Goal: Task Accomplishment & Management: Complete application form

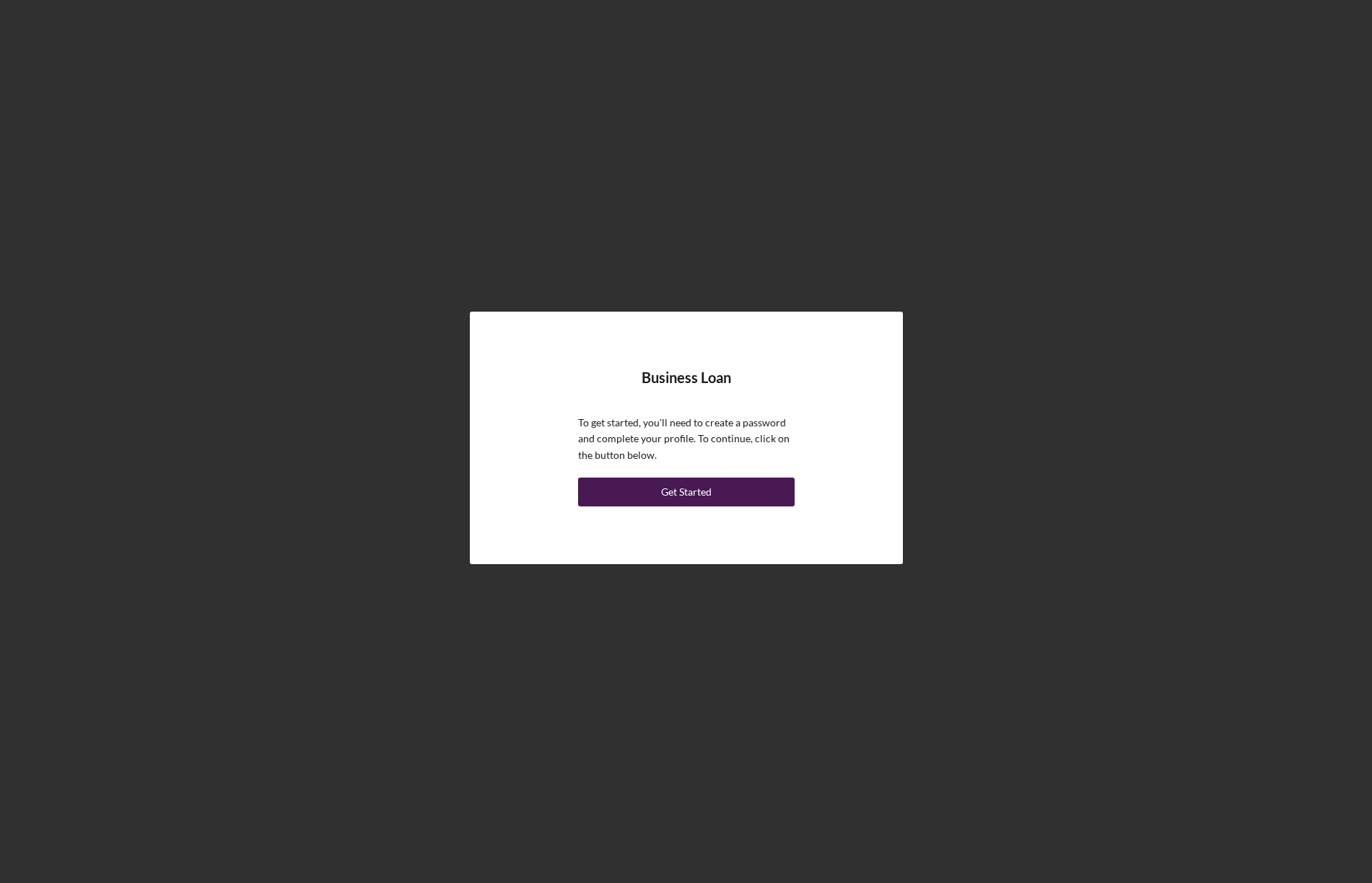
click at [703, 484] on div "Get Started" at bounding box center [686, 492] width 50 height 29
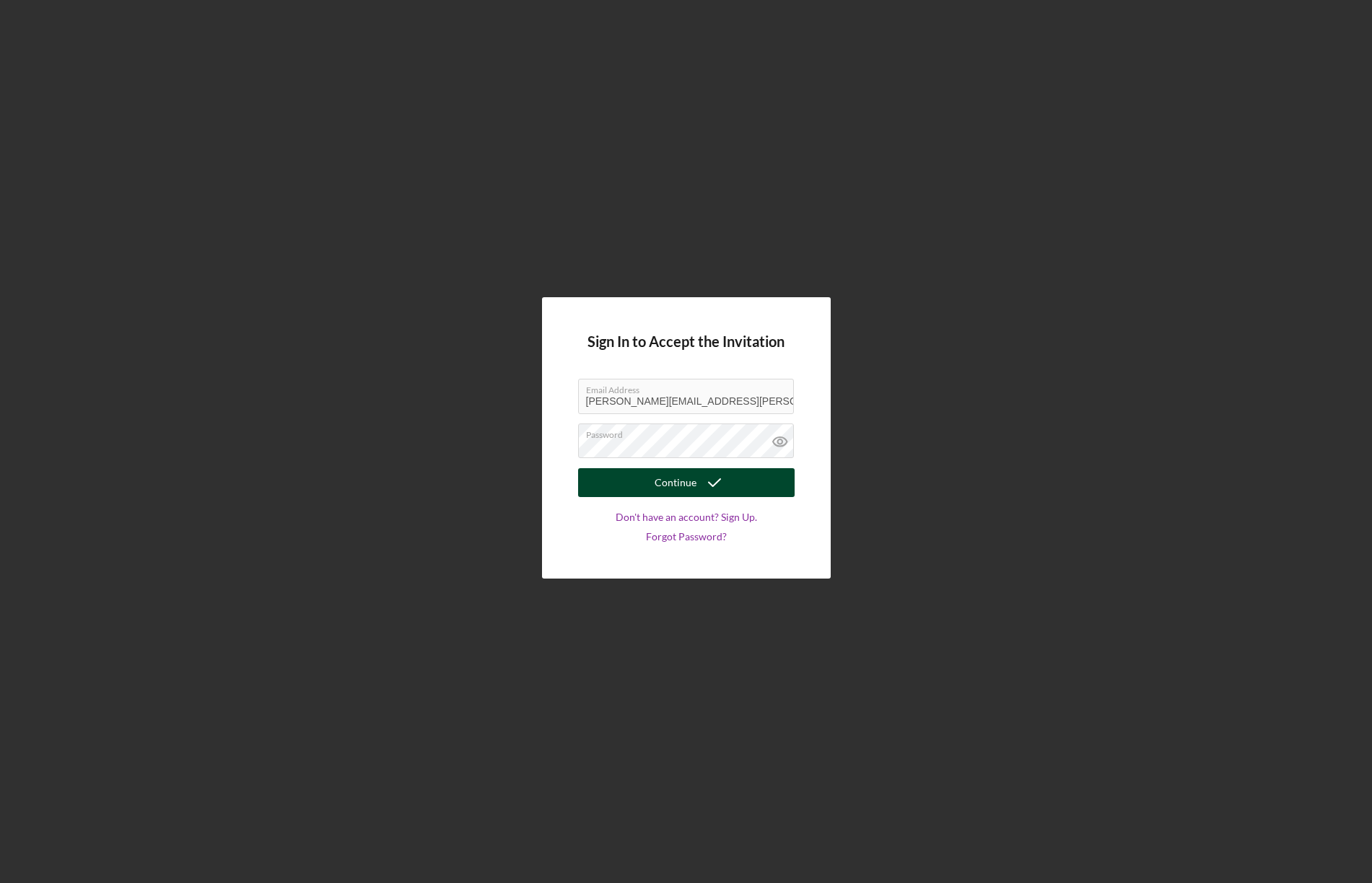
click at [693, 481] on div "Continue" at bounding box center [676, 483] width 42 height 29
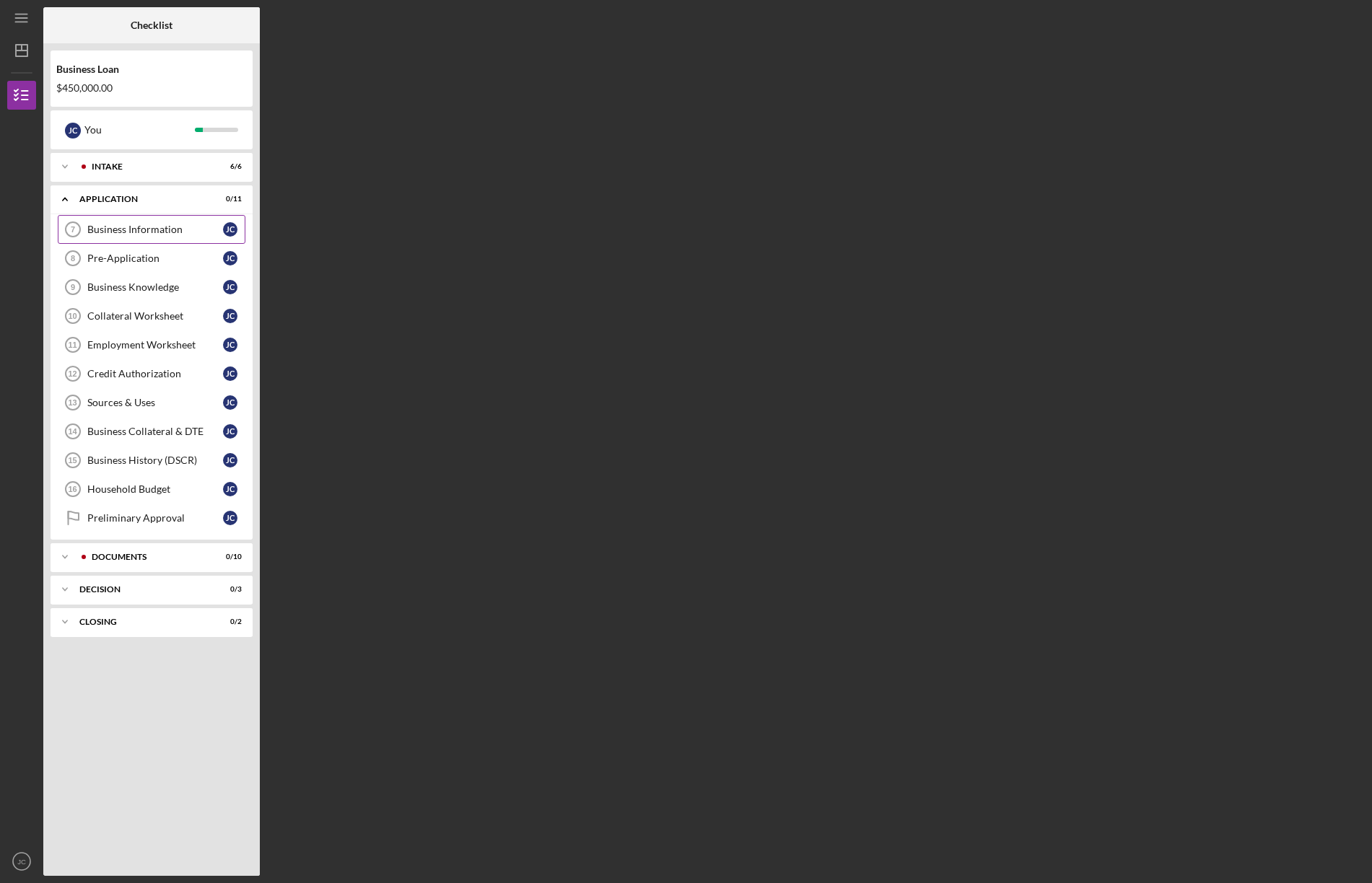
click at [156, 224] on div "Business Information" at bounding box center [155, 229] width 135 height 11
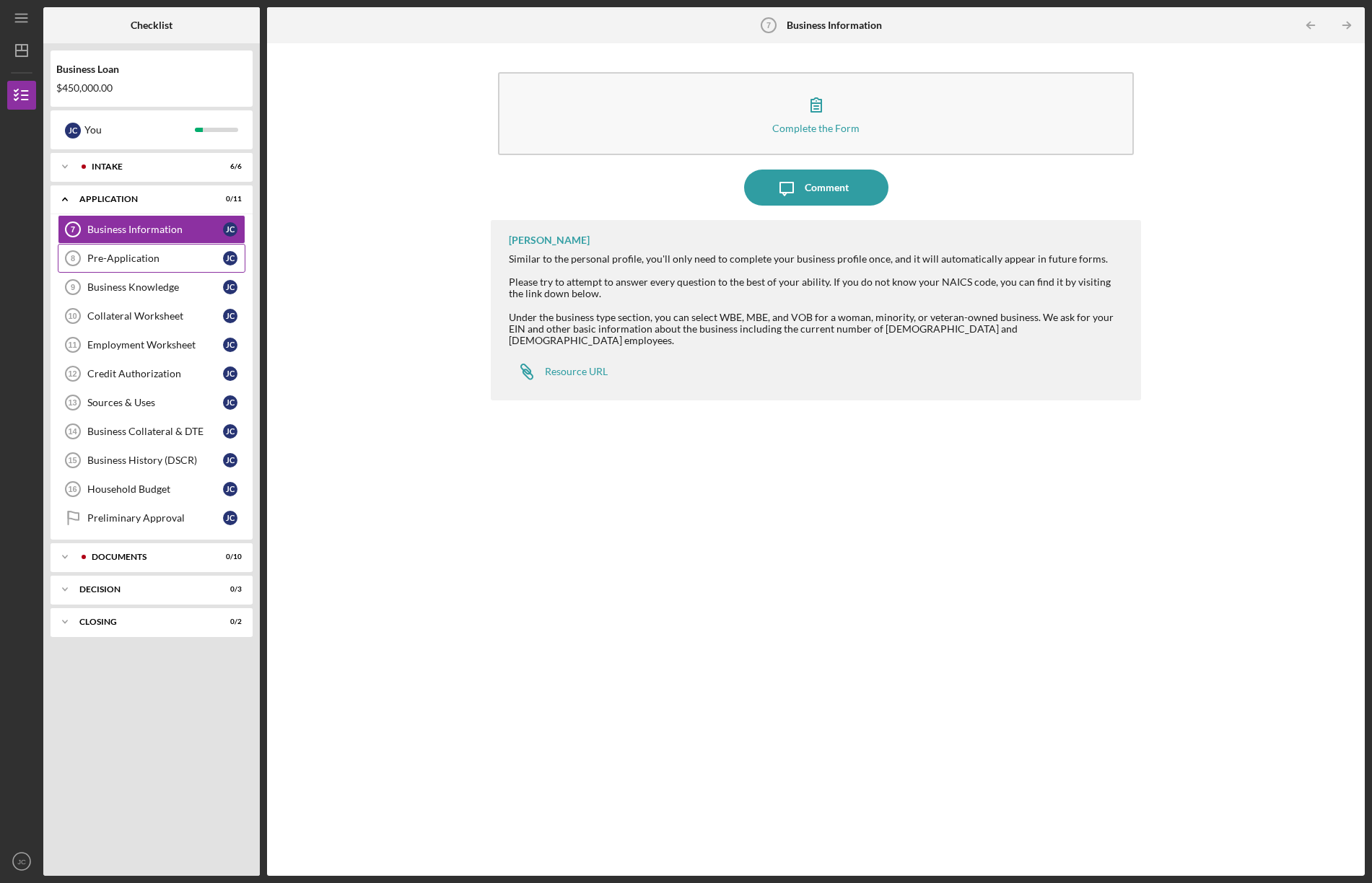
click at [130, 254] on div "Pre-Application" at bounding box center [155, 258] width 135 height 11
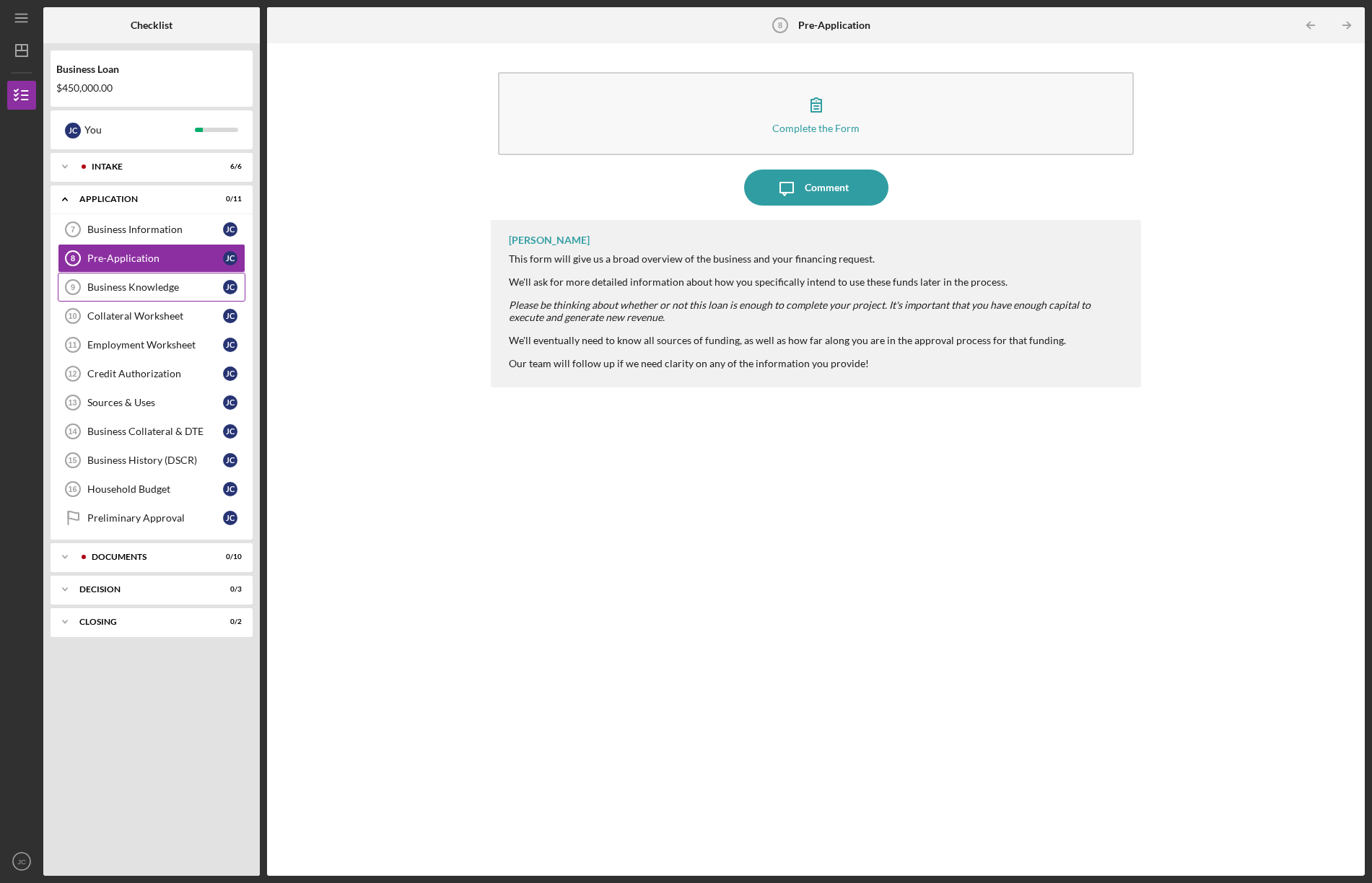
click at [140, 284] on div "Business Knowledge" at bounding box center [155, 287] width 135 height 11
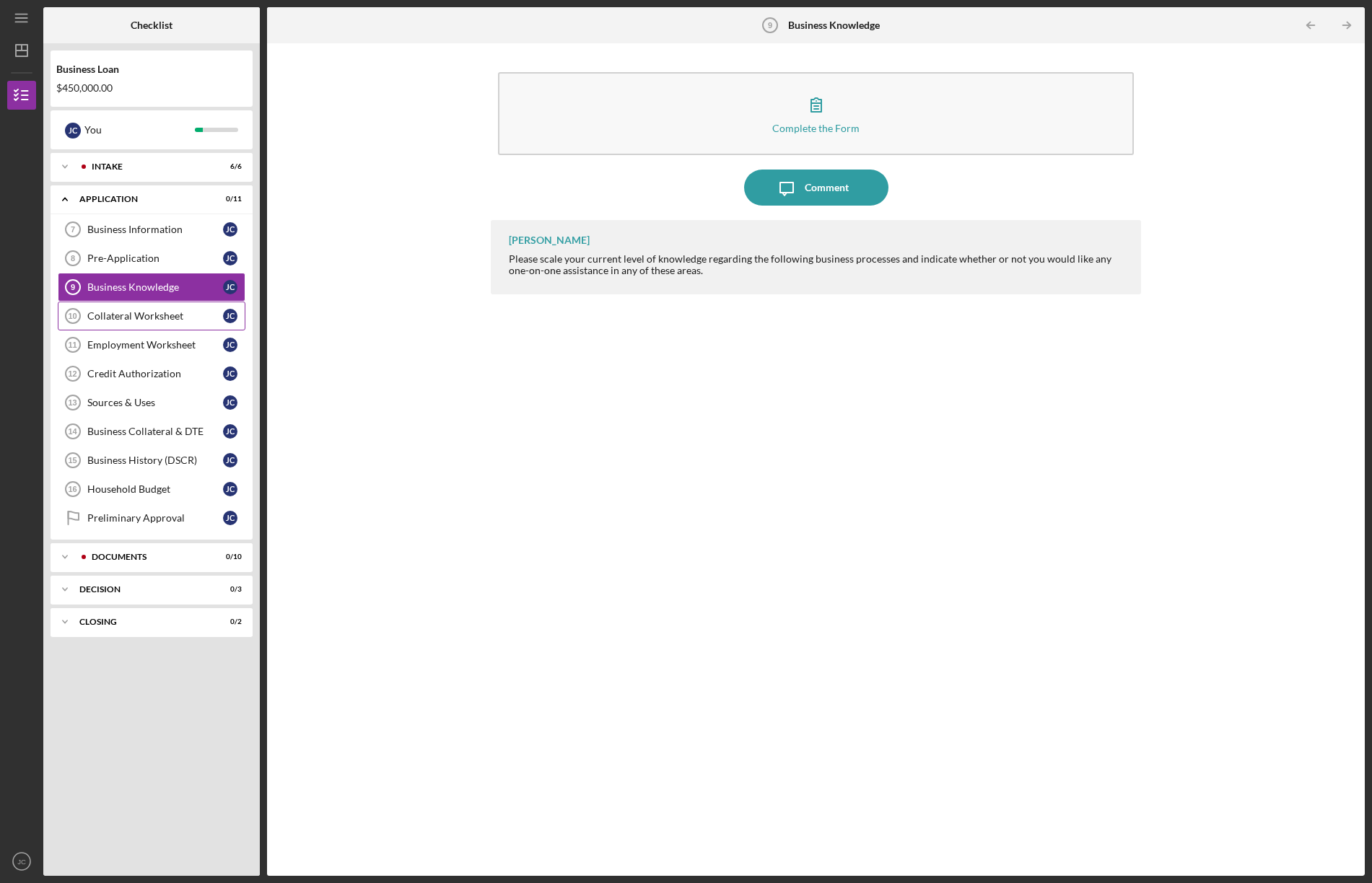
click at [148, 312] on div "Collateral Worksheet" at bounding box center [155, 316] width 135 height 11
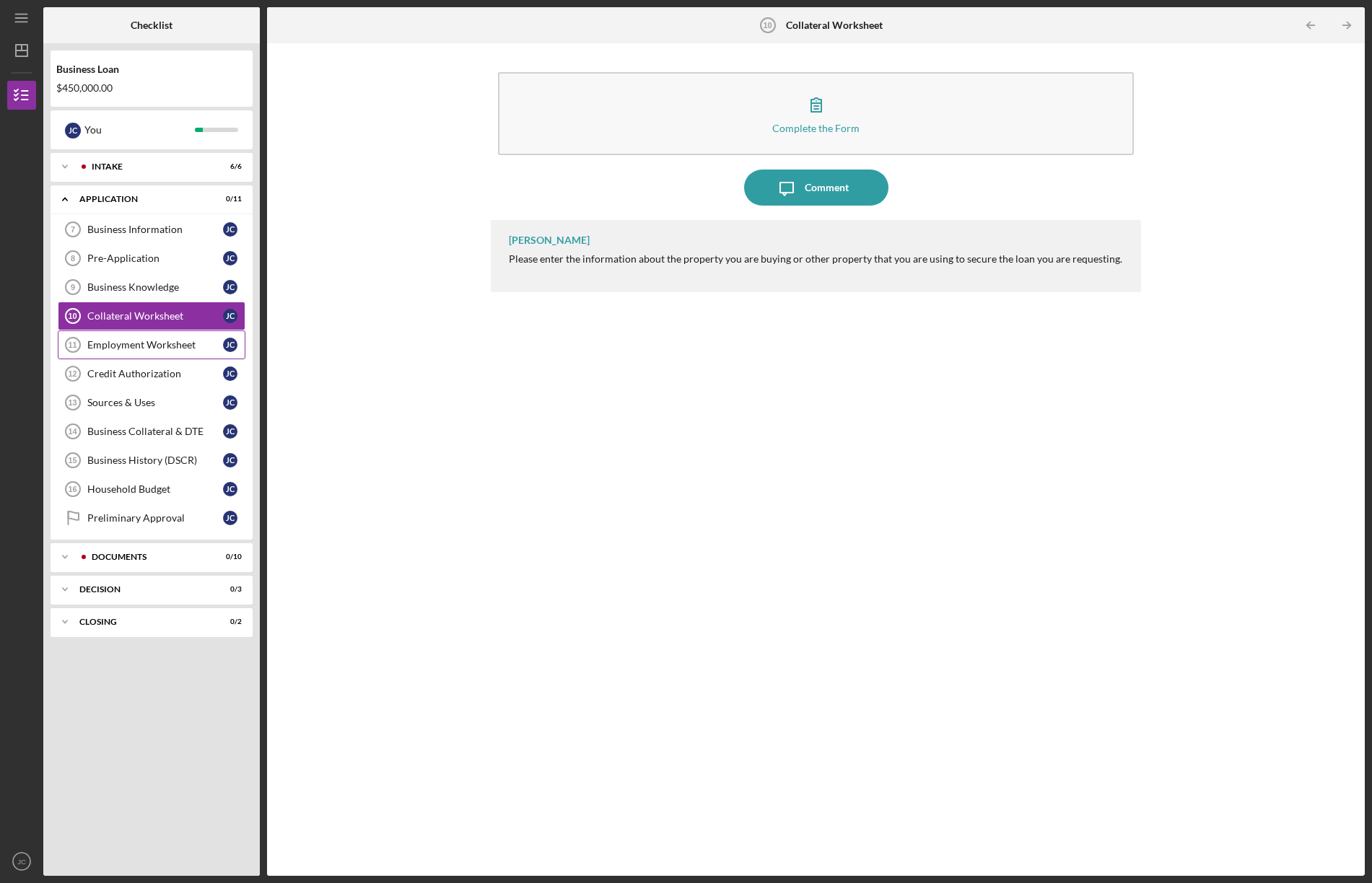
click at [117, 339] on div "Employment Worksheet" at bounding box center [155, 344] width 135 height 11
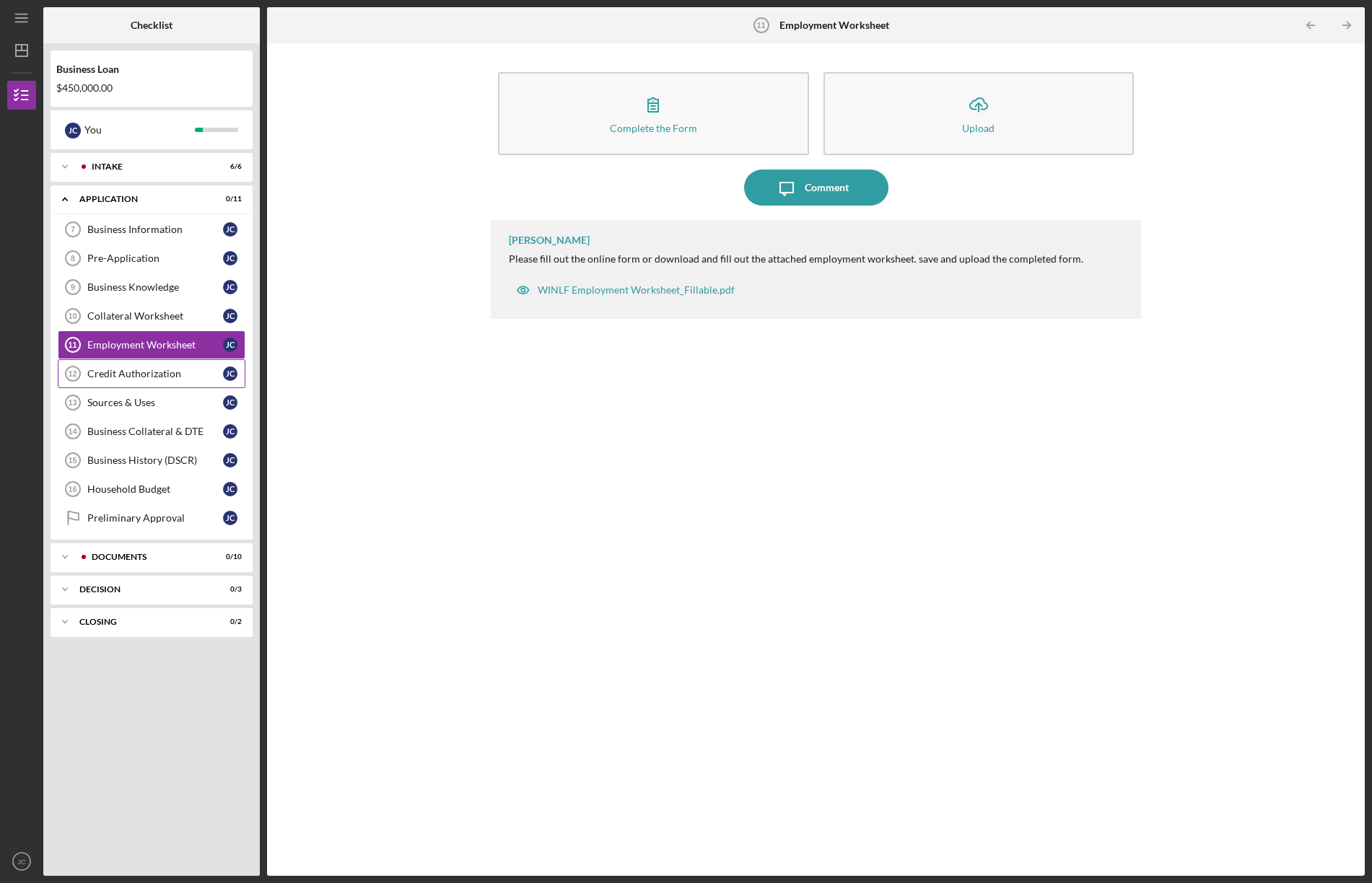
click at [138, 372] on div "Credit Authorization" at bounding box center [155, 373] width 135 height 11
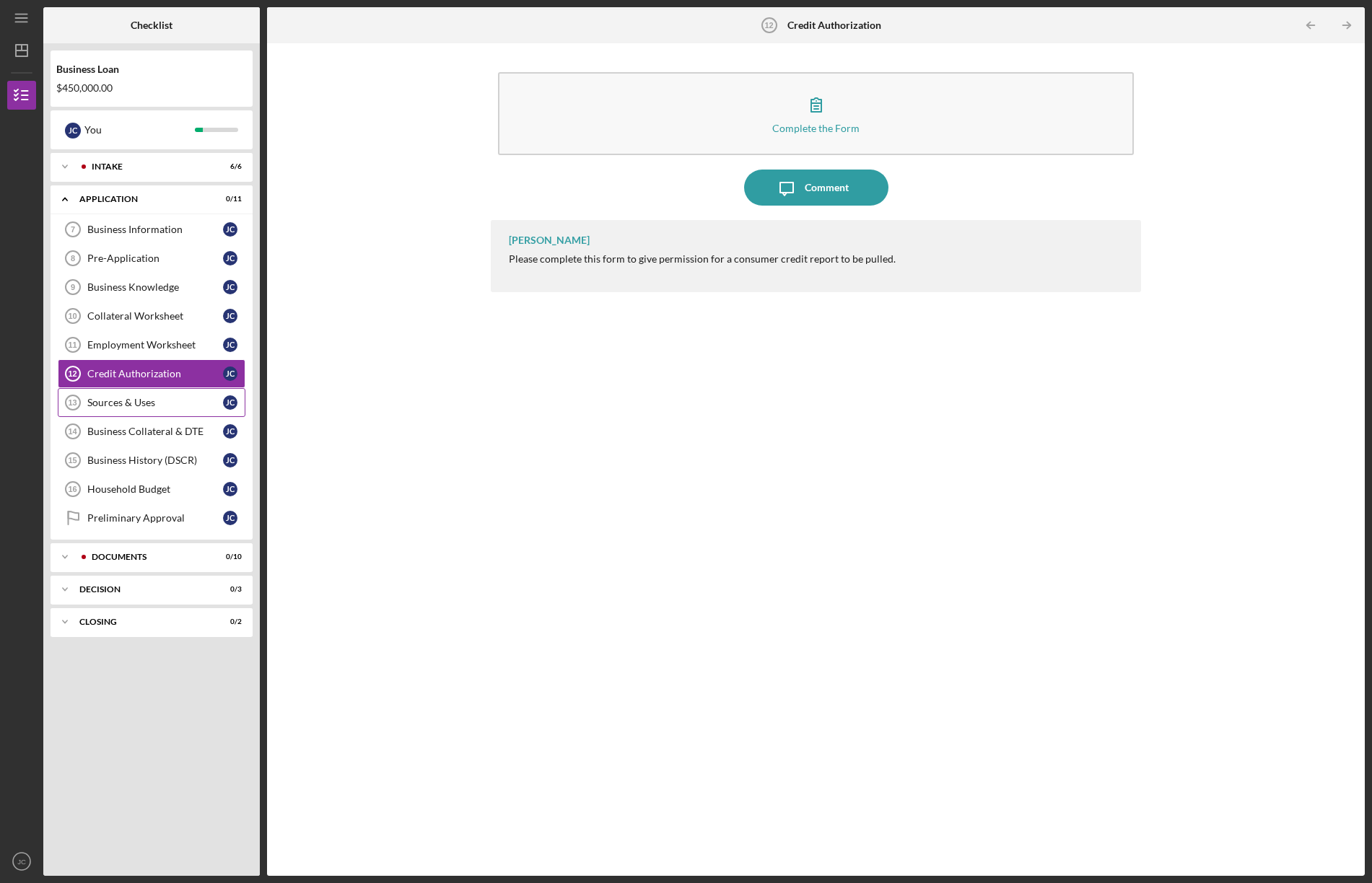
click at [104, 402] on div "Sources & Uses" at bounding box center [155, 403] width 135 height 11
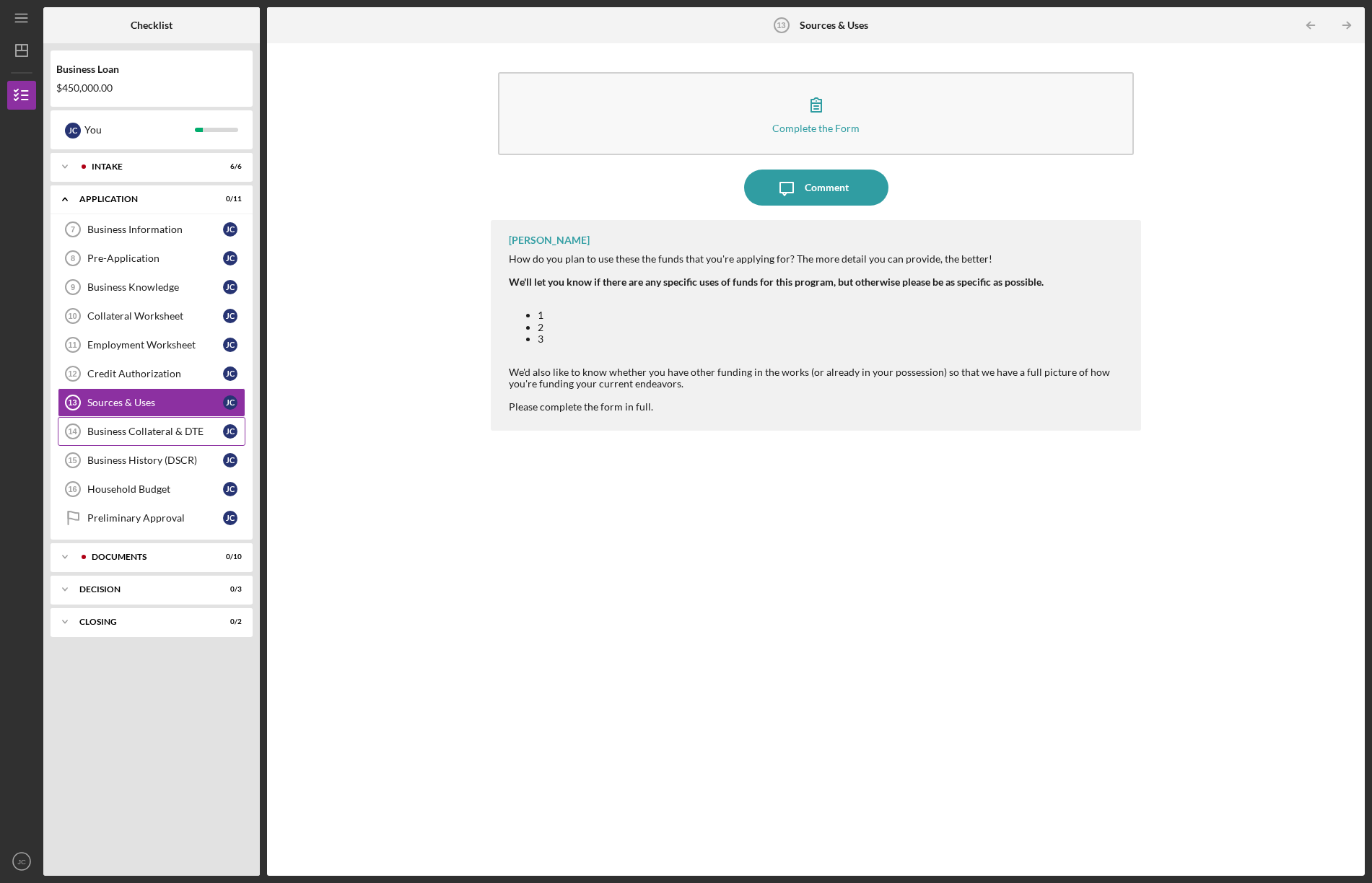
click at [100, 430] on div "Business Collateral & DTE" at bounding box center [155, 431] width 135 height 11
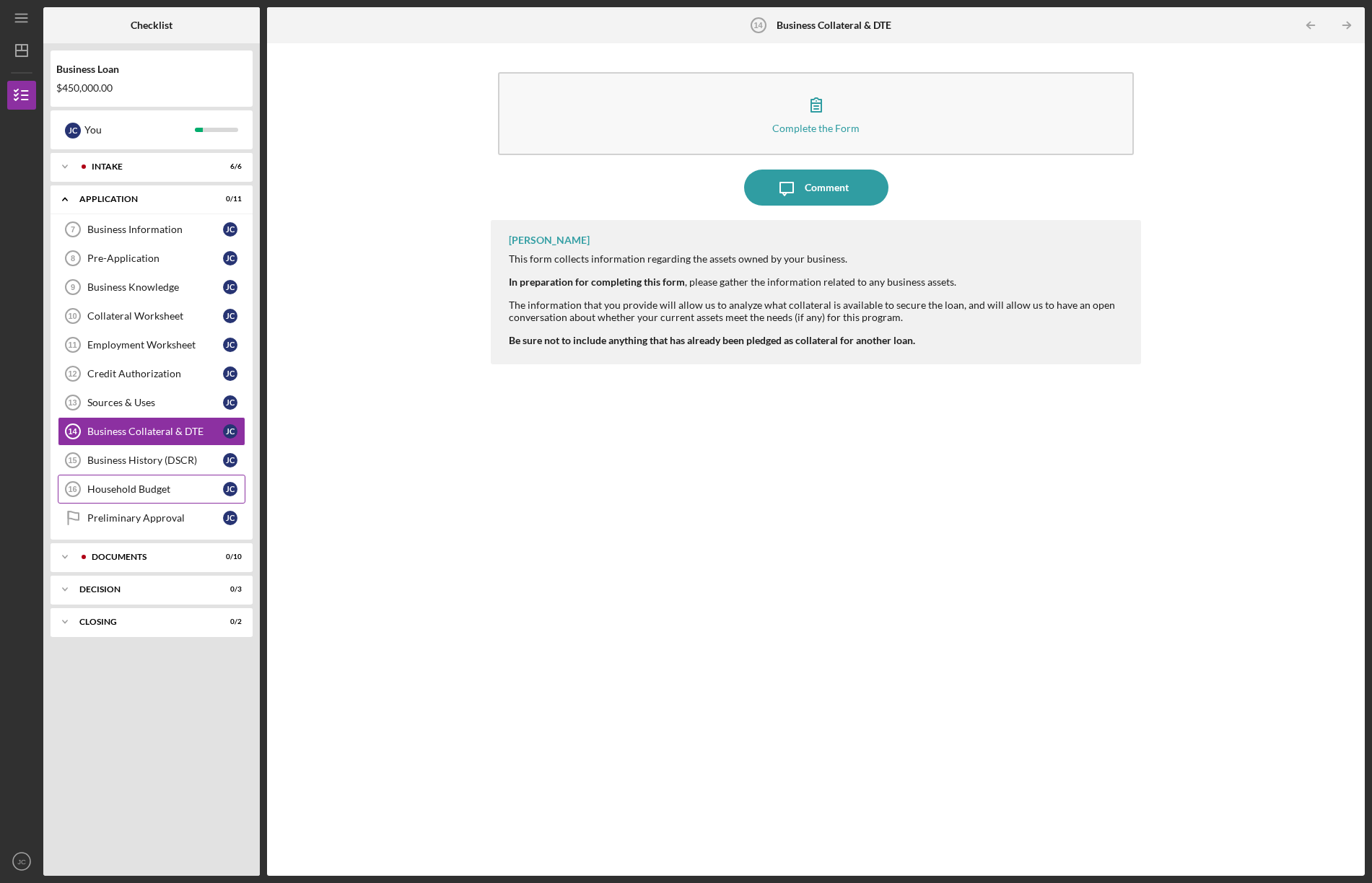
click at [113, 487] on div "Household Budget" at bounding box center [155, 489] width 135 height 11
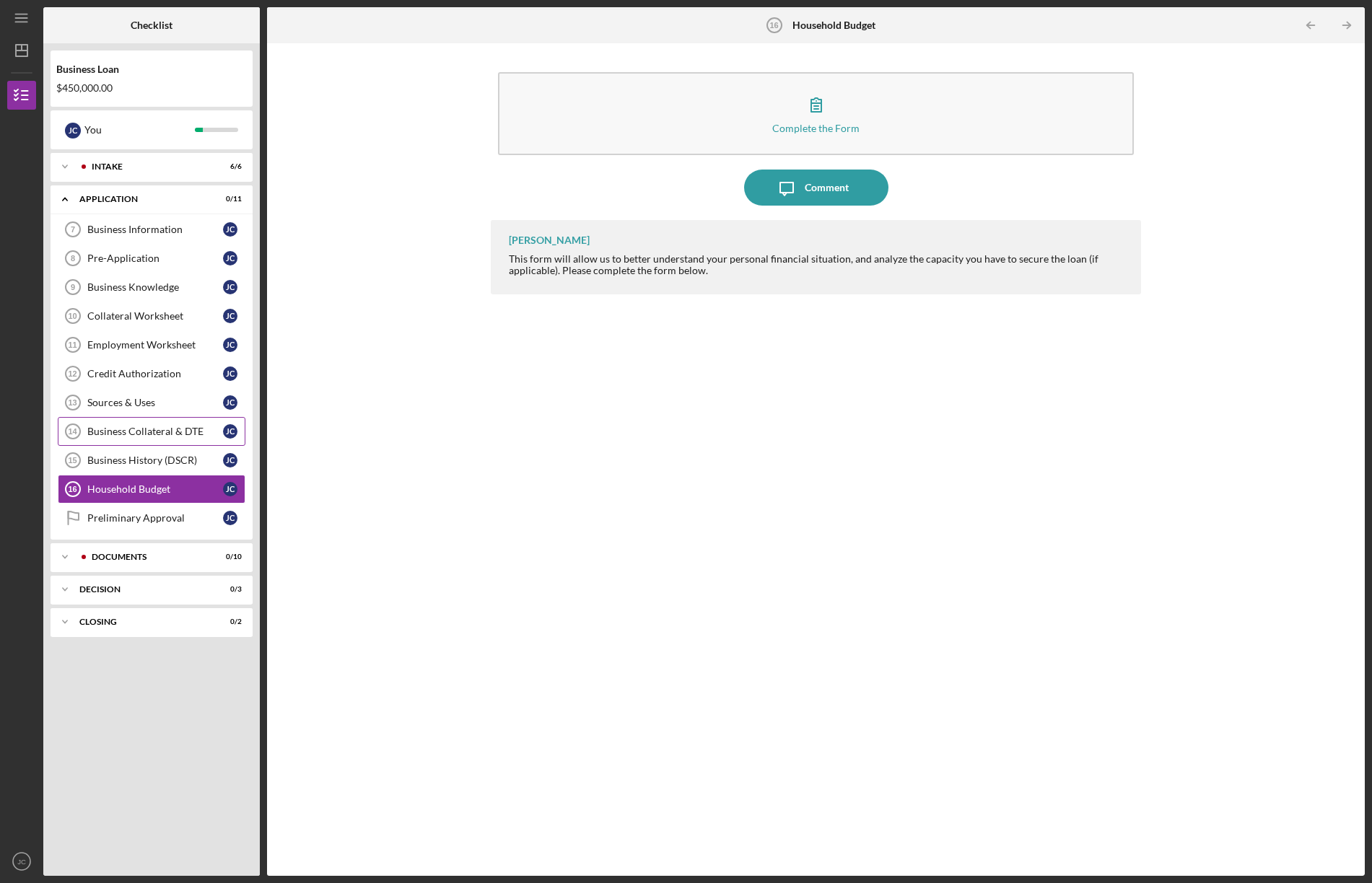
click at [102, 428] on div "Business Collateral & DTE" at bounding box center [155, 431] width 135 height 11
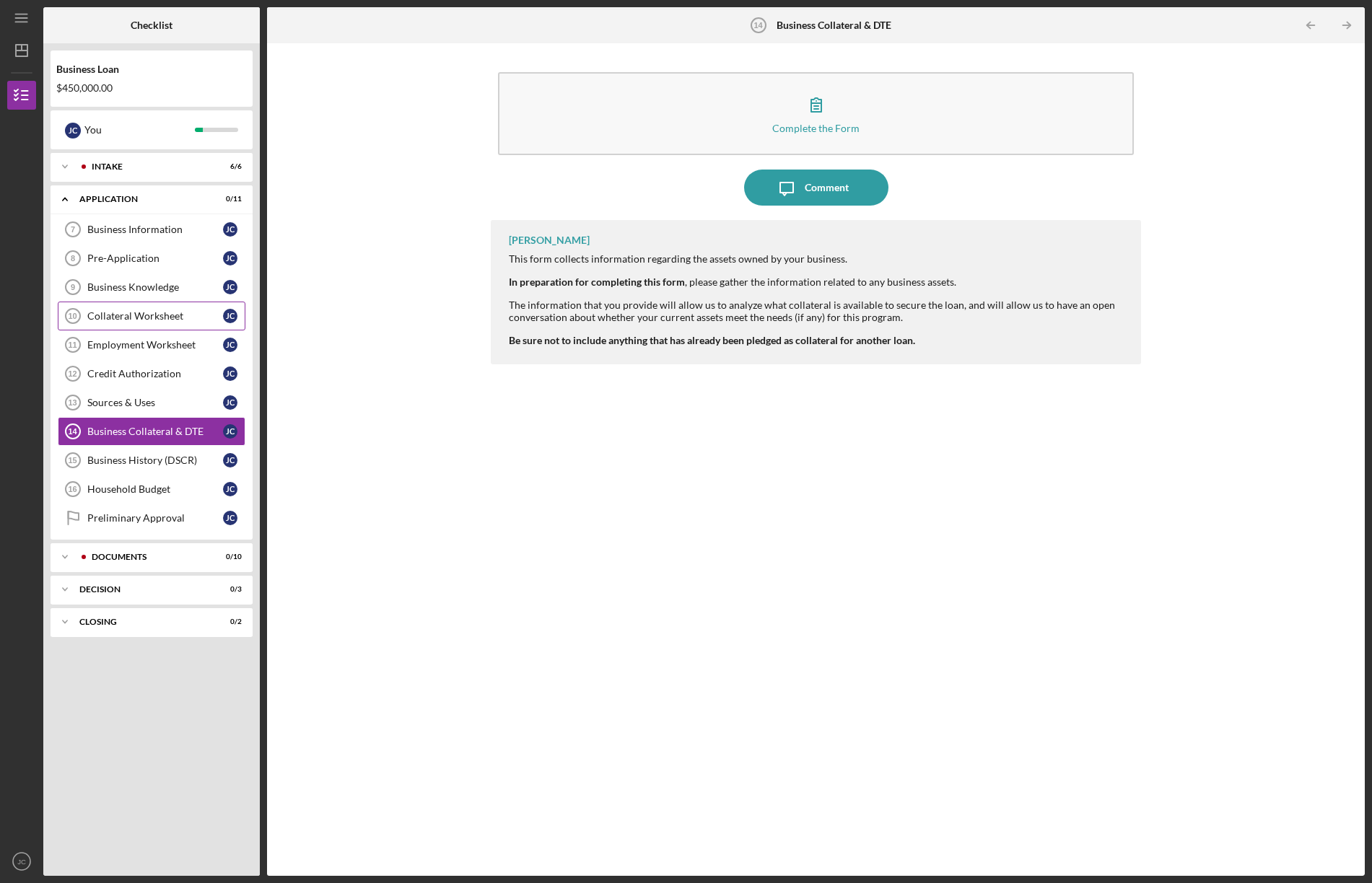
click at [121, 312] on div "Collateral Worksheet" at bounding box center [155, 316] width 135 height 11
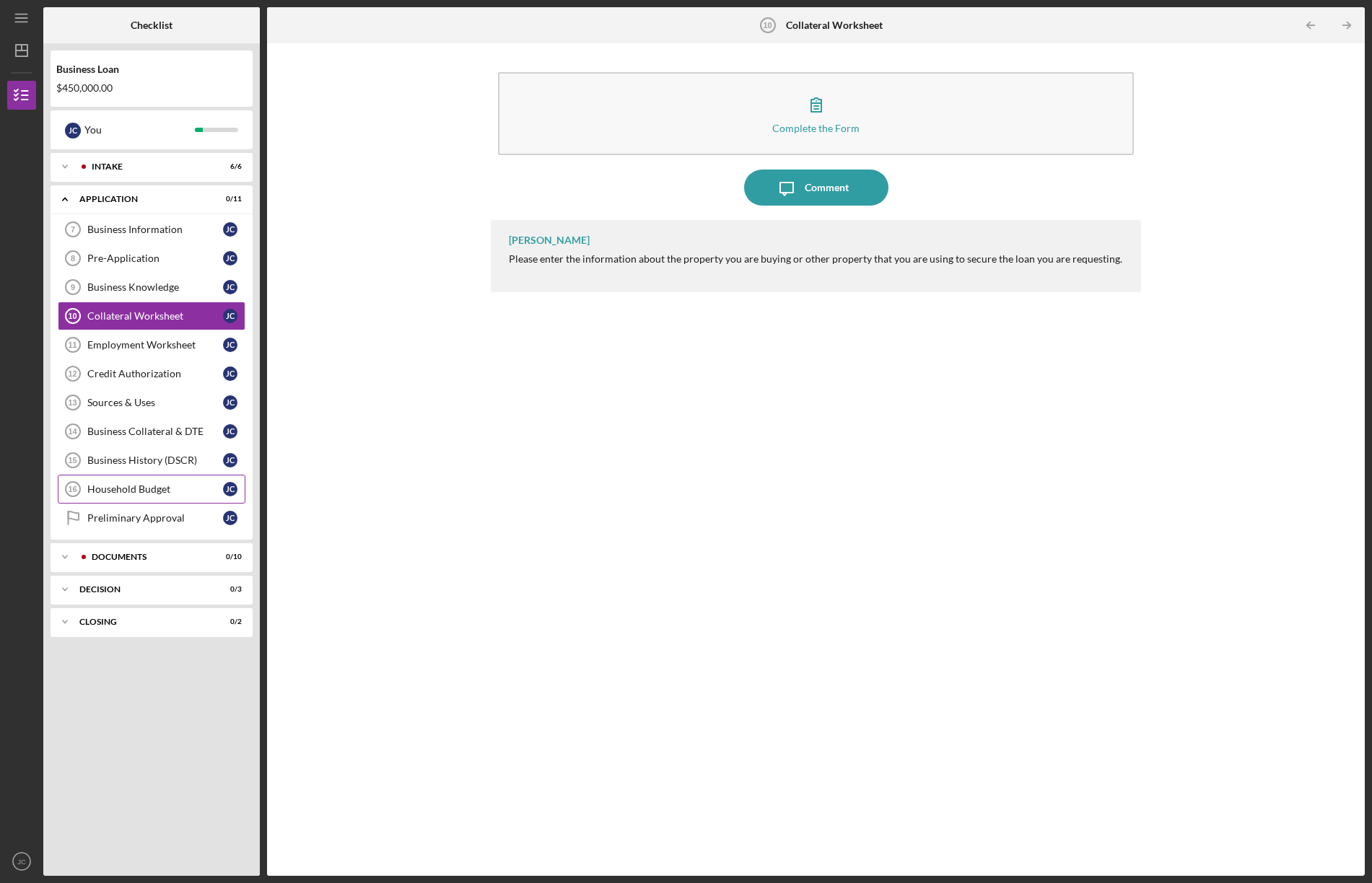
click at [113, 490] on div "Household Budget" at bounding box center [155, 489] width 135 height 11
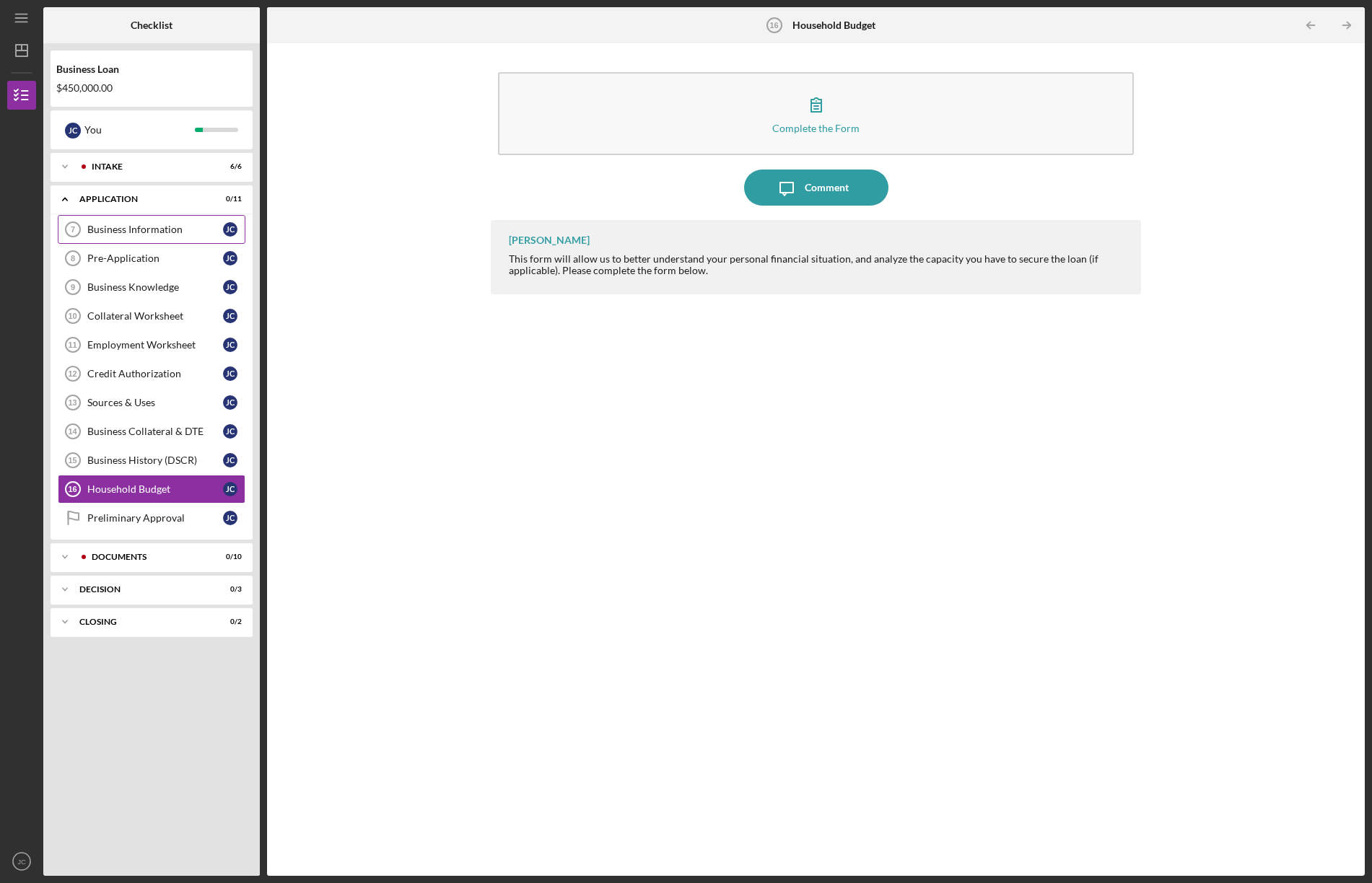
click at [119, 228] on div "Business Information" at bounding box center [155, 229] width 135 height 11
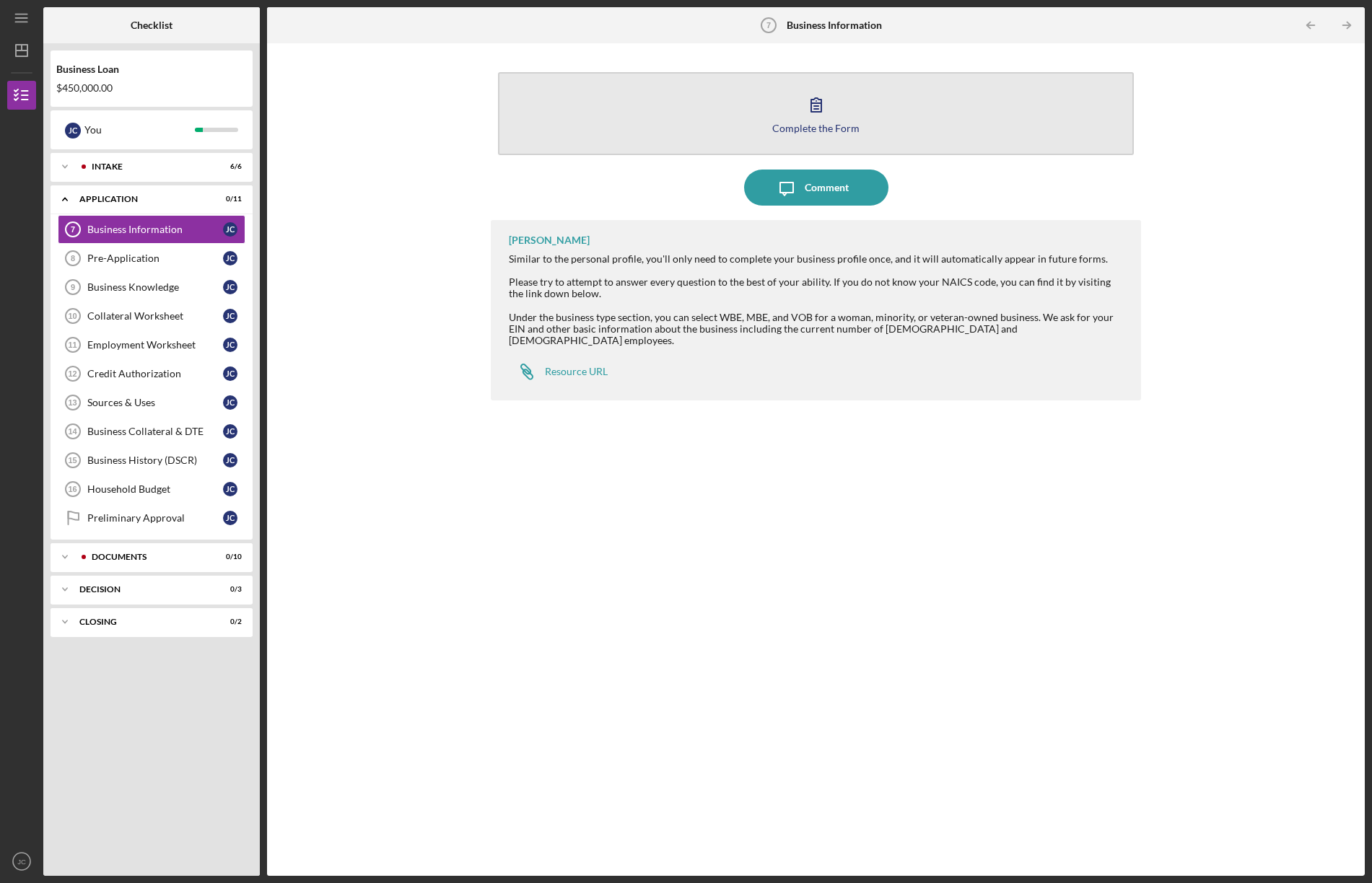
click at [856, 114] on button "Complete the Form Form" at bounding box center [815, 113] width 635 height 83
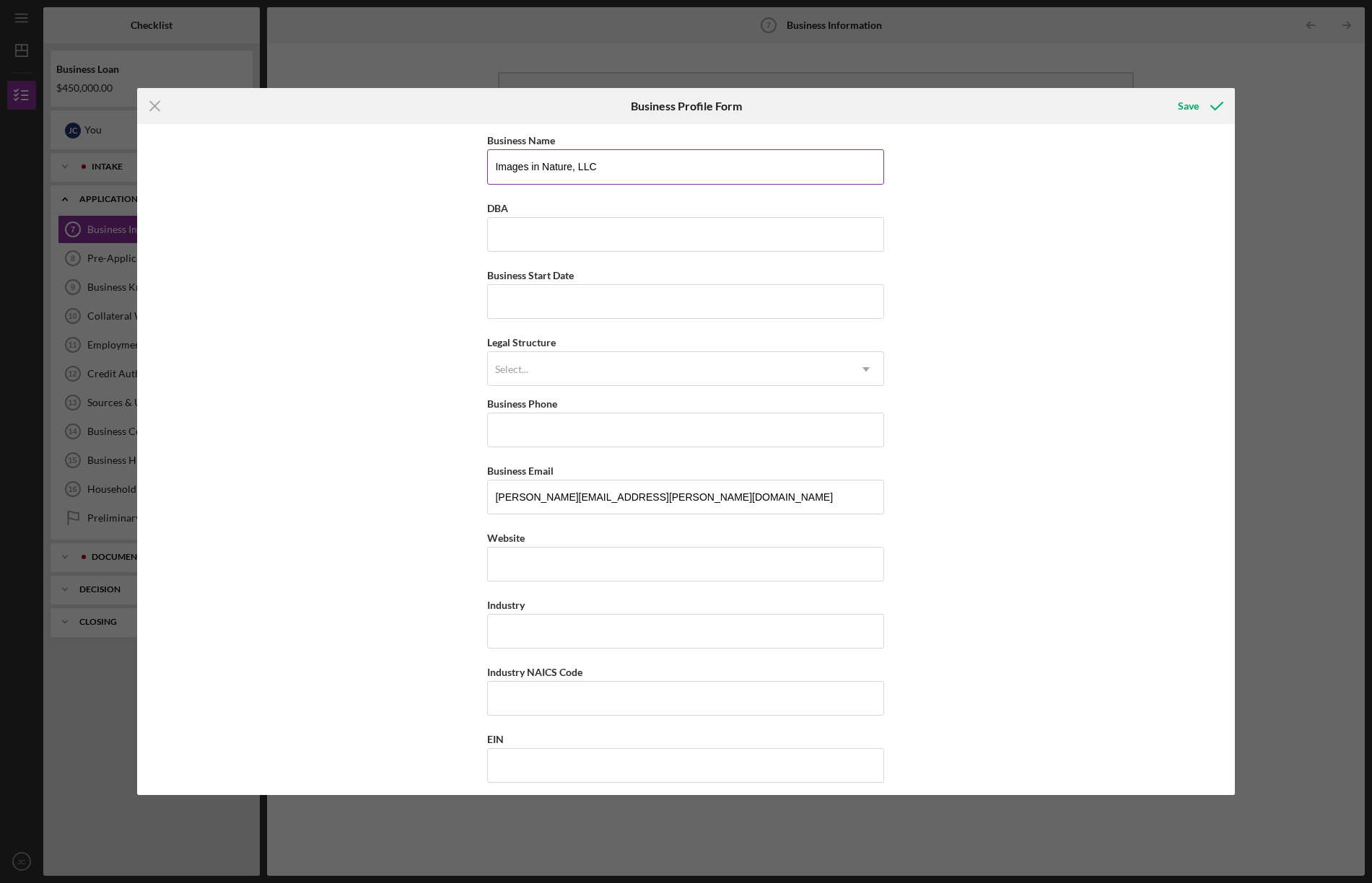
drag, startPoint x: 604, startPoint y: 167, endPoint x: 486, endPoint y: 168, distance: 118.0
type input "Pike Lake Cinema, LLC"
type input "Aurora Cinema"
type input "[DATE]"
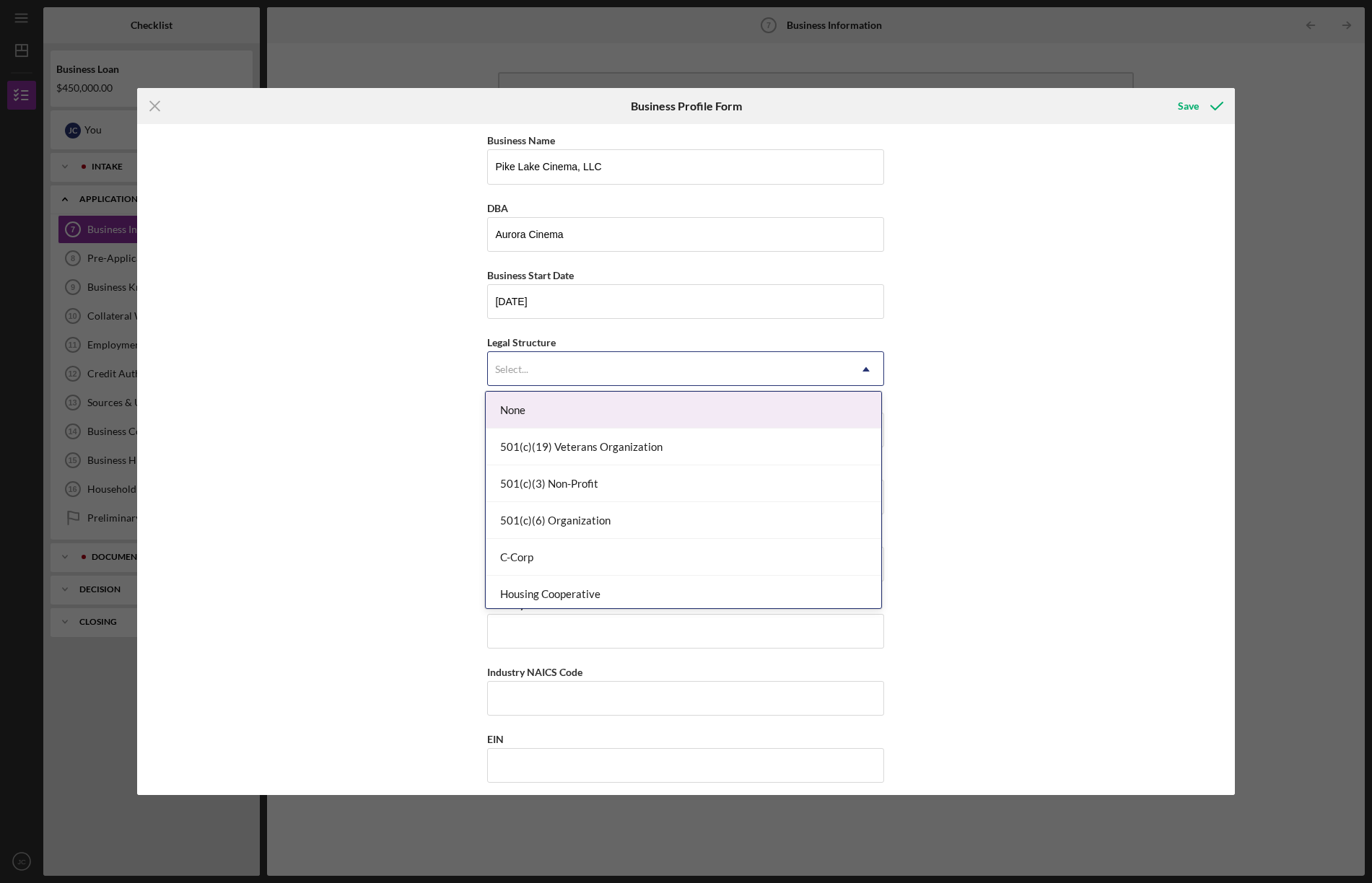
click at [574, 365] on div "Select..." at bounding box center [668, 369] width 361 height 33
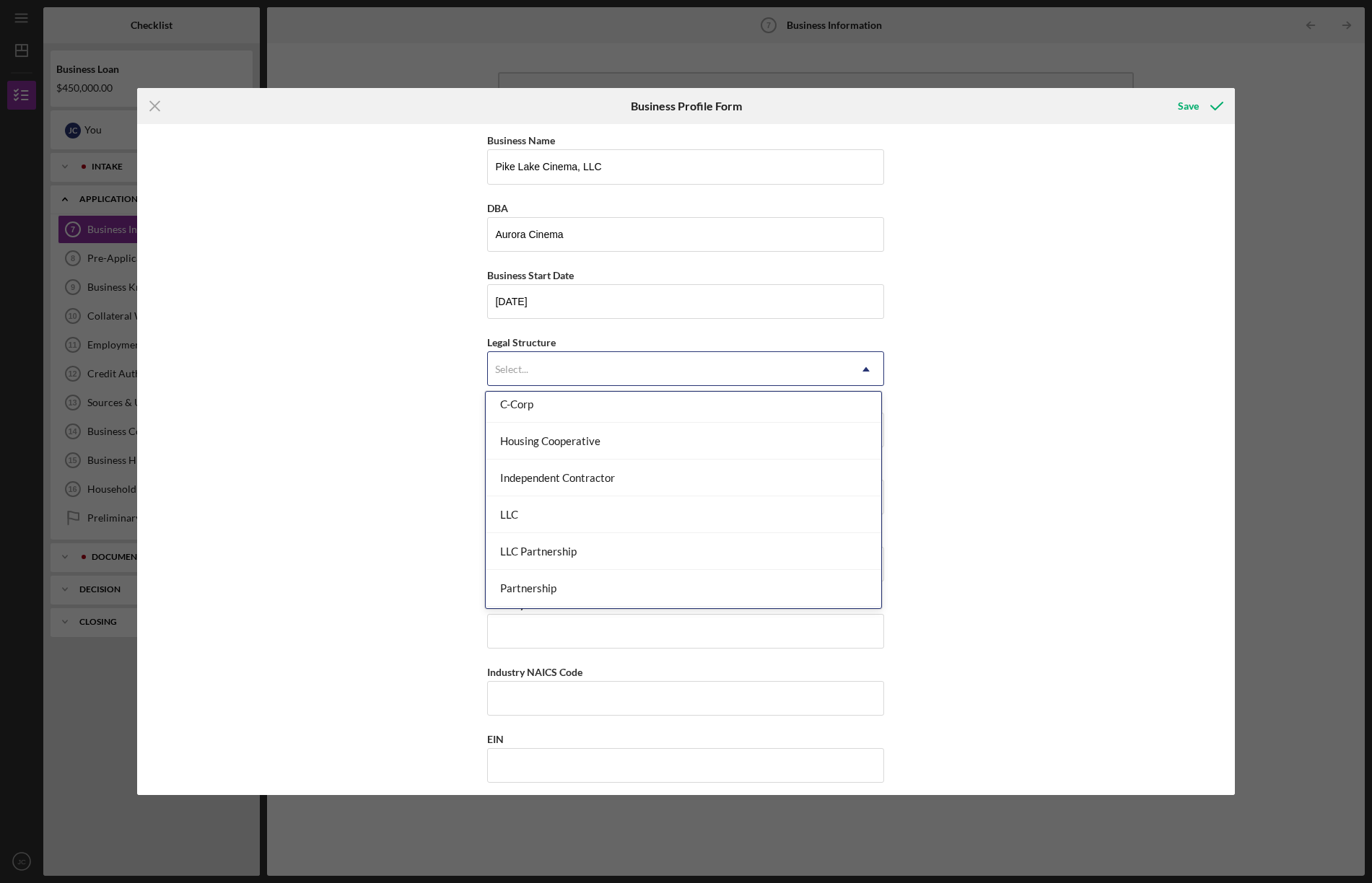
scroll to position [151, 0]
click at [623, 515] on div "LLC" at bounding box center [683, 516] width 395 height 36
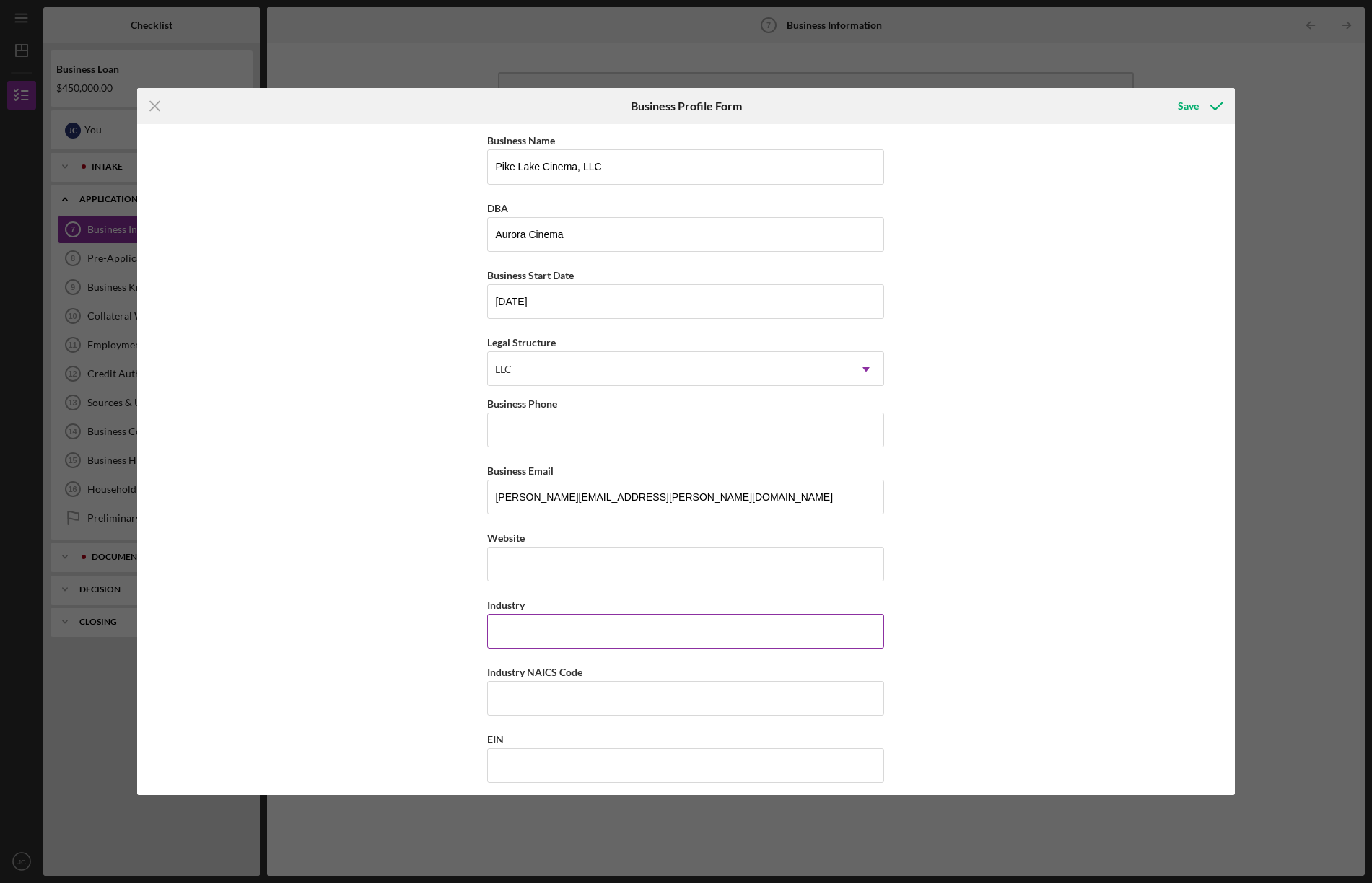
click at [615, 628] on input "Industry" at bounding box center [686, 631] width 397 height 35
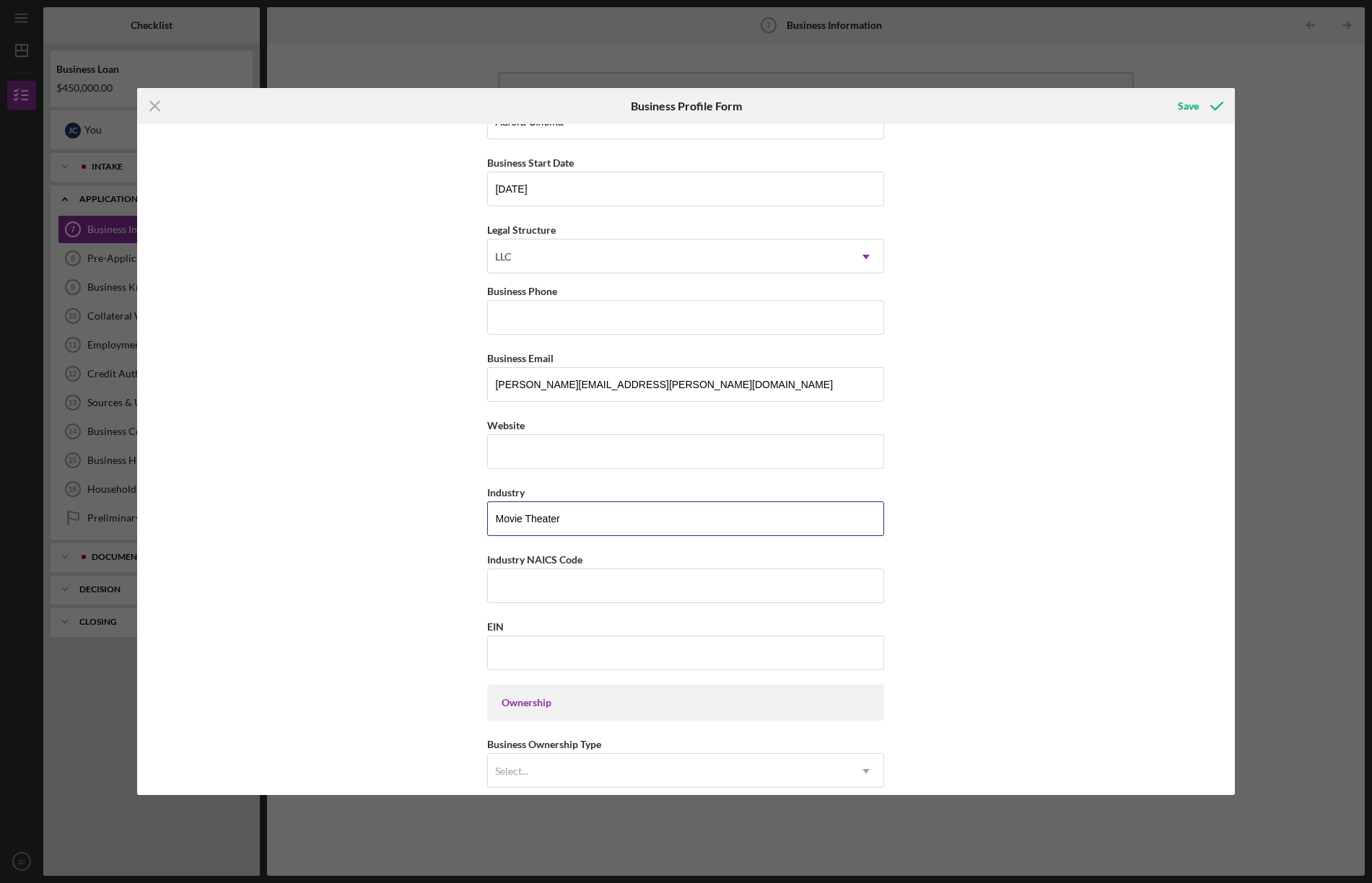
scroll to position [112, 0]
type input "Movie Theater"
click at [611, 320] on input "Business Phone" at bounding box center [686, 318] width 397 height 35
type input "[PHONE_NUMBER]"
drag, startPoint x: 612, startPoint y: 386, endPoint x: 395, endPoint y: 374, distance: 217.3
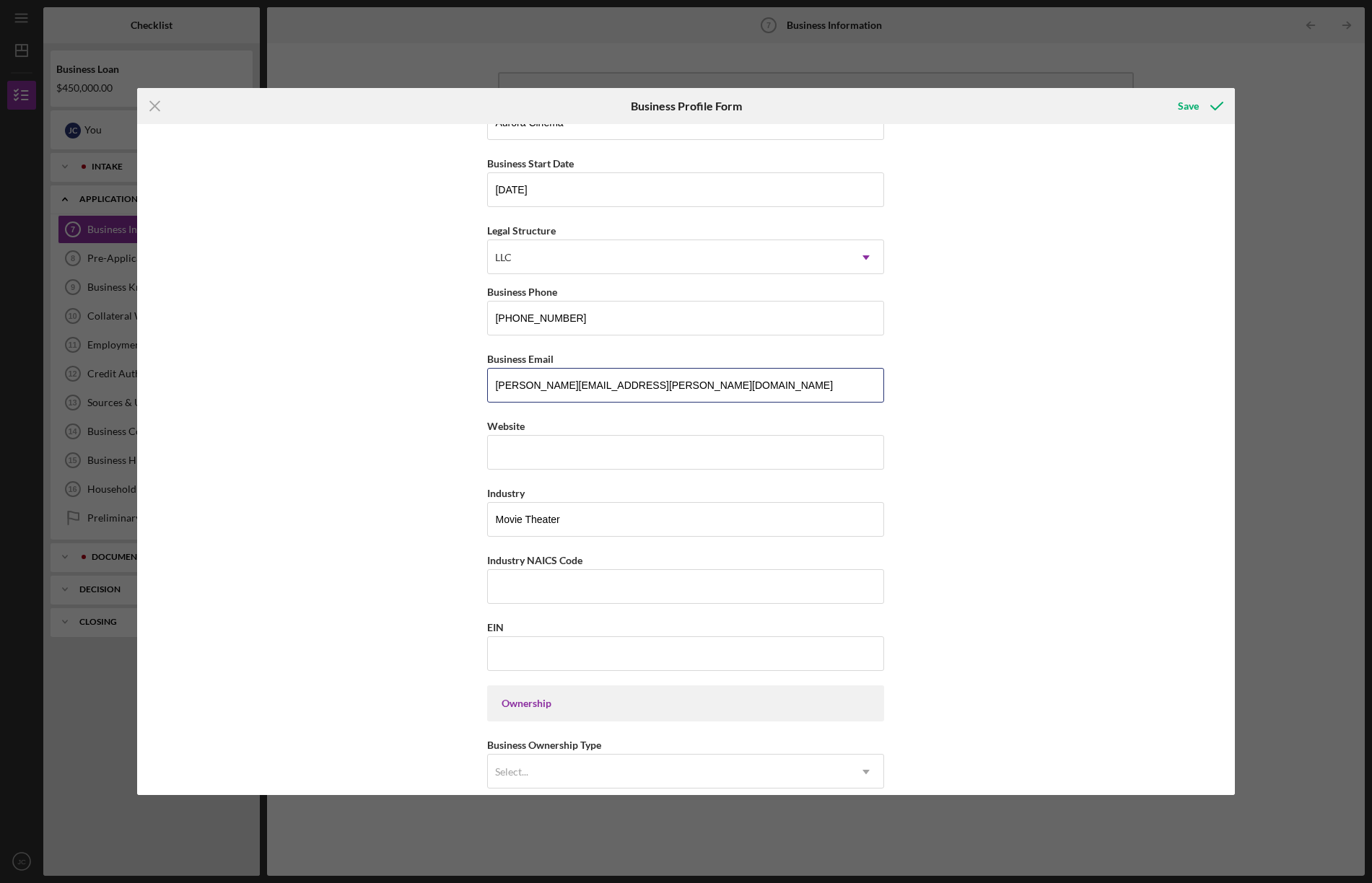
click at [395, 376] on div "Business Name Pike Lake Cinema, LLC DBA Aurora Cinema Business Start Date [DATE…" at bounding box center [686, 459] width 1097 height 670
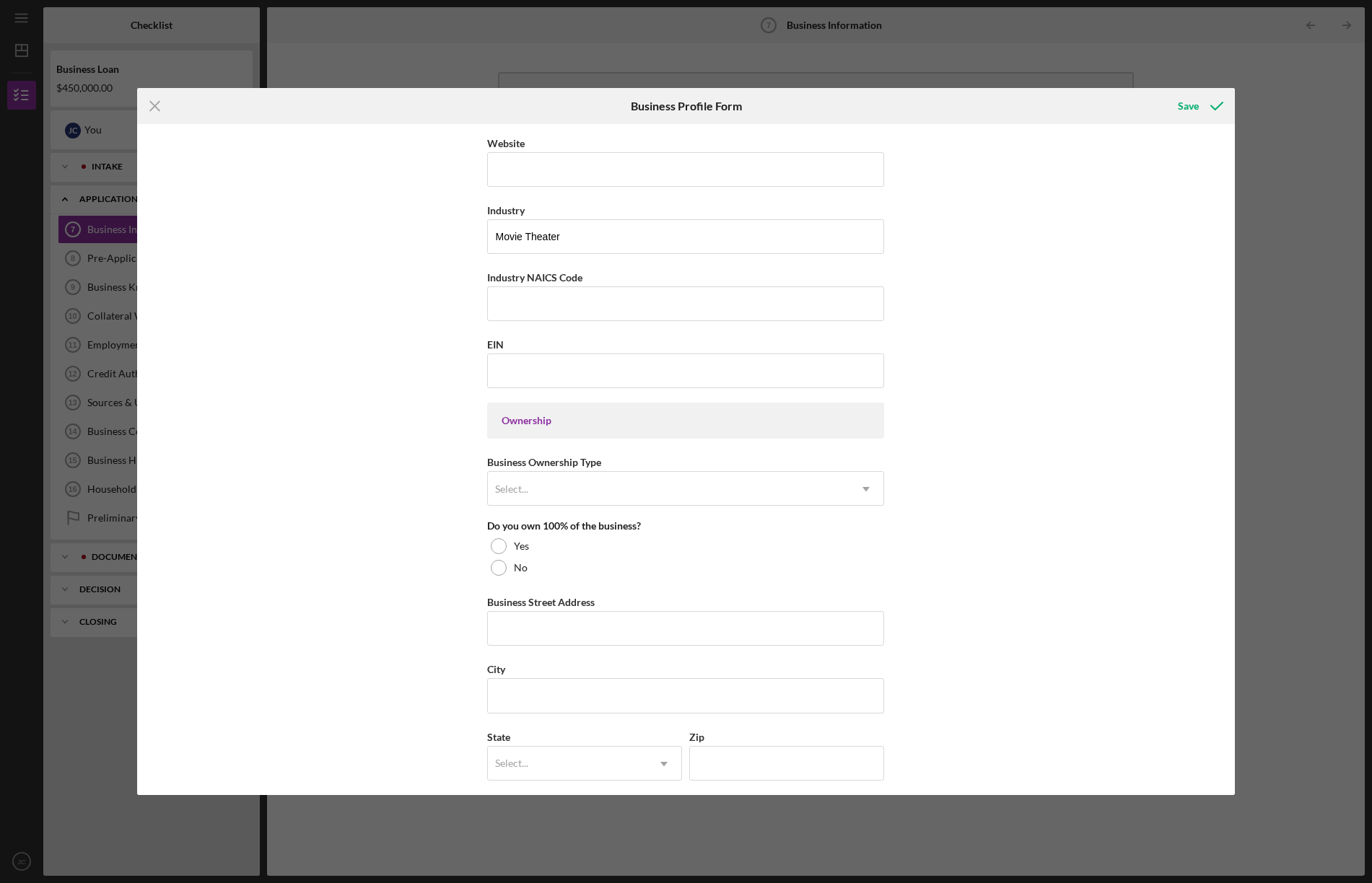
scroll to position [396, 0]
type input "[PERSON_NAME][EMAIL_ADDRESS][DOMAIN_NAME]"
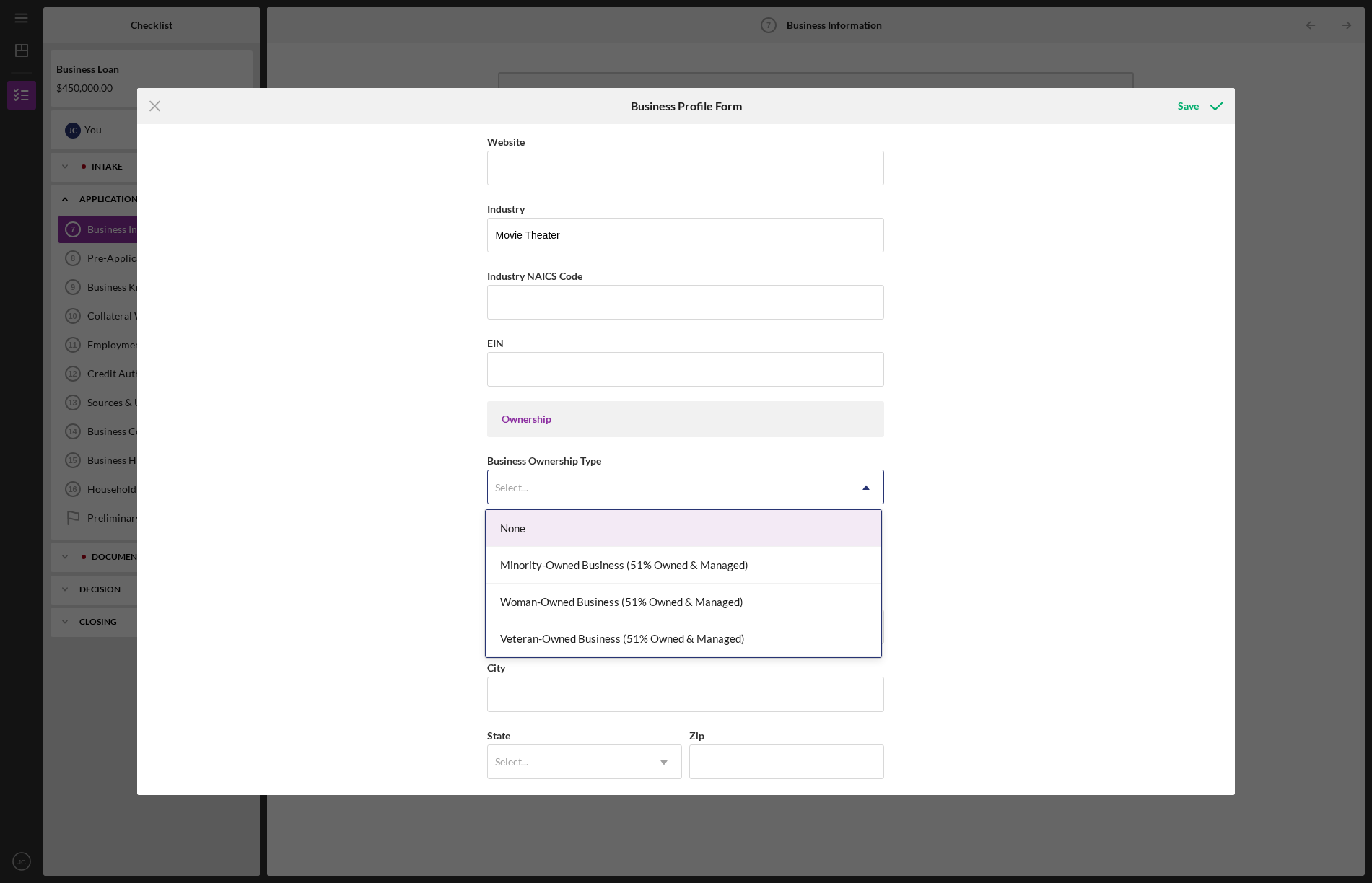
click at [563, 480] on div "Select..." at bounding box center [668, 487] width 361 height 33
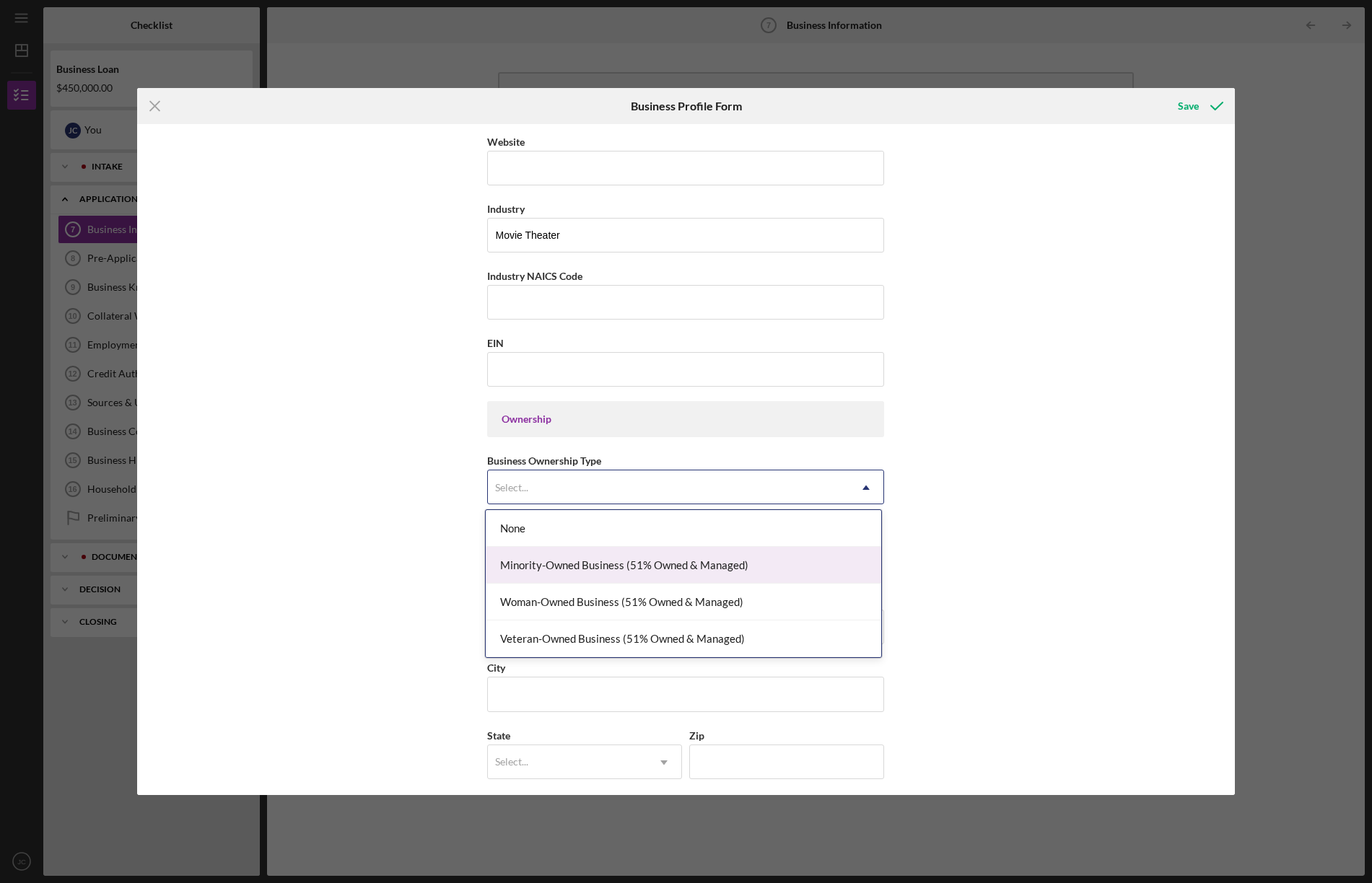
click at [776, 561] on div "Minority-Owned Business (51% Owned & Managed)" at bounding box center [683, 565] width 395 height 36
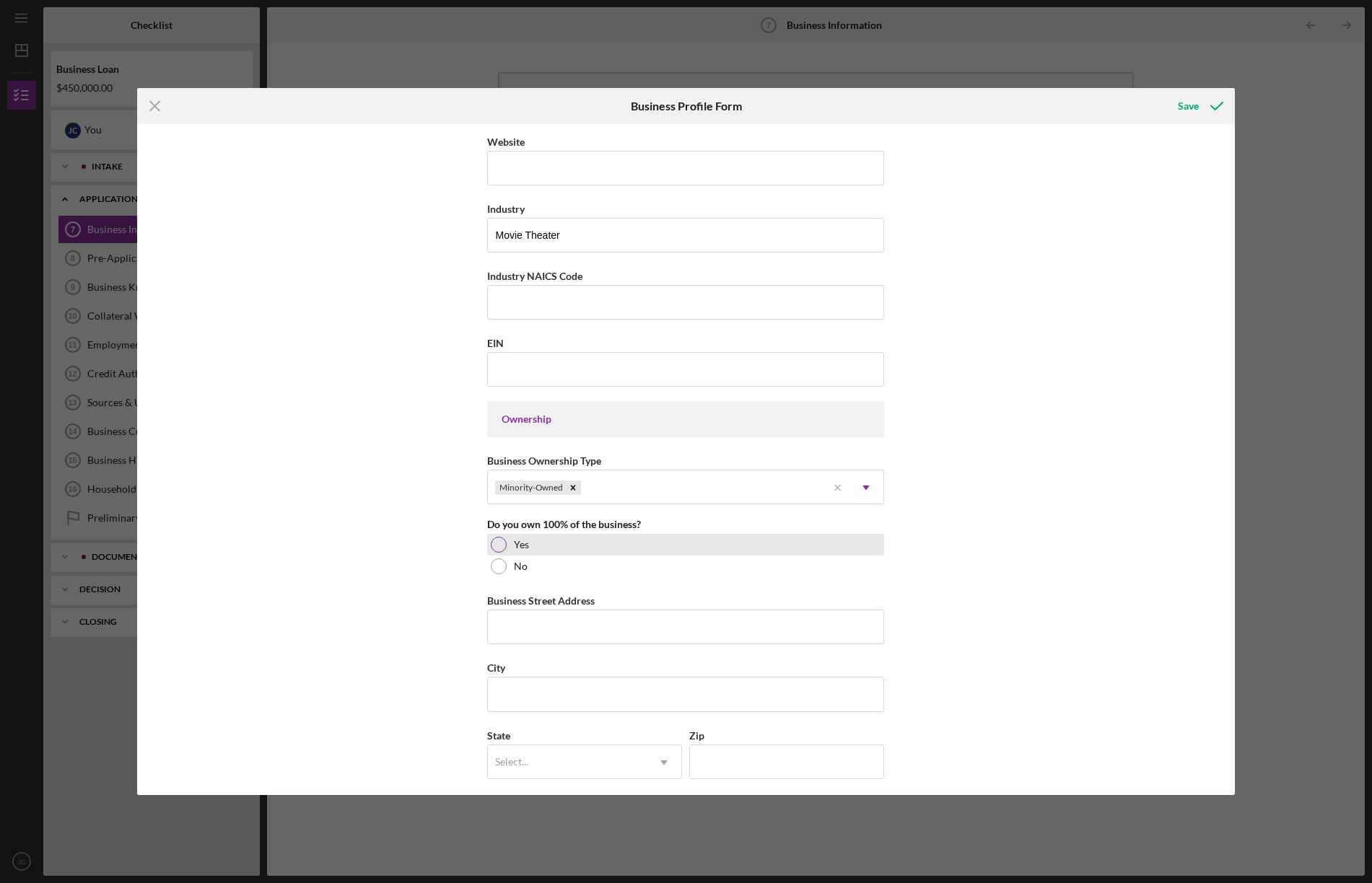
click at [499, 543] on div at bounding box center [498, 544] width 16 height 16
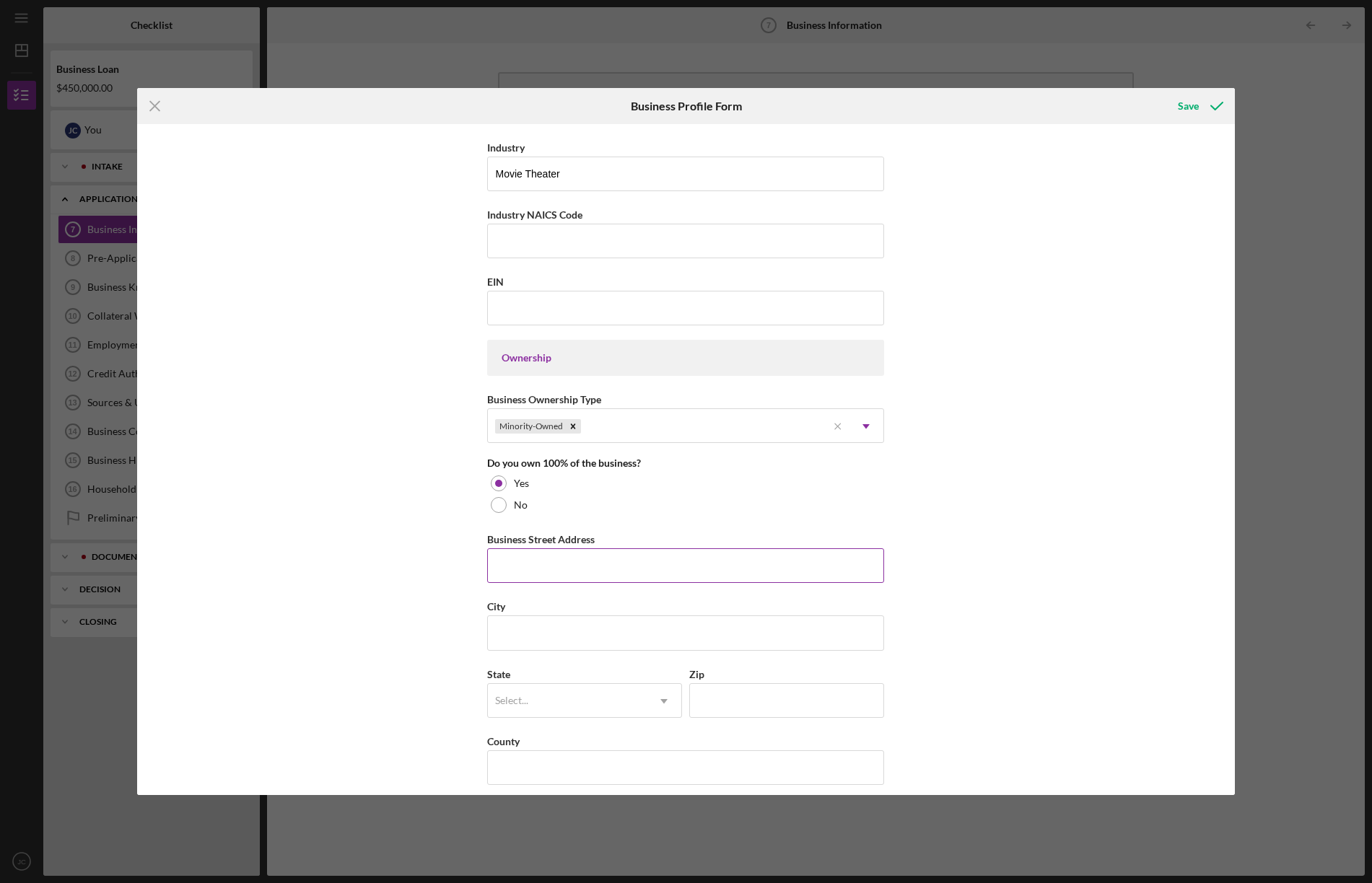
scroll to position [467, 0]
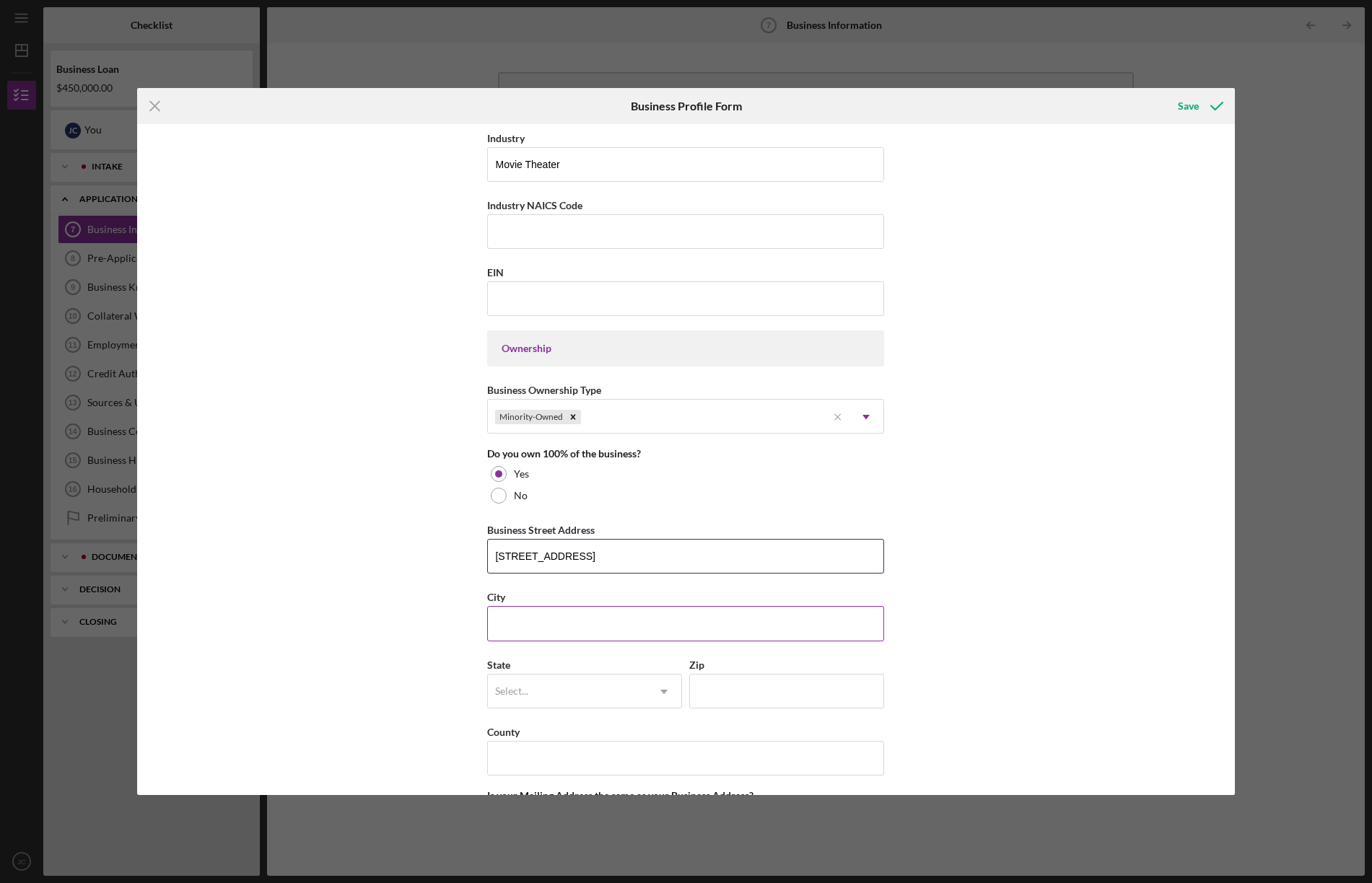
type input "[STREET_ADDRESS]"
drag, startPoint x: 567, startPoint y: 616, endPoint x: 560, endPoint y: 617, distance: 7.1
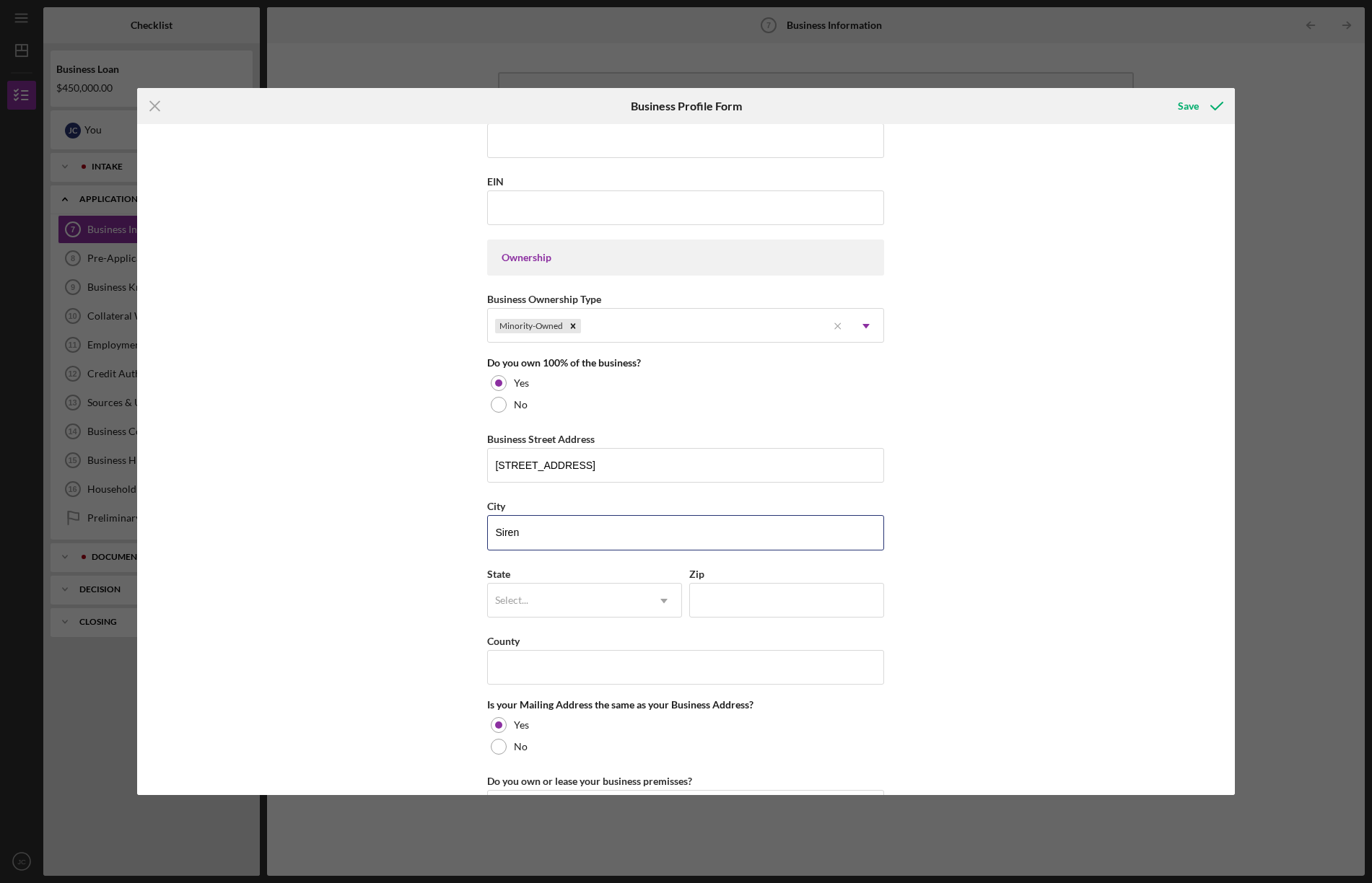
scroll to position [560, 0]
type input "Siren"
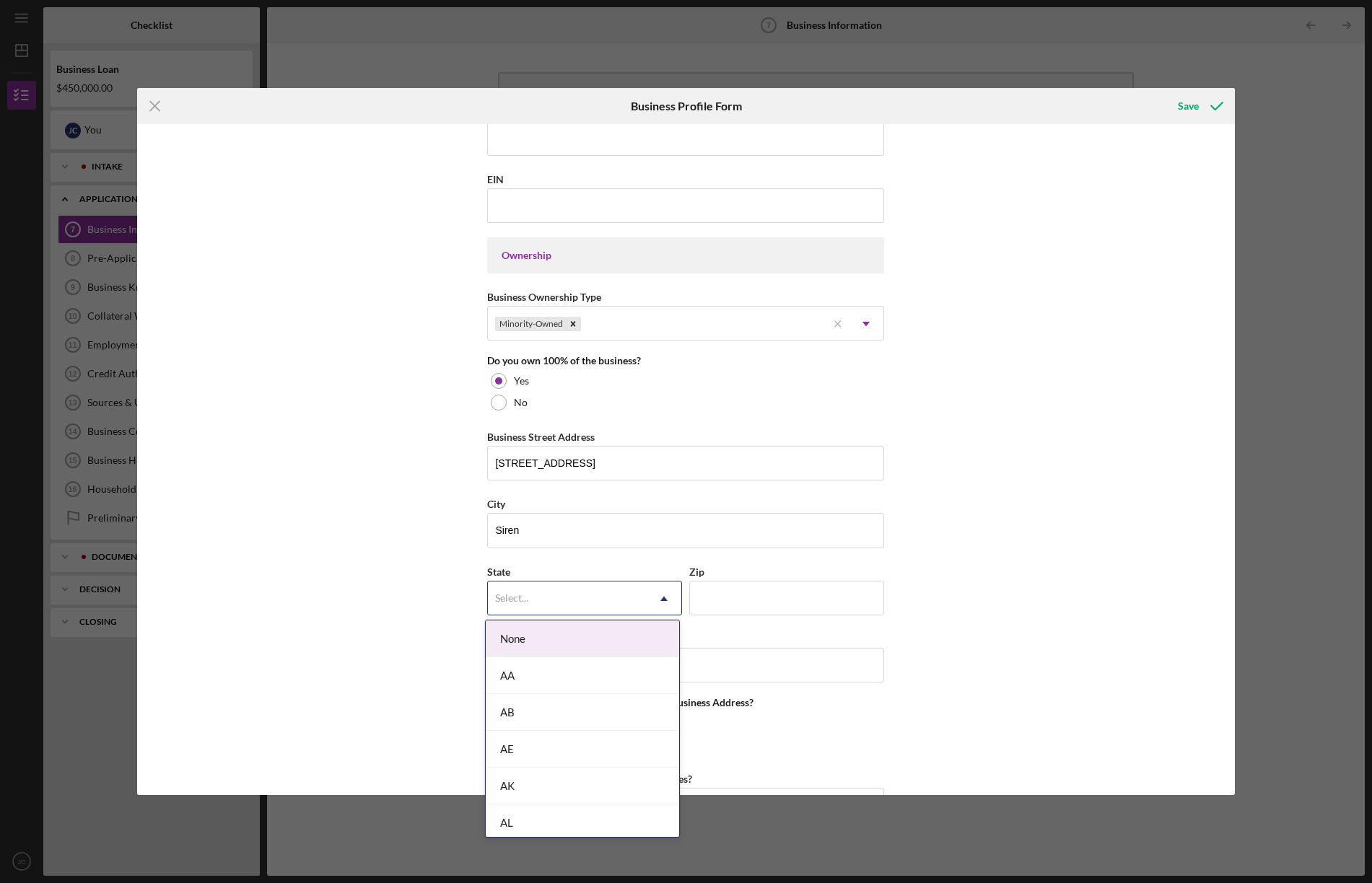
click at [609, 589] on div "Select..." at bounding box center [567, 599] width 159 height 33
click at [572, 705] on div "WI" at bounding box center [582, 707] width 194 height 36
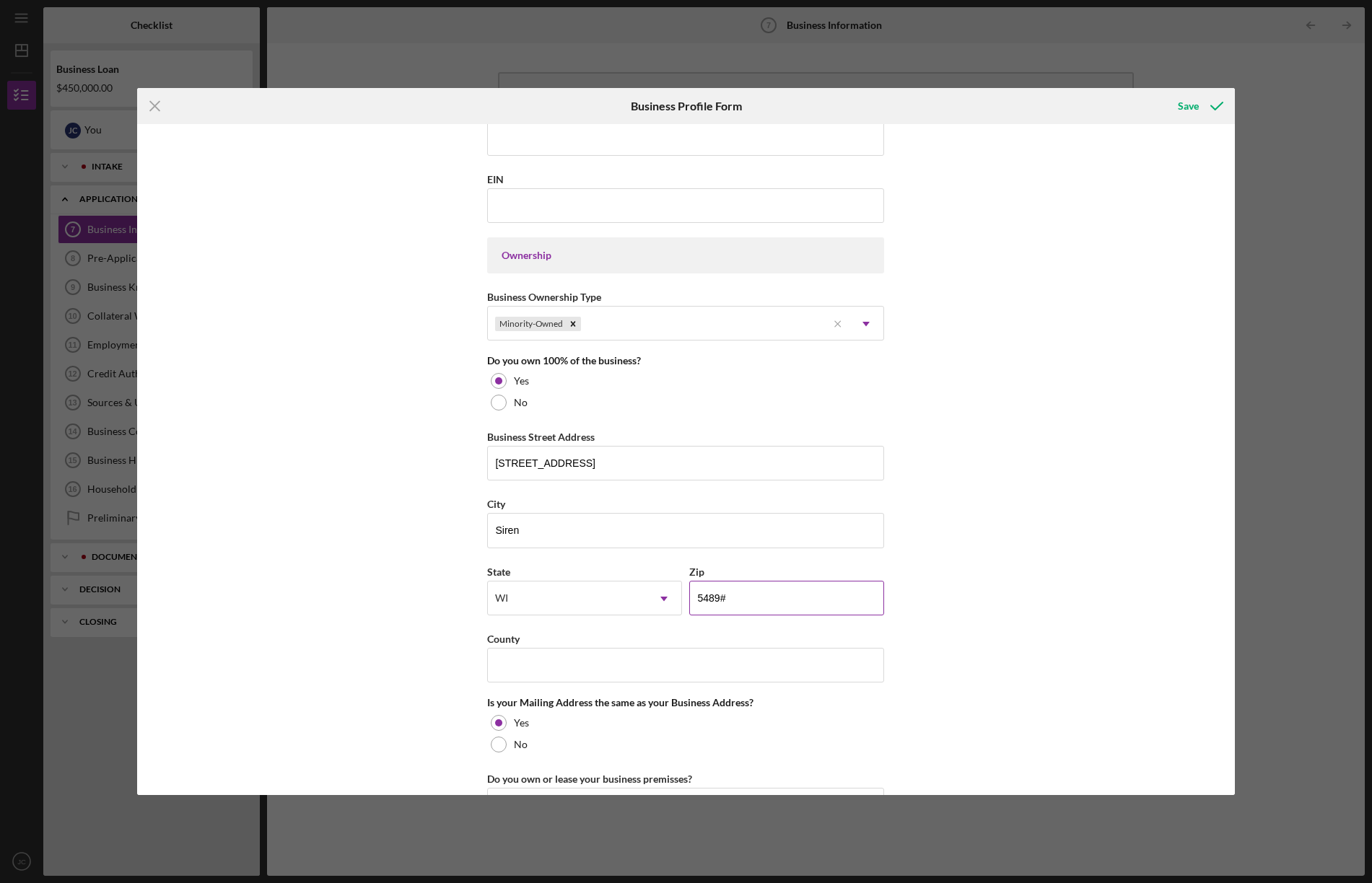
type input "54893"
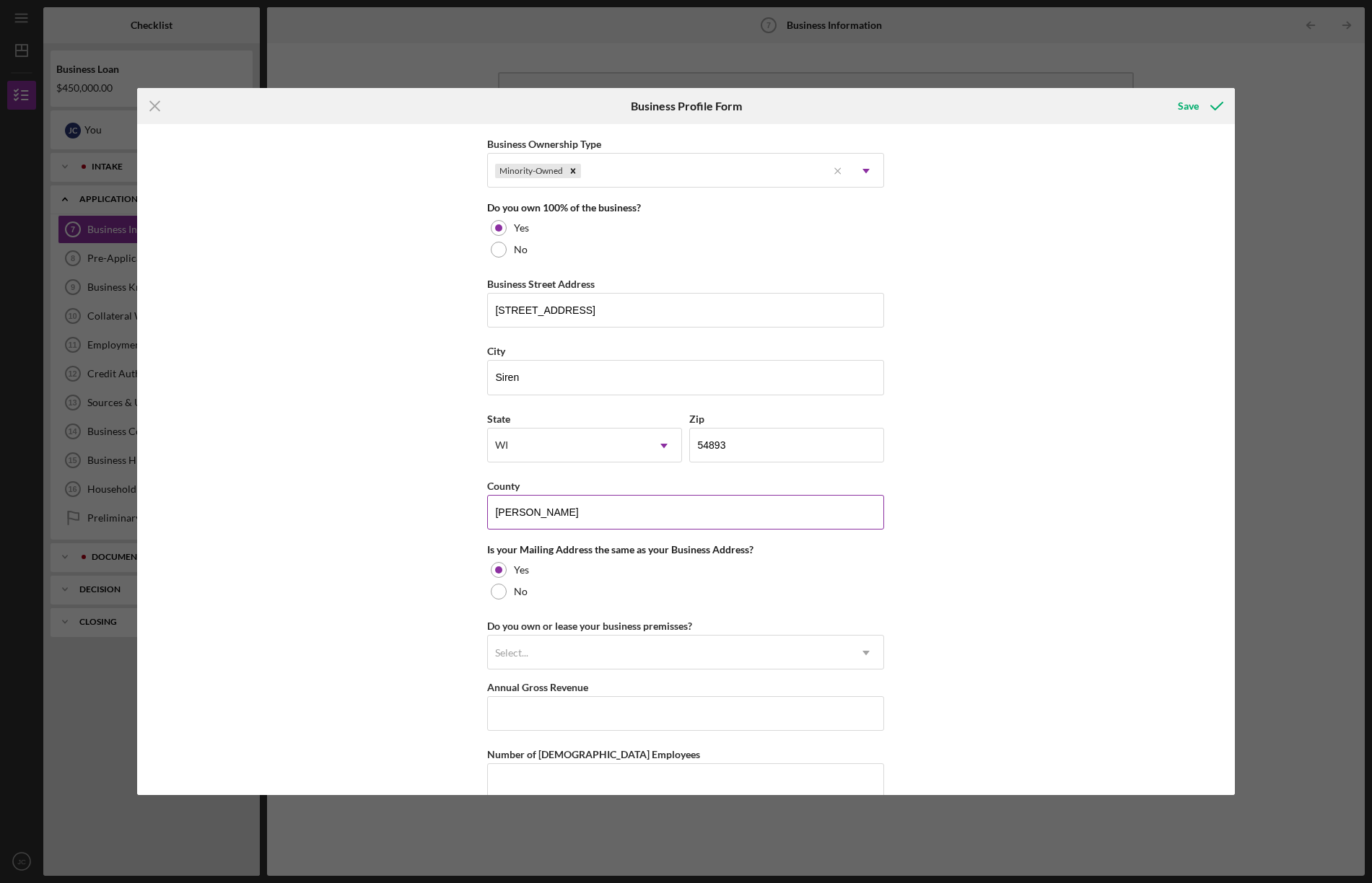
scroll to position [716, 0]
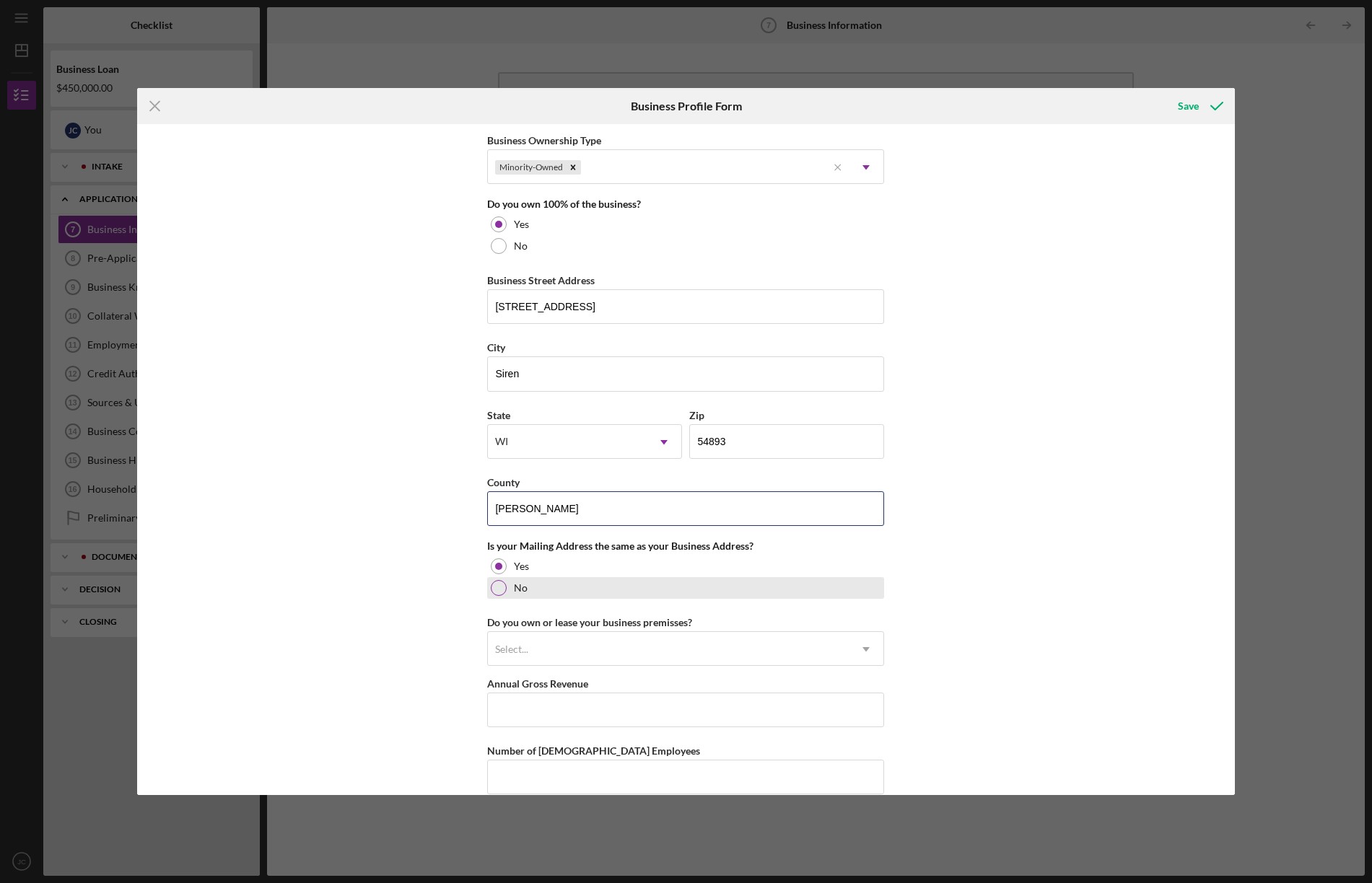
type input "[PERSON_NAME]"
click at [496, 586] on div at bounding box center [498, 588] width 16 height 16
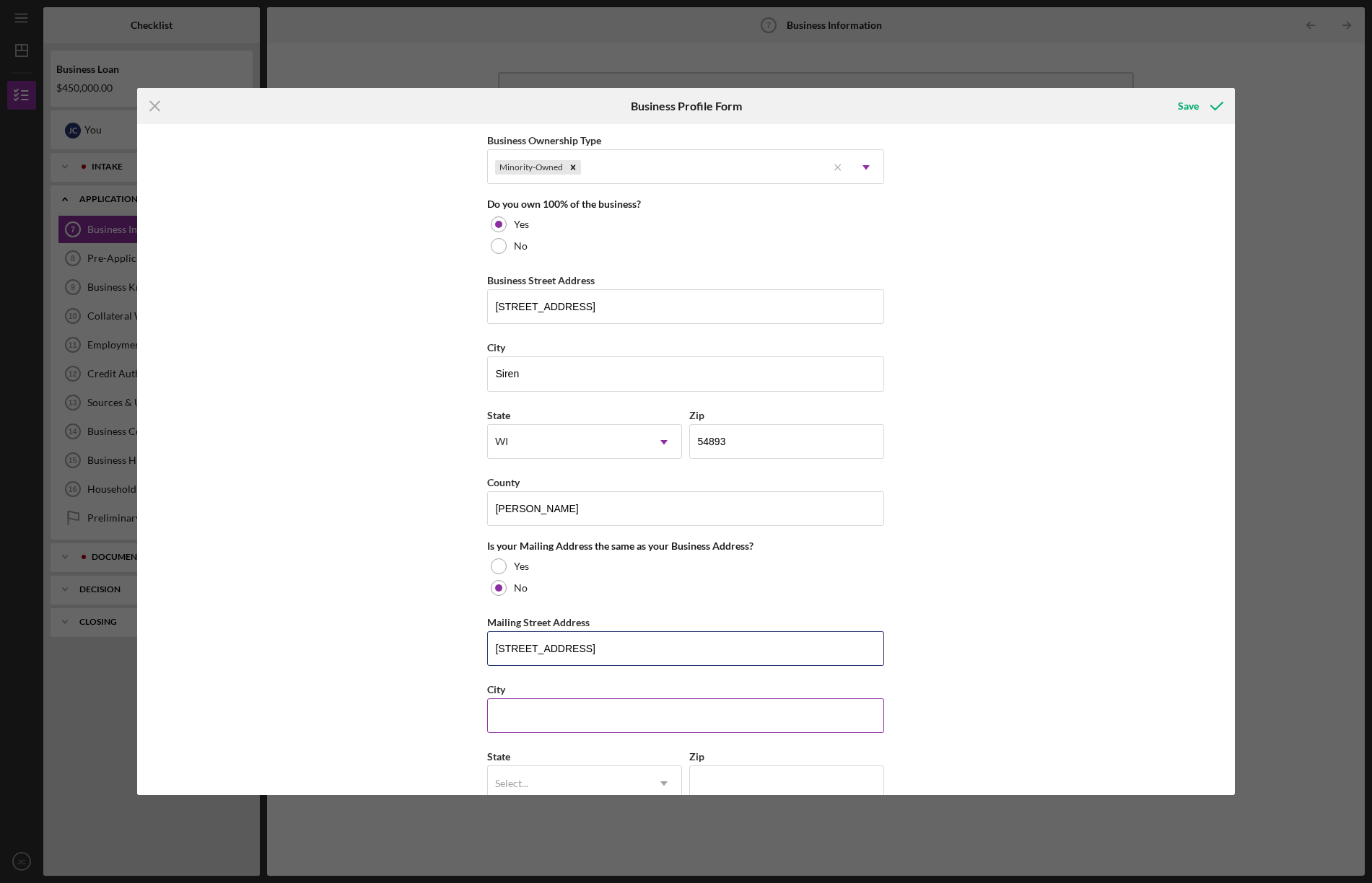
type input "[STREET_ADDRESS]"
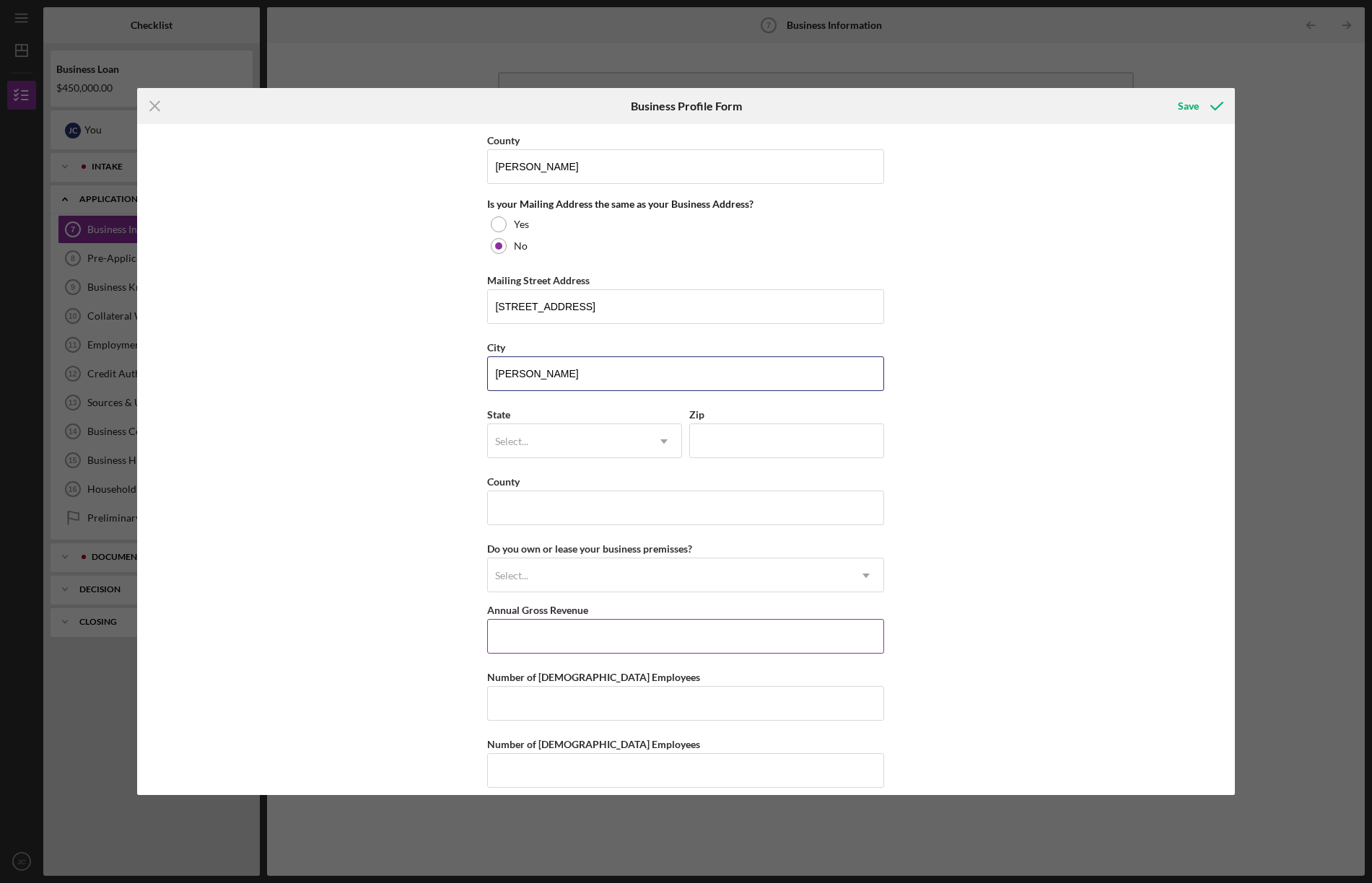
scroll to position [1061, 0]
type input "[PERSON_NAME]"
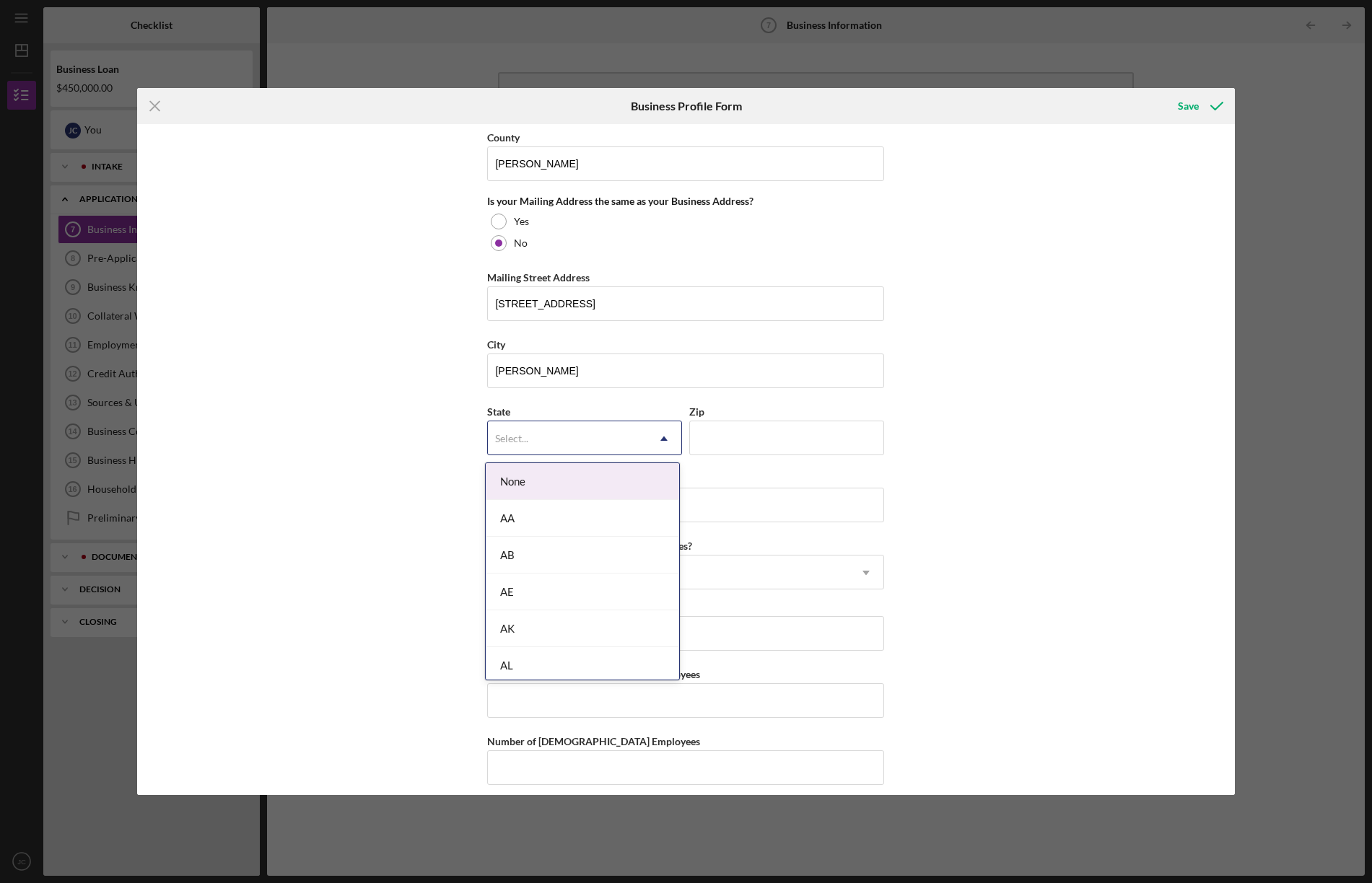
click at [573, 425] on div "State None, 1 of 76. 76 results available. Use Up and Down to choose options, p…" at bounding box center [584, 429] width 194 height 53
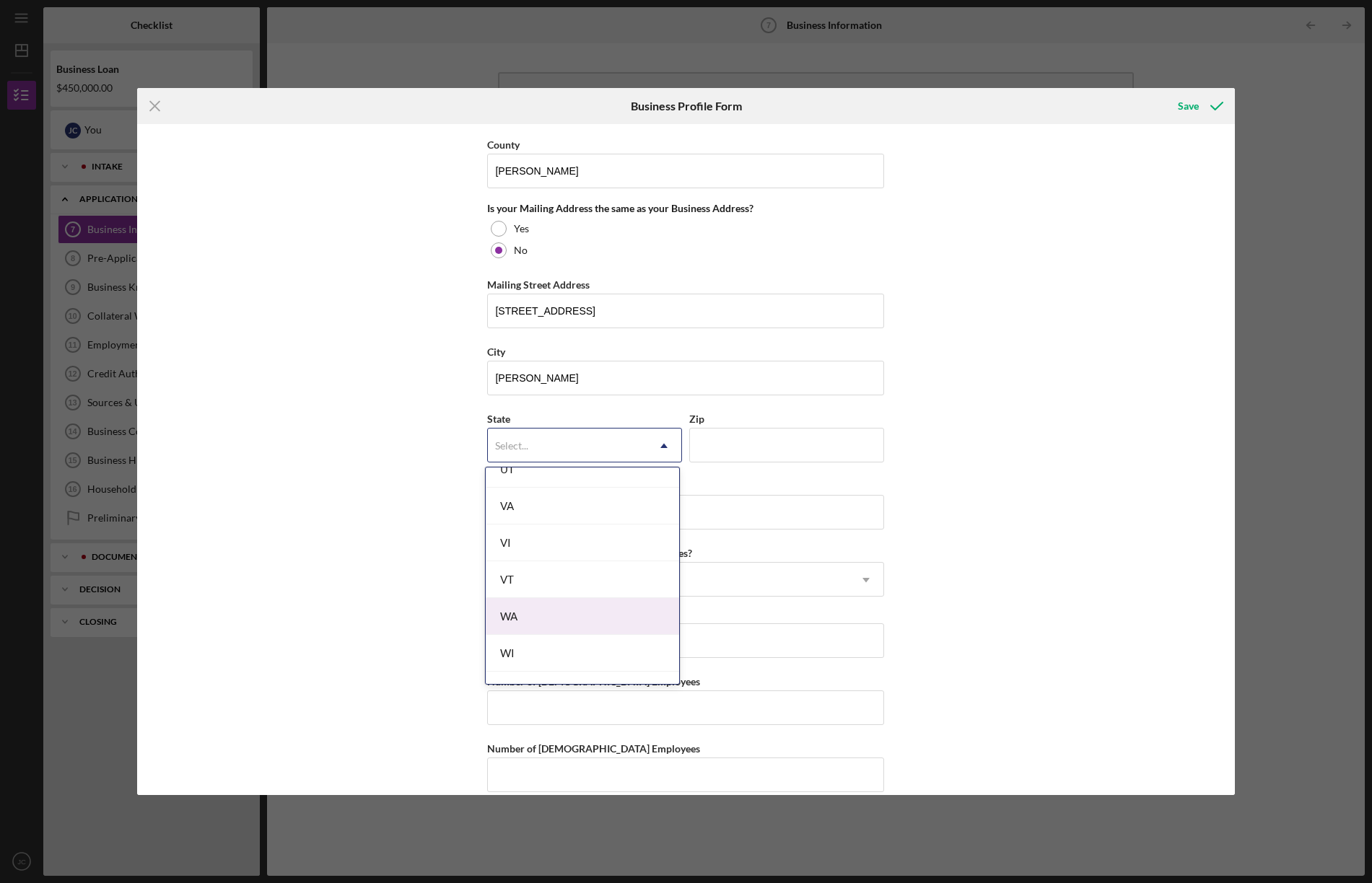
scroll to position [2484, 0]
click at [579, 651] on div "WI" at bounding box center [582, 650] width 194 height 36
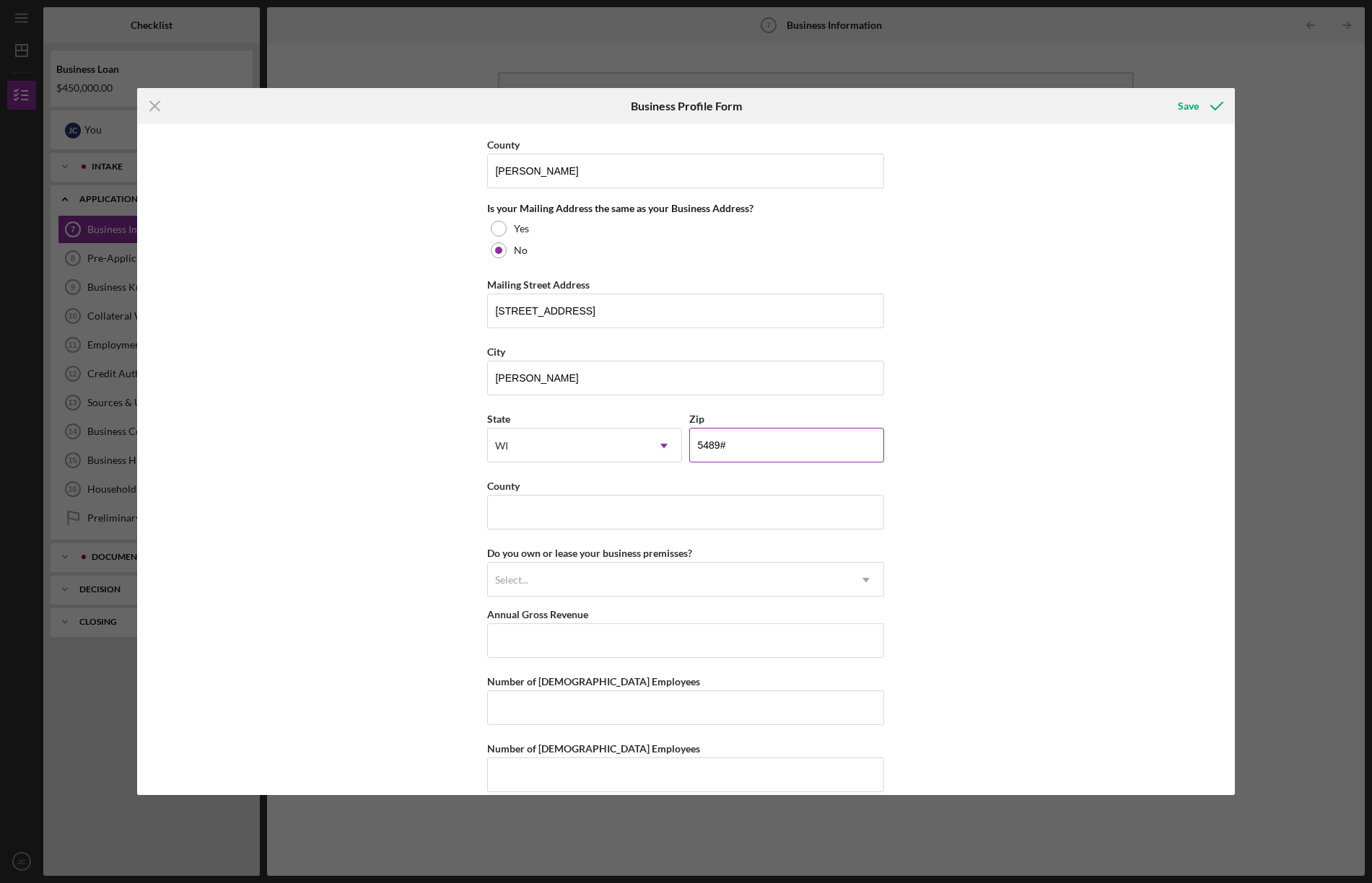
type input "54893"
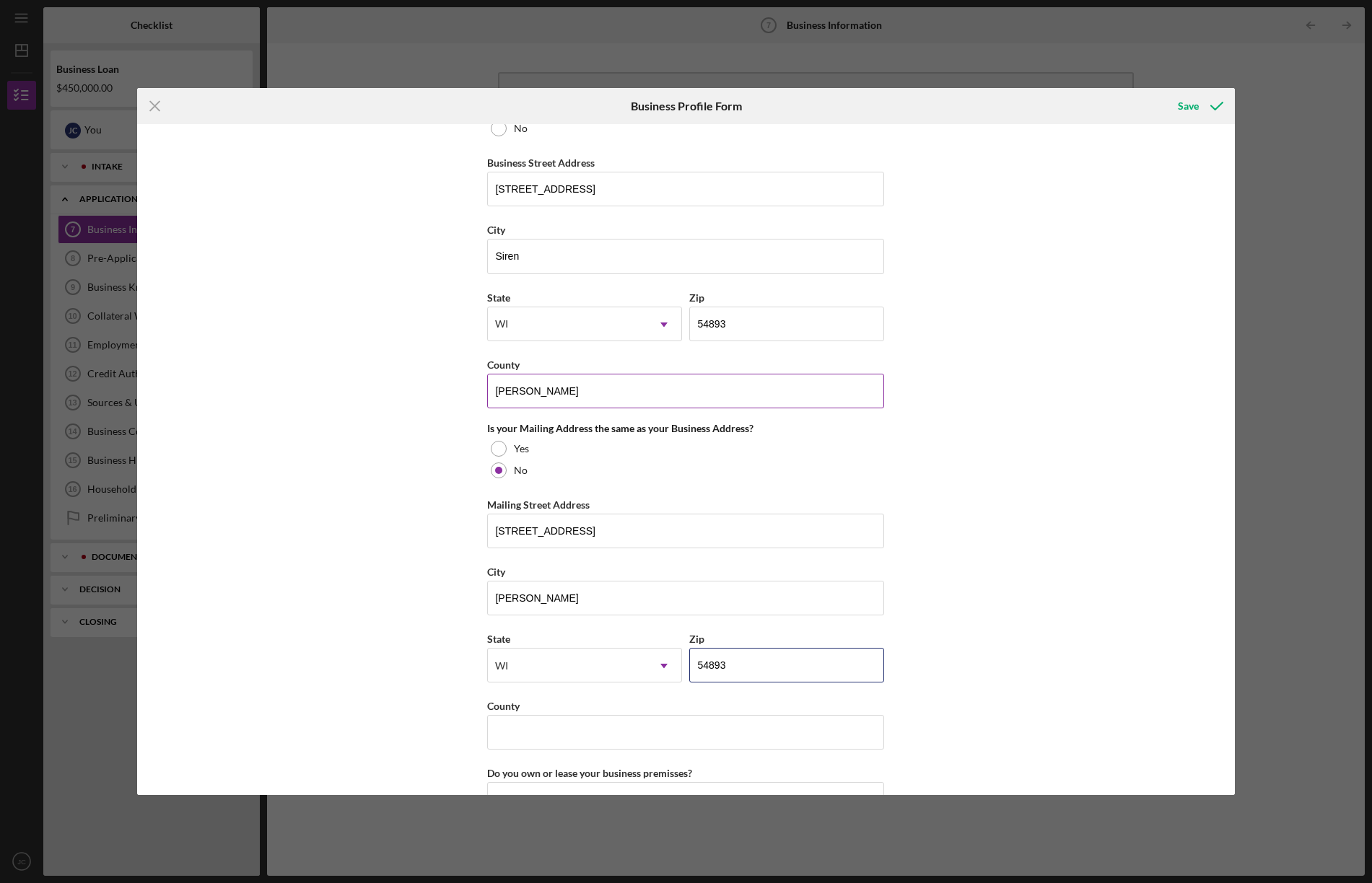
scroll to position [833, 0]
click at [723, 322] on input "54893" at bounding box center [786, 324] width 194 height 35
type input "54872"
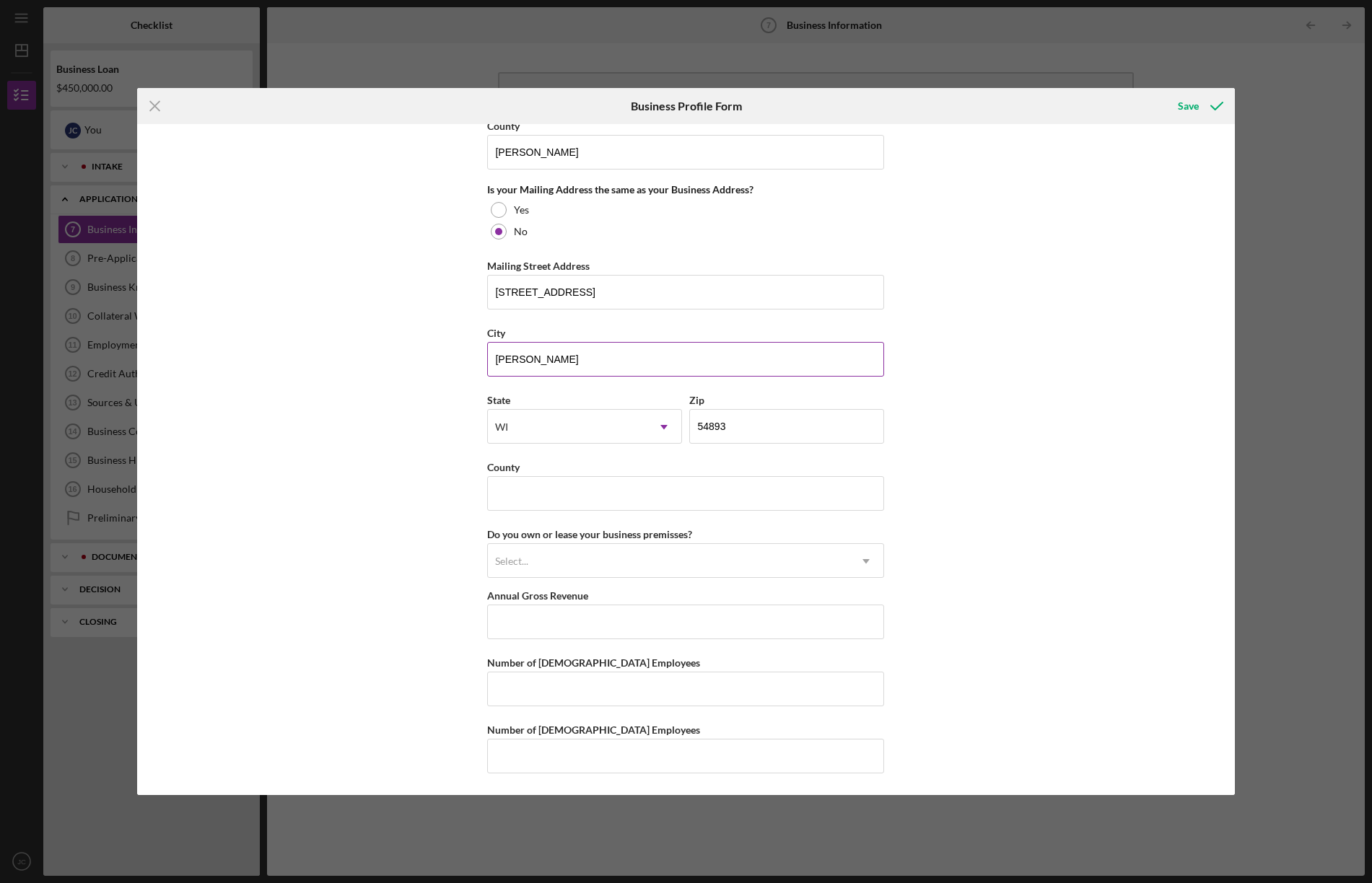
scroll to position [1072, 0]
type input "[PERSON_NAME]"
click at [635, 560] on div "Select..." at bounding box center [668, 561] width 361 height 33
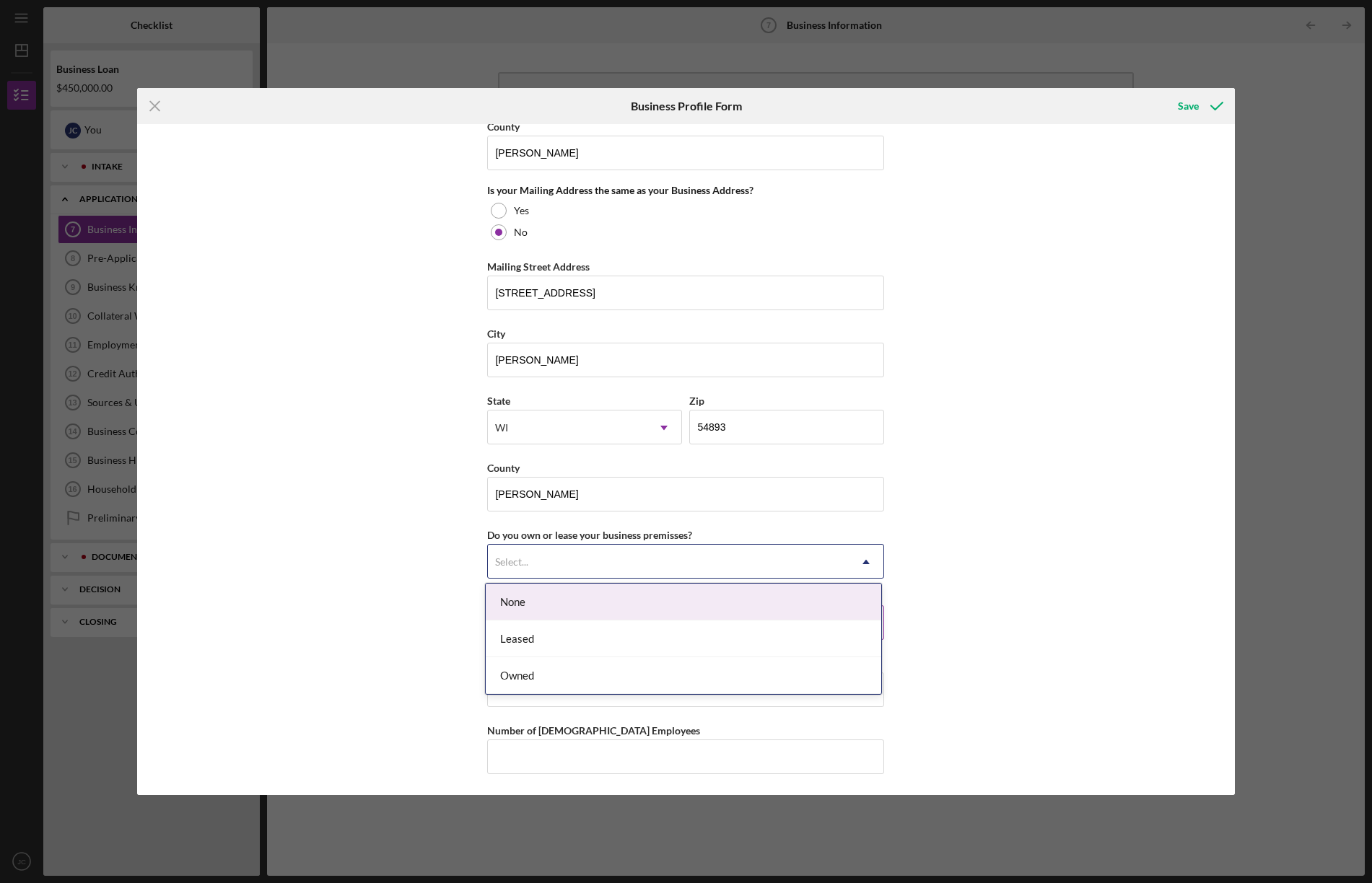
click at [518, 599] on div "None" at bounding box center [683, 601] width 395 height 36
click at [870, 559] on icon "Icon/Dropdown Arrow" at bounding box center [866, 561] width 35 height 35
click at [964, 553] on div "Business Name [GEOGRAPHIC_DATA], LLC DBA Aurora Cinema Business Start Date [DAT…" at bounding box center [686, 459] width 1097 height 670
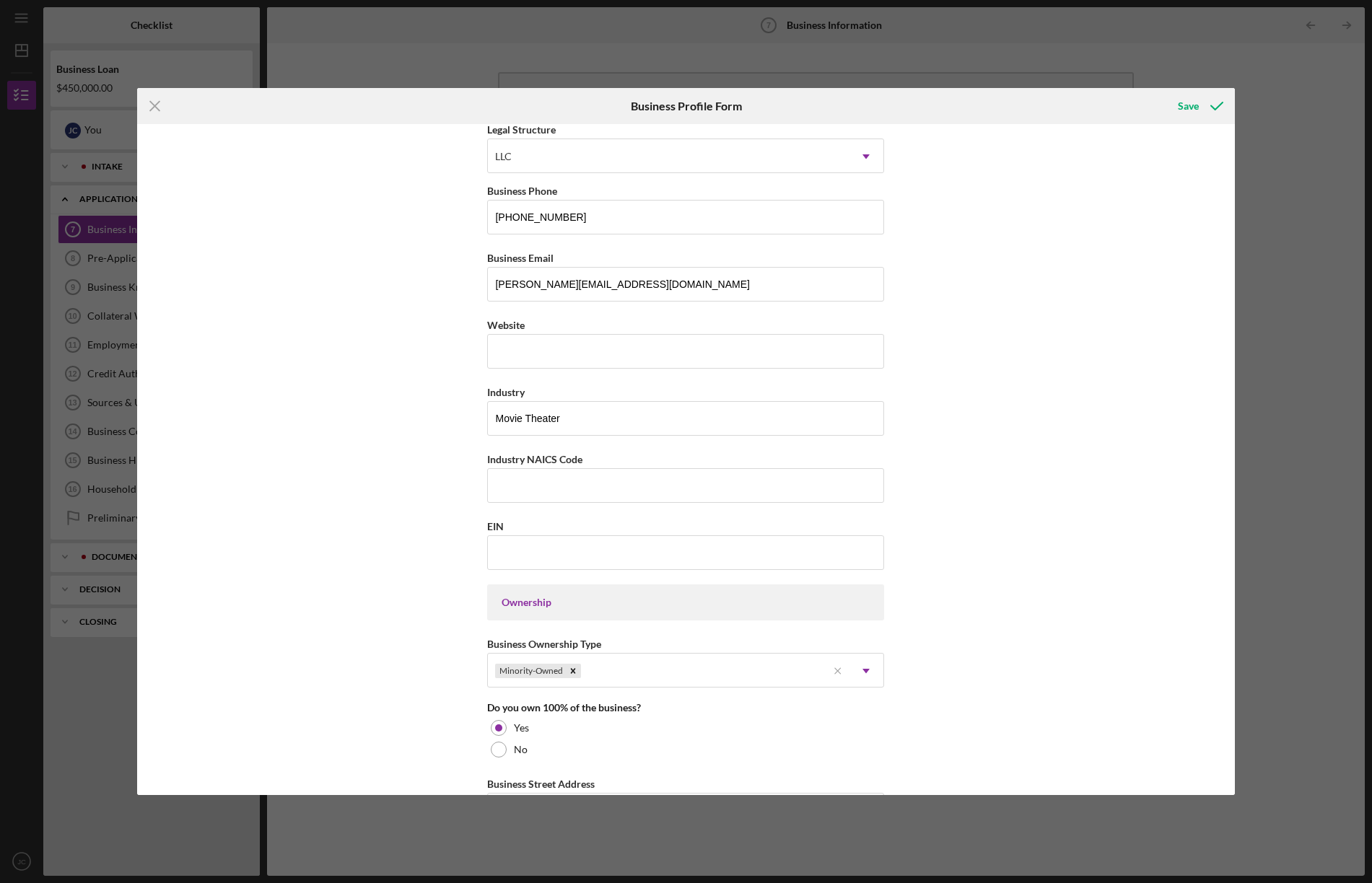
scroll to position [215, 0]
click at [668, 490] on input "Industry NAICS Code" at bounding box center [686, 482] width 397 height 35
click at [586, 483] on input "Industry NAICS Code" at bounding box center [686, 482] width 397 height 35
click at [549, 550] on input "EIN" at bounding box center [686, 549] width 397 height 35
type input "[US_EMPLOYER_IDENTIFICATION_NUMBER]"
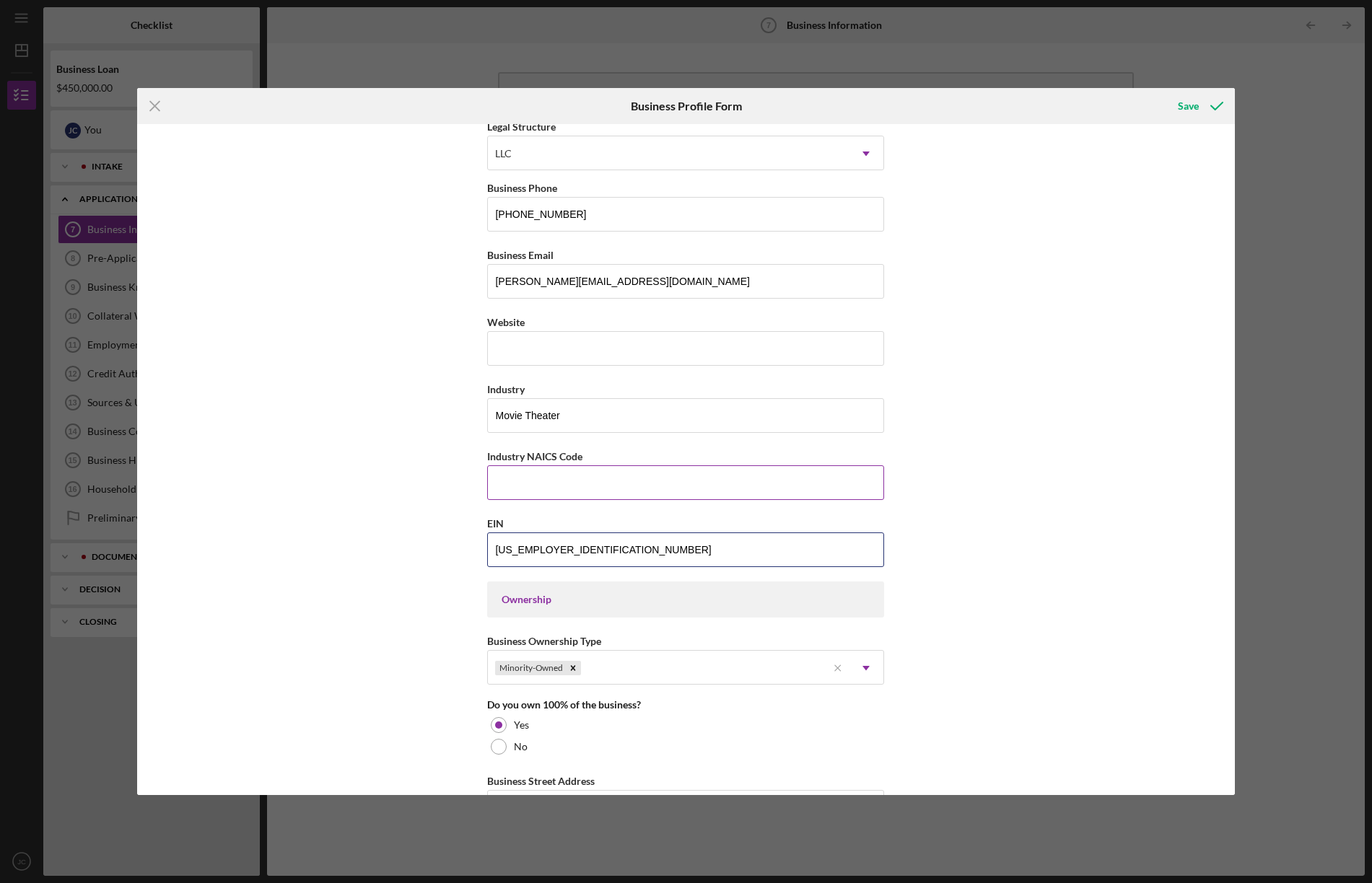
scroll to position [224, 0]
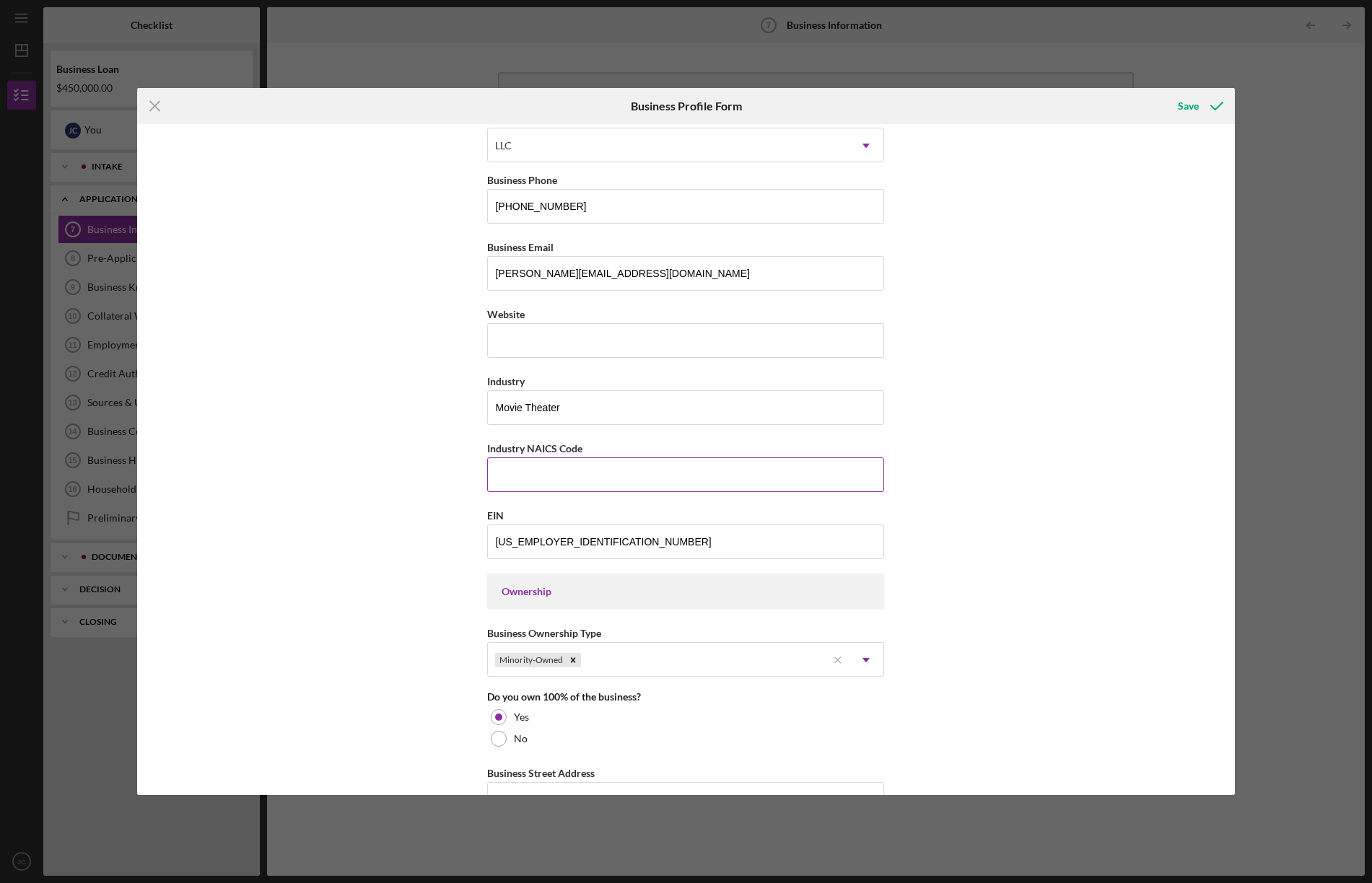
click at [624, 475] on input "Industry NAICS Code" at bounding box center [686, 474] width 397 height 35
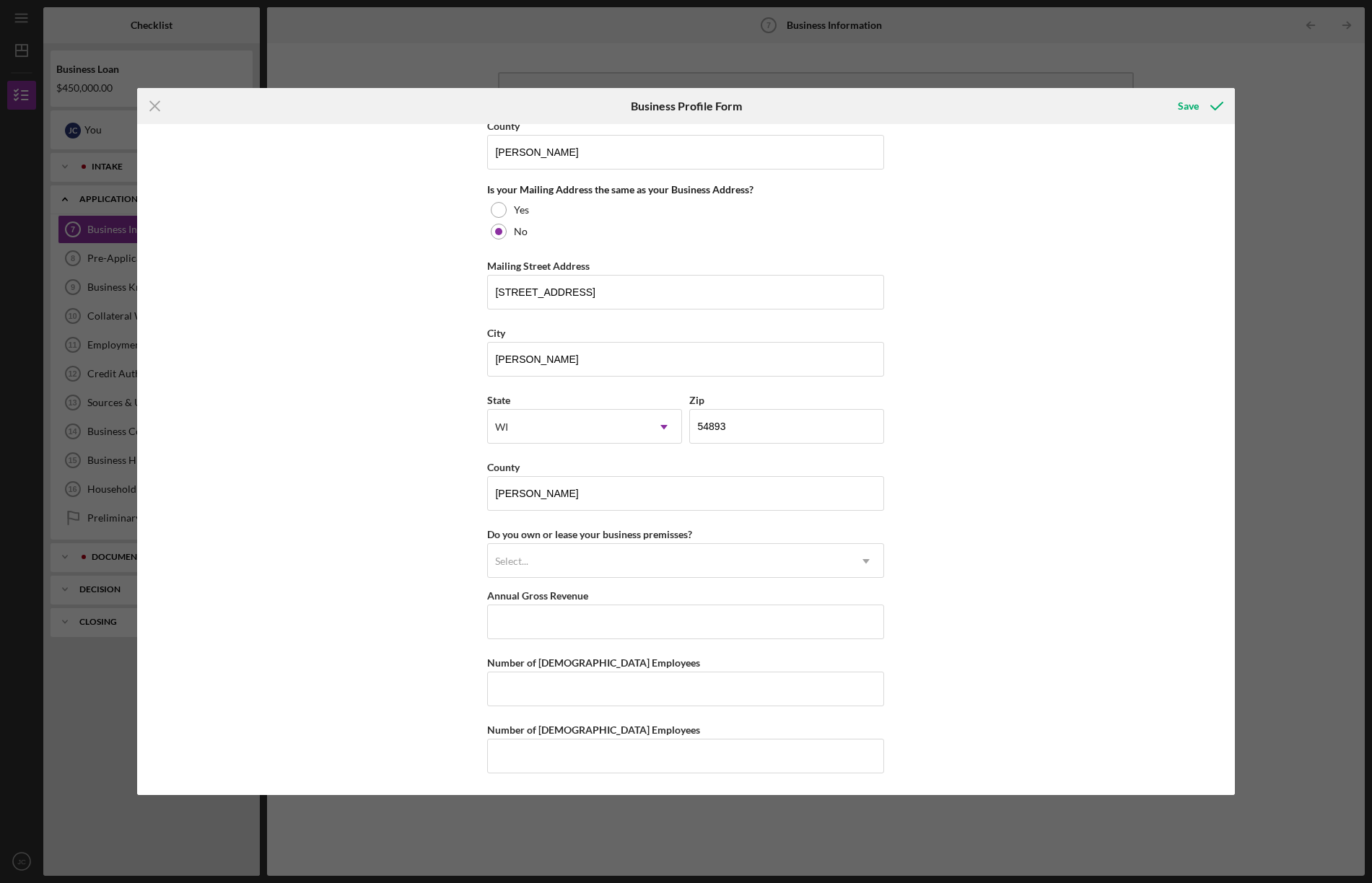
scroll to position [1072, 0]
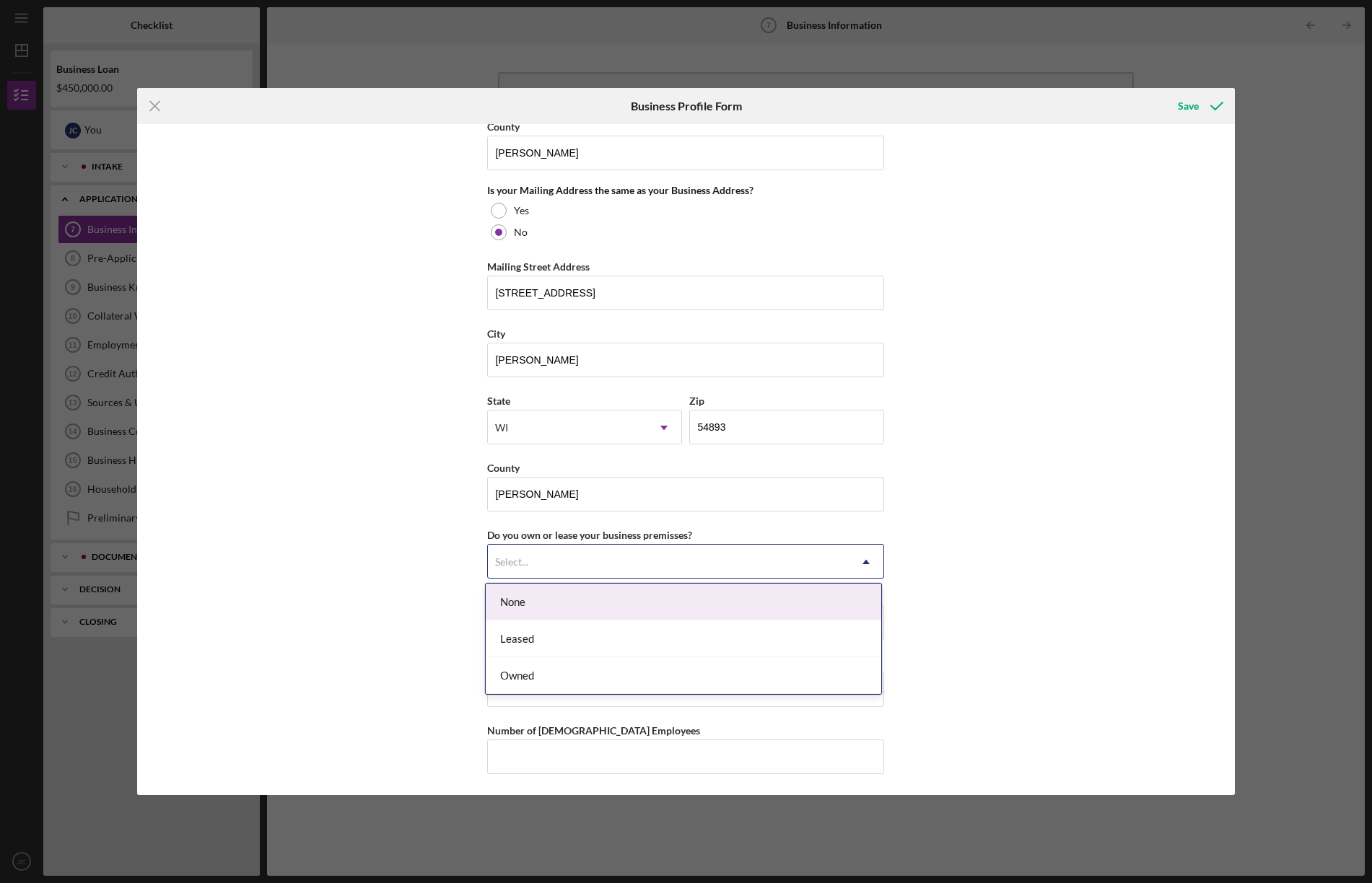
click at [862, 560] on icon "Icon/Dropdown Arrow" at bounding box center [866, 561] width 35 height 35
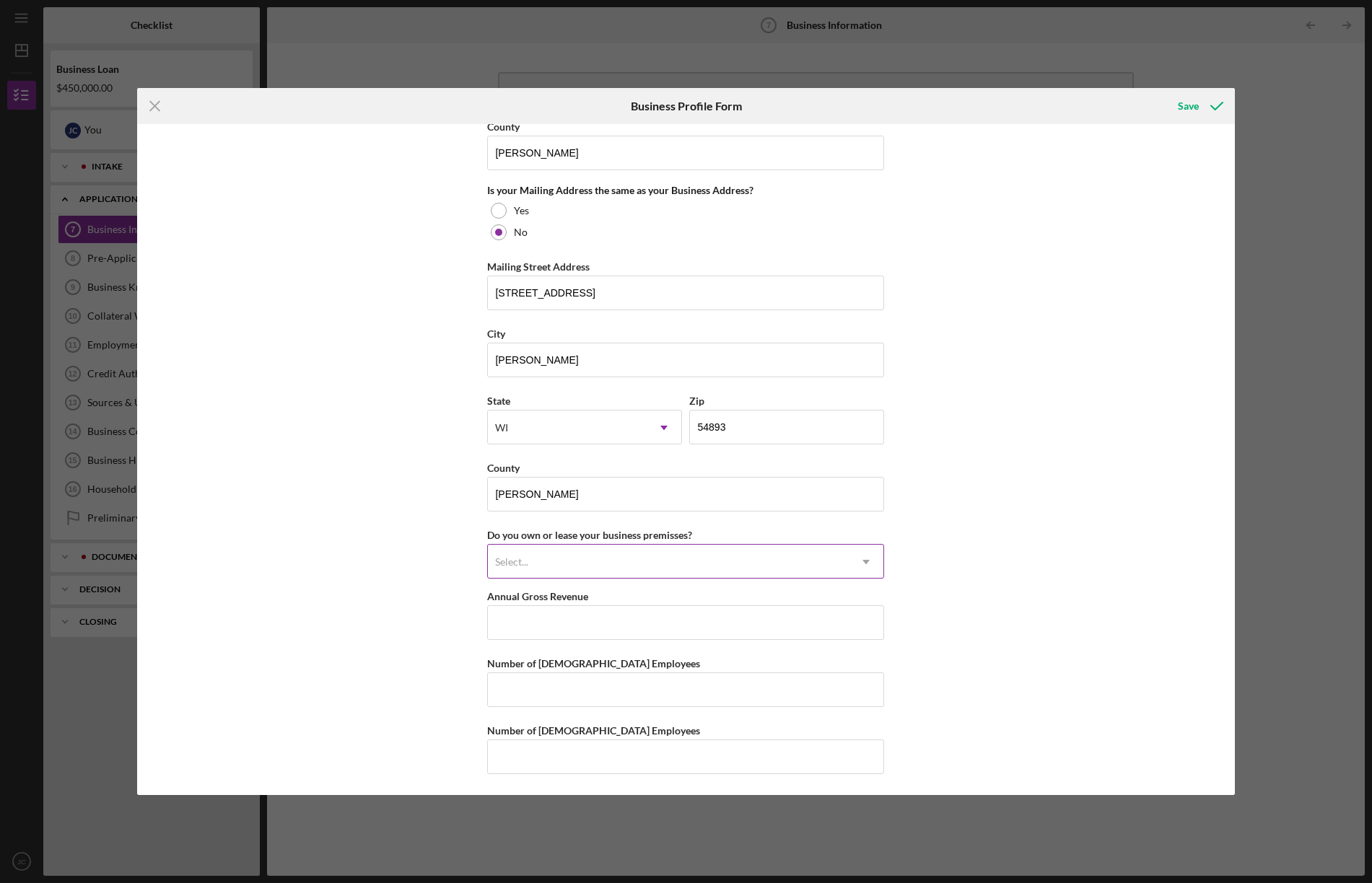
click at [858, 558] on icon "Icon/Dropdown Arrow" at bounding box center [866, 561] width 35 height 35
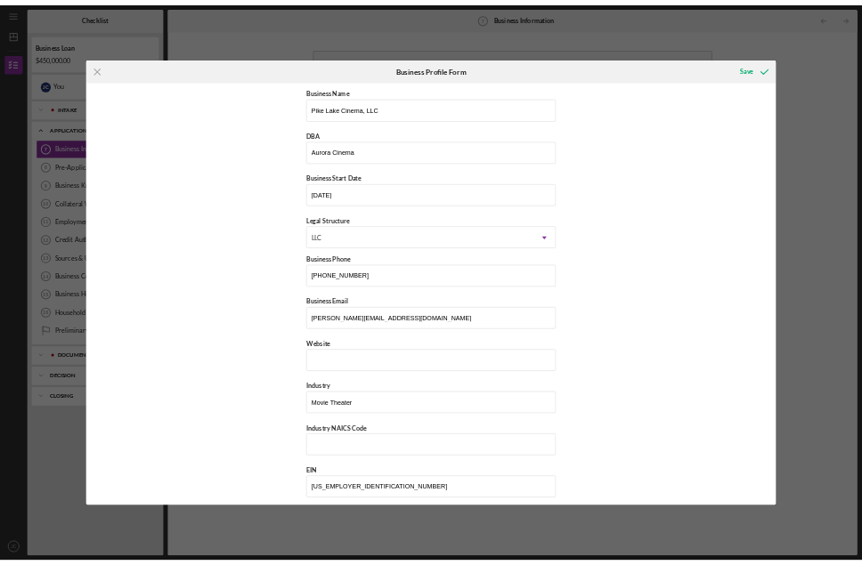
scroll to position [0, 0]
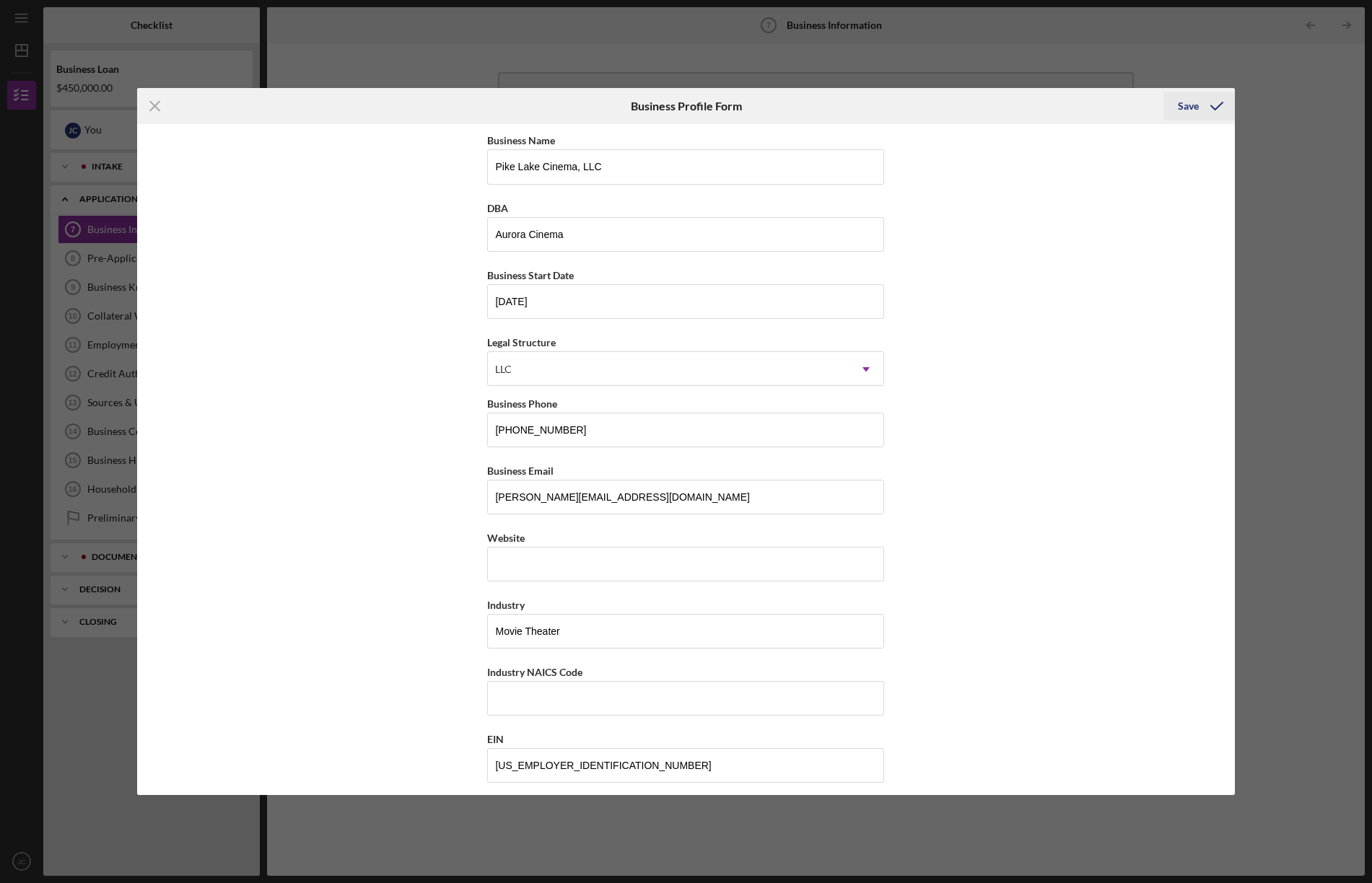
click at [1182, 101] on div "Save" at bounding box center [1188, 106] width 21 height 29
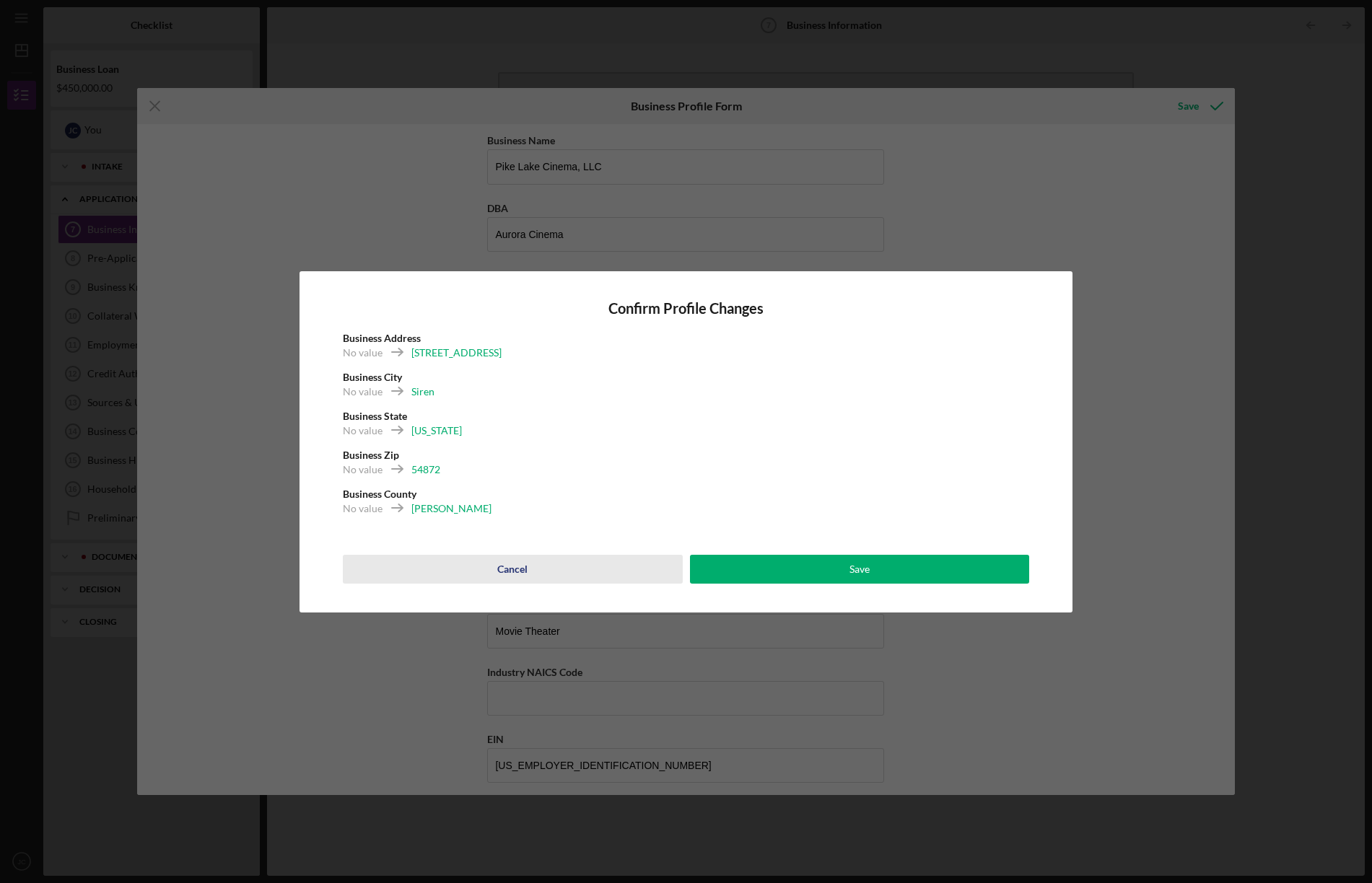
click at [518, 562] on div "Cancel" at bounding box center [511, 569] width 30 height 29
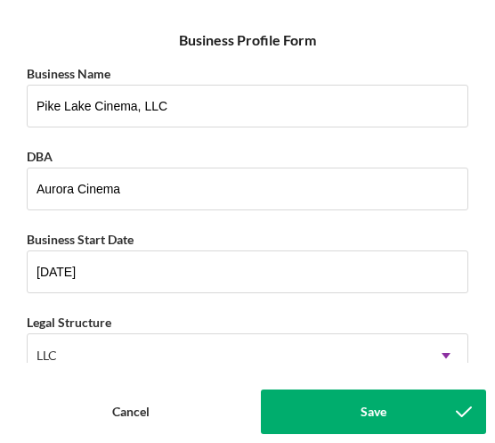
click at [389, 30] on div "Business Profile Form" at bounding box center [247, 40] width 477 height 45
click at [389, 29] on div "Business Profile Form" at bounding box center [247, 40] width 477 height 45
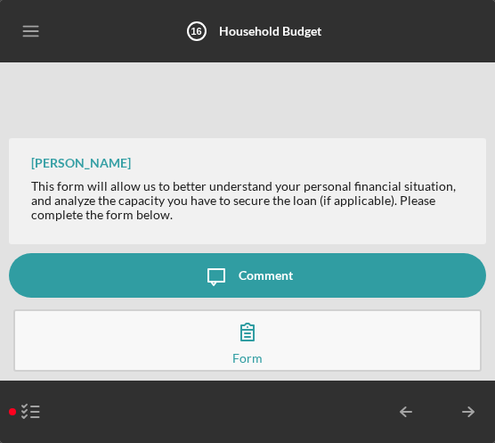
click at [256, 89] on div "[PERSON_NAME] This form will allow us to better understand your personal financ…" at bounding box center [247, 162] width 477 height 182
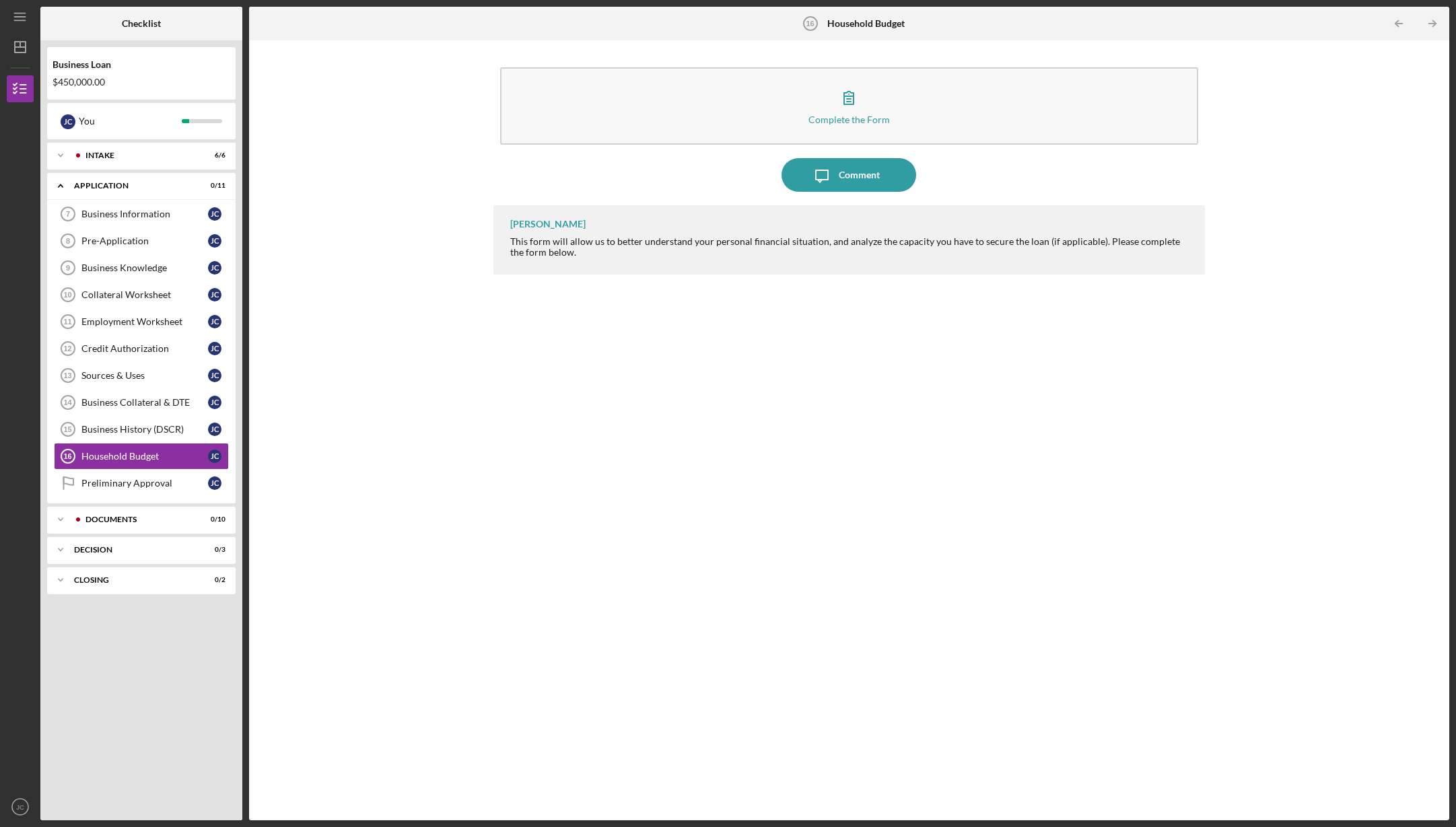
click at [651, 593] on div "[PERSON_NAME] This form will allow us to better understand your personal financ…" at bounding box center [850, 503] width 712 height 595
click at [125, 217] on div "Business Information" at bounding box center [144, 214] width 126 height 11
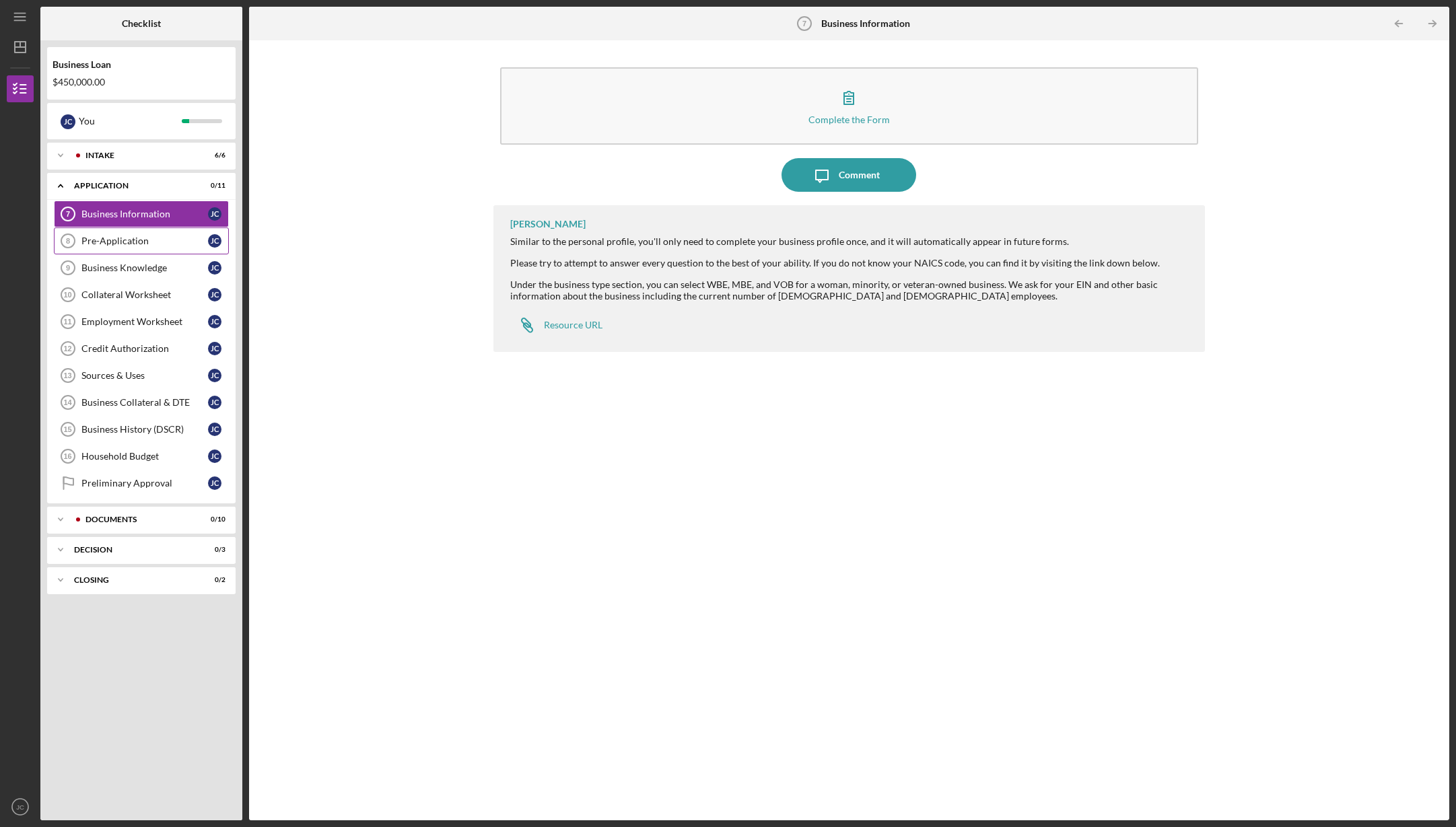
click at [121, 241] on div "Pre-Application" at bounding box center [144, 241] width 126 height 11
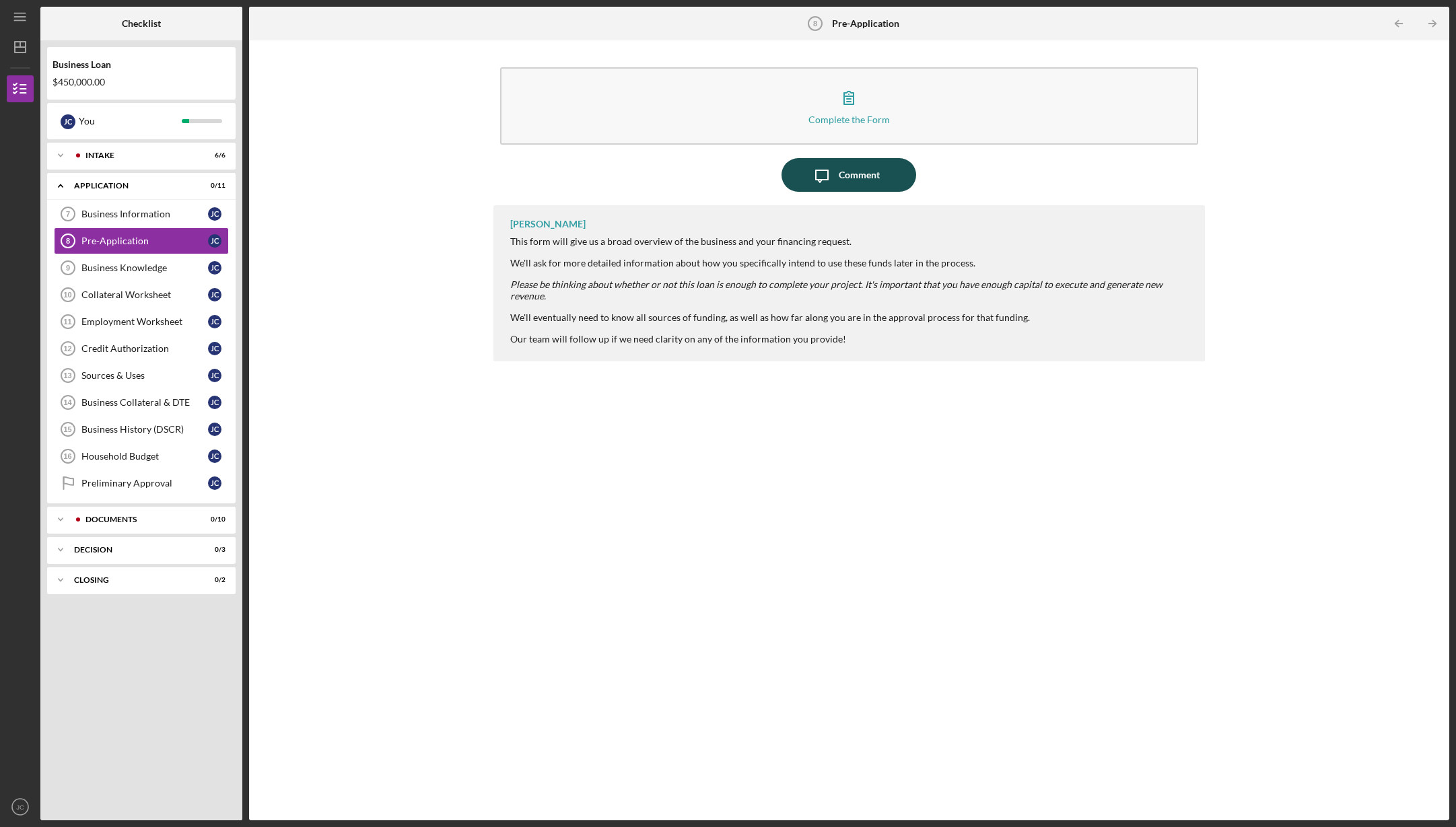
click at [838, 171] on button "Icon/Message Comment" at bounding box center [849, 175] width 135 height 34
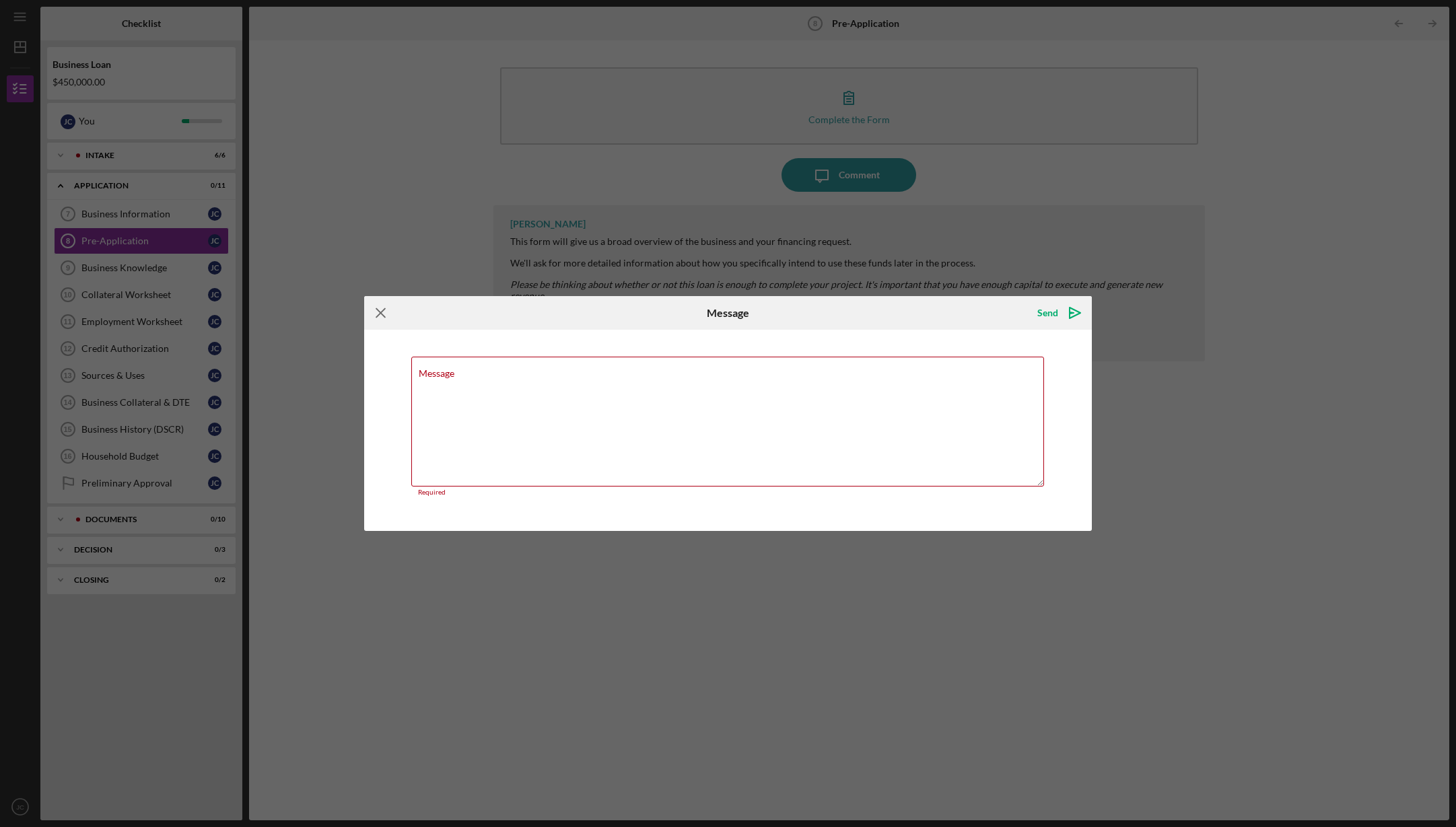
click at [380, 314] on icon "Icon/Menu Close" at bounding box center [381, 313] width 34 height 34
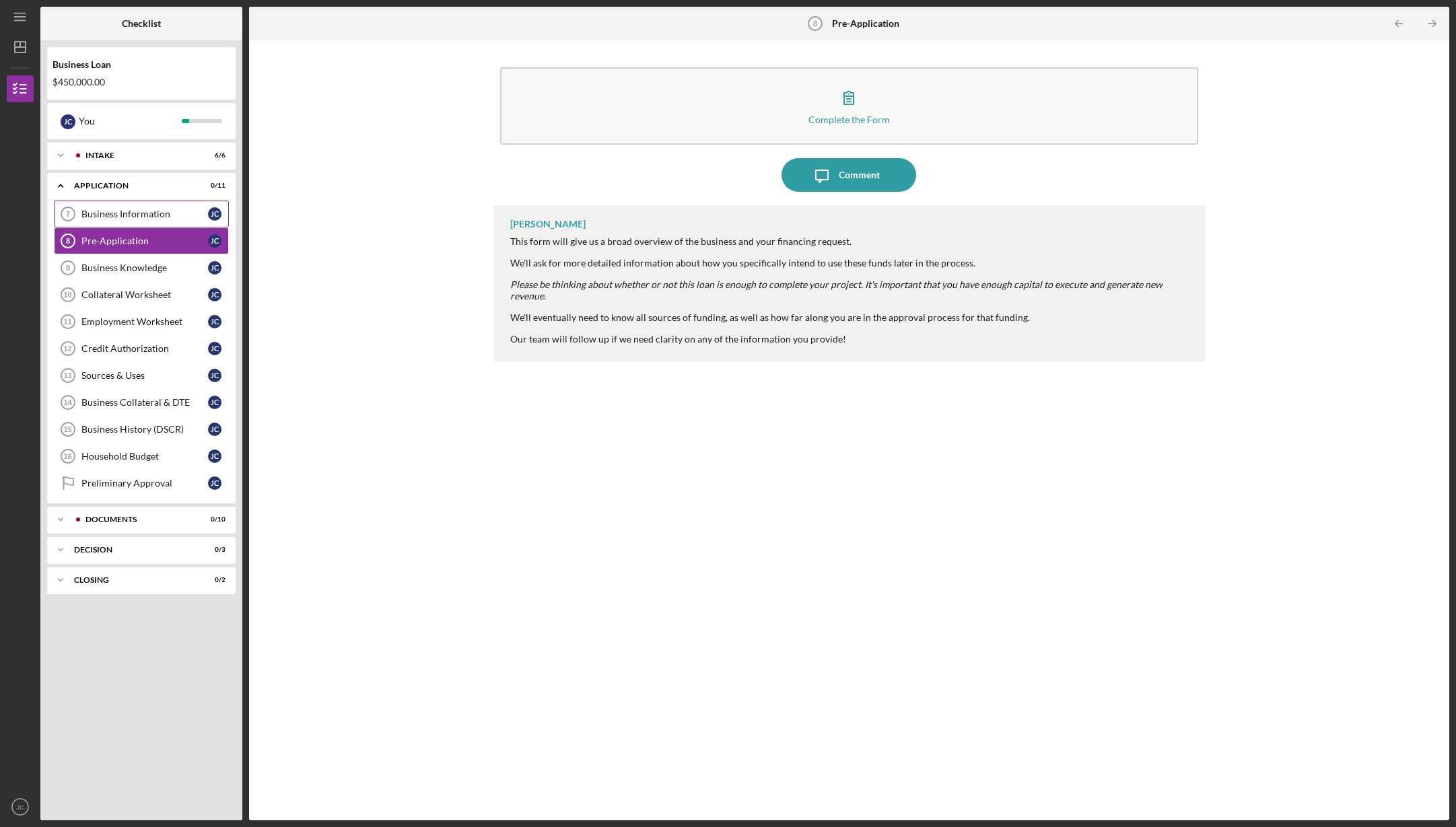
click at [125, 212] on div "Business Information" at bounding box center [144, 214] width 126 height 11
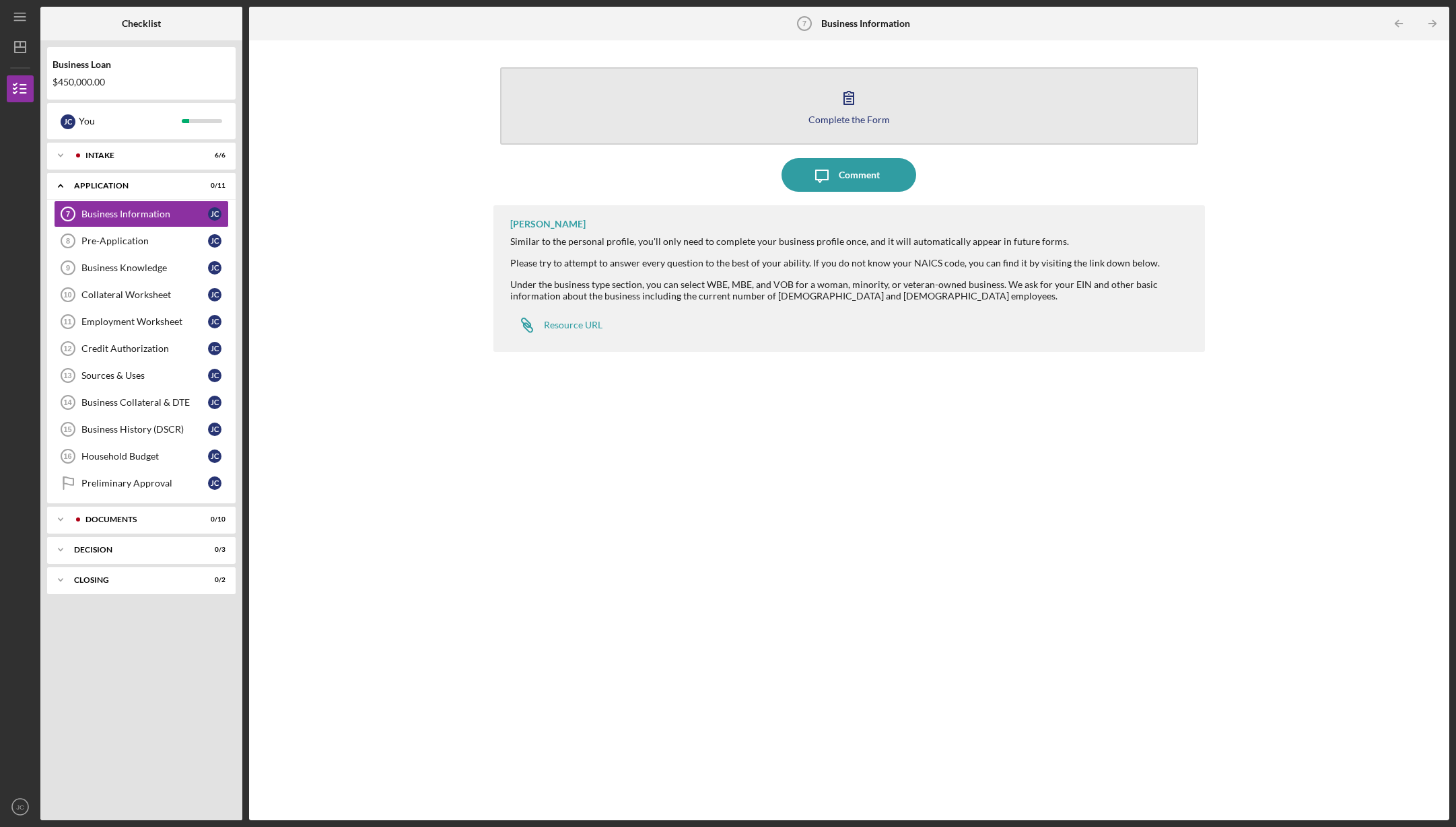
click at [885, 110] on button "Complete the Form Form" at bounding box center [850, 106] width 699 height 77
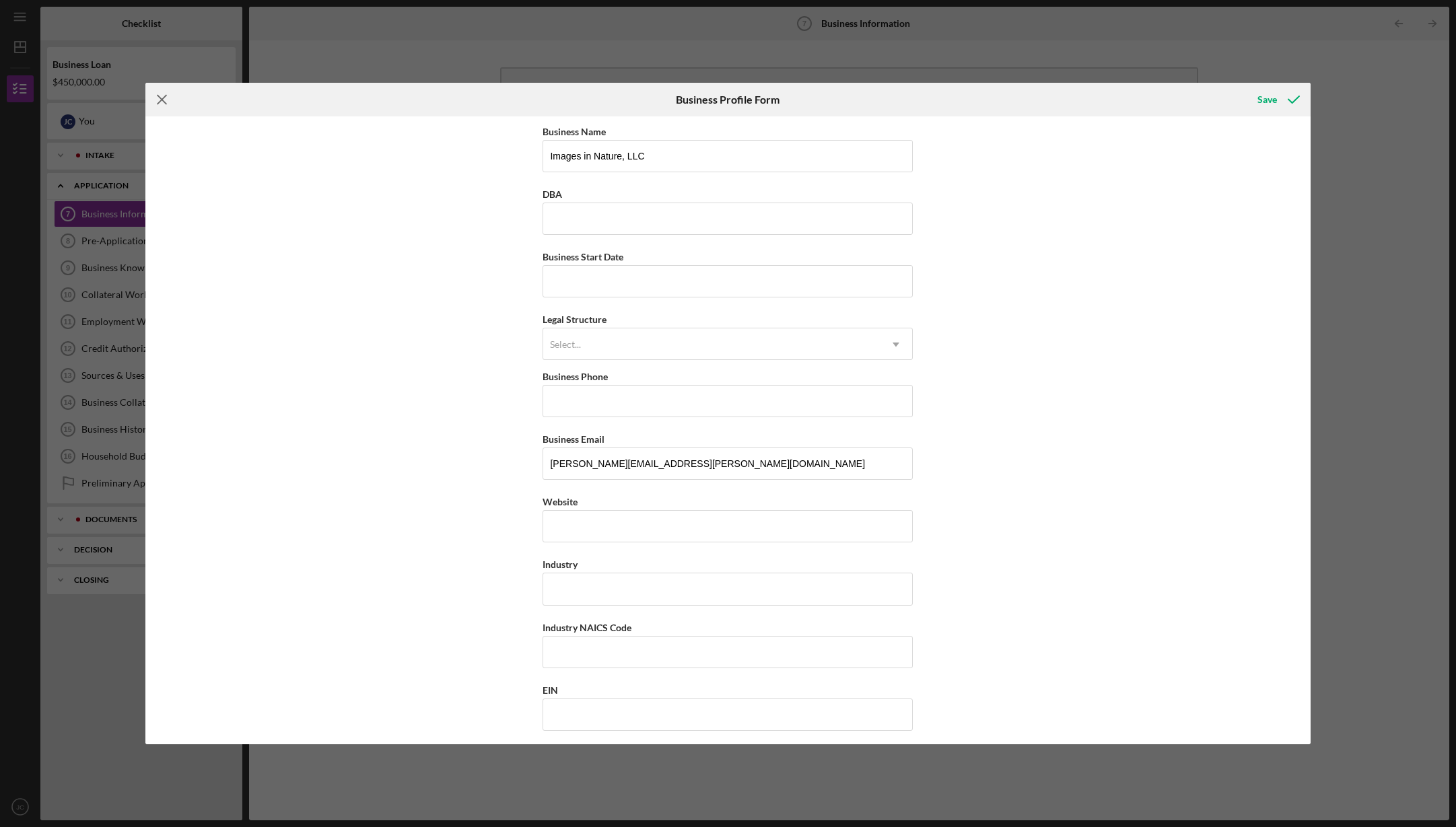
click at [160, 95] on icon "Icon/Menu Close" at bounding box center [162, 100] width 34 height 34
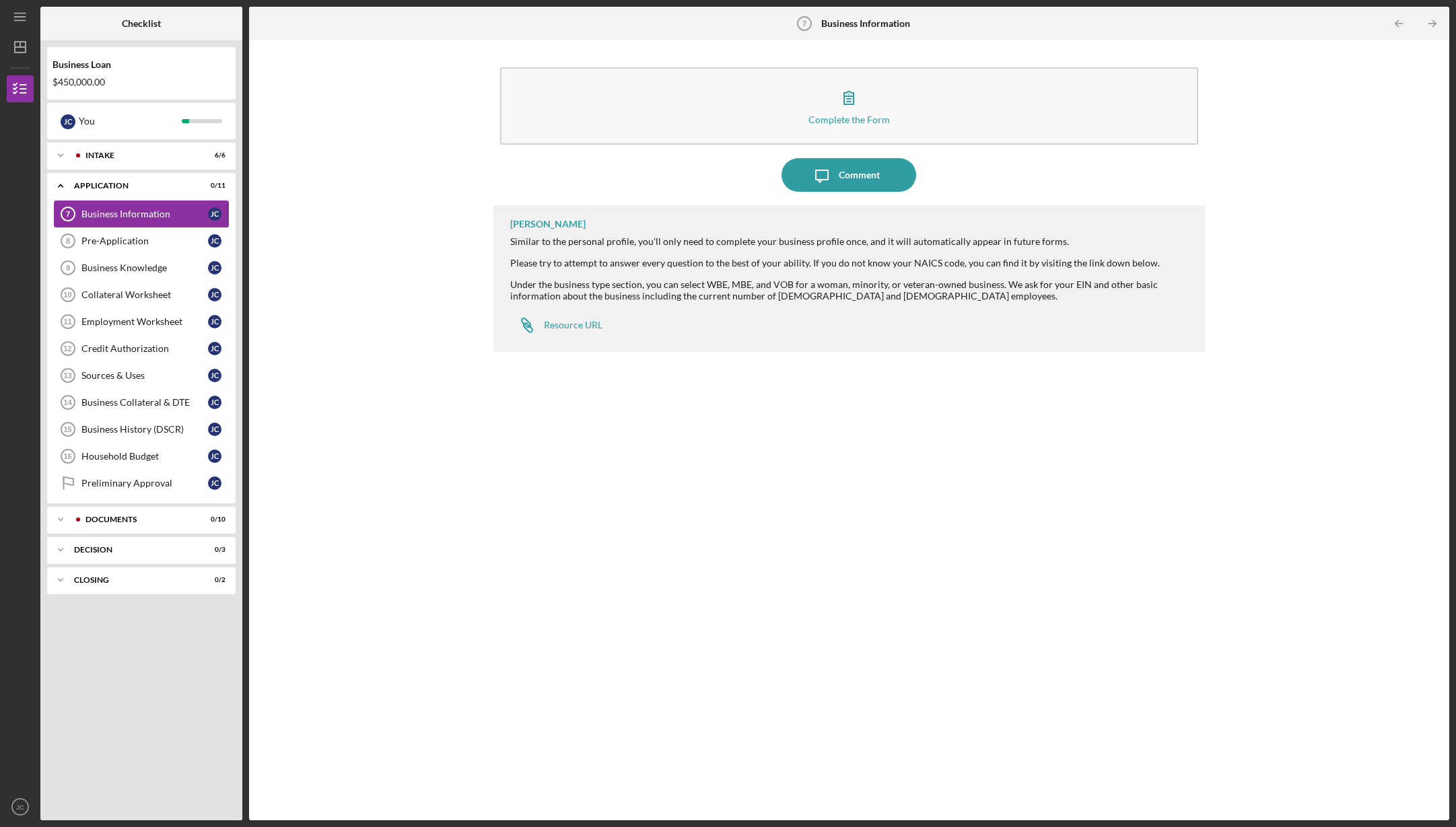
click at [146, 211] on div "Business Information" at bounding box center [144, 214] width 126 height 11
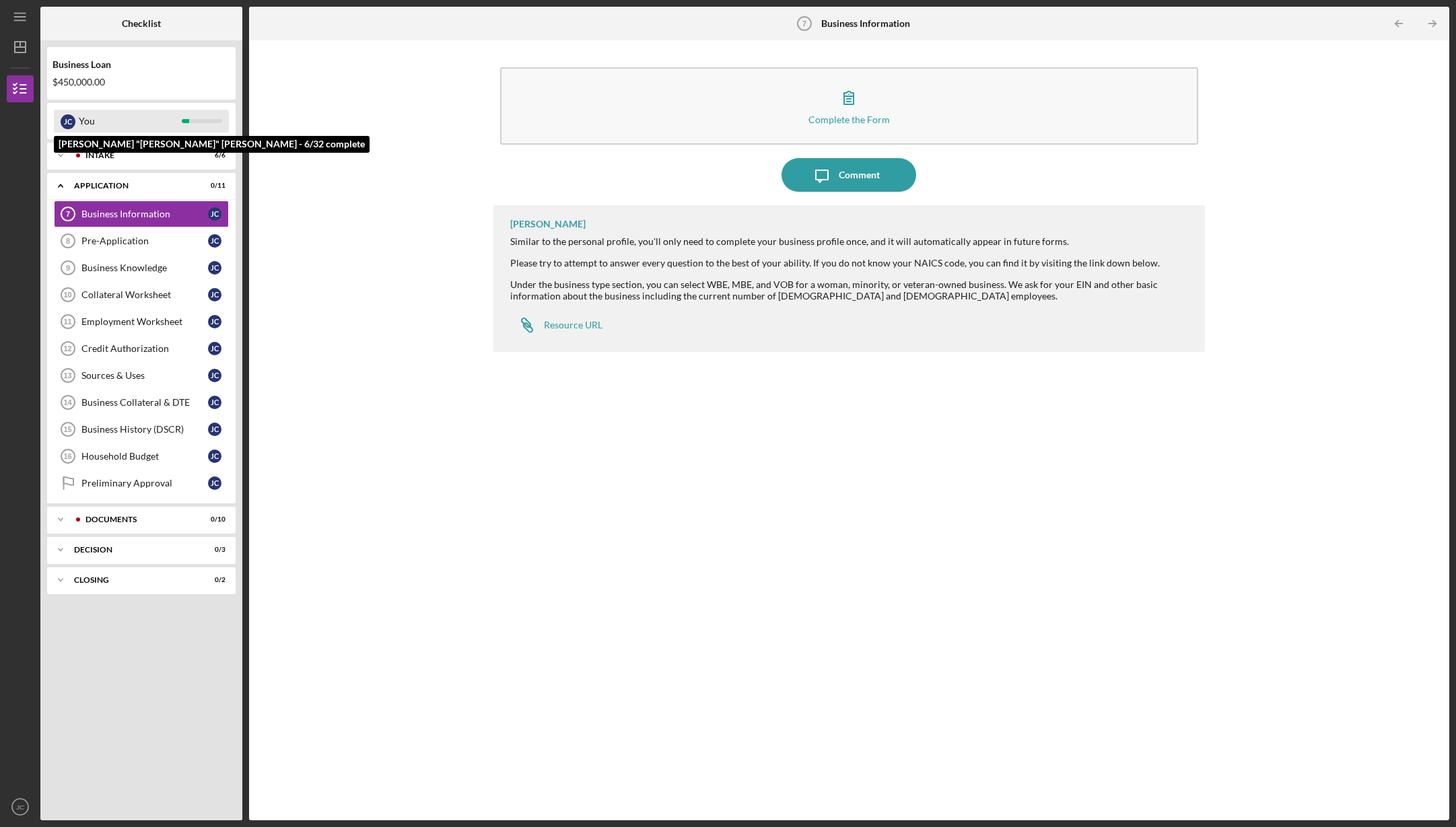
click at [140, 115] on div "You" at bounding box center [130, 121] width 103 height 23
click at [137, 75] on div "Business Loan $450,000.00" at bounding box center [141, 73] width 188 height 39
click at [88, 86] on div "$450,000.00" at bounding box center [141, 82] width 178 height 11
click at [132, 82] on div "$450,000.00" at bounding box center [141, 82] width 178 height 11
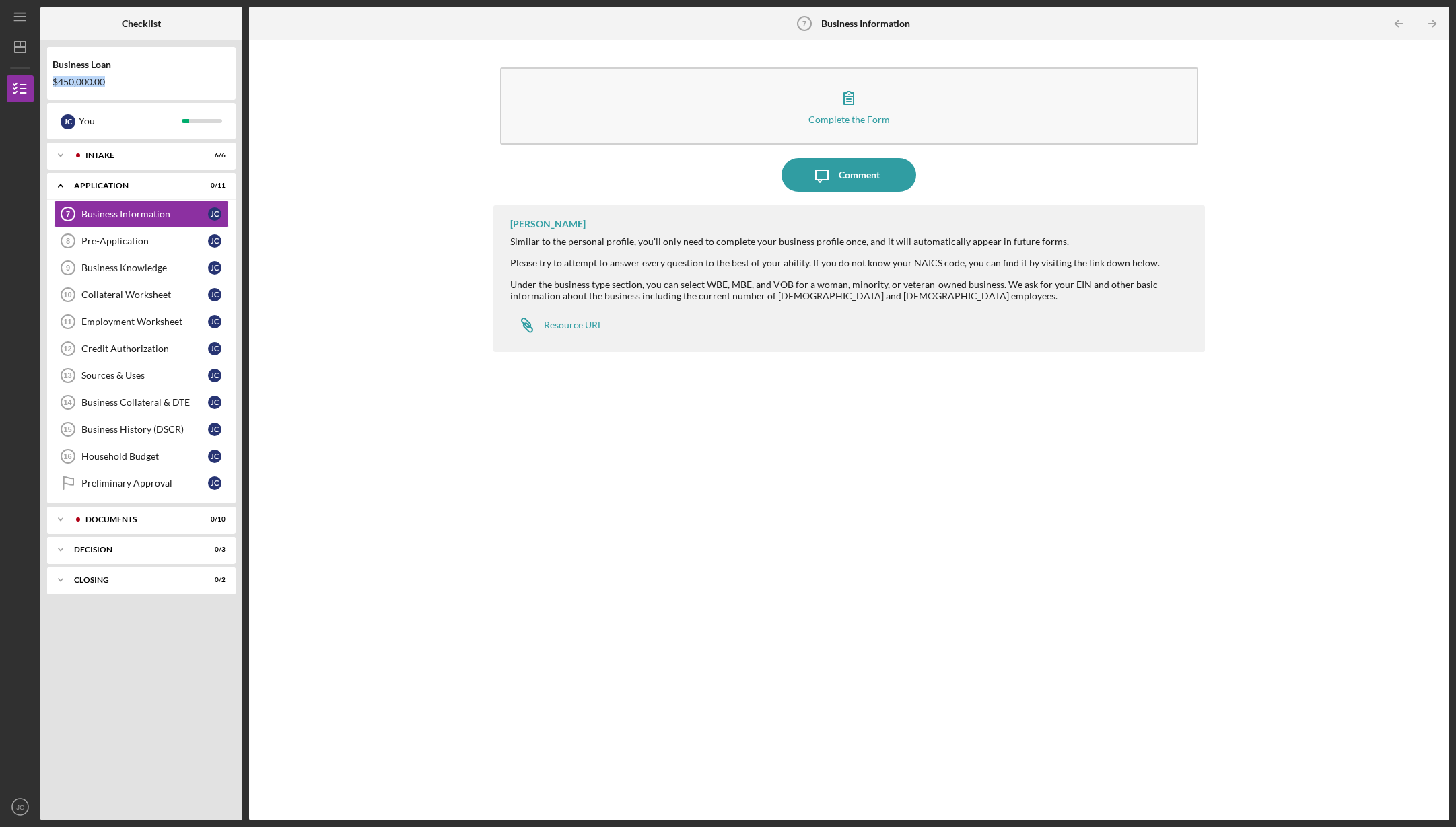
drag, startPoint x: 129, startPoint y: 82, endPoint x: 34, endPoint y: 83, distance: 95.0
click at [40, 83] on div "Business Loan $450,000.00 [PERSON_NAME] You Icon/Expander Intake 6 / 6 Icon/Exp…" at bounding box center [141, 430] width 202 height 780
drag, startPoint x: 115, startPoint y: 79, endPoint x: 58, endPoint y: 80, distance: 57.0
click at [58, 83] on div "$450,000.00" at bounding box center [141, 82] width 178 height 11
click at [113, 82] on div "$450,000.00" at bounding box center [141, 82] width 178 height 11
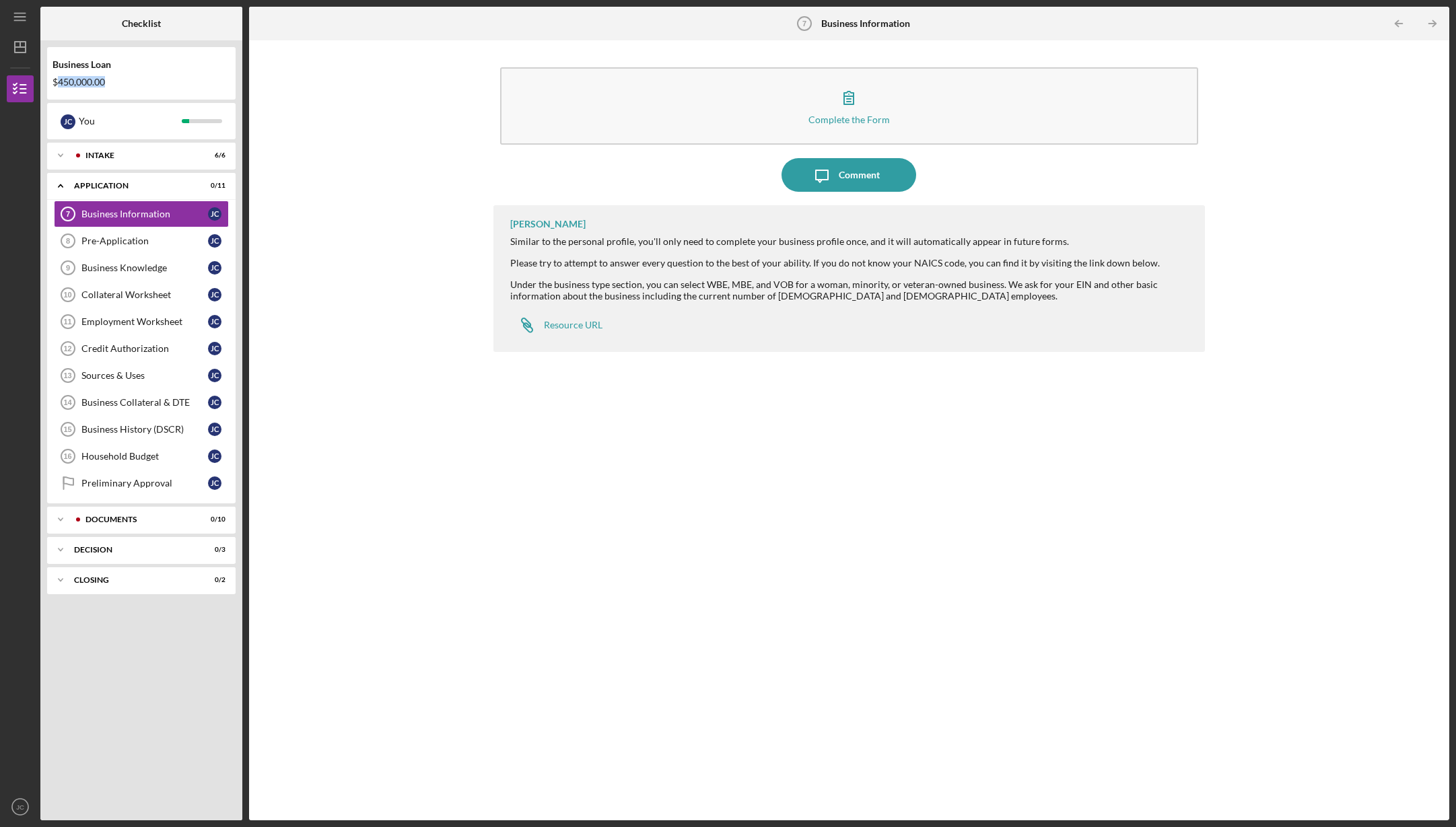
drag, startPoint x: 113, startPoint y: 80, endPoint x: 58, endPoint y: 83, distance: 55.1
click at [58, 83] on div "$450,000.00" at bounding box center [141, 82] width 178 height 11
click at [127, 25] on b "Checklist" at bounding box center [141, 23] width 39 height 11
click at [127, 156] on div "Intake" at bounding box center [152, 155] width 133 height 8
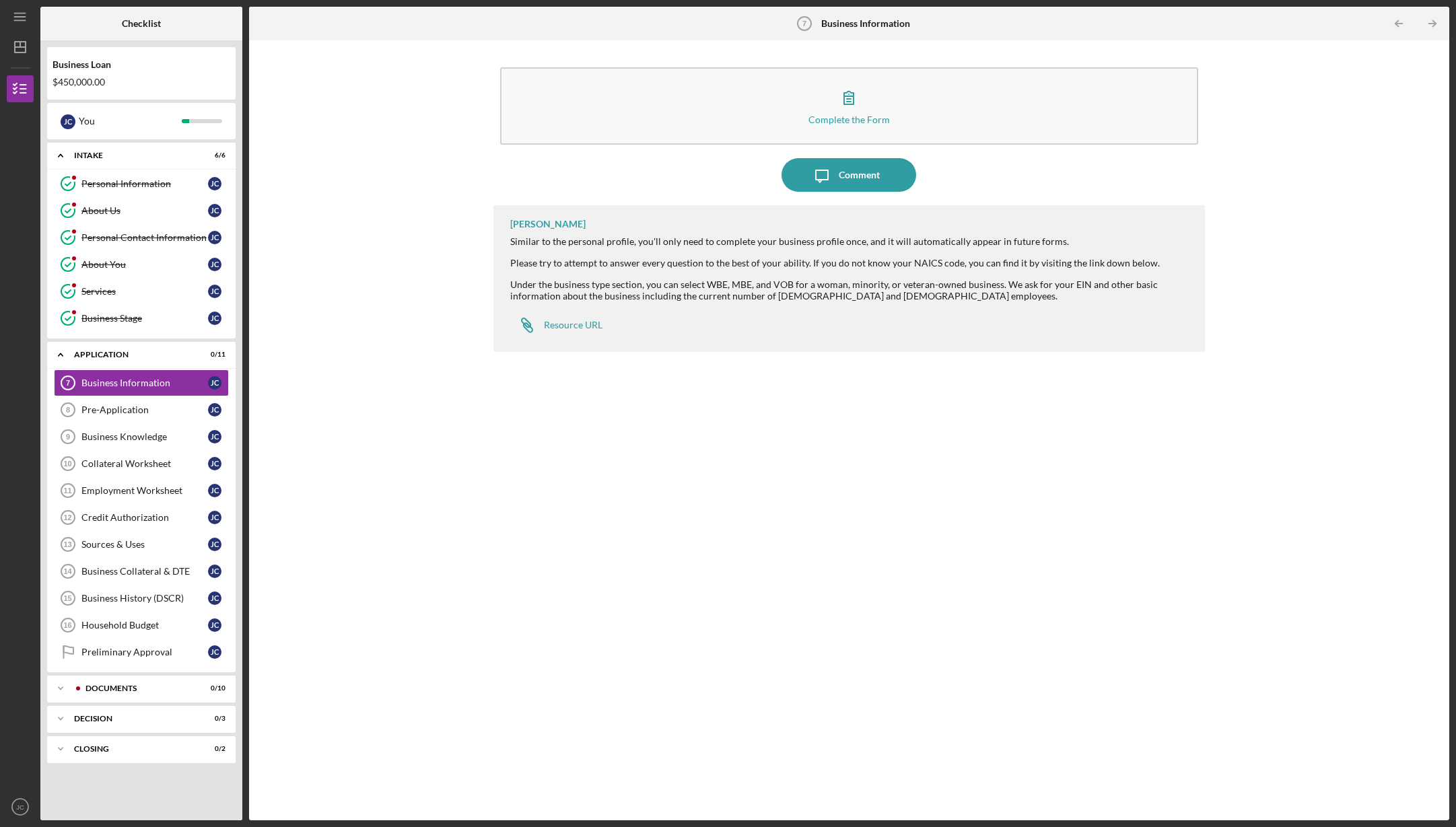
click at [1279, 205] on div "Complete the Form Form Icon/Message Comment [PERSON_NAME] Similar to the person…" at bounding box center [849, 430] width 1187 height 767
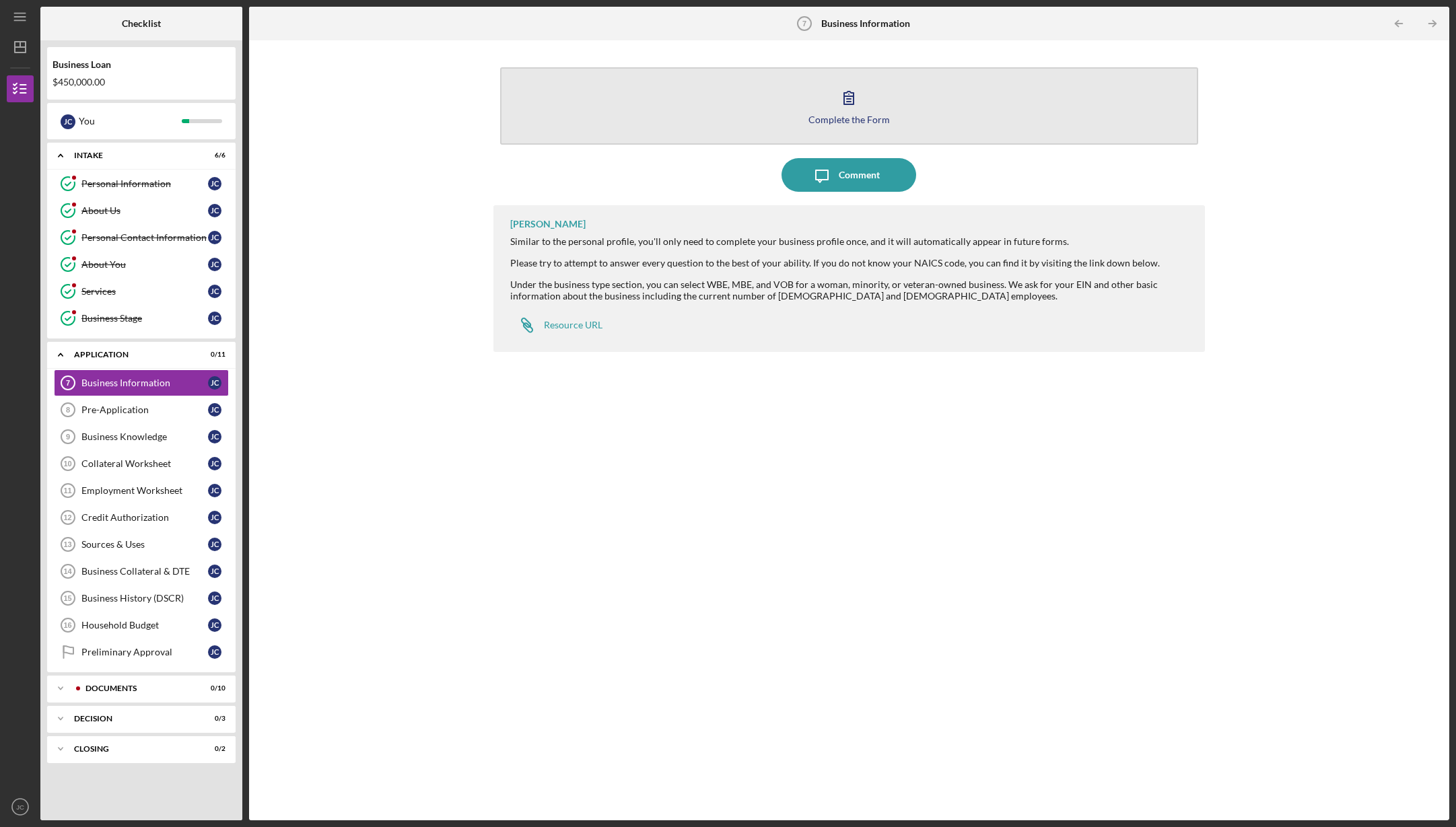
click at [711, 98] on button "Complete the Form Form" at bounding box center [850, 106] width 699 height 77
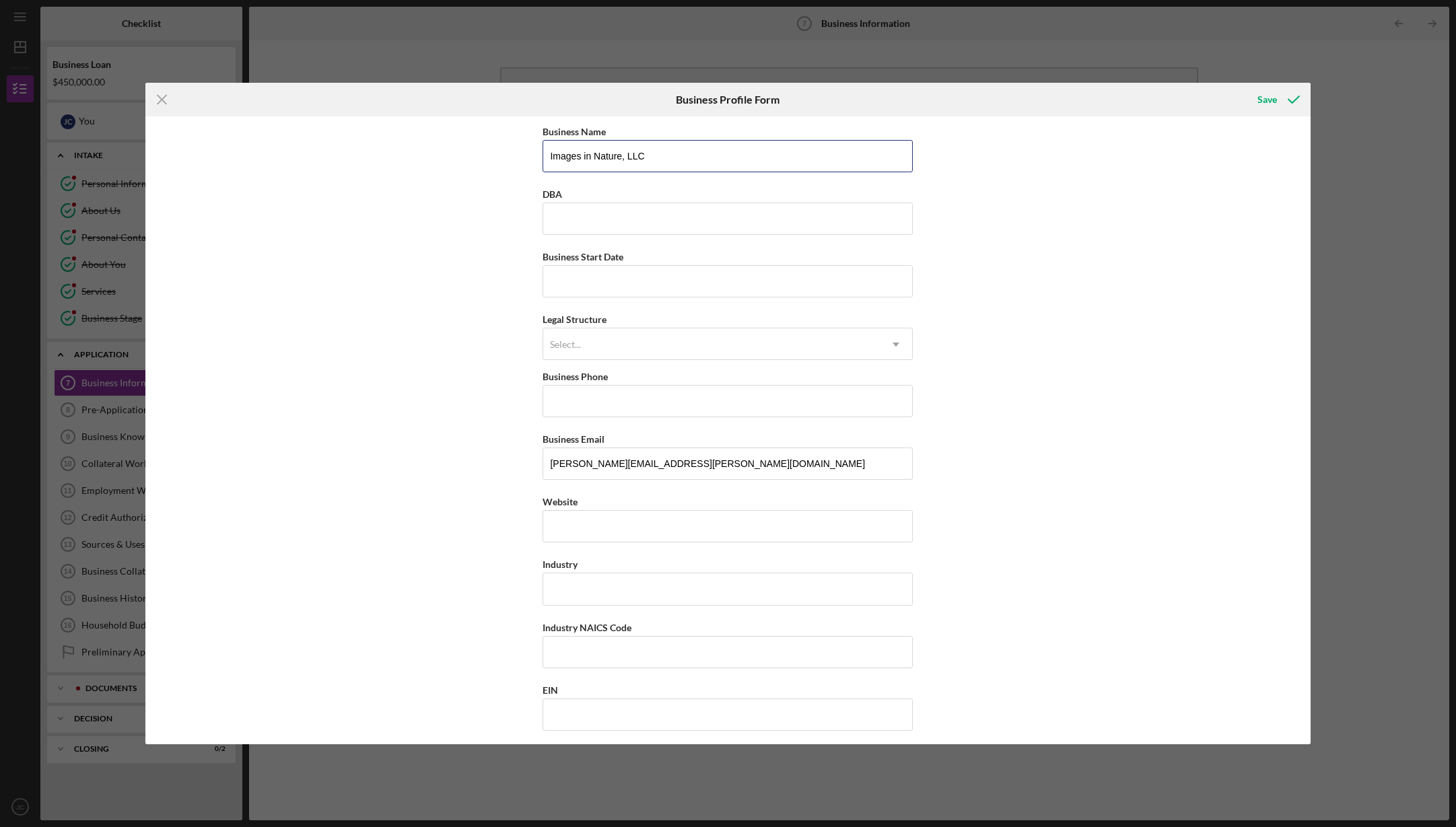
drag, startPoint x: 715, startPoint y: 156, endPoint x: 537, endPoint y: 153, distance: 178.0
type input "Pike Lake Cinema, LLC"
type input "Aurora Cinema"
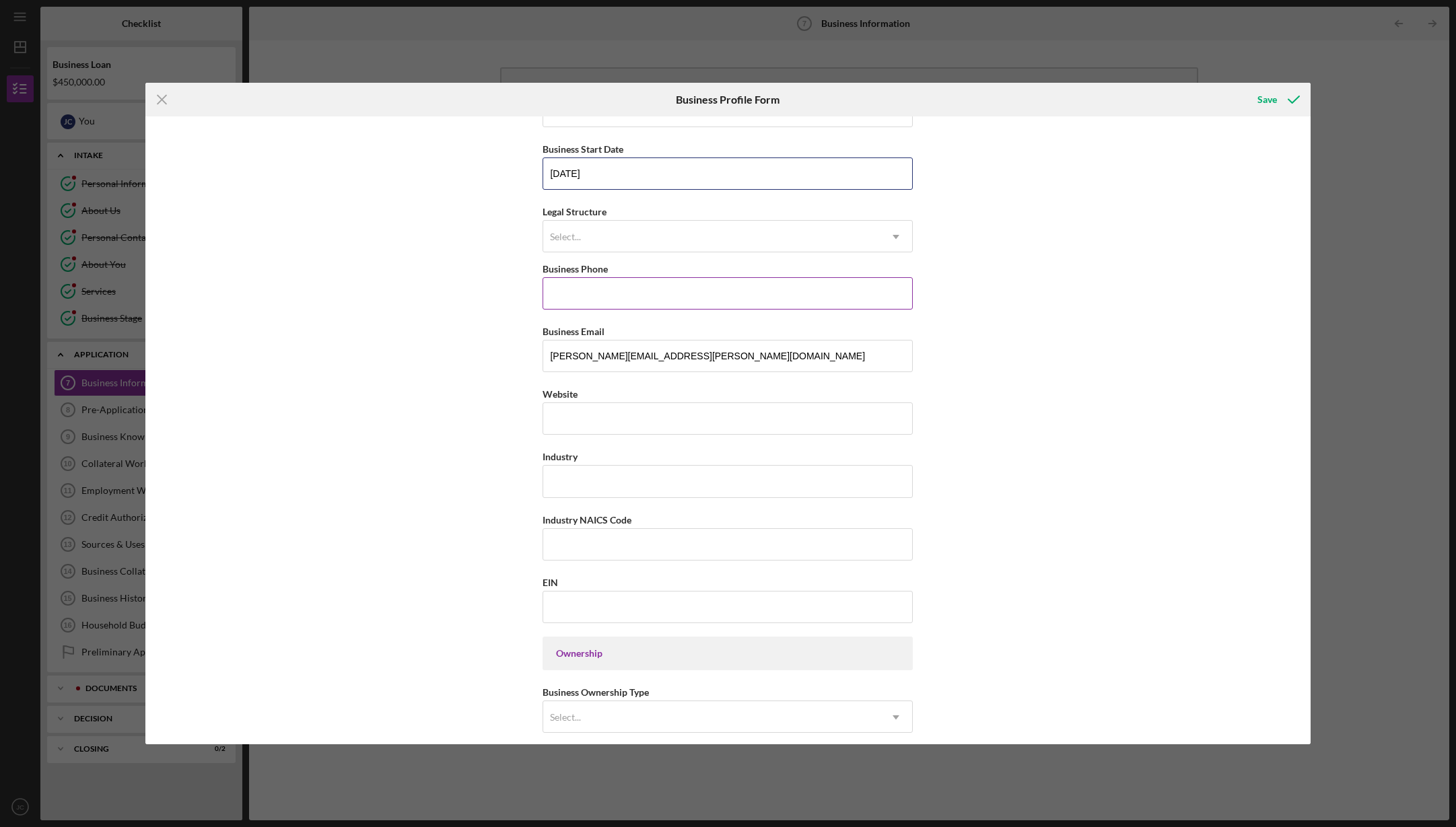
scroll to position [110, 0]
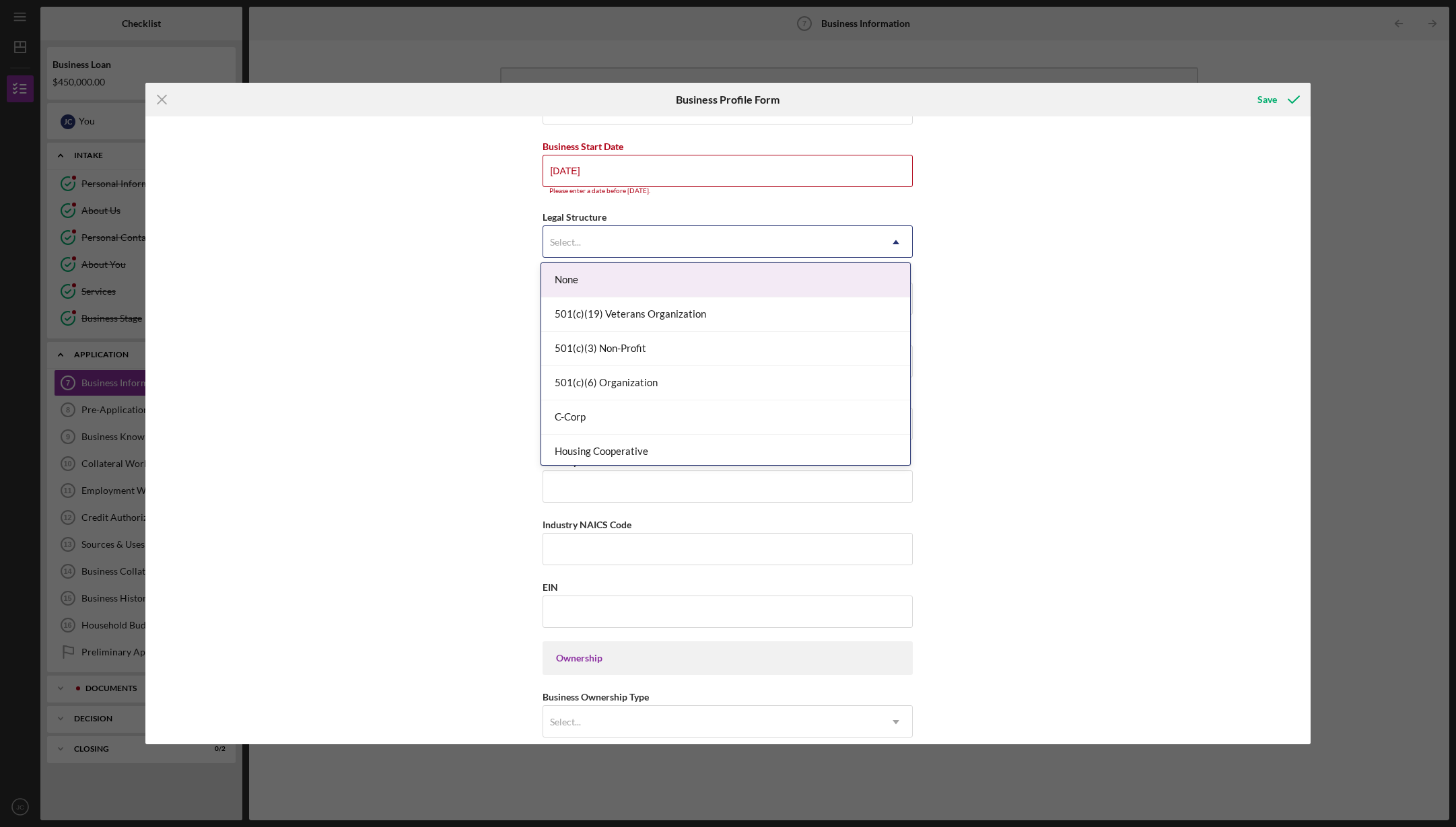
click at [634, 228] on div "Select..." at bounding box center [711, 242] width 336 height 31
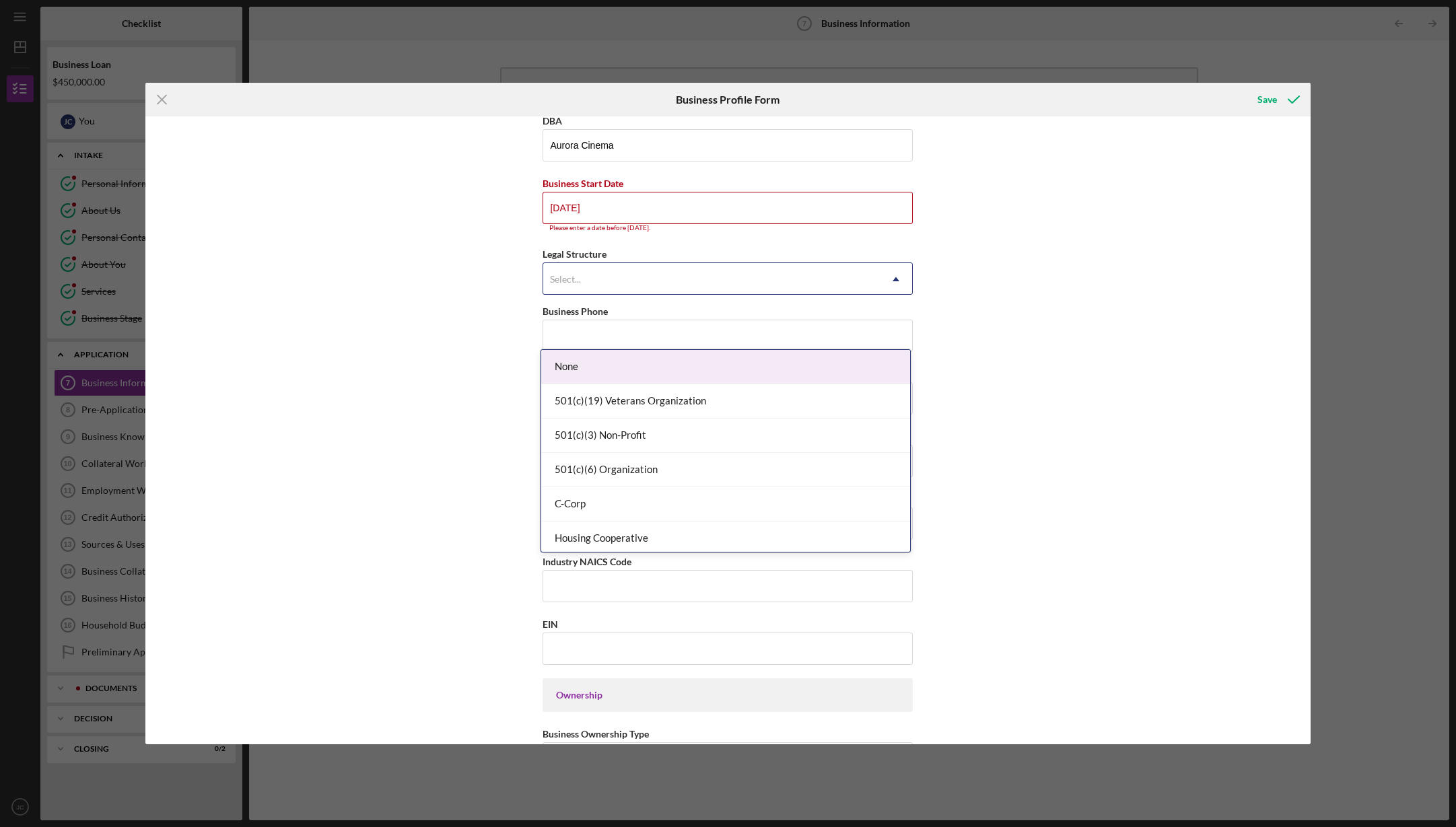
scroll to position [8, 0]
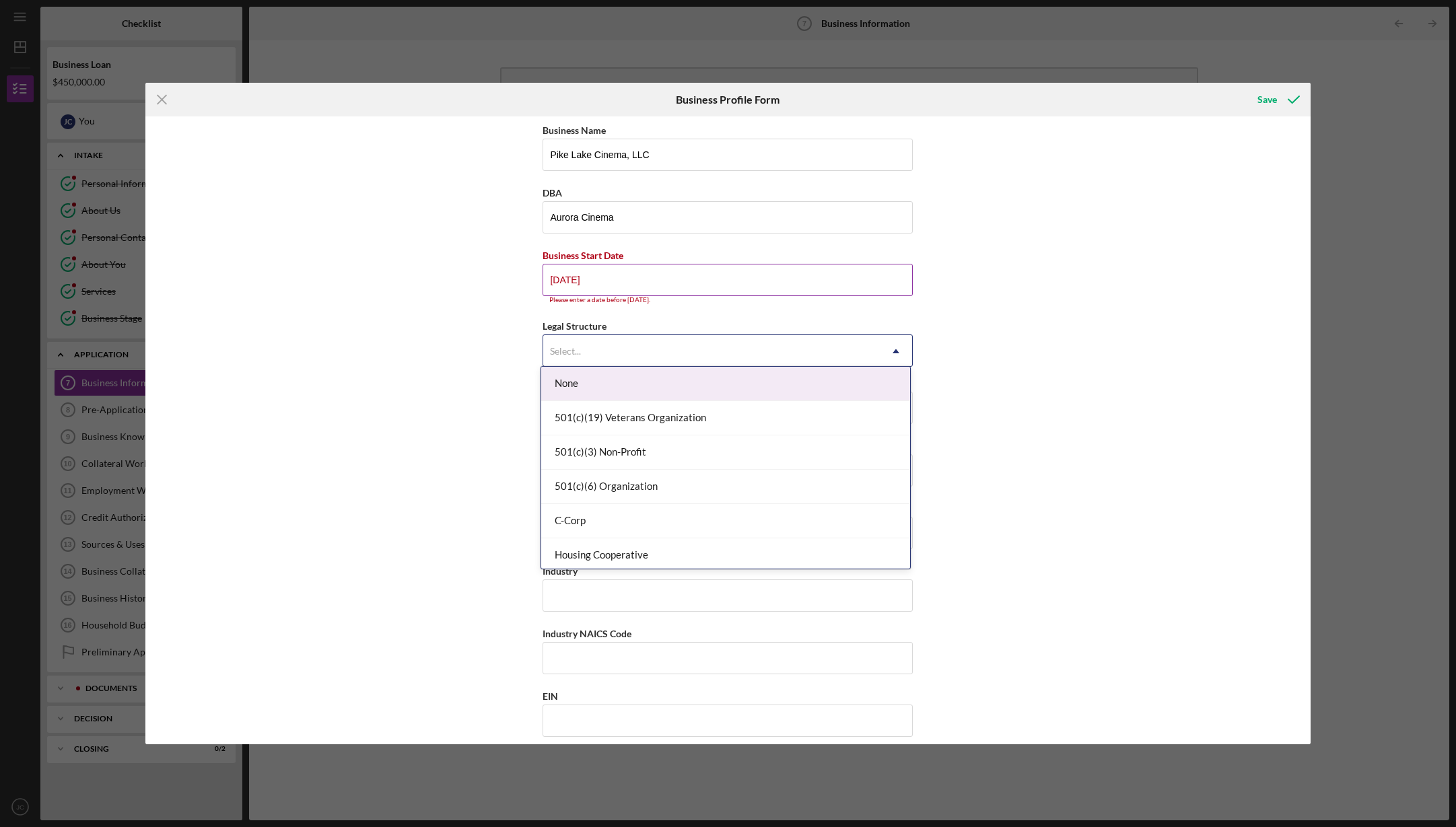
click at [635, 268] on input "[DATE]" at bounding box center [728, 280] width 370 height 33
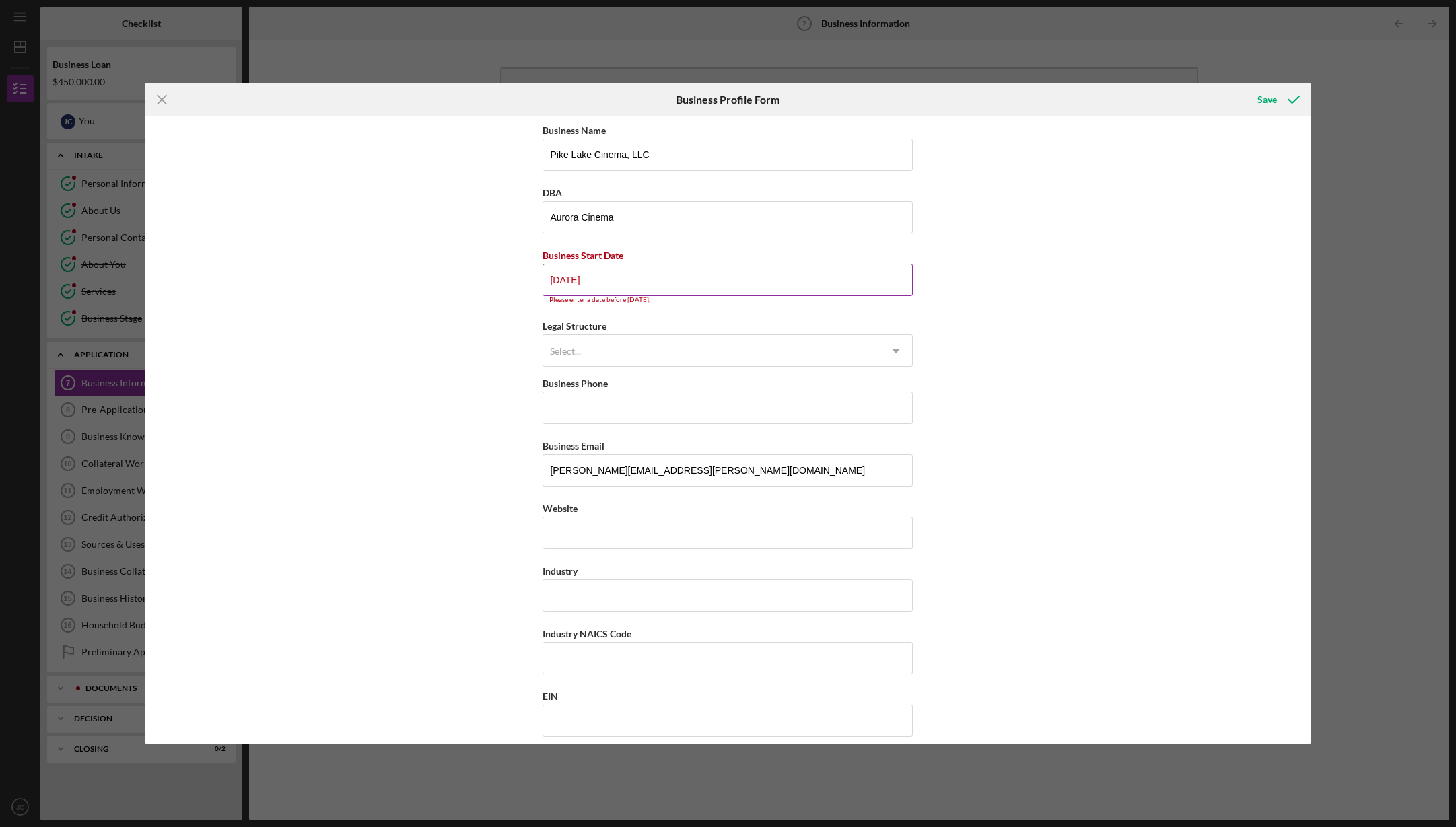
scroll to position [3, 0]
drag, startPoint x: 623, startPoint y: 273, endPoint x: 489, endPoint y: 273, distance: 134.0
click at [491, 273] on div "Business Name Pike Lake Cinema, LLC DBA Aurora Cinema Business Start Date [DATE…" at bounding box center [727, 430] width 1164 height 628
click at [906, 277] on input "[DATE]" at bounding box center [728, 277] width 370 height 33
click at [906, 277] on input "[DATE]" at bounding box center [728, 277] width 370 height 33
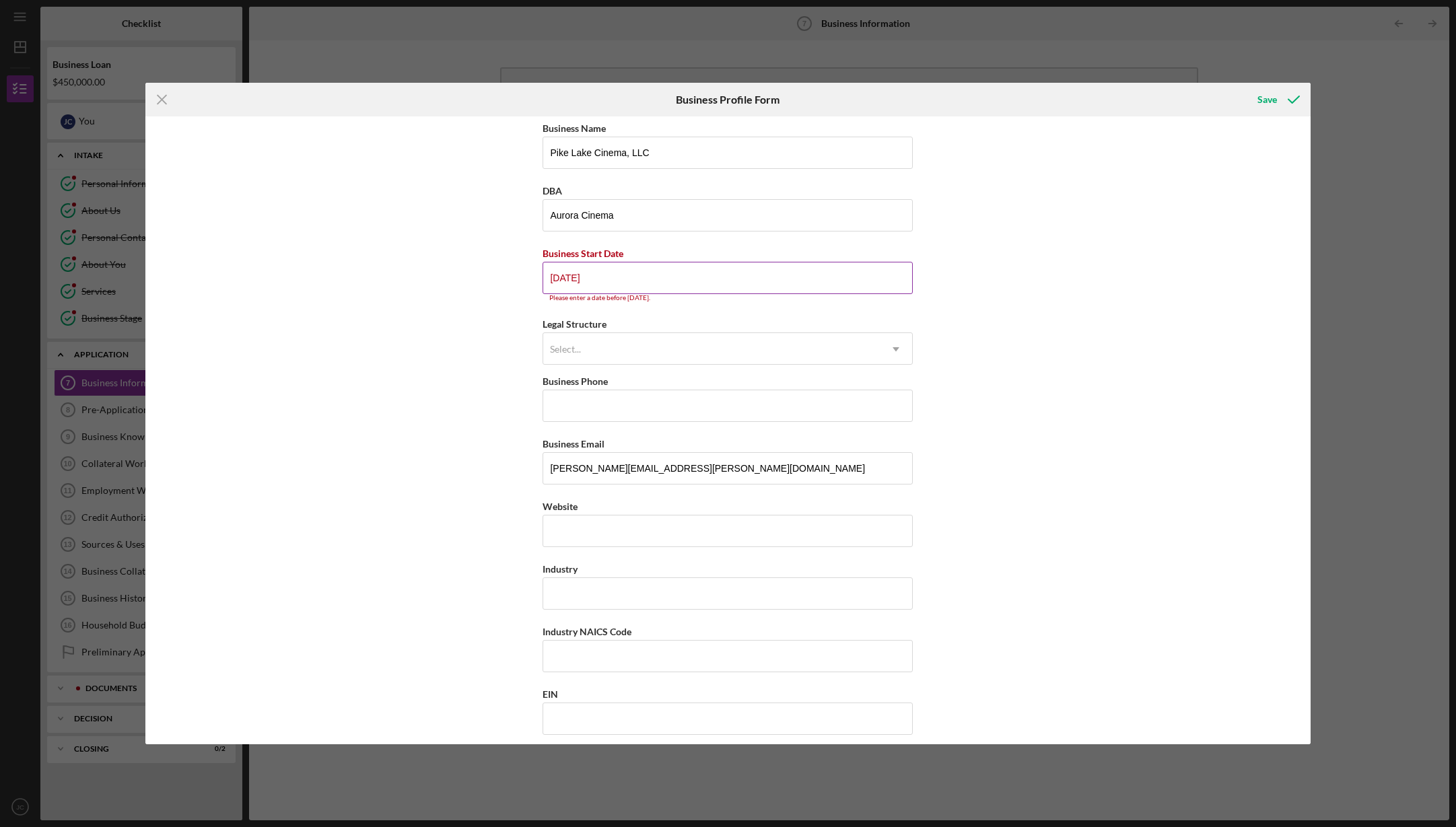
click at [899, 277] on input "[DATE]" at bounding box center [728, 277] width 370 height 33
click at [608, 275] on input "[DATE]" at bounding box center [728, 277] width 370 height 33
drag, startPoint x: 599, startPoint y: 280, endPoint x: 488, endPoint y: 271, distance: 111.4
click at [488, 271] on div "Business Name Pike Lake Cinema, LLC DBA Aurora Cinema Business Start Date [DATE…" at bounding box center [727, 430] width 1164 height 628
click at [668, 310] on div "Business Name [GEOGRAPHIC_DATA], LLC DBA Aurora Cinema Business Start Date [DAT…" at bounding box center [728, 804] width 370 height 1371
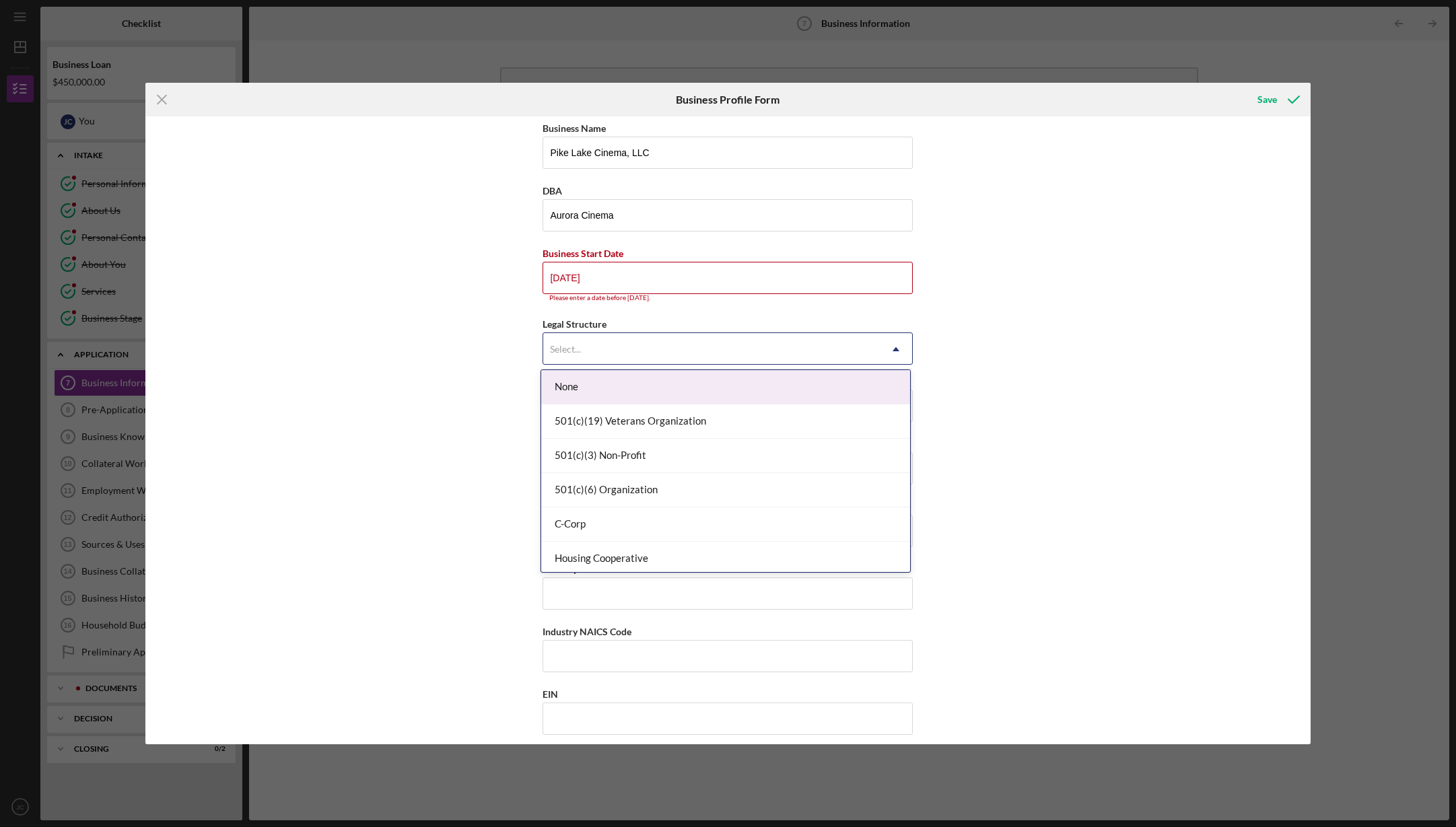
click at [624, 344] on div "Select..." at bounding box center [711, 349] width 336 height 31
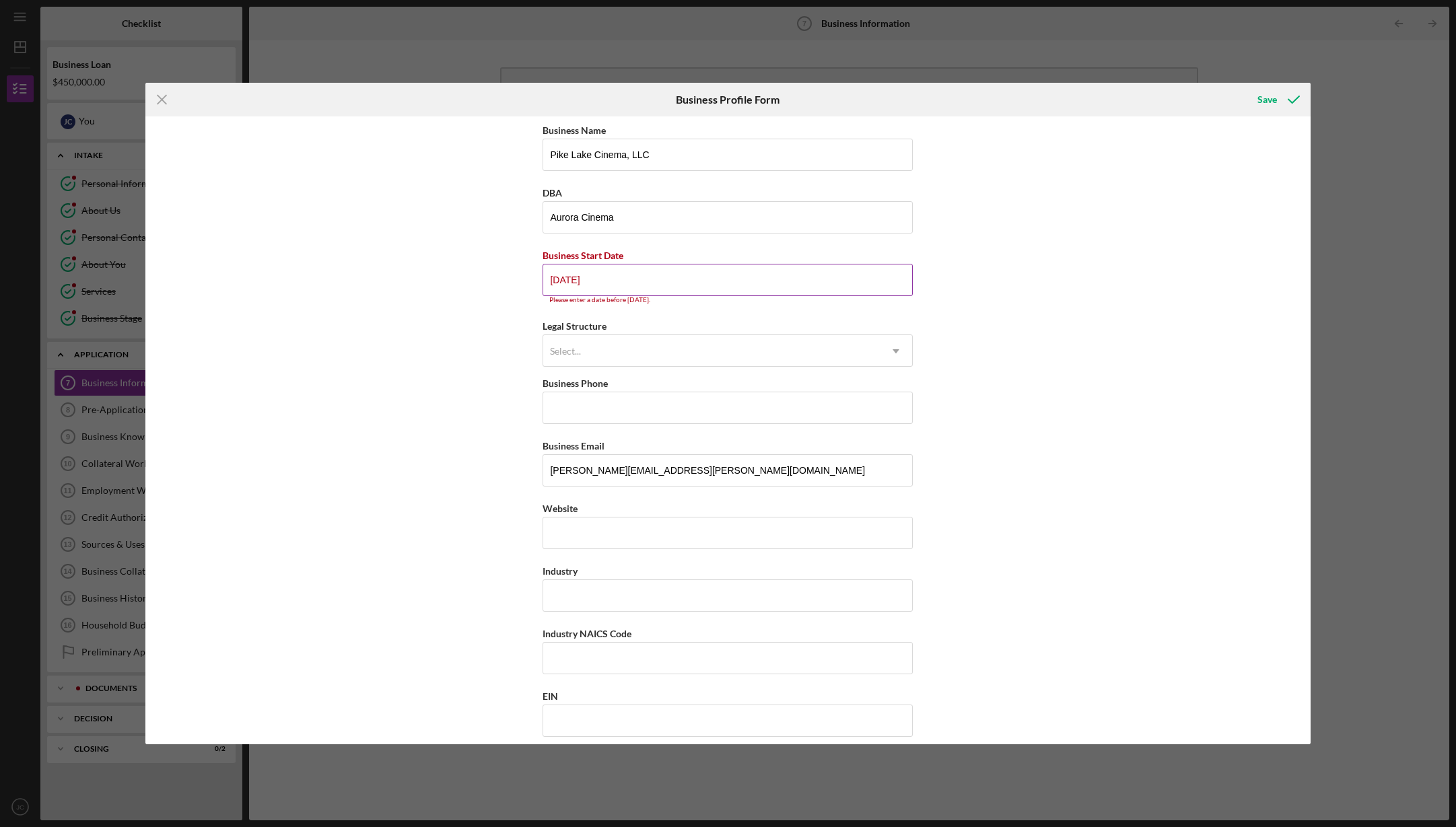
click at [570, 278] on input "[DATE]" at bounding box center [728, 280] width 370 height 33
type input "[DATE]"
click at [641, 346] on div "Select..." at bounding box center [711, 351] width 336 height 31
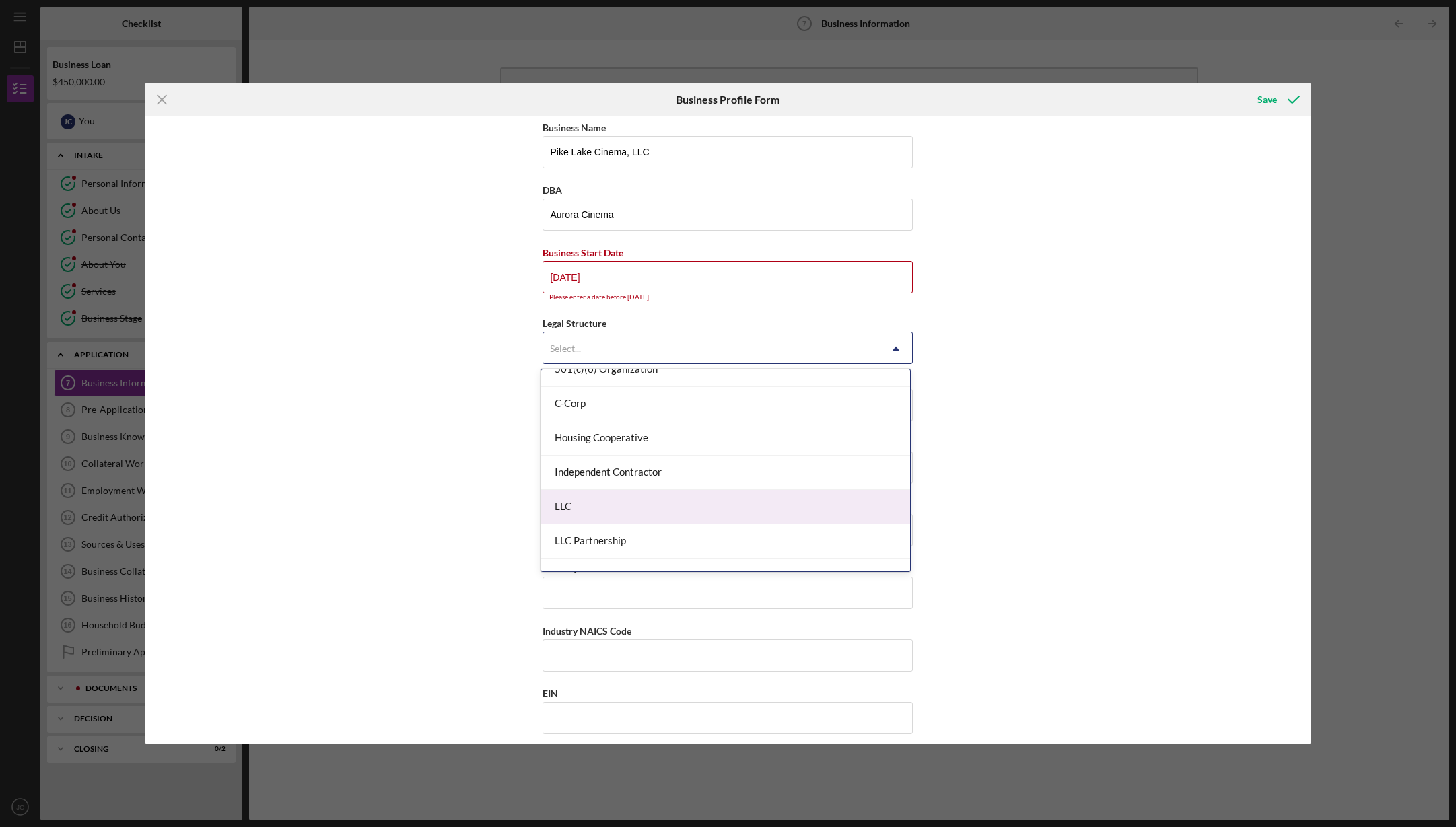
scroll to position [120, 0]
click at [572, 507] on div "LLC" at bounding box center [726, 506] width 369 height 34
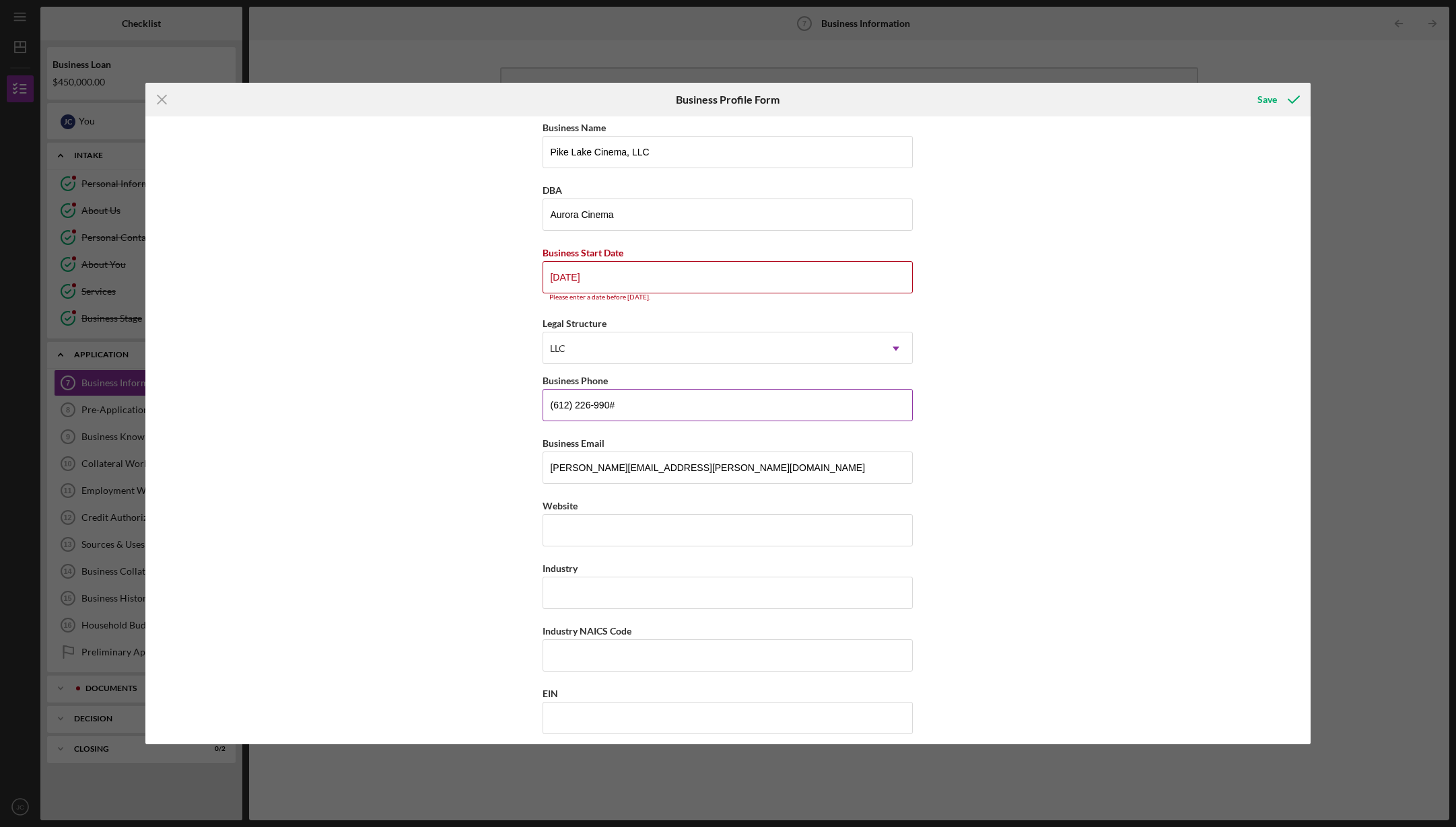
type input "[PHONE_NUMBER]"
drag, startPoint x: 669, startPoint y: 472, endPoint x: 528, endPoint y: 467, distance: 141.1
type input "[PERSON_NAME][EMAIL_ADDRESS][DOMAIN_NAME]"
click at [608, 525] on input "Website" at bounding box center [728, 530] width 370 height 33
click at [606, 587] on input "Industry" at bounding box center [728, 593] width 370 height 33
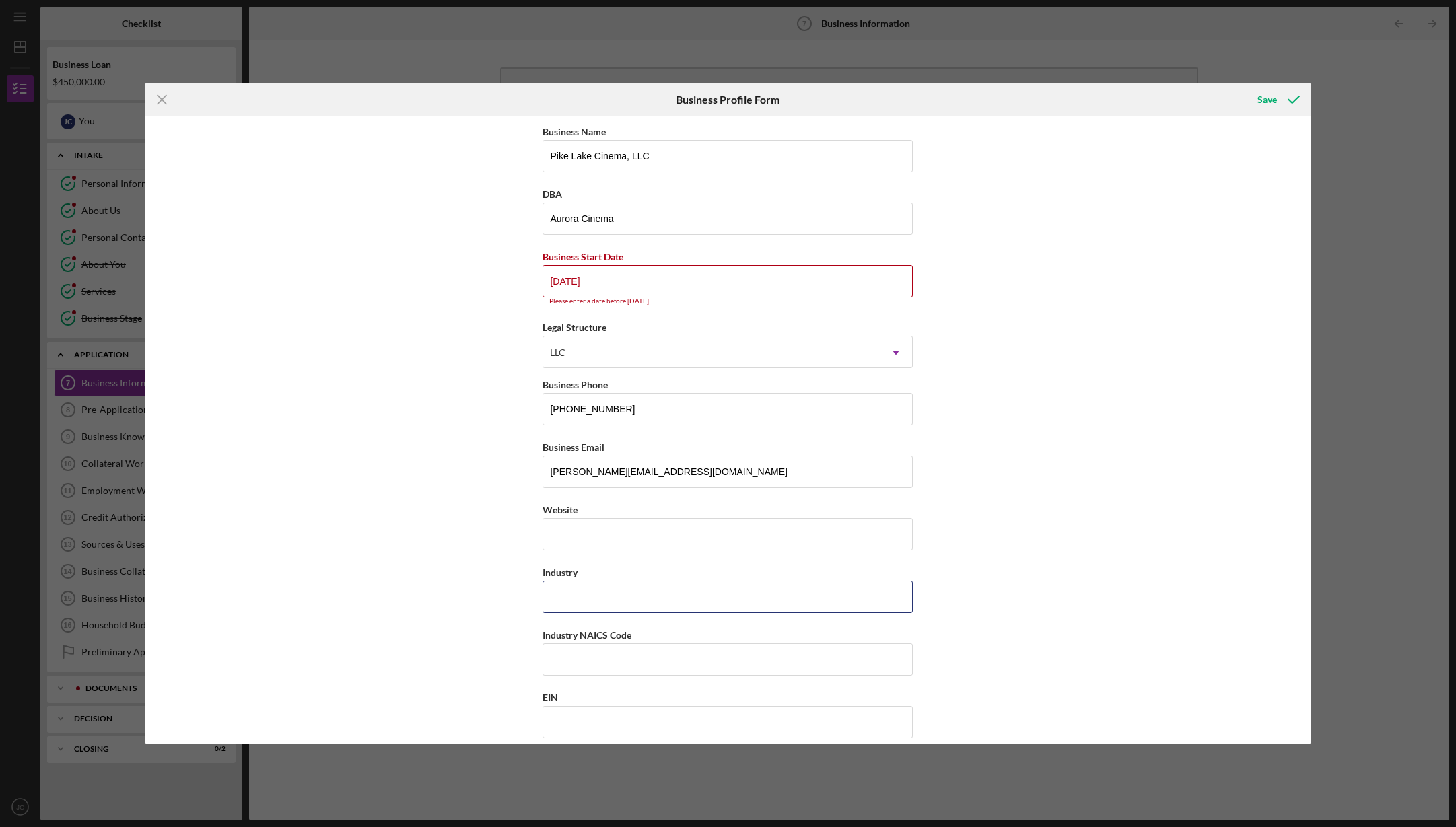
scroll to position [0, 0]
click at [647, 591] on input "Industry" at bounding box center [728, 596] width 370 height 33
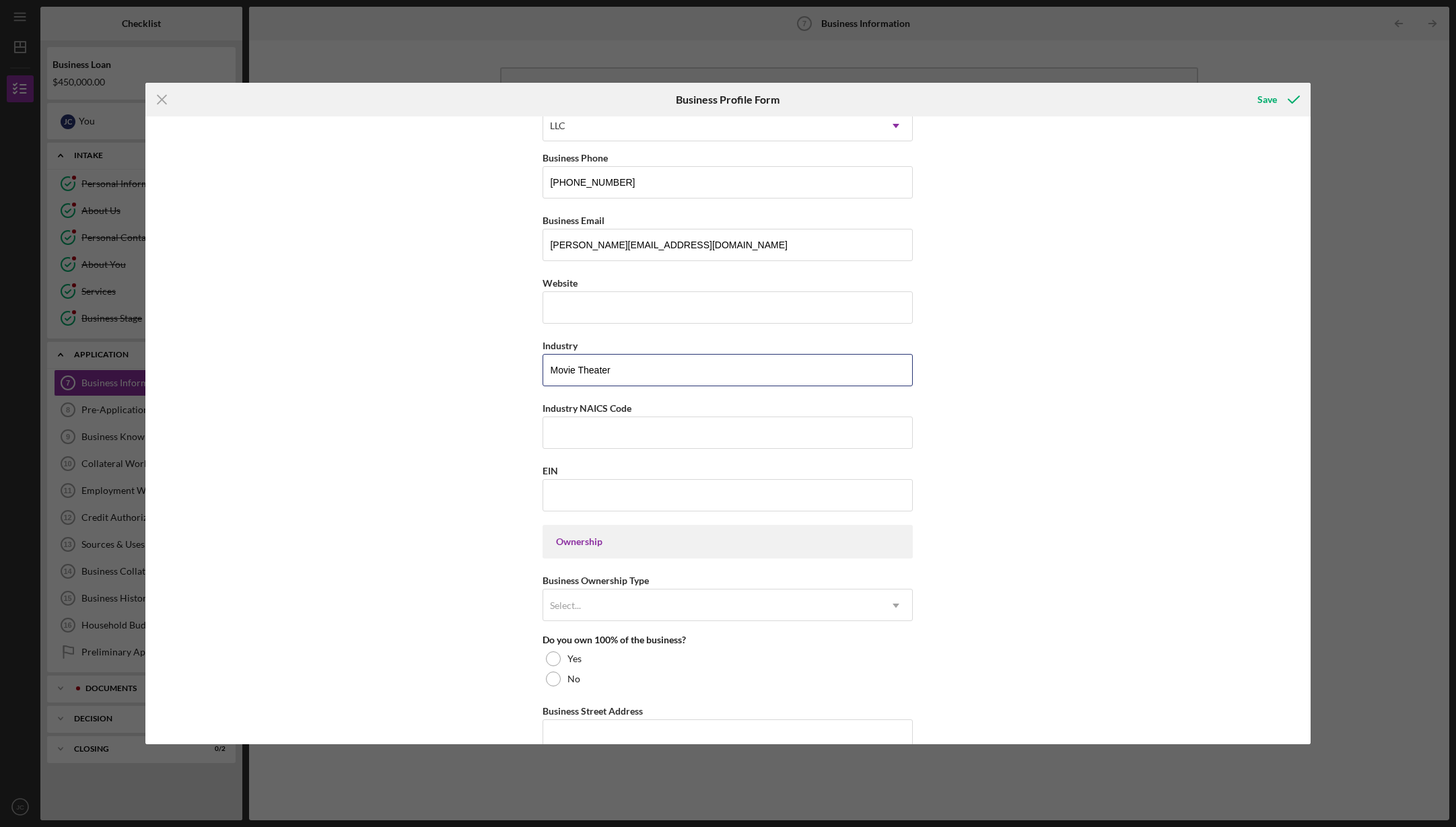
scroll to position [240, 0]
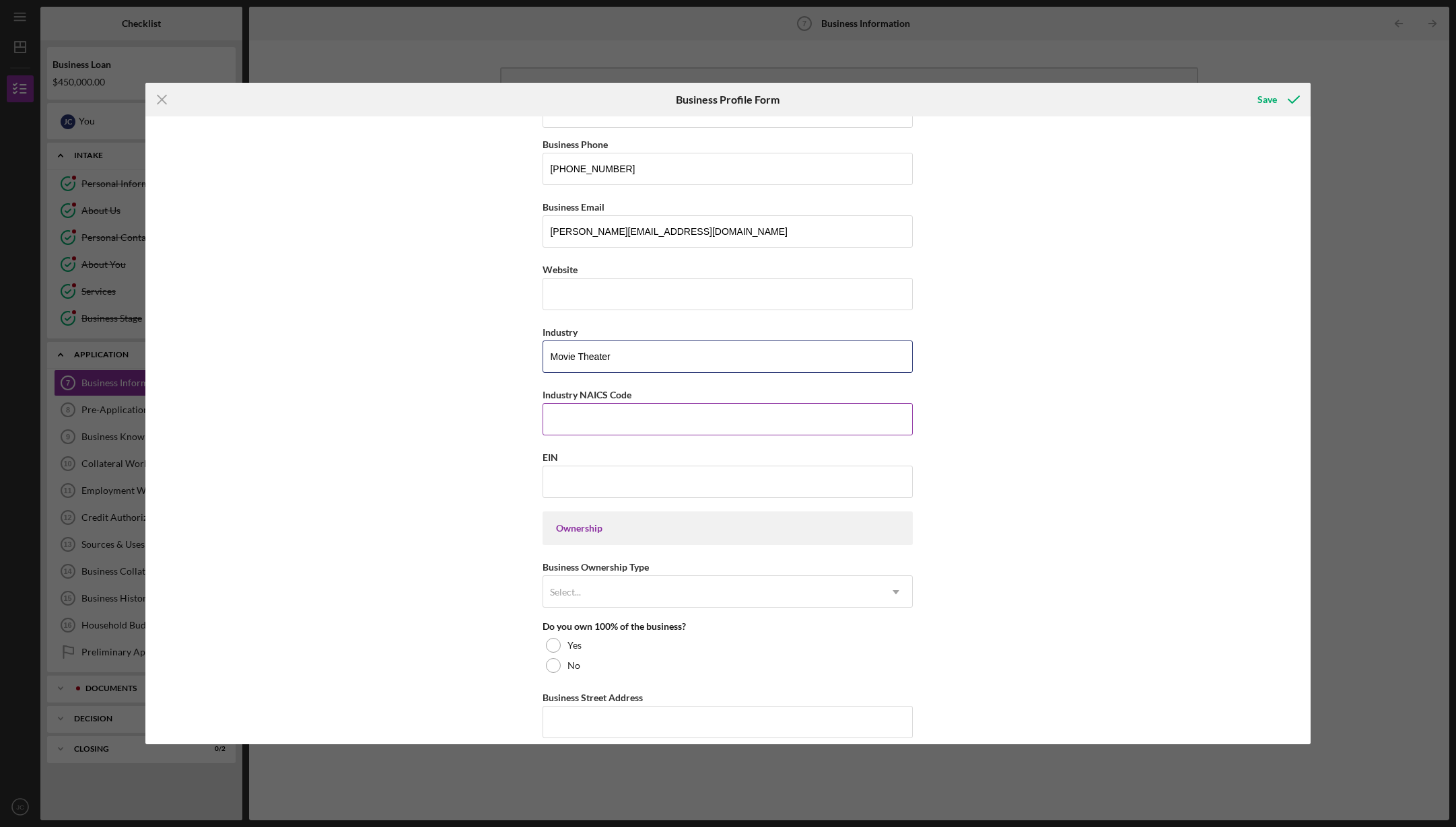
type input "Movie Theater"
click at [671, 418] on input "Industry NAICS Code" at bounding box center [728, 419] width 370 height 33
type input "512131"
click at [649, 483] on input "EIN" at bounding box center [728, 482] width 370 height 33
type input "[US_EMPLOYER_IDENTIFICATION_NUMBER]"
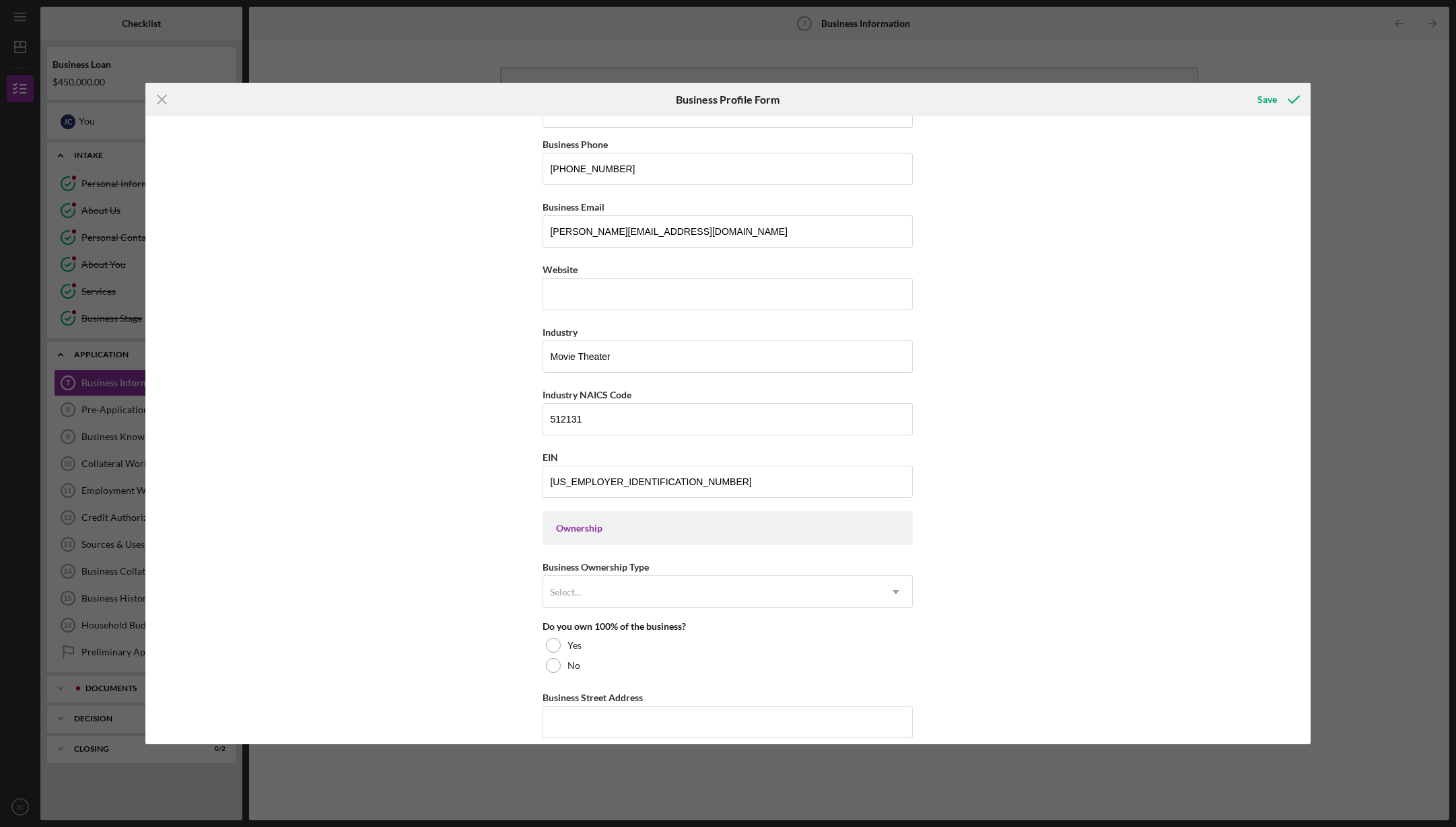
click at [626, 525] on div "Ownership" at bounding box center [727, 528] width 343 height 11
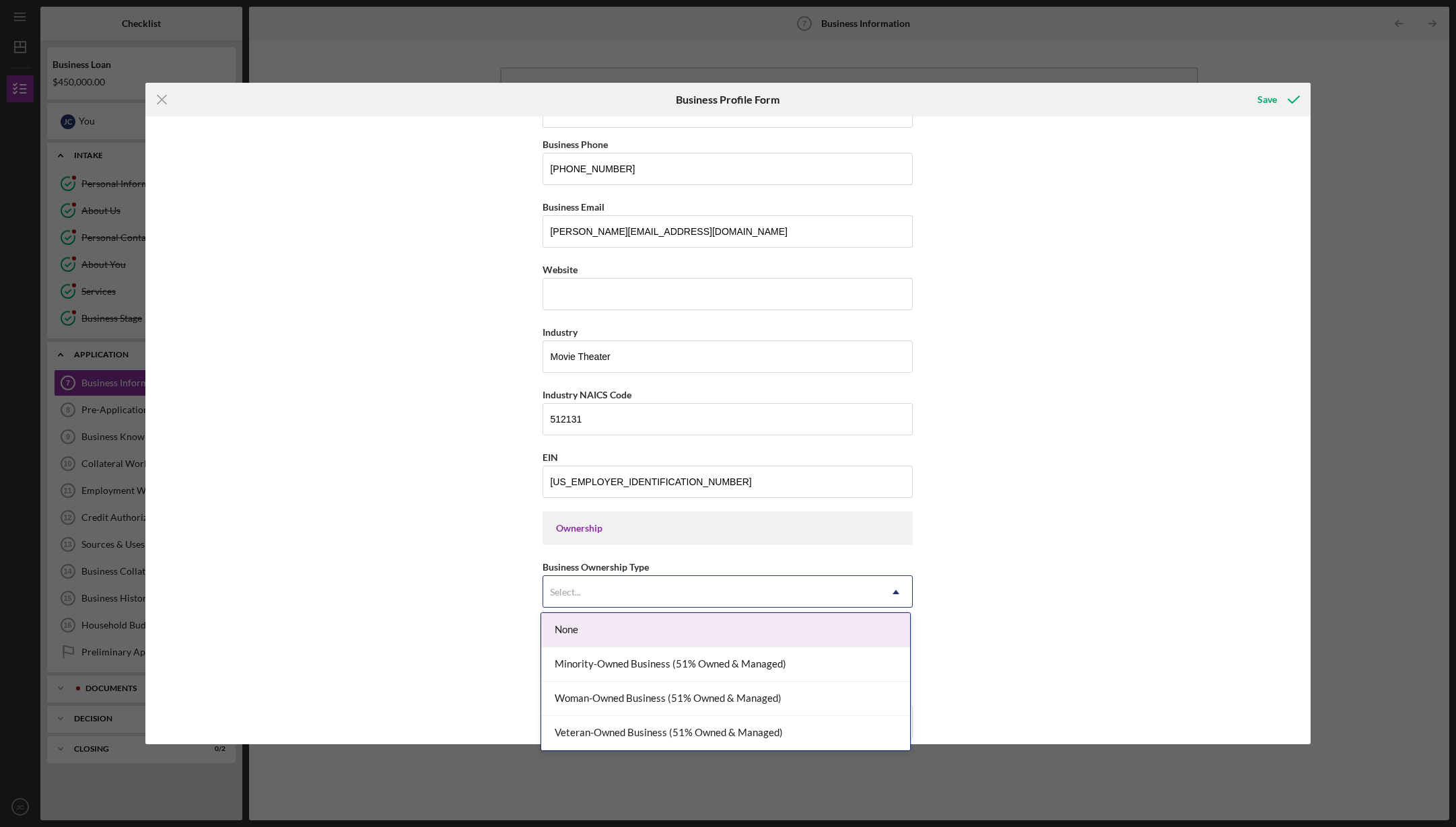
click at [616, 586] on div "Select..." at bounding box center [711, 592] width 336 height 31
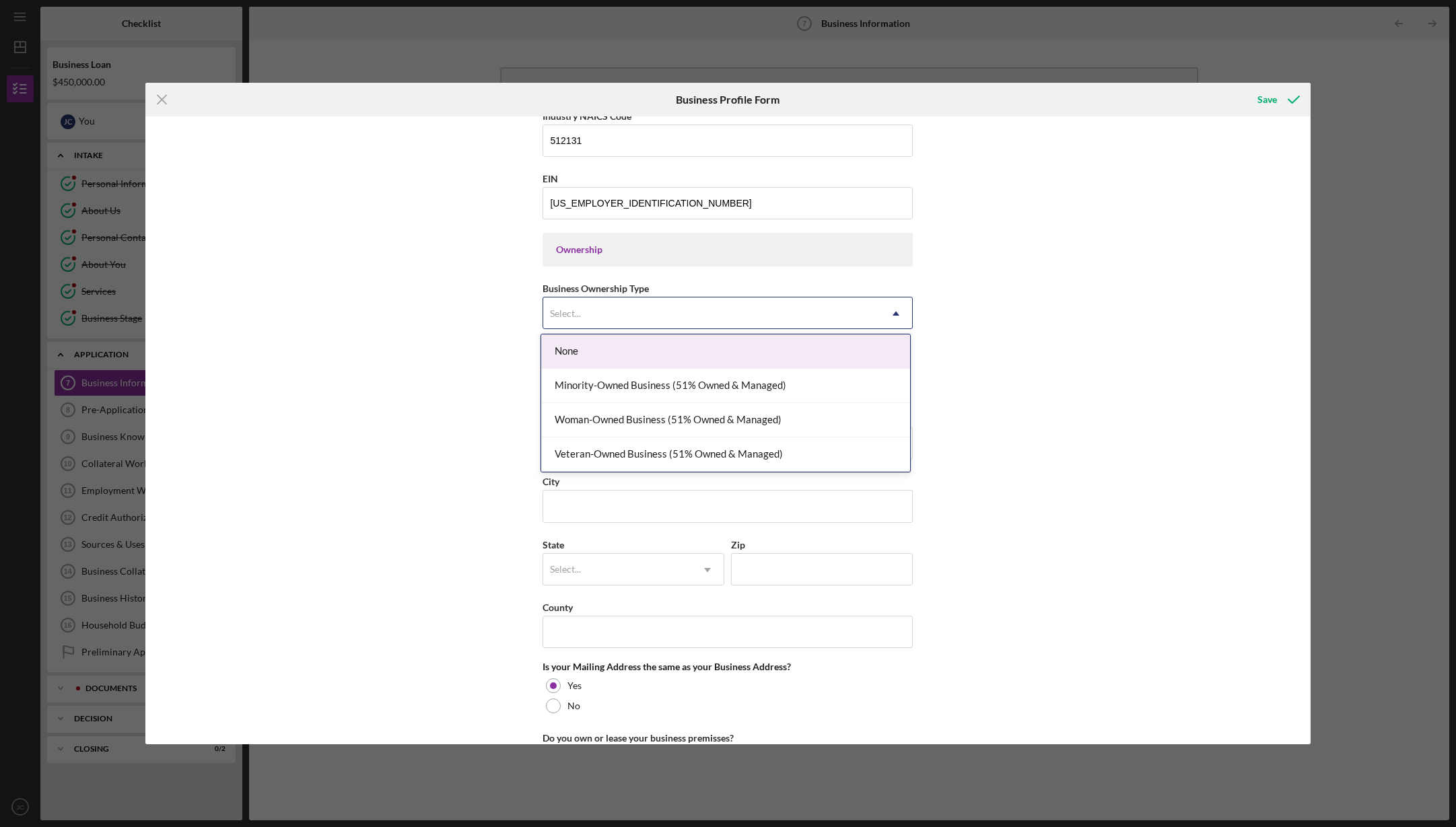
scroll to position [516, 0]
click at [637, 305] on div "Select..." at bounding box center [711, 316] width 336 height 31
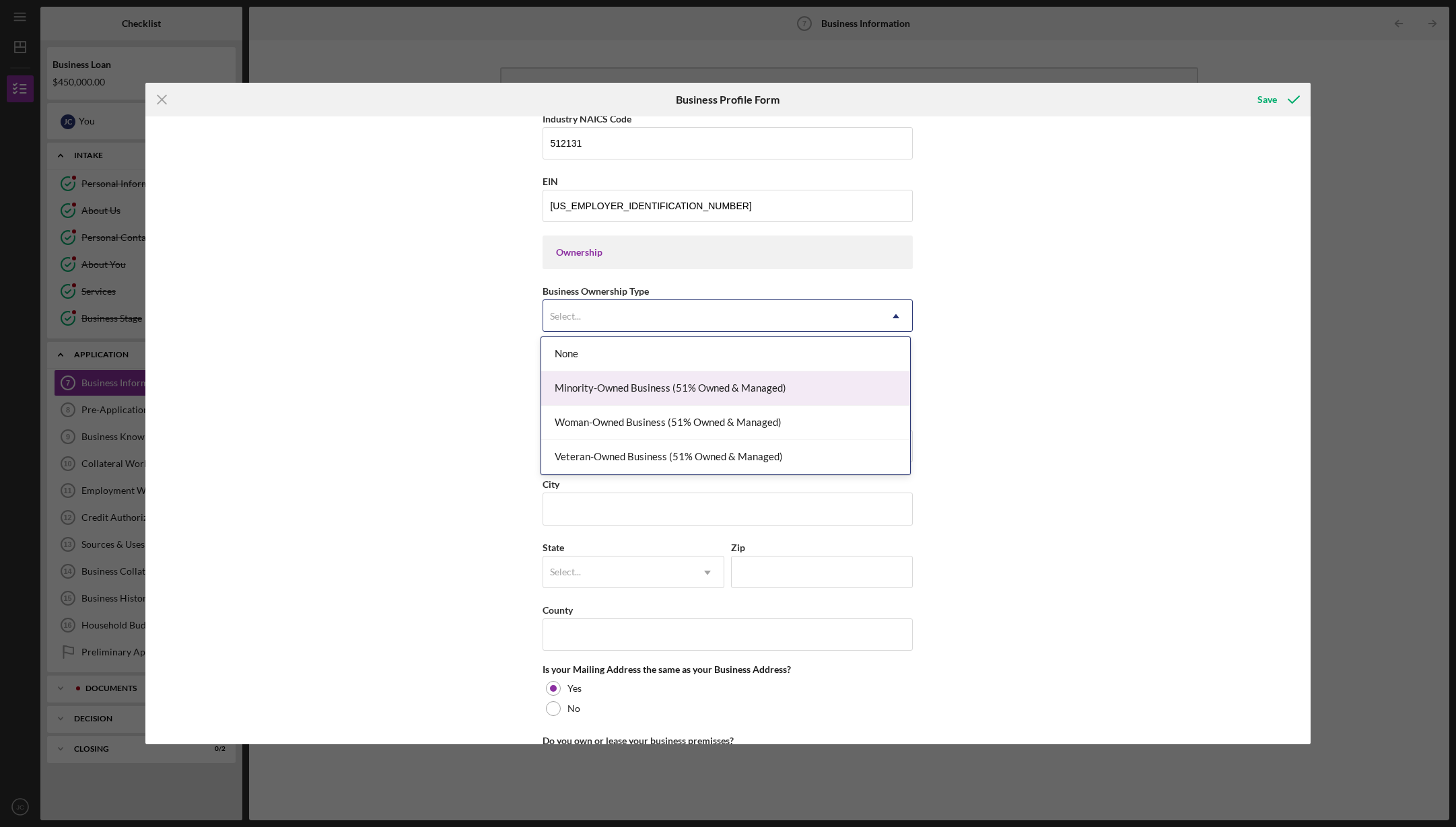
click at [627, 390] on div "Minority-Owned Business (51% Owned & Managed)" at bounding box center [726, 388] width 369 height 34
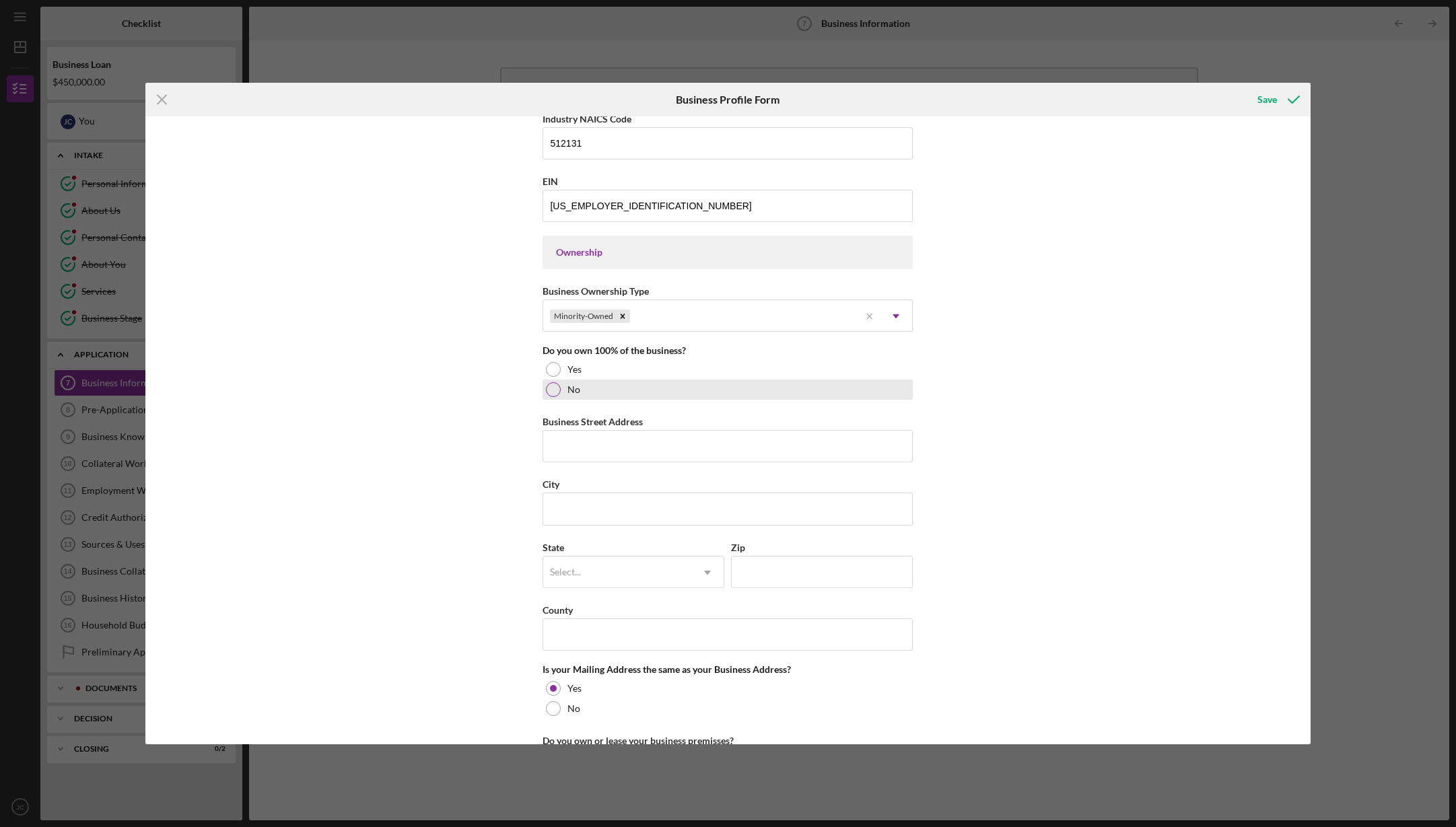
drag, startPoint x: 553, startPoint y: 389, endPoint x: 598, endPoint y: 396, distance: 45.5
click at [553, 389] on div at bounding box center [553, 390] width 15 height 15
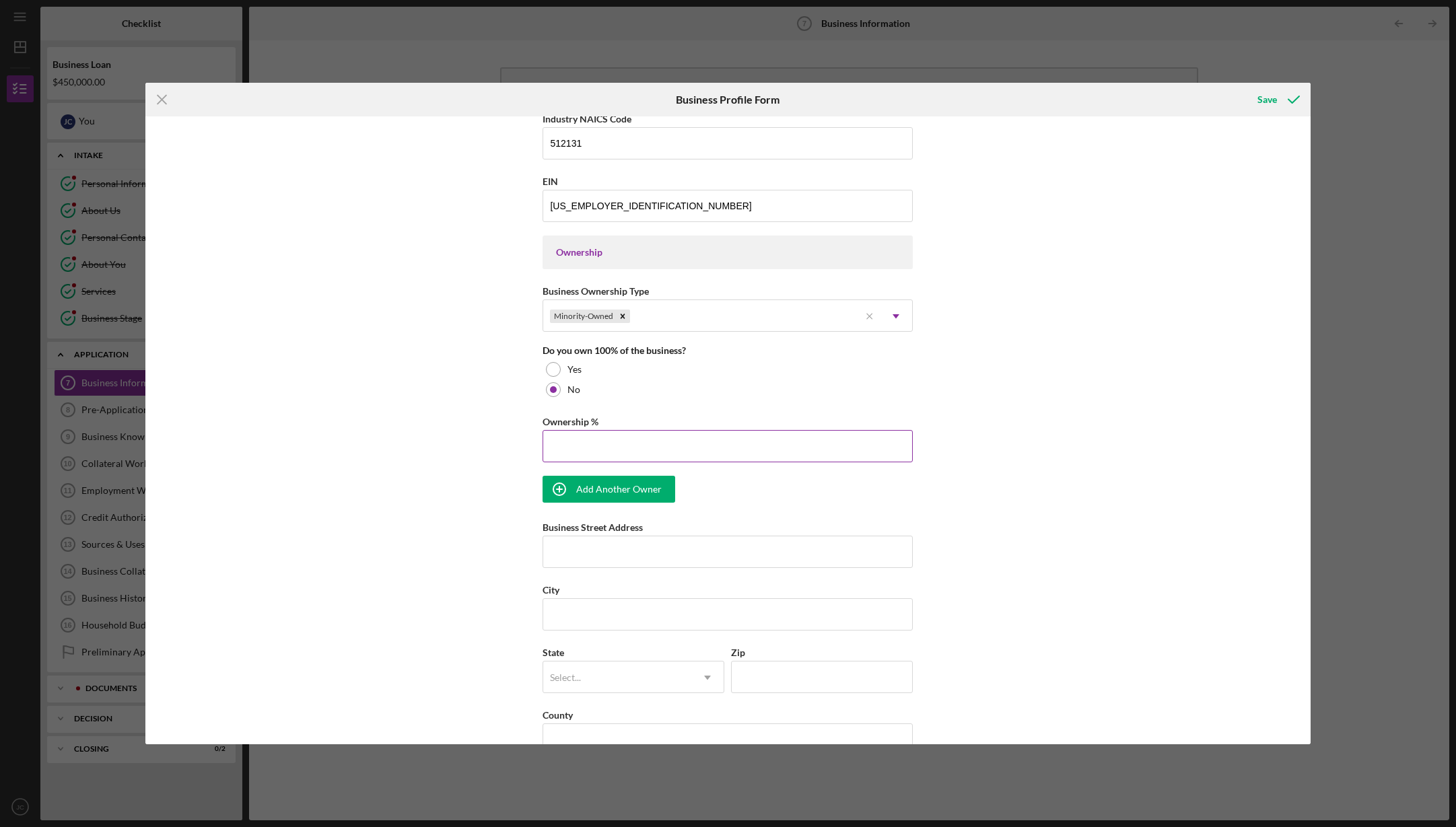
click at [606, 435] on input "Ownership %" at bounding box center [728, 446] width 370 height 33
click at [606, 488] on div "Add Another Owner" at bounding box center [618, 489] width 85 height 27
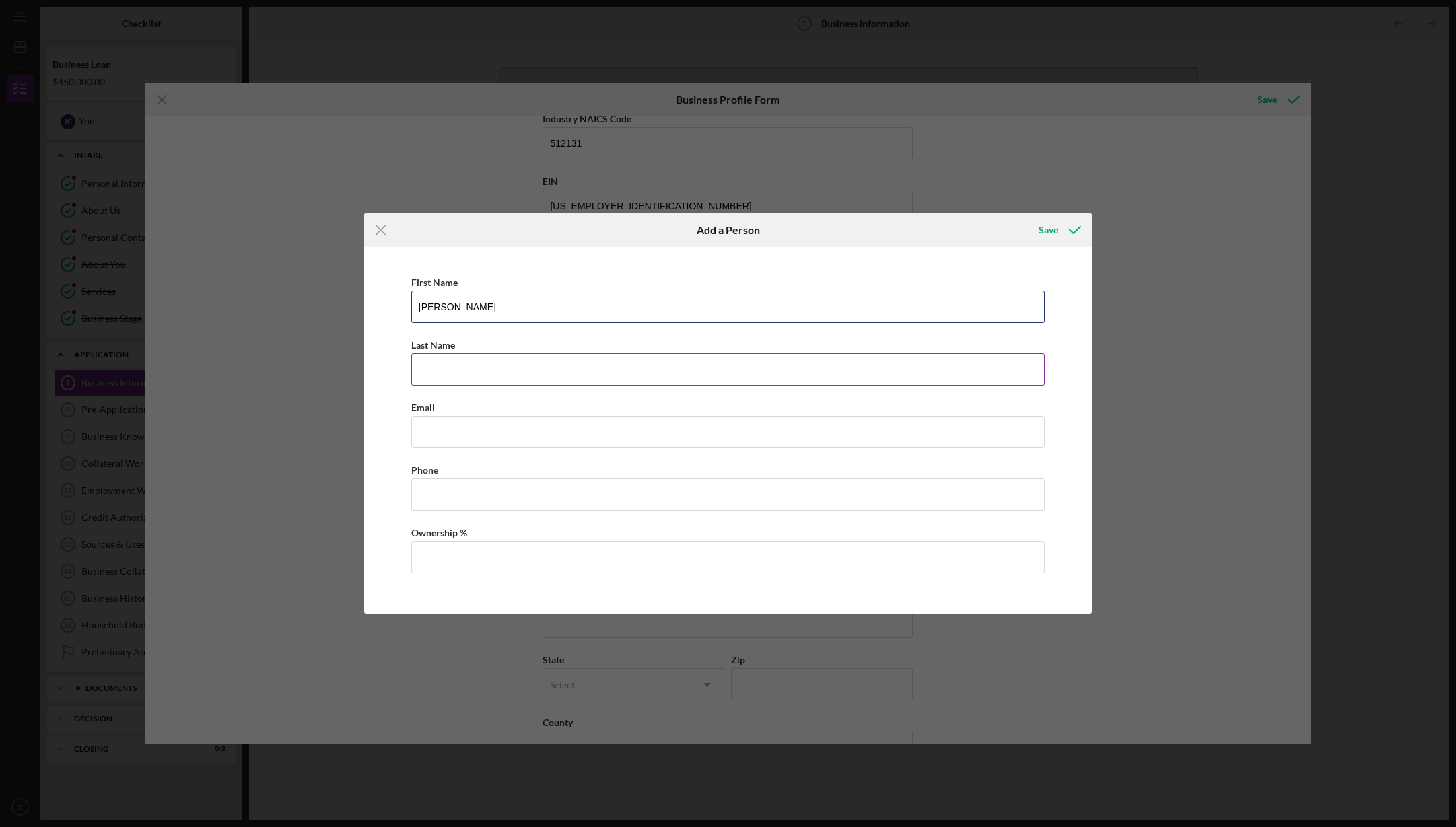
type input "[PERSON_NAME]"
type input "[PERSON_NAME][EMAIL_ADDRESS][PERSON_NAME][DOMAIN_NAME]"
click at [708, 460] on div "First Name [PERSON_NAME] Last Name [PERSON_NAME] Email [PERSON_NAME][EMAIL_ADDR…" at bounding box center [729, 430] width 715 height 353
type input "[PHONE_NUMBER]"
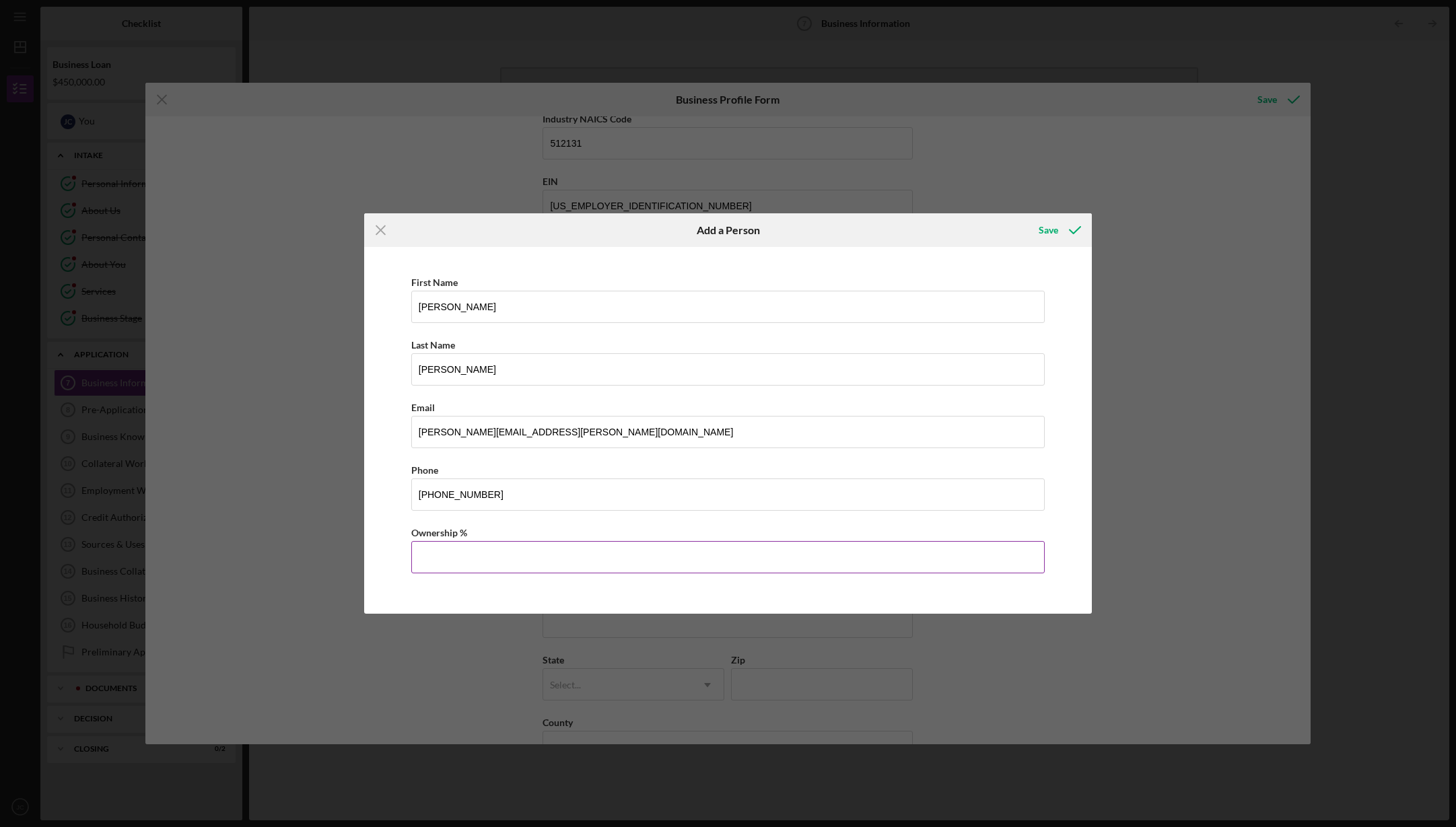
click at [480, 557] on input "Ownership %" at bounding box center [728, 557] width 634 height 33
type input "49.00%"
click at [1053, 225] on div "Save" at bounding box center [1049, 231] width 20 height 27
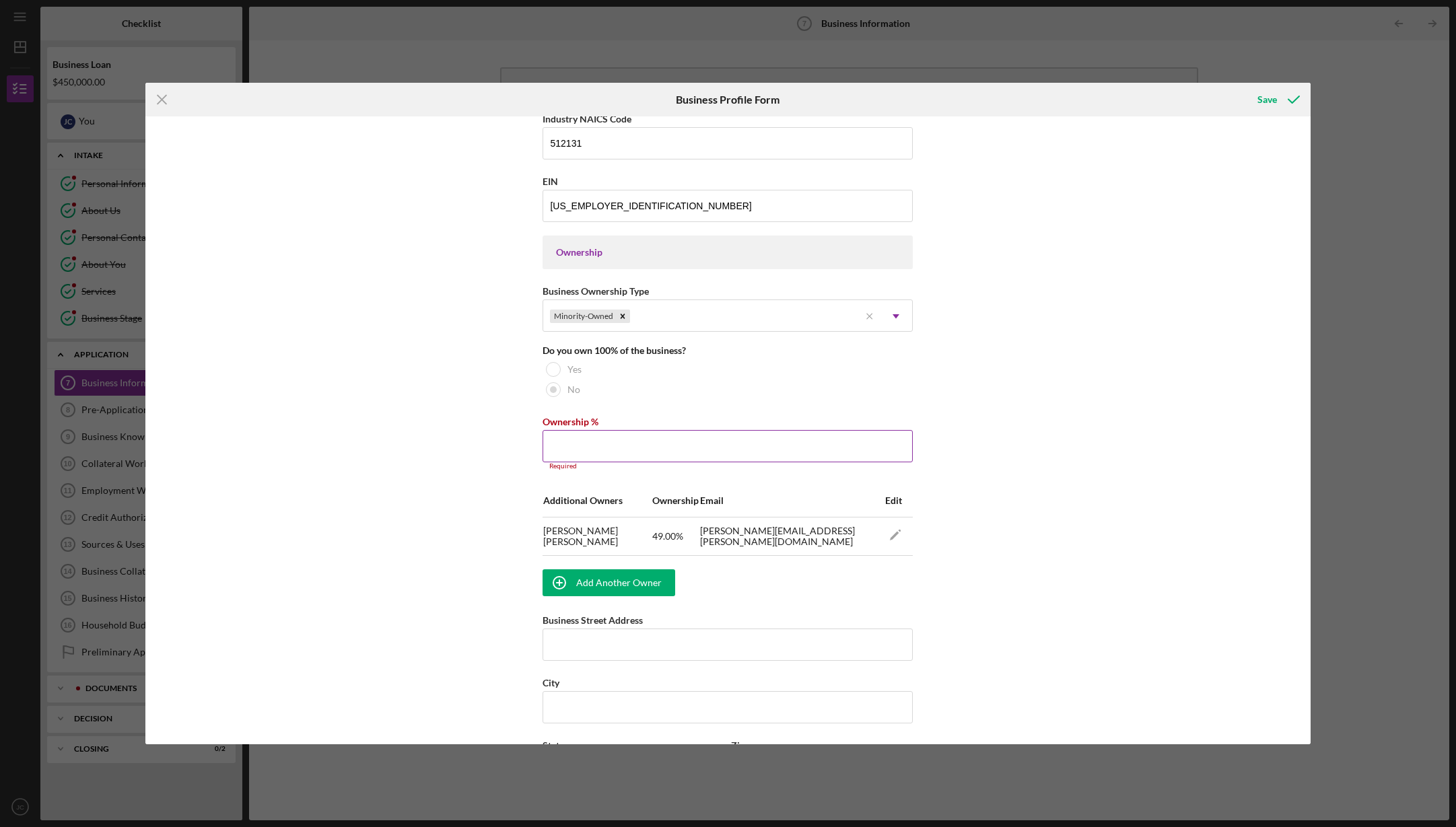
click at [599, 445] on input "Ownership %" at bounding box center [728, 446] width 370 height 33
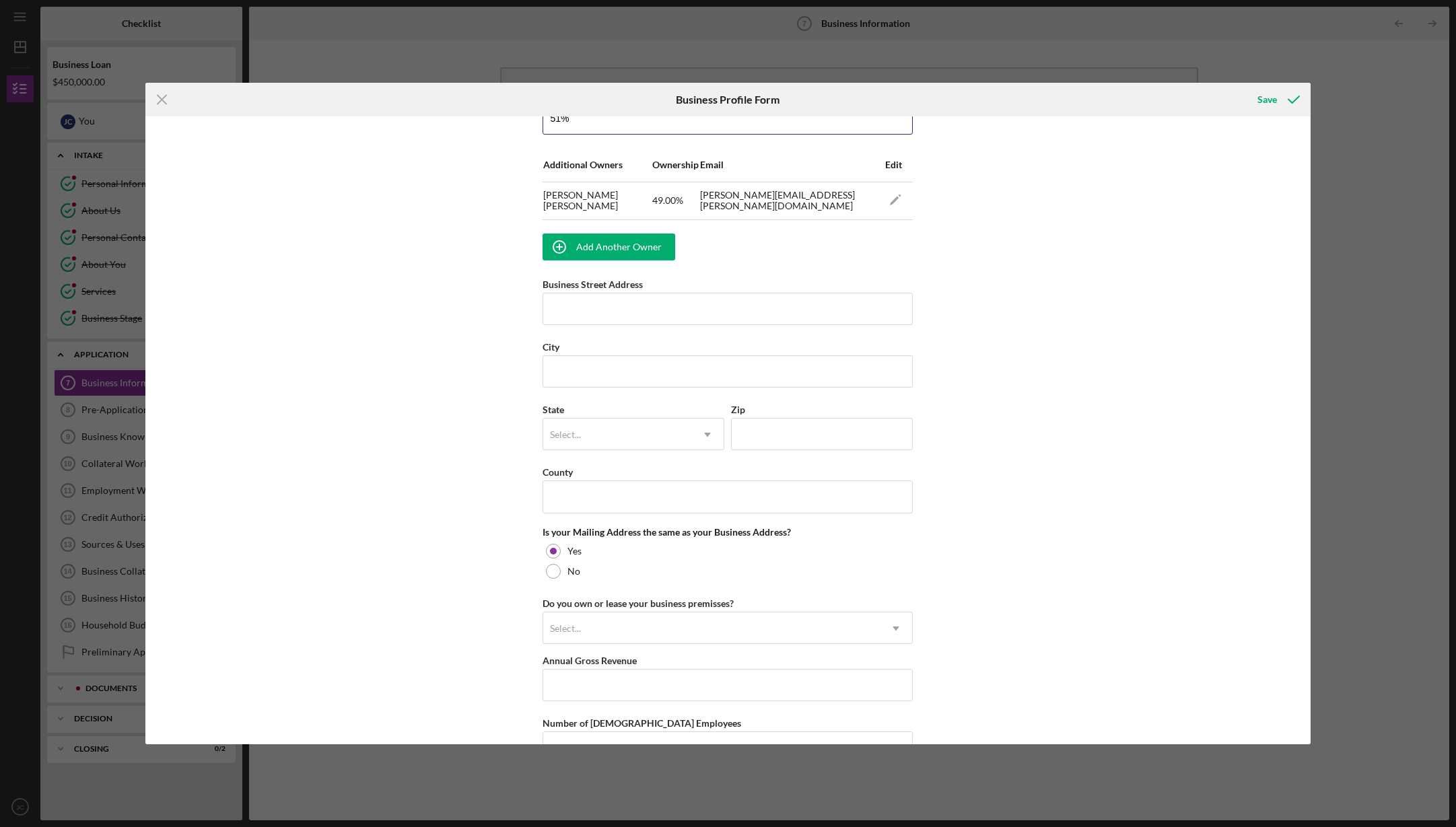
scroll to position [844, 0]
type input "51.00%"
type input "[STREET_ADDRESS]"
click at [668, 373] on input "City" at bounding box center [728, 370] width 370 height 33
type input "Siren"
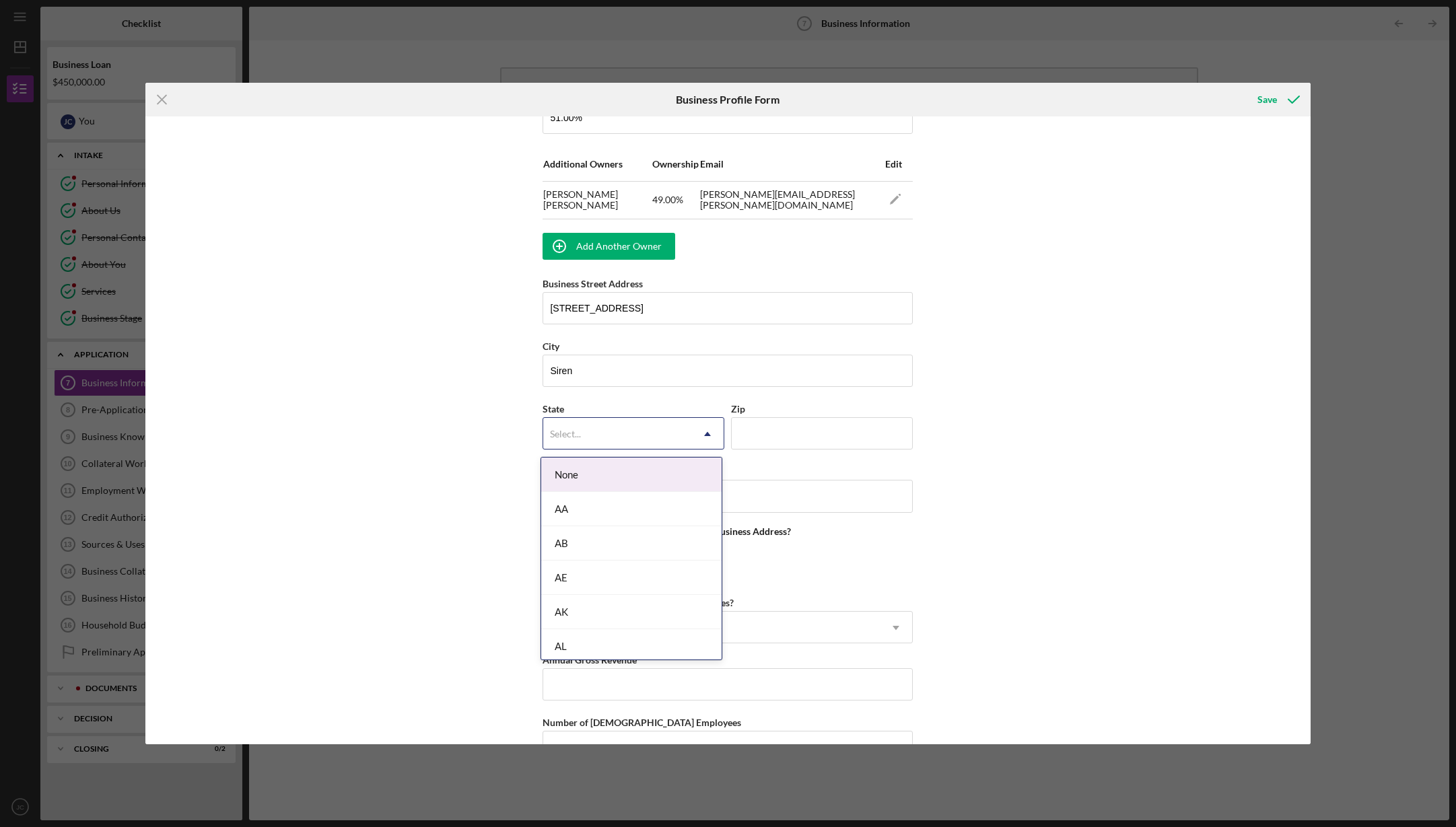
click at [707, 435] on use at bounding box center [708, 434] width 7 height 4
click at [590, 537] on div "WI" at bounding box center [631, 539] width 181 height 34
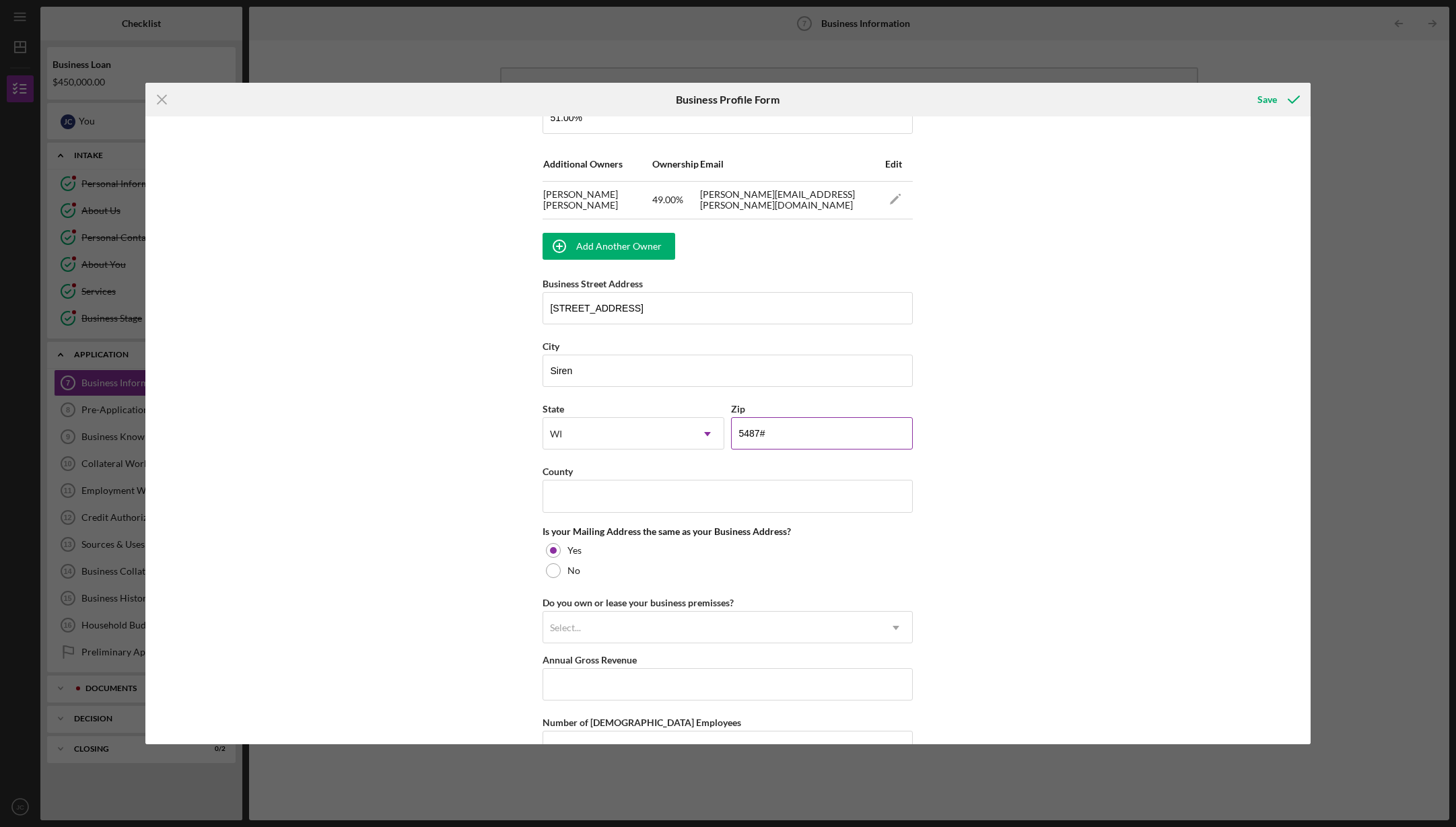
type input "54872"
type input "[PERSON_NAME]"
drag, startPoint x: 549, startPoint y: 574, endPoint x: 560, endPoint y: 577, distance: 11.4
click at [549, 574] on div at bounding box center [553, 571] width 15 height 15
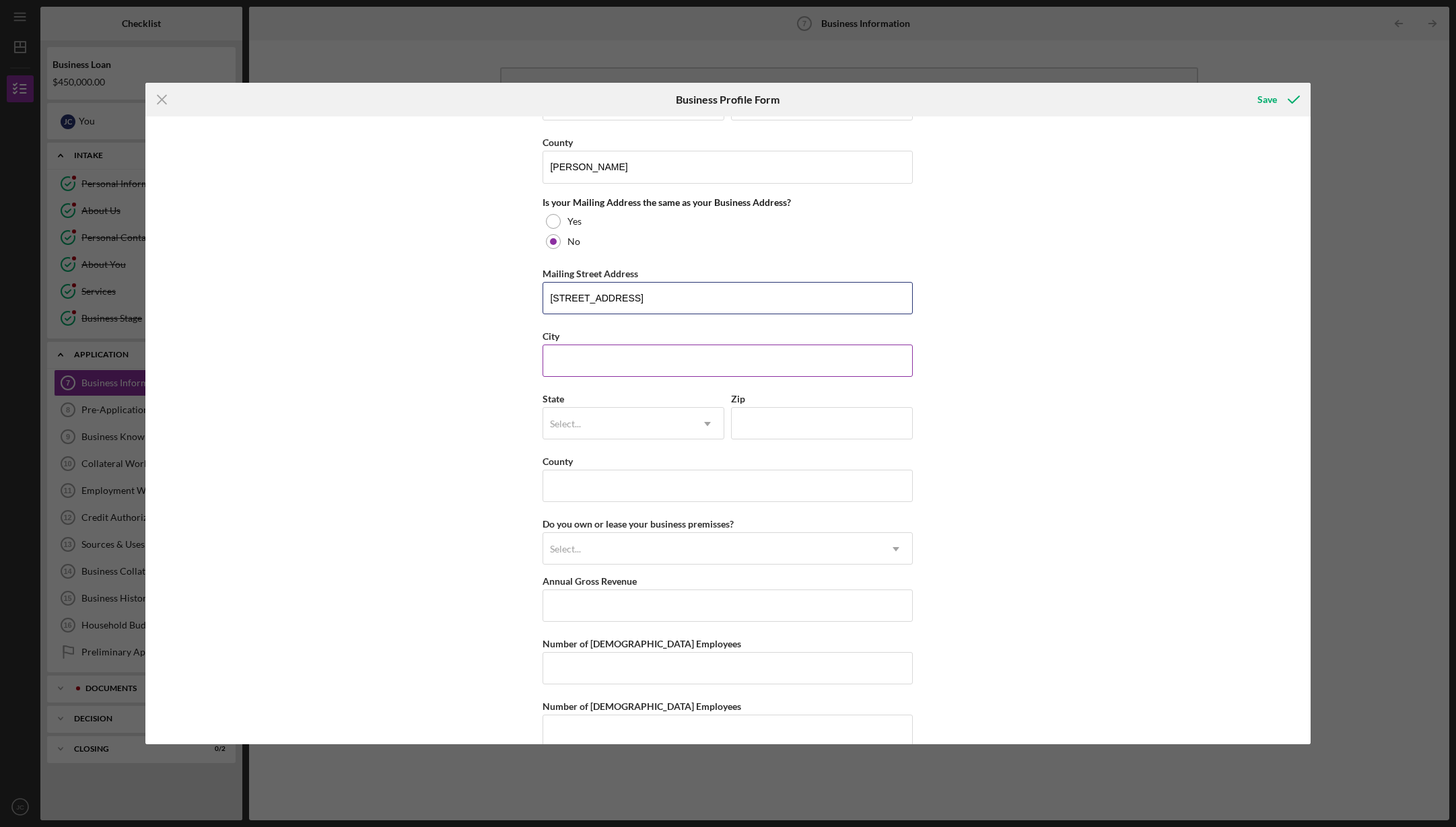
scroll to position [1176, 0]
type input "[STREET_ADDRESS]"
type input "[PERSON_NAME]"
click at [704, 420] on icon "Icon/Dropdown Arrow" at bounding box center [707, 421] width 33 height 33
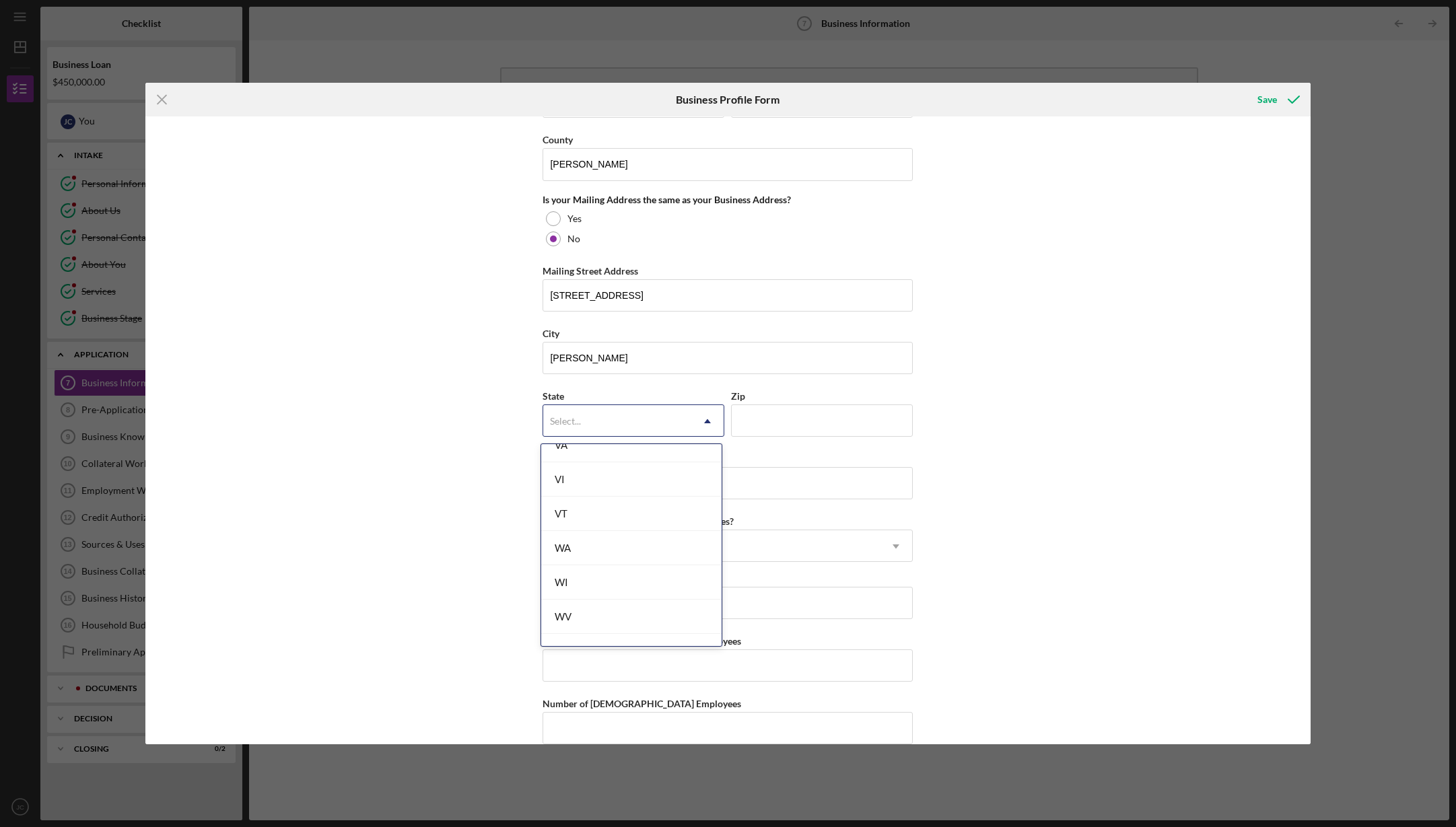
scroll to position [2407, 0]
click at [584, 520] on div "WI" at bounding box center [631, 525] width 181 height 34
type input "54893"
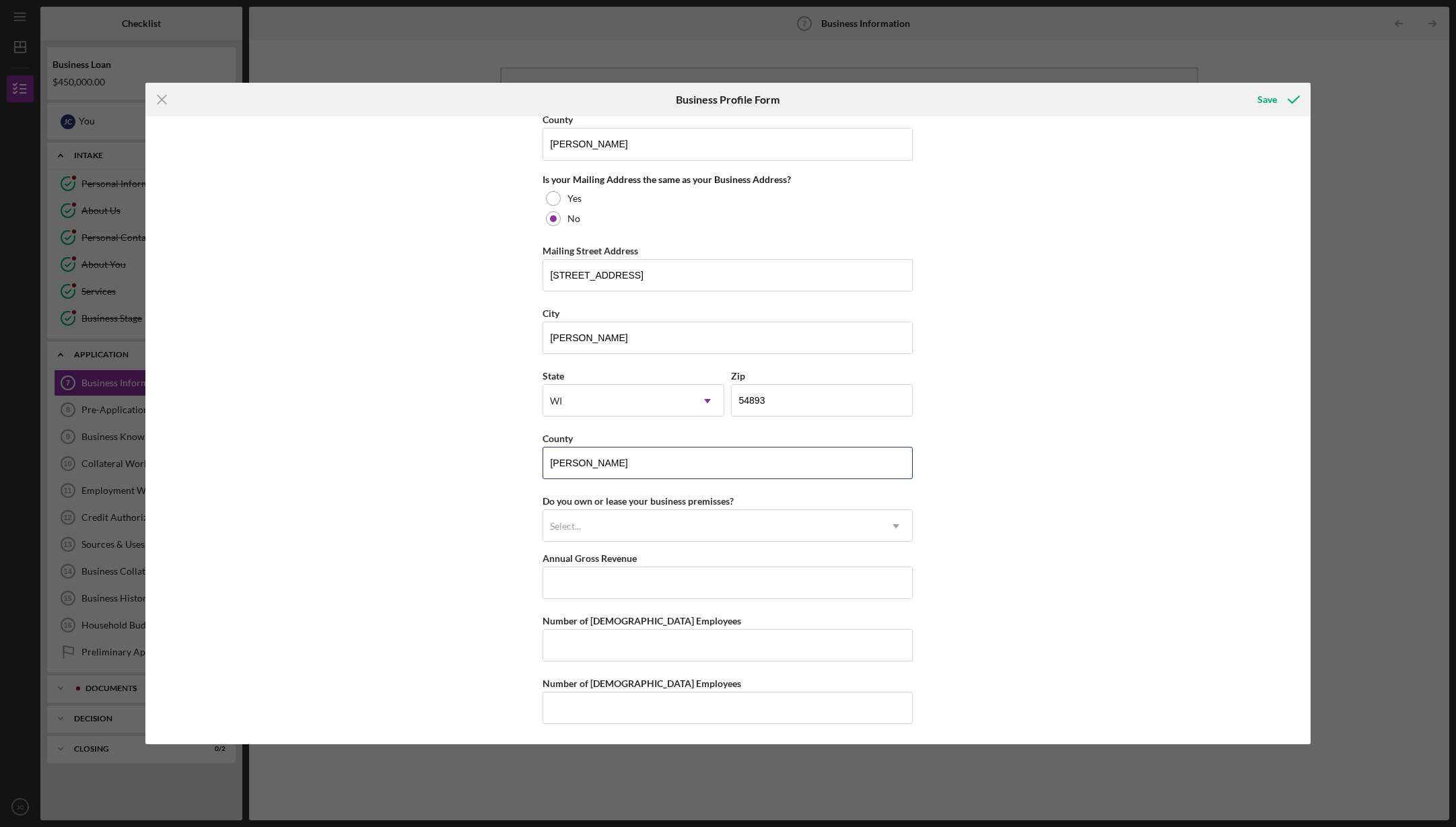
scroll to position [1199, 0]
type input "[PERSON_NAME]"
click at [1265, 99] on div "Save" at bounding box center [1267, 100] width 20 height 27
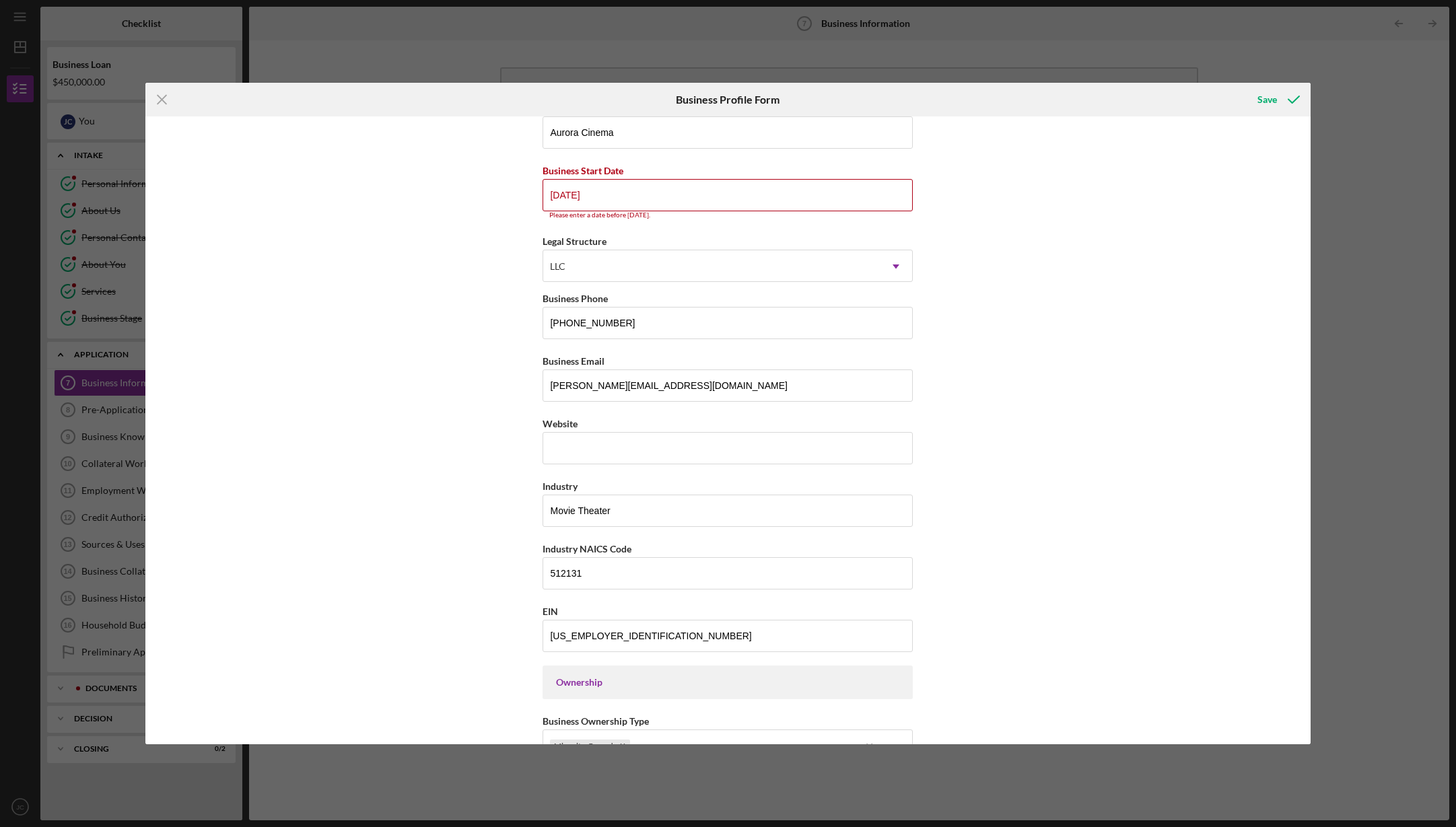
scroll to position [0, 0]
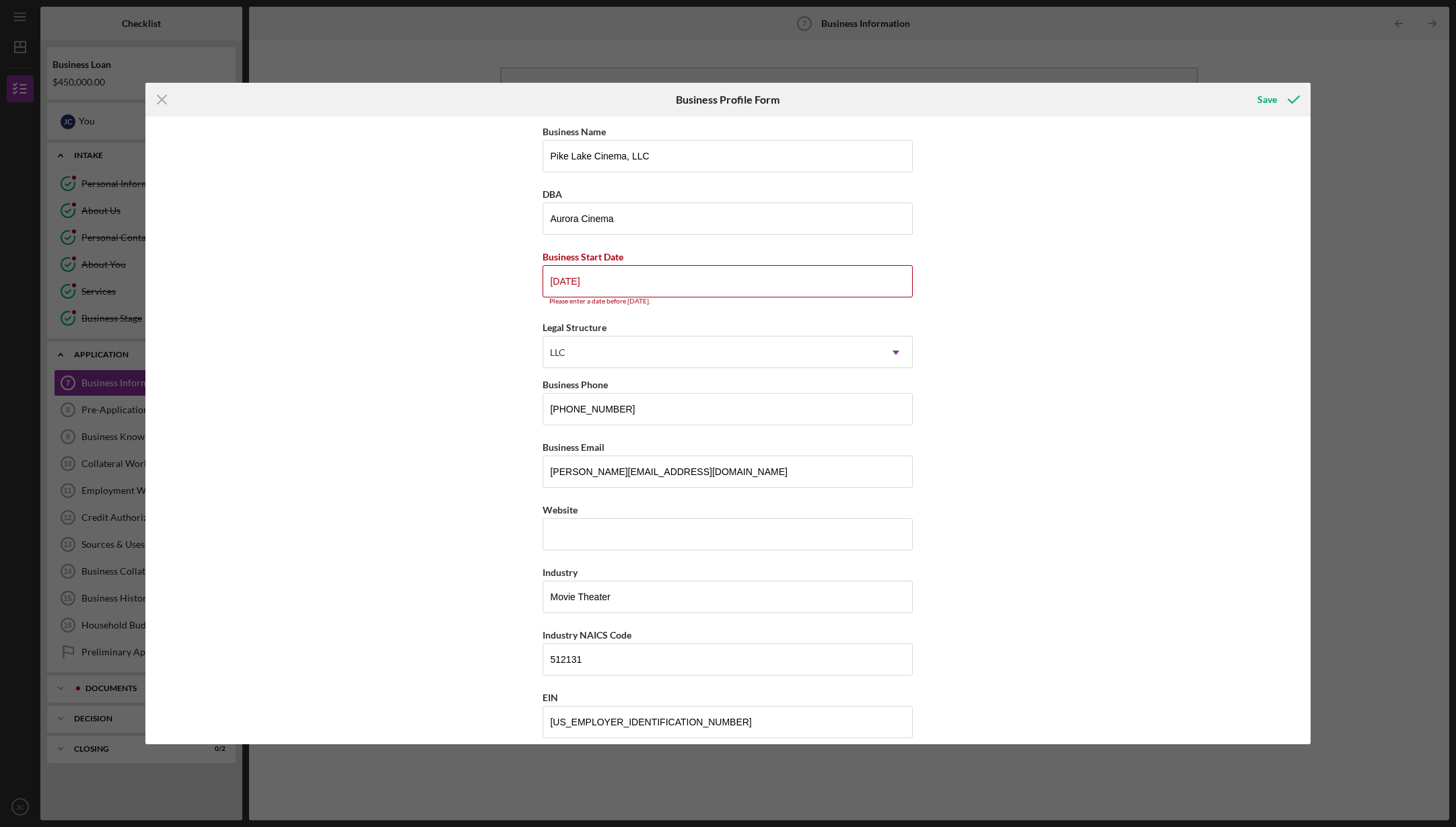
drag, startPoint x: 612, startPoint y: 279, endPoint x: 432, endPoint y: 277, distance: 180.0
click at [432, 277] on div "Business Name Pike Lake Cinema, LLC DBA Aurora Cinema Business Start Date [DATE…" at bounding box center [727, 430] width 1164 height 628
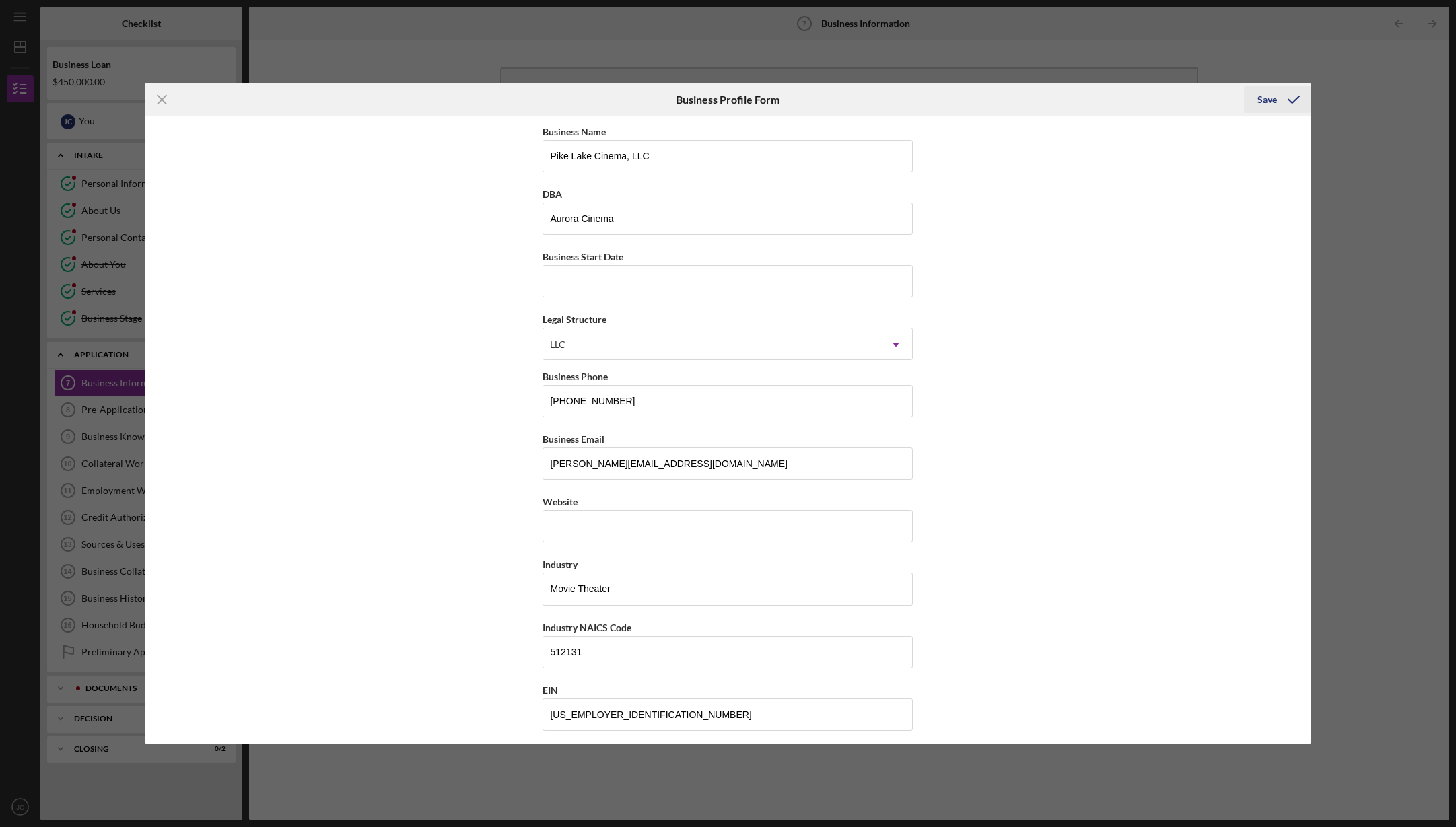
click at [1268, 94] on div "Save" at bounding box center [1267, 100] width 20 height 27
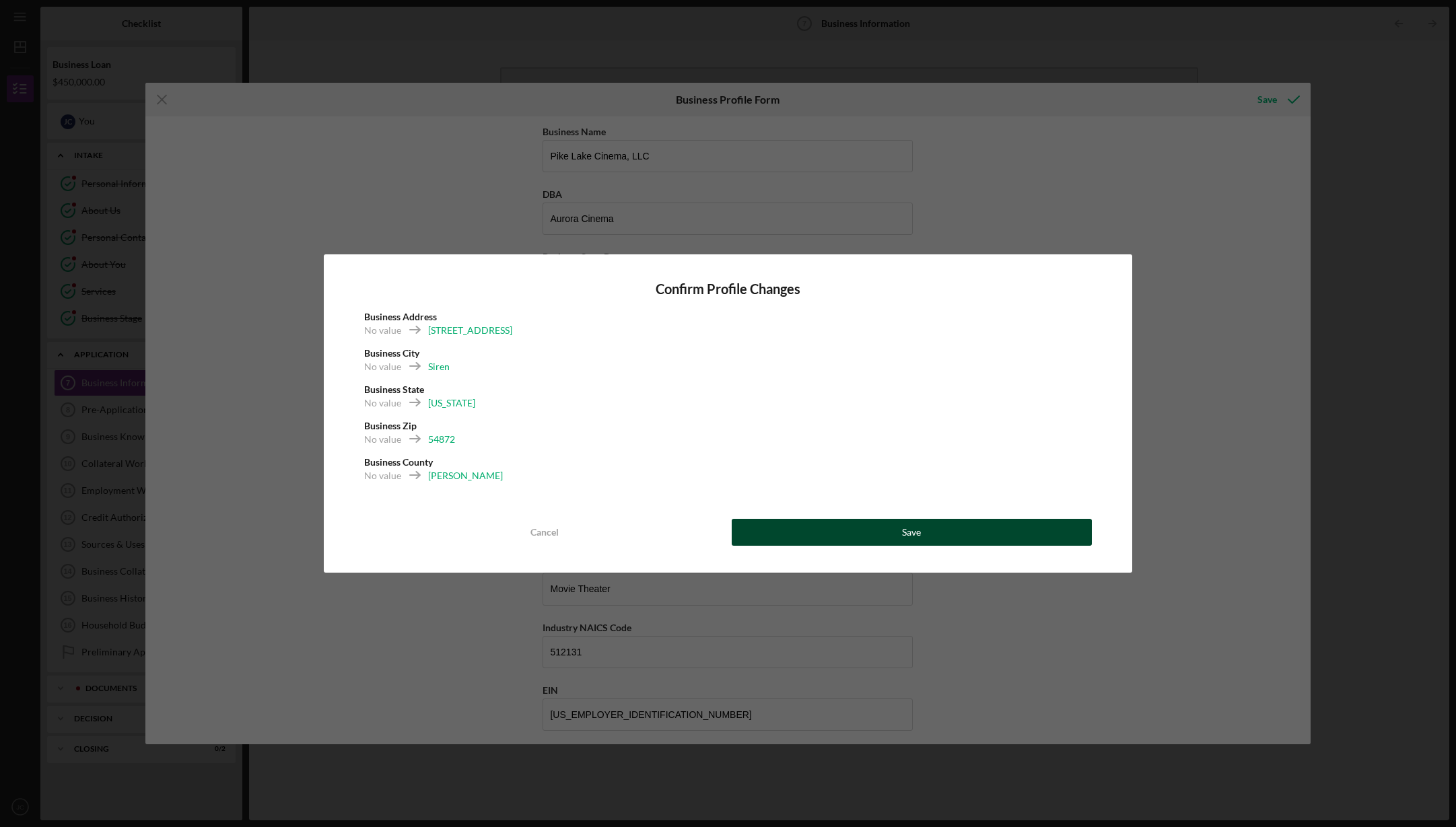
click at [919, 531] on div "Save" at bounding box center [911, 532] width 19 height 27
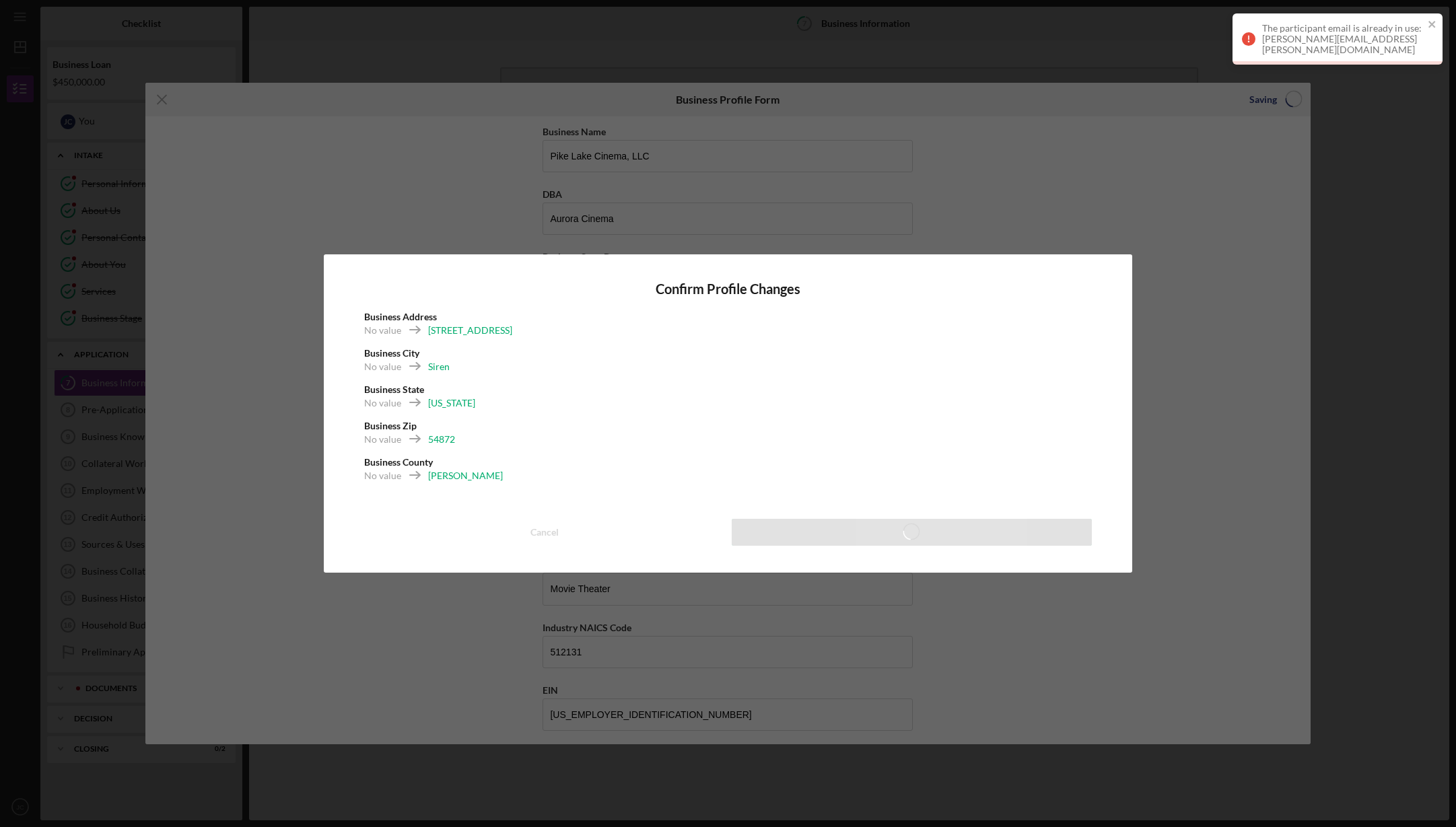
click at [348, 182] on div "Confirm Profile Changes Business Address No value [STREET_ADDRESS] No value [US…" at bounding box center [728, 414] width 1456 height 827
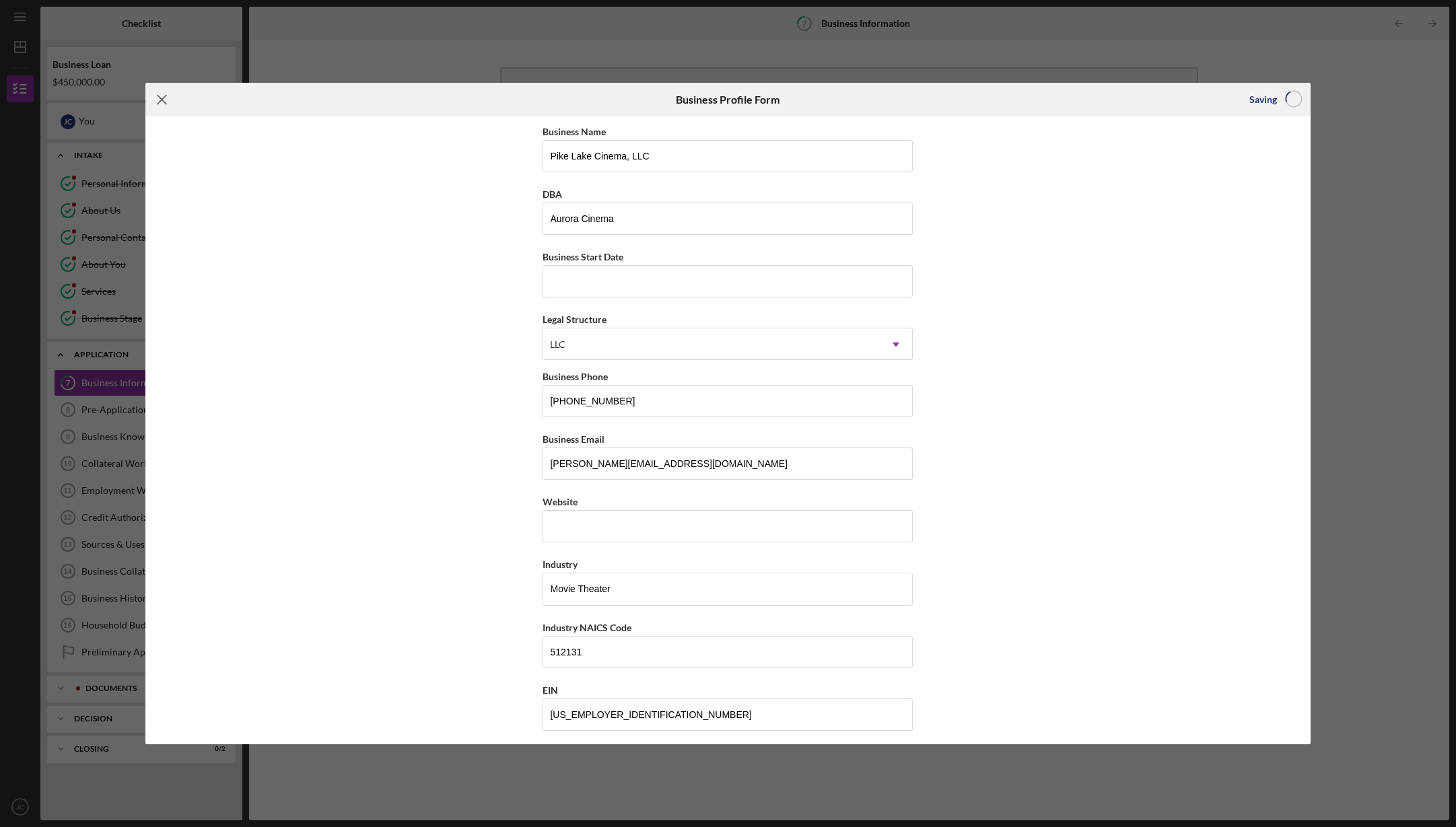
click at [165, 97] on line at bounding box center [162, 100] width 9 height 9
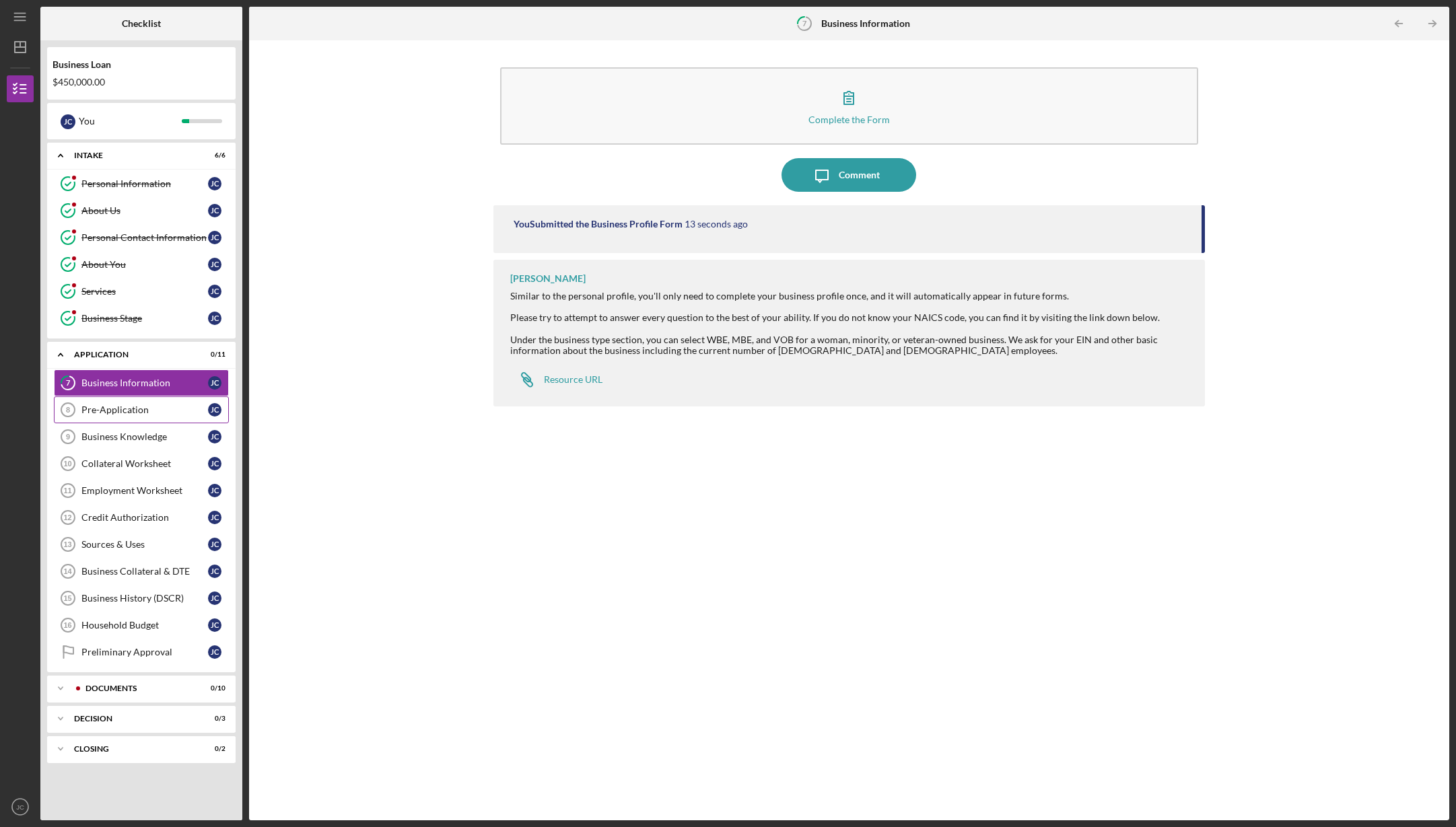
drag, startPoint x: 124, startPoint y: 407, endPoint x: 137, endPoint y: 408, distance: 13.0
click at [123, 407] on div "Pre-Application" at bounding box center [144, 410] width 126 height 11
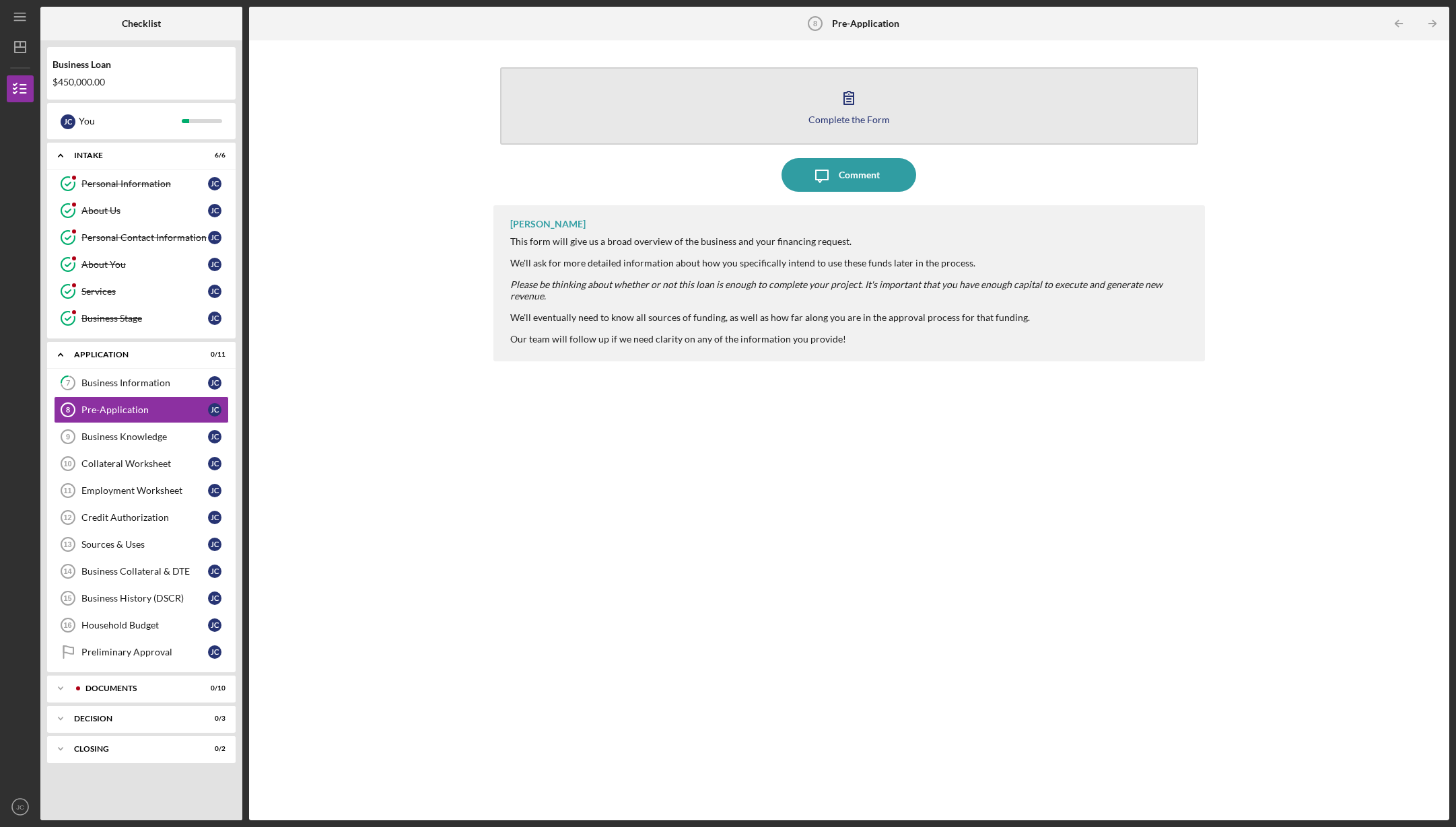
click at [710, 119] on button "Complete the Form Form" at bounding box center [850, 106] width 699 height 77
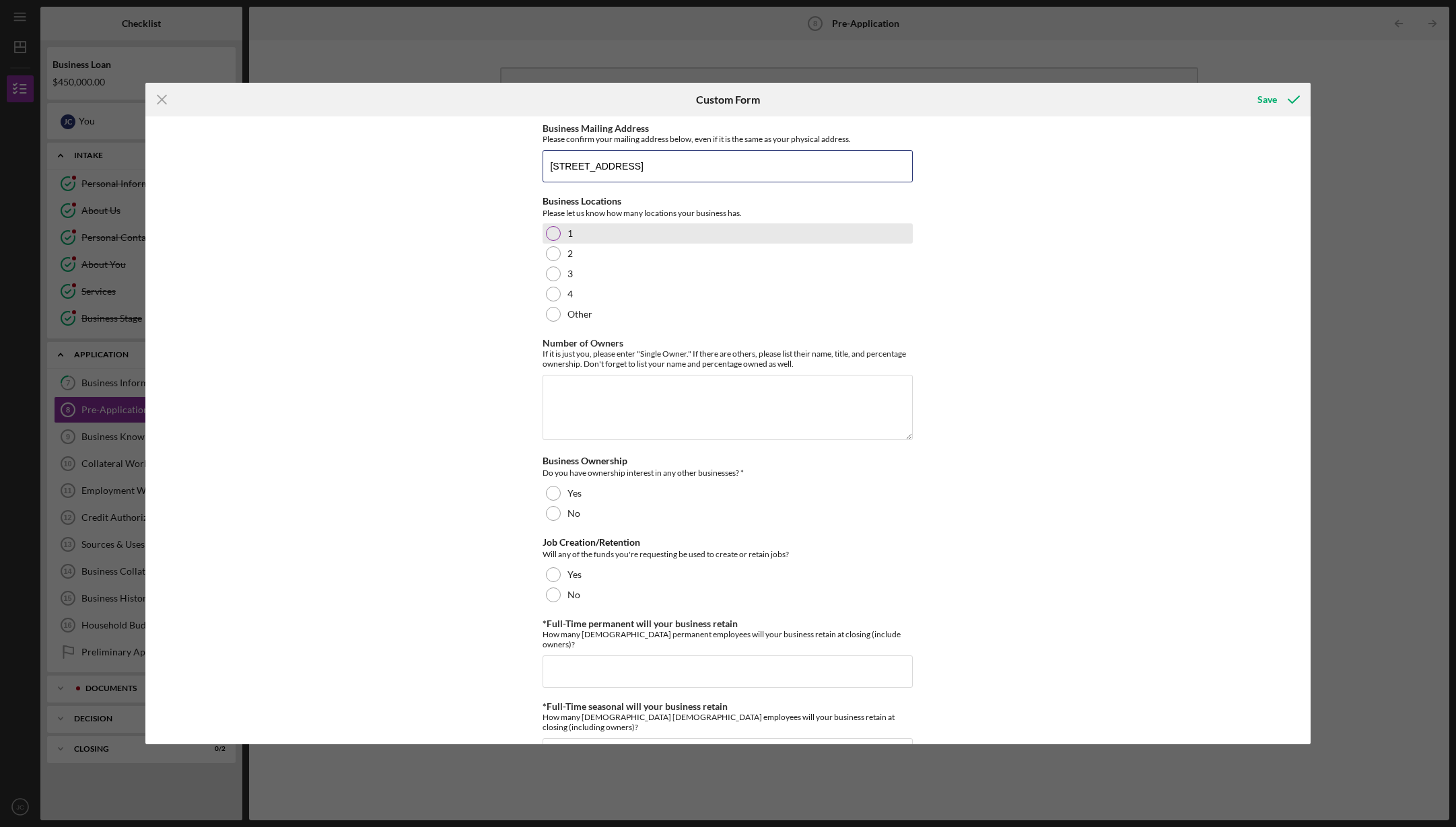
type input "[STREET_ADDRESS]"
drag, startPoint x: 548, startPoint y: 235, endPoint x: 566, endPoint y: 233, distance: 18.1
click at [548, 235] on div at bounding box center [553, 234] width 15 height 15
click at [586, 395] on textarea "Number of Owners" at bounding box center [728, 407] width 370 height 64
click at [641, 384] on textarea "Number of Owners" at bounding box center [728, 407] width 370 height 64
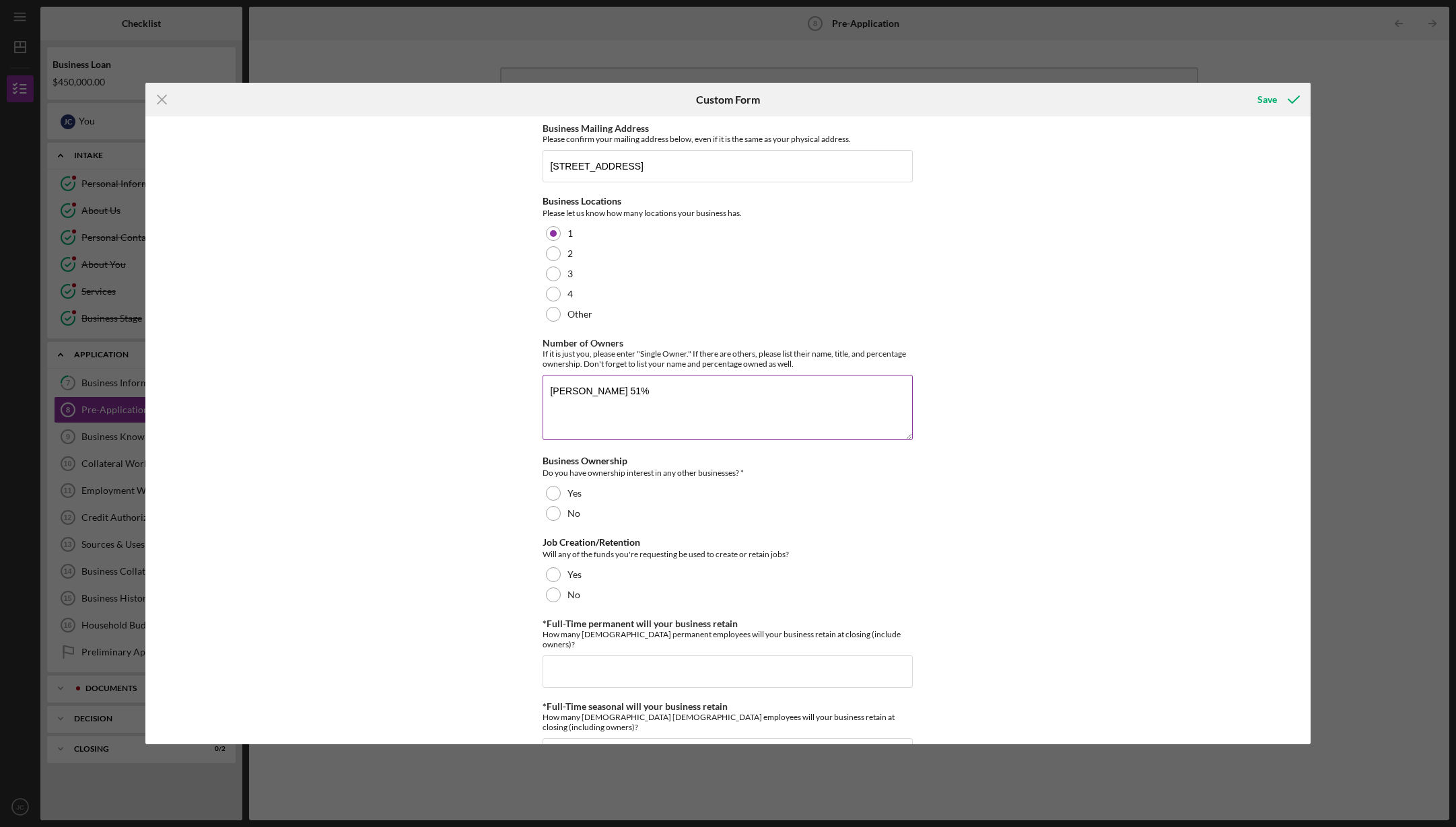
scroll to position [2, 0]
type textarea "[PERSON_NAME] 51% [PERSON_NAME] 49%"
click at [553, 508] on div at bounding box center [553, 513] width 15 height 15
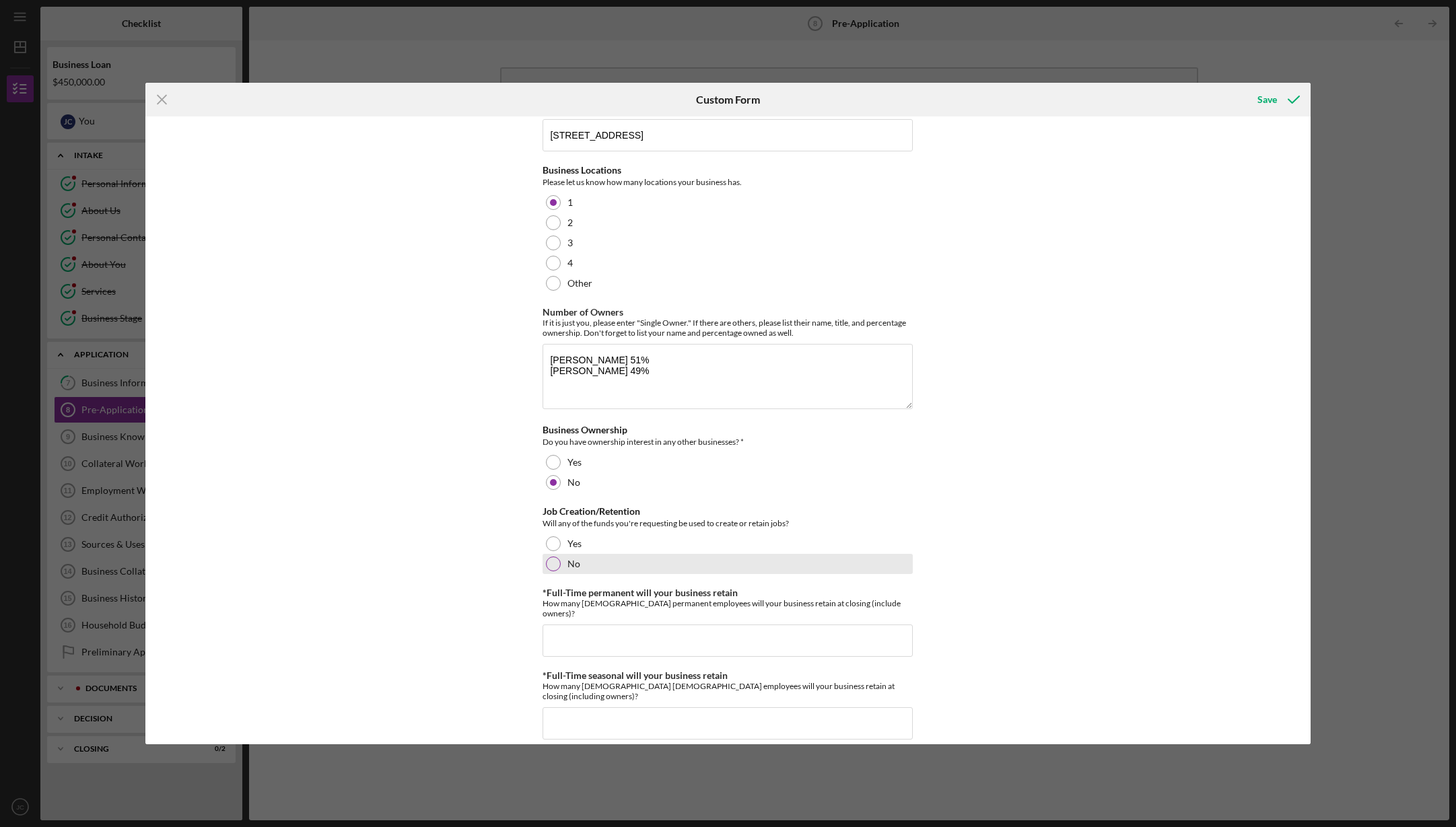
scroll to position [52, 0]
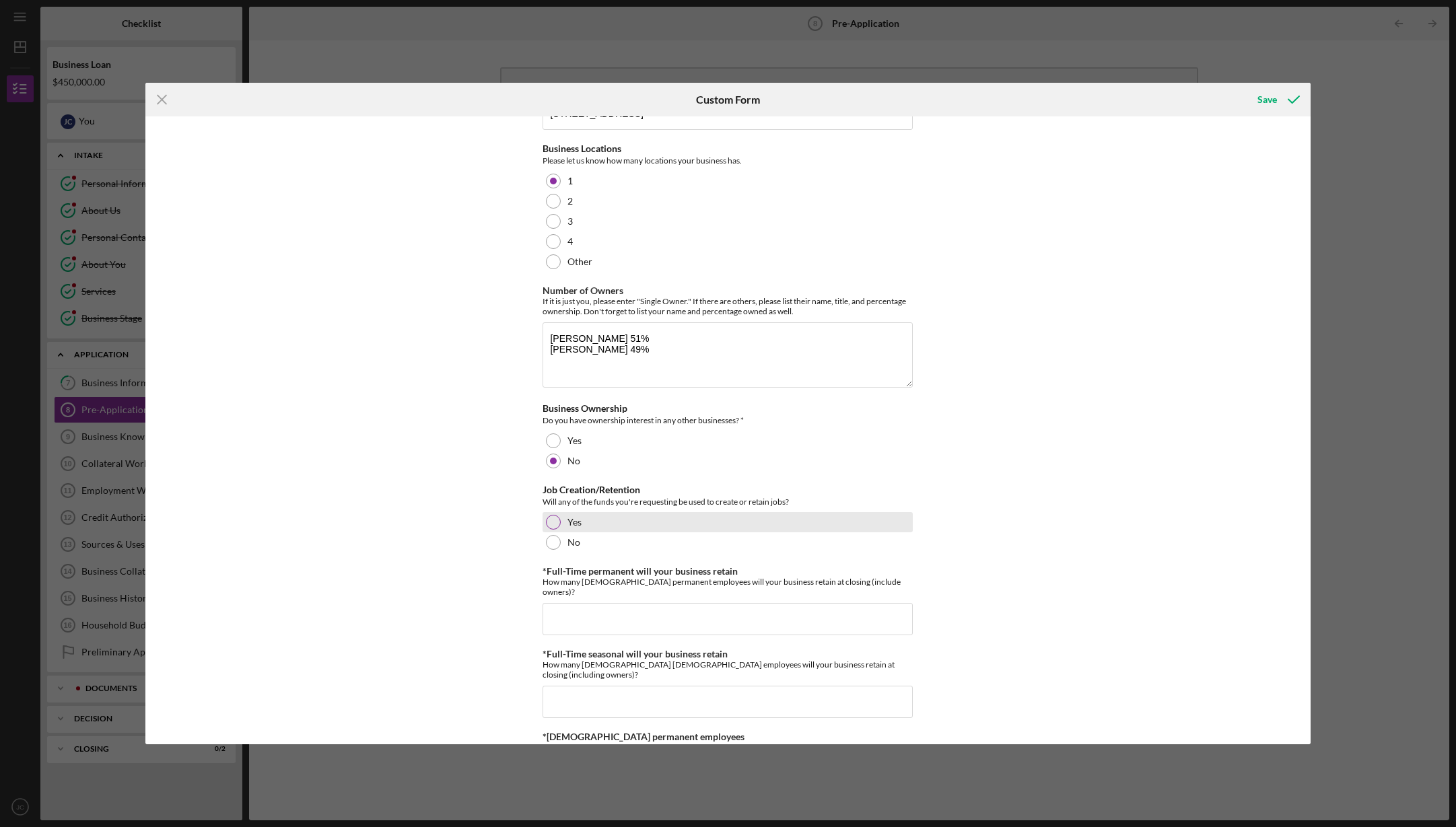
click at [549, 516] on div at bounding box center [553, 522] width 15 height 15
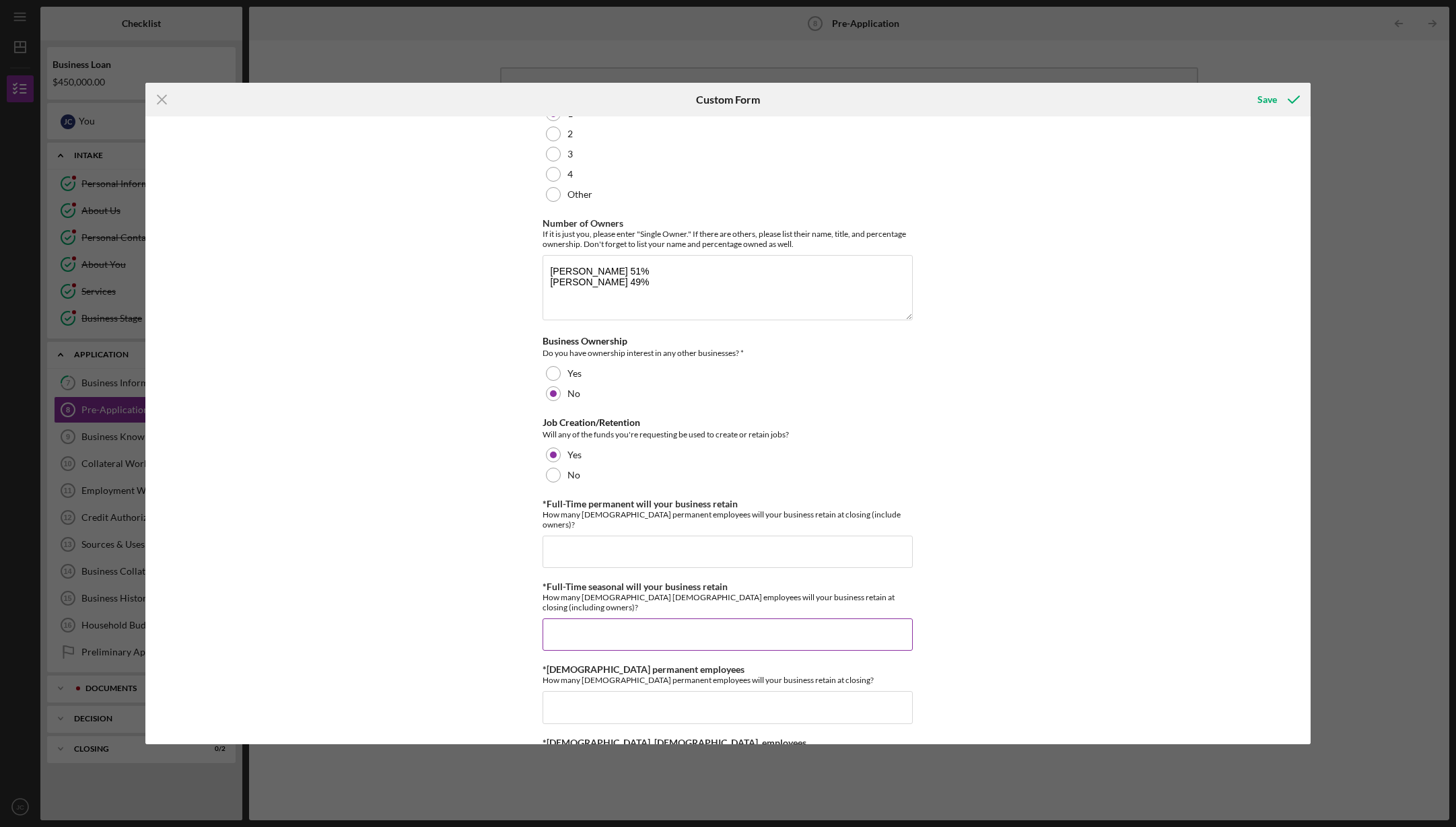
scroll to position [121, 0]
click at [580, 543] on input "2" at bounding box center [728, 550] width 370 height 33
type input "2"
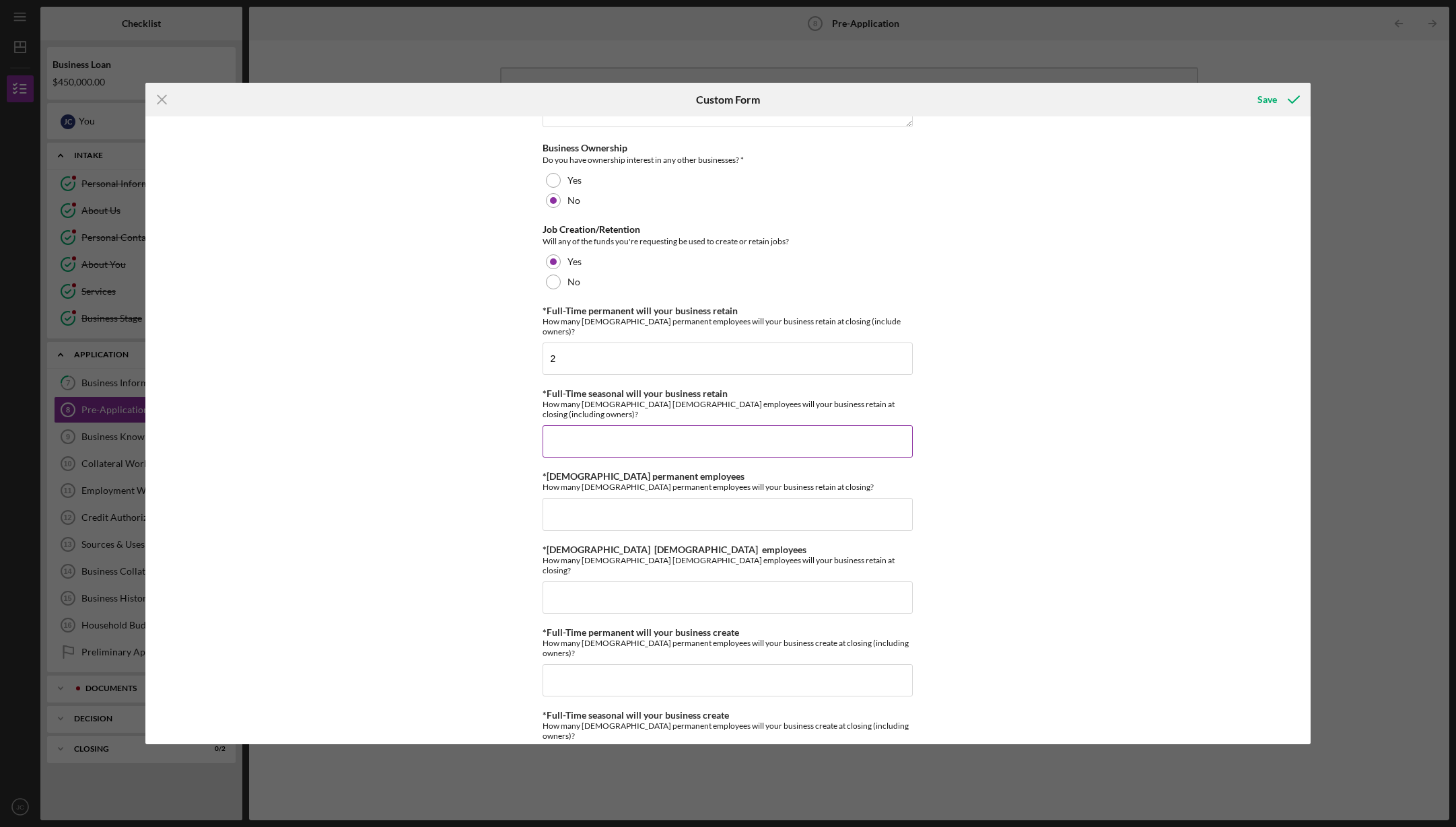
scroll to position [314, 0]
type input "0"
type input "3"
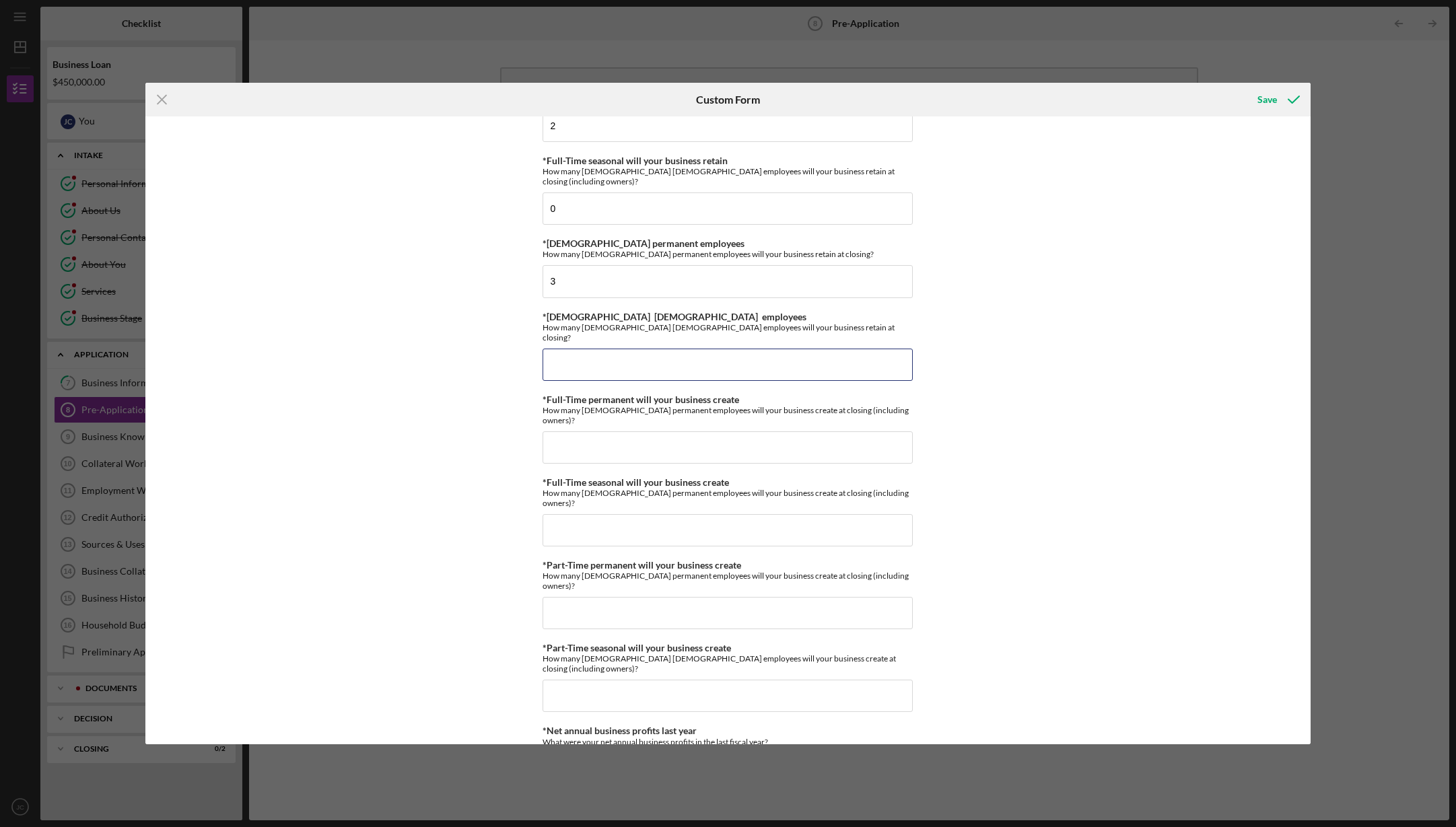
scroll to position [547, 0]
type input "0"
type input "2"
type input "0"
type input "3"
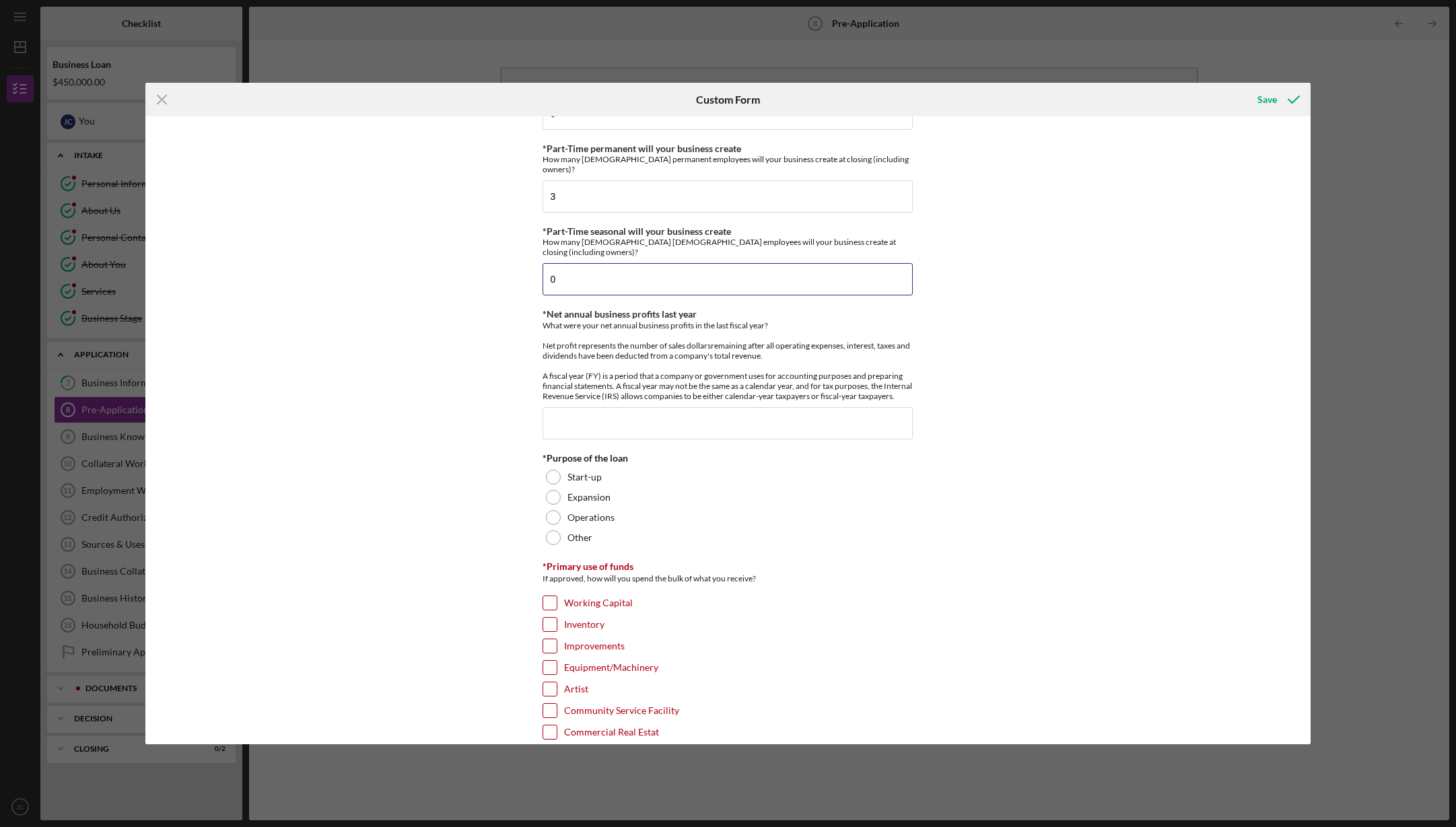
scroll to position [965, 0]
type input "0"
drag, startPoint x: 553, startPoint y: 409, endPoint x: 566, endPoint y: 408, distance: 13.0
click at [553, 468] on div at bounding box center [553, 475] width 15 height 15
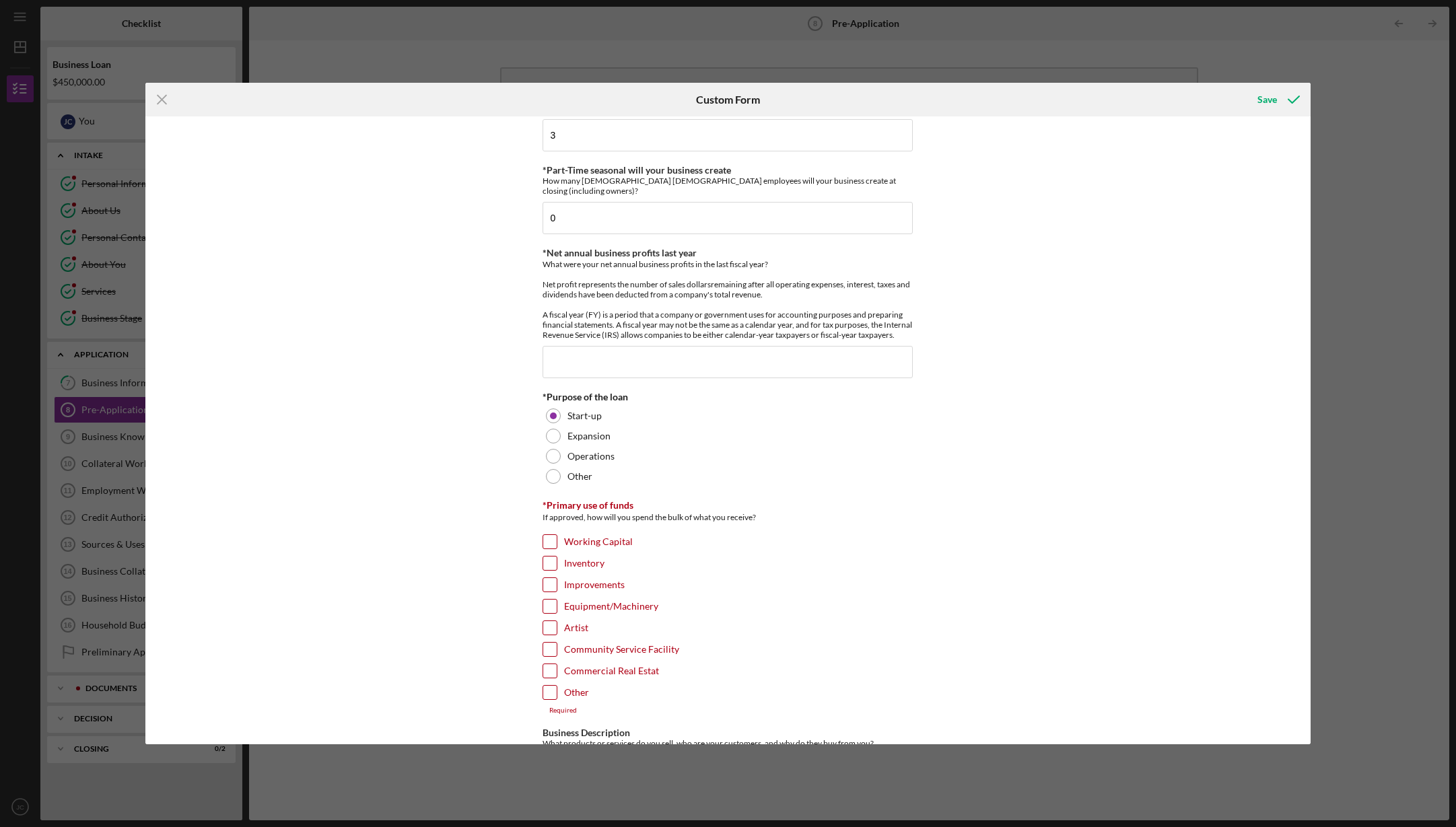
scroll to position [1032, 0]
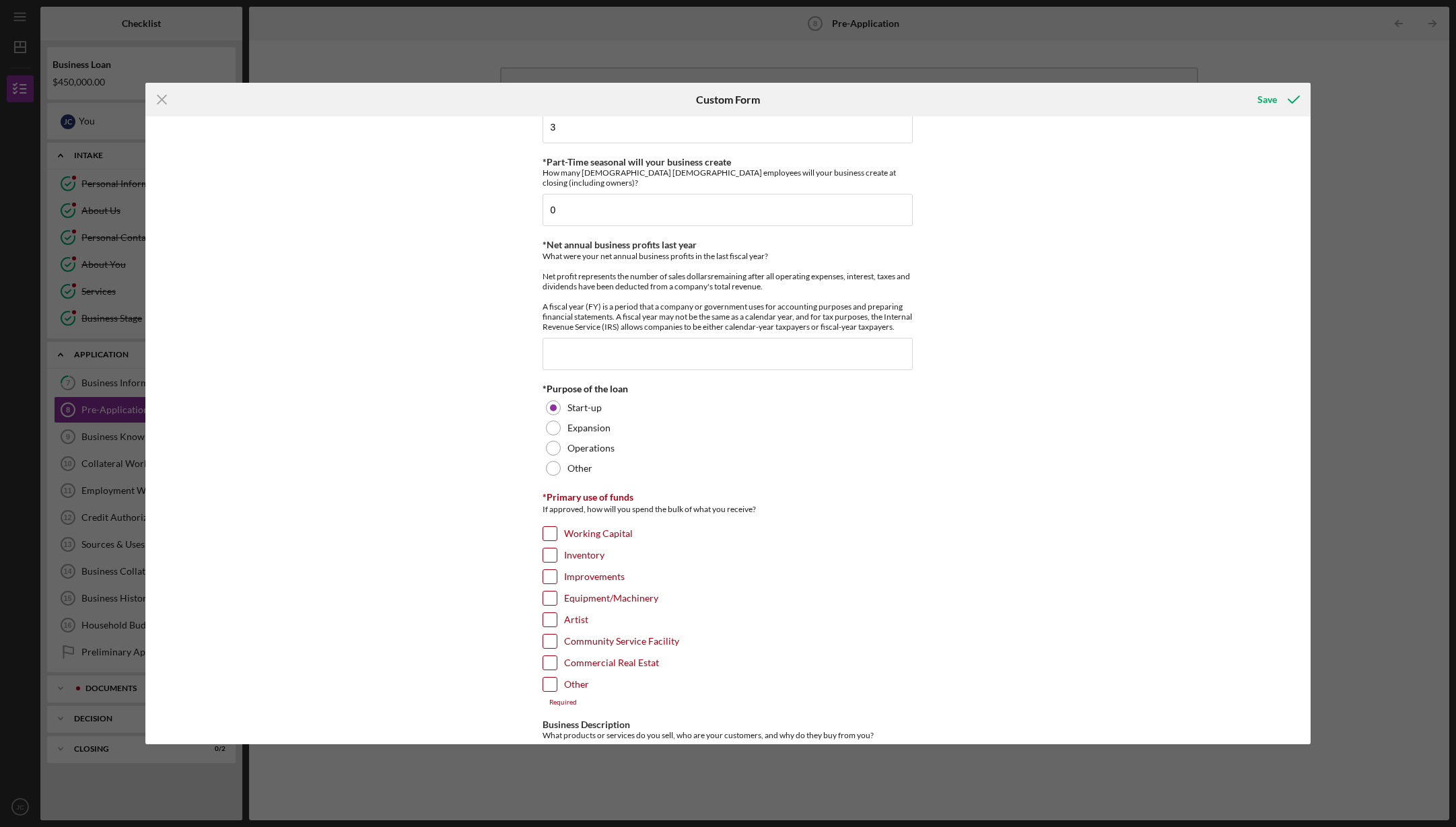
click at [548, 656] on input "Commercial Real Estat" at bounding box center [550, 663] width 14 height 14
checkbox input "true"
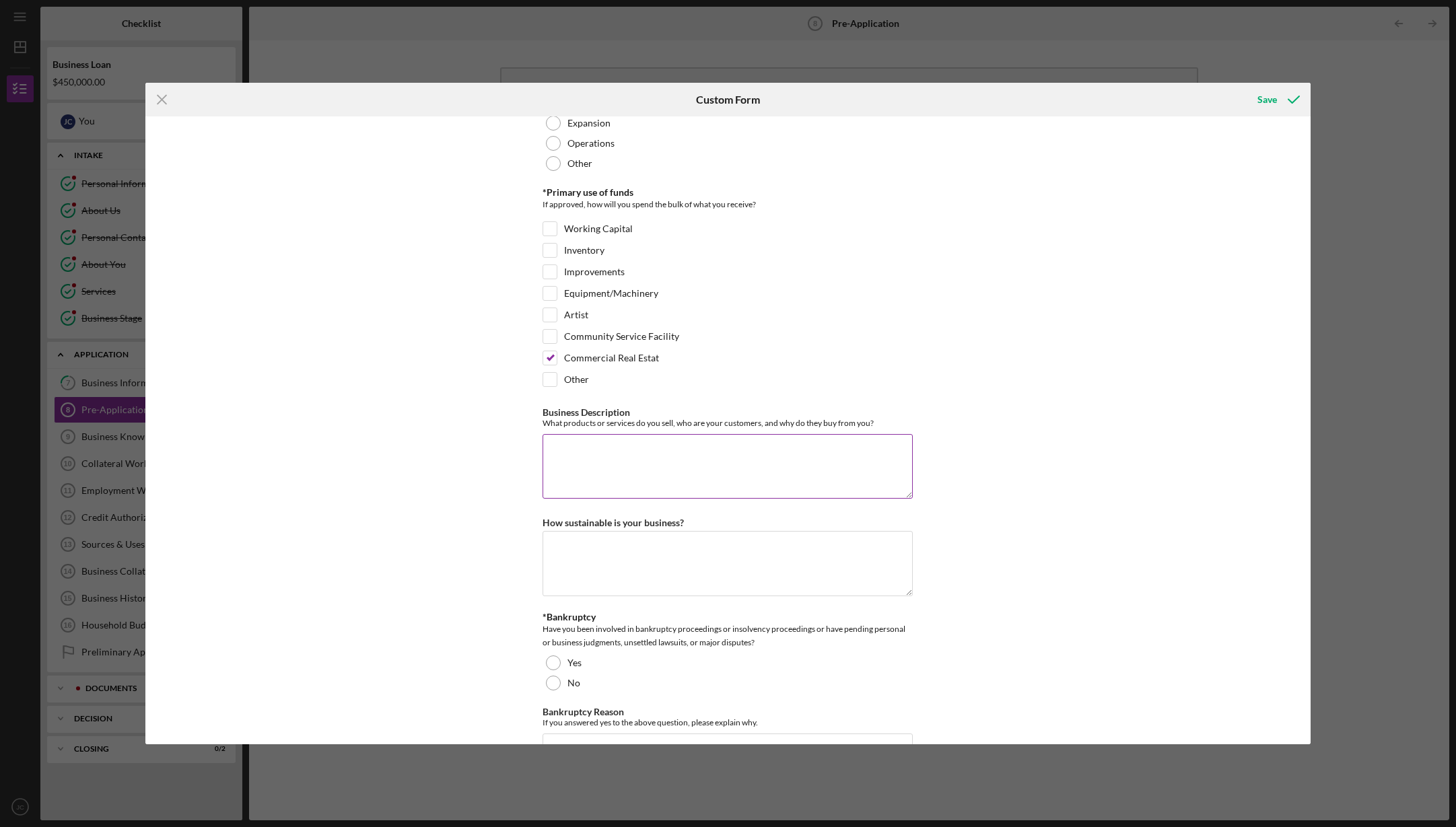
scroll to position [1332, 0]
click at [594, 439] on textarea "Business Description" at bounding box center [728, 471] width 370 height 64
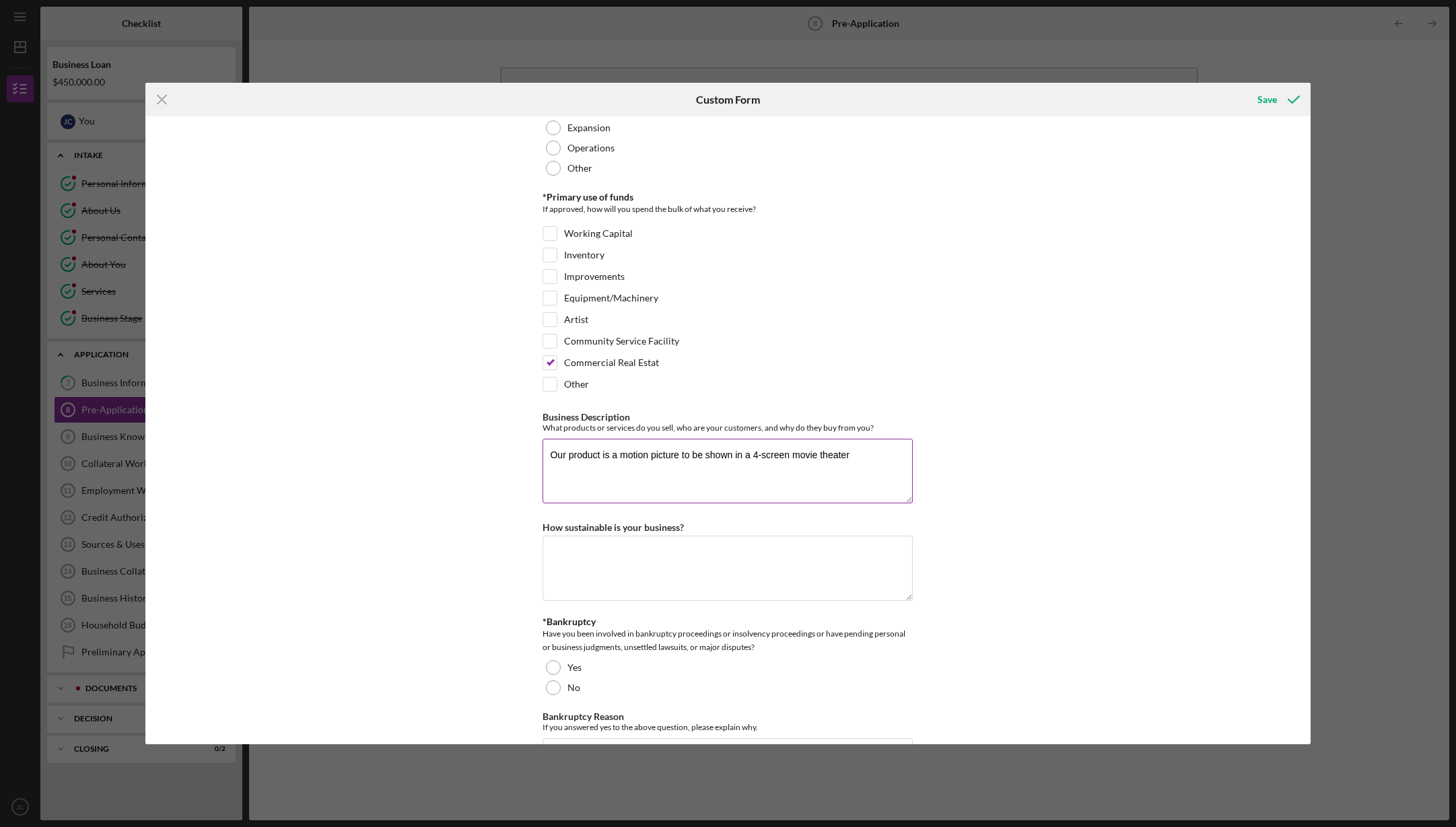
click at [788, 439] on textarea "Our product is a motion picture to be shown in a 4-screen movie theater" at bounding box center [728, 471] width 370 height 64
click at [825, 439] on textarea "Our product is a motion picture to be shown in a 4-screen, 480-seta movie theat…" at bounding box center [728, 471] width 370 height 64
click at [888, 439] on textarea "Our product is a motion picture to be shown in a 4-screen, 480-seat movie theat…" at bounding box center [728, 471] width 370 height 64
click at [698, 439] on textarea "Our product is a motion picture to be shown in a 4-screen, 480-seat movie theat…" at bounding box center [728, 471] width 370 height 64
drag, startPoint x: 686, startPoint y: 404, endPoint x: 708, endPoint y: 405, distance: 22.0
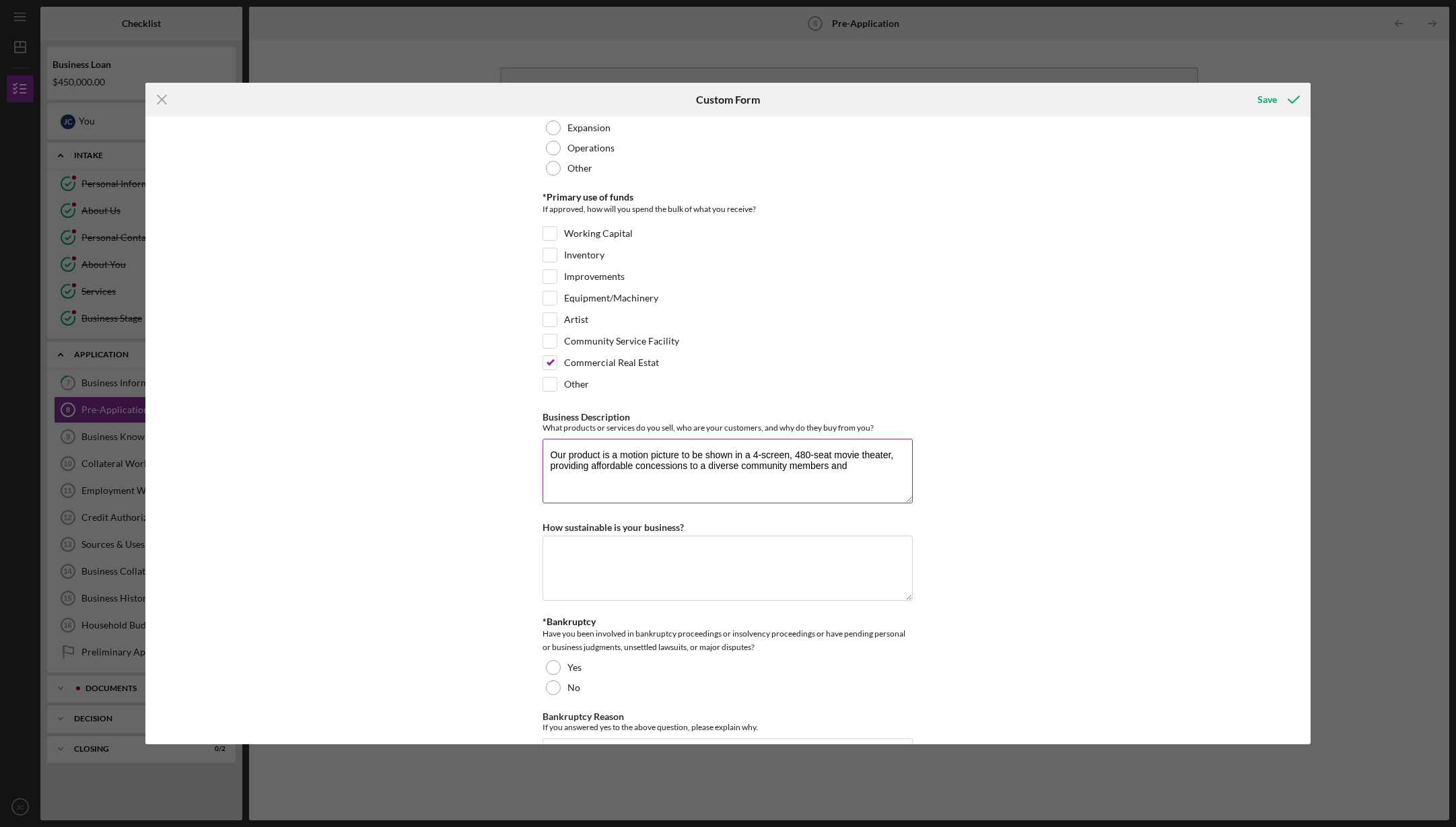
click at [708, 439] on textarea "Our product is a motion picture to be shown in a 4-screen, 480-seat movie theat…" at bounding box center [728, 471] width 370 height 64
click at [690, 439] on textarea "Our product is a motion picture to be shown in a 4-screen, 480-seat movie theat…" at bounding box center [728, 471] width 370 height 64
drag, startPoint x: 687, startPoint y: 402, endPoint x: 717, endPoint y: 408, distance: 30.6
click at [687, 438] on textarea "Our product is a motion picture to be shown in a 4-screen, 480-seat movie theat…" at bounding box center [728, 470] width 370 height 64
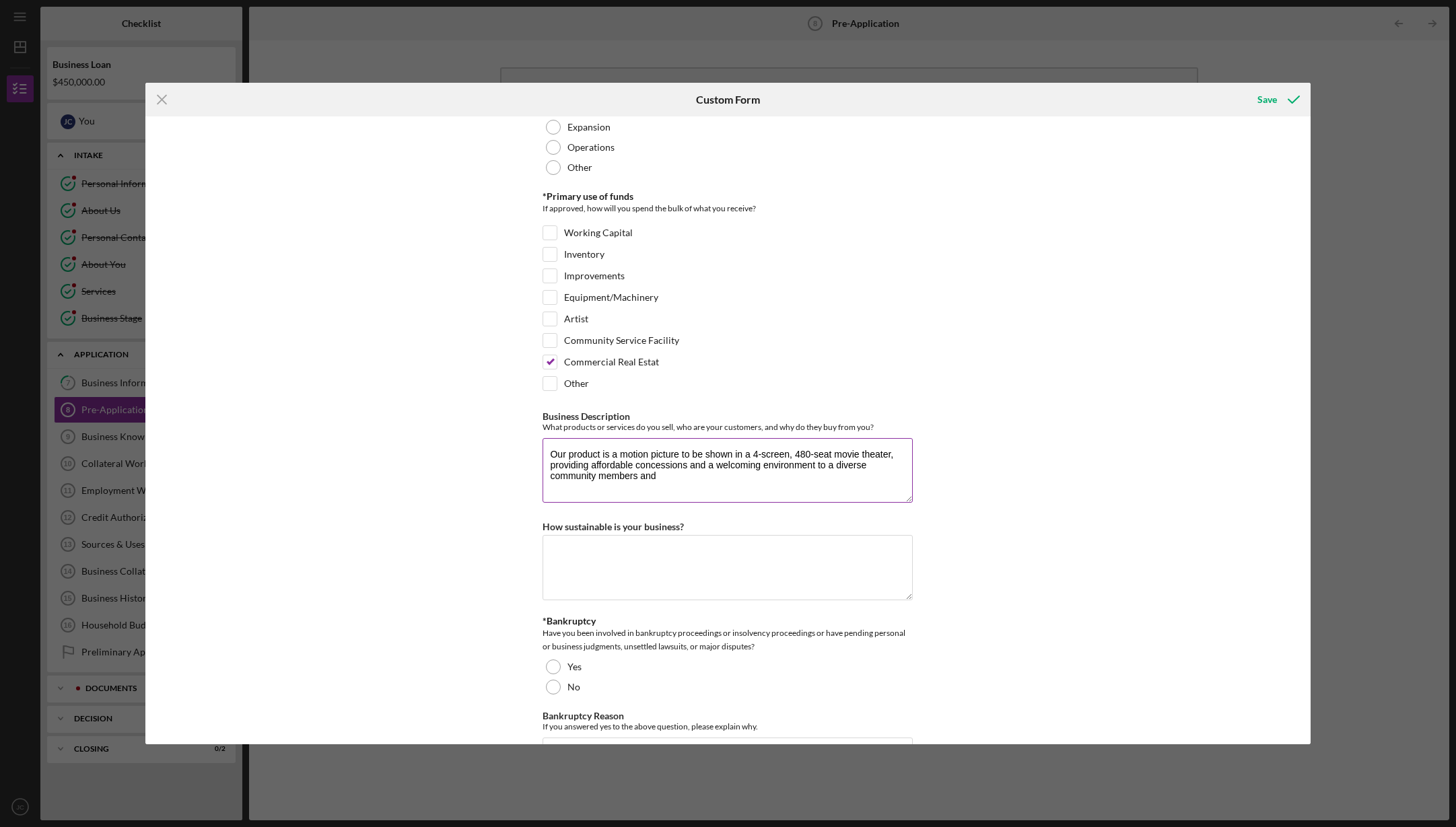
drag, startPoint x: 597, startPoint y: 415, endPoint x: 664, endPoint y: 415, distance: 67.0
click at [664, 438] on textarea "Our product is a motion picture to be shown in a 4-screen, 480-seat movie theat…" at bounding box center [728, 470] width 370 height 64
drag, startPoint x: 701, startPoint y: 414, endPoint x: 758, endPoint y: 415, distance: 57.0
click at [701, 438] on textarea "Our product is a motion picture to be shown in a 4-screen, 480-seat movie theat…" at bounding box center [728, 470] width 370 height 64
click at [705, 438] on textarea "Our product is a motion picture to be shown in a 4-screen, 480-seat movie theat…" at bounding box center [728, 470] width 370 height 64
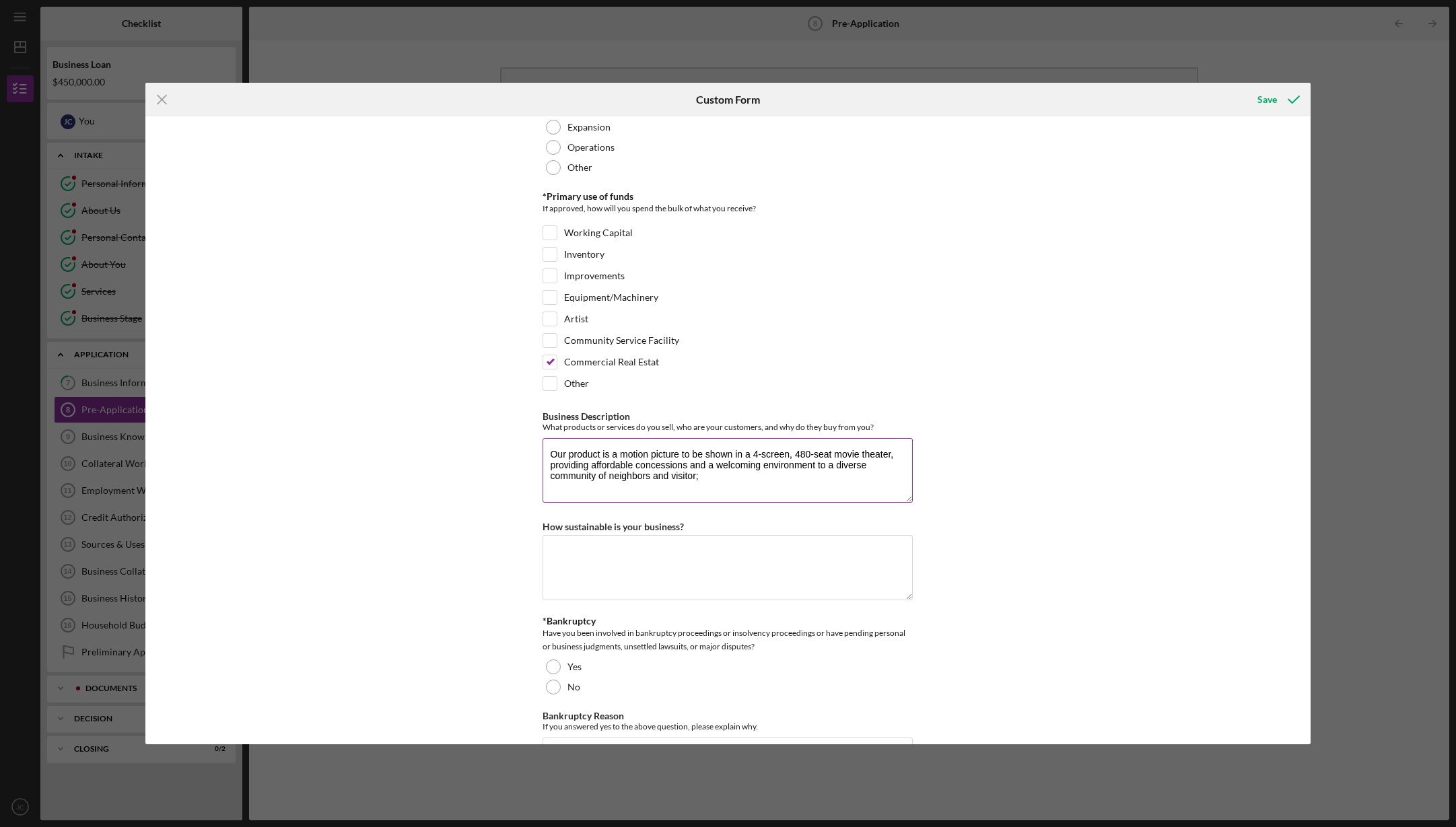
click at [694, 438] on textarea "Our product is a motion picture to be shown in a 4-screen, 480-seat movie theat…" at bounding box center [728, 470] width 370 height 64
drag, startPoint x: 709, startPoint y: 415, endPoint x: 729, endPoint y: 417, distance: 20.1
click at [711, 438] on textarea "Our product is a motion picture to be shown in a 4-screen, 480-seat movie theat…" at bounding box center [728, 470] width 370 height 64
click at [642, 438] on textarea "Our product is a motion picture to be shown in a 4-screen, 480-seat movie theat…" at bounding box center [728, 470] width 370 height 64
drag, startPoint x: 881, startPoint y: 427, endPoint x: 912, endPoint y: 437, distance: 32.6
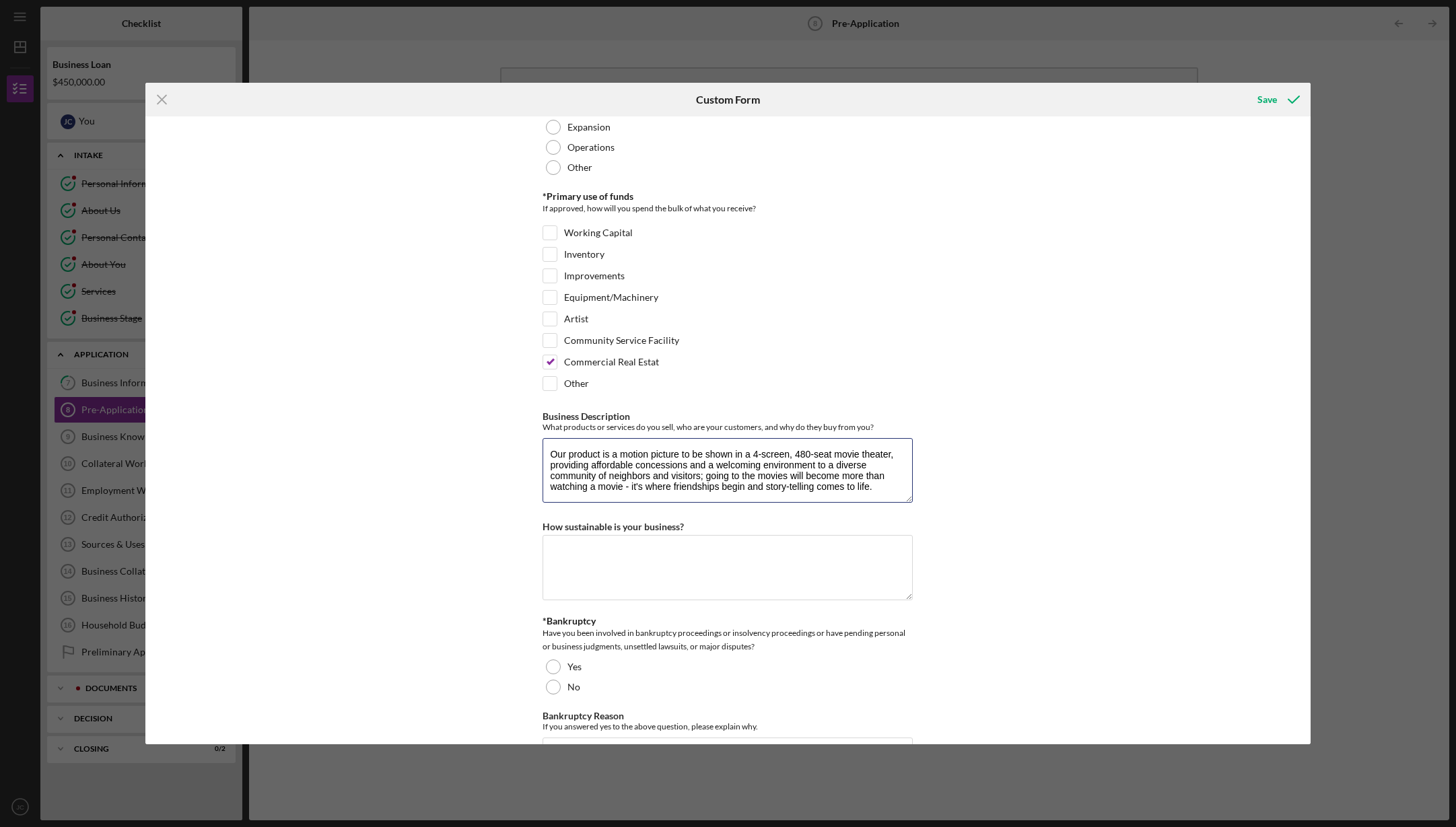
click at [881, 438] on textarea "Our product is a motion picture to be shown in a 4-screen, 480-seat movie theat…" at bounding box center [728, 470] width 370 height 64
type textarea "Our product is a motion picture to be shown in a 4-screen, 480-seat movie theat…"
click at [632, 537] on textarea "How sustainable is your business?" at bounding box center [728, 568] width 370 height 64
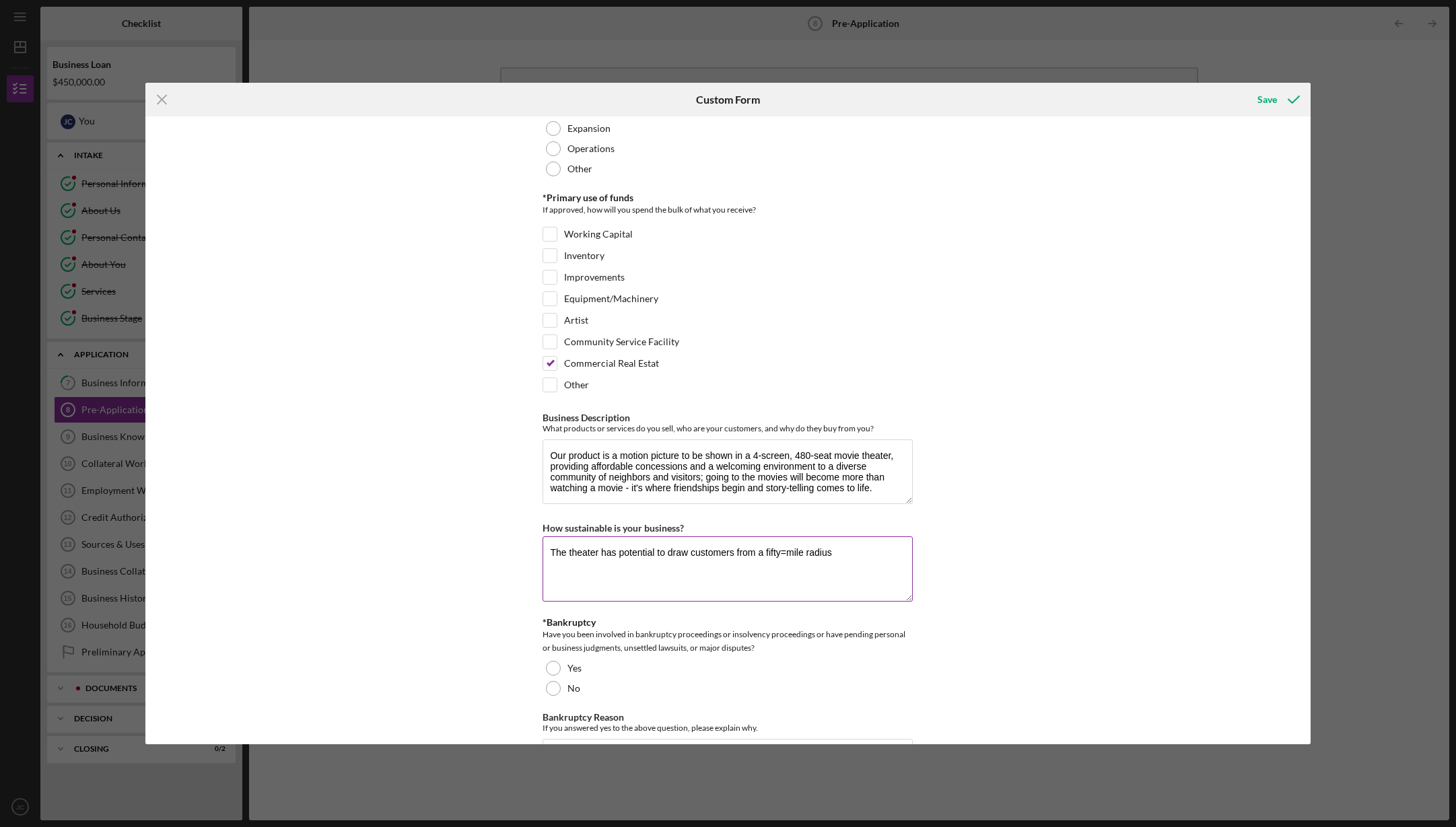
click at [817, 537] on textarea "The theater has potential to draw customers from a fifty=mile radius" at bounding box center [728, 568] width 370 height 64
click at [832, 537] on textarea "The theater has potential to draw customers from a fifty=mile radius" at bounding box center [728, 568] width 370 height 64
click at [784, 537] on textarea "The theater has potential to draw customers from a fifty=mile radius." at bounding box center [728, 568] width 370 height 64
click at [829, 537] on textarea "The theater has potential to draw customers from a fifty-mile radius." at bounding box center [728, 568] width 370 height 64
drag, startPoint x: 906, startPoint y: 489, endPoint x: 951, endPoint y: 501, distance: 46.6
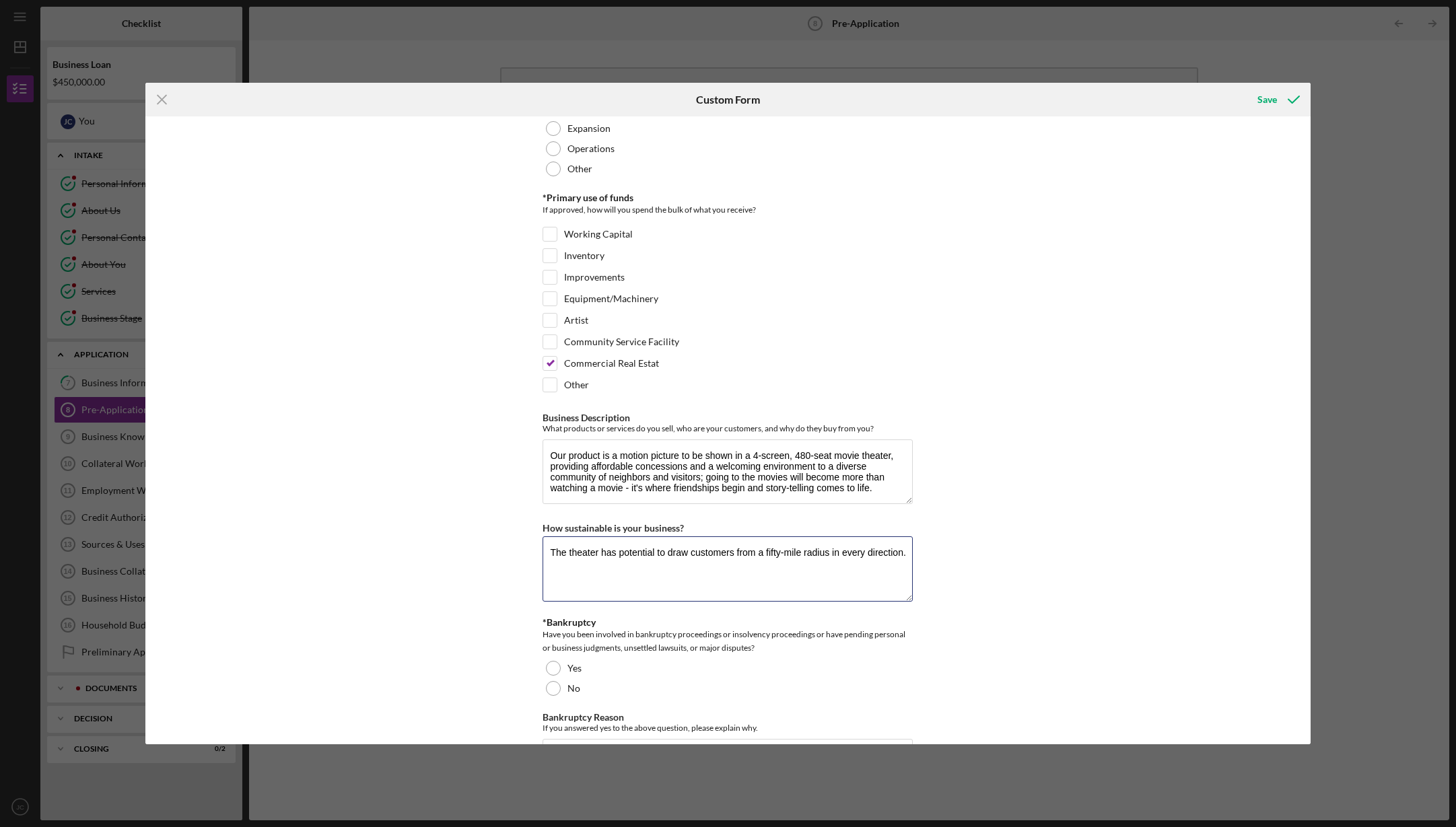
click at [906, 537] on textarea "The theater has potential to draw customers from a fifty-mile radius in every d…" at bounding box center [728, 568] width 370 height 64
click at [787, 537] on textarea "The theater has potential to draw customers from a fifty-mile radius in every d…" at bounding box center [728, 568] width 370 height 64
drag, startPoint x: 812, startPoint y: 500, endPoint x: 788, endPoint y: 503, distance: 24.2
click at [788, 537] on textarea "The theater has potential to draw customers from a fifty-mile radius in every d…" at bounding box center [728, 568] width 370 height 64
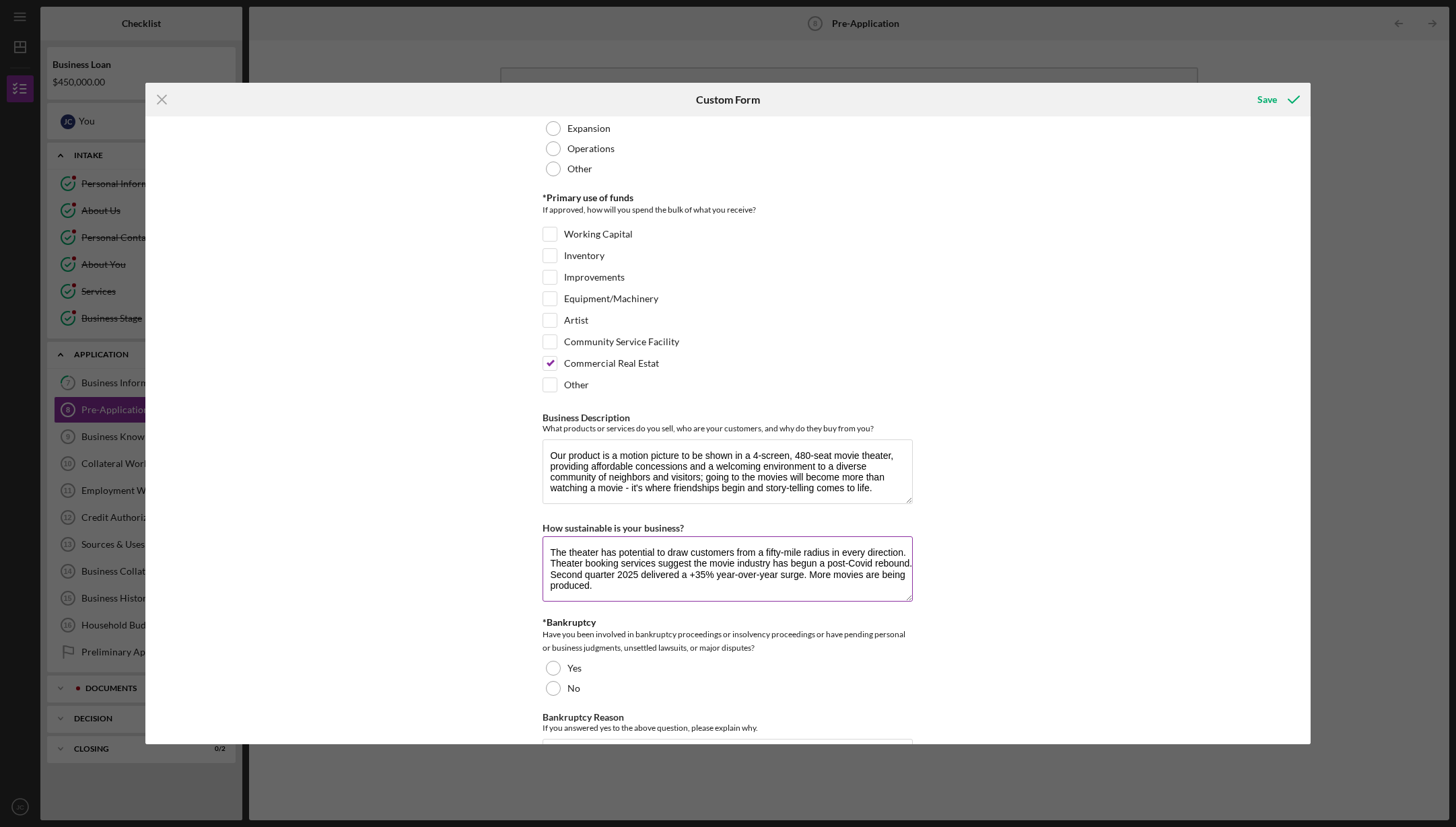
drag, startPoint x: 807, startPoint y: 513, endPoint x: 827, endPoint y: 504, distance: 21.9
click at [807, 537] on textarea "The theater has potential to draw customers from a fifty-mile radius in every d…" at bounding box center [728, 568] width 370 height 64
click at [603, 537] on textarea "The theater has potential to draw customers from a fifty-mile radius in every d…" at bounding box center [728, 568] width 370 height 64
drag, startPoint x: 587, startPoint y: 523, endPoint x: 598, endPoint y: 514, distance: 14.2
click at [587, 535] on textarea "The theater has potential to draw customers from a fifty-mile radius in every d…" at bounding box center [728, 567] width 370 height 64
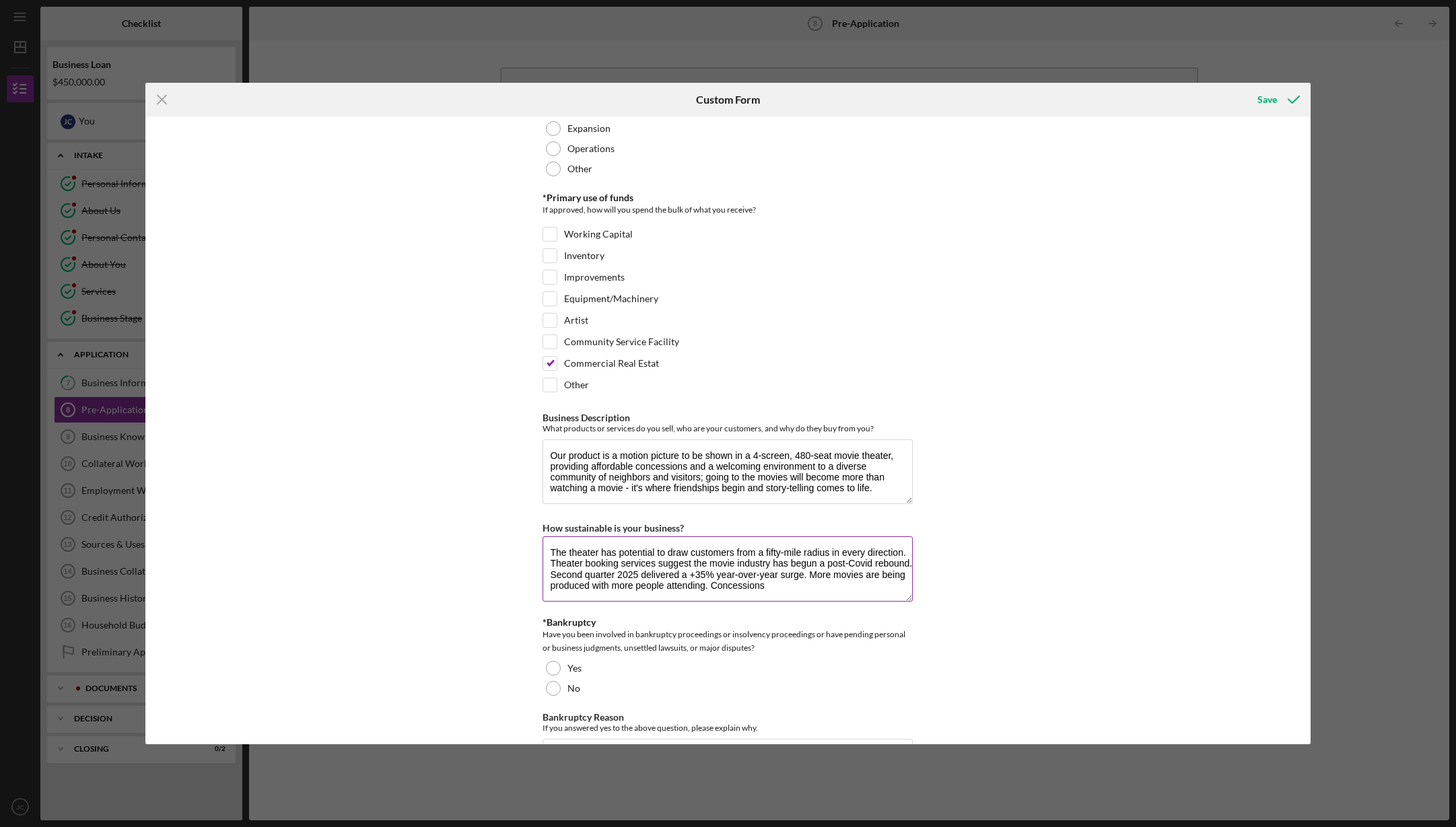
drag, startPoint x: 764, startPoint y: 525, endPoint x: 801, endPoint y: 513, distance: 38.9
click at [764, 537] on textarea "The theater has potential to draw customers from a fifty-mile radius in every d…" at bounding box center [728, 568] width 370 height 64
click at [822, 537] on textarea "The theater has potential to draw customers from a fifty-mile radius in every d…" at bounding box center [728, 568] width 370 height 64
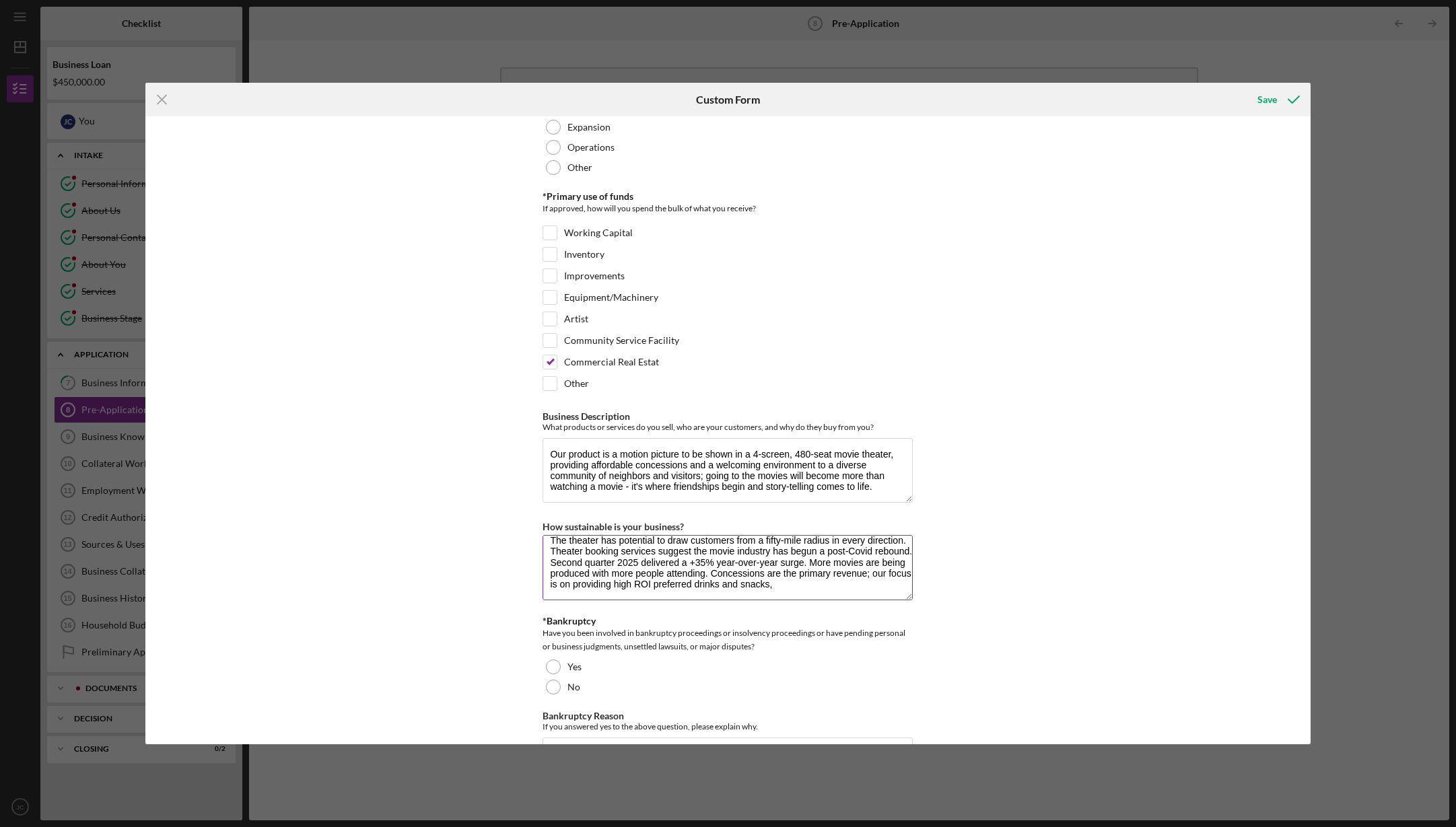
drag, startPoint x: 789, startPoint y: 513, endPoint x: 859, endPoint y: 515, distance: 70.0
click at [859, 535] on textarea "The theater has potential to draw customers from a fifty-mile radius in every d…" at bounding box center [728, 567] width 370 height 64
click at [883, 535] on textarea "The theater has potential to draw customers from a fifty-mile radius in every d…" at bounding box center [728, 567] width 370 height 64
drag, startPoint x: 643, startPoint y: 524, endPoint x: 683, endPoint y: 525, distance: 40.0
click at [664, 535] on textarea "The theater has potential to draw customers from a fifty-mile radius in every d…" at bounding box center [728, 567] width 370 height 64
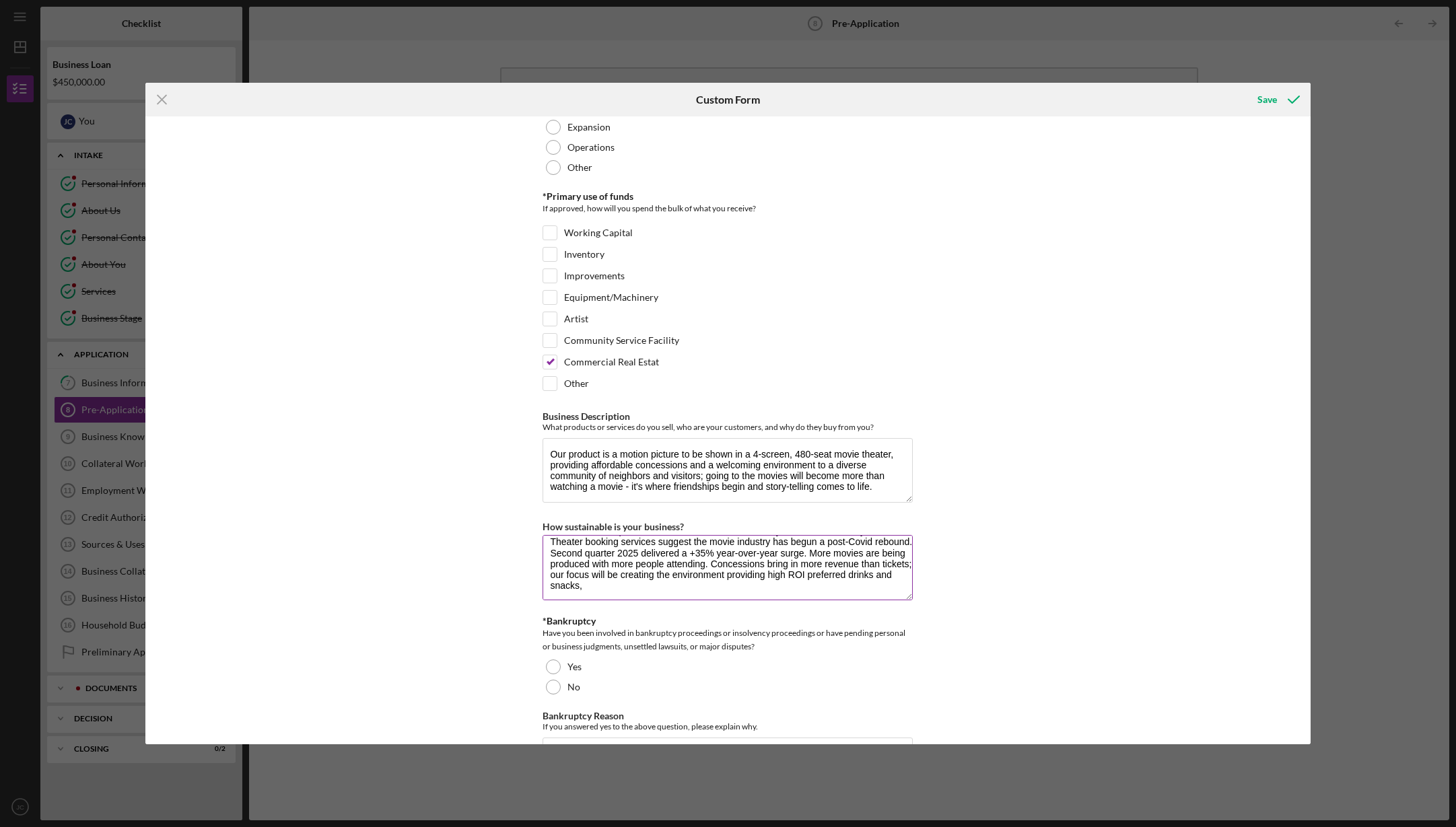
click at [777, 535] on textarea "The theater has potential to draw customers from a fifty-mile radius in every d…" at bounding box center [728, 567] width 370 height 64
click at [611, 535] on textarea "The theater has potential to draw customers from a fifty-mile radius in every d…" at bounding box center [728, 567] width 370 height 64
drag, startPoint x: 749, startPoint y: 536, endPoint x: 764, endPoint y: 537, distance: 15.0
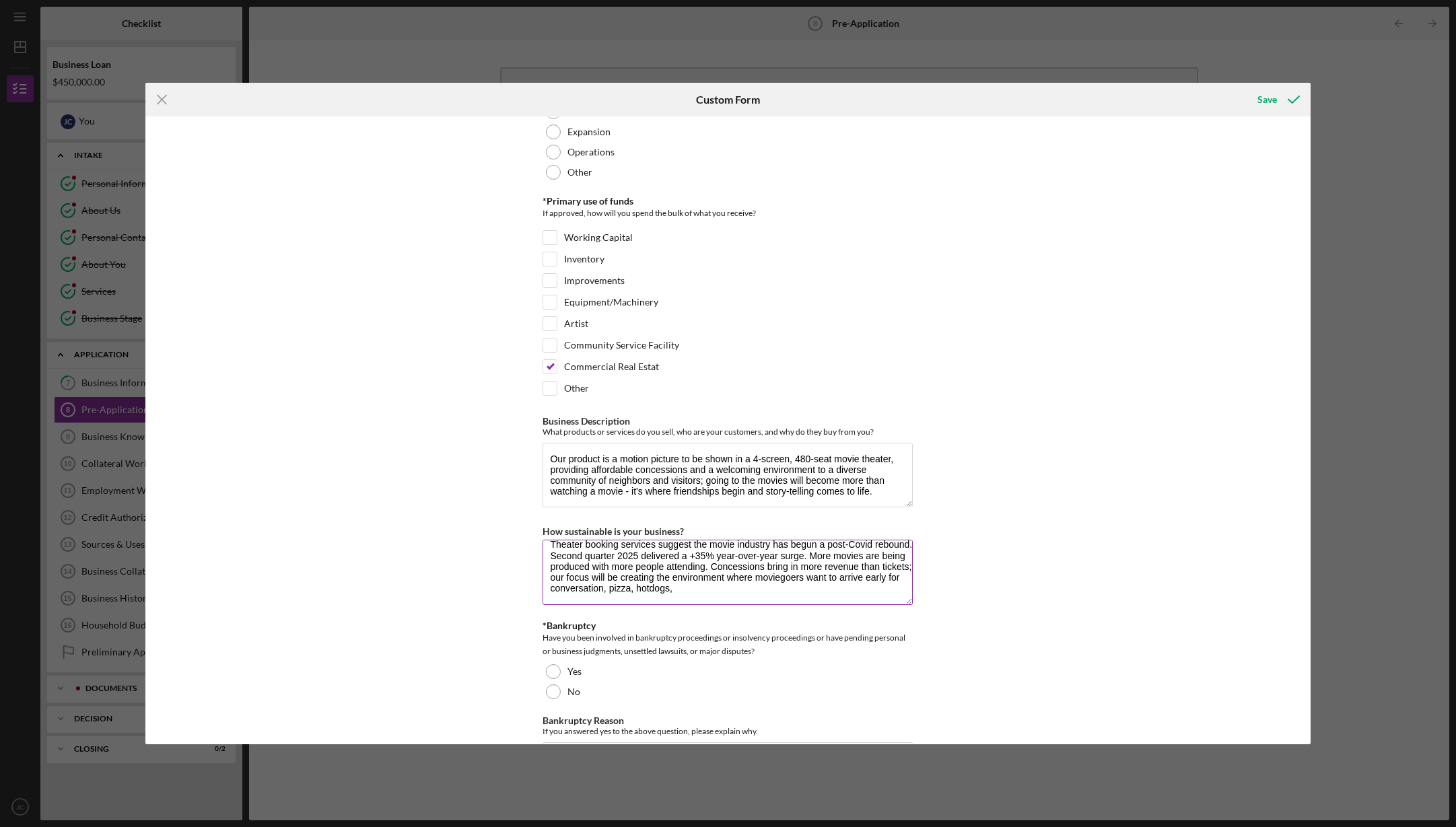
click at [749, 540] on textarea "The theater has potential to draw customers from a fifty-mile radius in every d…" at bounding box center [728, 571] width 370 height 64
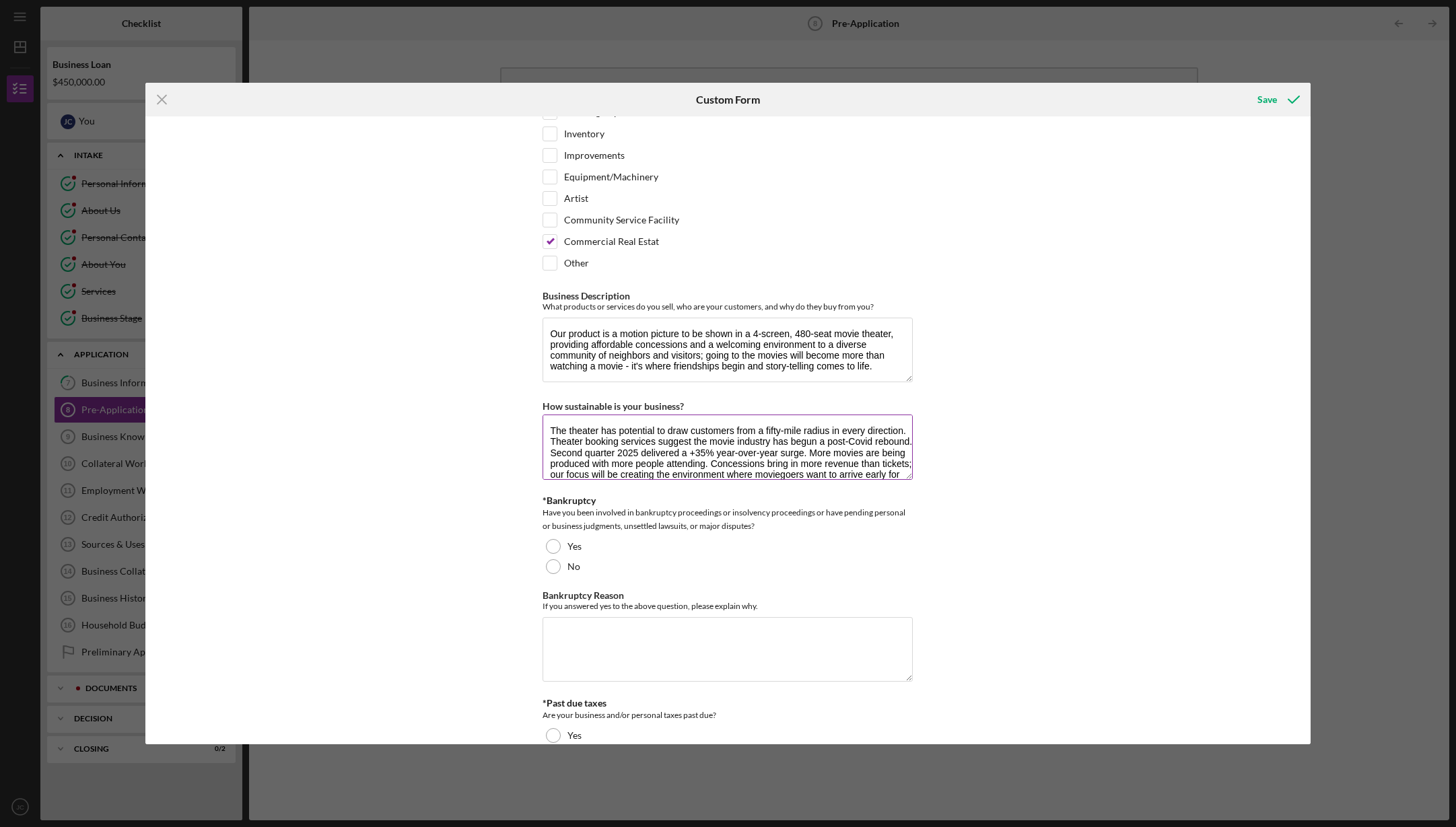
scroll to position [0, 0]
click at [710, 414] on textarea "The theater has potential to draw customers from a fifty-mile radius in every d…" at bounding box center [728, 446] width 370 height 64
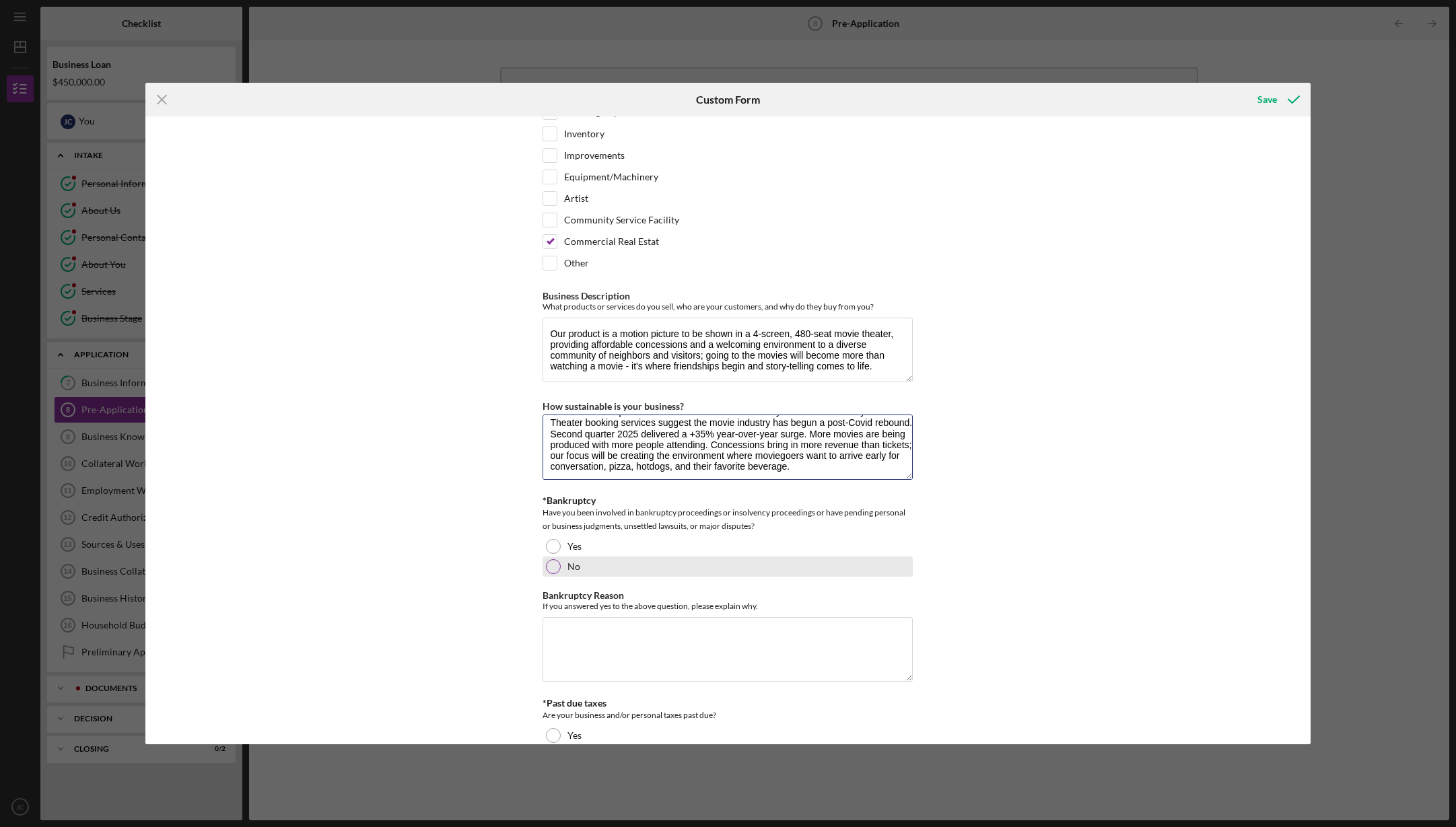
type textarea "The theater has potential to draw customers from a fifty-mile radius in every d…"
click at [550, 559] on div at bounding box center [553, 567] width 15 height 15
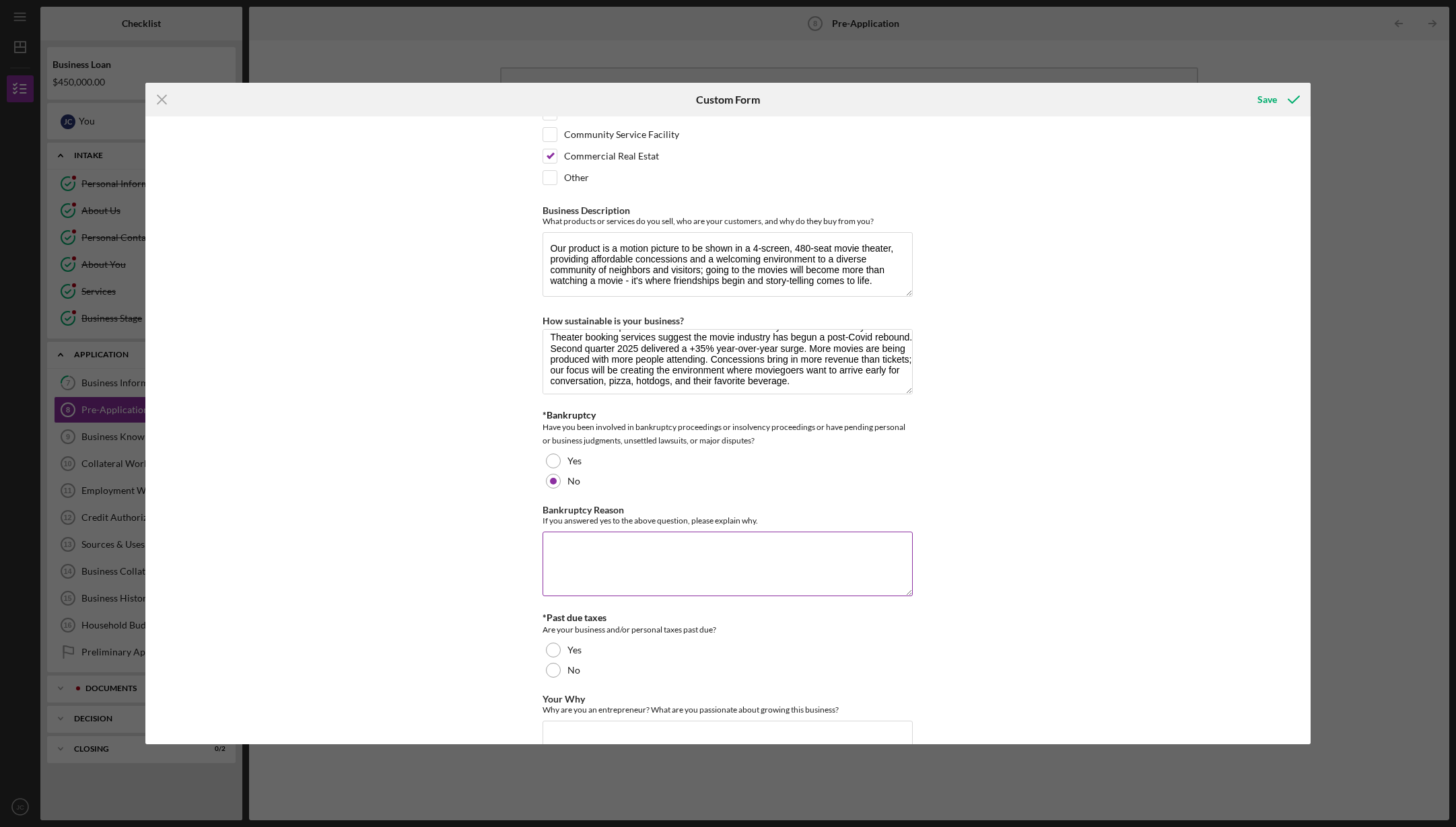
scroll to position [1538, 0]
drag, startPoint x: 551, startPoint y: 609, endPoint x: 562, endPoint y: 609, distance: 11.0
click at [552, 664] on div at bounding box center [553, 671] width 15 height 15
click at [593, 721] on textarea "Your Why" at bounding box center [728, 753] width 370 height 64
click at [551, 721] on textarea "Your Why" at bounding box center [728, 753] width 370 height 64
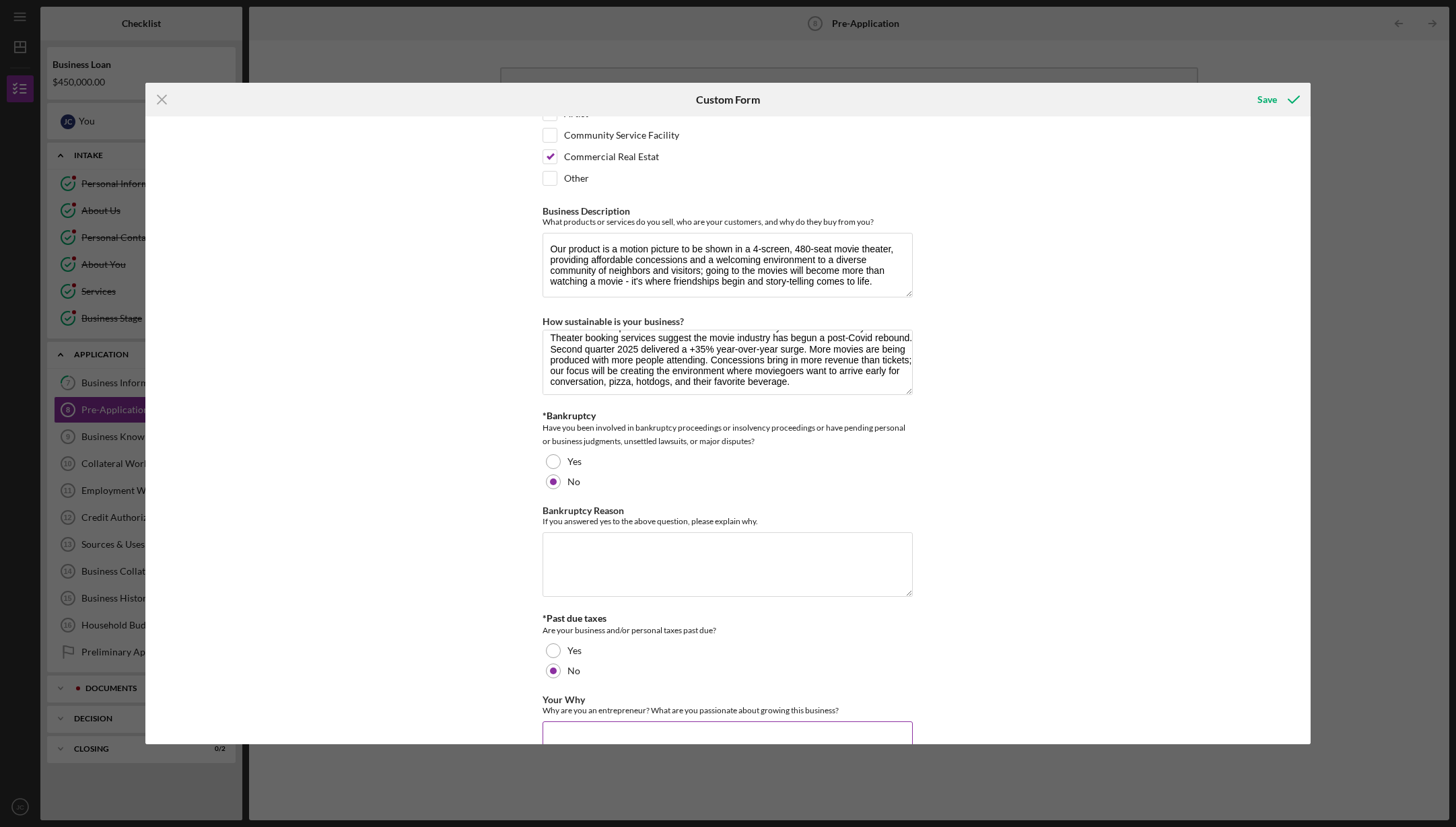
click at [591, 721] on textarea "Your Why" at bounding box center [728, 753] width 370 height 64
click at [678, 721] on textarea "I have been active in my family business and my own photography business for ye…" at bounding box center [728, 753] width 370 height 64
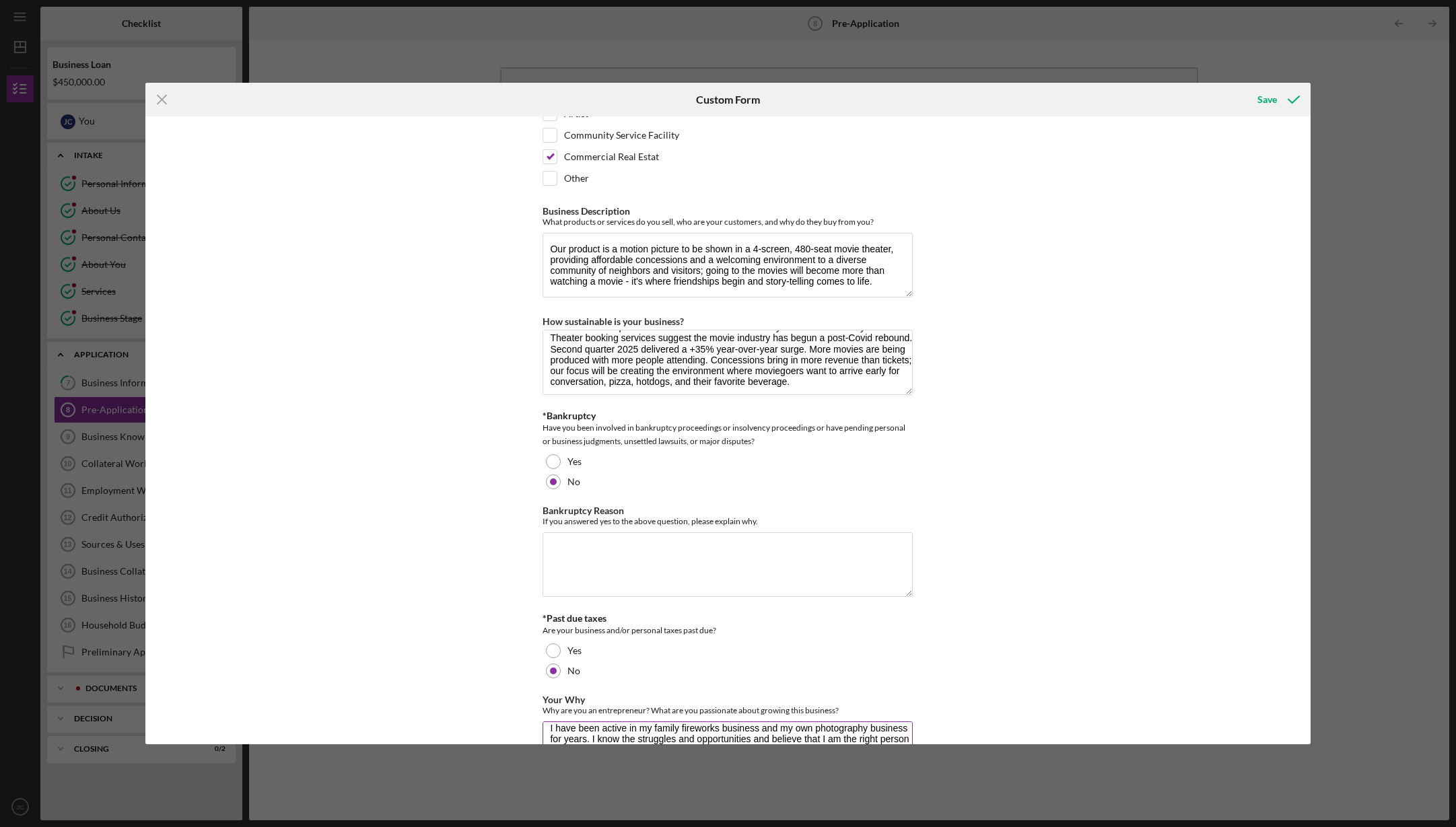
drag, startPoint x: 863, startPoint y: 686, endPoint x: 832, endPoint y: 684, distance: 31.1
click at [826, 721] on textarea "I have been active in my family fireworks business and my own photography busin…" at bounding box center [728, 753] width 370 height 64
drag, startPoint x: 598, startPoint y: 697, endPoint x: 568, endPoint y: 697, distance: 30.0
click at [568, 721] on textarea "I have been active in my family fireworks business and my own photography busin…" at bounding box center [728, 753] width 370 height 64
drag, startPoint x: 568, startPoint y: 697, endPoint x: 577, endPoint y: 698, distance: 9.1
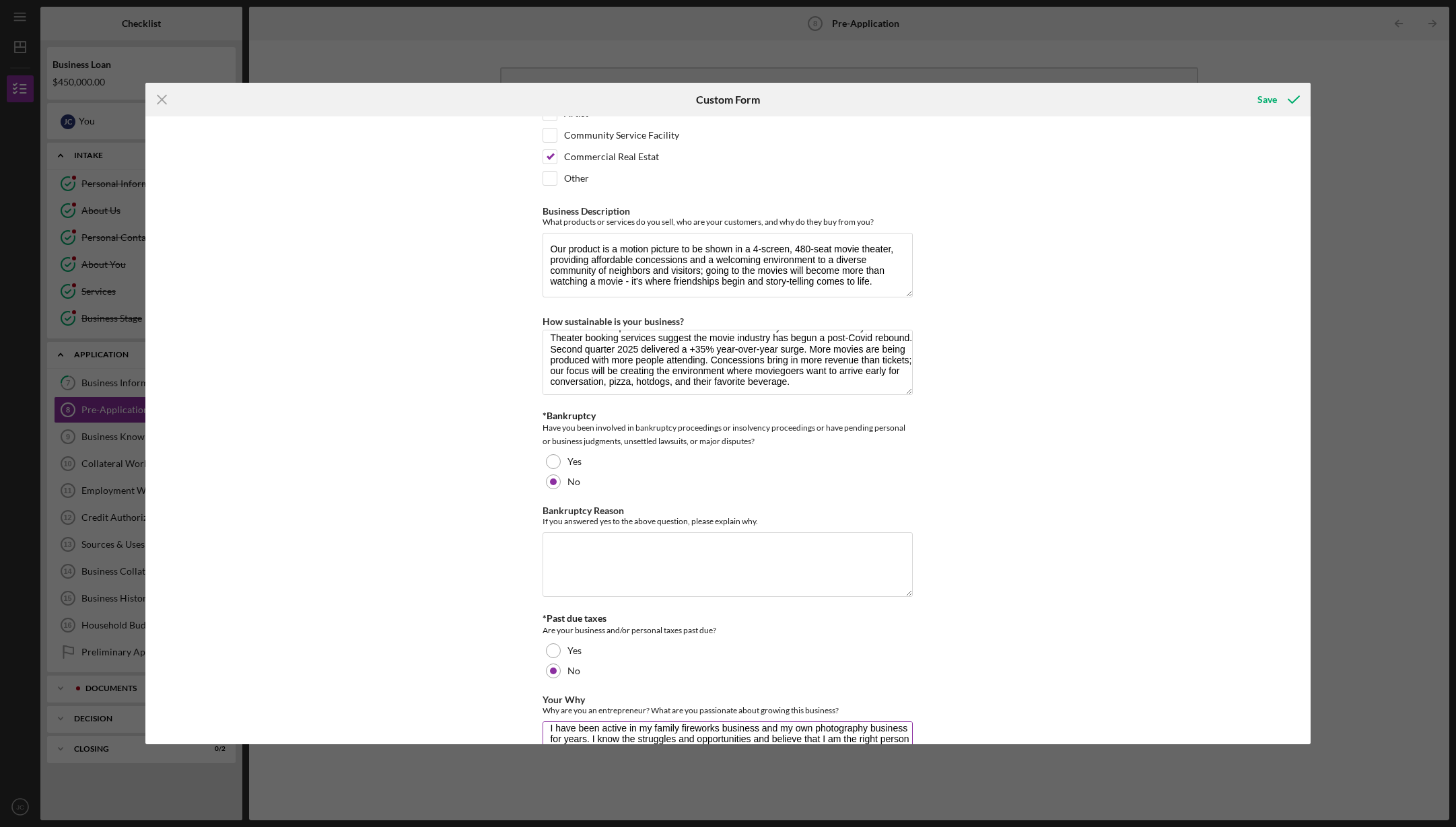
click at [568, 721] on textarea "I have been active in my family fireworks business and my own photography busin…" at bounding box center [728, 753] width 370 height 64
drag, startPoint x: 685, startPoint y: 708, endPoint x: 717, endPoint y: 707, distance: 32.0
click at [685, 721] on textarea "I have been active in my family fireworks business and my own photography busin…" at bounding box center [728, 753] width 370 height 64
drag, startPoint x: 643, startPoint y: 705, endPoint x: 602, endPoint y: 706, distance: 41.0
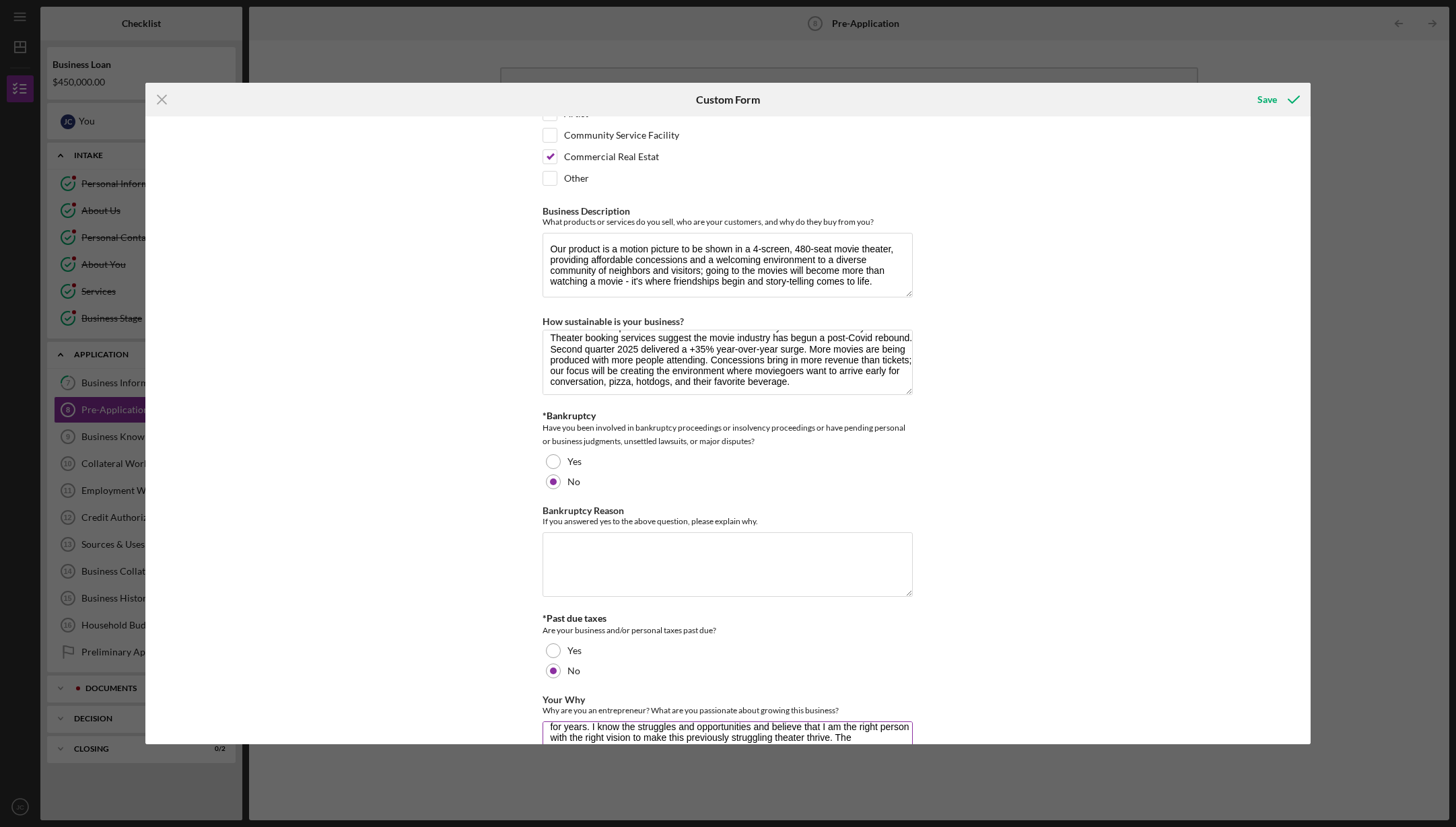
click at [602, 721] on textarea "I have been active in my family fireworks business and my own photography busin…" at bounding box center [728, 753] width 370 height 64
drag, startPoint x: 647, startPoint y: 707, endPoint x: 658, endPoint y: 705, distance: 11.2
click at [647, 721] on textarea "I have been active in my family fireworks business and my own photography busin…" at bounding box center [728, 753] width 370 height 64
drag, startPoint x: 878, startPoint y: 695, endPoint x: 867, endPoint y: 682, distance: 17.0
click at [878, 721] on textarea "I have been active in my family fireworks business and my own photography busin…" at bounding box center [728, 753] width 370 height 64
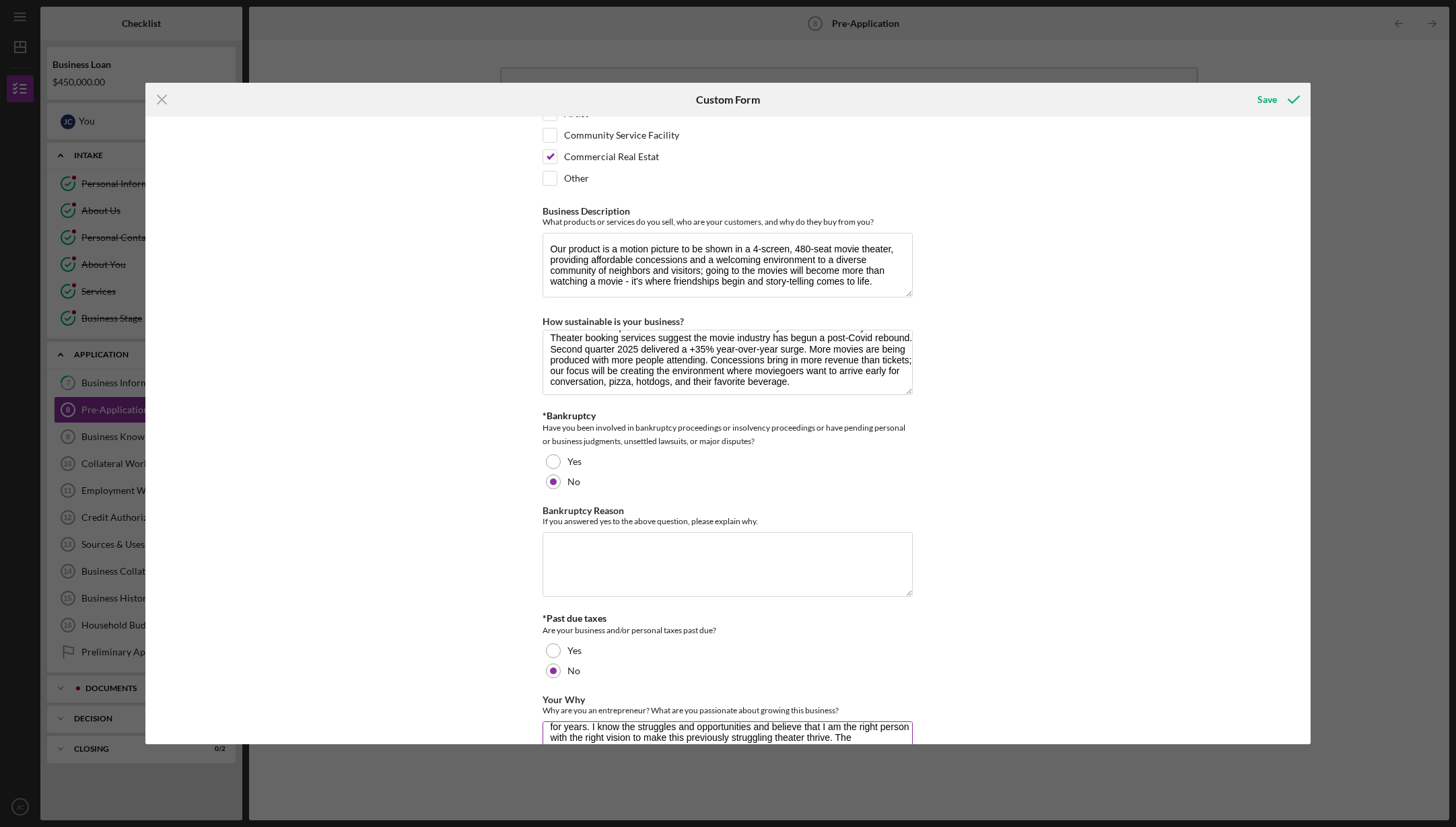
drag, startPoint x: 875, startPoint y: 697, endPoint x: 857, endPoint y: 630, distance: 69.4
click at [875, 721] on textarea "I have been active in my family fireworks business and my own photography busin…" at bounding box center [728, 753] width 370 height 64
click at [612, 721] on textarea "I have been active in my family fireworks business and my own photography busin…" at bounding box center [728, 753] width 370 height 64
drag, startPoint x: 641, startPoint y: 709, endPoint x: 573, endPoint y: 708, distance: 68.0
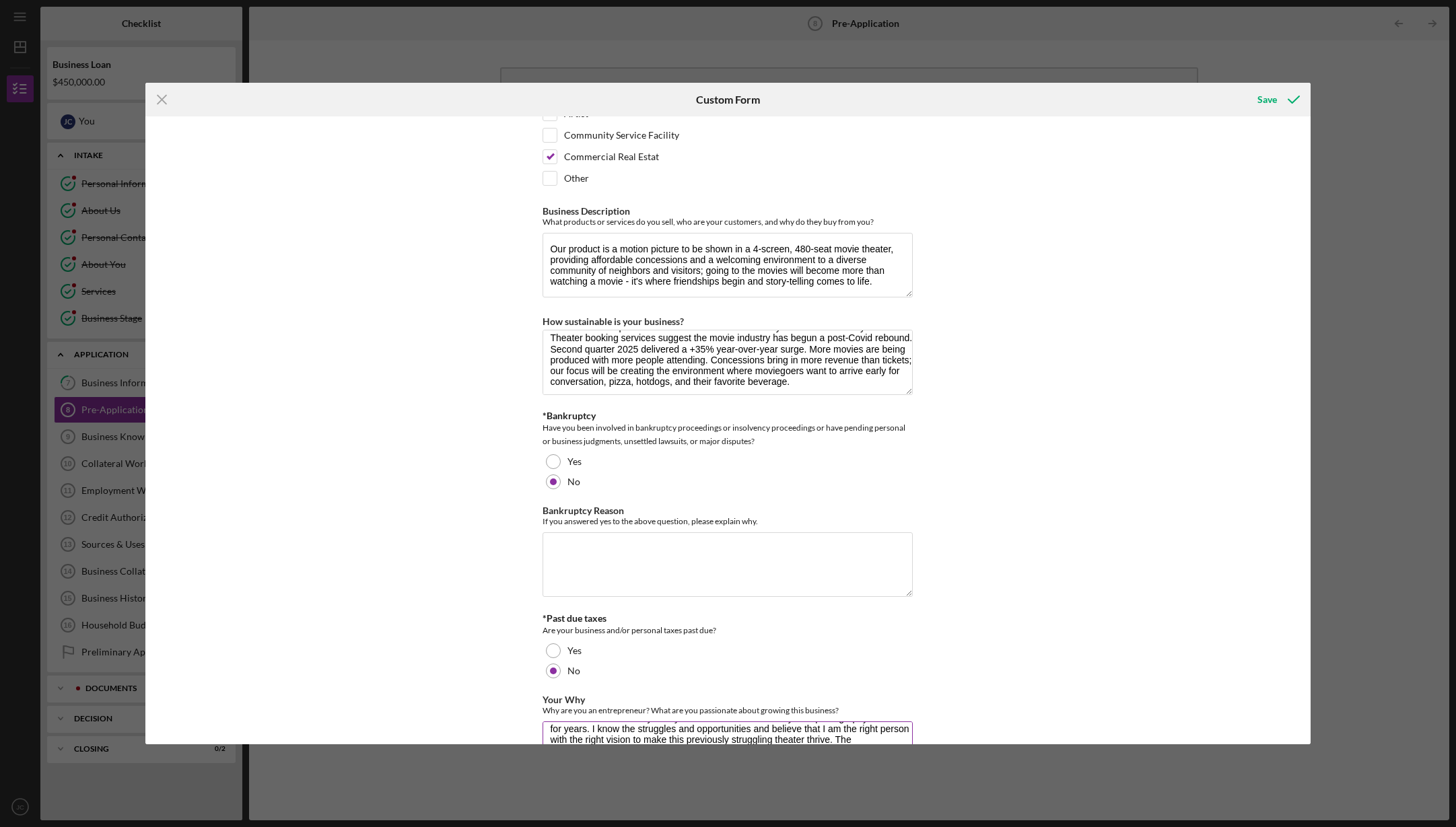
click at [572, 721] on textarea "I have been active in my family fireworks business and my own photography busin…" at bounding box center [728, 753] width 370 height 64
click at [619, 721] on textarea "I have been active in my family fireworks business and my own photography busin…" at bounding box center [728, 753] width 370 height 64
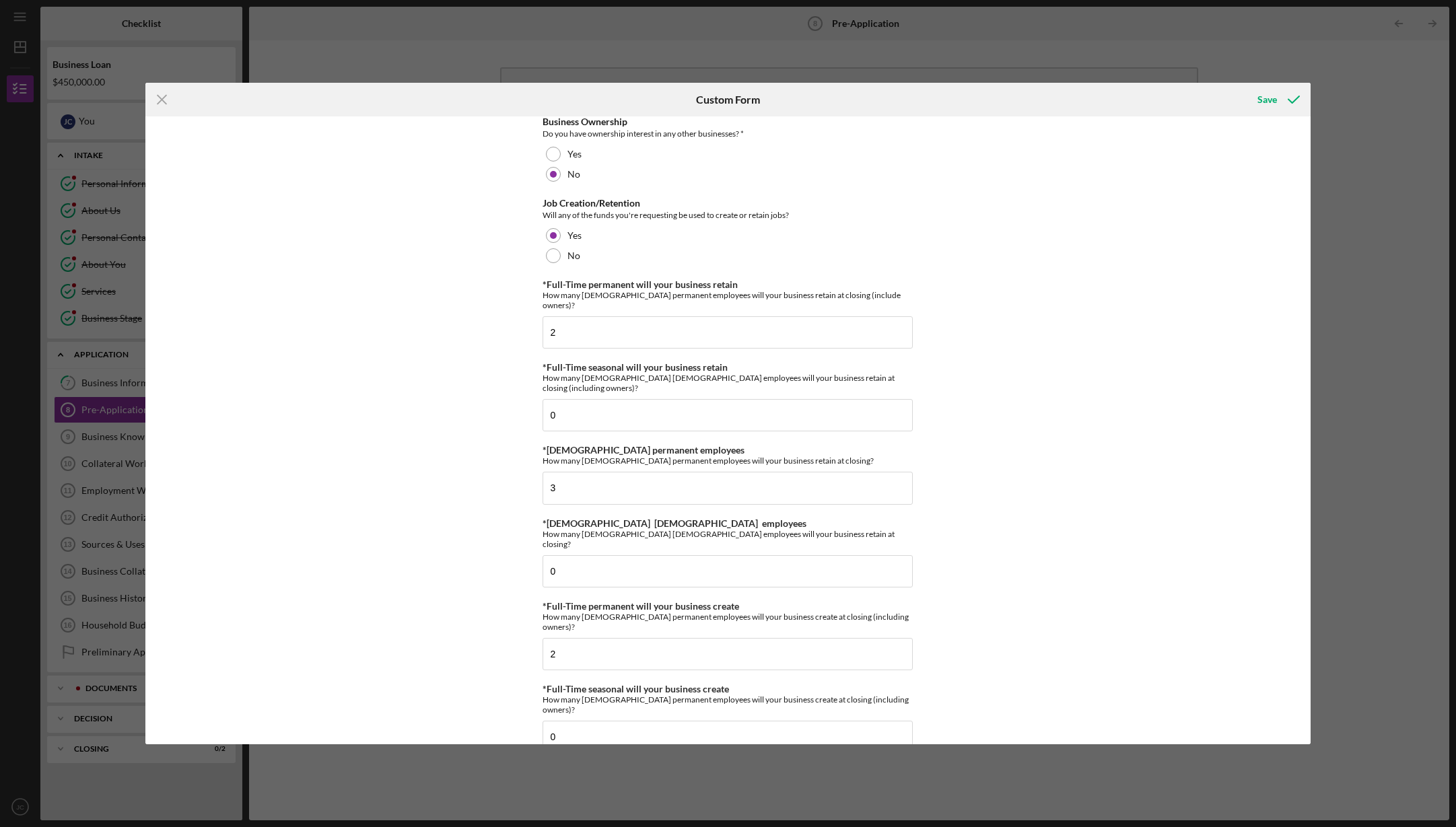
scroll to position [338, 0]
type textarea "I have been active in my family fireworks business and my own photography busin…"
click at [1270, 98] on div "Save" at bounding box center [1267, 100] width 20 height 27
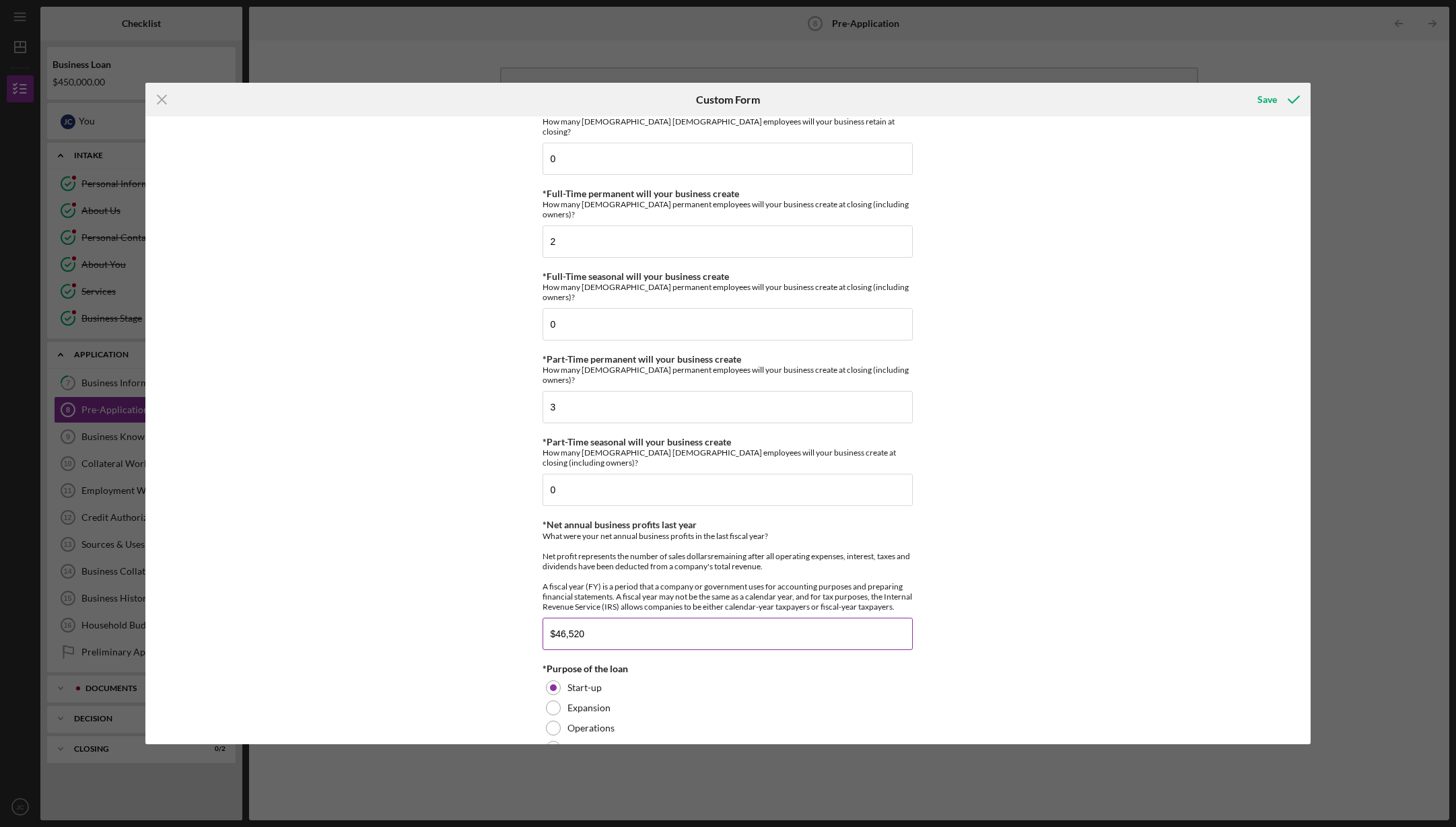
scroll to position [750, 0]
click at [576, 620] on input "$46,520" at bounding box center [728, 636] width 370 height 33
type input "$46,530"
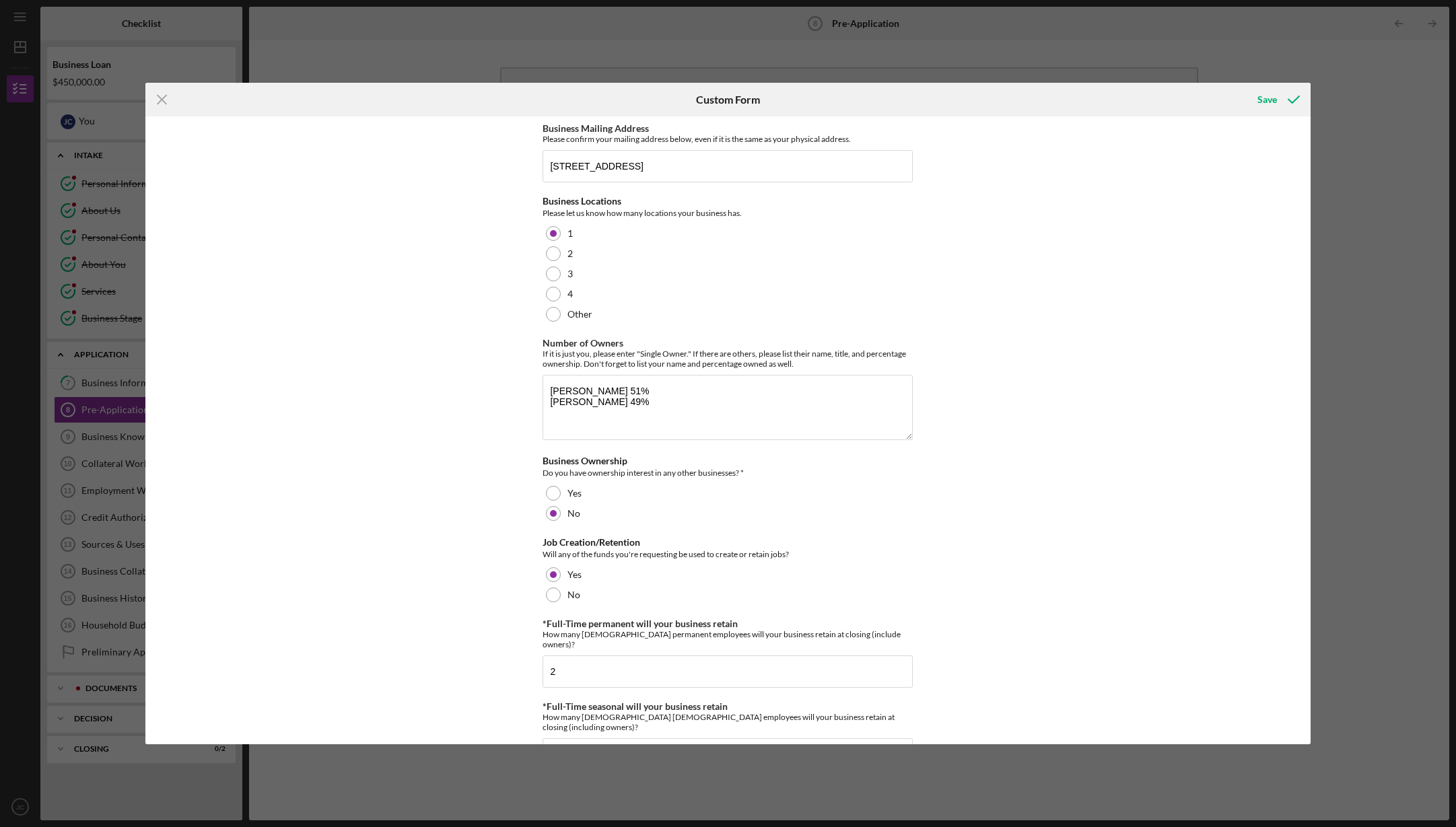
scroll to position [0, 0]
click at [1268, 97] on div "Save" at bounding box center [1267, 100] width 20 height 27
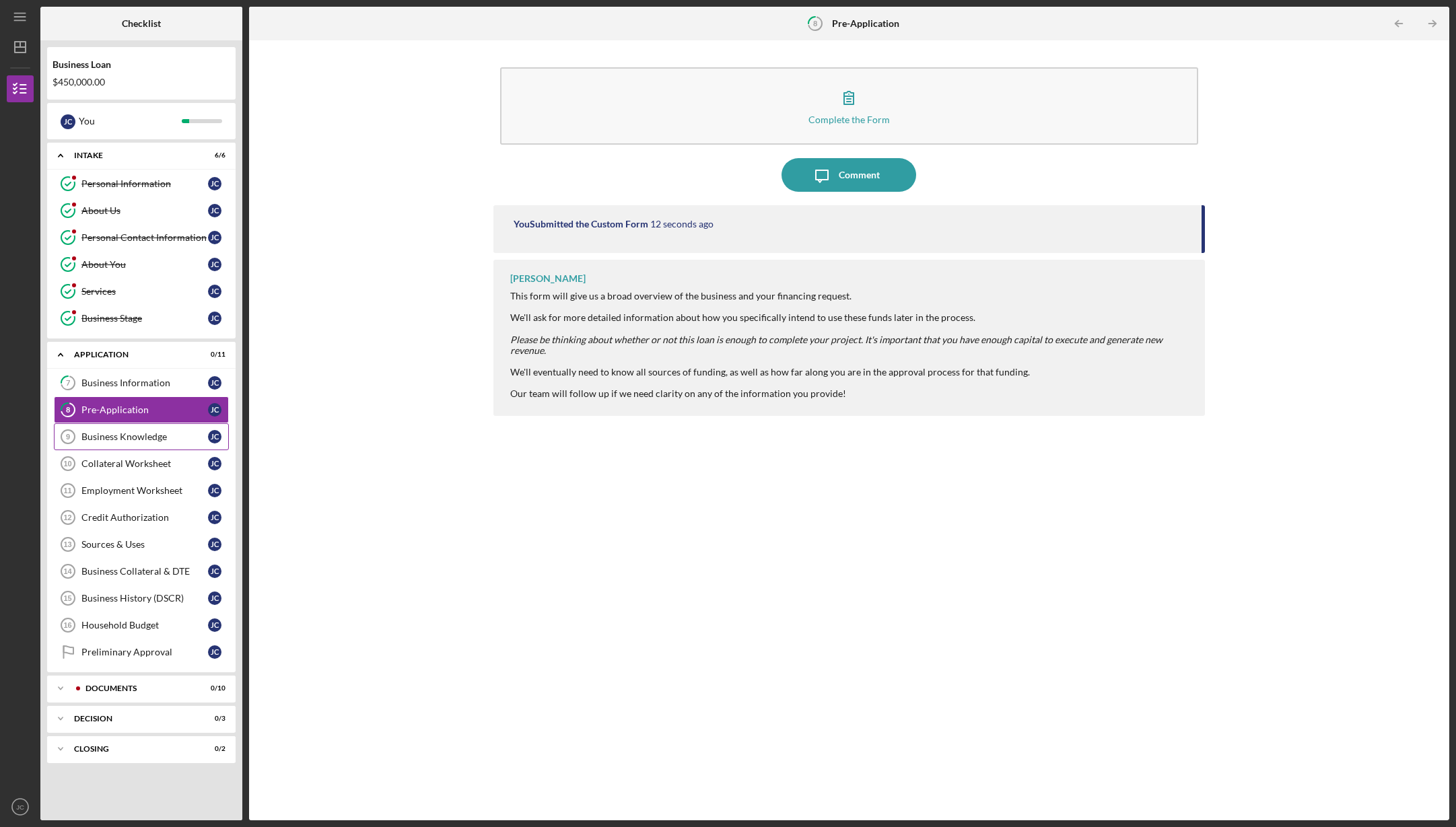
click at [120, 433] on div "Business Knowledge" at bounding box center [144, 437] width 126 height 11
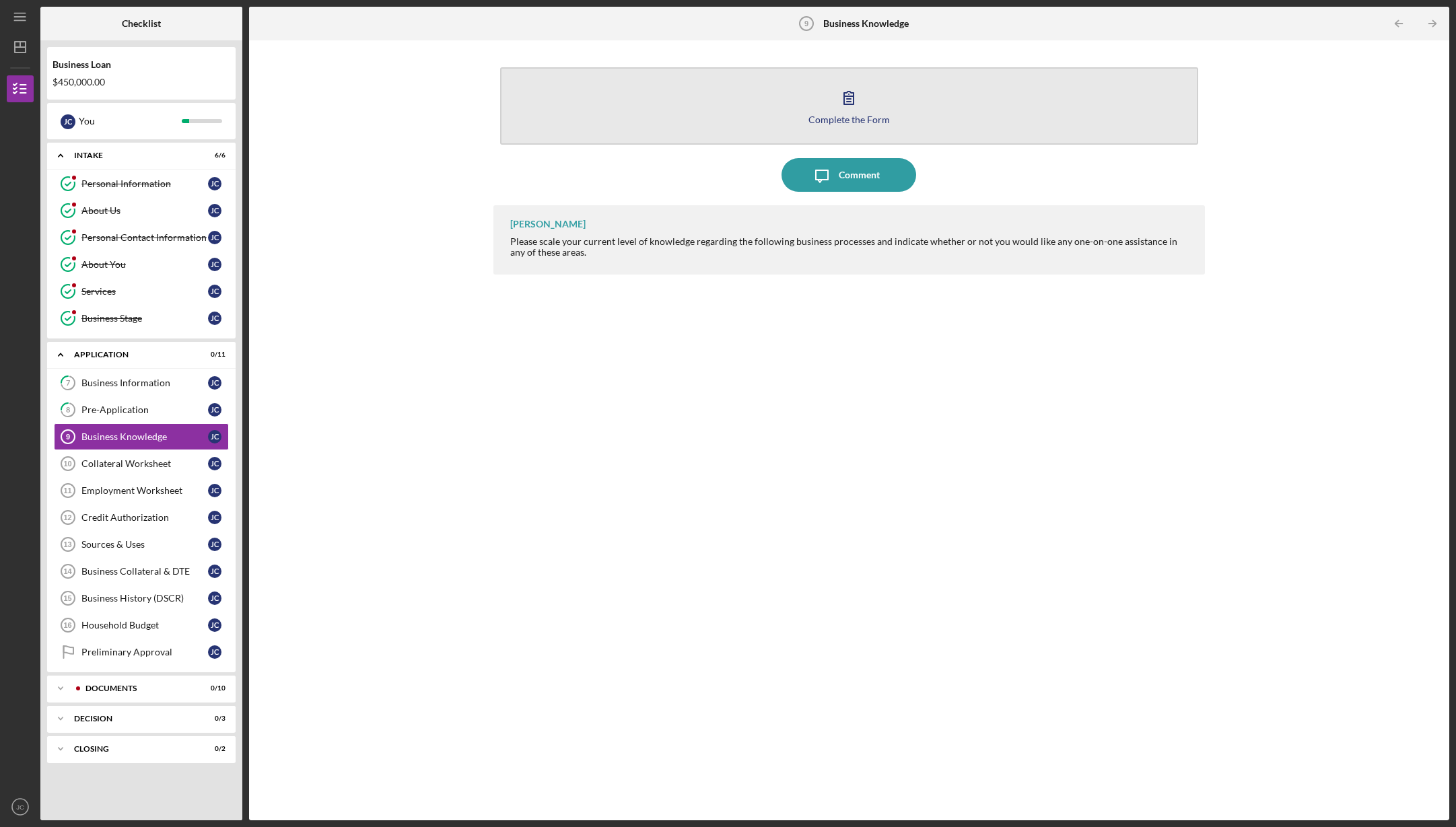
click at [813, 116] on div "Complete the Form" at bounding box center [849, 119] width 82 height 10
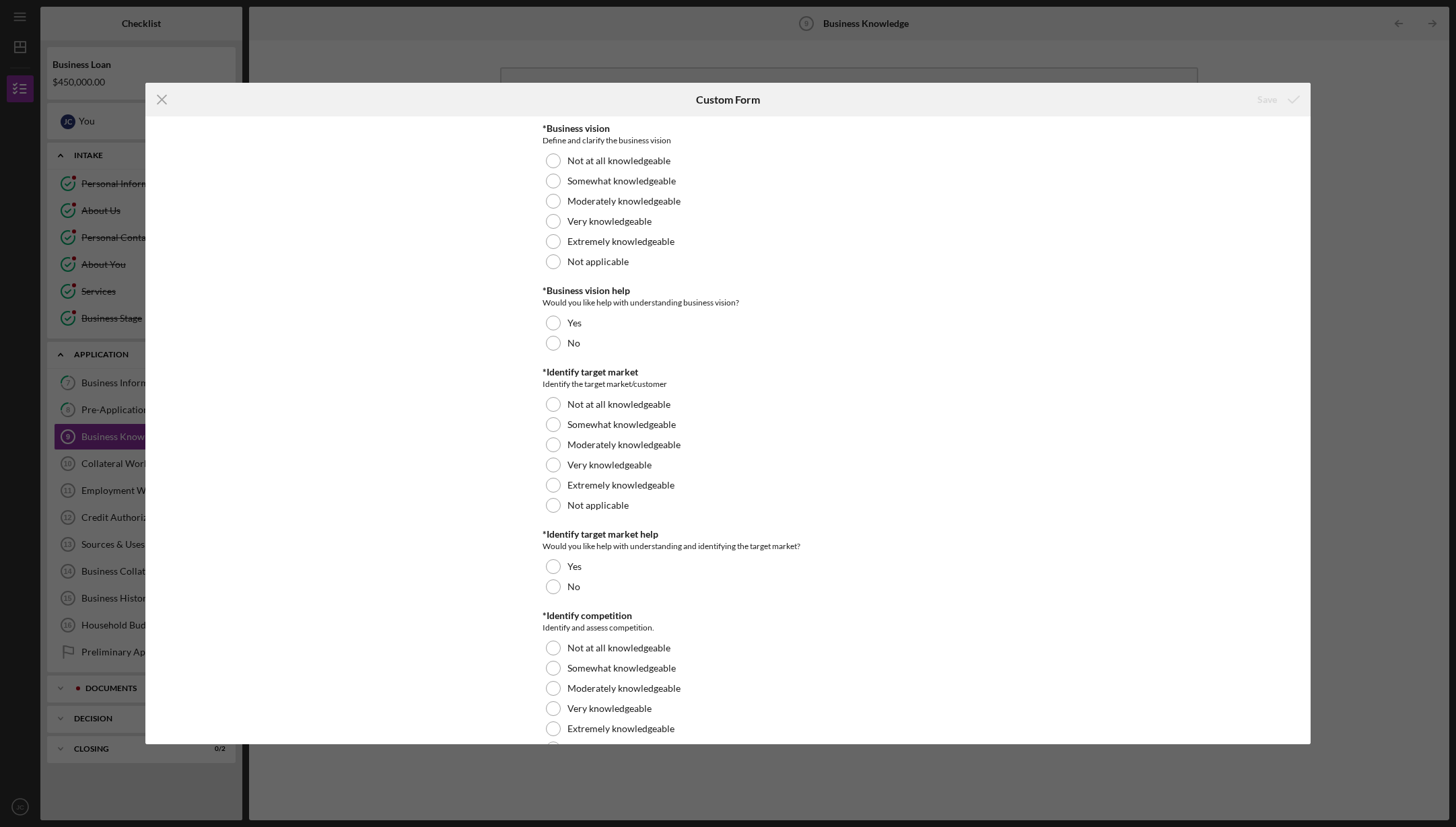
drag, startPoint x: 162, startPoint y: 97, endPoint x: 169, endPoint y: 101, distance: 8.1
click at [162, 97] on icon "Icon/Menu Close" at bounding box center [162, 100] width 34 height 34
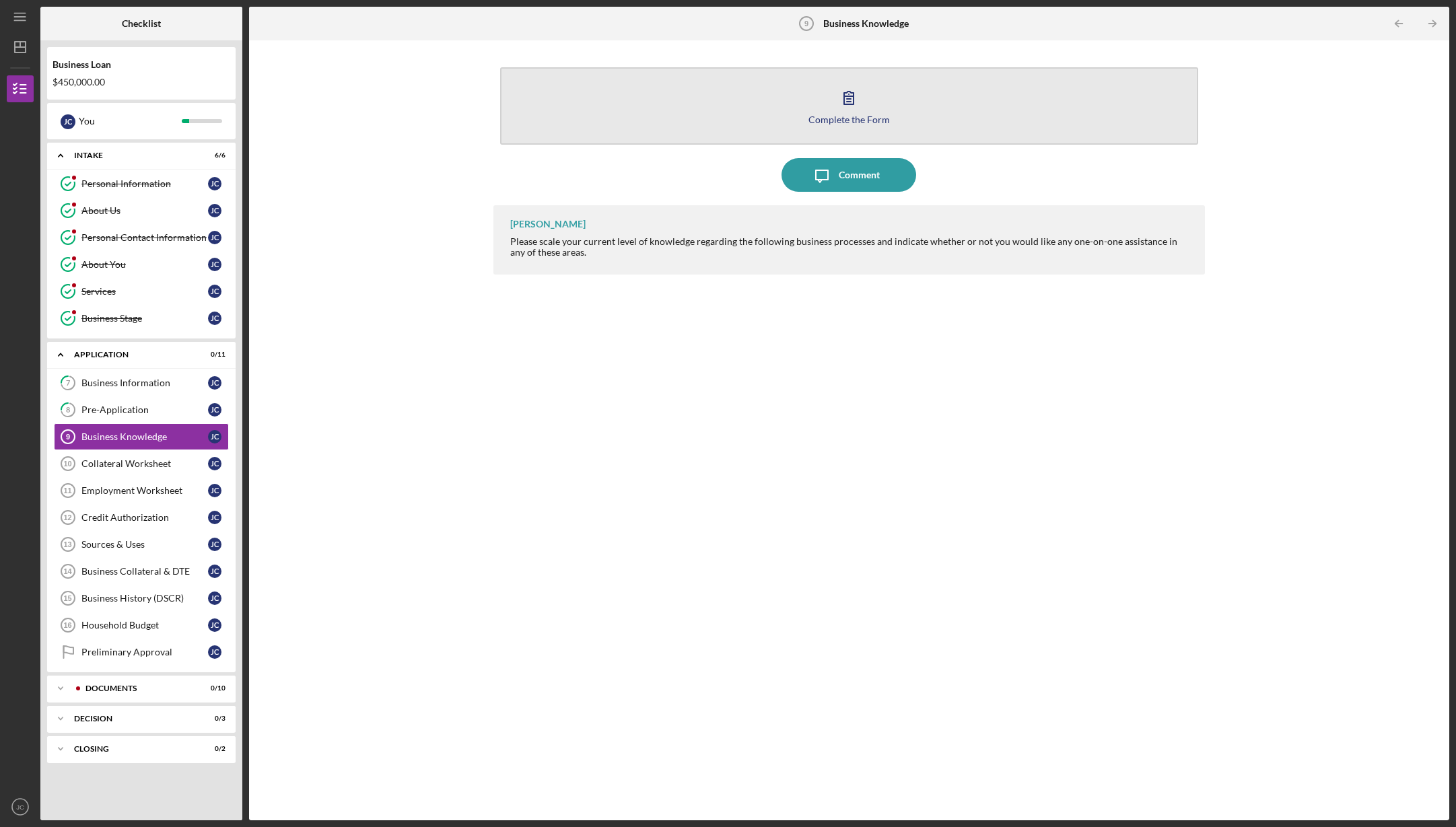
click at [761, 107] on button "Complete the Form Form" at bounding box center [850, 106] width 699 height 77
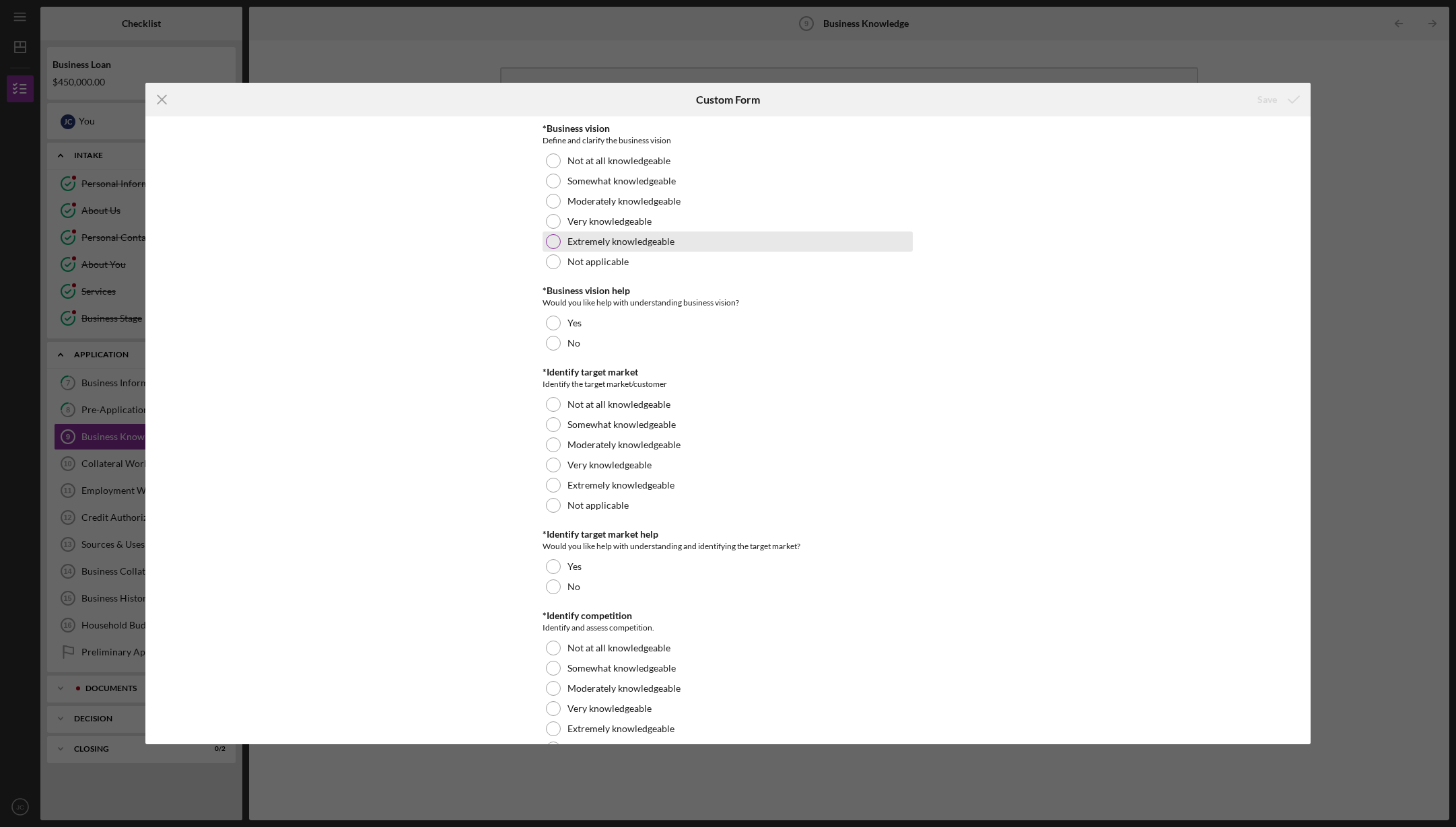
click at [553, 235] on div at bounding box center [553, 242] width 15 height 15
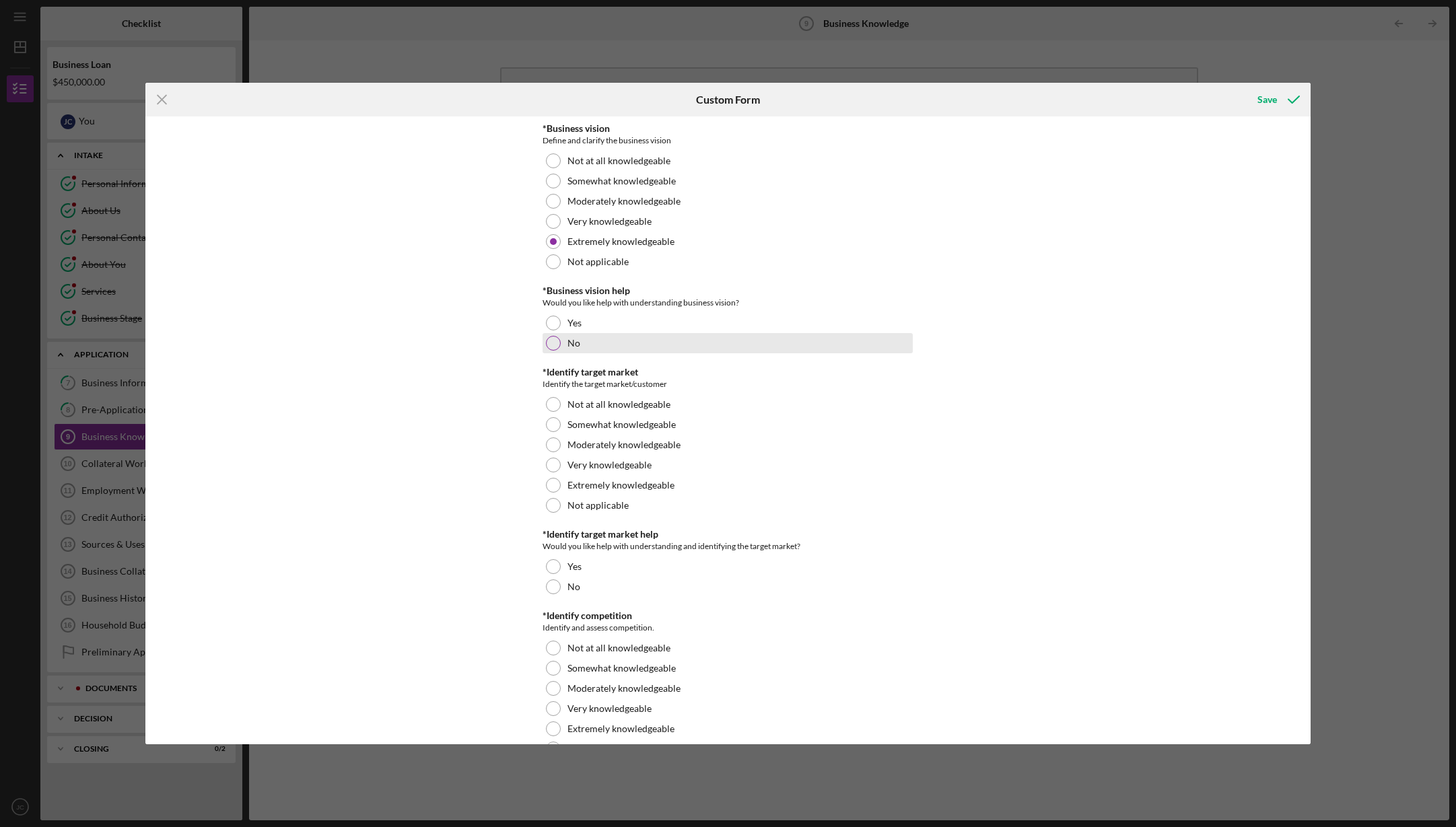
click at [555, 341] on div at bounding box center [553, 343] width 15 height 15
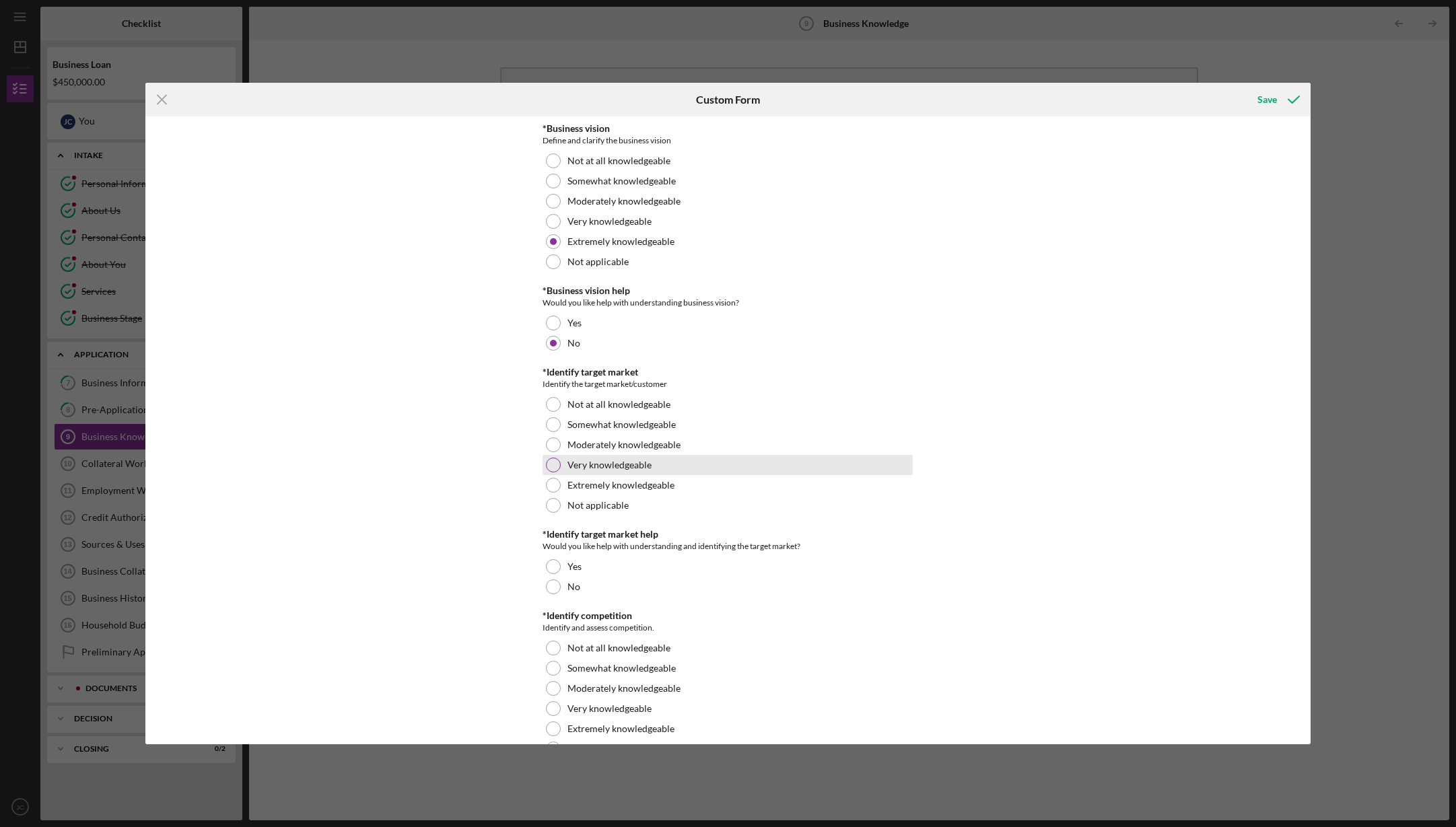
drag, startPoint x: 552, startPoint y: 461, endPoint x: 580, endPoint y: 463, distance: 28.1
click at [553, 461] on div at bounding box center [553, 465] width 15 height 15
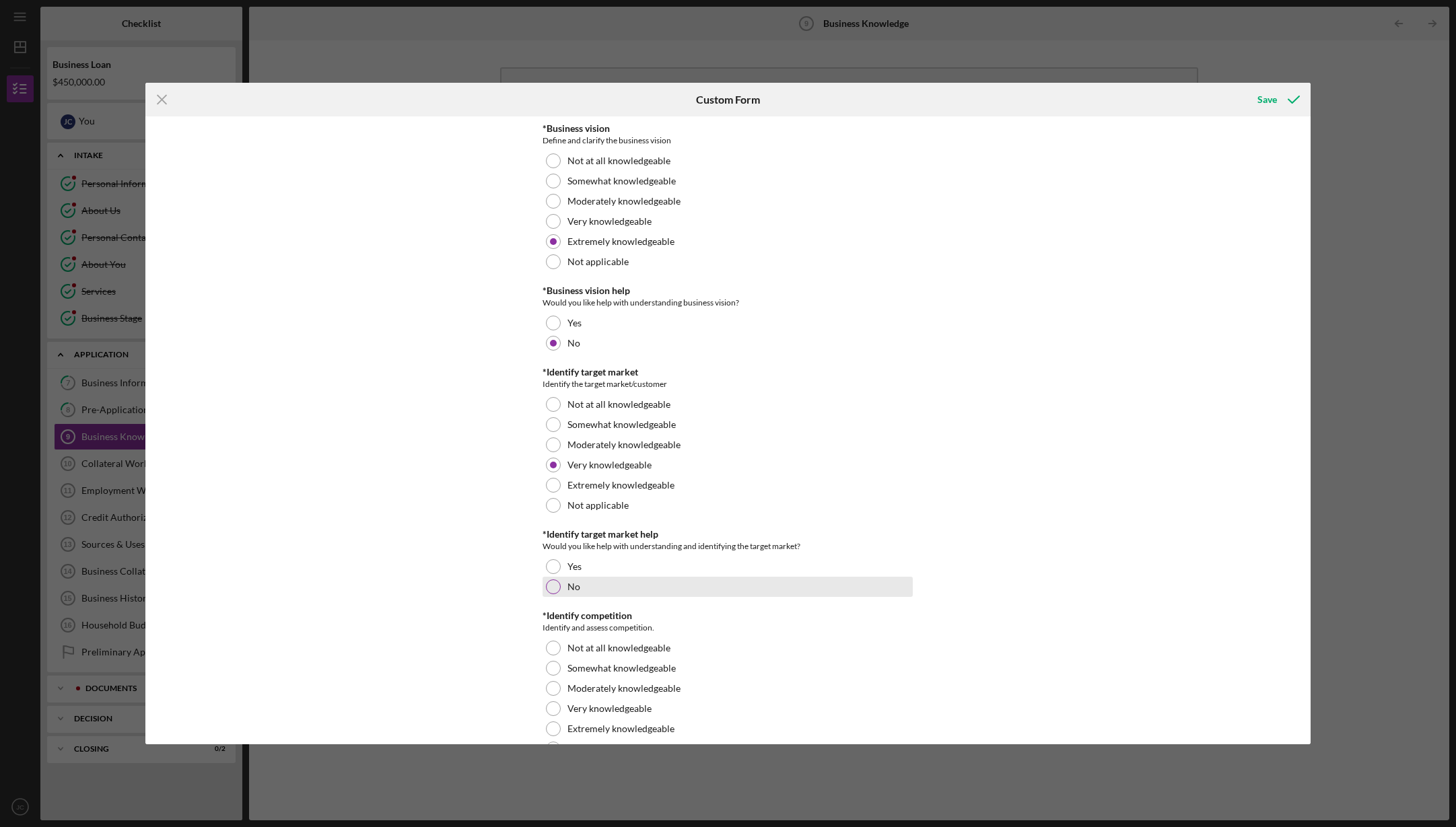
click at [554, 582] on div at bounding box center [553, 587] width 15 height 15
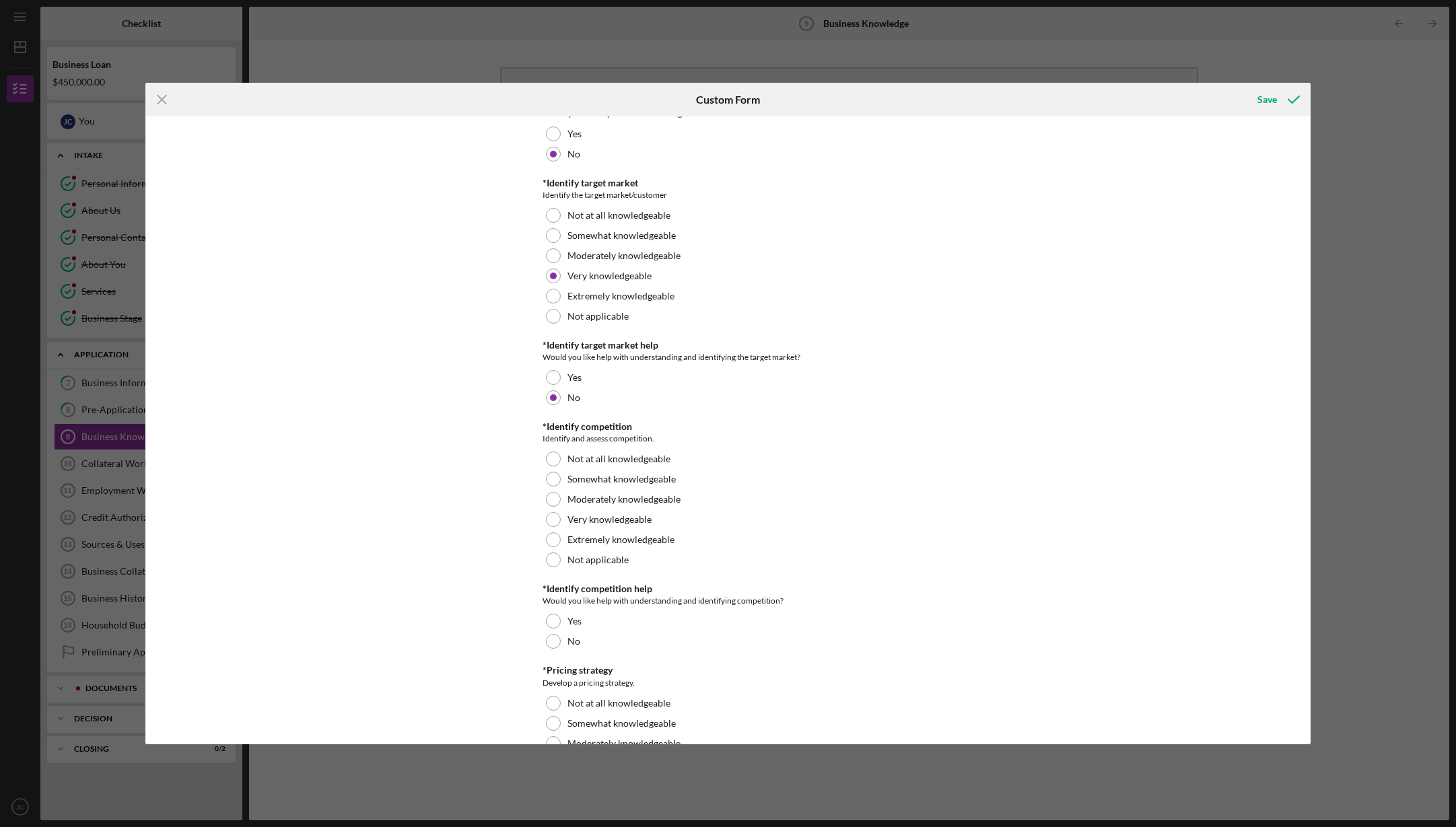
scroll to position [204, 0]
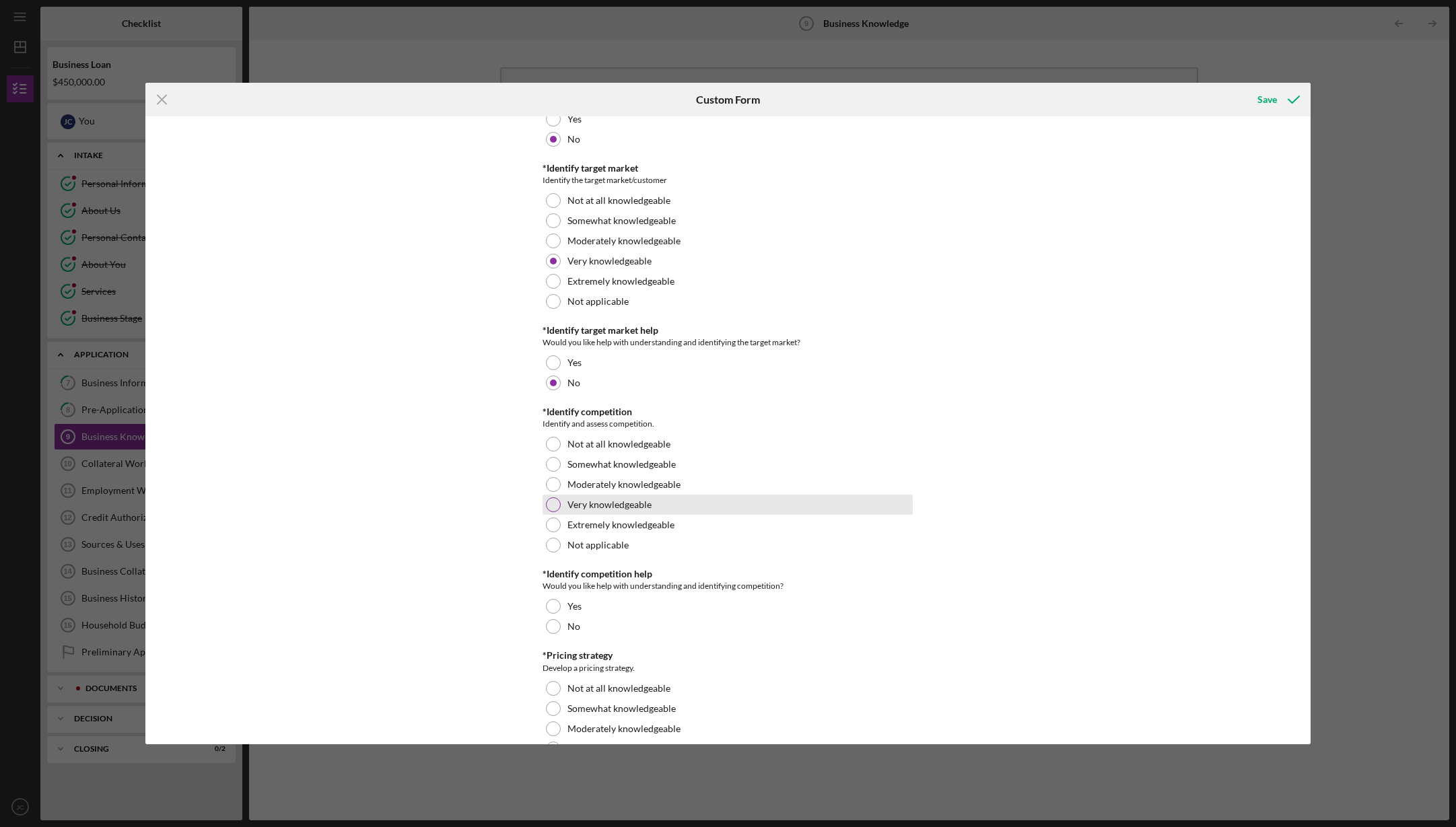
click at [550, 504] on div at bounding box center [553, 505] width 15 height 15
drag, startPoint x: 554, startPoint y: 623, endPoint x: 598, endPoint y: 624, distance: 44.0
click at [554, 623] on div at bounding box center [553, 627] width 15 height 15
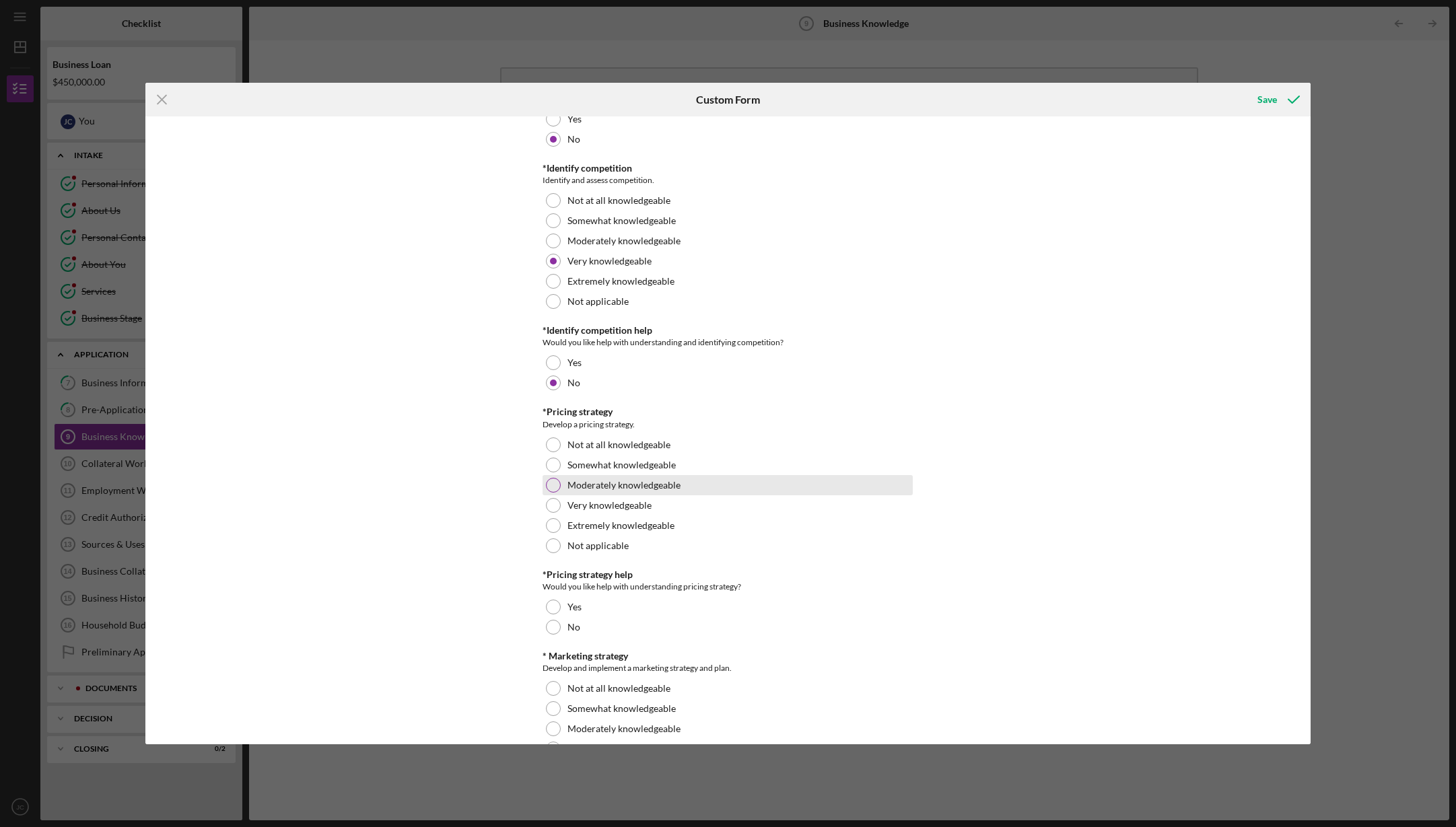
scroll to position [448, 0]
click at [548, 500] on div at bounding box center [553, 505] width 15 height 15
drag, startPoint x: 549, startPoint y: 621, endPoint x: 613, endPoint y: 625, distance: 64.1
click at [550, 621] on div at bounding box center [553, 627] width 15 height 15
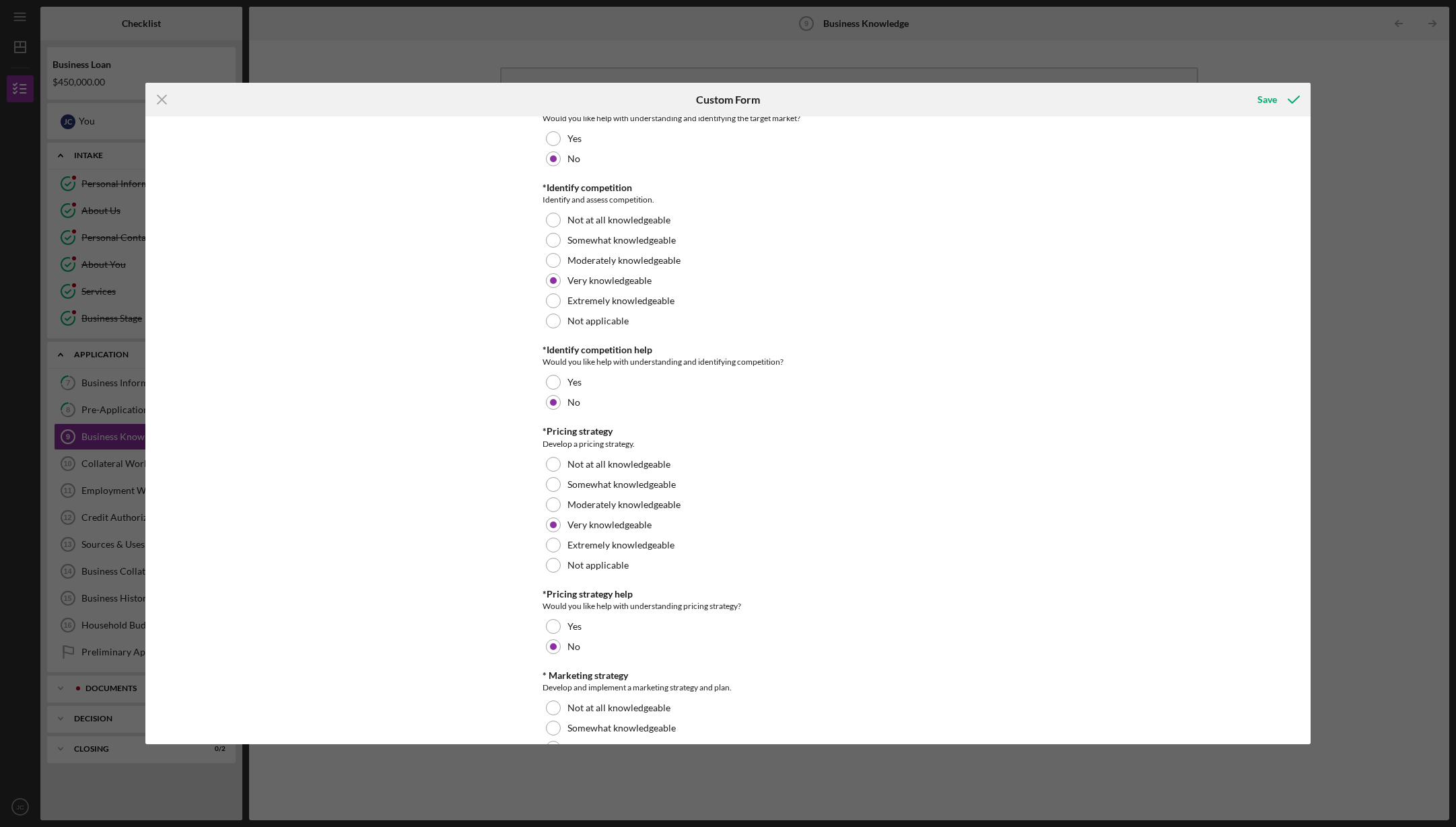
scroll to position [442, 0]
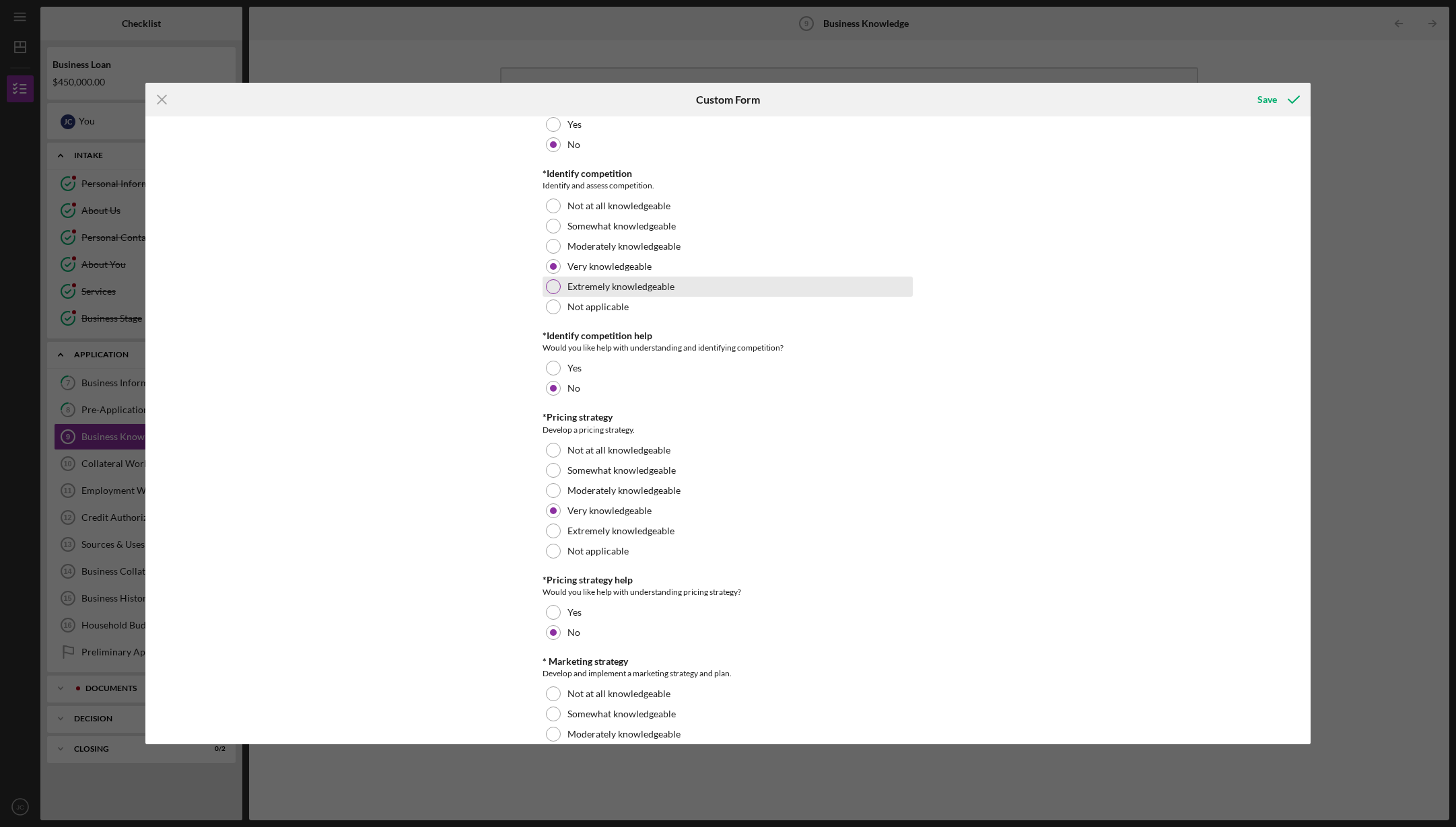
click at [553, 282] on div at bounding box center [553, 287] width 15 height 15
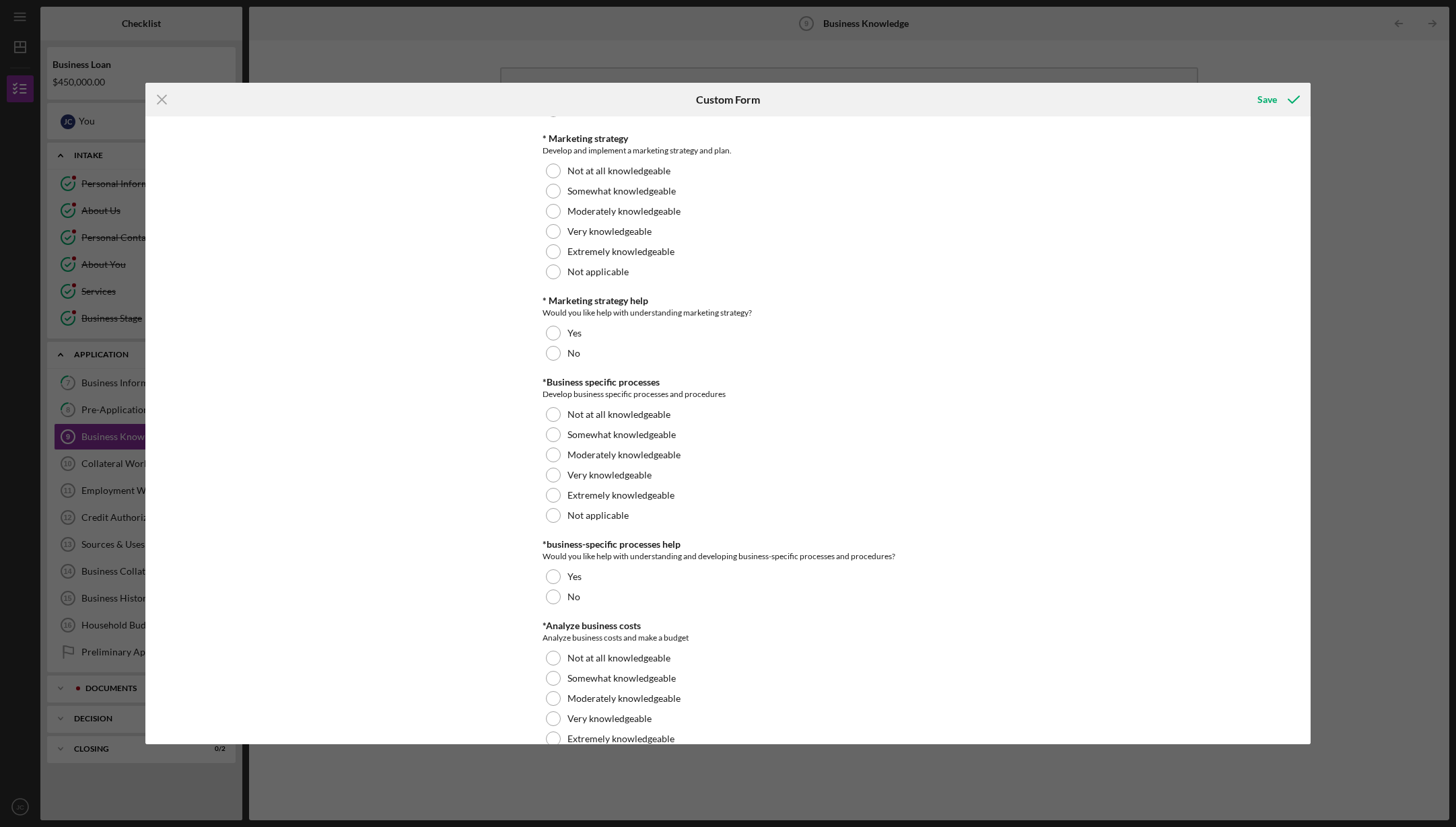
scroll to position [967, 0]
click at [548, 222] on div at bounding box center [553, 230] width 15 height 15
drag, startPoint x: 550, startPoint y: 350, endPoint x: 562, endPoint y: 348, distance: 12.2
click at [550, 350] on div at bounding box center [553, 352] width 15 height 15
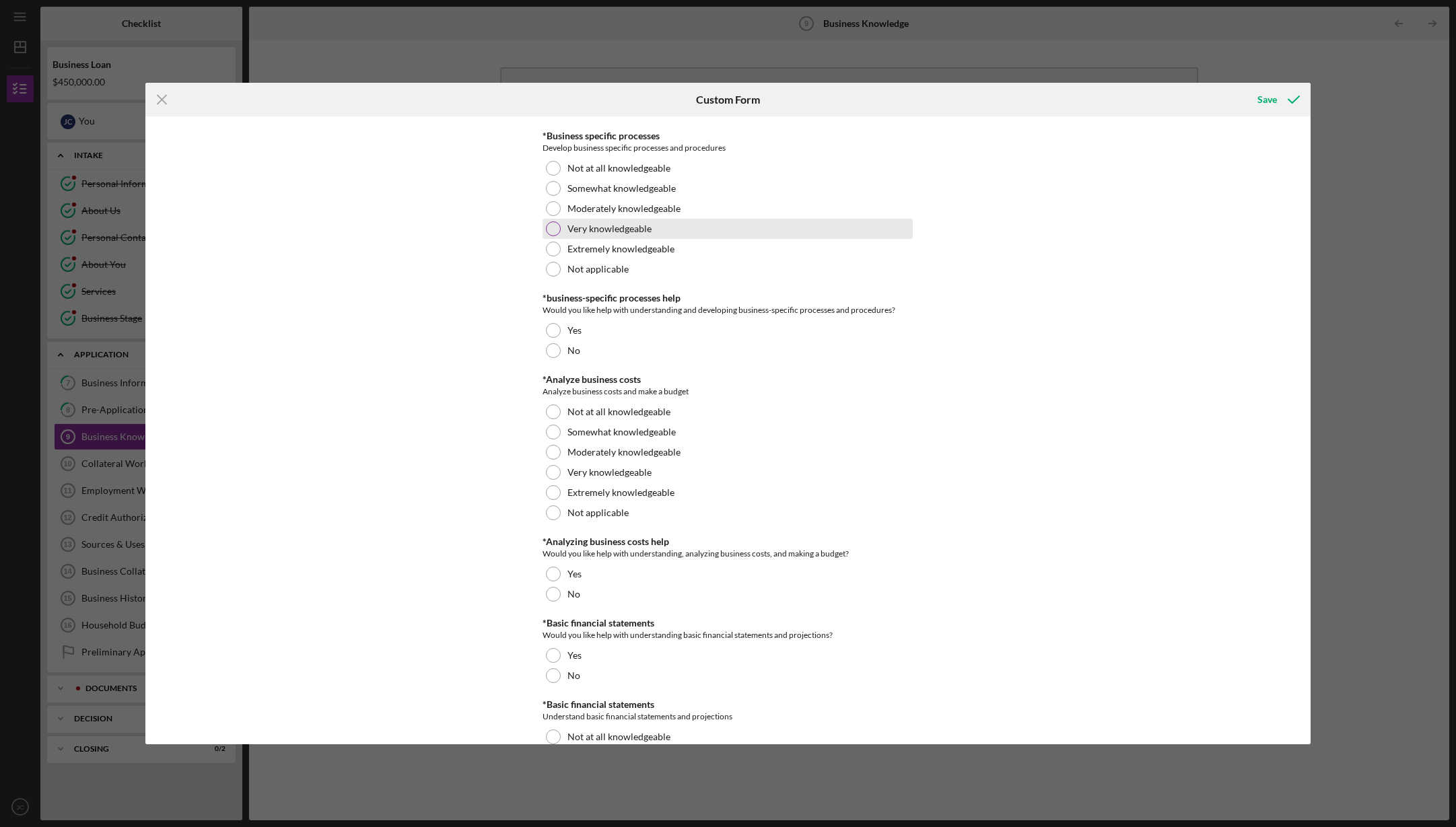
click at [552, 225] on div at bounding box center [553, 229] width 15 height 15
drag, startPoint x: 556, startPoint y: 348, endPoint x: 687, endPoint y: 368, distance: 132.5
click at [556, 348] on div at bounding box center [553, 351] width 15 height 15
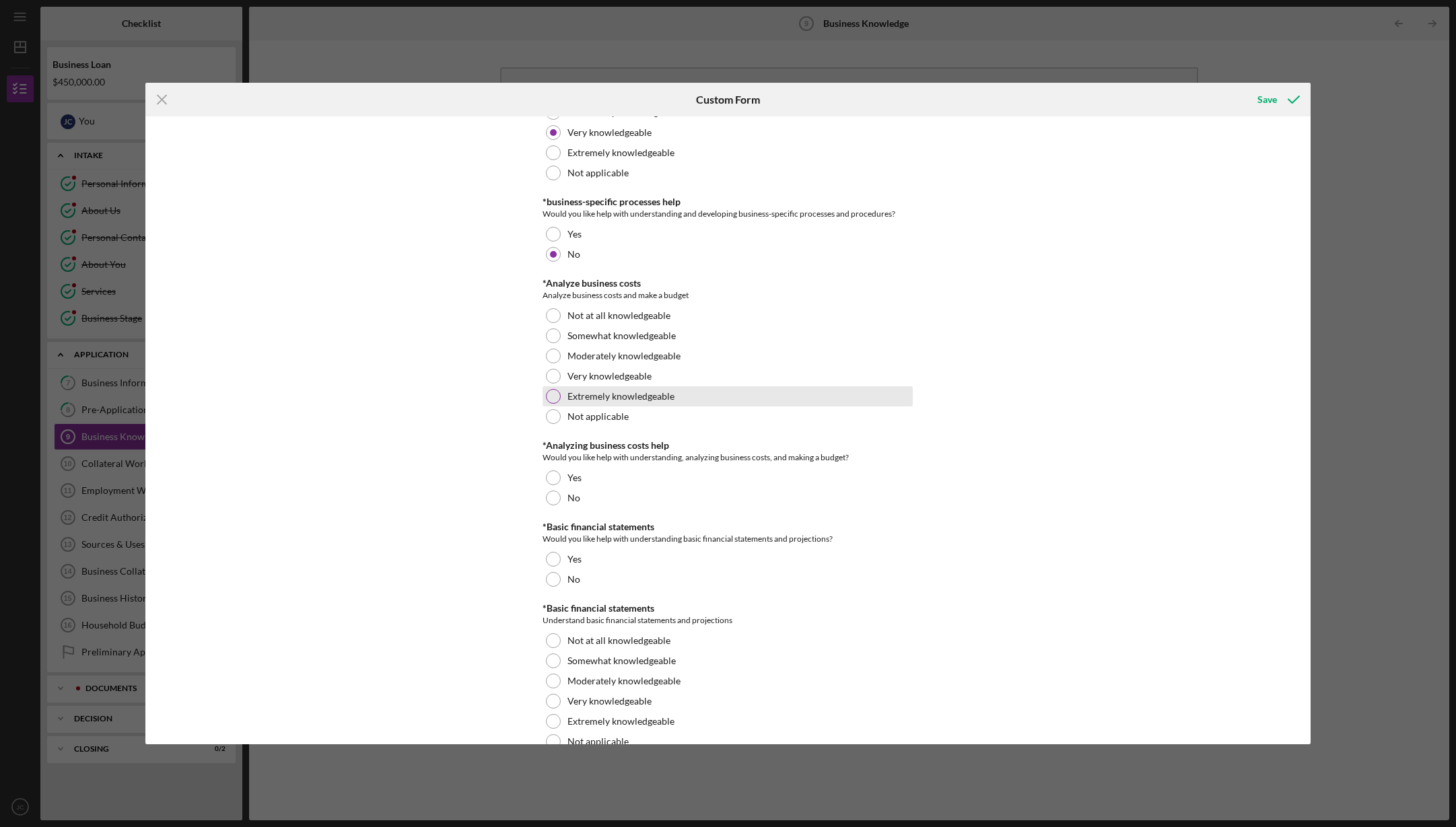
scroll to position [1315, 0]
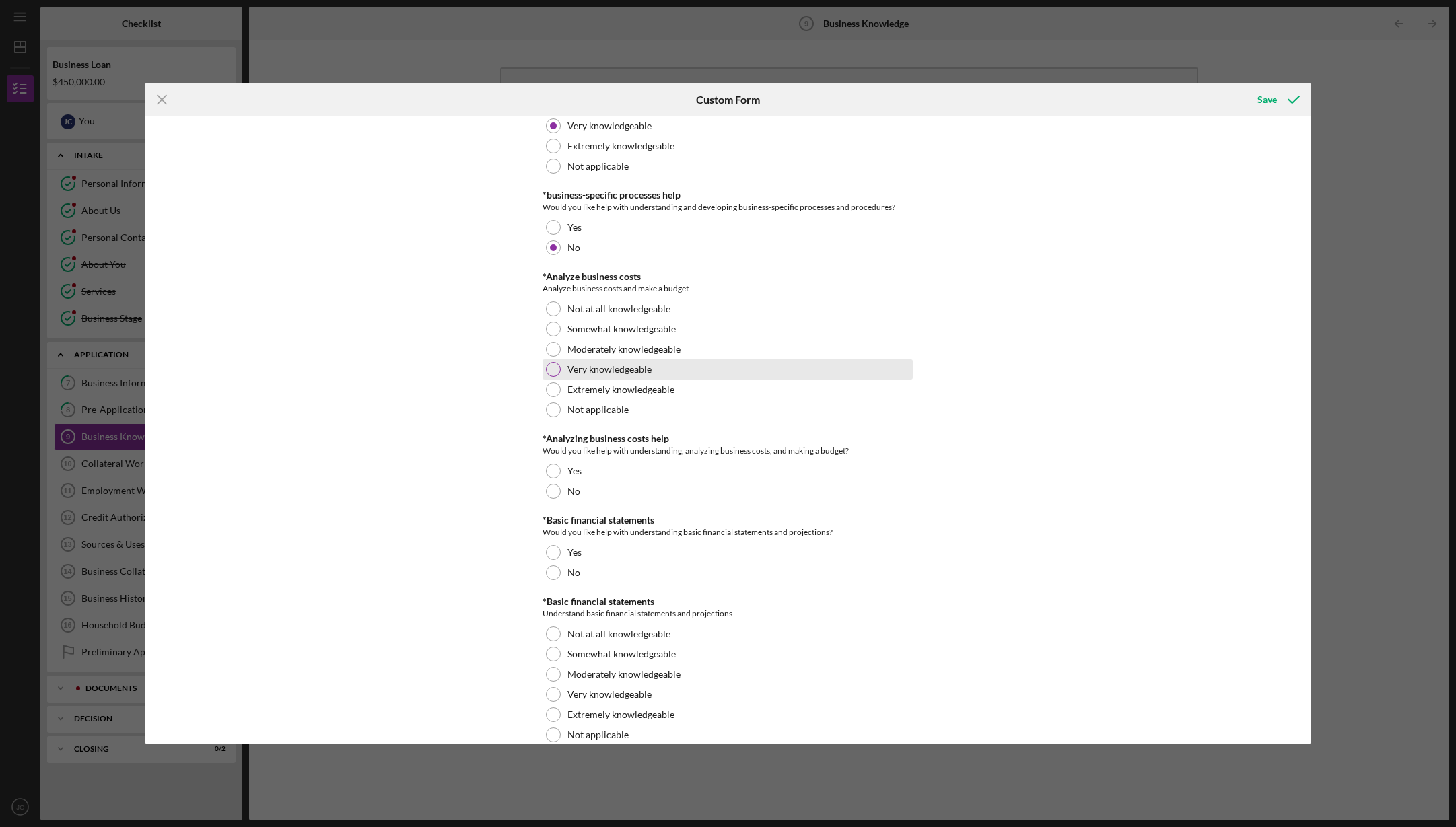
click at [553, 368] on div at bounding box center [553, 370] width 15 height 15
click at [554, 409] on div at bounding box center [553, 410] width 15 height 15
click at [554, 408] on div at bounding box center [553, 410] width 7 height 7
click at [556, 368] on div at bounding box center [553, 370] width 15 height 15
click at [556, 491] on div at bounding box center [553, 491] width 15 height 15
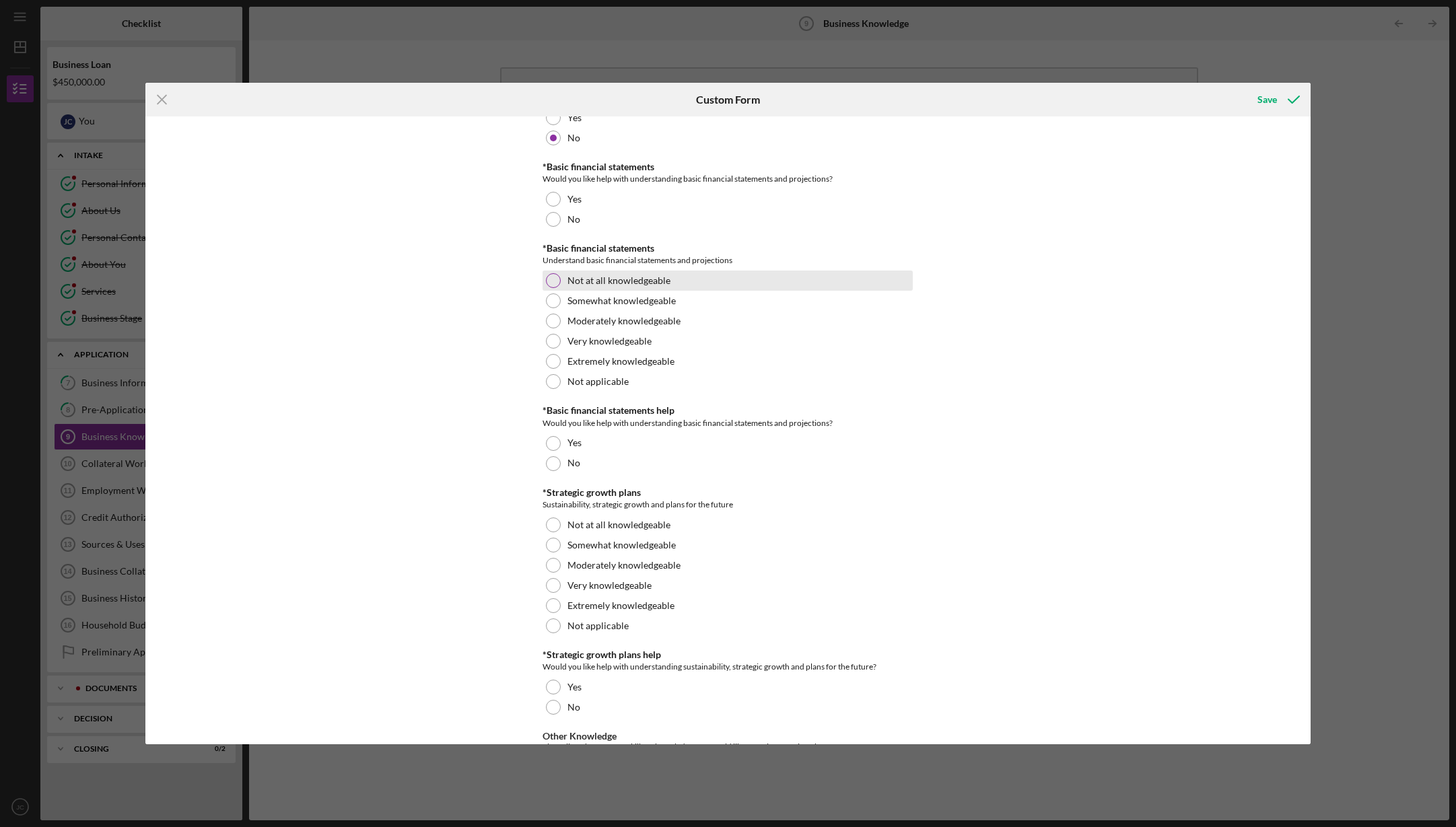
scroll to position [1672, 0]
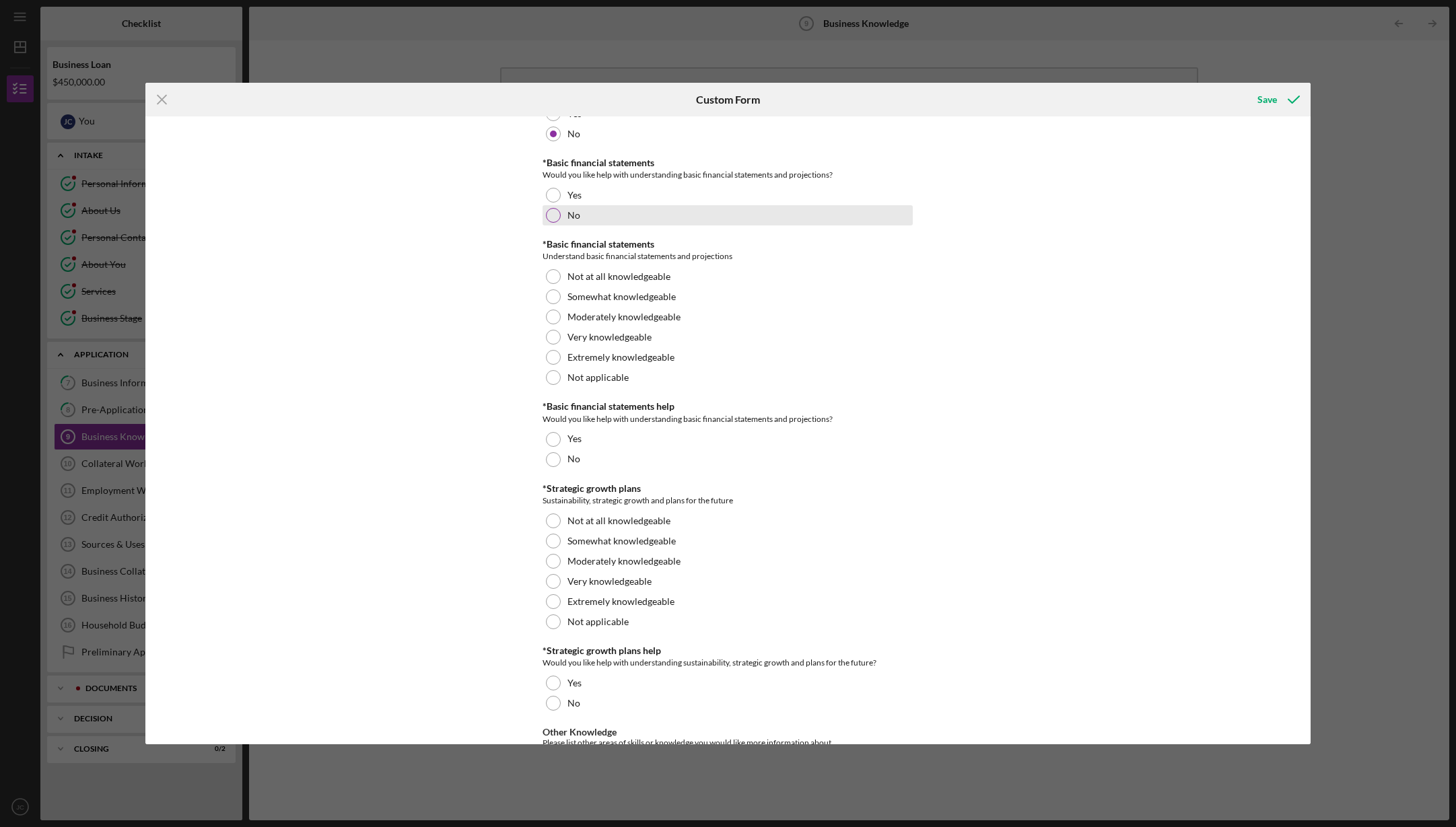
click at [549, 212] on div at bounding box center [553, 215] width 15 height 15
click at [558, 354] on div at bounding box center [553, 358] width 15 height 15
click at [553, 460] on div at bounding box center [553, 460] width 15 height 15
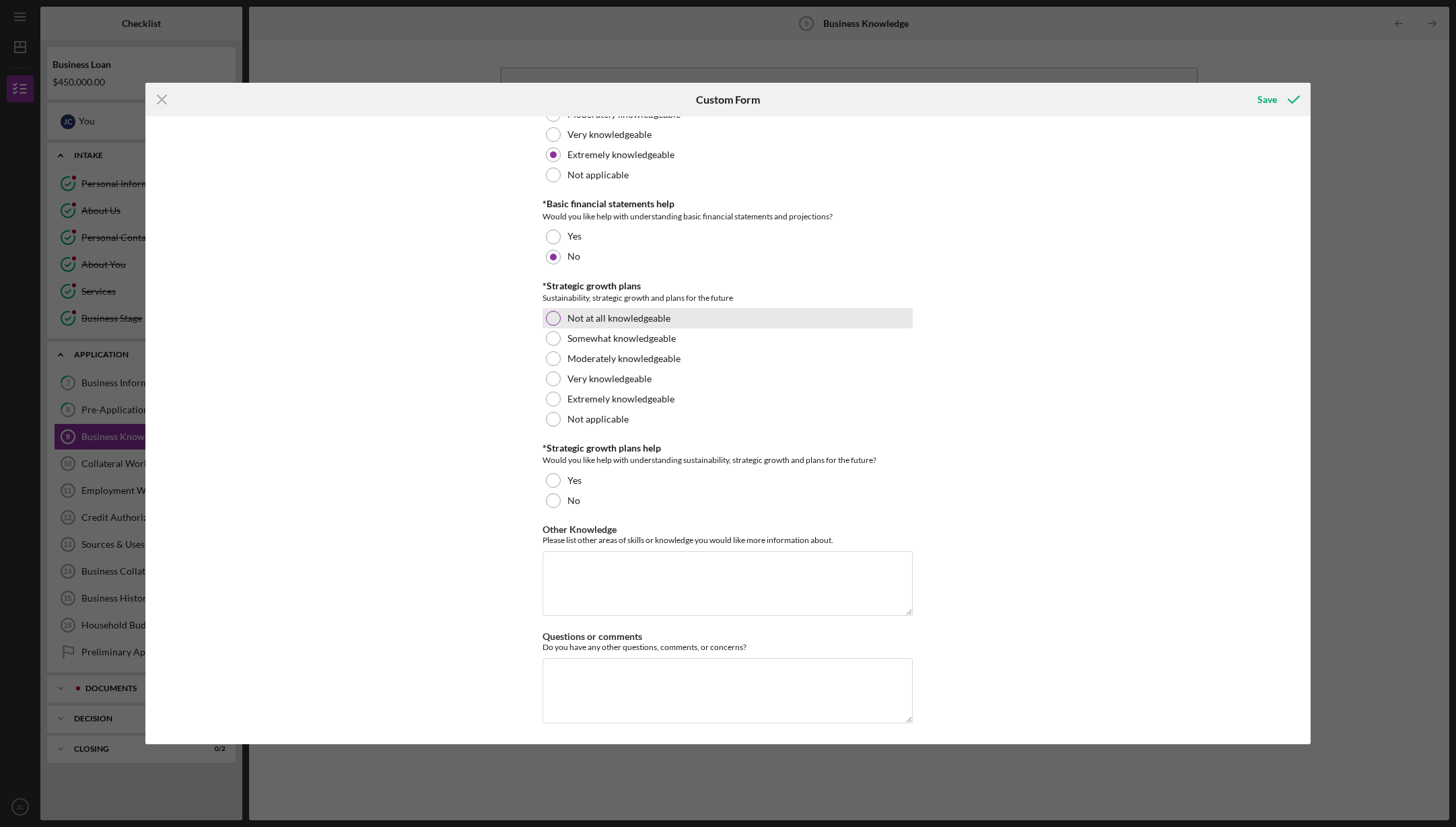
scroll to position [1874, 0]
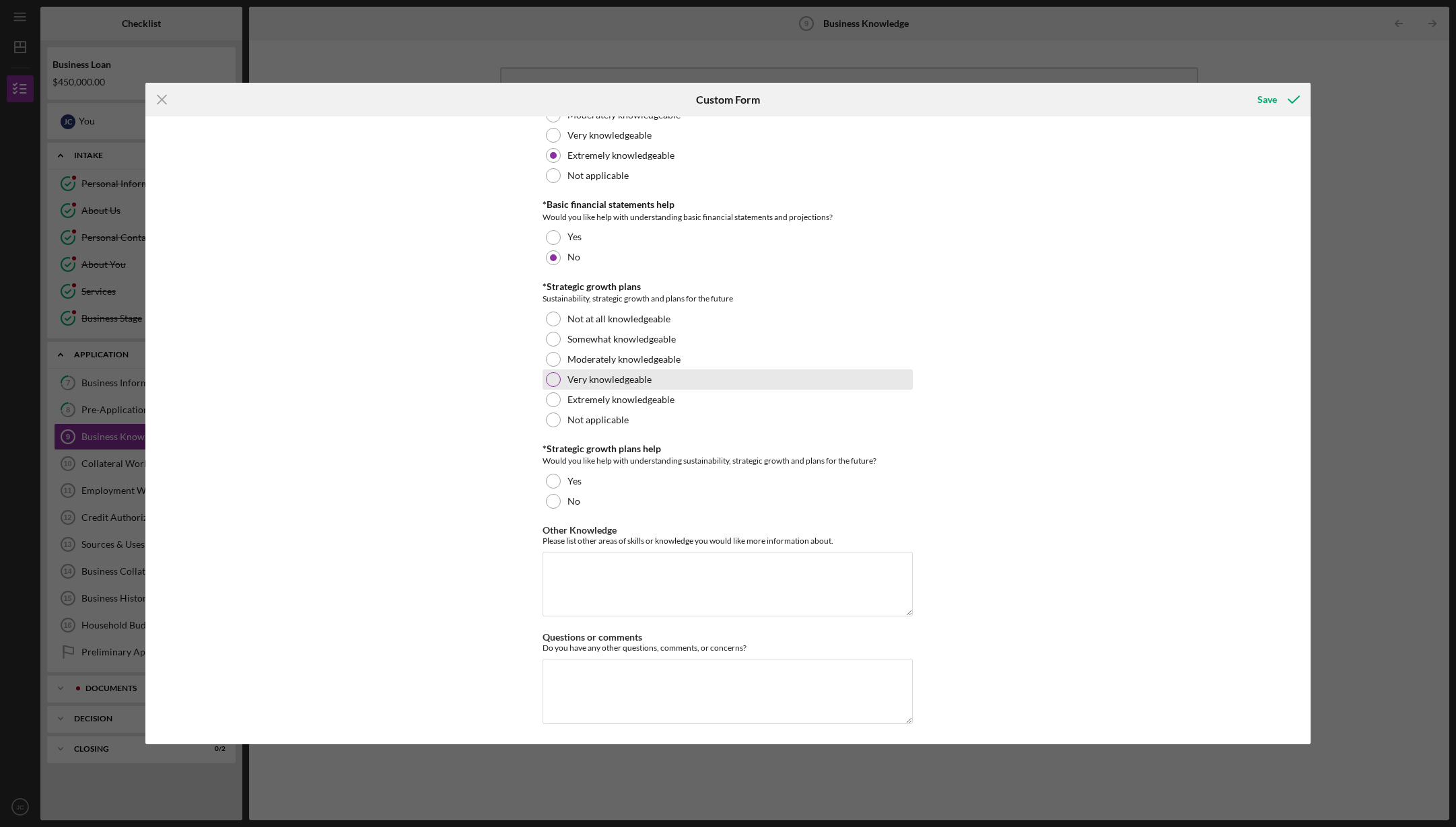
drag, startPoint x: 552, startPoint y: 377, endPoint x: 599, endPoint y: 374, distance: 47.1
click at [553, 376] on div at bounding box center [553, 379] width 15 height 15
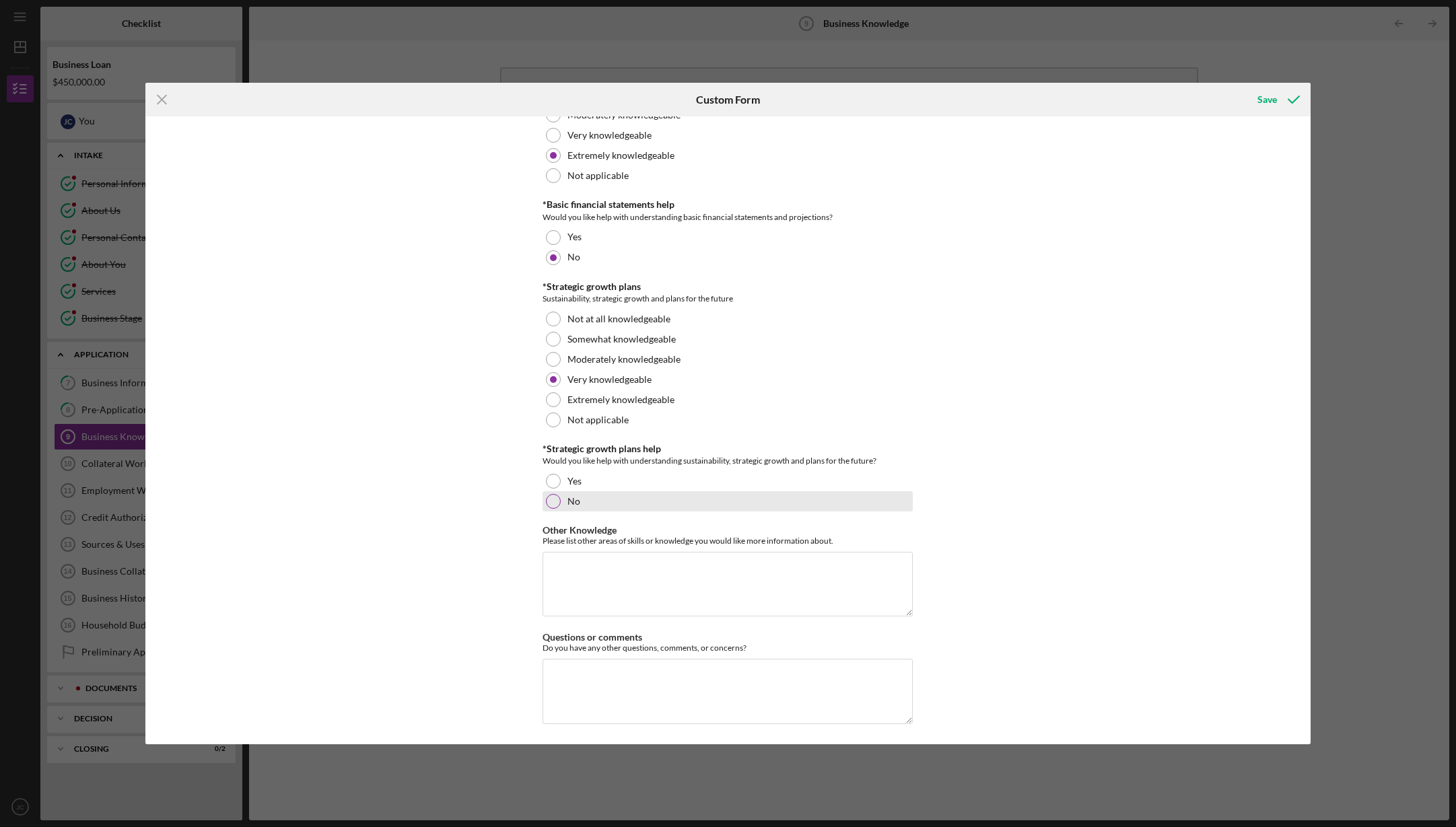
click at [544, 494] on div "No" at bounding box center [728, 501] width 370 height 20
click at [1268, 94] on div "Save" at bounding box center [1267, 100] width 20 height 27
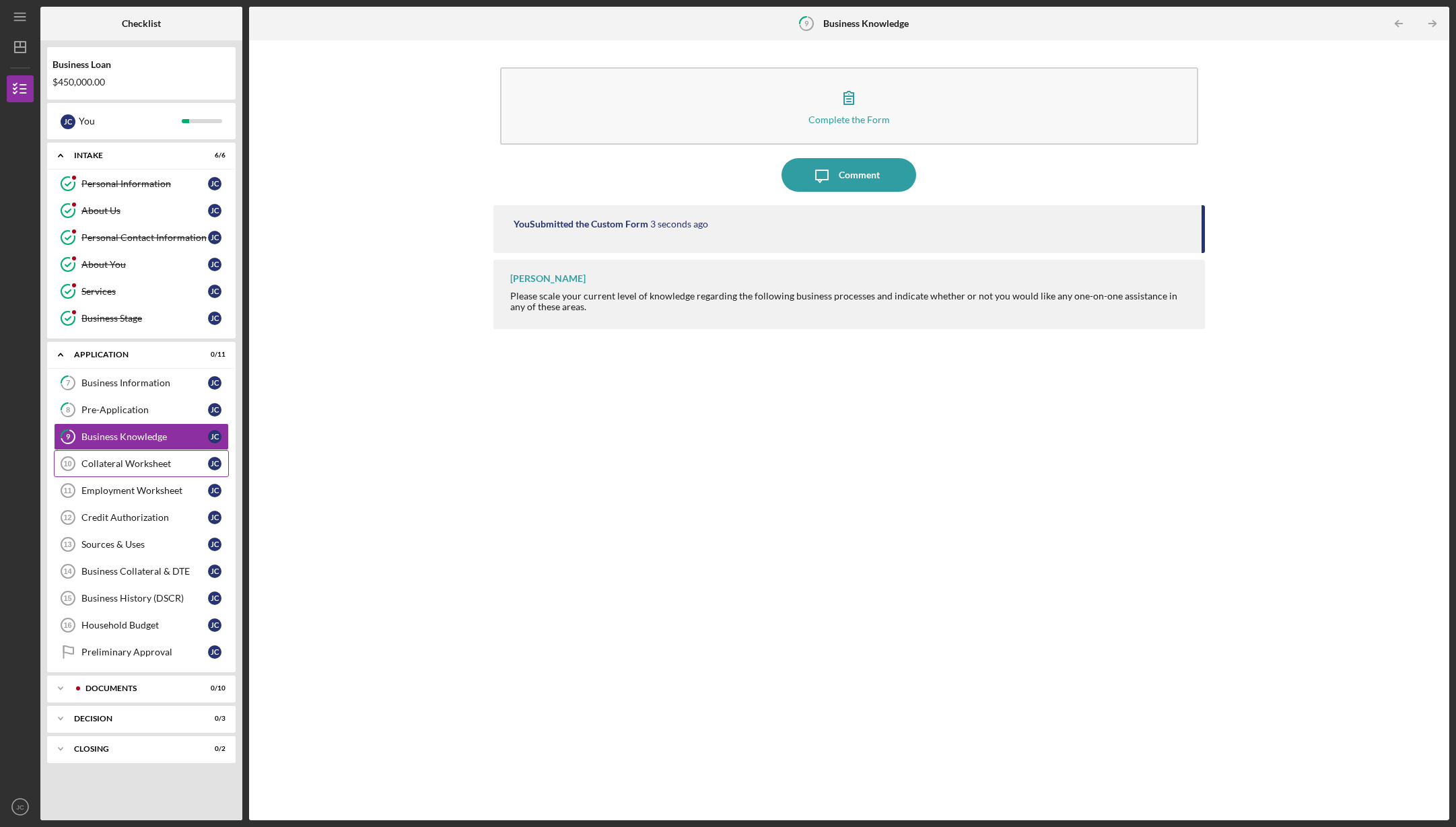
click at [129, 463] on div "Collateral Worksheet" at bounding box center [144, 463] width 126 height 11
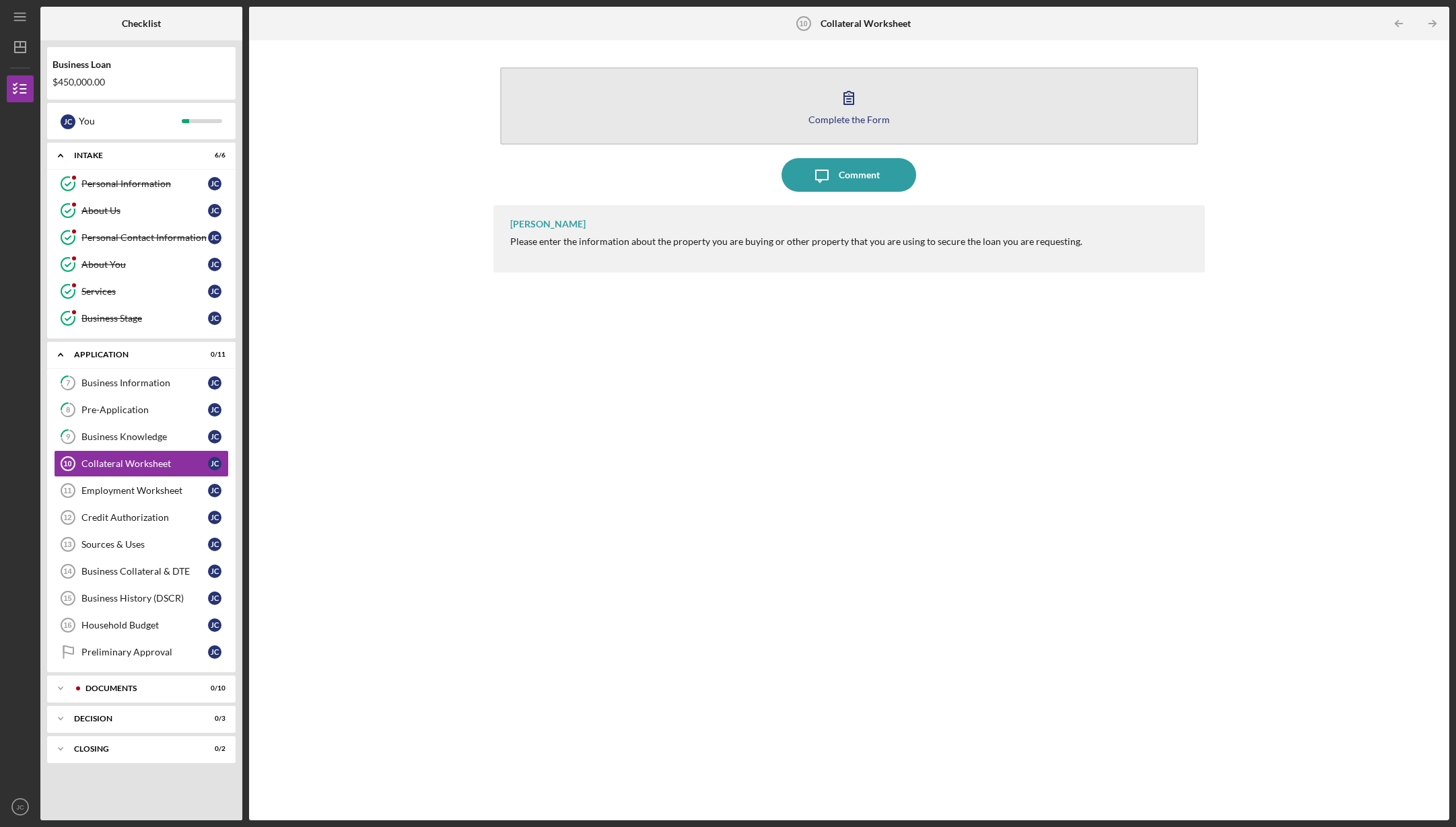
click at [847, 101] on icon "button" at bounding box center [848, 98] width 9 height 13
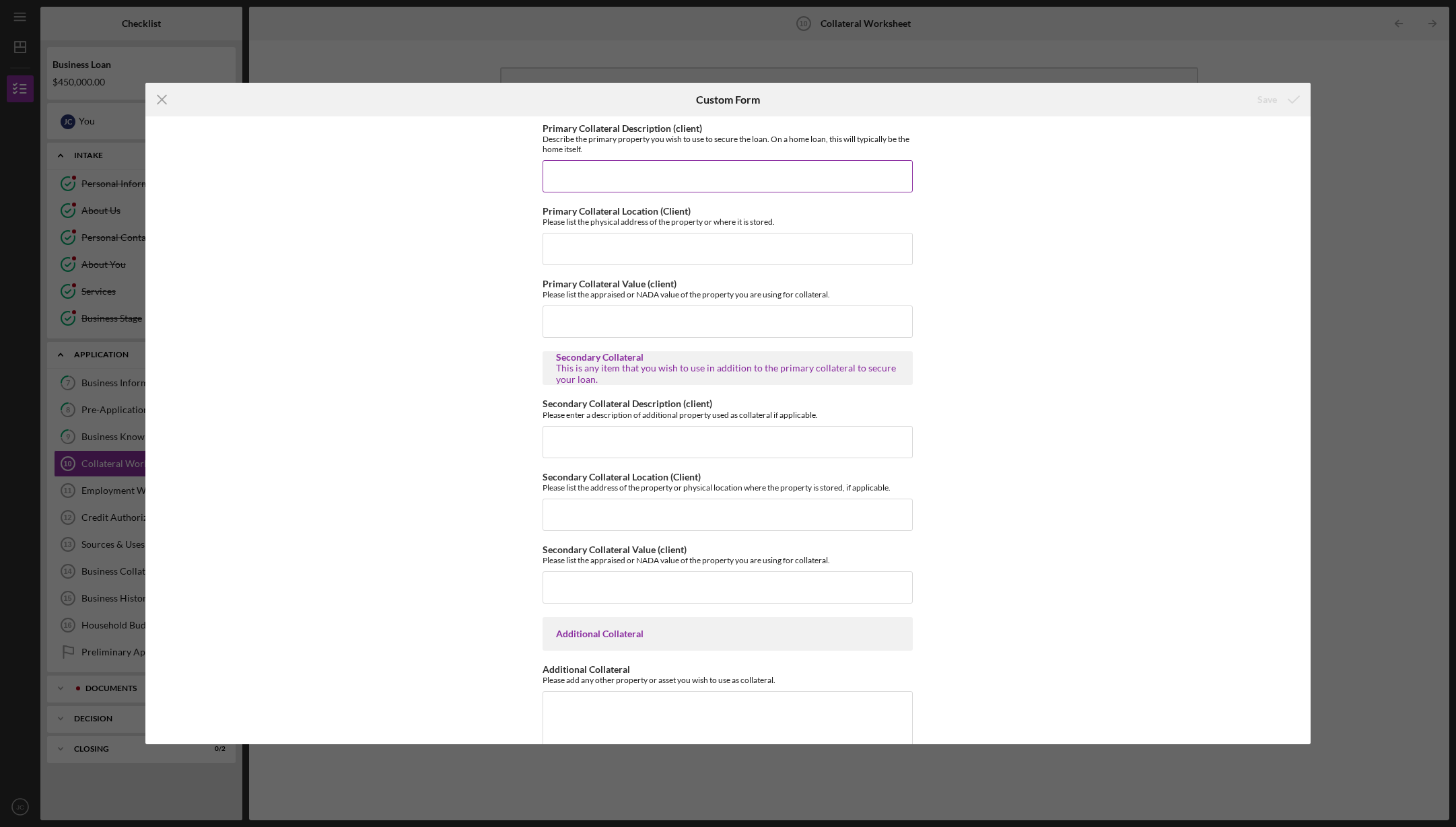
click at [598, 176] on input "Primary Collateral Description (client)" at bounding box center [728, 176] width 370 height 33
click at [575, 163] on input "Primary Collateral Description (client)" at bounding box center [728, 176] width 370 height 33
click at [577, 169] on input "Primary Collateral Description (client)" at bounding box center [728, 176] width 370 height 33
click at [587, 164] on input "Primary Collateral Description (client)" at bounding box center [728, 172] width 370 height 33
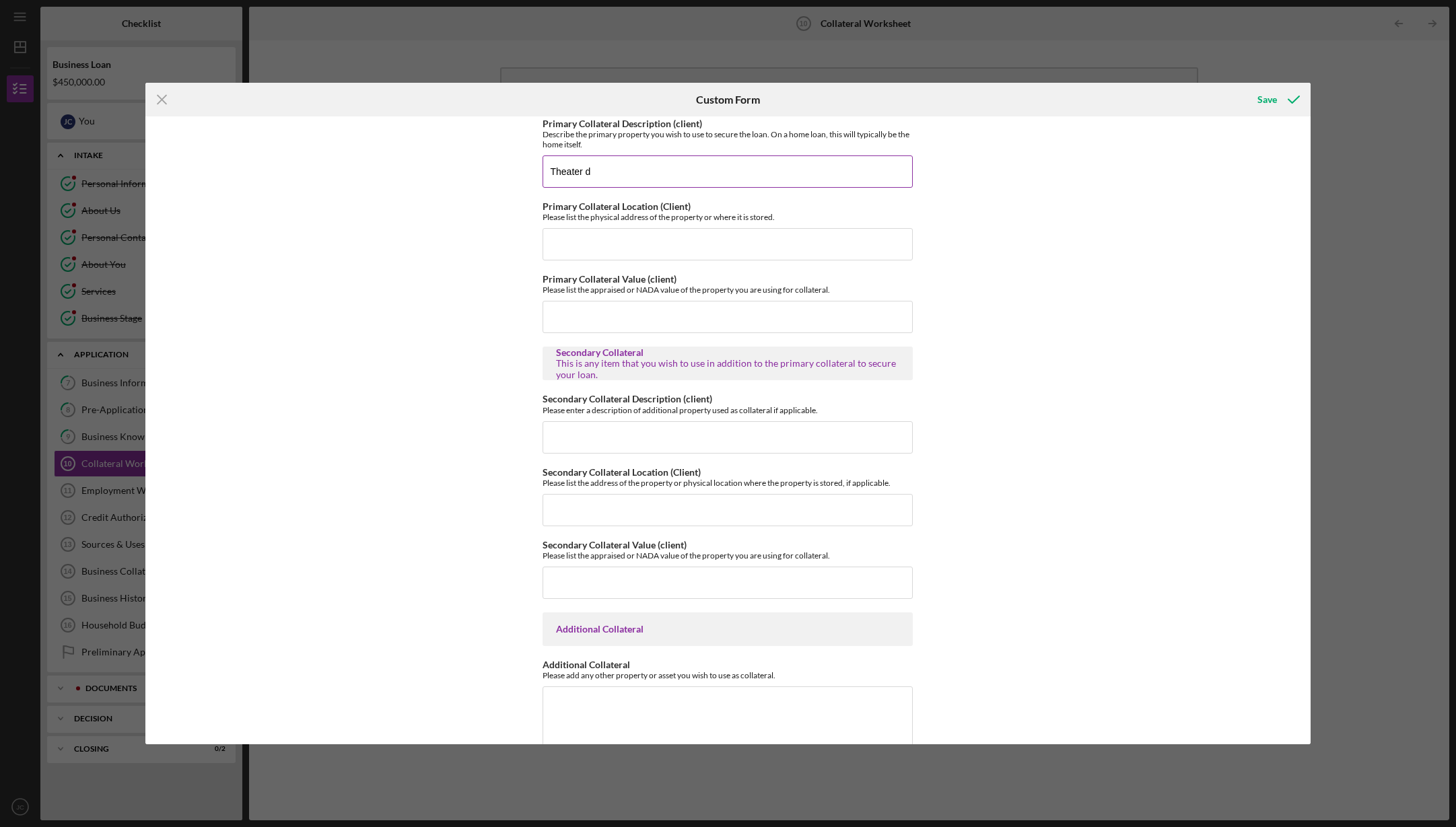
click at [593, 132] on div "Describe the primary property you wish to use to secure the loan. On a home loa…" at bounding box center [728, 139] width 370 height 20
click at [599, 171] on input "Theater d" at bounding box center [728, 172] width 370 height 33
click at [636, 177] on input "Theater building and property: Tax ID 30933" at bounding box center [728, 176] width 370 height 33
click at [617, 178] on input "Theater building and property: Tax ID 30933" at bounding box center [728, 176] width 370 height 33
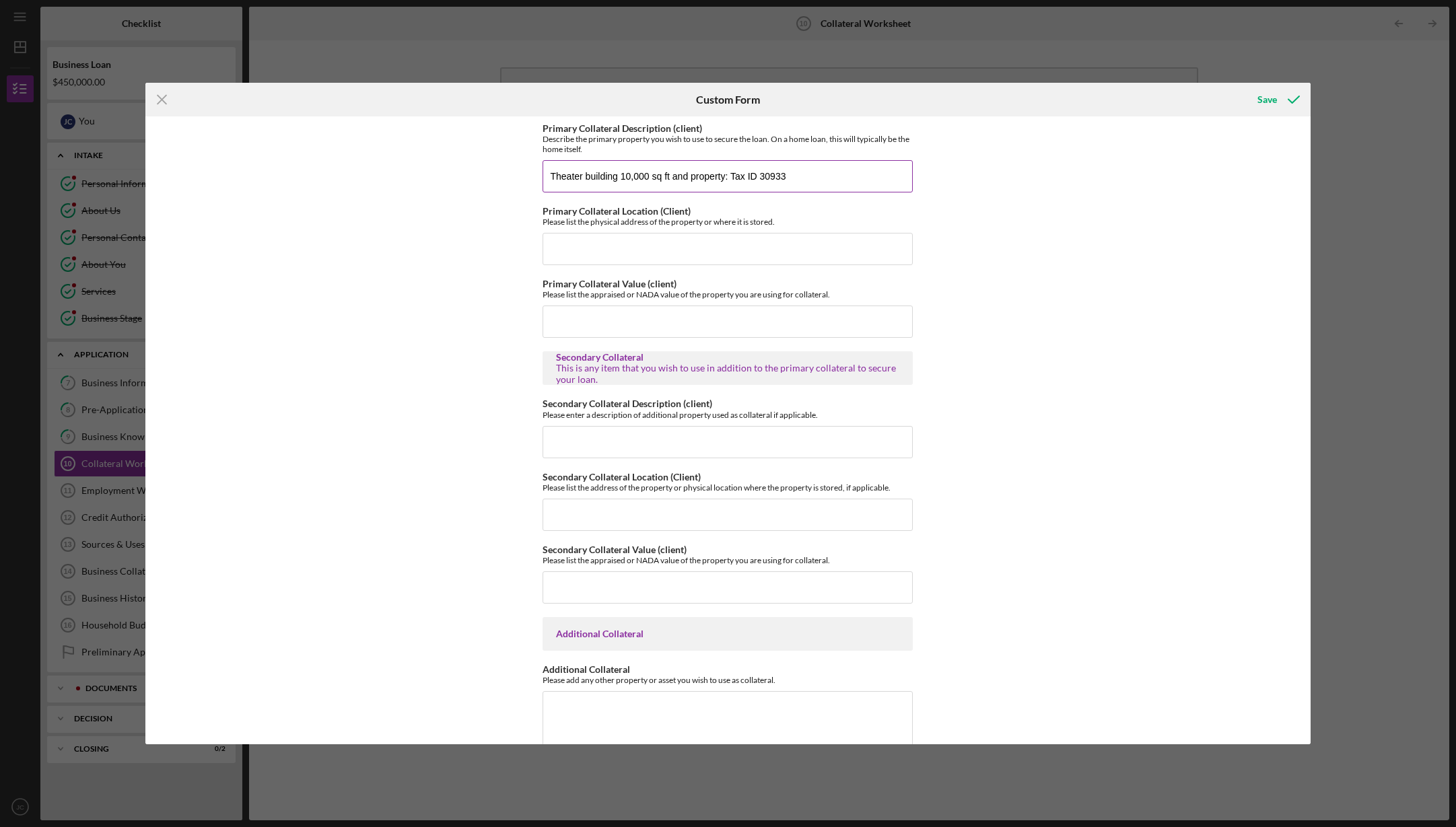
drag, startPoint x: 689, startPoint y: 176, endPoint x: 761, endPoint y: 173, distance: 72.1
click at [689, 176] on input "Theater building 10,000 sq ft and property: Tax ID 30933" at bounding box center [728, 176] width 370 height 33
click at [850, 178] on input "Theater building 10,000 sq ft and 1.24 acre property: Tax ID 30933" at bounding box center [728, 176] width 370 height 33
type input "Theater building 10,000 sq ft and 1.24 acre property: Tax ID 30933"
click at [1277, 99] on button "Save" at bounding box center [1277, 100] width 67 height 27
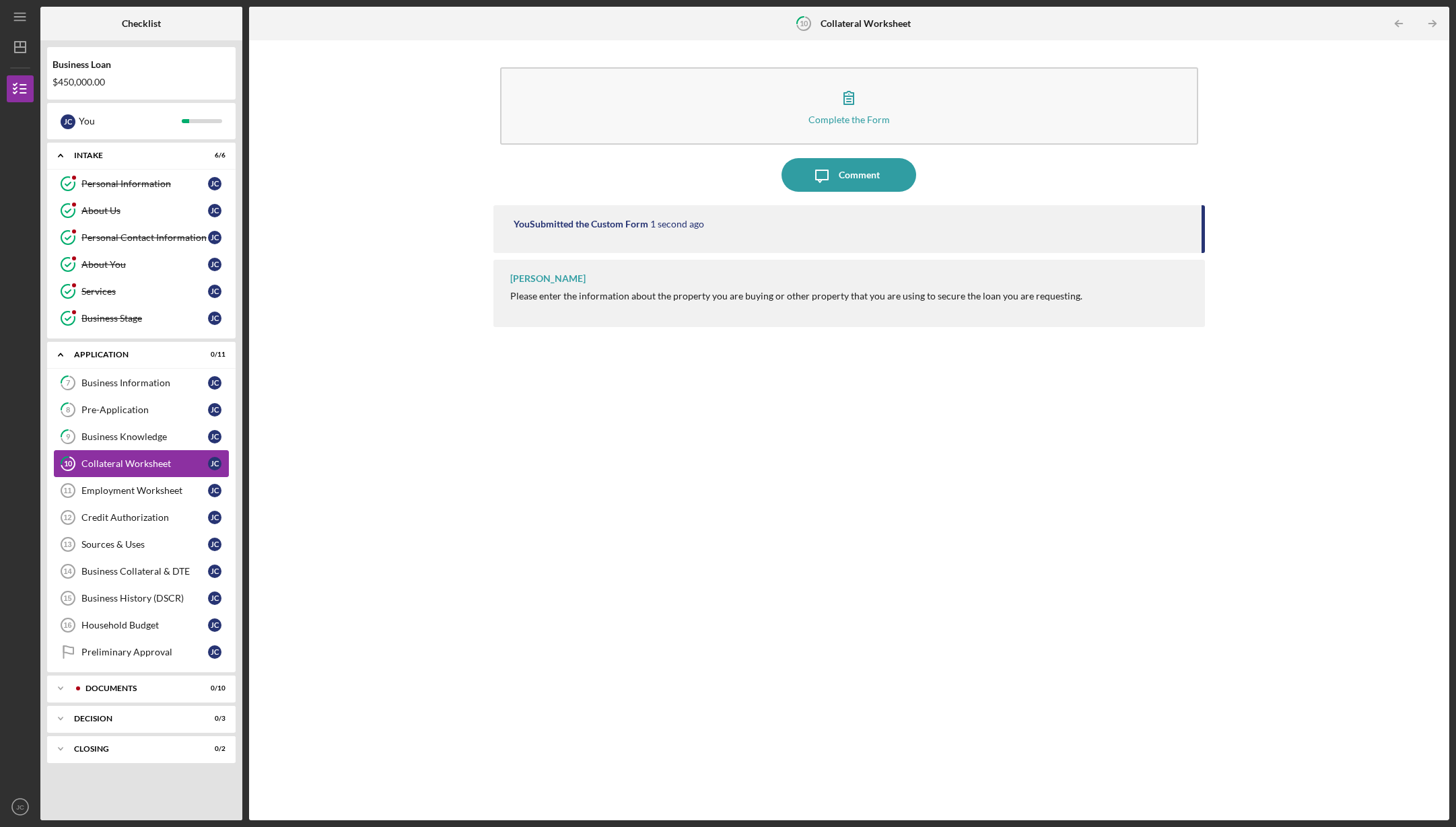
click at [132, 461] on div "Collateral Worksheet" at bounding box center [144, 463] width 126 height 11
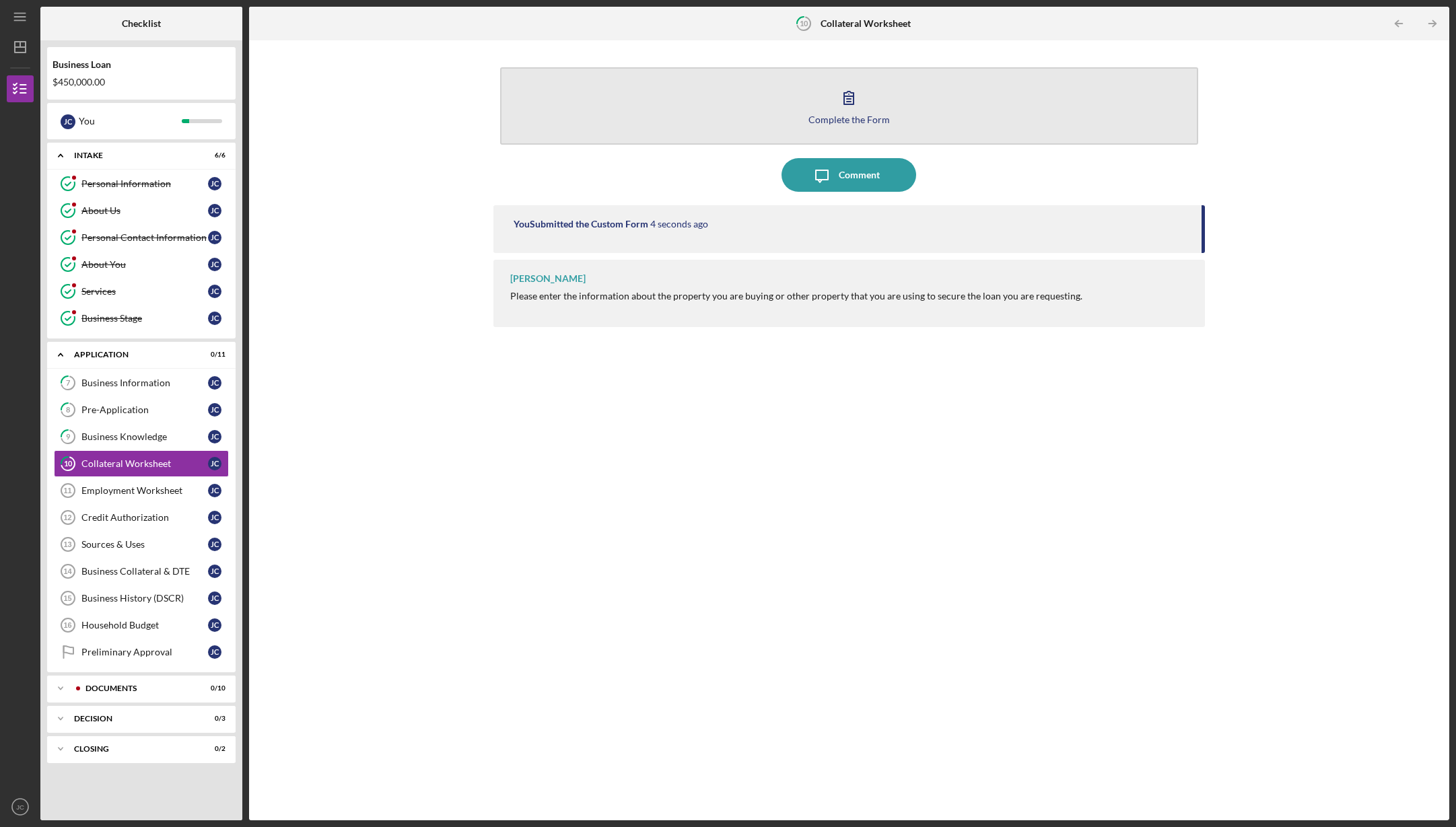
click at [838, 110] on icon "button" at bounding box center [848, 98] width 34 height 34
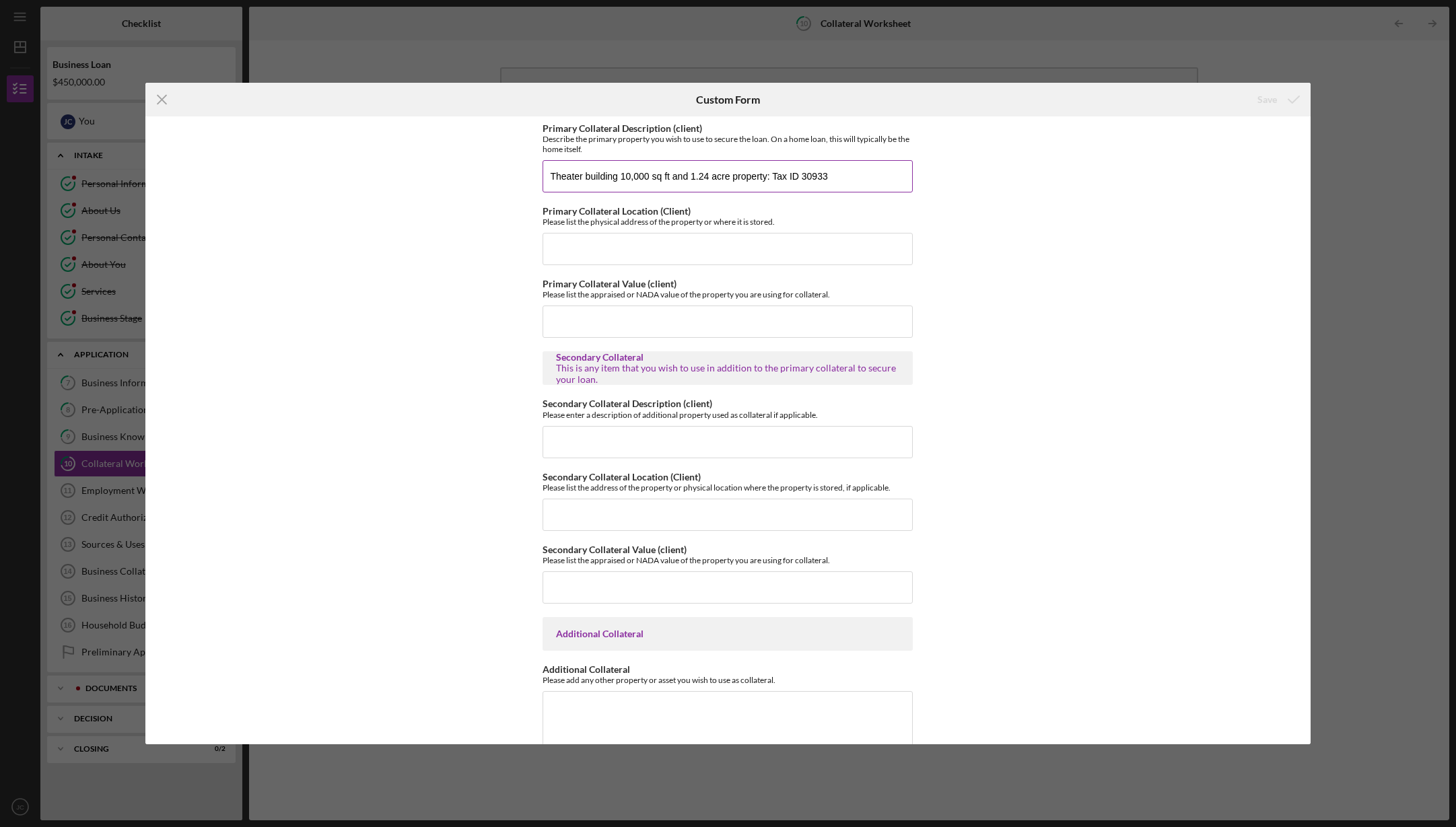
drag, startPoint x: 729, startPoint y: 176, endPoint x: 748, endPoint y: 149, distance: 33.0
click at [729, 176] on input "Theater building 10,000 sq ft and 1.24 acre property: Tax ID 30933" at bounding box center [728, 176] width 370 height 33
click at [876, 179] on input "Theater building 10,000 sq ft and 1.24 acre + .71 acre property: Tax ID 30933" at bounding box center [728, 176] width 370 height 33
type input "Theater building 10,000 sq ft and 1.24 acre + .71 acre property: Tax ID 30933 +…"
click at [575, 249] on input "24224 1st" at bounding box center [728, 249] width 370 height 33
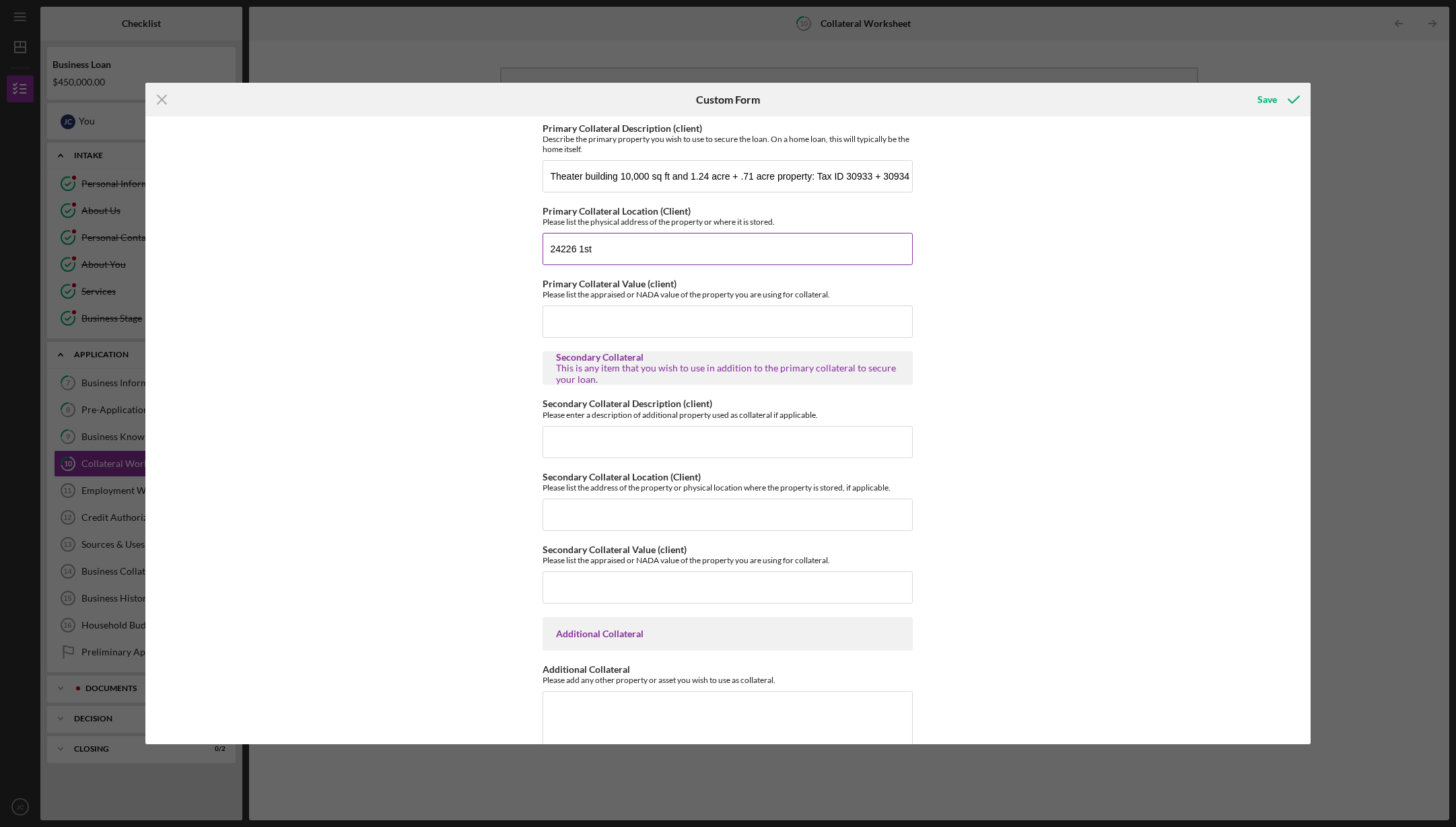
drag, startPoint x: 608, startPoint y: 249, endPoint x: 615, endPoint y: 251, distance: 7.3
click at [608, 249] on input "24226 1st" at bounding box center [728, 249] width 370 height 33
type input "[STREET_ADDRESS] + .71 acre lot across [GEOGRAPHIC_DATA] from the theater"
click at [633, 320] on input "Primary Collateral Value (client)" at bounding box center [728, 321] width 370 height 33
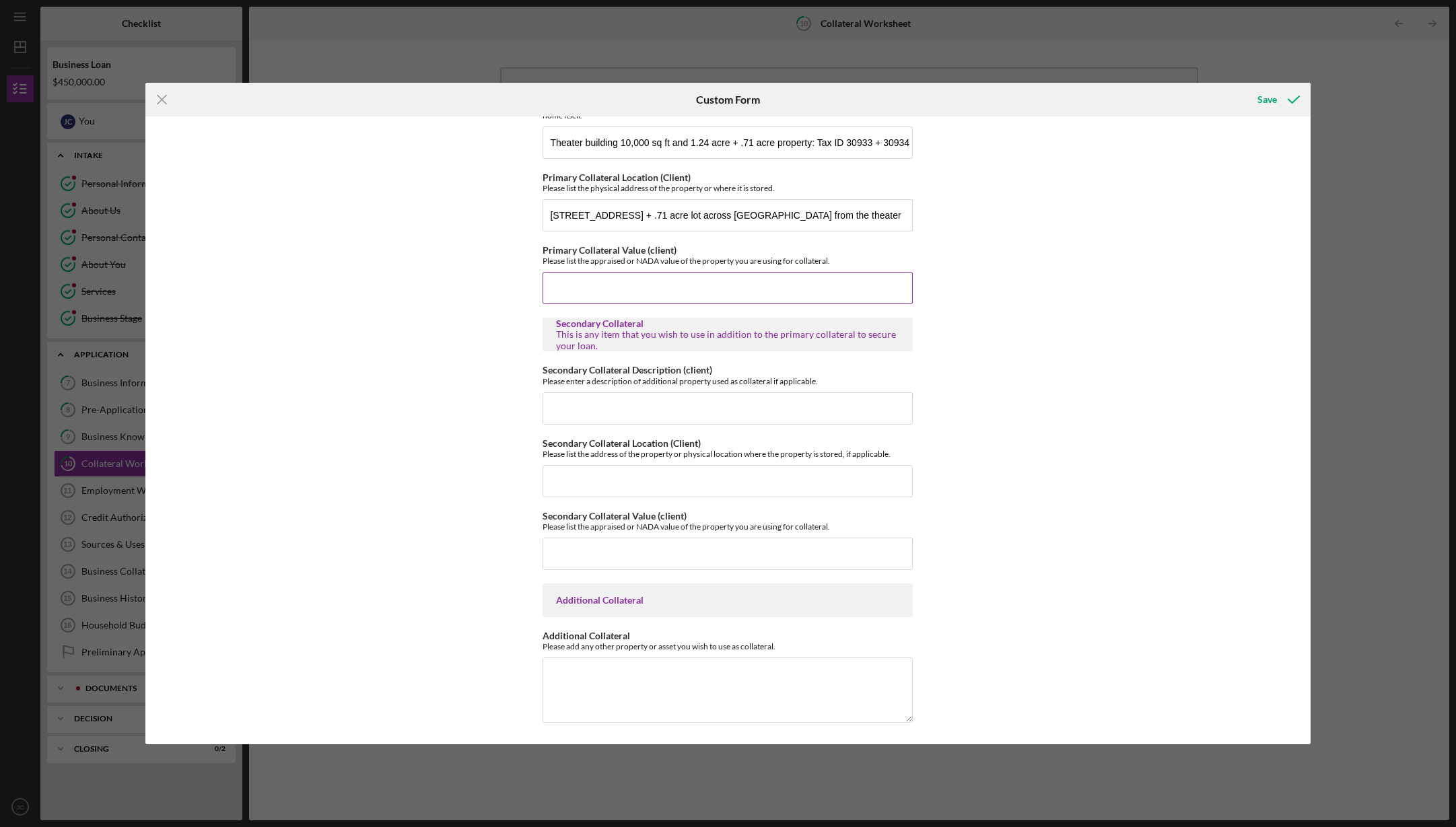
scroll to position [33, 0]
click at [629, 290] on input "Primary Collateral Value (client)" at bounding box center [728, 289] width 370 height 33
type input "$712,300"
click at [1264, 96] on div "Save" at bounding box center [1267, 100] width 20 height 27
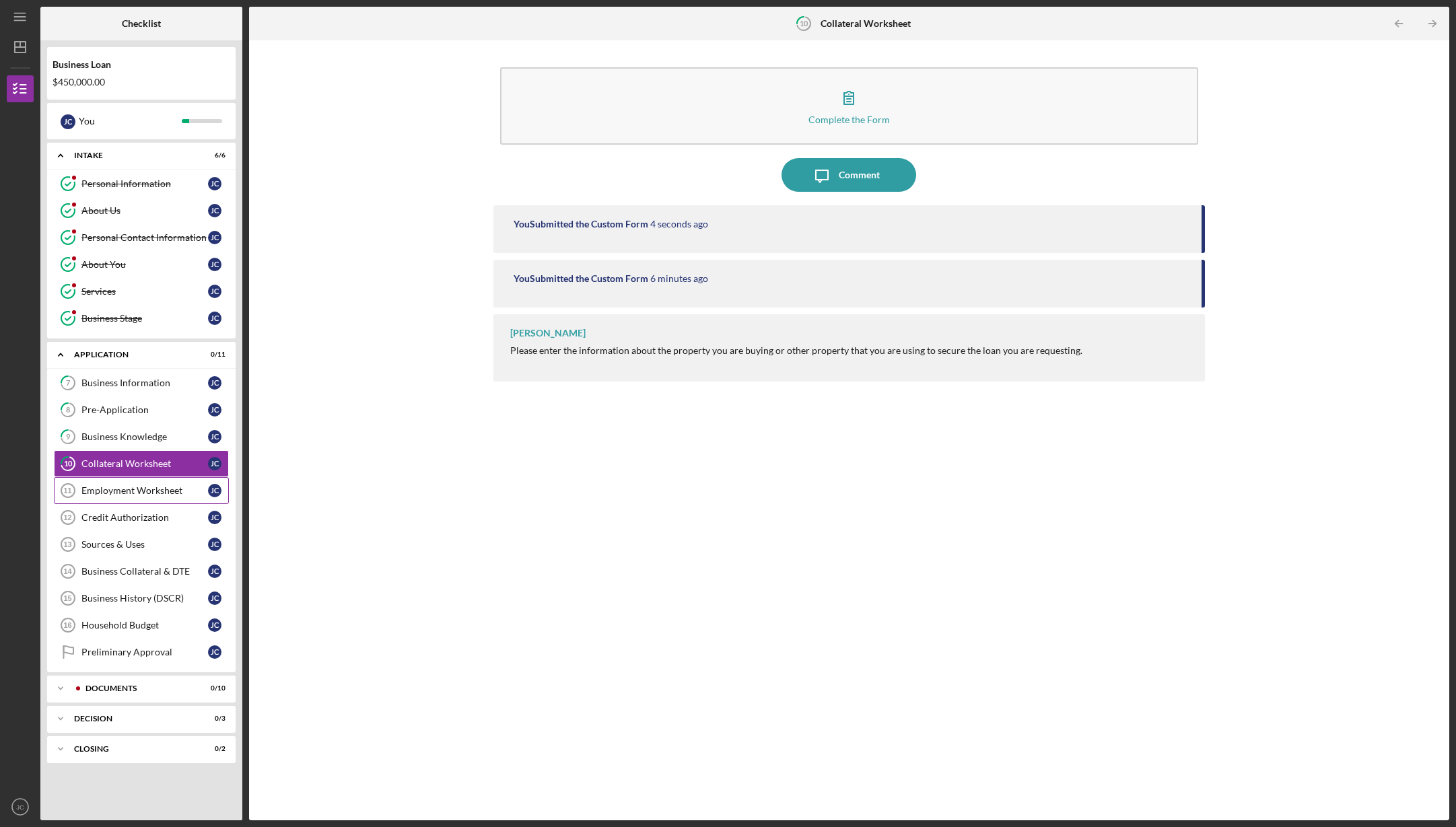
click at [118, 491] on div "Employment Worksheet" at bounding box center [144, 491] width 126 height 11
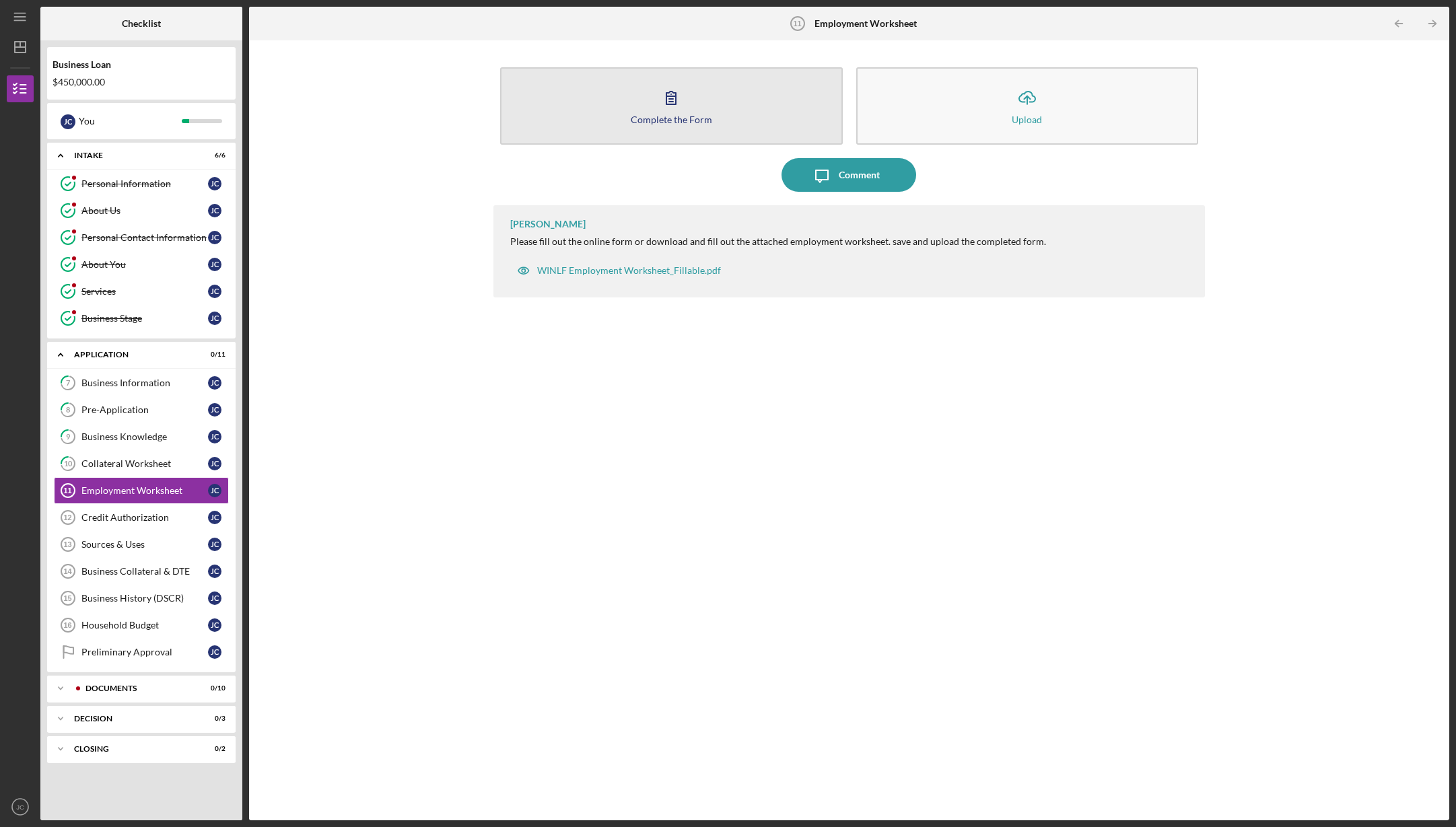
click at [692, 98] on button "Complete the Form Form" at bounding box center [671, 106] width 342 height 77
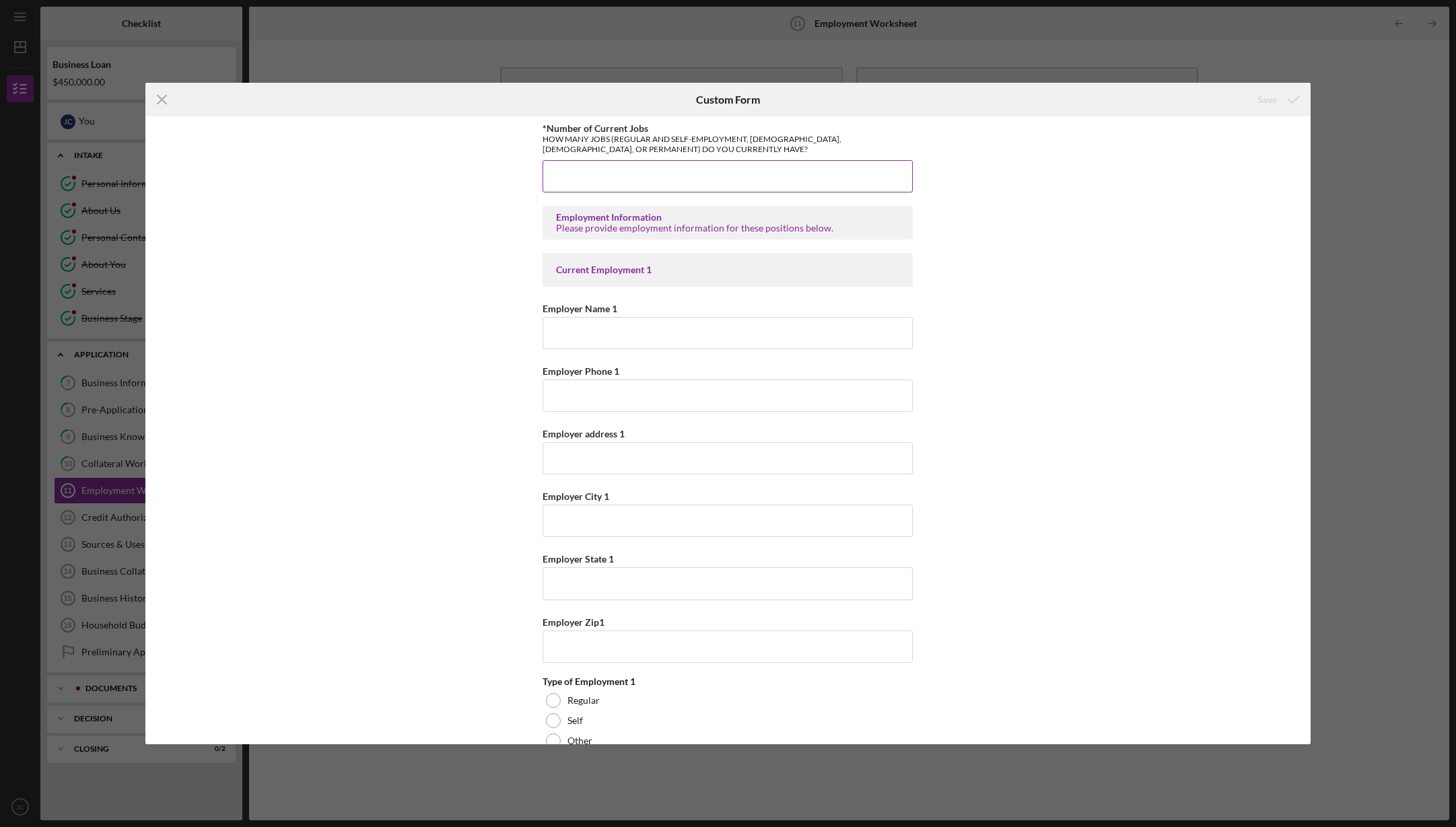
click at [676, 165] on input "*Number of Current Jobs" at bounding box center [728, 176] width 370 height 33
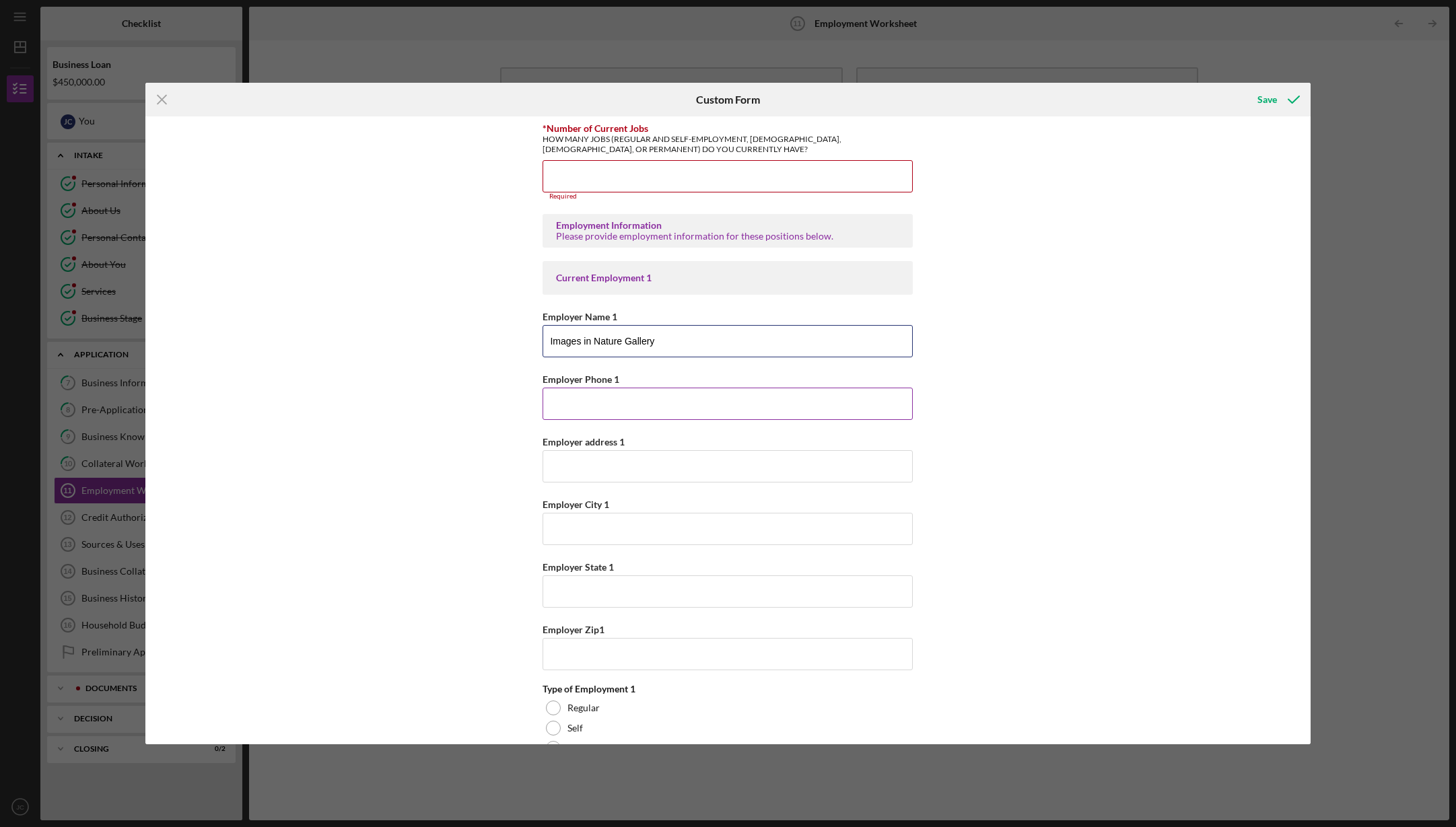
type input "Images in Nature Gallery"
type input "[PHONE_NUMBER]"
type input "[STREET_ADDRESS]"
type input "[PERSON_NAME]"
type input "WI"
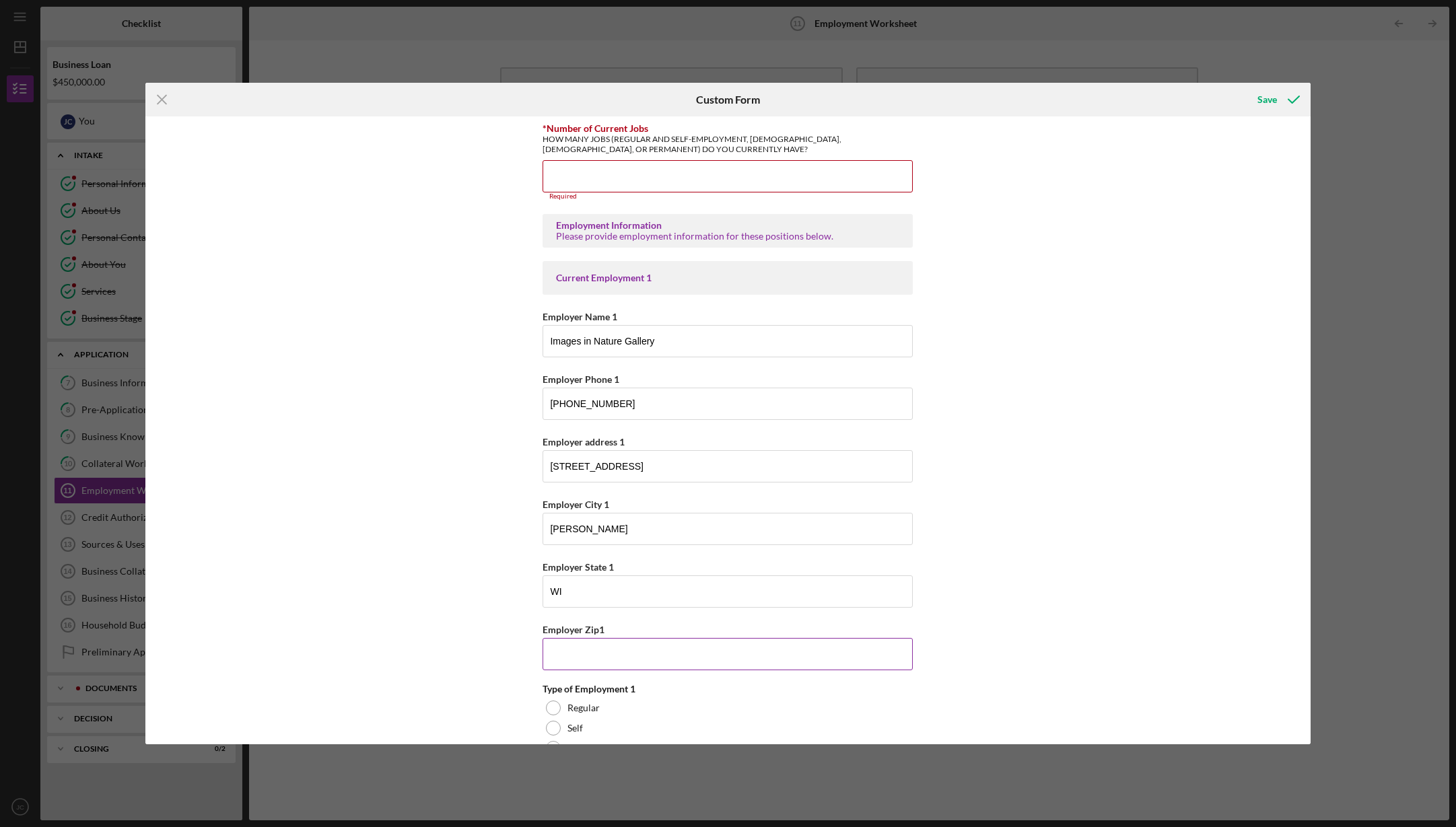
click at [615, 657] on input "Employer Zip1" at bounding box center [728, 654] width 370 height 33
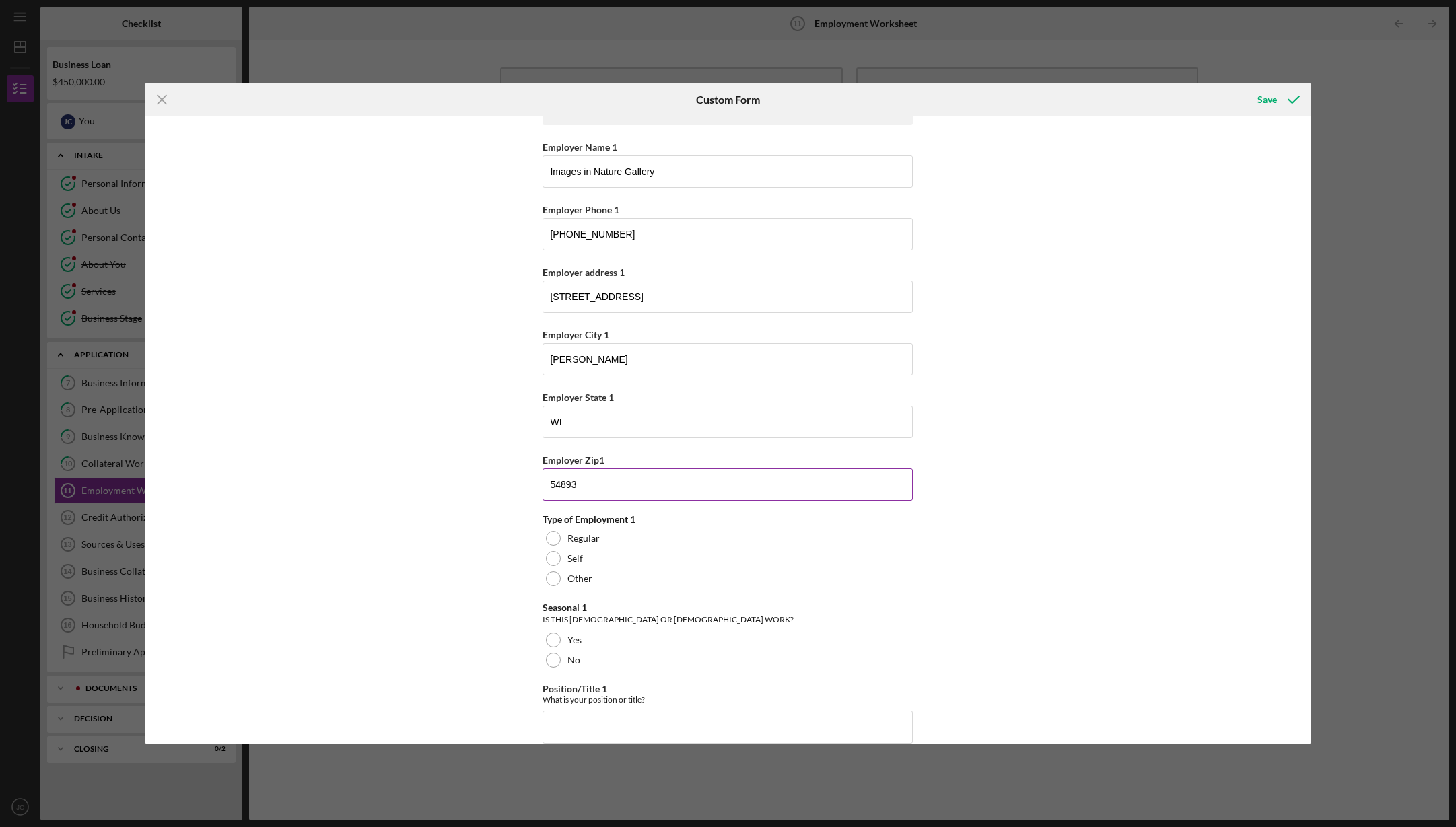
scroll to position [198, 0]
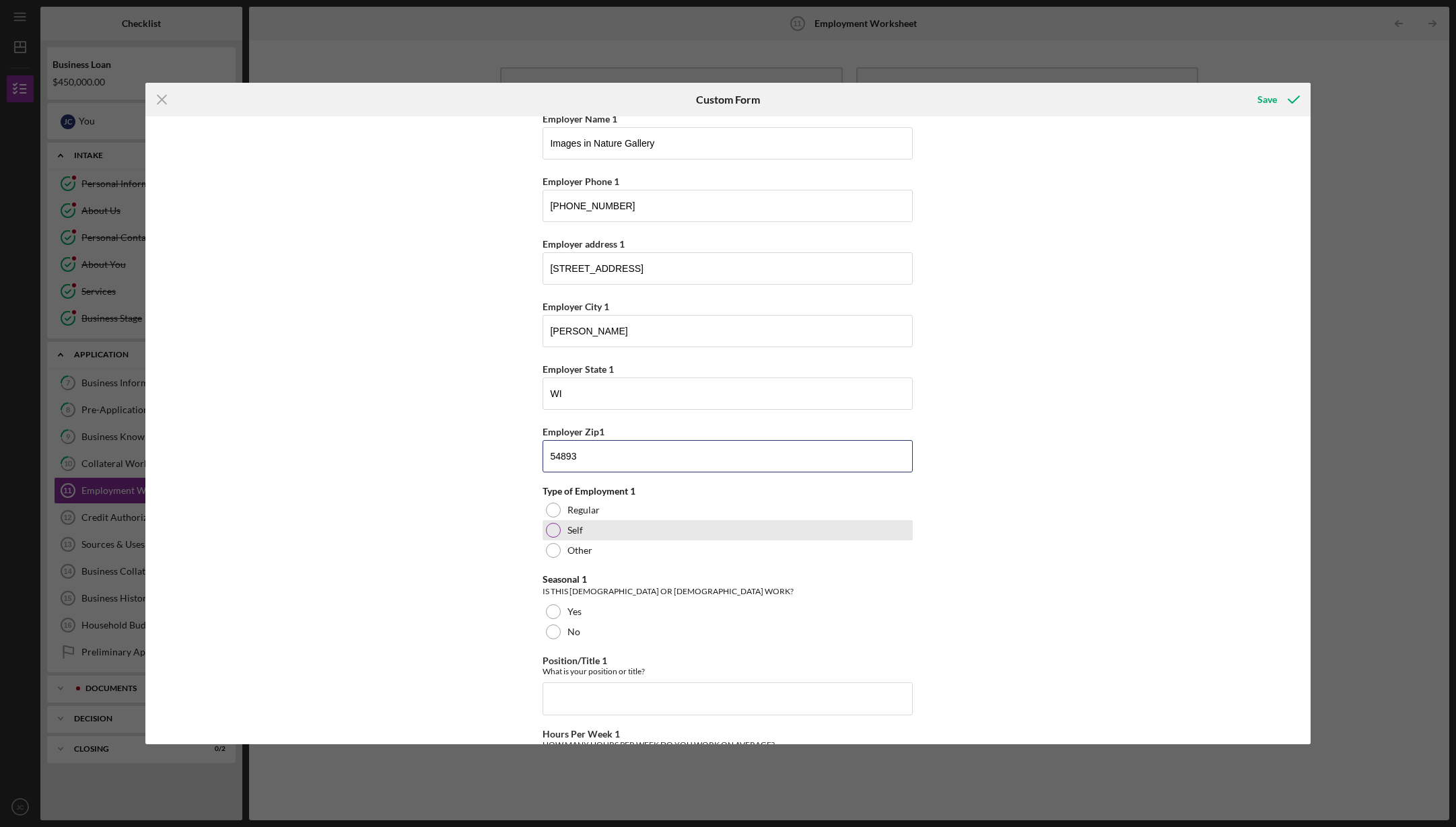
type input "54893"
click at [550, 531] on div at bounding box center [553, 531] width 15 height 15
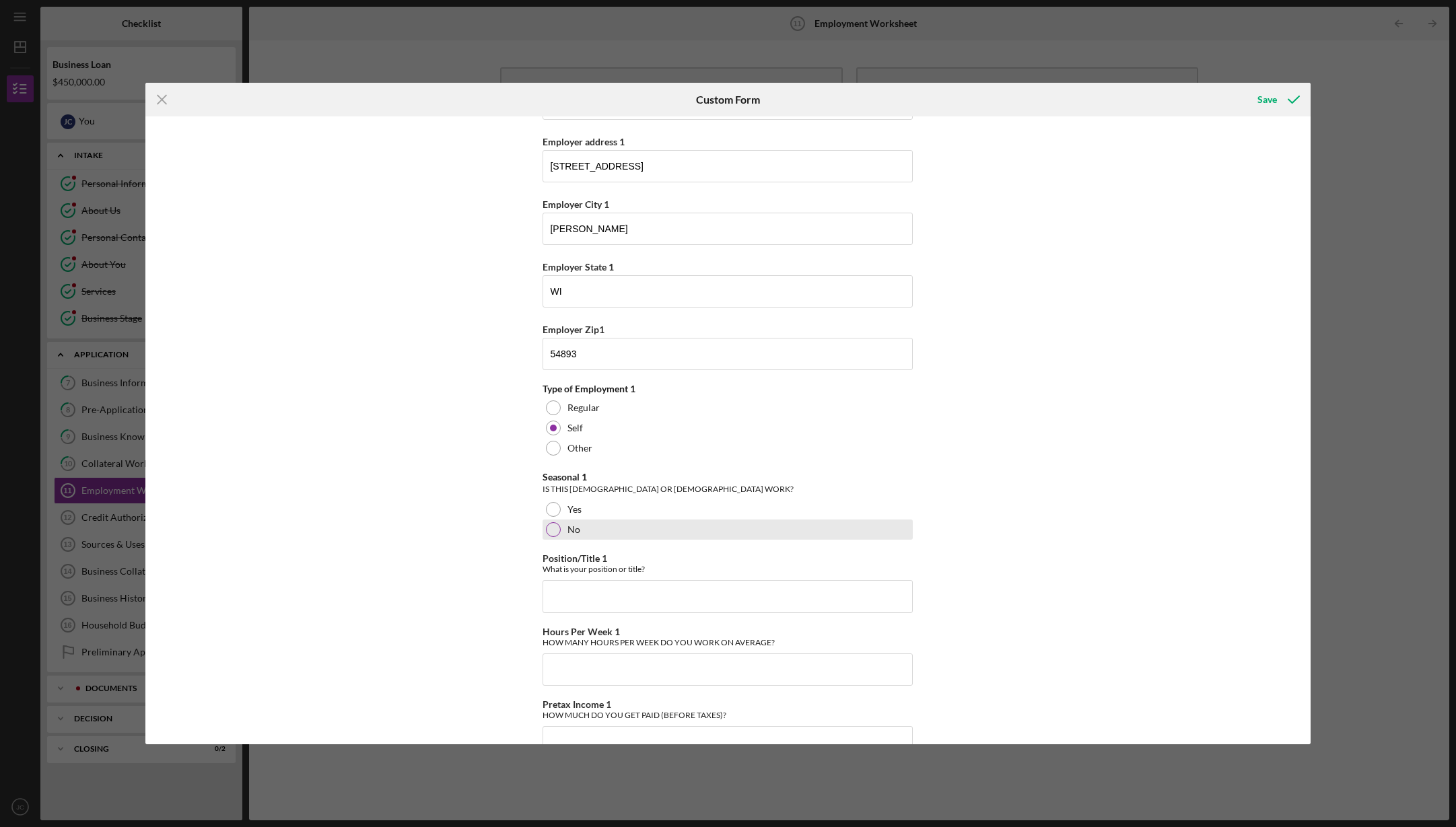
scroll to position [308, 0]
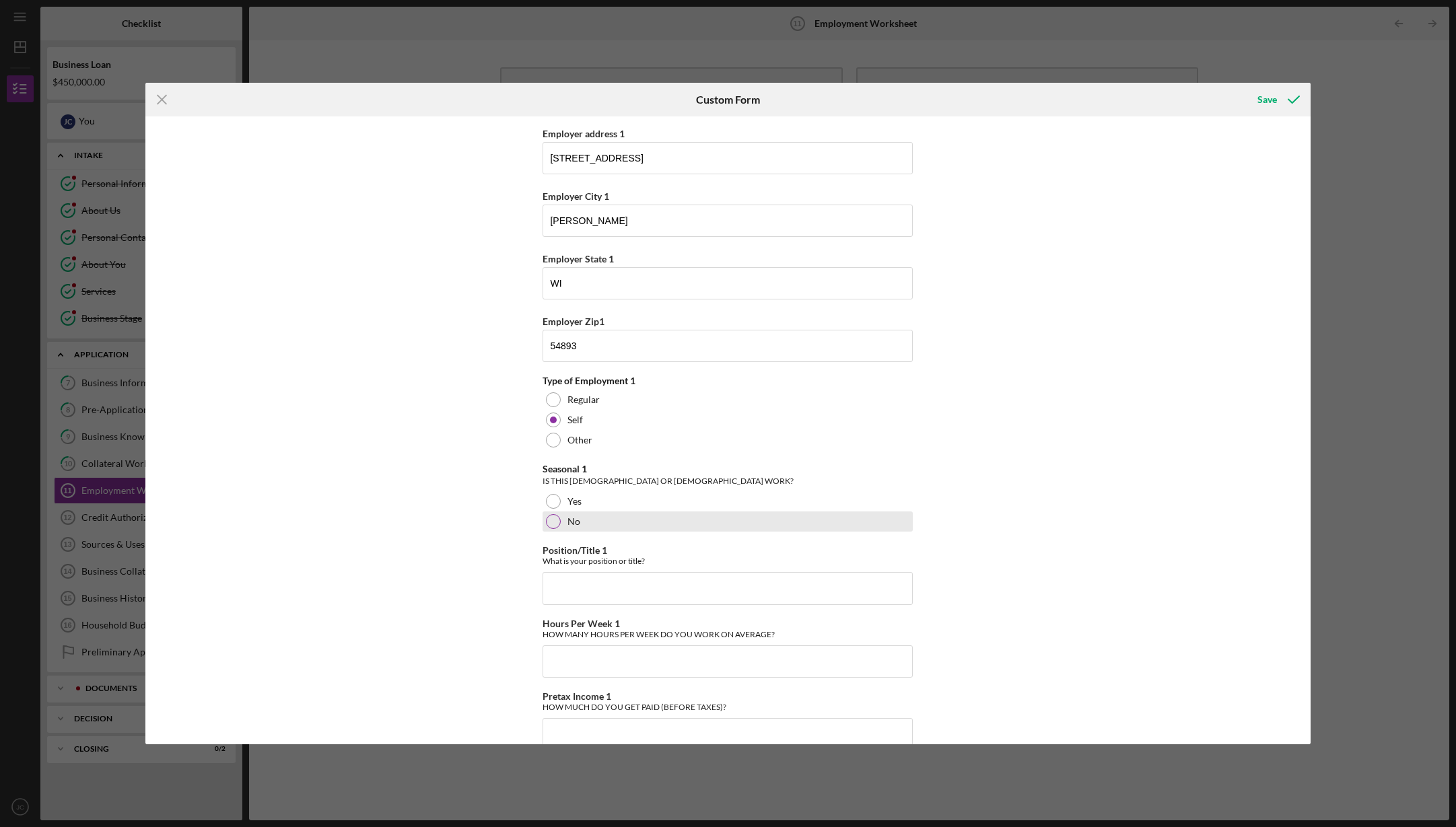
click at [552, 522] on div at bounding box center [553, 522] width 15 height 15
click at [634, 581] on input "Position/Title 1" at bounding box center [728, 591] width 370 height 33
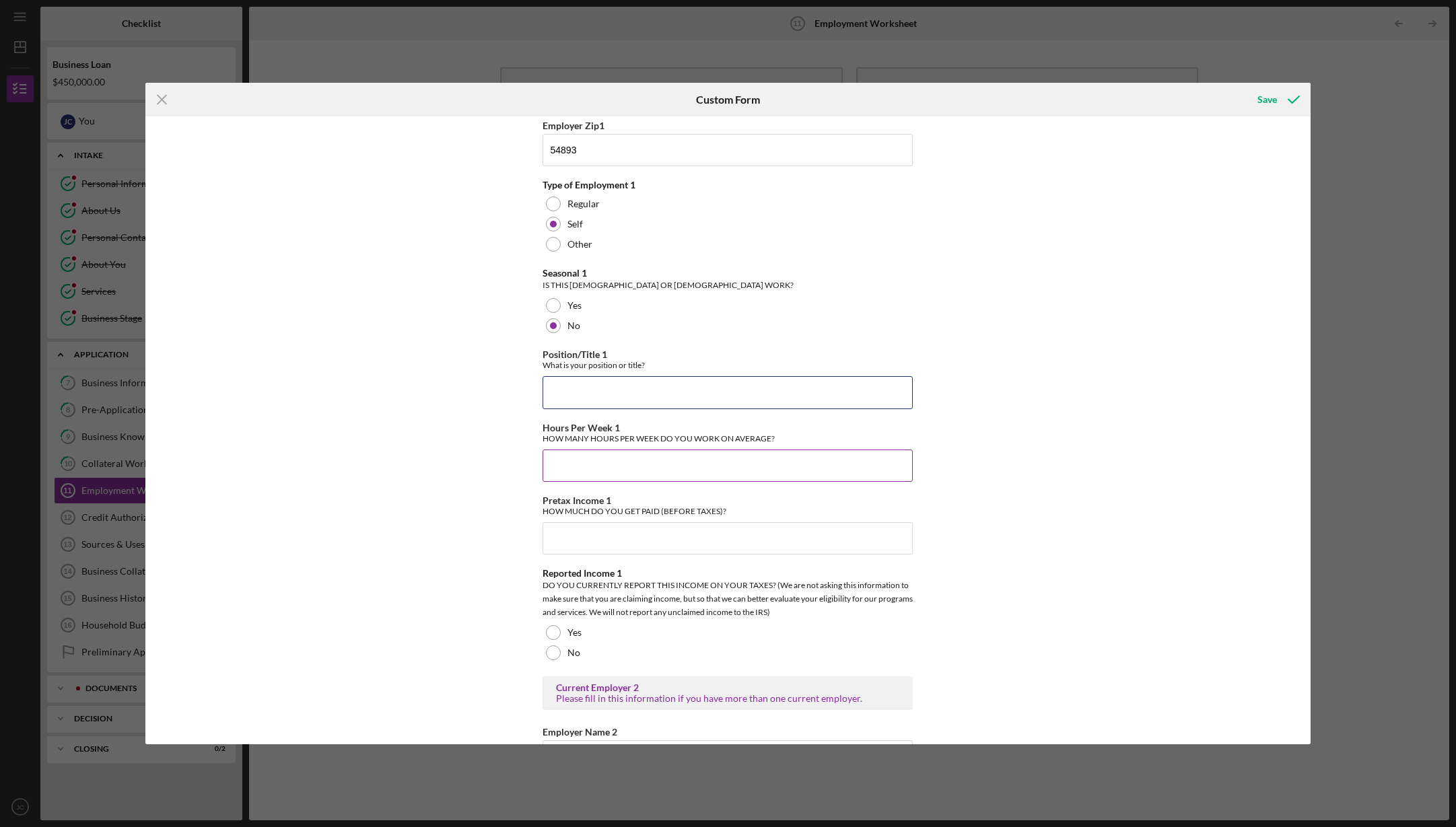
scroll to position [505, 0]
type input "Owner/operator"
click at [627, 463] on input "Hours Per Week 1" at bounding box center [728, 465] width 370 height 33
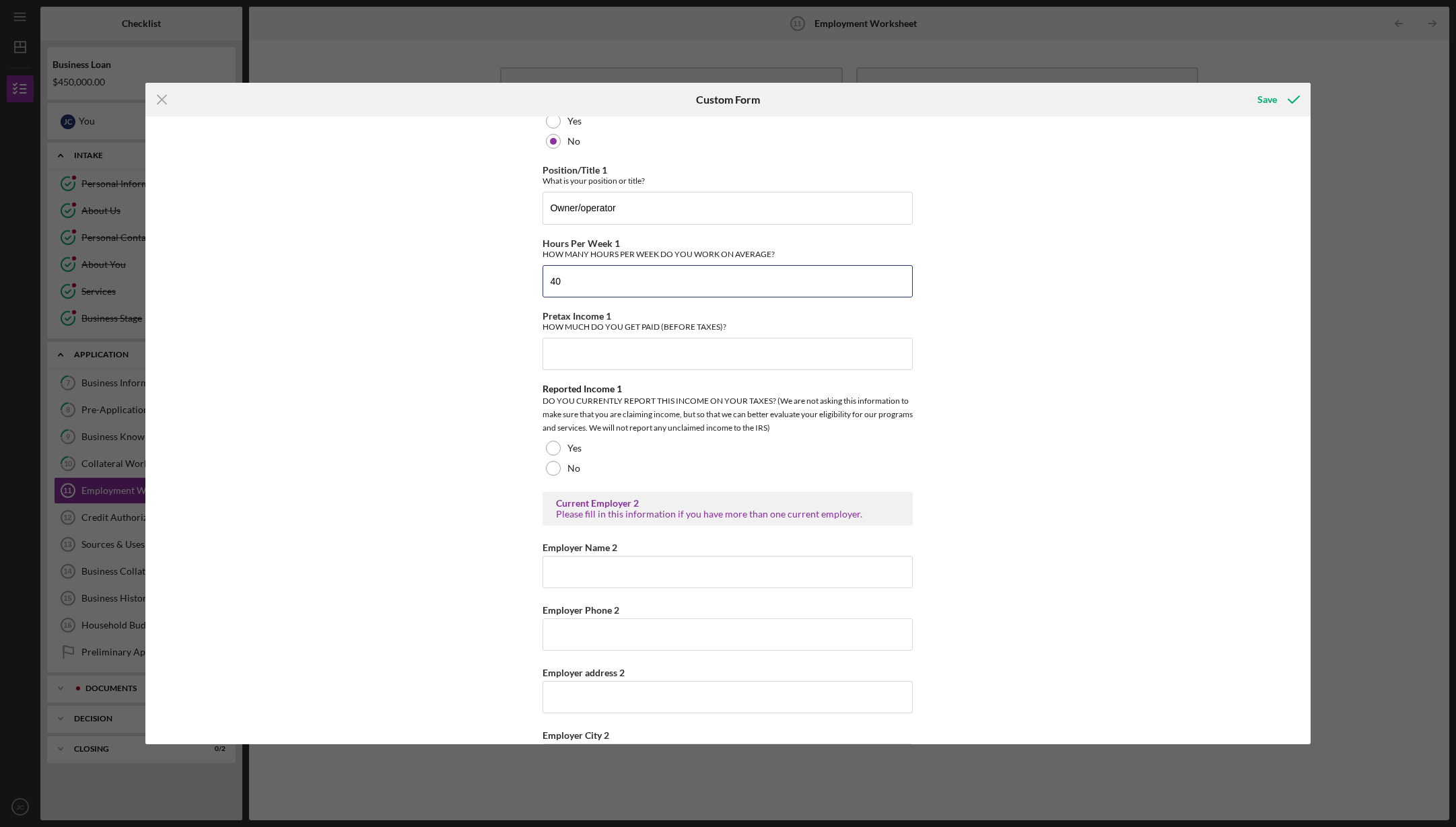
scroll to position [690, 0]
type input "40"
click at [618, 353] on input "Pretax Income 1" at bounding box center [728, 352] width 370 height 33
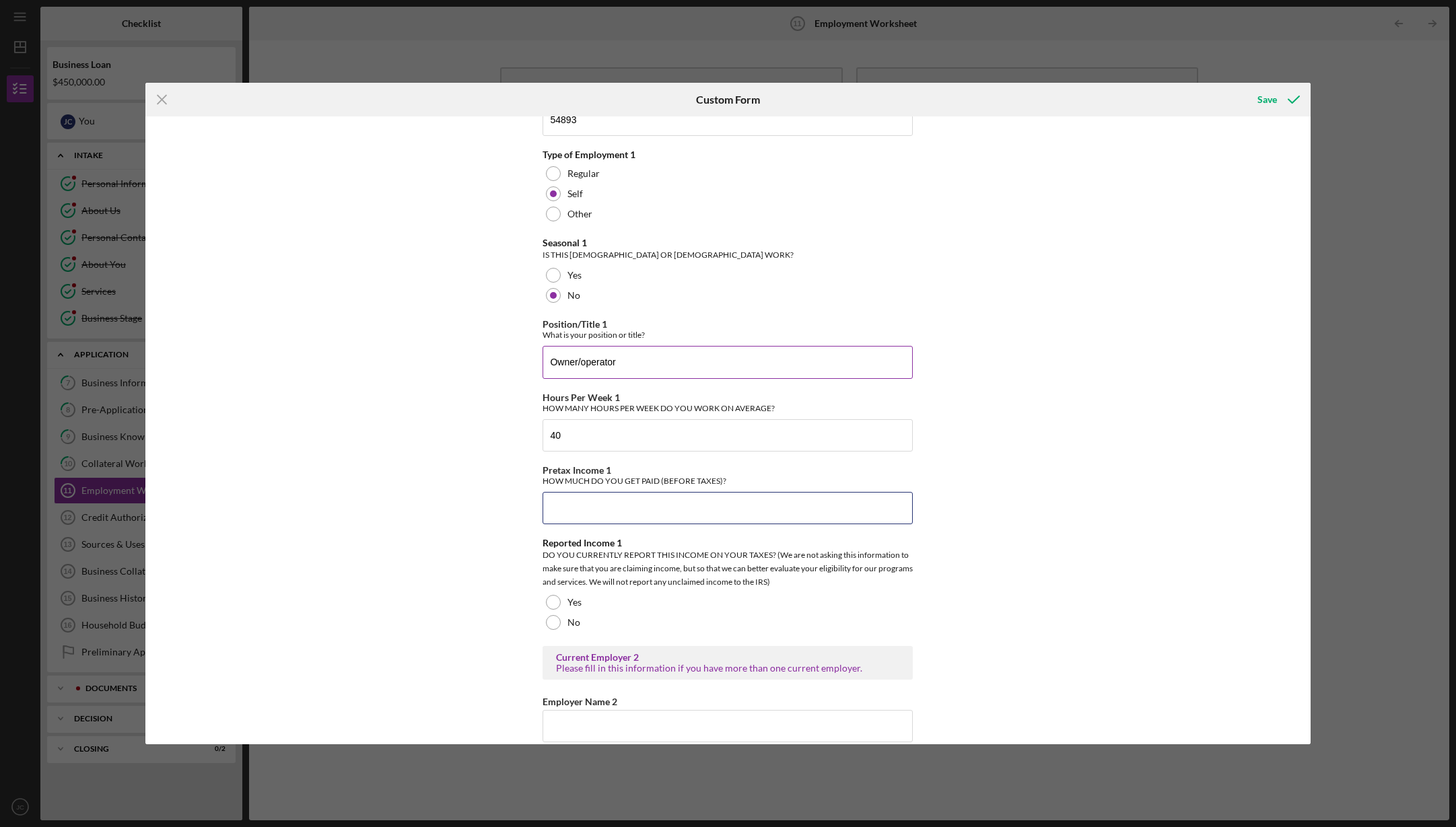
scroll to position [566, 0]
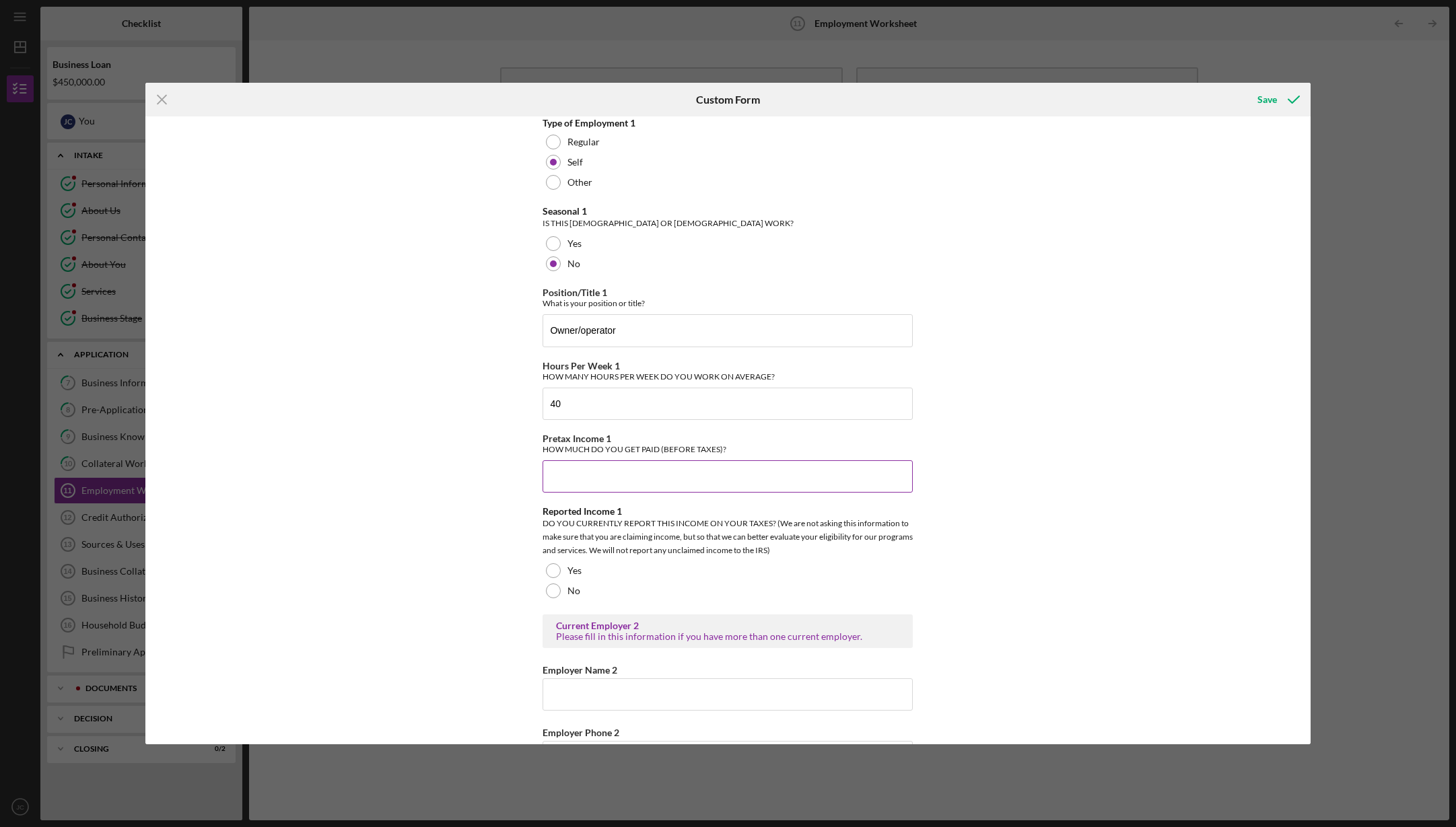
click at [586, 477] on input "Pretax Income 1" at bounding box center [728, 476] width 370 height 33
type input "$17,500"
click at [551, 567] on div at bounding box center [553, 571] width 15 height 15
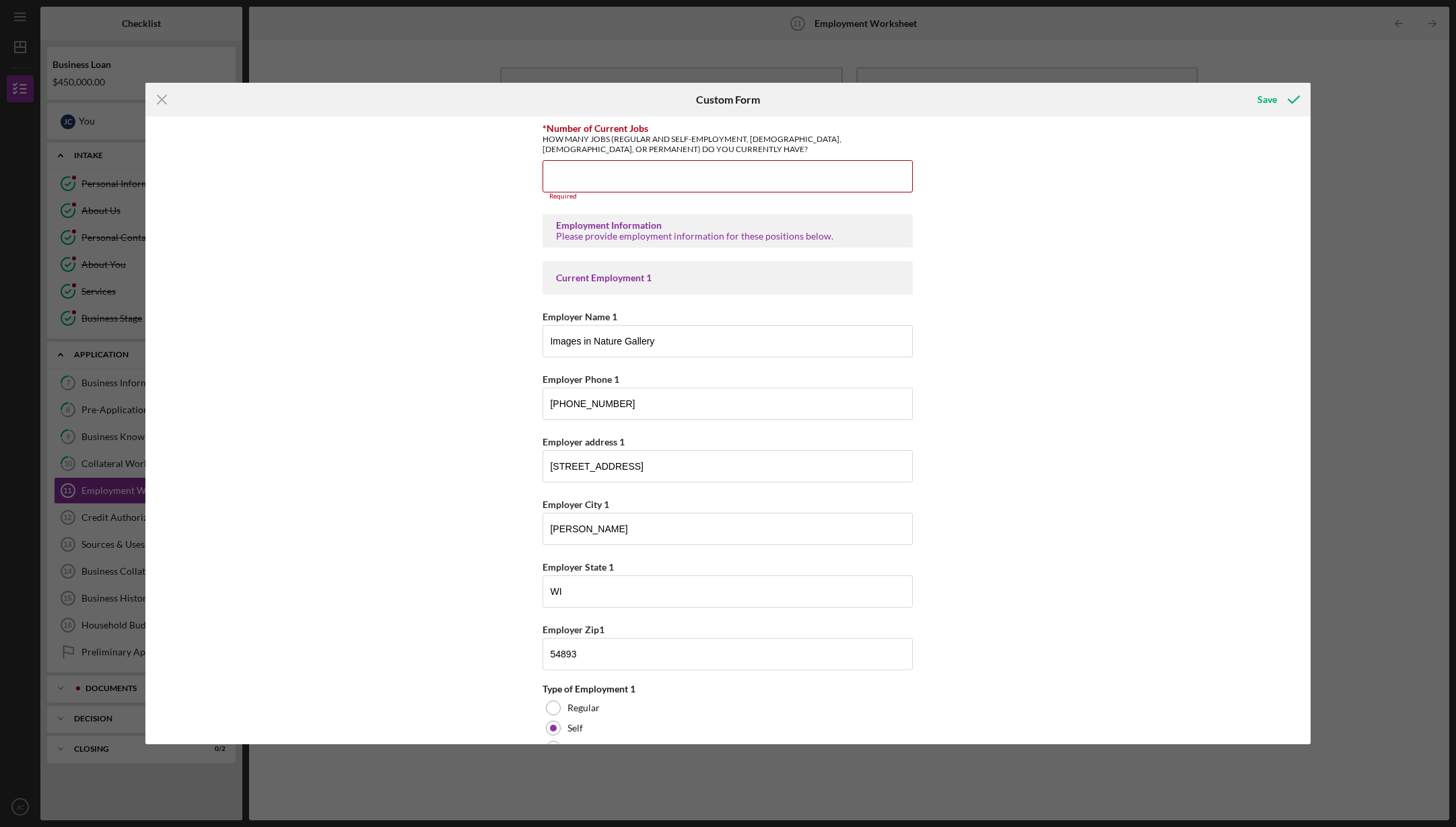
scroll to position [0, 0]
click at [606, 176] on input "*Number of Current Jobs" at bounding box center [728, 176] width 370 height 33
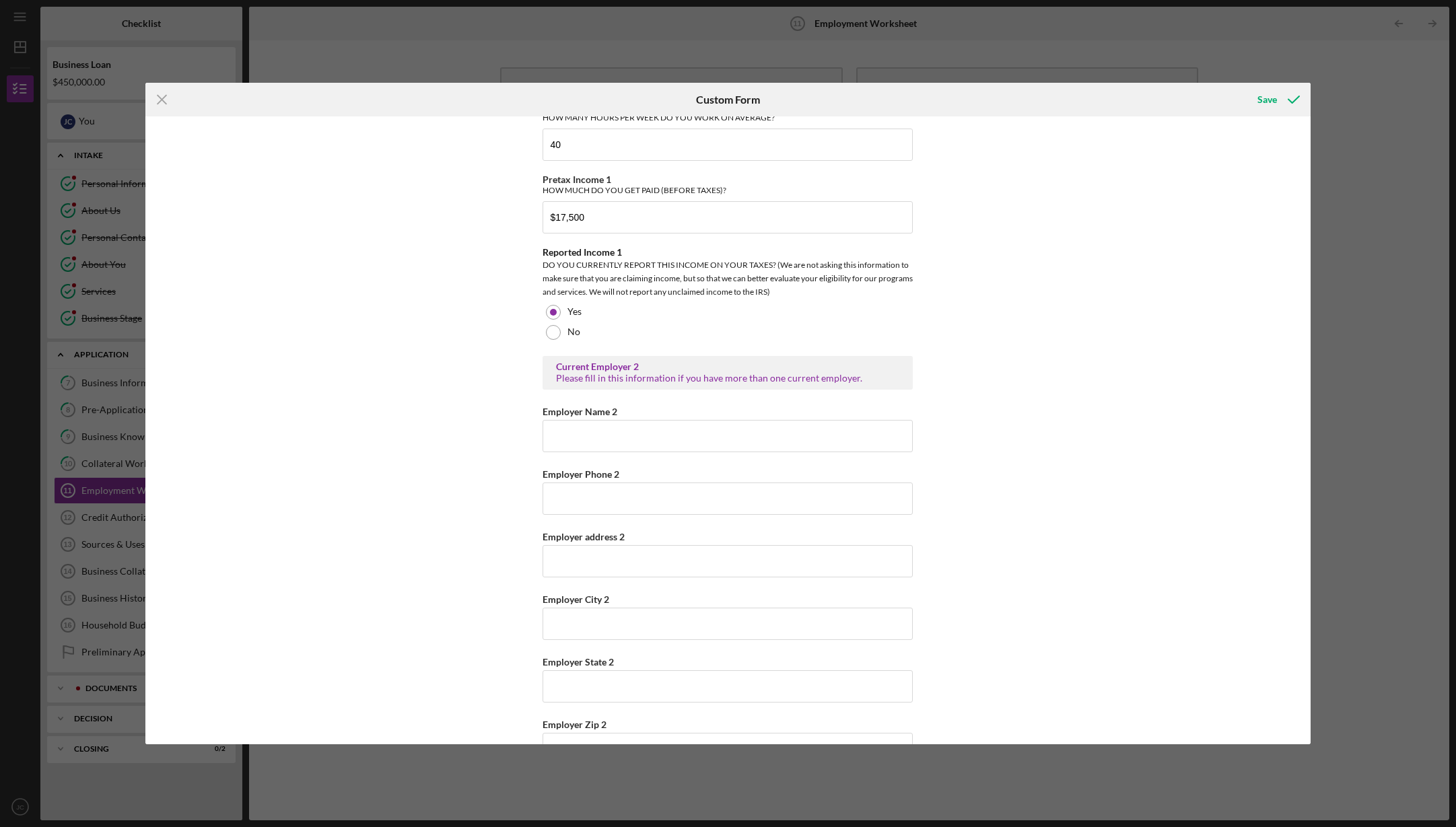
scroll to position [931, 0]
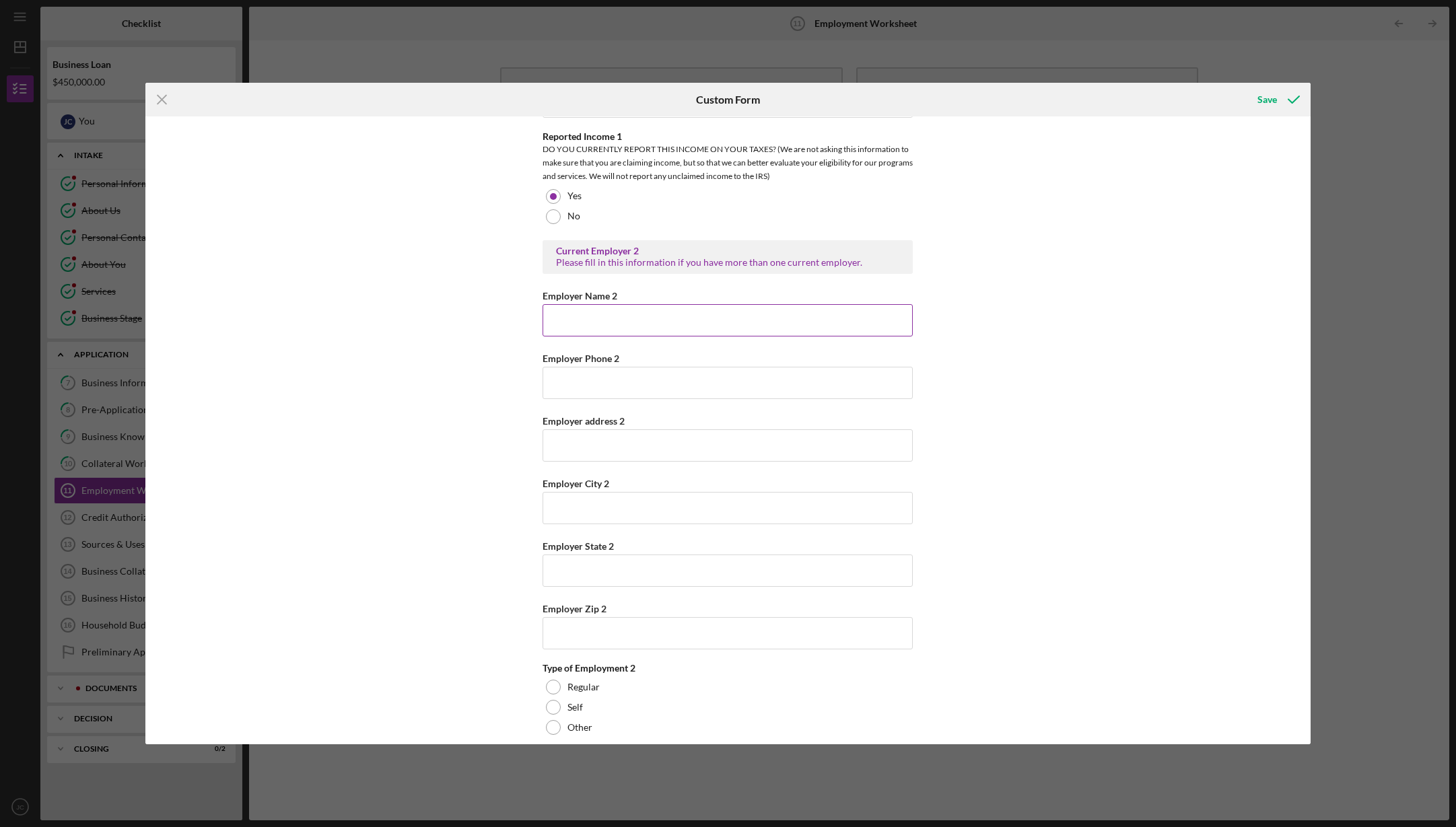
type input "2"
type input "C"
type input "Pike Lake Ventures, LLC"
type input "[PHONE_NUMBER]"
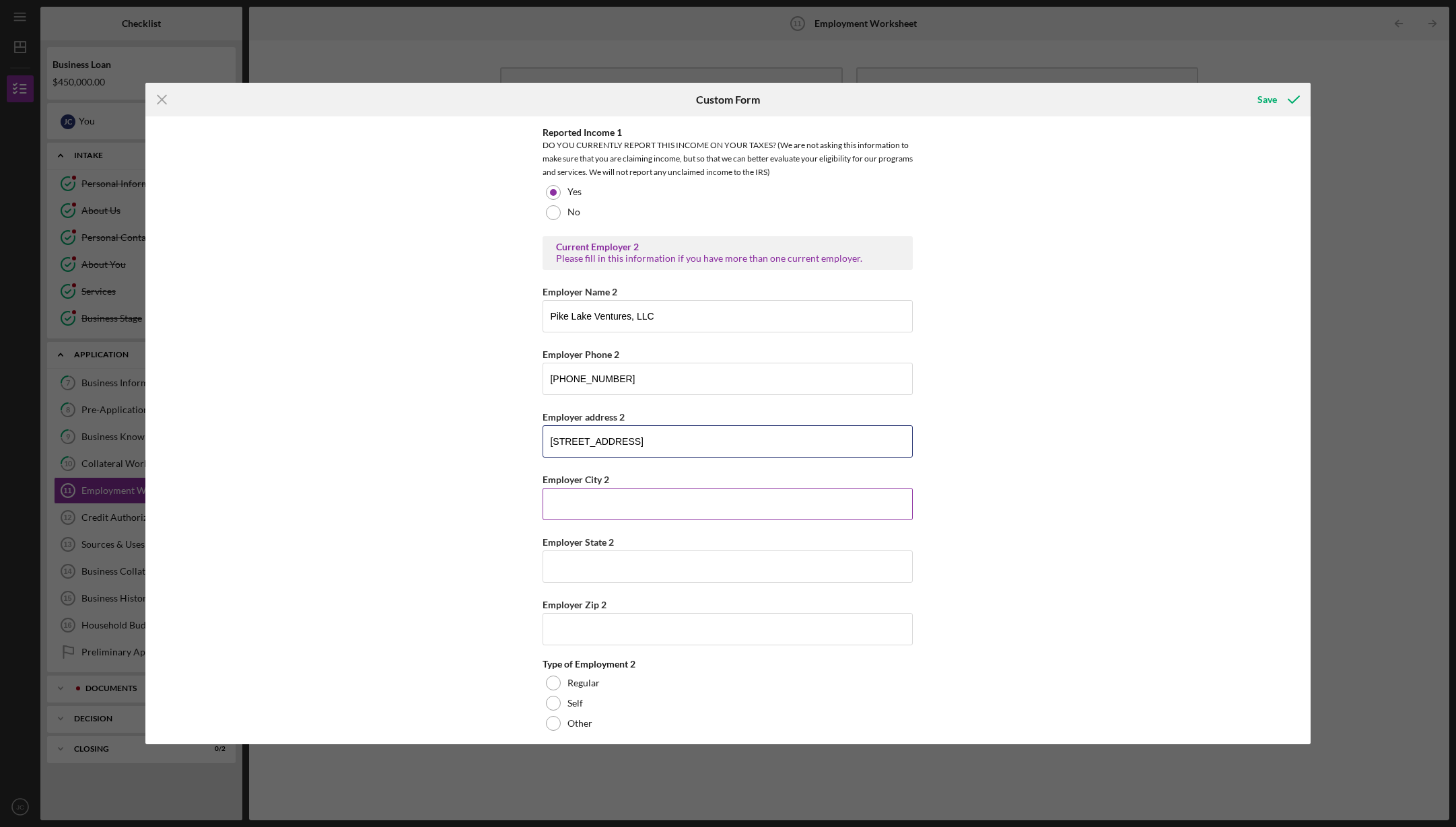
type input "[STREET_ADDRESS]"
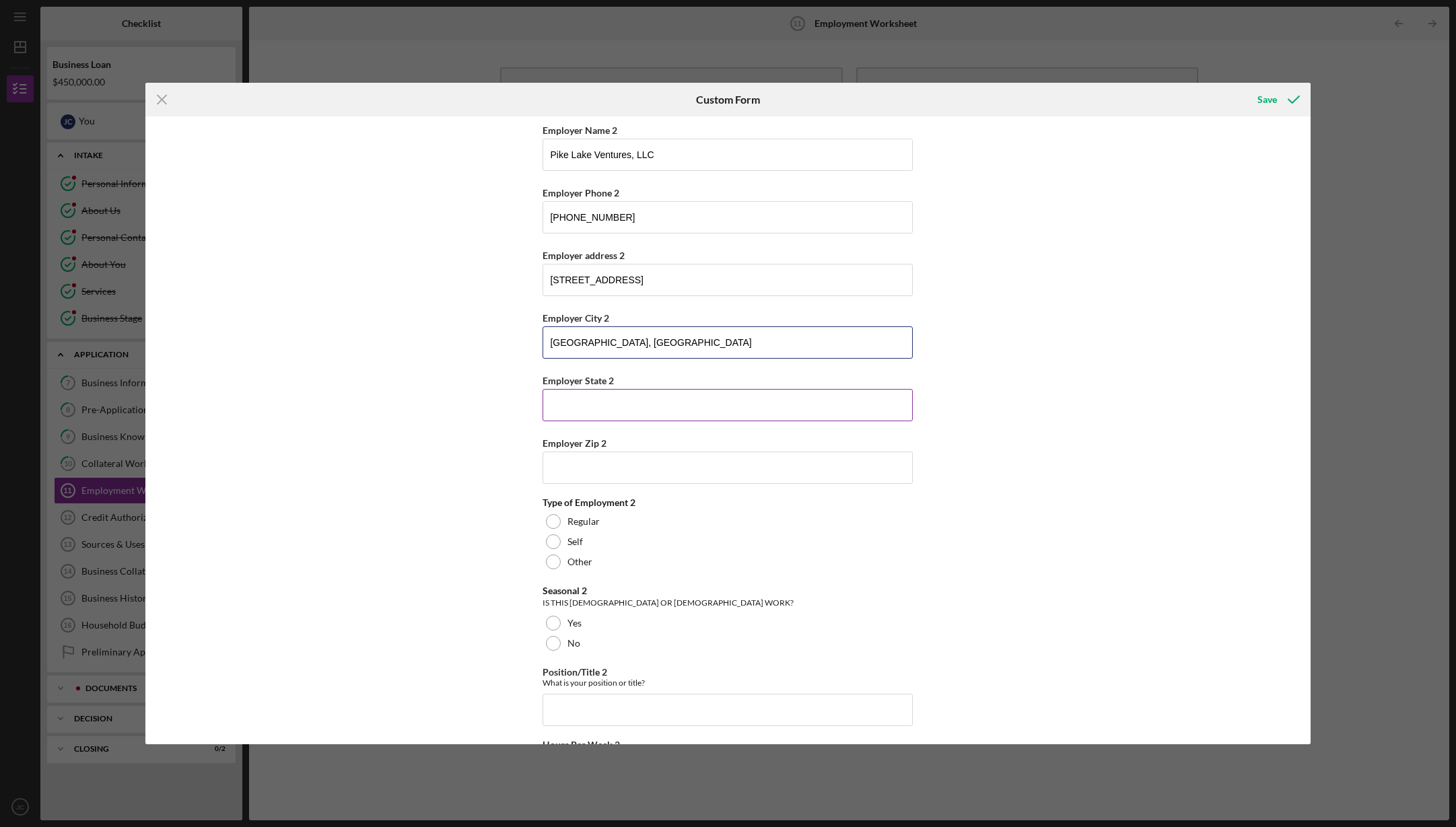
scroll to position [1095, 0]
type input "[GEOGRAPHIC_DATA], [GEOGRAPHIC_DATA]"
type input "WI"
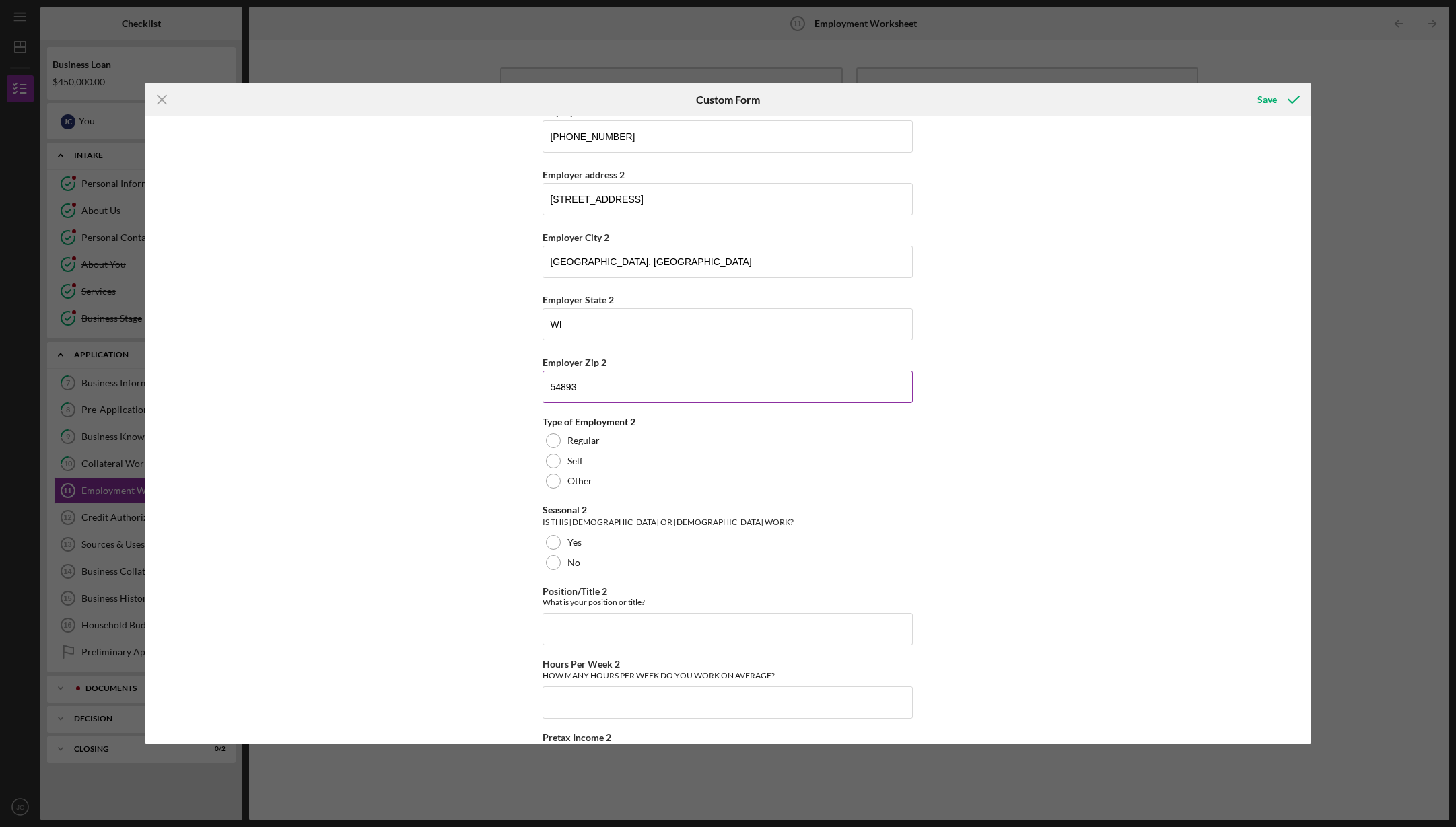
scroll to position [1188, 0]
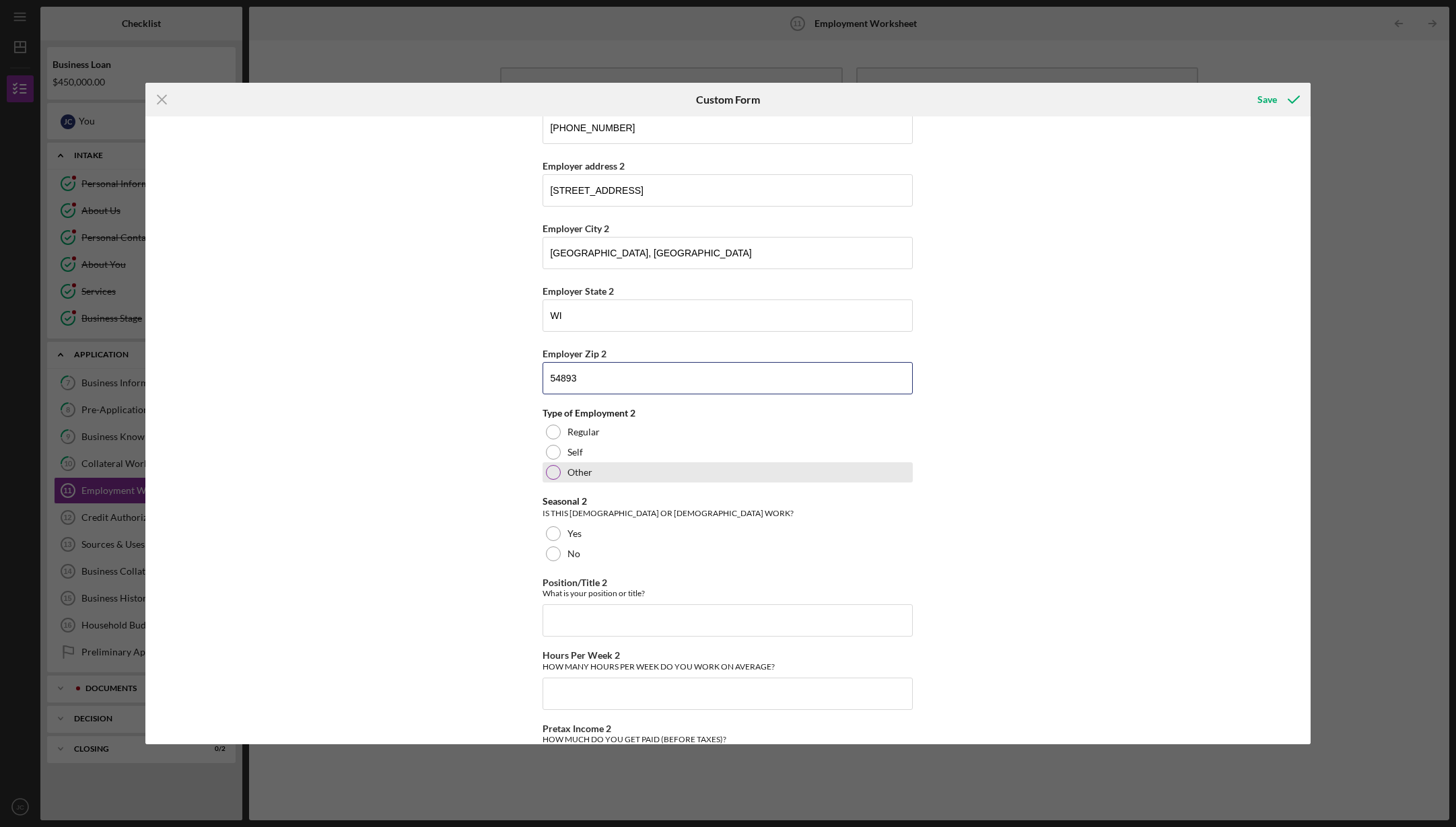
type input "54893"
drag, startPoint x: 553, startPoint y: 470, endPoint x: 596, endPoint y: 465, distance: 43.3
click at [553, 469] on div at bounding box center [553, 472] width 15 height 15
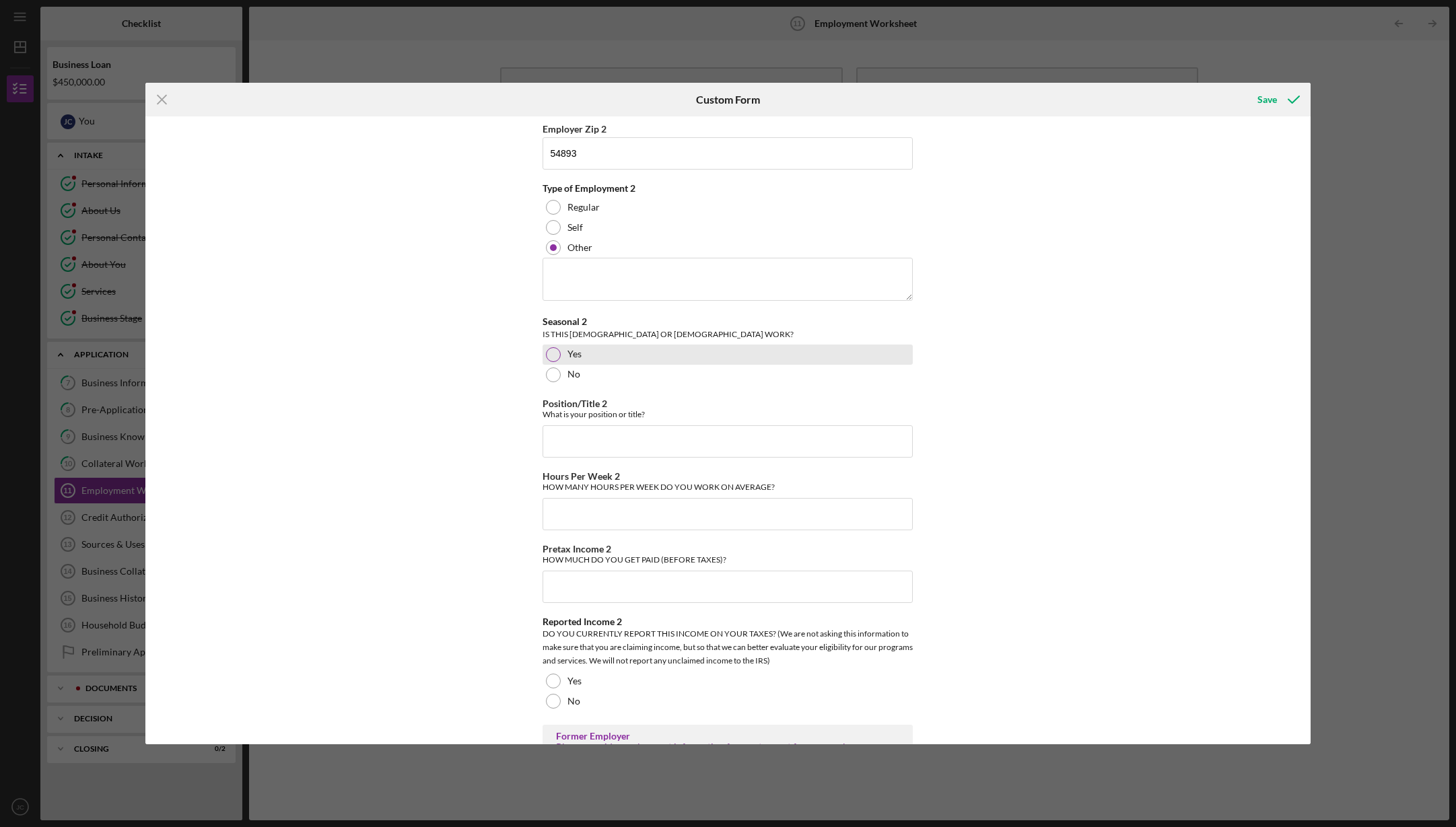
scroll to position [1408, 0]
click at [551, 352] on div at bounding box center [553, 359] width 15 height 15
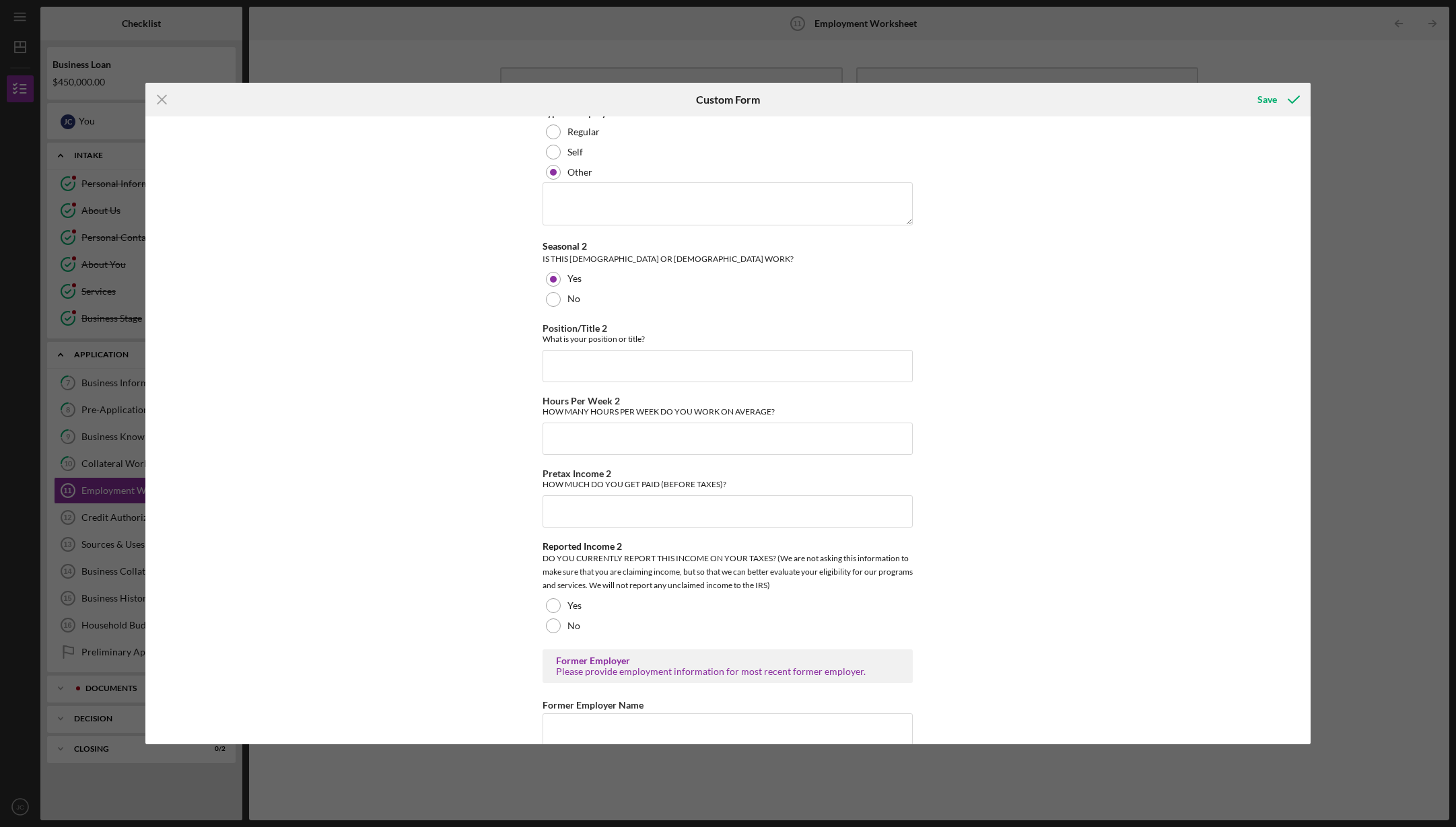
scroll to position [1490, 0]
click at [650, 359] on input "Position/Title 2" at bounding box center [728, 364] width 370 height 33
type input "c"
type input "Fireworks Consultant"
click at [596, 439] on input "Hours Per Week 2" at bounding box center [728, 436] width 370 height 33
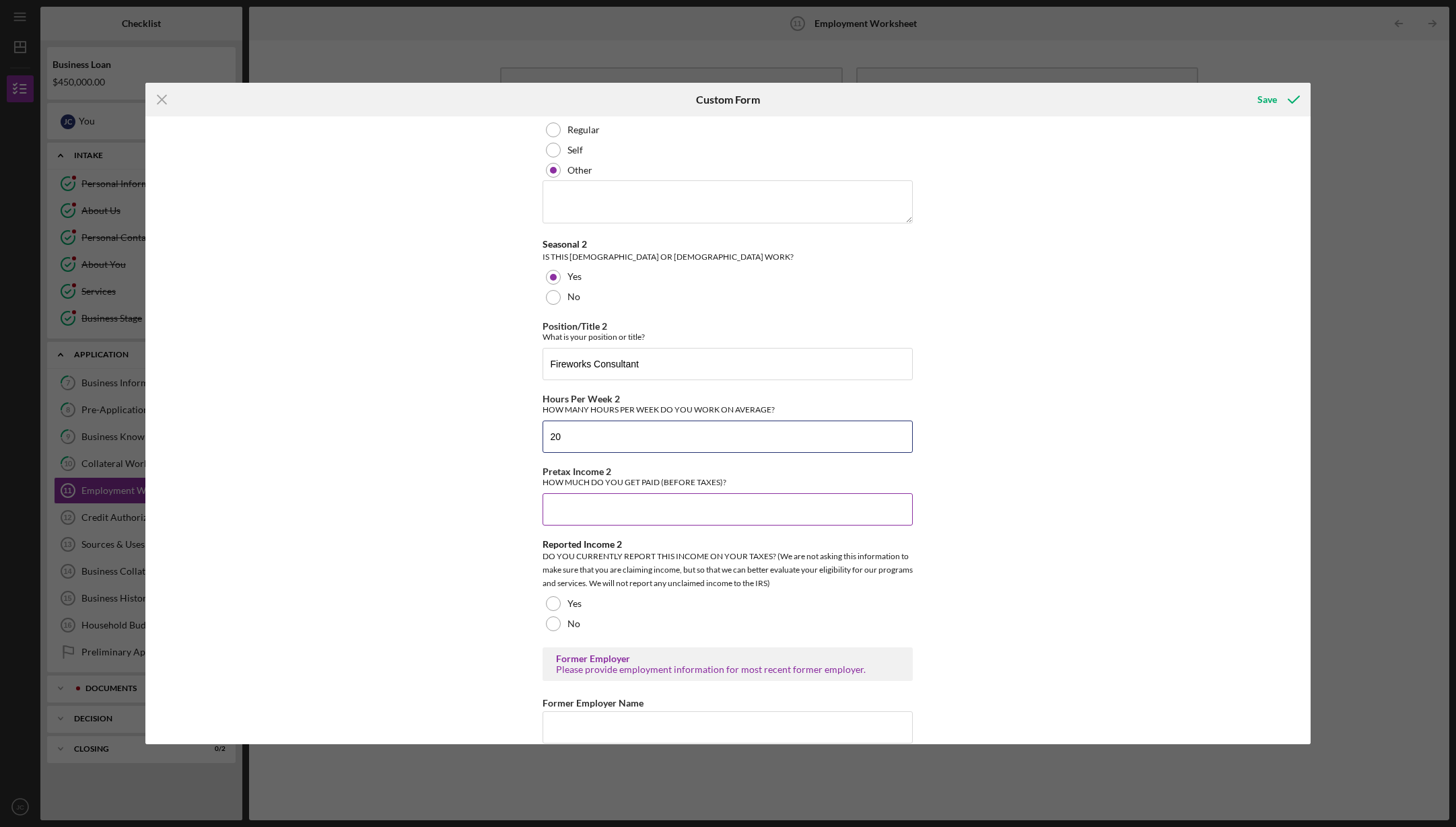
type input "20"
drag, startPoint x: 574, startPoint y: 508, endPoint x: 660, endPoint y: 505, distance: 86.1
click at [574, 508] on input "Pretax Income 2" at bounding box center [728, 510] width 370 height 33
type input "$22,000"
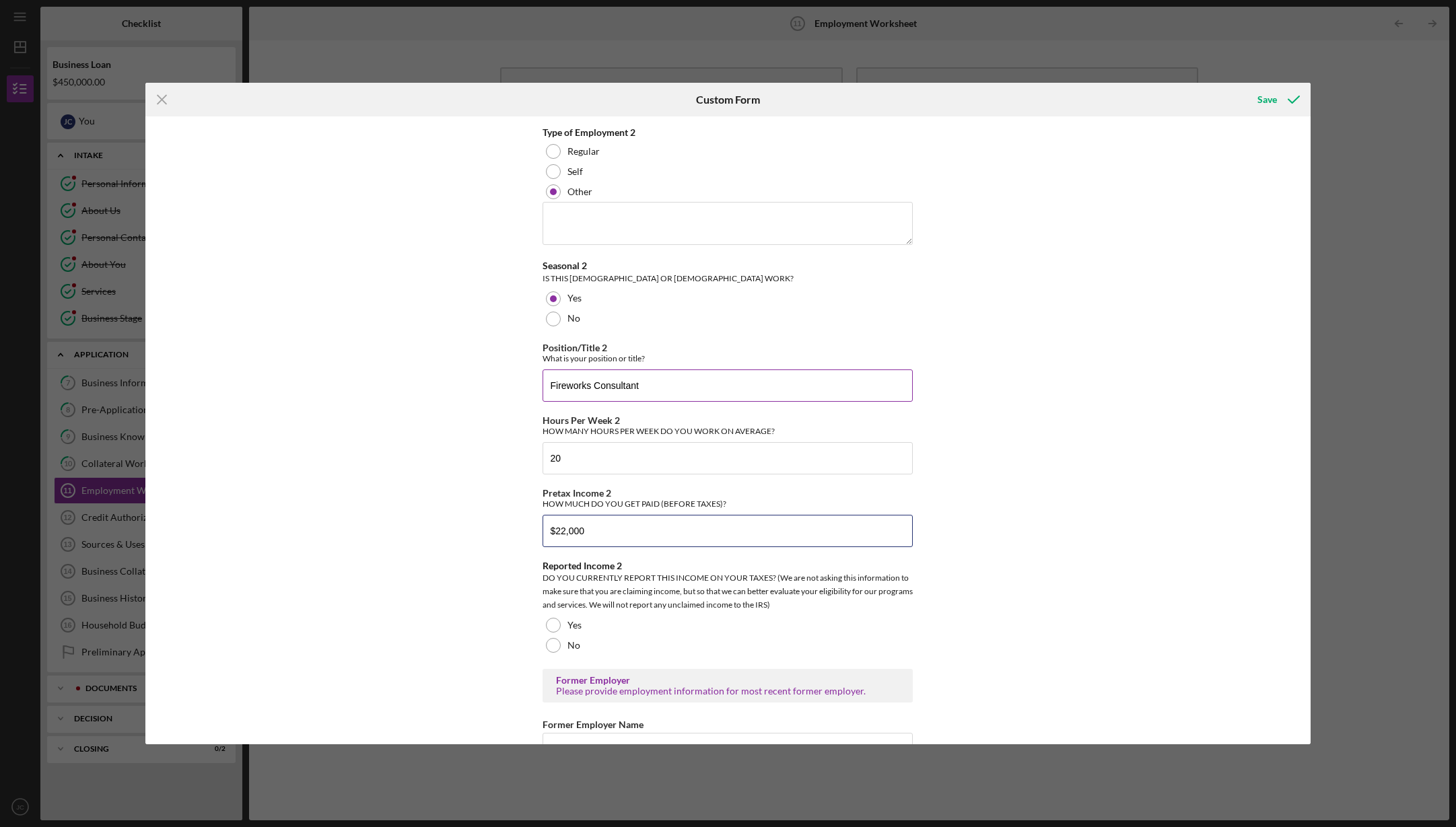
scroll to position [1465, 0]
click at [593, 387] on input "Fireworks Consultant" at bounding box center [728, 389] width 370 height 33
type input "Consultant"
click at [667, 218] on textarea at bounding box center [728, 227] width 370 height 43
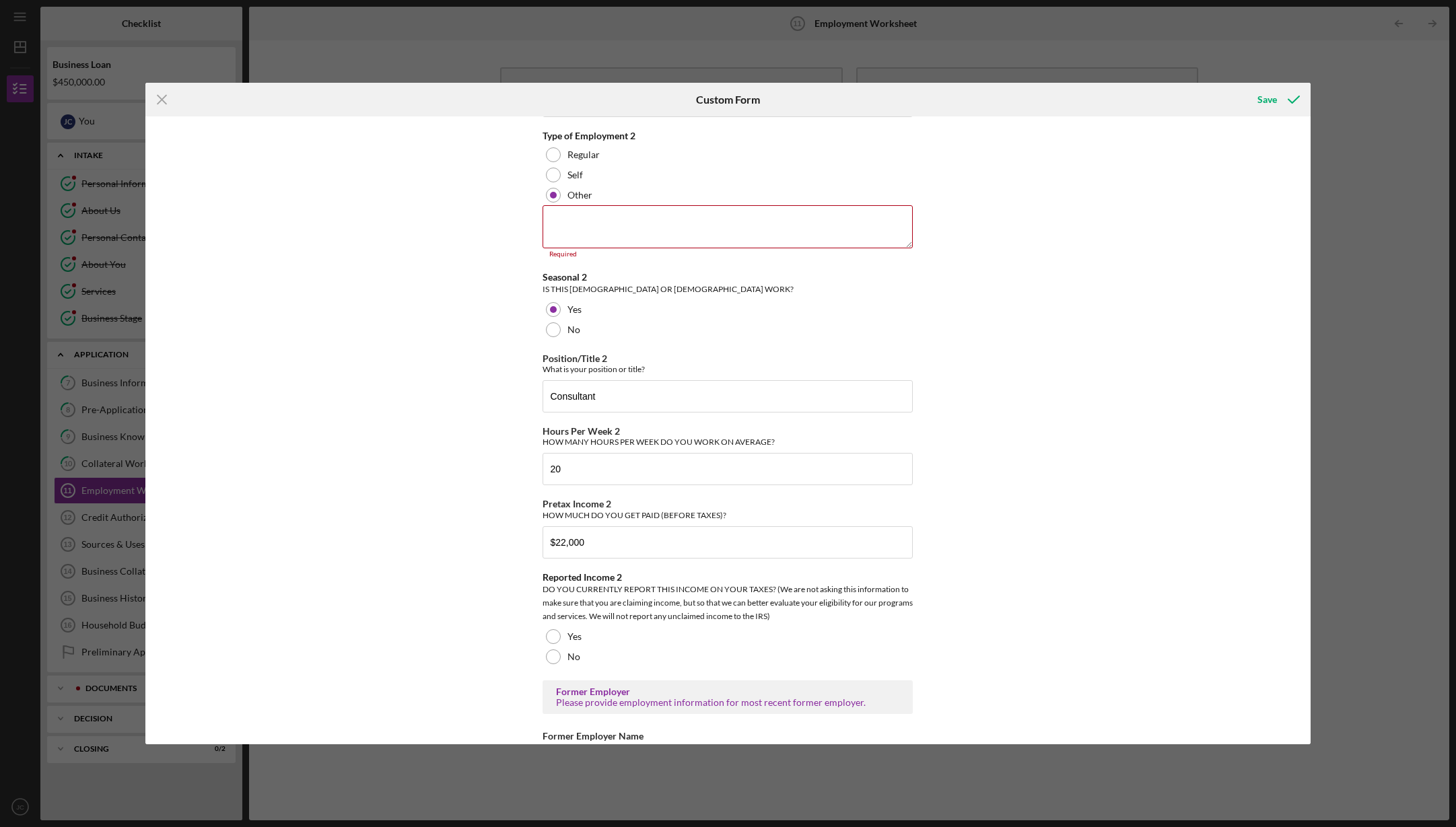
click at [1051, 251] on div "*Number of Current Jobs HOW MANY JOBS (REGULAR AND SELF-EMPLOYMENT, [DEMOGRAPHI…" at bounding box center [727, 430] width 1164 height 628
click at [856, 277] on div "Seasonal 2" at bounding box center [728, 277] width 370 height 11
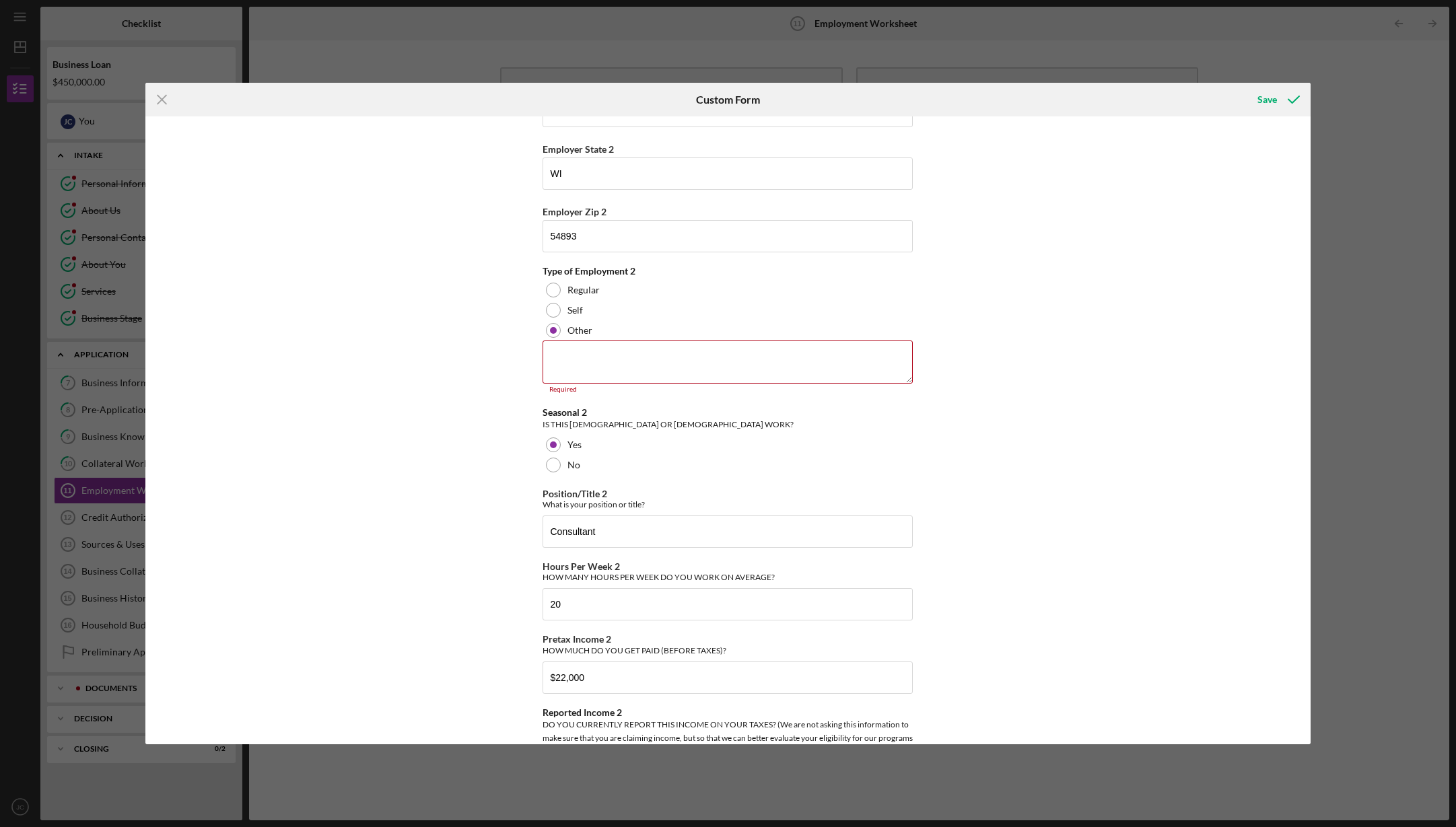
scroll to position [1333, 0]
click at [984, 340] on div "*Number of Current Jobs HOW MANY JOBS (REGULAR AND SELF-EMPLOYMENT, [DEMOGRAPHI…" at bounding box center [727, 430] width 1164 height 628
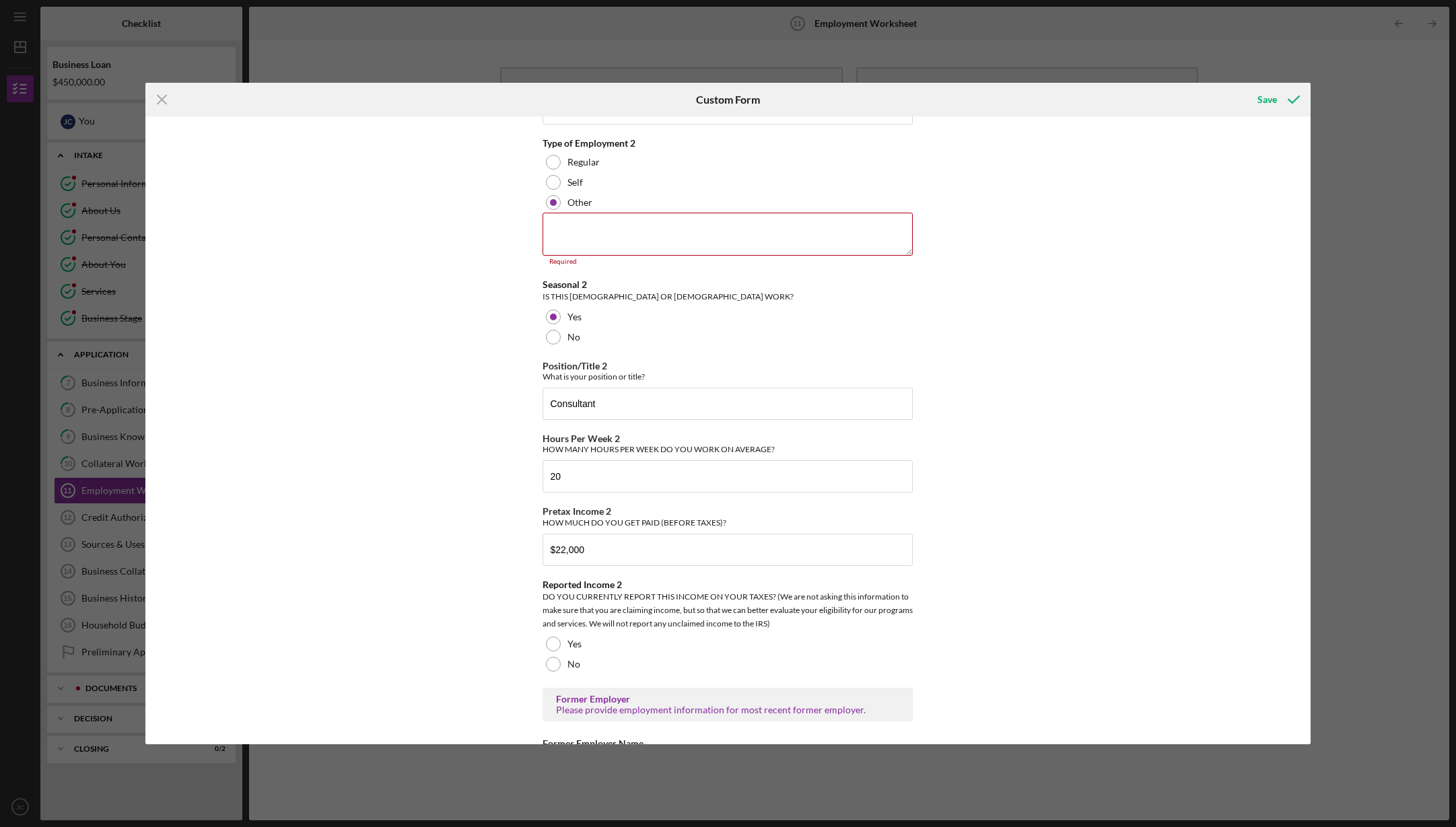
scroll to position [1459, 0]
click at [553, 472] on input "20" at bounding box center [728, 475] width 370 height 33
drag, startPoint x: 559, startPoint y: 473, endPoint x: 547, endPoint y: 474, distance: 12.0
click at [547, 474] on input "20" at bounding box center [728, 475] width 370 height 33
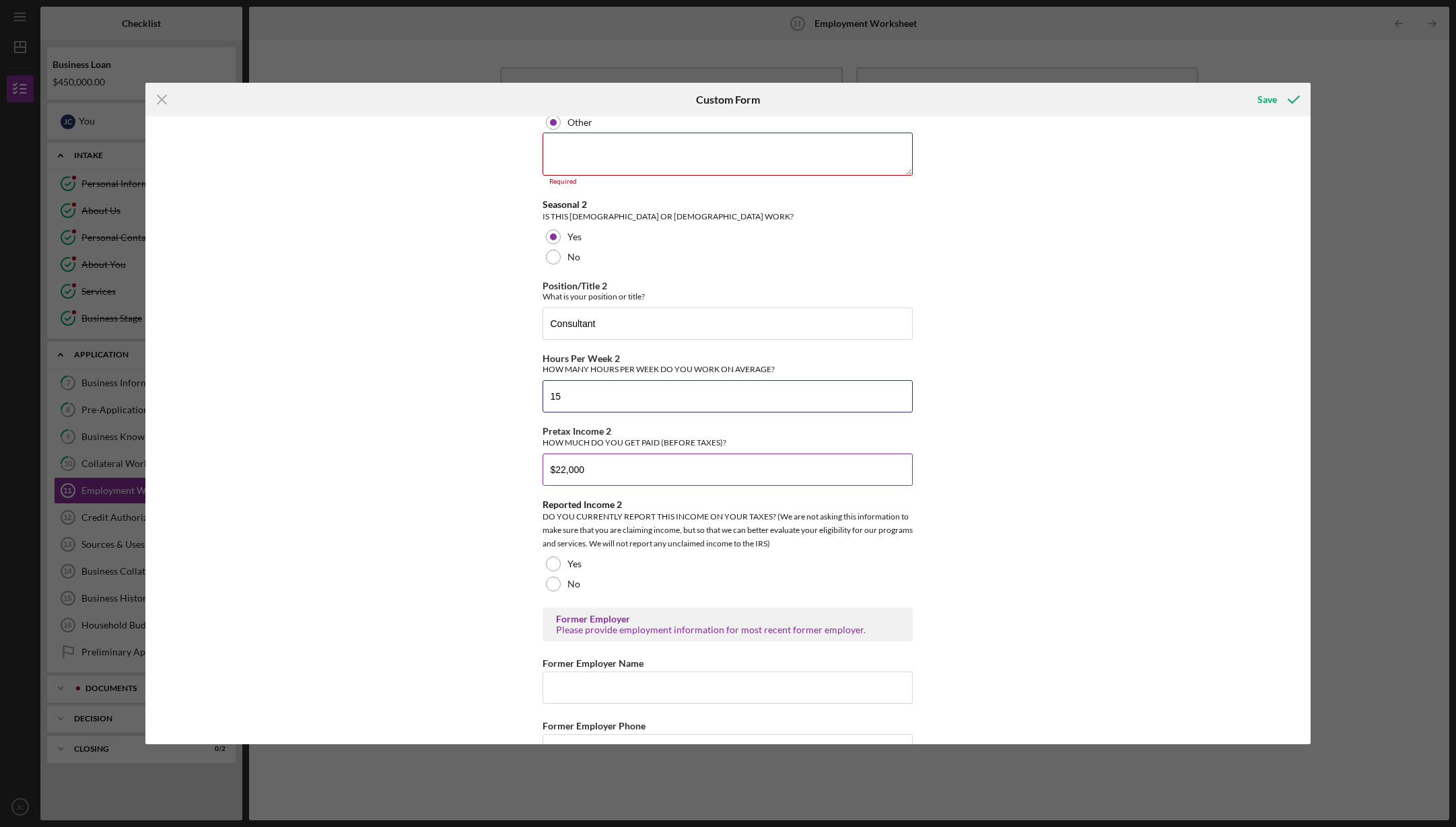
scroll to position [1540, 0]
type input "15"
click at [547, 577] on div at bounding box center [553, 582] width 15 height 15
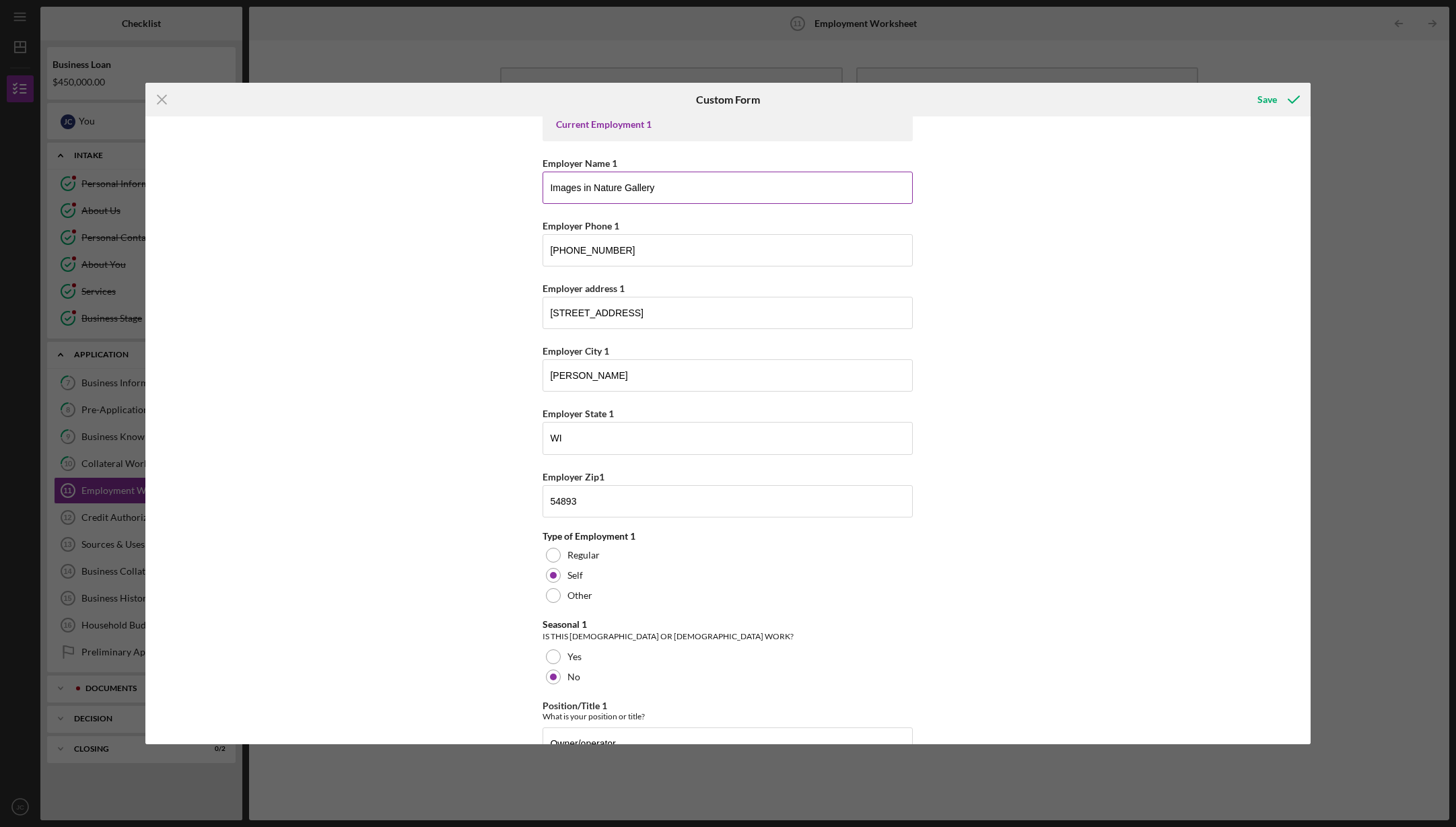
scroll to position [147, 0]
drag, startPoint x: 660, startPoint y: 187, endPoint x: 621, endPoint y: 187, distance: 39.0
click at [621, 187] on input "Images in Nature Gallery" at bounding box center [728, 186] width 370 height 33
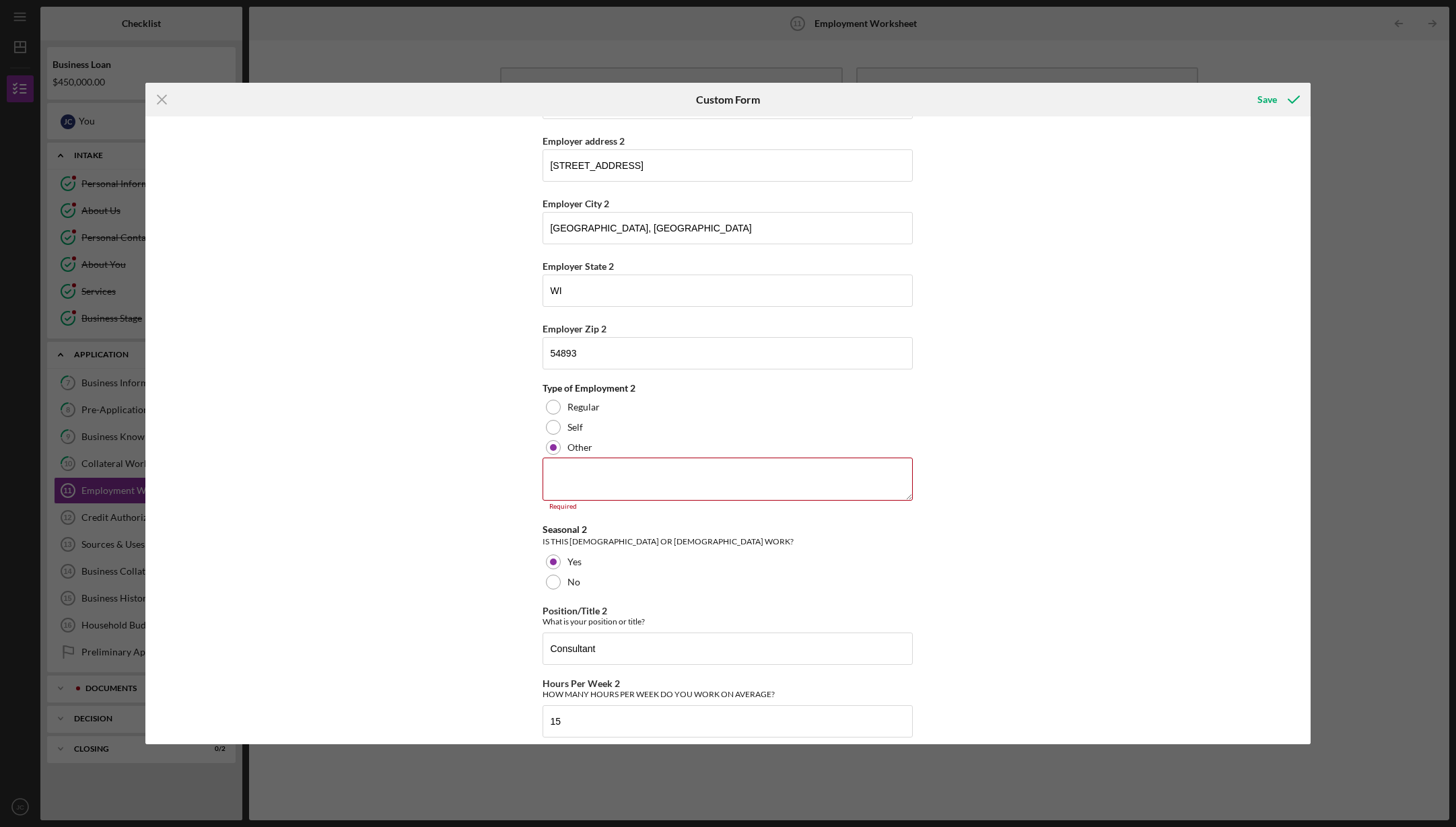
scroll to position [1213, 0]
type input "Images in Nature, LLC"
click at [602, 467] on textarea at bounding box center [728, 482] width 370 height 43
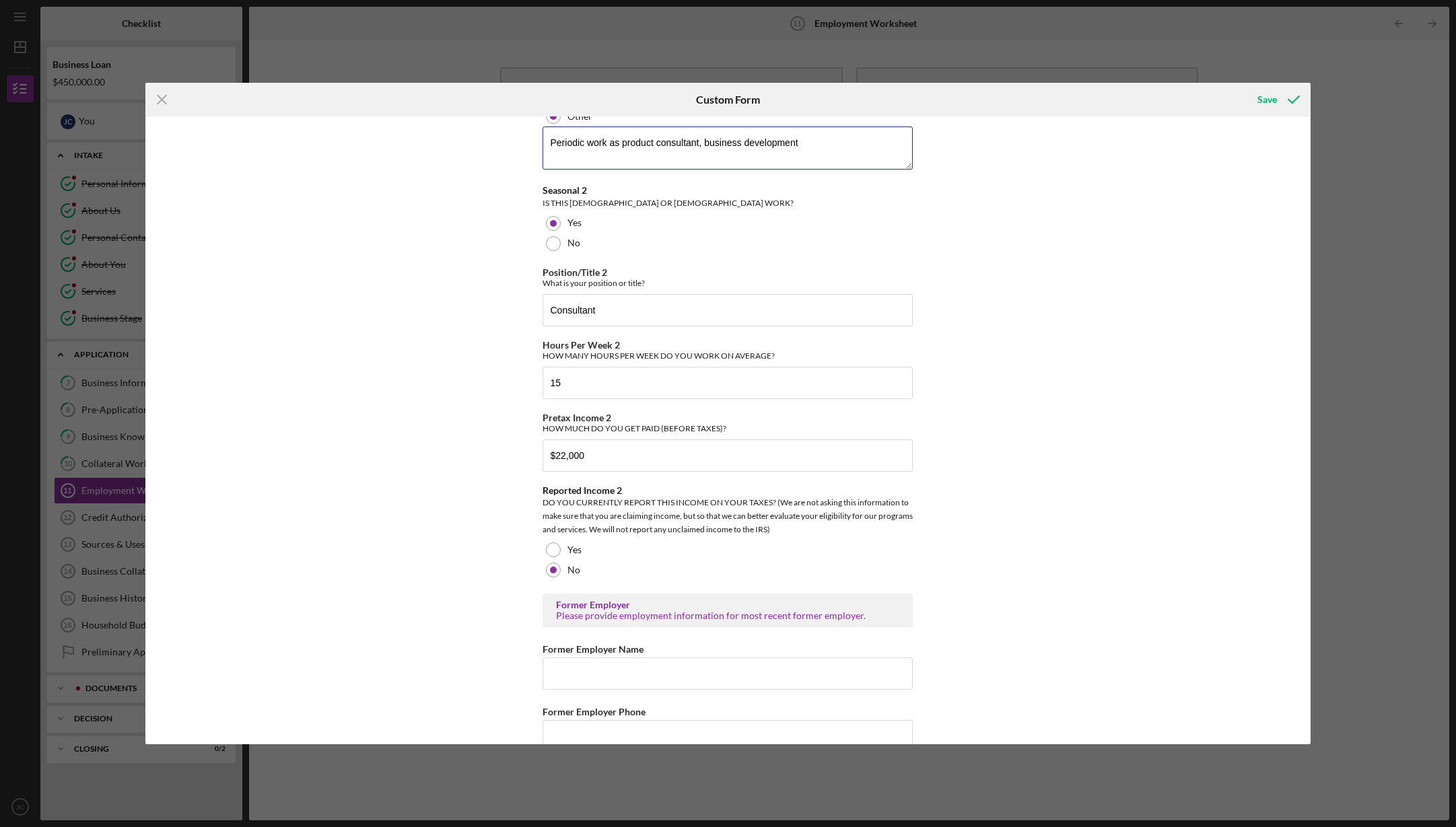
scroll to position [1550, 0]
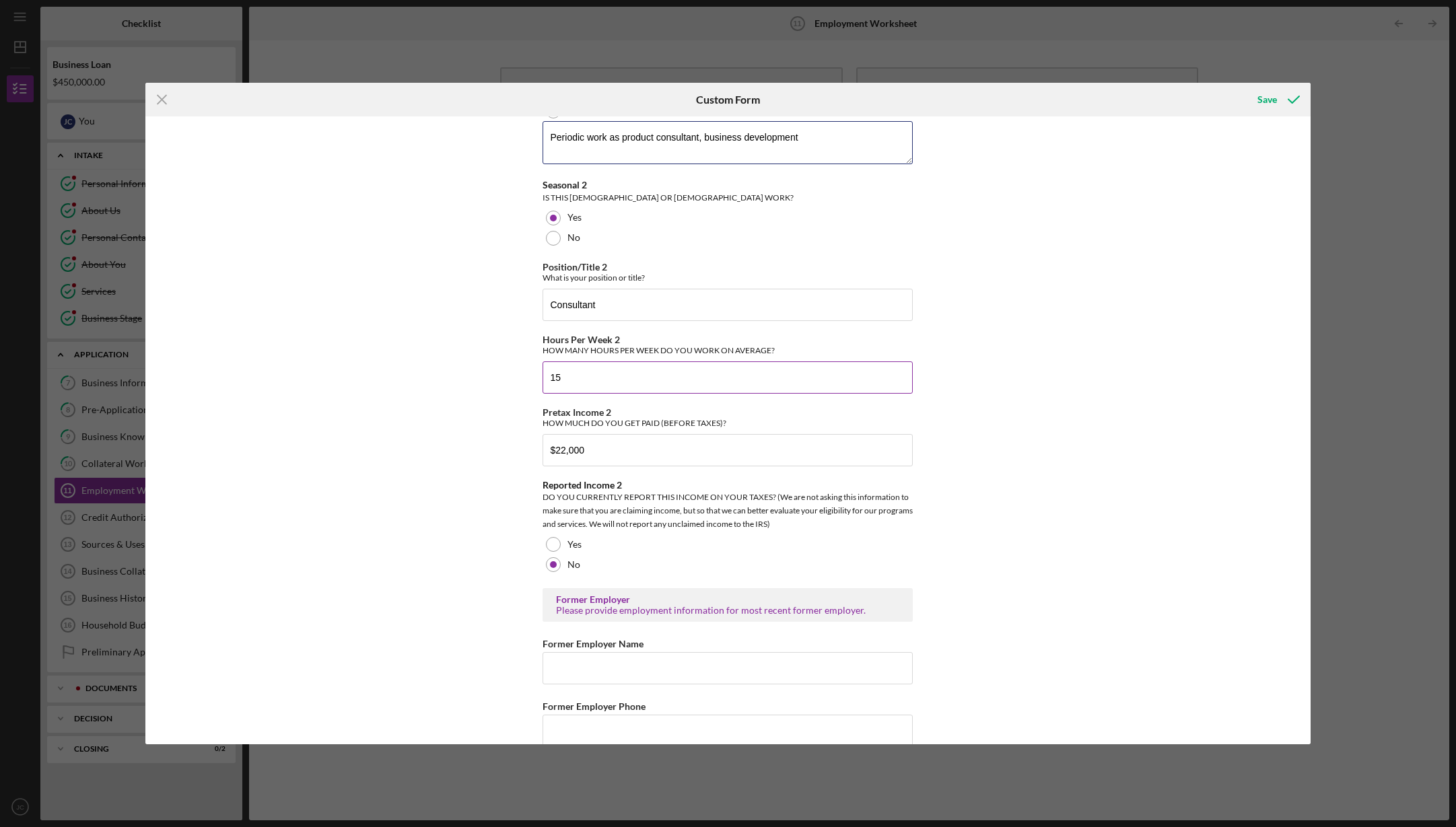
type textarea "Periodic work as product consultant, business development"
click at [559, 375] on input "15" at bounding box center [728, 377] width 370 height 33
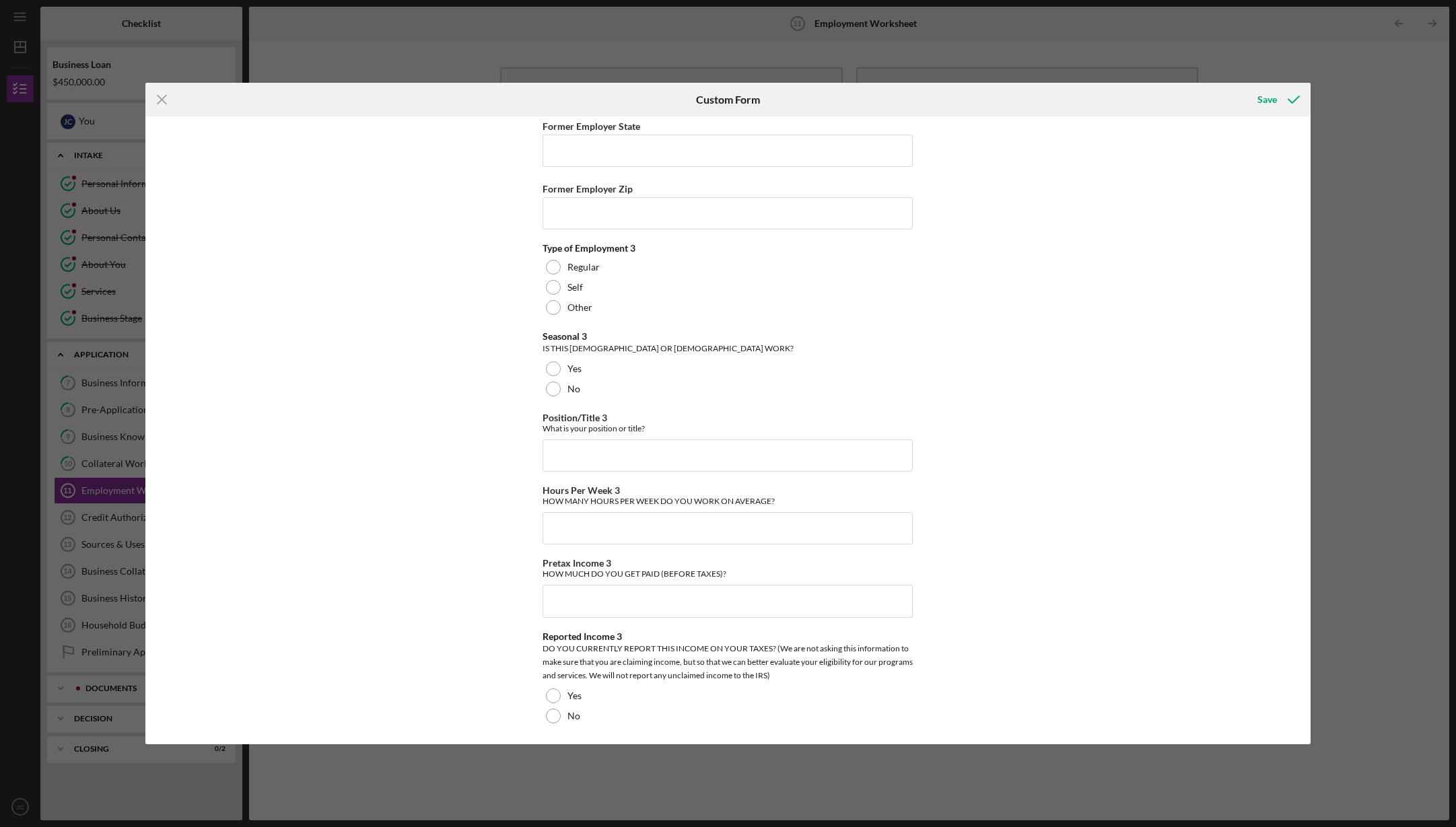
scroll to position [2317, 0]
type input "10"
click at [1268, 95] on div "Save" at bounding box center [1267, 100] width 20 height 27
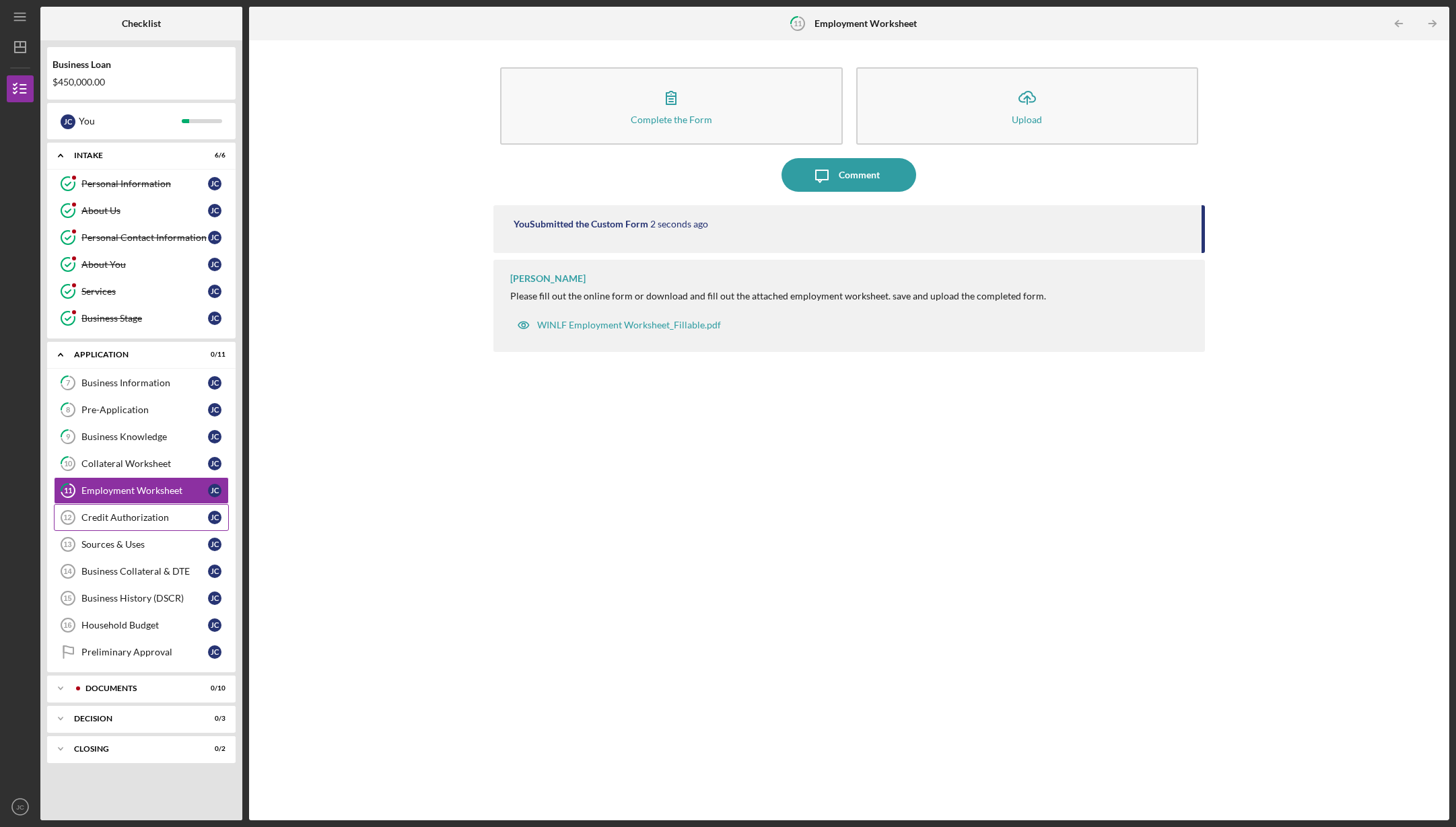
click at [119, 513] on div "Credit Authorization" at bounding box center [144, 518] width 126 height 11
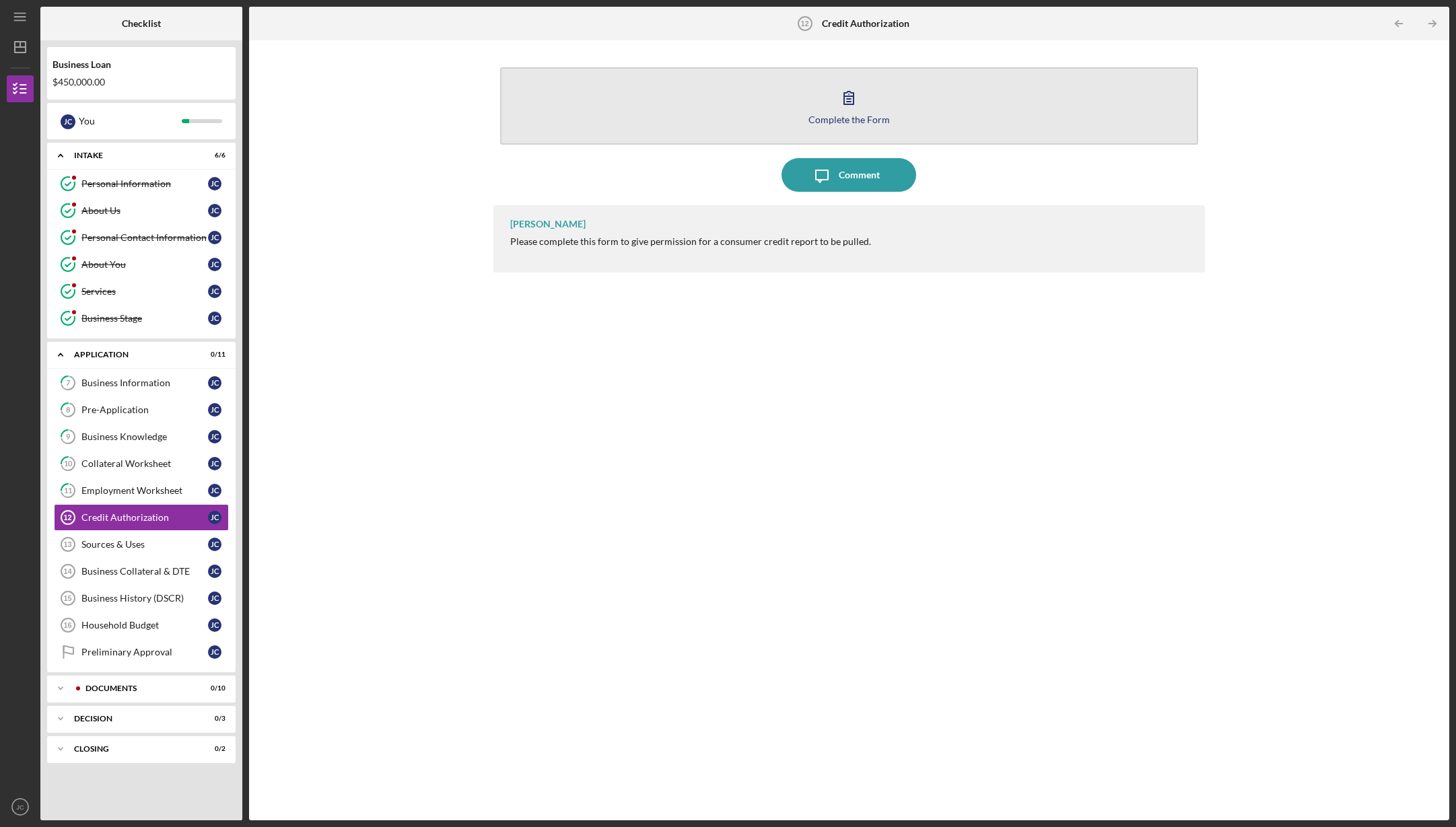
click at [813, 94] on button "Complete the Form Form" at bounding box center [850, 106] width 699 height 77
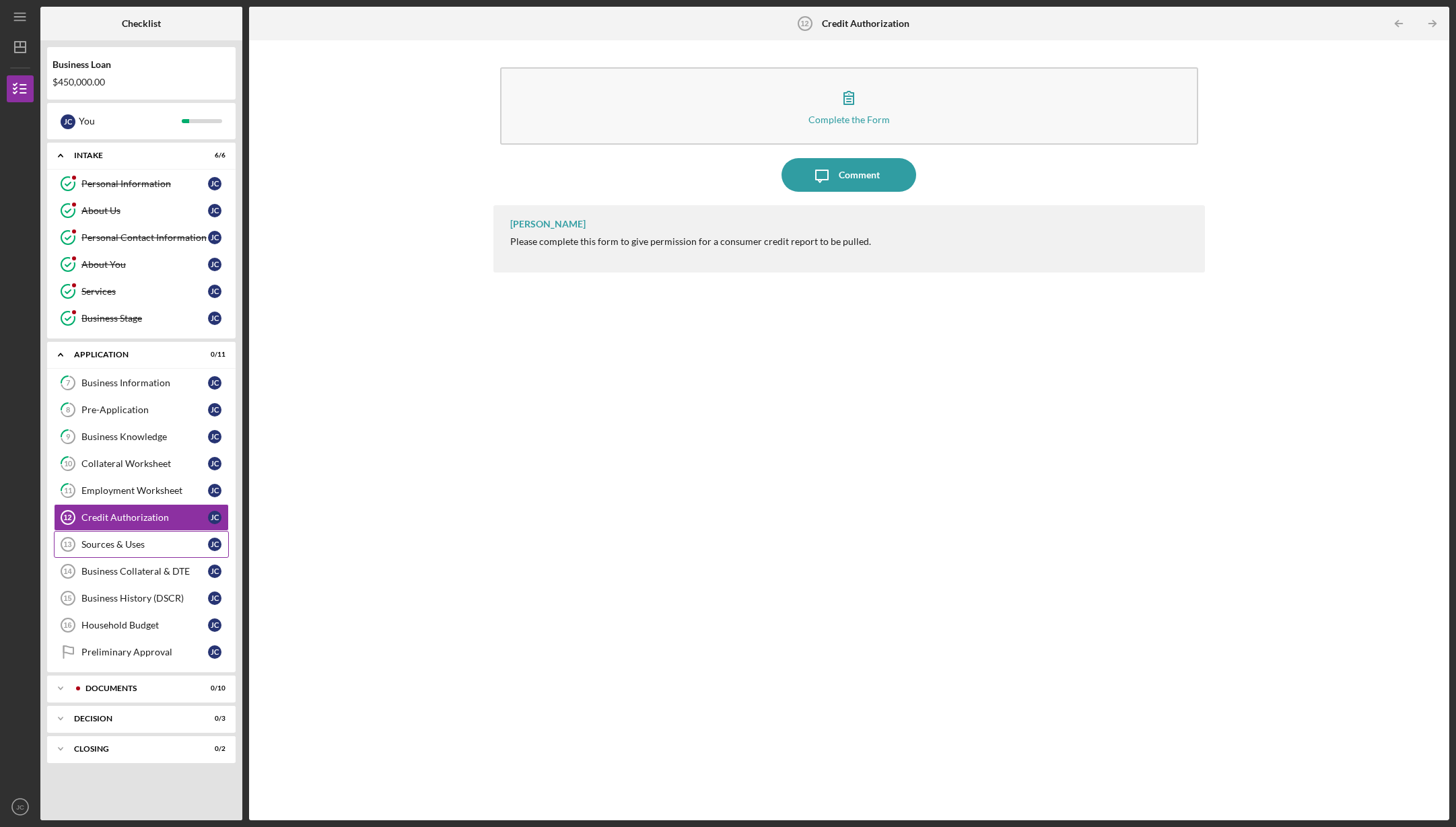
click at [106, 540] on div "Sources & Uses" at bounding box center [144, 544] width 126 height 11
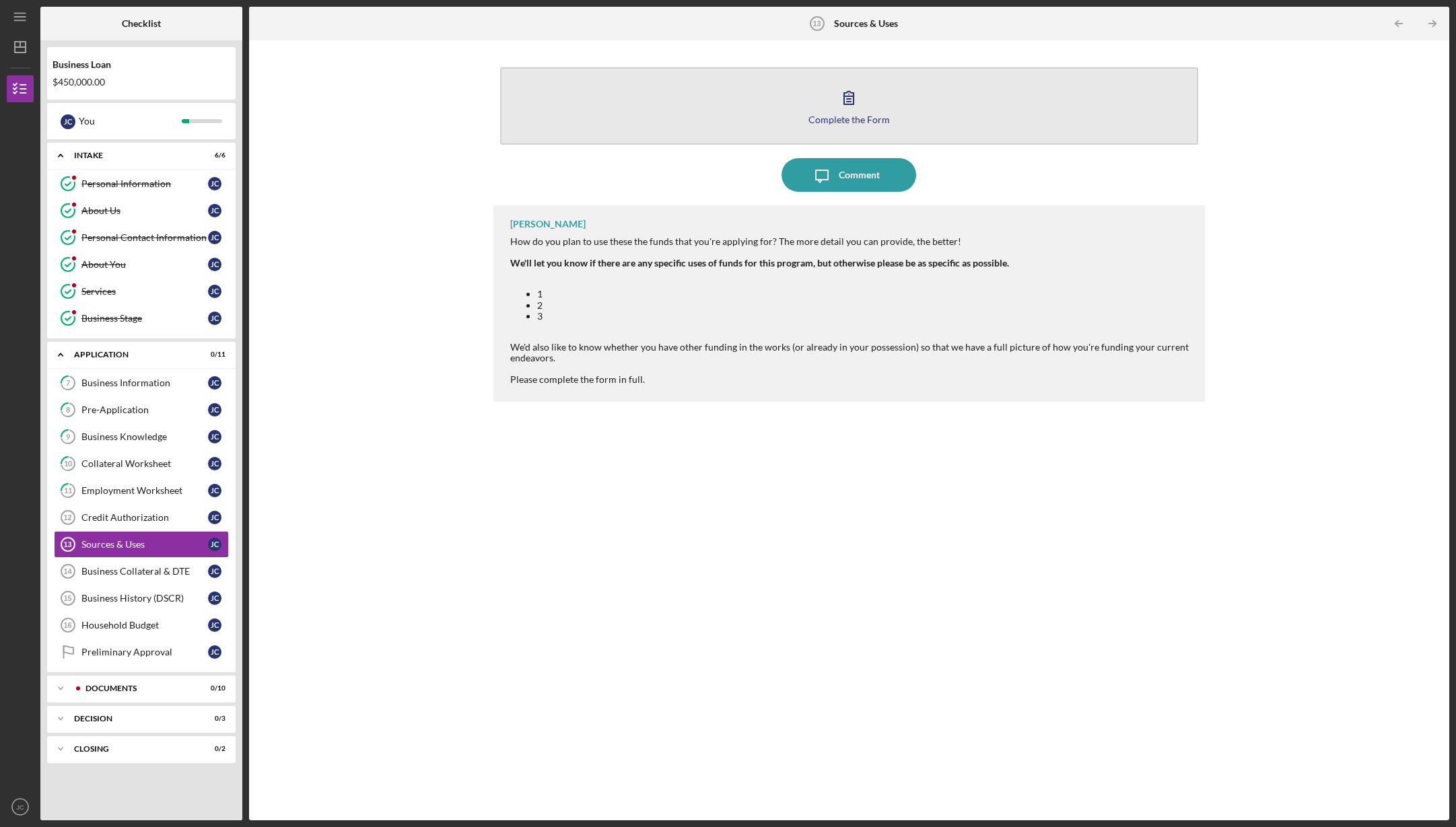
click at [824, 101] on button "Complete the Form Form" at bounding box center [850, 106] width 699 height 77
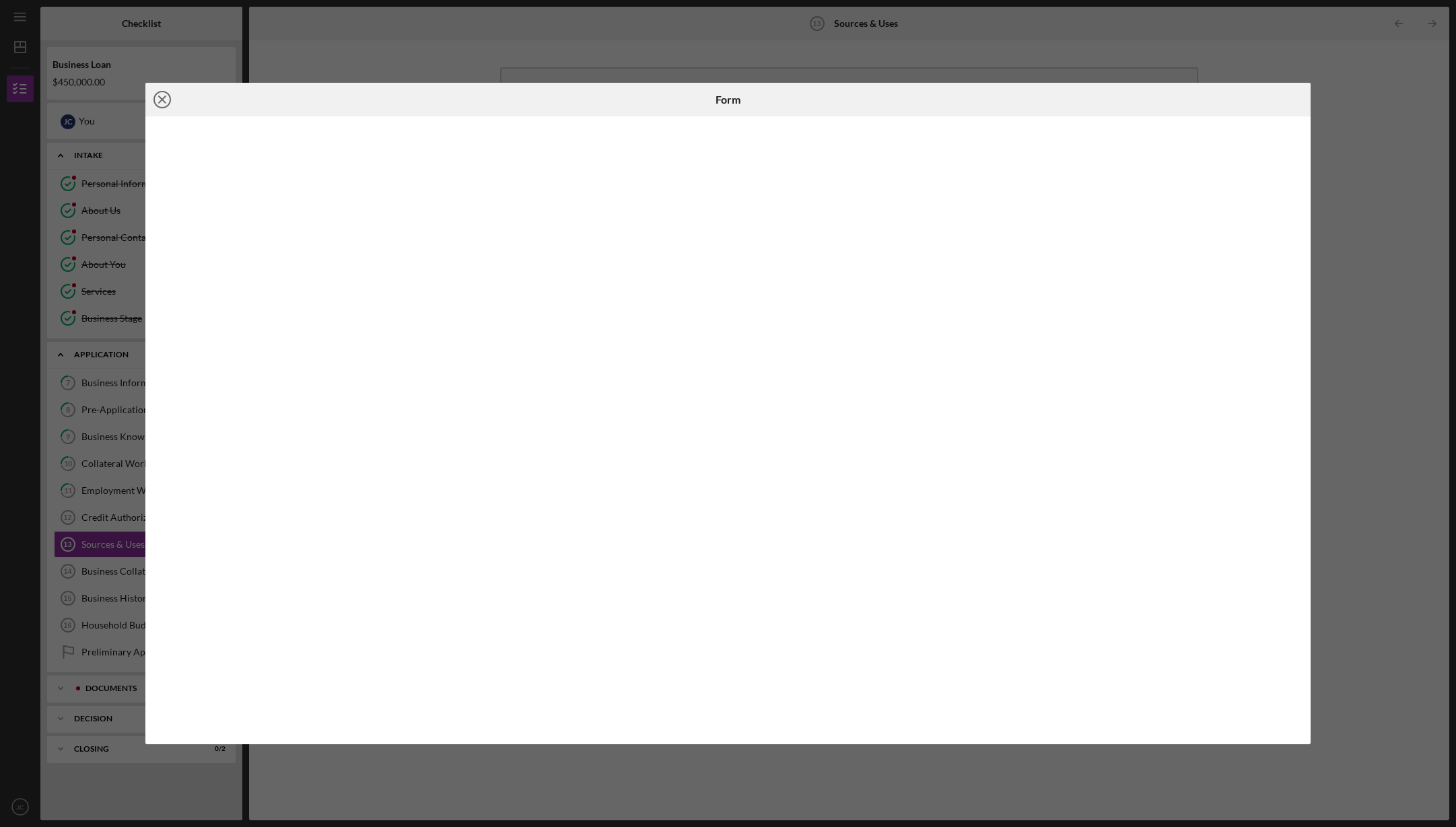
drag, startPoint x: 805, startPoint y: 125, endPoint x: 159, endPoint y: 98, distance: 646.6
click at [159, 98] on icon "Icon/Close" at bounding box center [162, 100] width 34 height 34
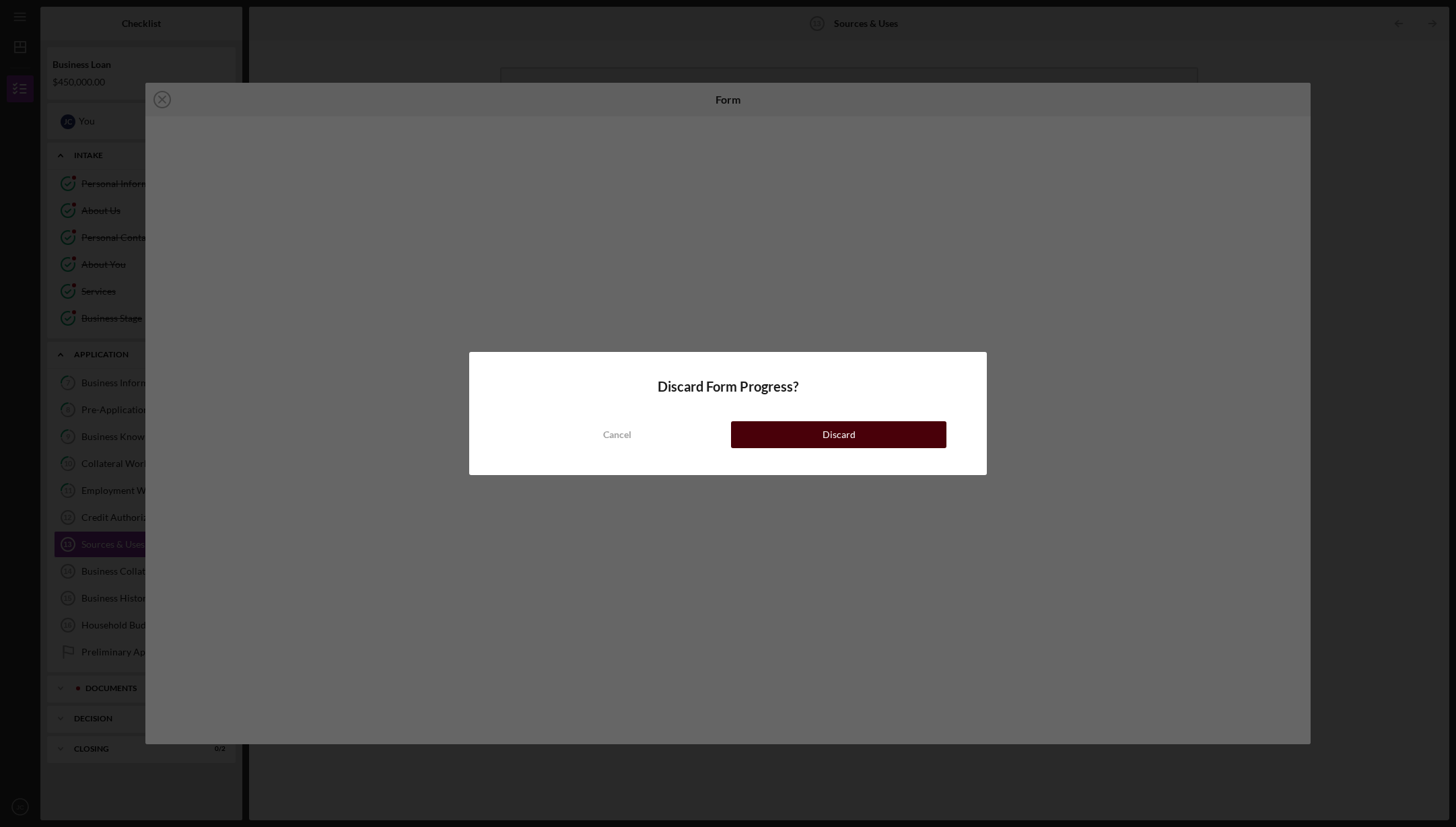
click at [842, 434] on div "Discard" at bounding box center [839, 435] width 33 height 27
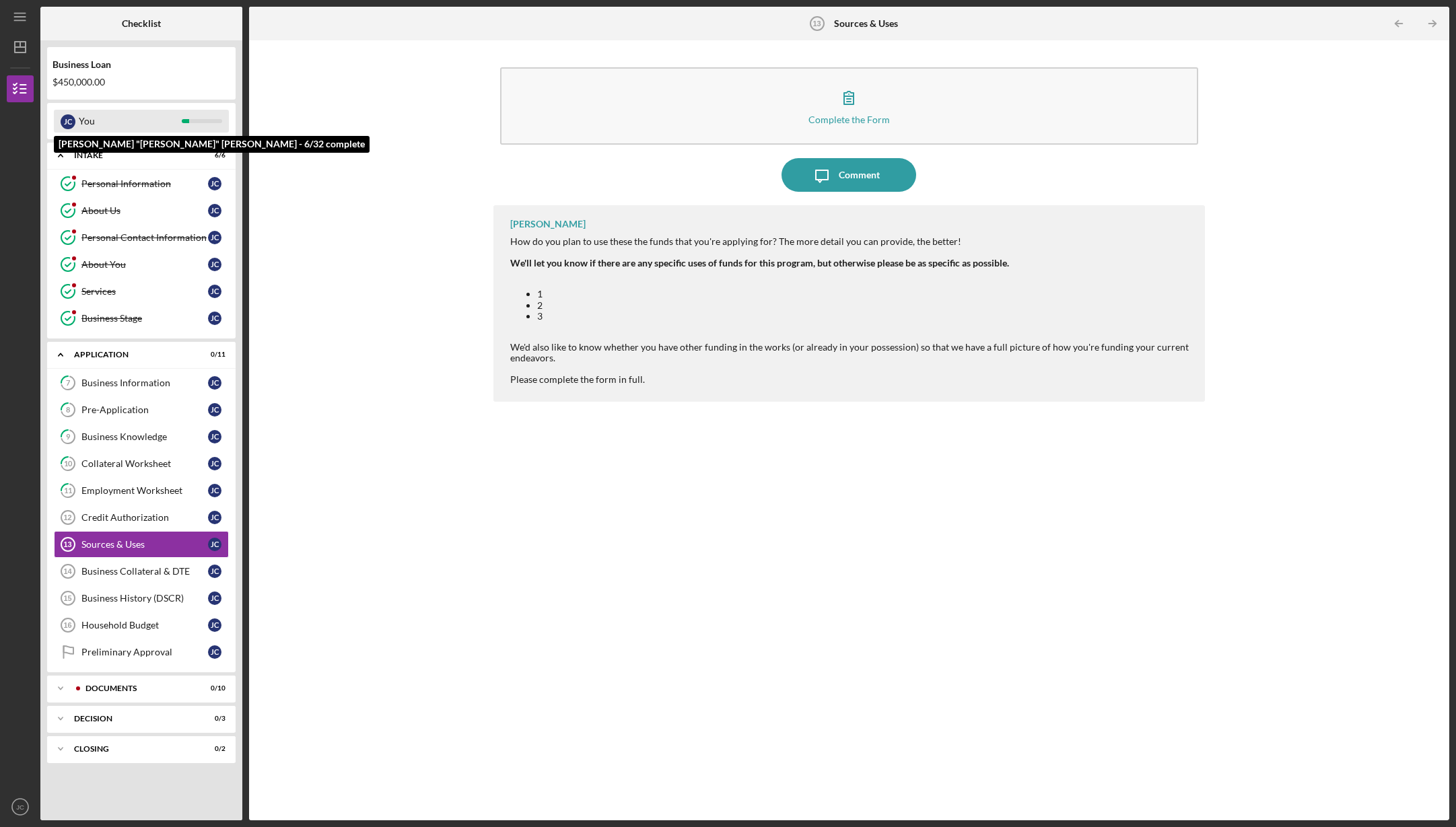
click at [153, 120] on div "You" at bounding box center [130, 121] width 103 height 23
click at [65, 119] on div "J C" at bounding box center [68, 122] width 15 height 15
click at [85, 81] on div "$450,000.00" at bounding box center [141, 82] width 178 height 11
click at [343, 199] on div "Complete the Form Form Icon/Message Comment [PERSON_NAME] How do you plan to us…" at bounding box center [849, 430] width 1187 height 767
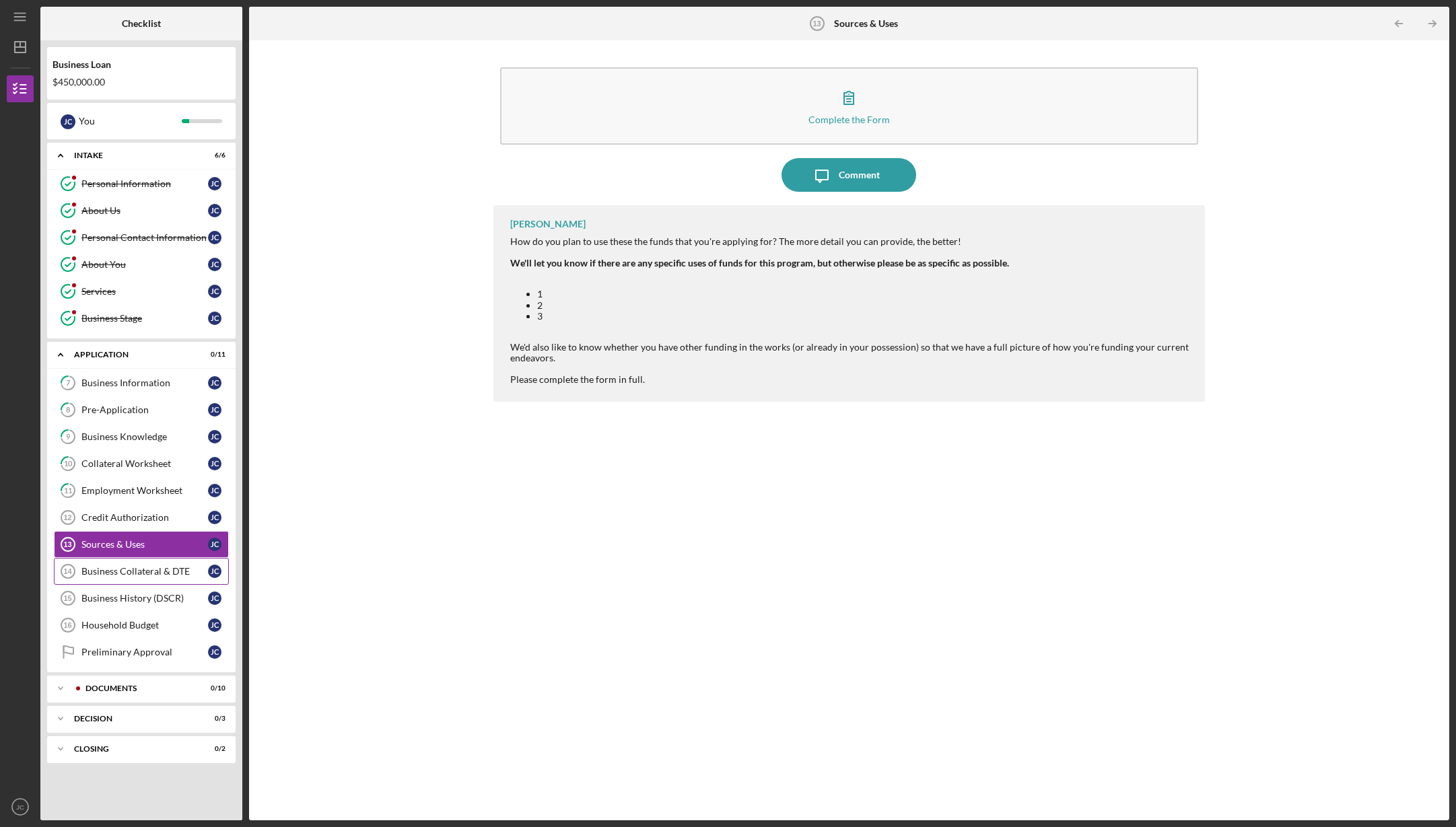
click at [133, 568] on div "Business Collateral & DTE" at bounding box center [144, 571] width 126 height 11
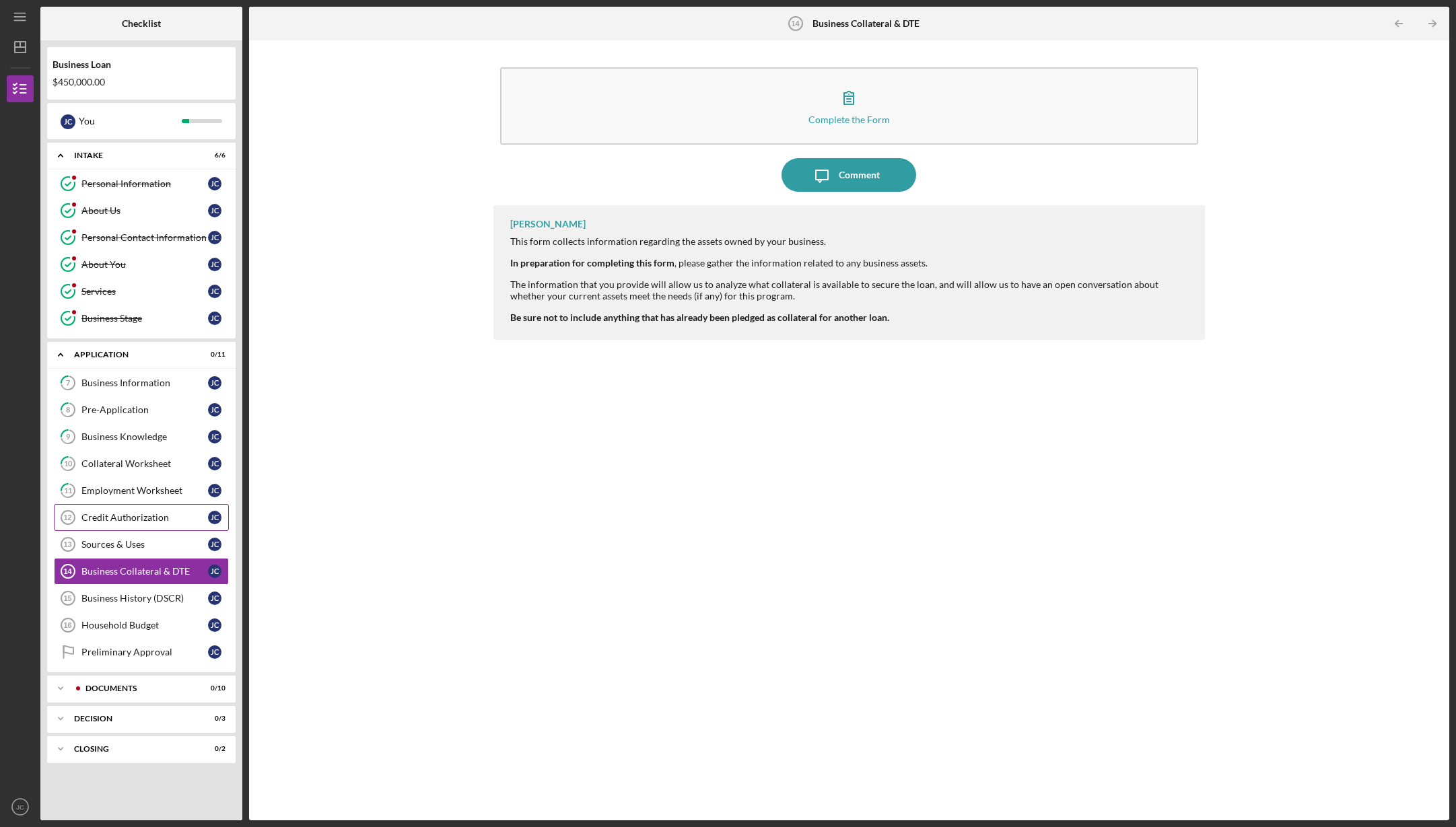
click at [113, 513] on div "Credit Authorization" at bounding box center [144, 518] width 126 height 11
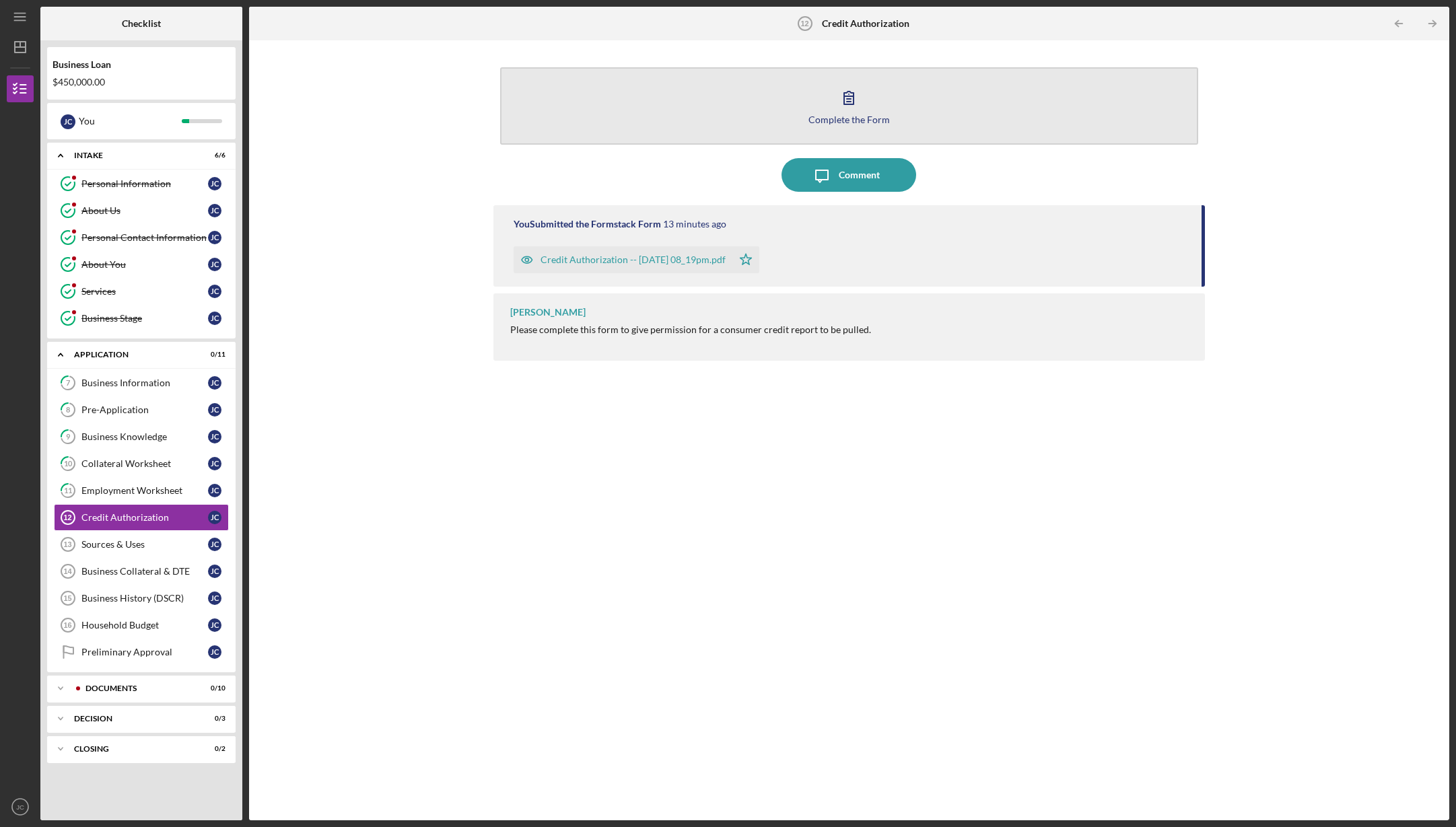
click at [735, 97] on button "Complete the Form Form" at bounding box center [850, 106] width 699 height 77
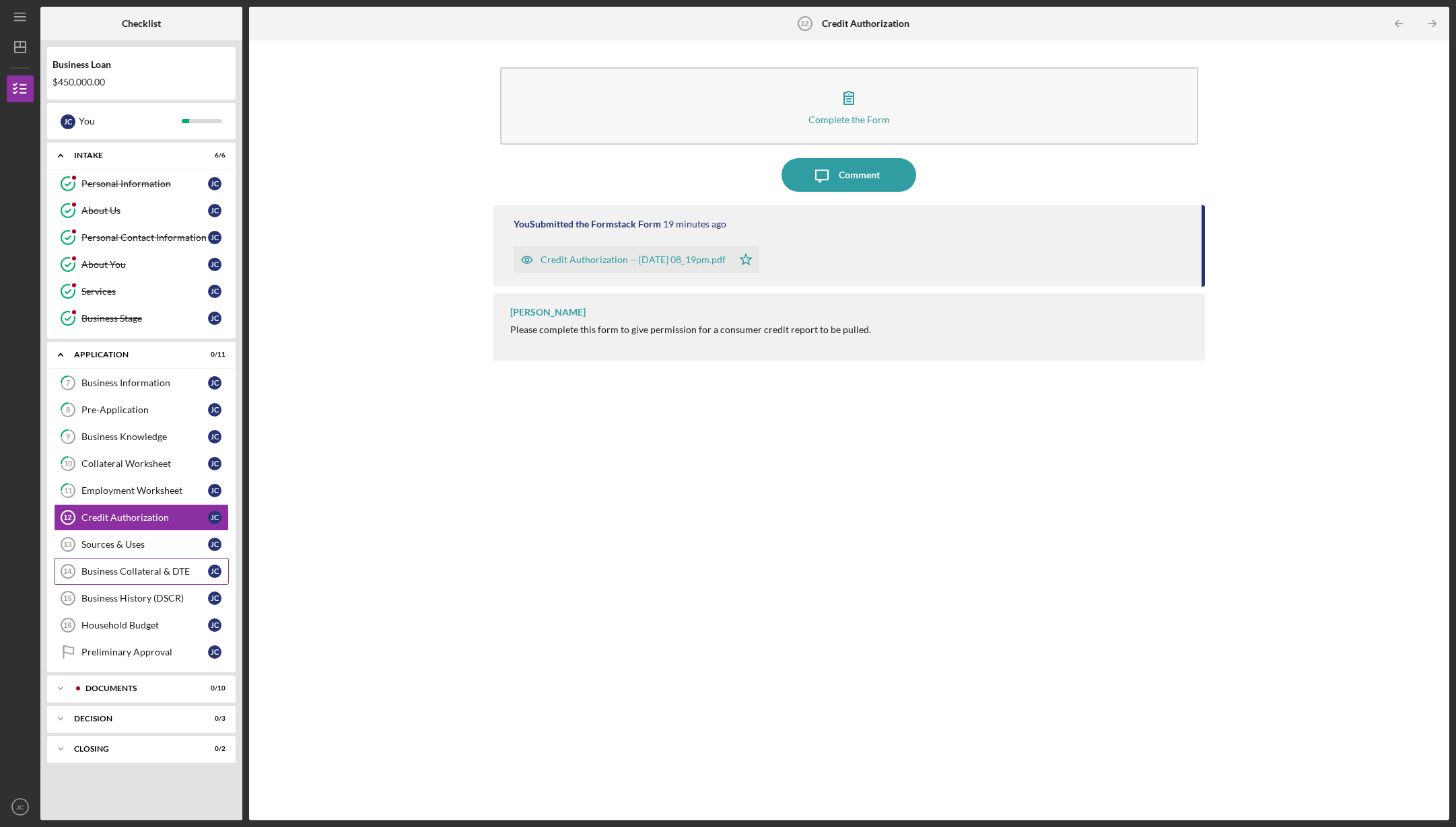
click at [107, 573] on div "Business Collateral & DTE" at bounding box center [144, 571] width 126 height 11
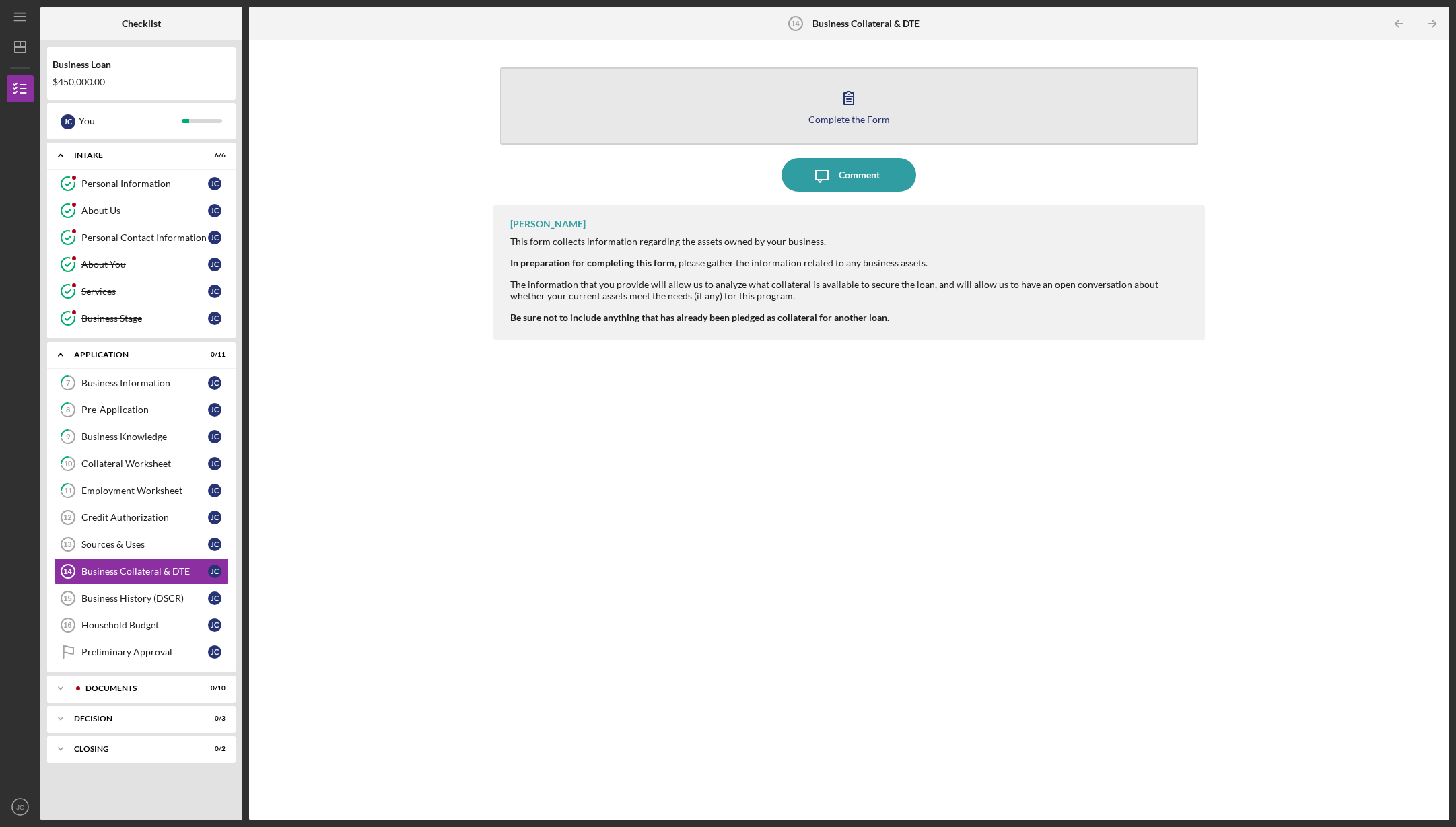
click at [848, 114] on div "Complete the Form" at bounding box center [849, 119] width 82 height 10
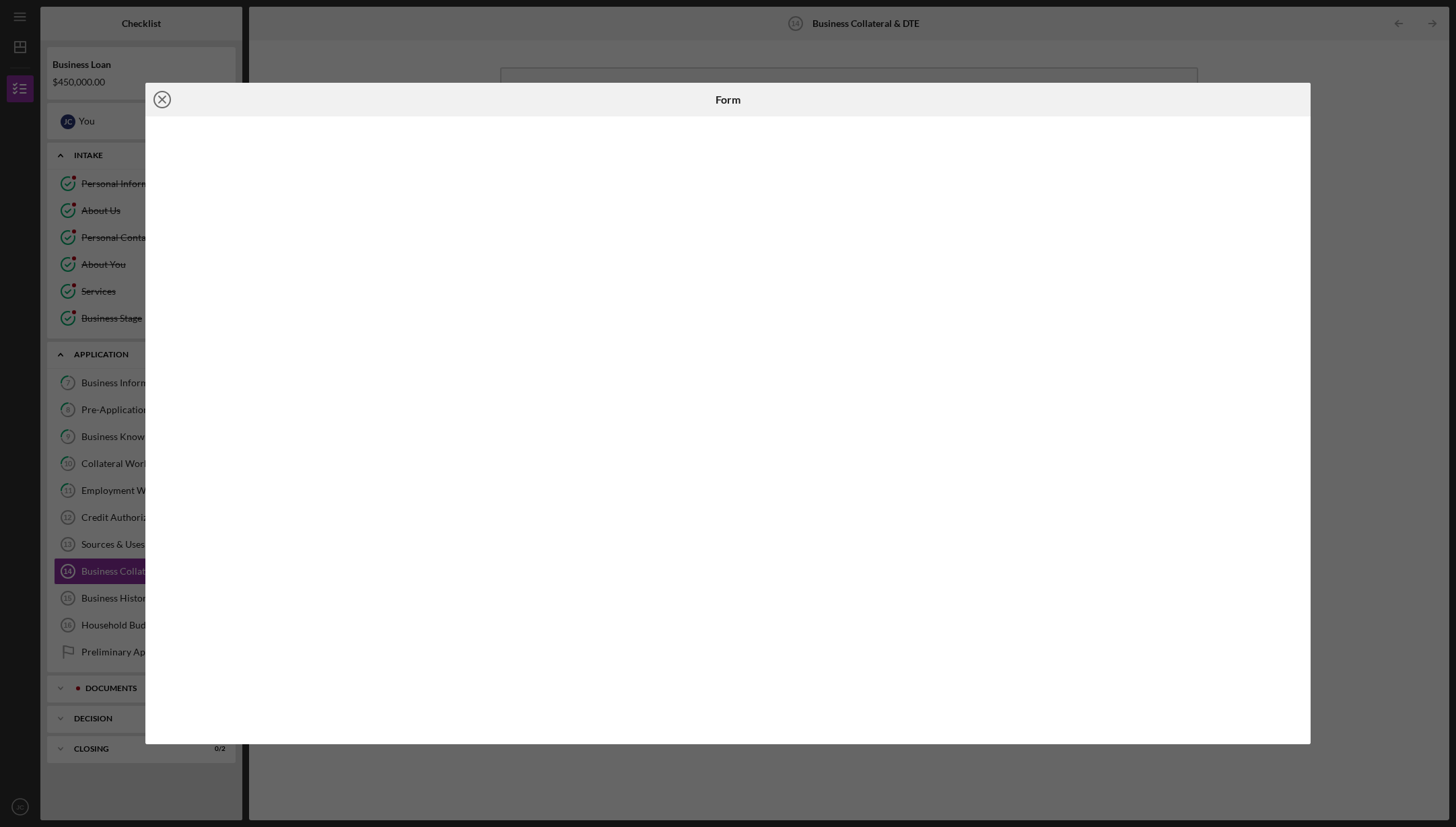
click at [163, 95] on icon "Icon/Close" at bounding box center [162, 100] width 34 height 34
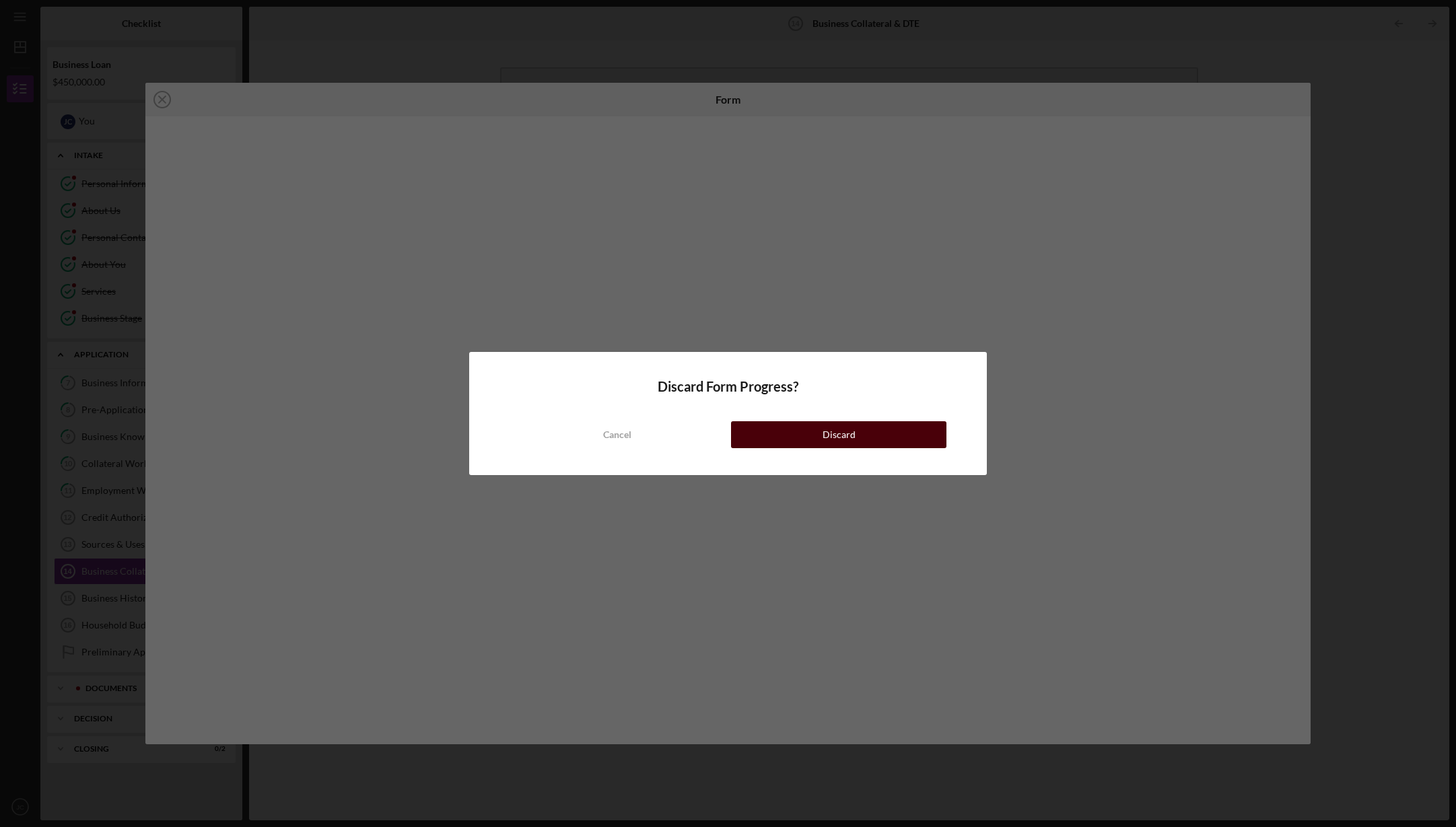
click at [848, 428] on div "Discard" at bounding box center [839, 435] width 33 height 27
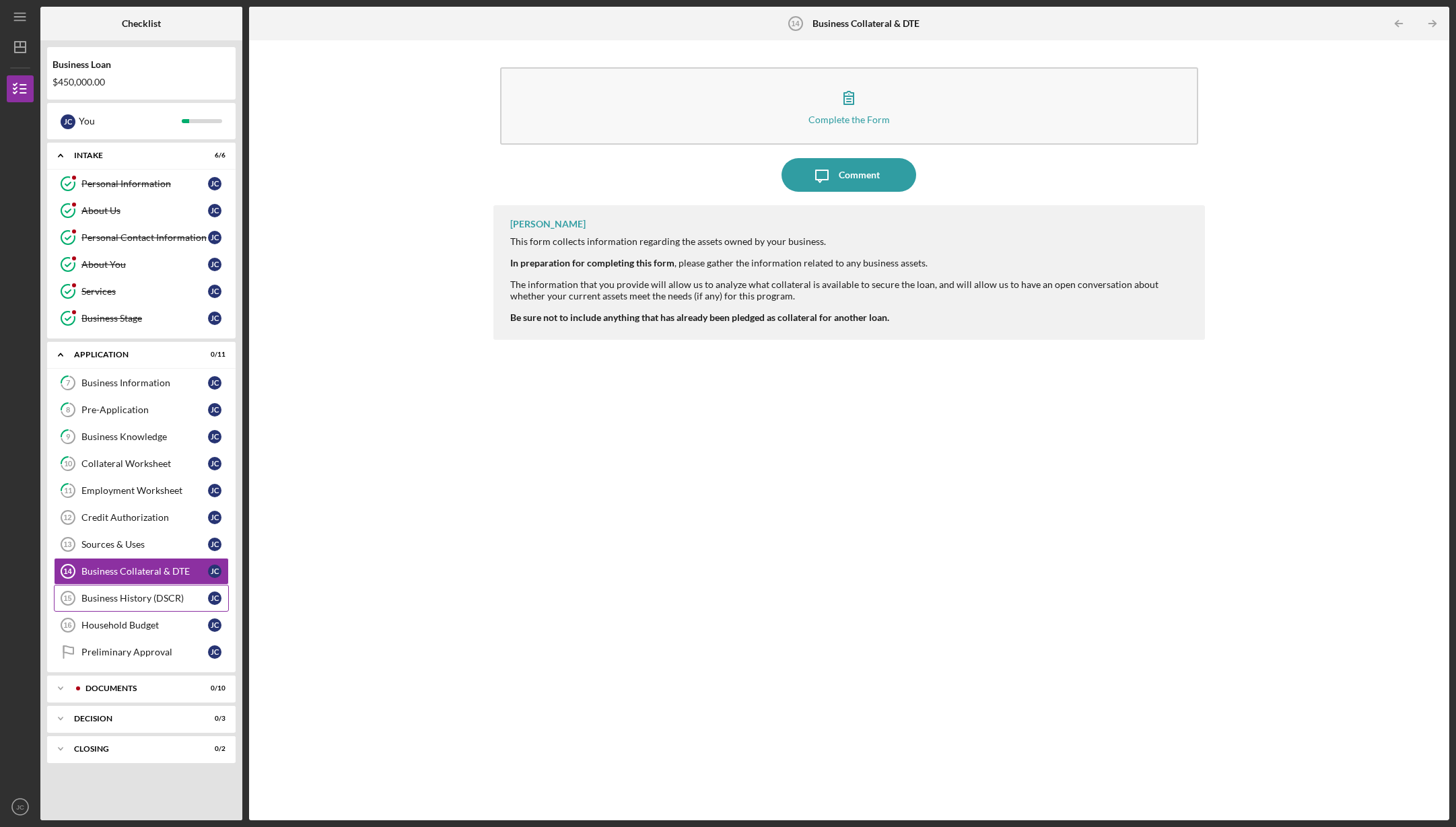
click at [127, 594] on div "Business History (DSCR)" at bounding box center [144, 598] width 126 height 11
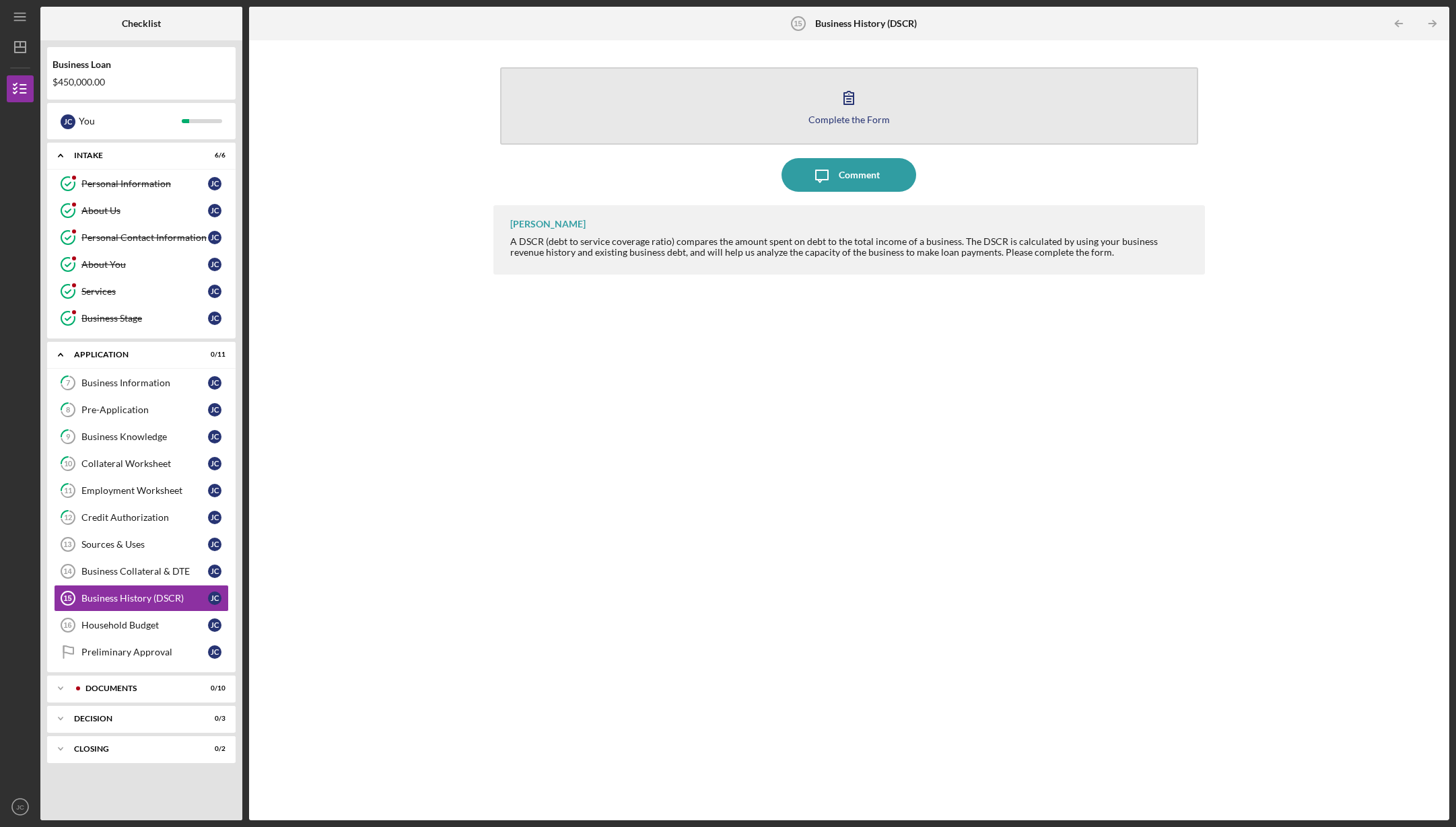
click at [850, 96] on icon "button" at bounding box center [848, 98] width 9 height 13
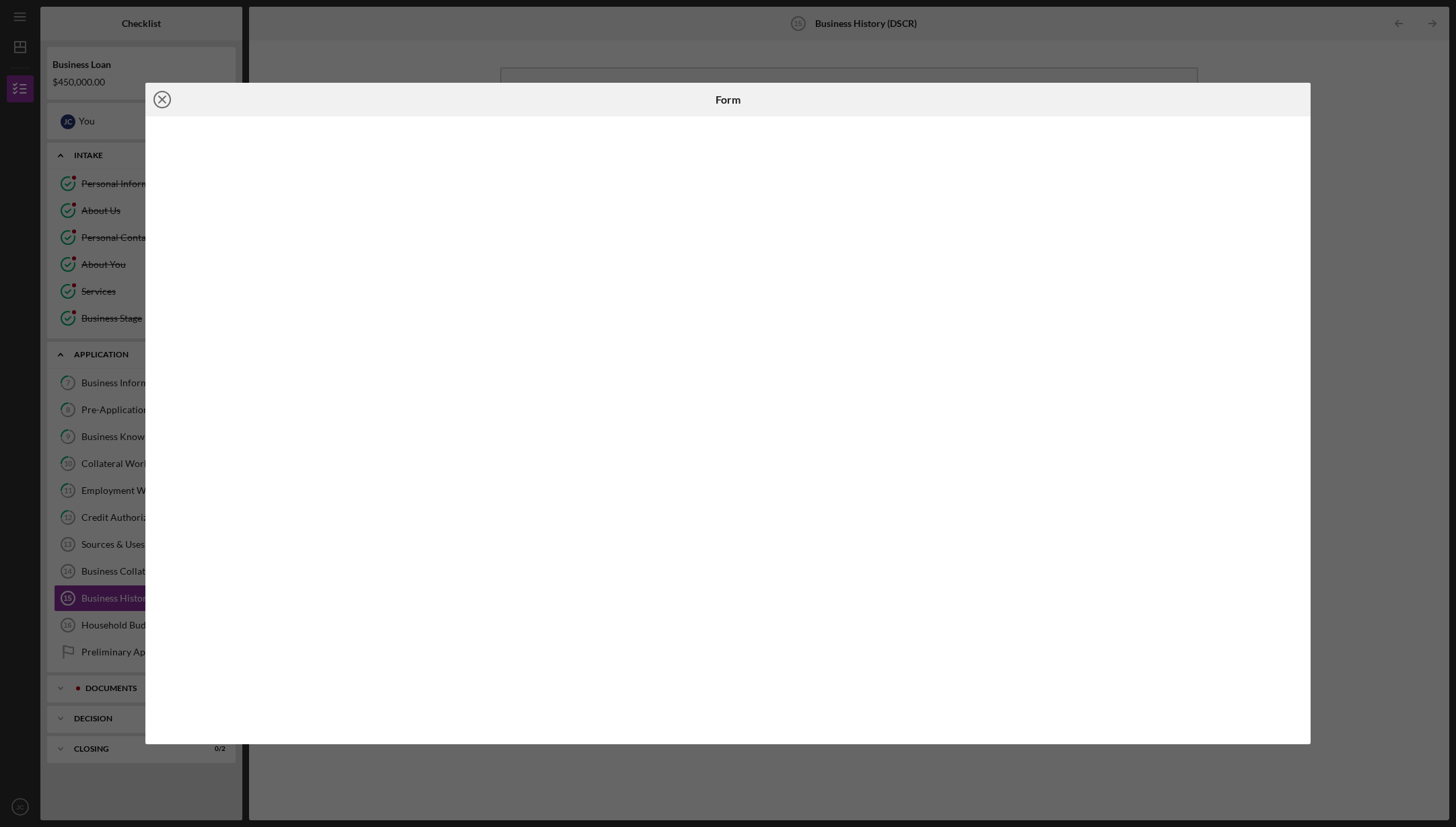
click at [162, 98] on icon "Icon/Close" at bounding box center [162, 100] width 34 height 34
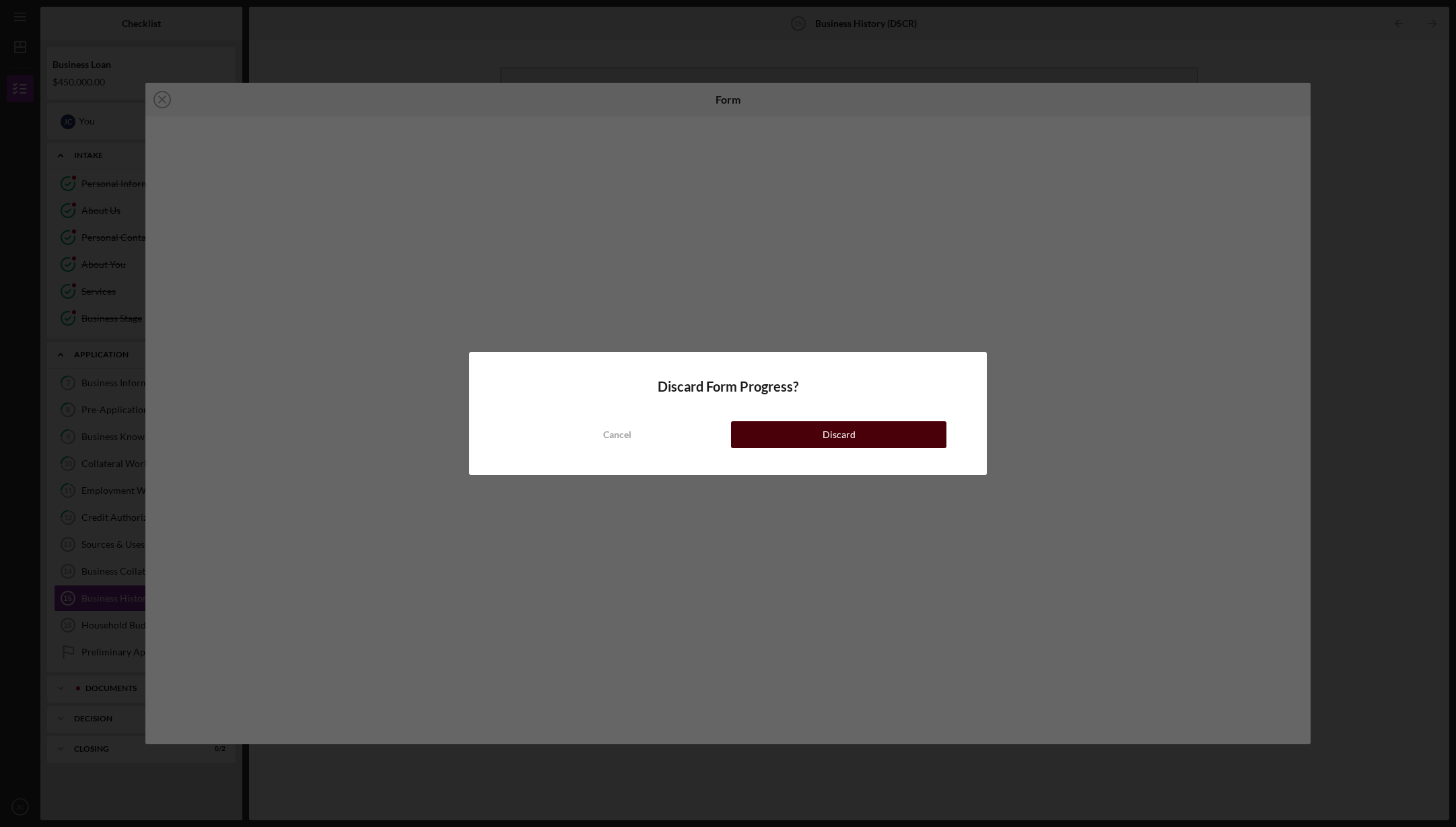
click at [887, 432] on button "Discard" at bounding box center [838, 435] width 215 height 27
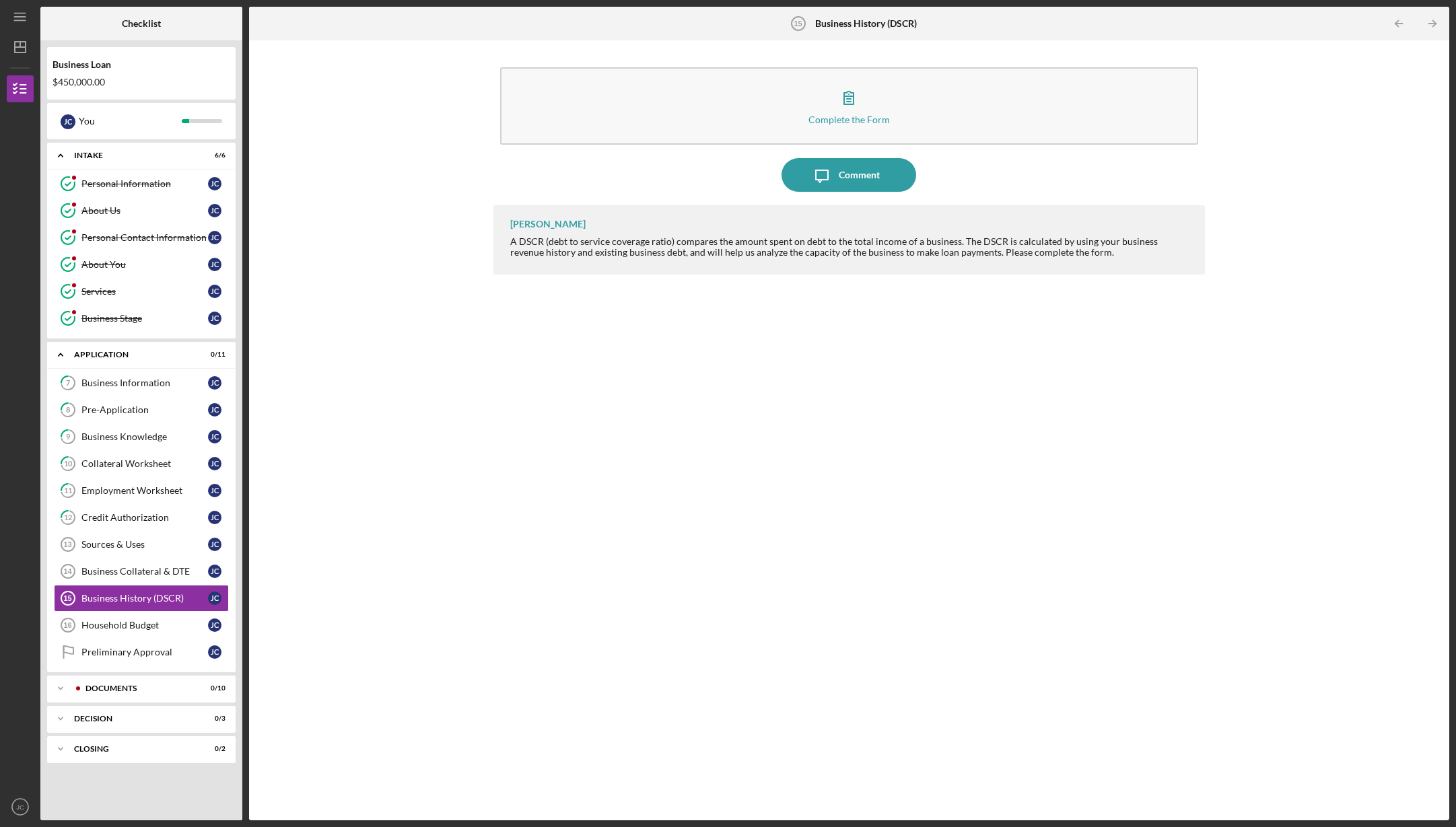
click at [270, 596] on div "Complete the Form Form Icon/Message Comment [PERSON_NAME] A DSCR (debt to servi…" at bounding box center [849, 430] width 1187 height 767
click at [215, 314] on div "J C" at bounding box center [215, 318] width 14 height 14
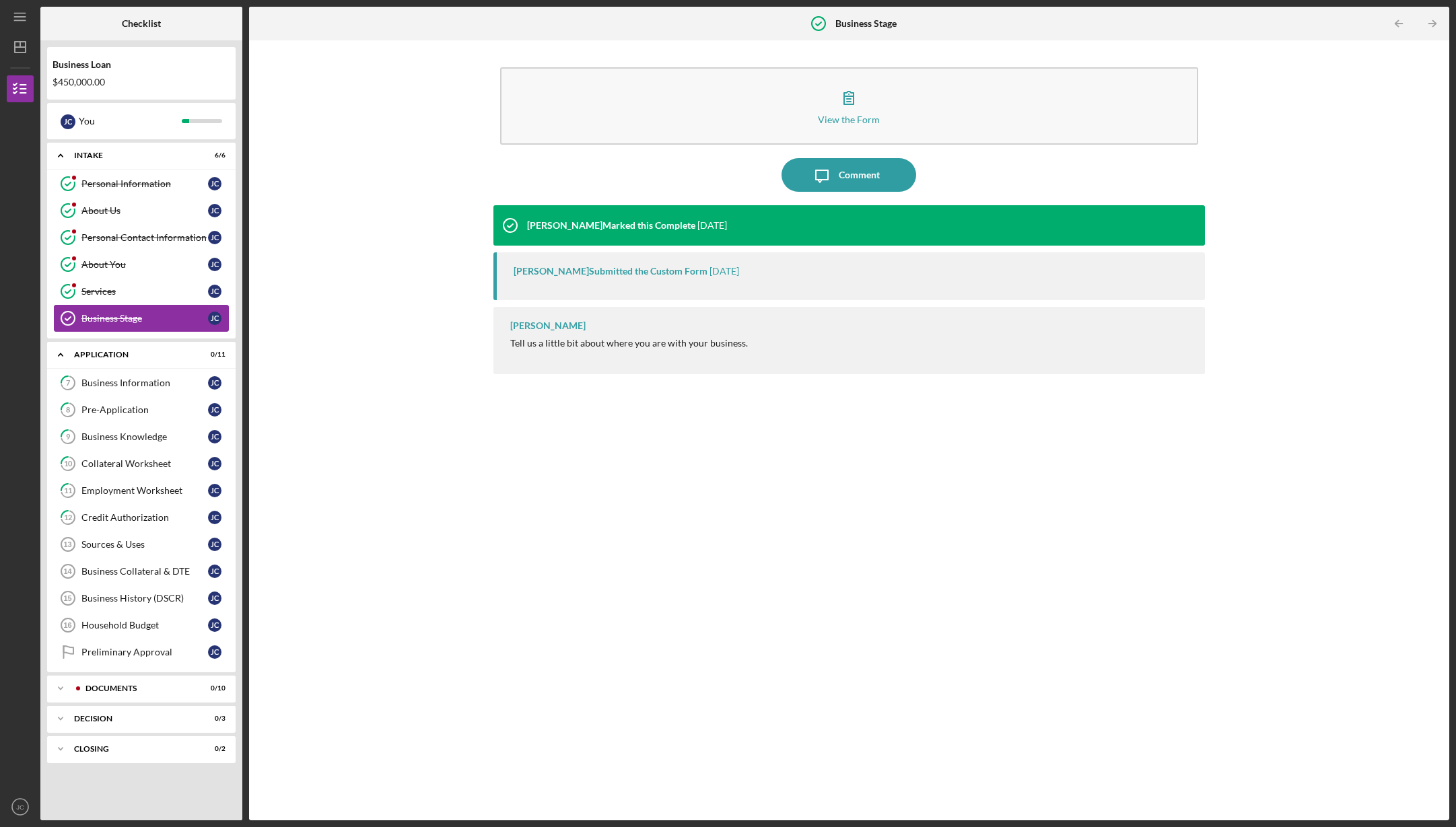
click at [147, 318] on div "Business Stage" at bounding box center [144, 318] width 126 height 11
click at [355, 324] on div "View the Form Form Icon/Message Comment [PERSON_NAME] Marked this Complete [DAT…" at bounding box center [849, 430] width 1187 height 767
click at [826, 335] on div "[PERSON_NAME] Tell us a little bit about where you are with your business." at bounding box center [850, 340] width 712 height 67
click at [280, 326] on div "View the Form Form Icon/Message Comment [PERSON_NAME] Marked this Complete [DAT…" at bounding box center [849, 430] width 1187 height 767
click at [262, 273] on div "View the Form Form Icon/Message Comment [PERSON_NAME] Marked this Complete [DAT…" at bounding box center [849, 430] width 1187 height 767
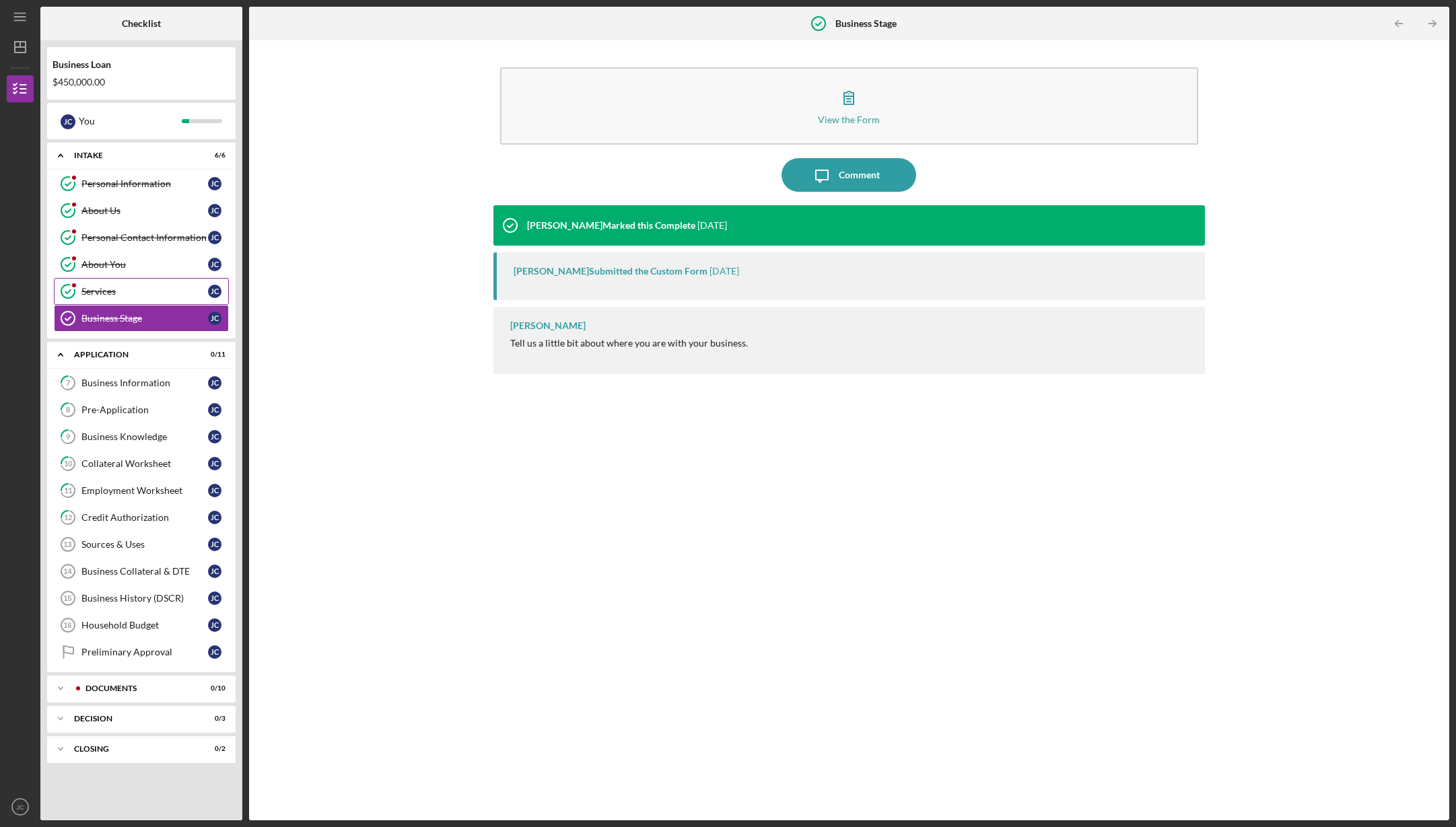
click at [132, 289] on div "Services" at bounding box center [144, 291] width 126 height 11
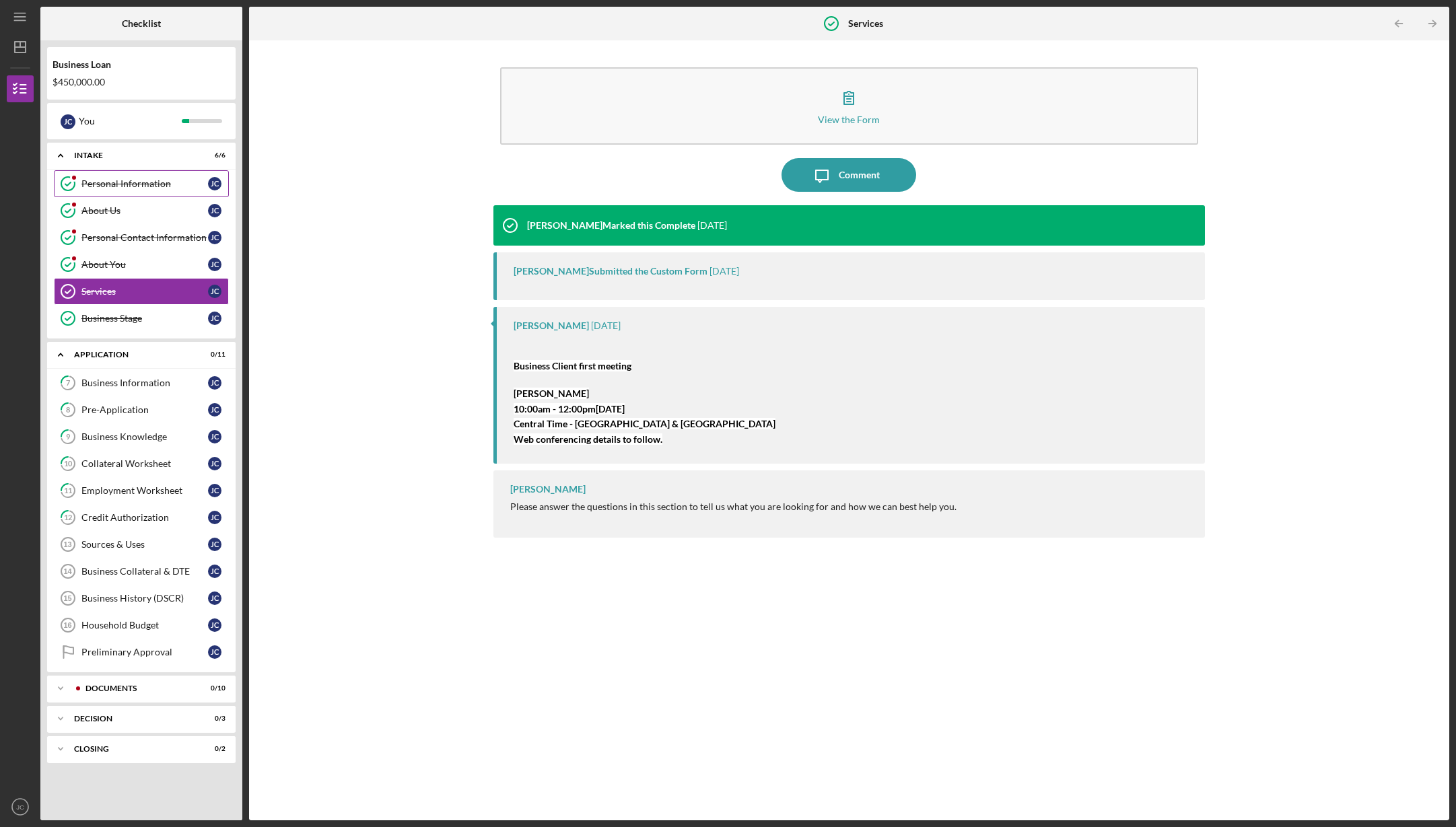
click at [156, 182] on div "Personal Information" at bounding box center [144, 184] width 126 height 11
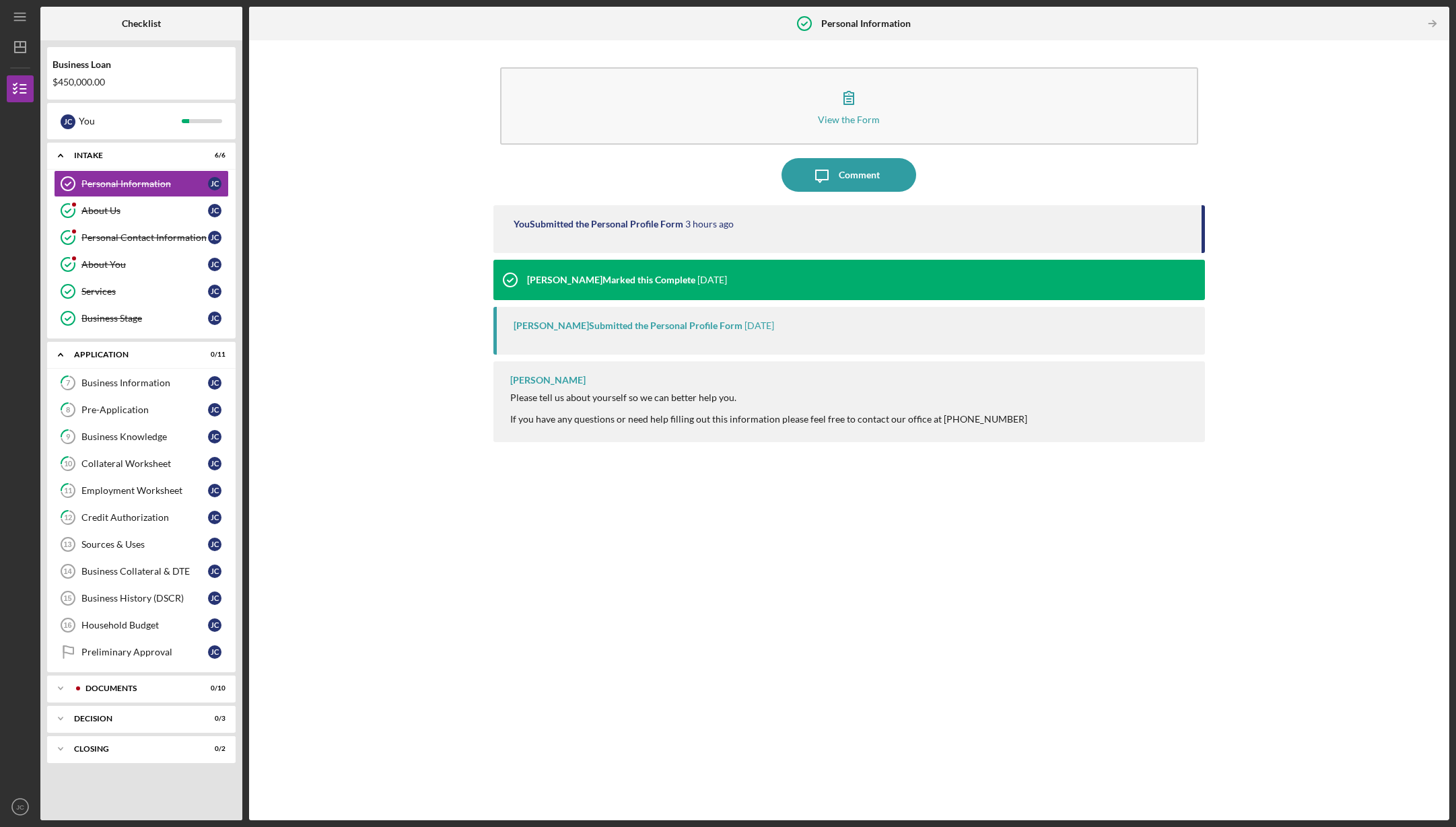
click at [267, 181] on div "View the Form Form Icon/Message Comment You Submitted the Personal Profile Form…" at bounding box center [849, 430] width 1187 height 767
click at [103, 82] on div "$450,000.00" at bounding box center [141, 82] width 178 height 11
drag, startPoint x: 304, startPoint y: 90, endPoint x: 311, endPoint y: 90, distance: 7.0
click at [304, 90] on div "View the Form Form Icon/Message Comment You Submitted the Personal Profile Form…" at bounding box center [849, 430] width 1187 height 767
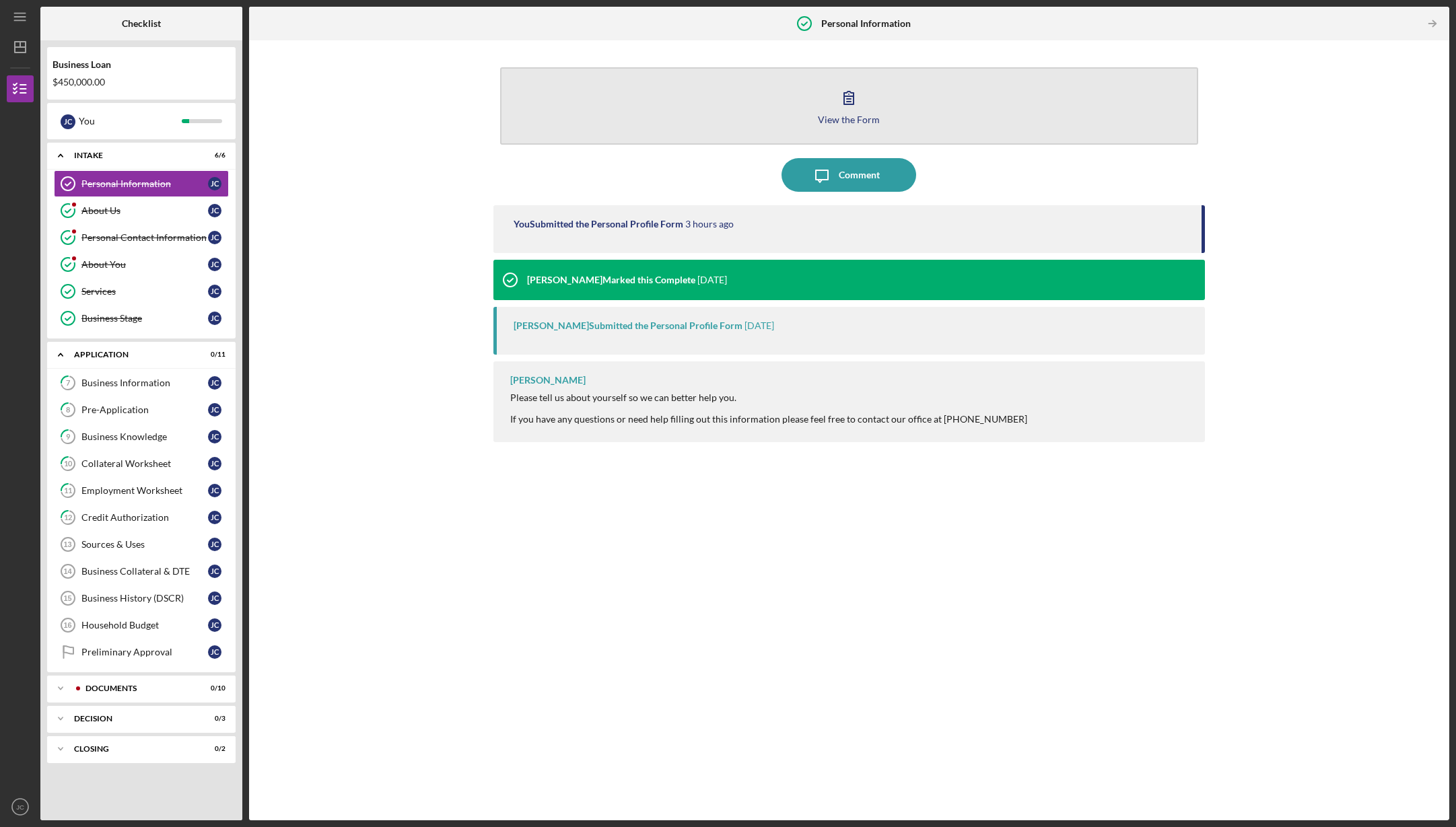
click at [847, 94] on icon "button" at bounding box center [848, 98] width 34 height 34
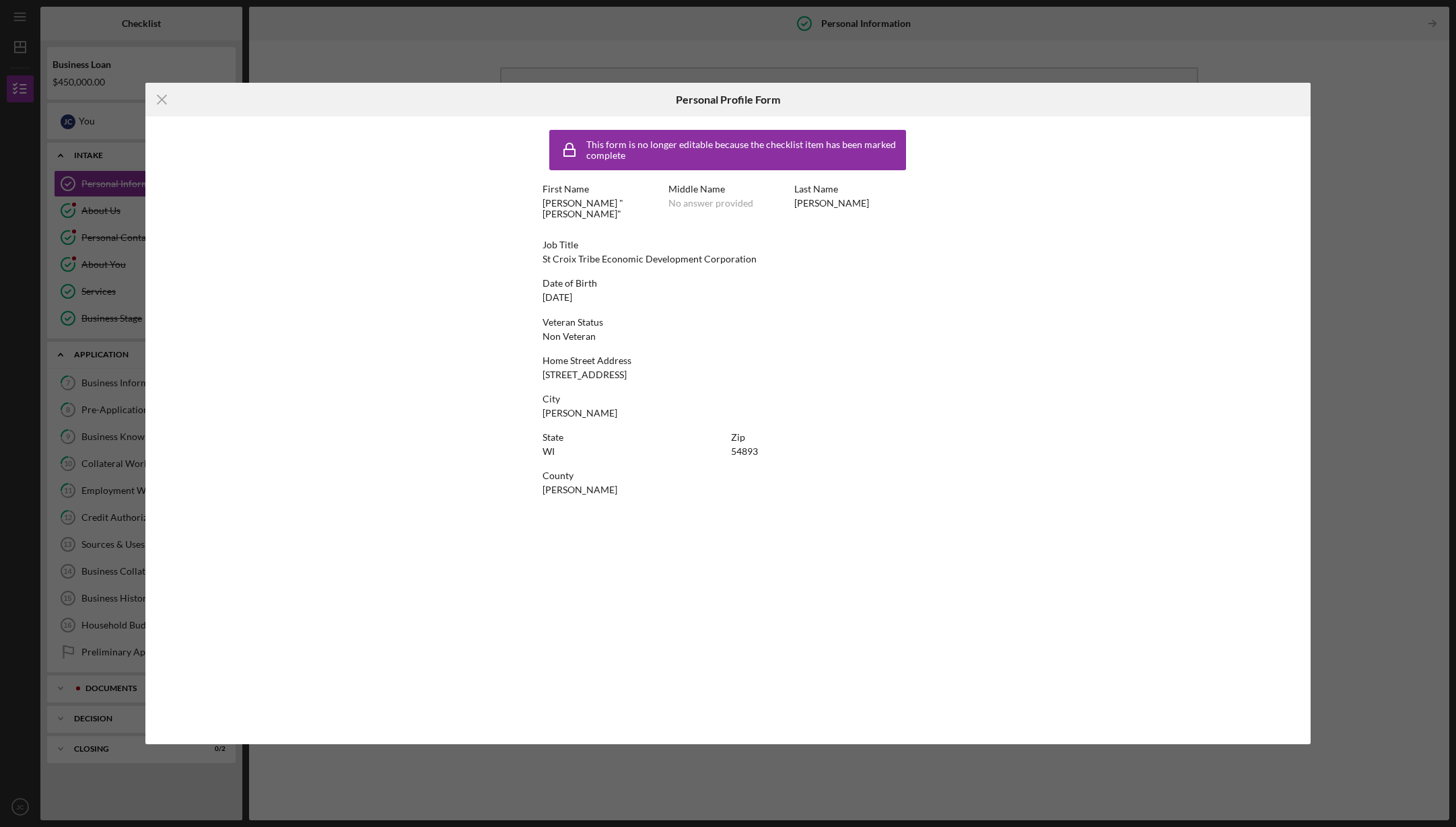
click at [160, 95] on icon "Icon/Menu Close" at bounding box center [162, 100] width 34 height 34
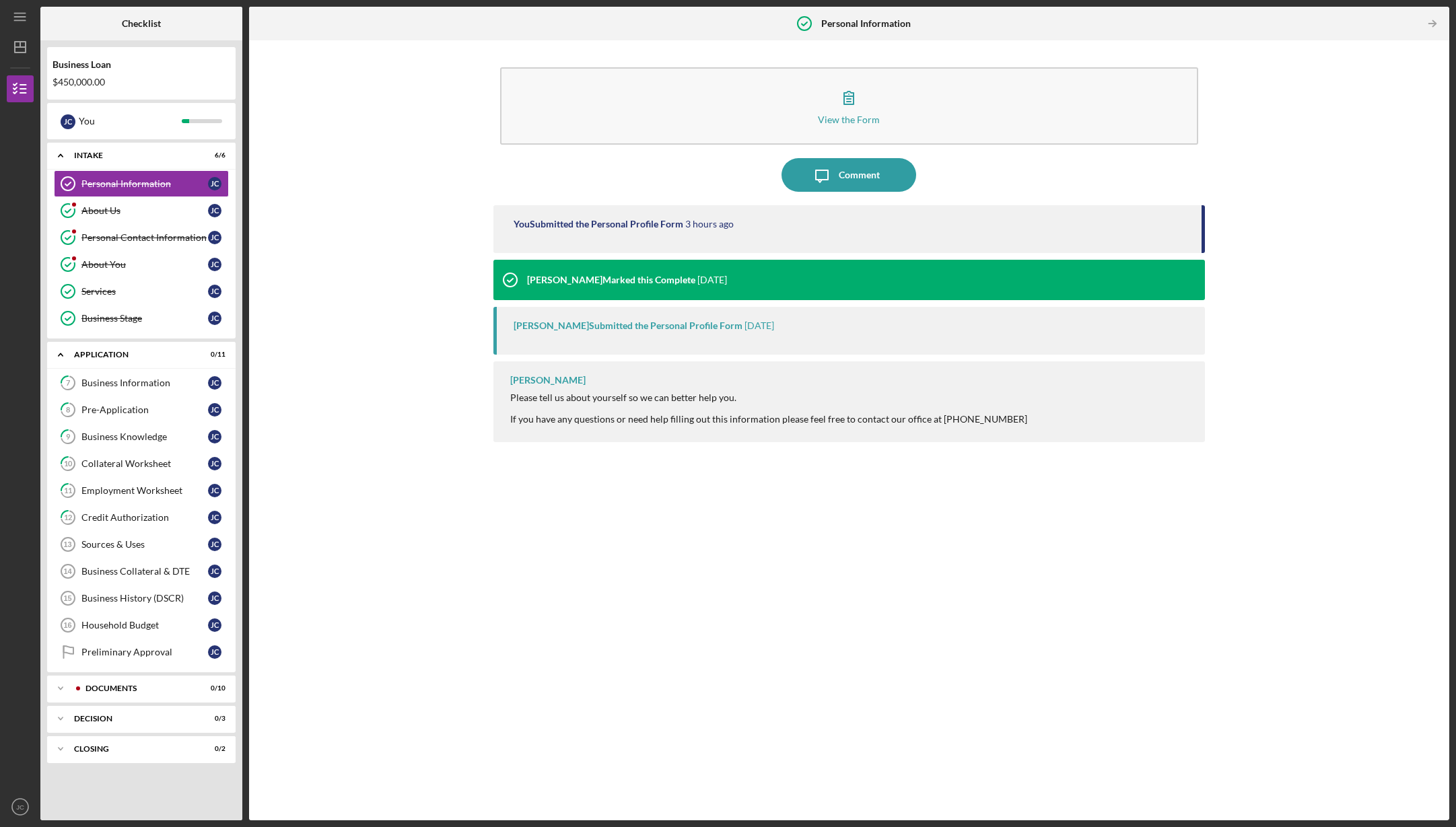
drag, startPoint x: 441, startPoint y: 148, endPoint x: 434, endPoint y: 149, distance: 7.1
click at [436, 149] on div "View the Form Form Icon/Message Comment You Submitted the Personal Profile Form…" at bounding box center [849, 430] width 1187 height 767
click at [418, 141] on div "View the Form Form Icon/Message Comment You Submitted the Personal Profile Form…" at bounding box center [849, 430] width 1187 height 767
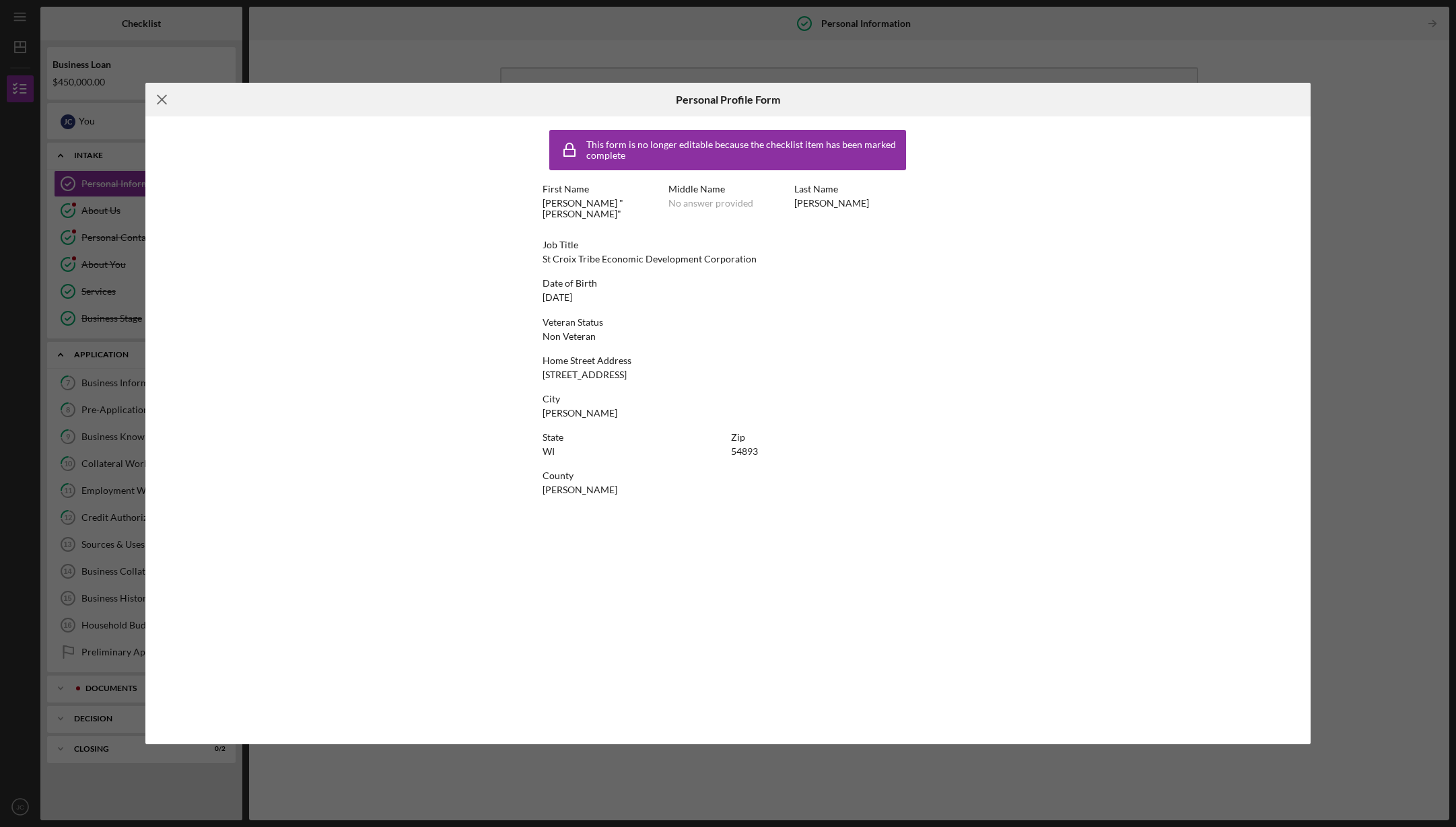
click at [163, 98] on icon "Icon/Menu Close" at bounding box center [162, 100] width 34 height 34
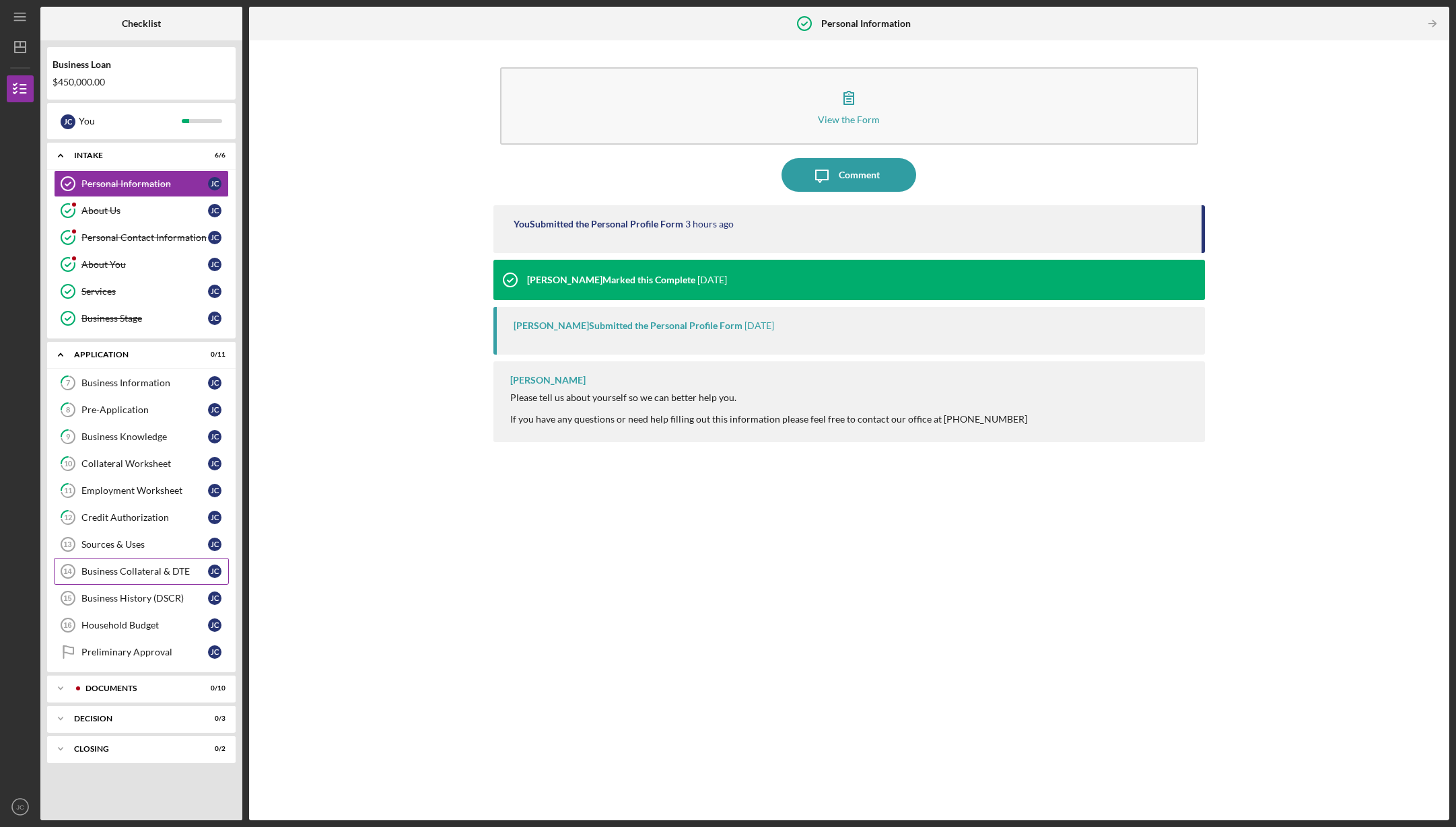
click at [105, 571] on div "Business Collateral & DTE" at bounding box center [144, 571] width 126 height 11
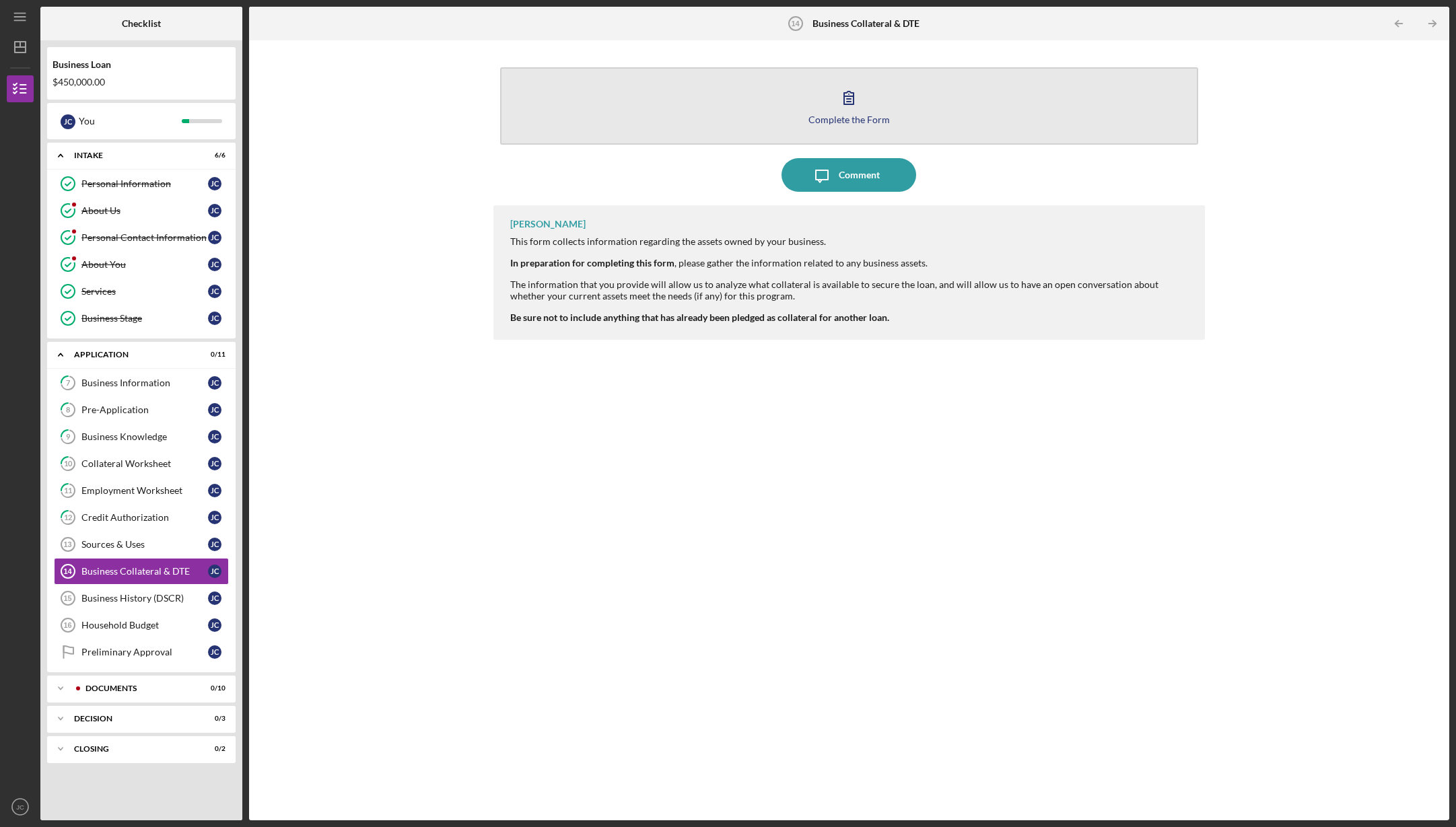
click at [843, 113] on icon "button" at bounding box center [848, 98] width 34 height 34
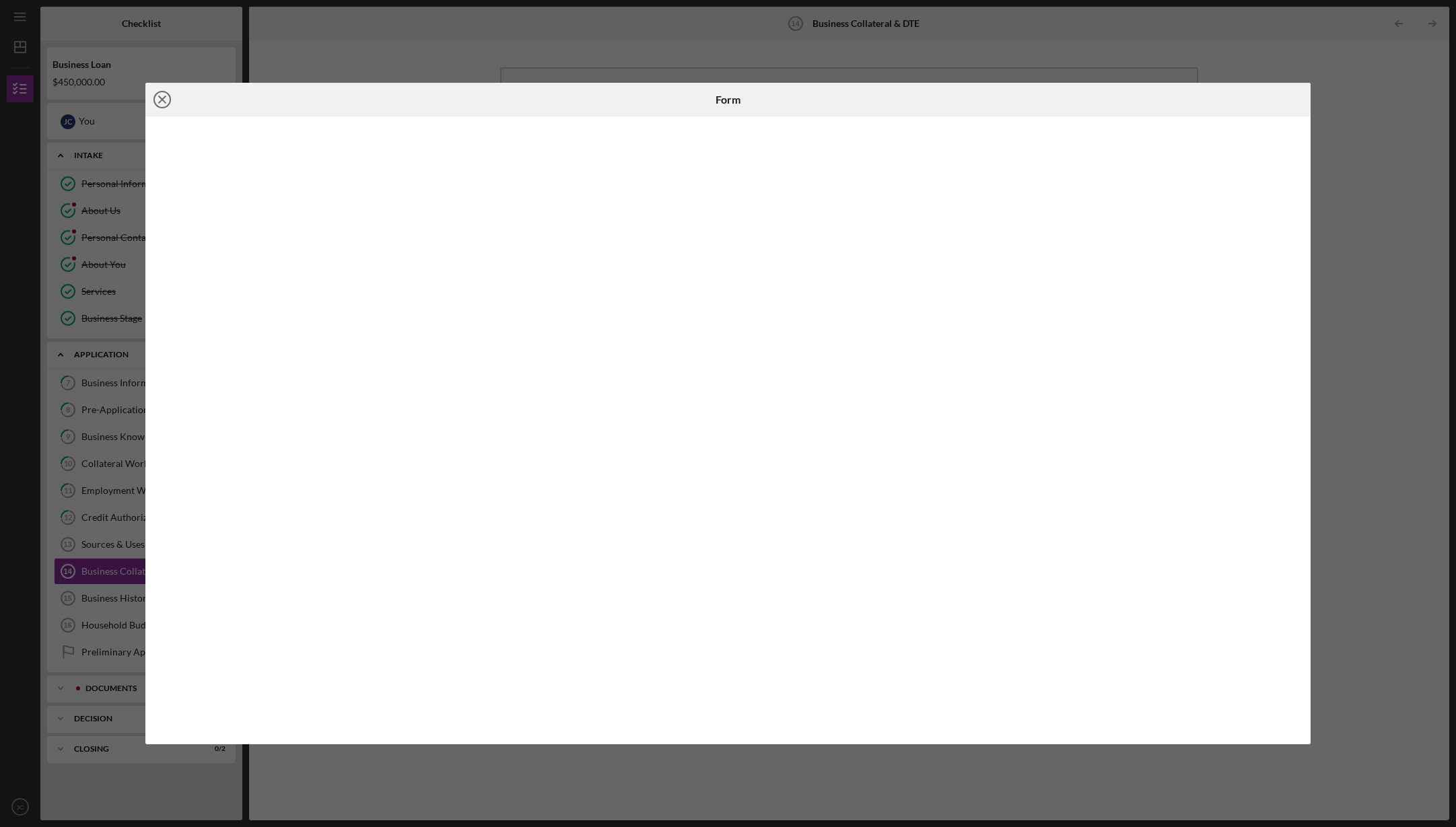
click at [160, 98] on line at bounding box center [162, 99] width 7 height 7
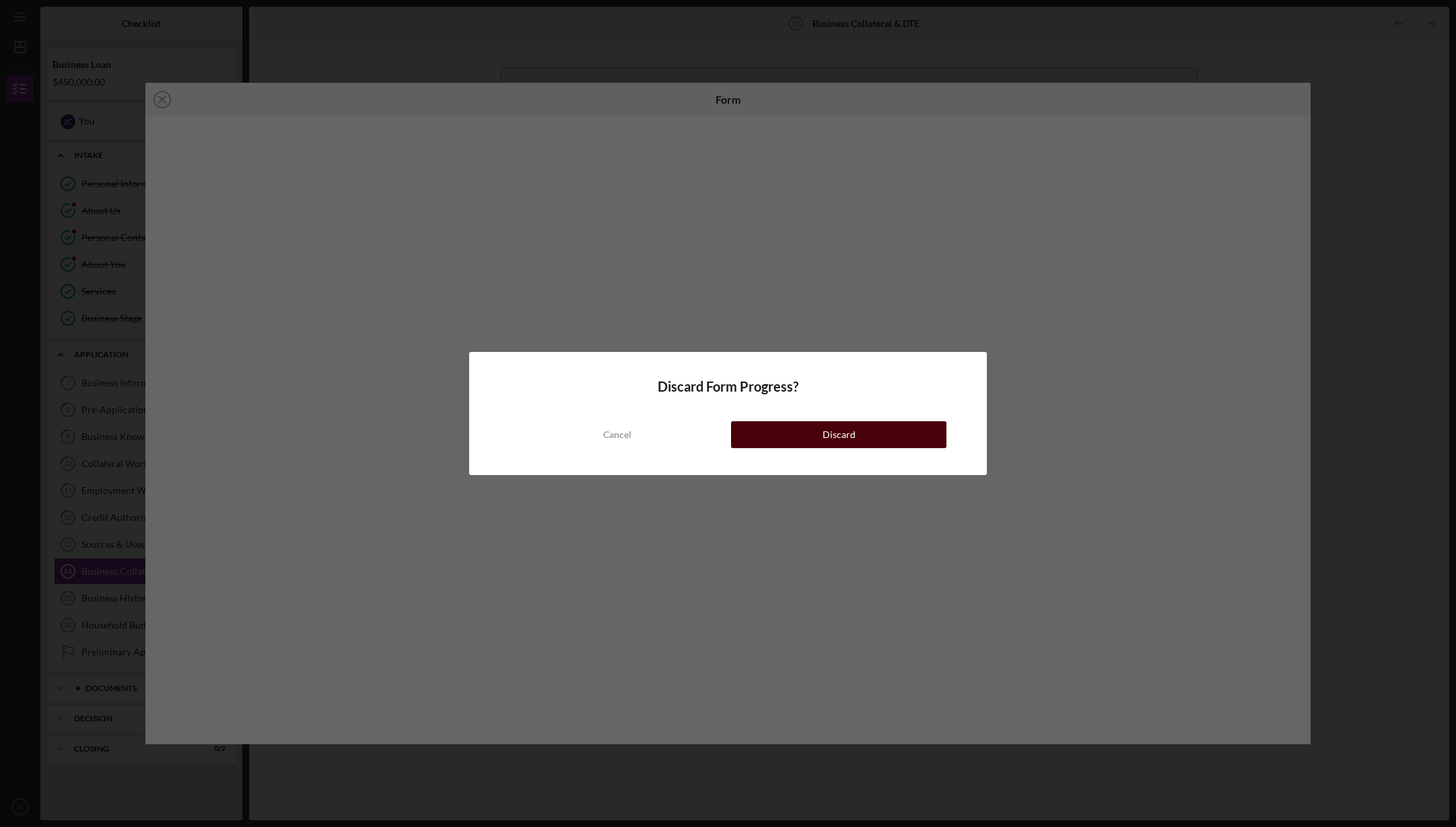
click at [851, 430] on div "Discard" at bounding box center [839, 435] width 33 height 27
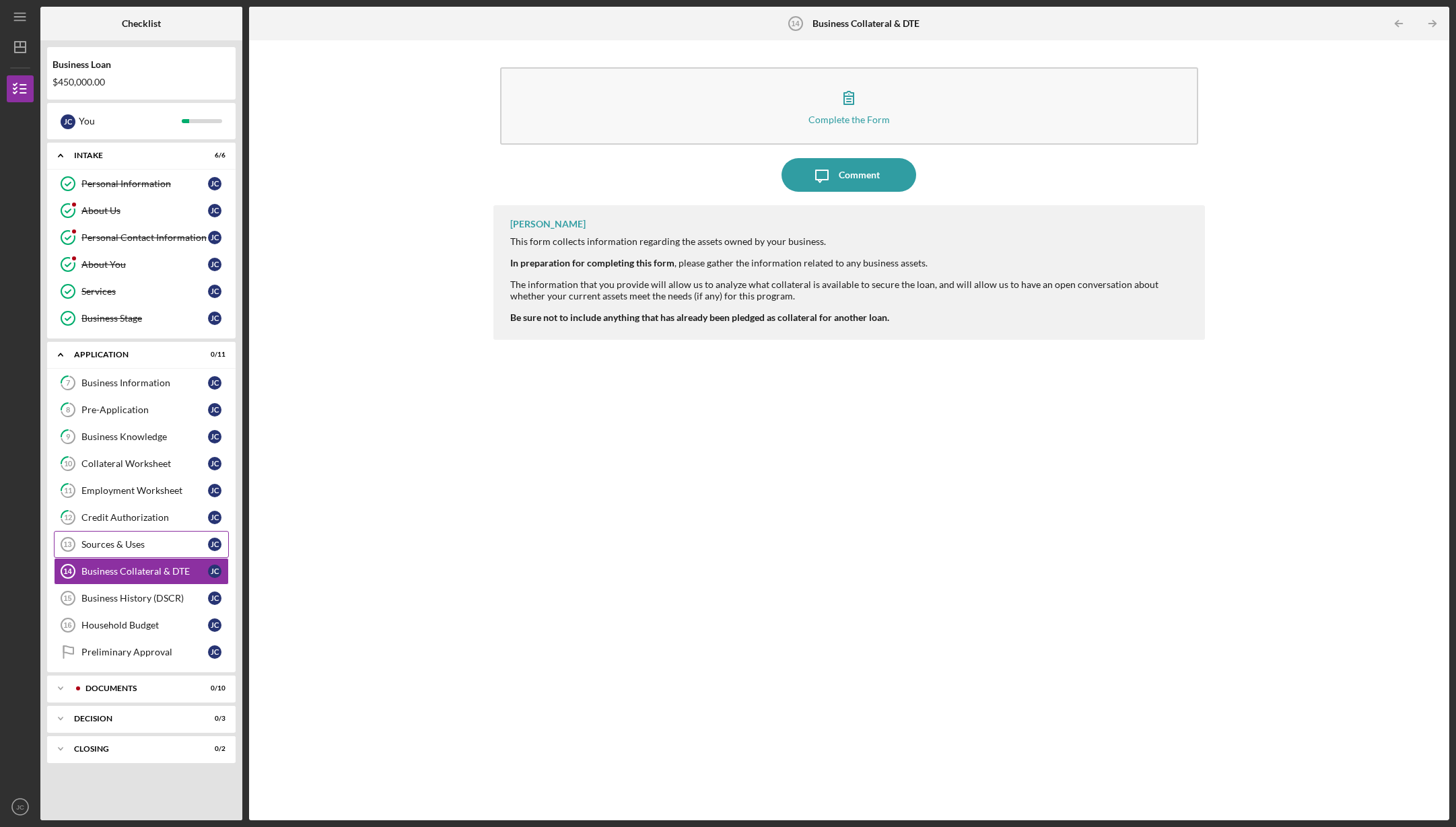
click at [101, 544] on div "Sources & Uses" at bounding box center [144, 544] width 126 height 11
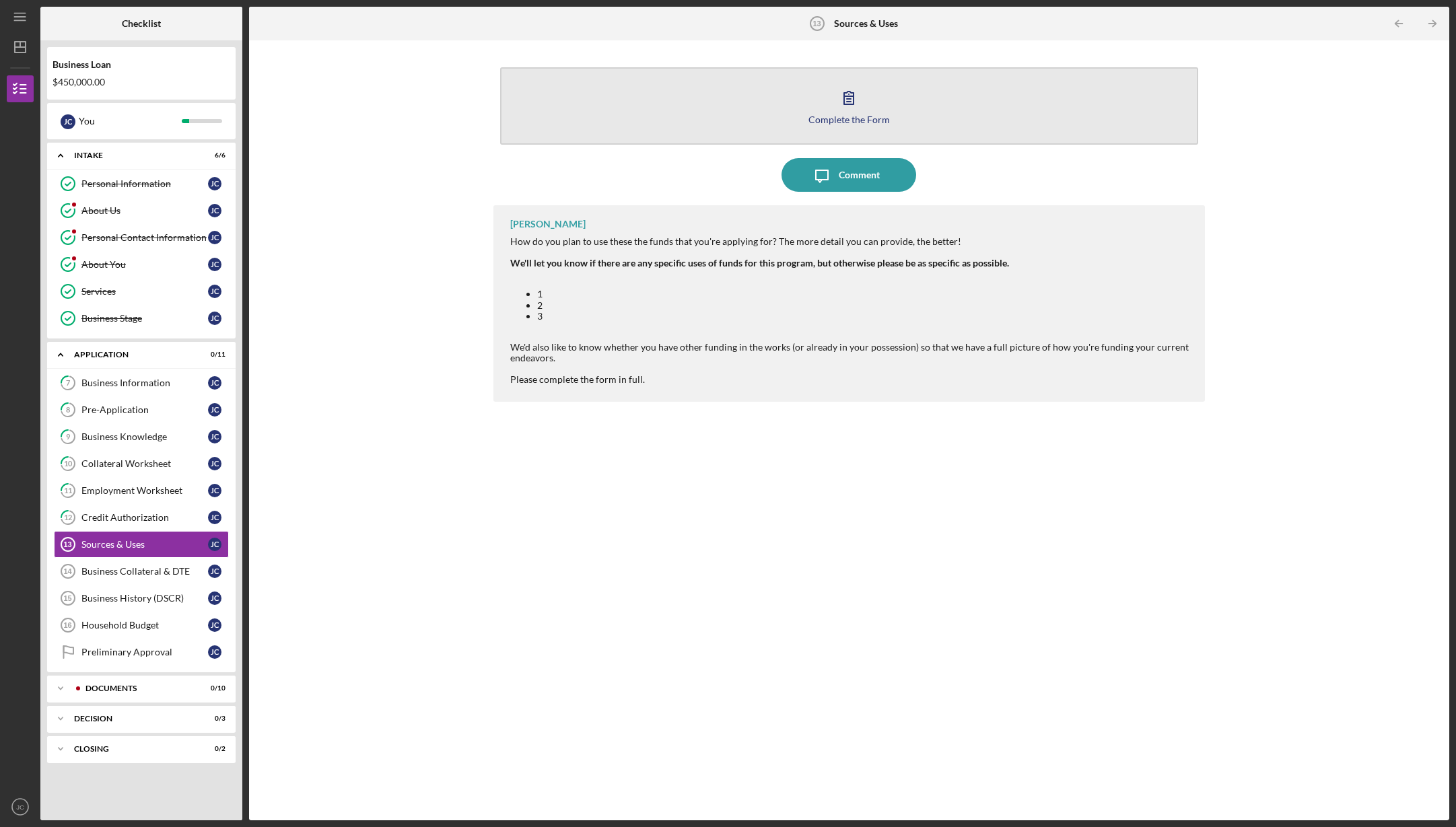
click at [907, 100] on button "Complete the Form Form" at bounding box center [850, 106] width 699 height 77
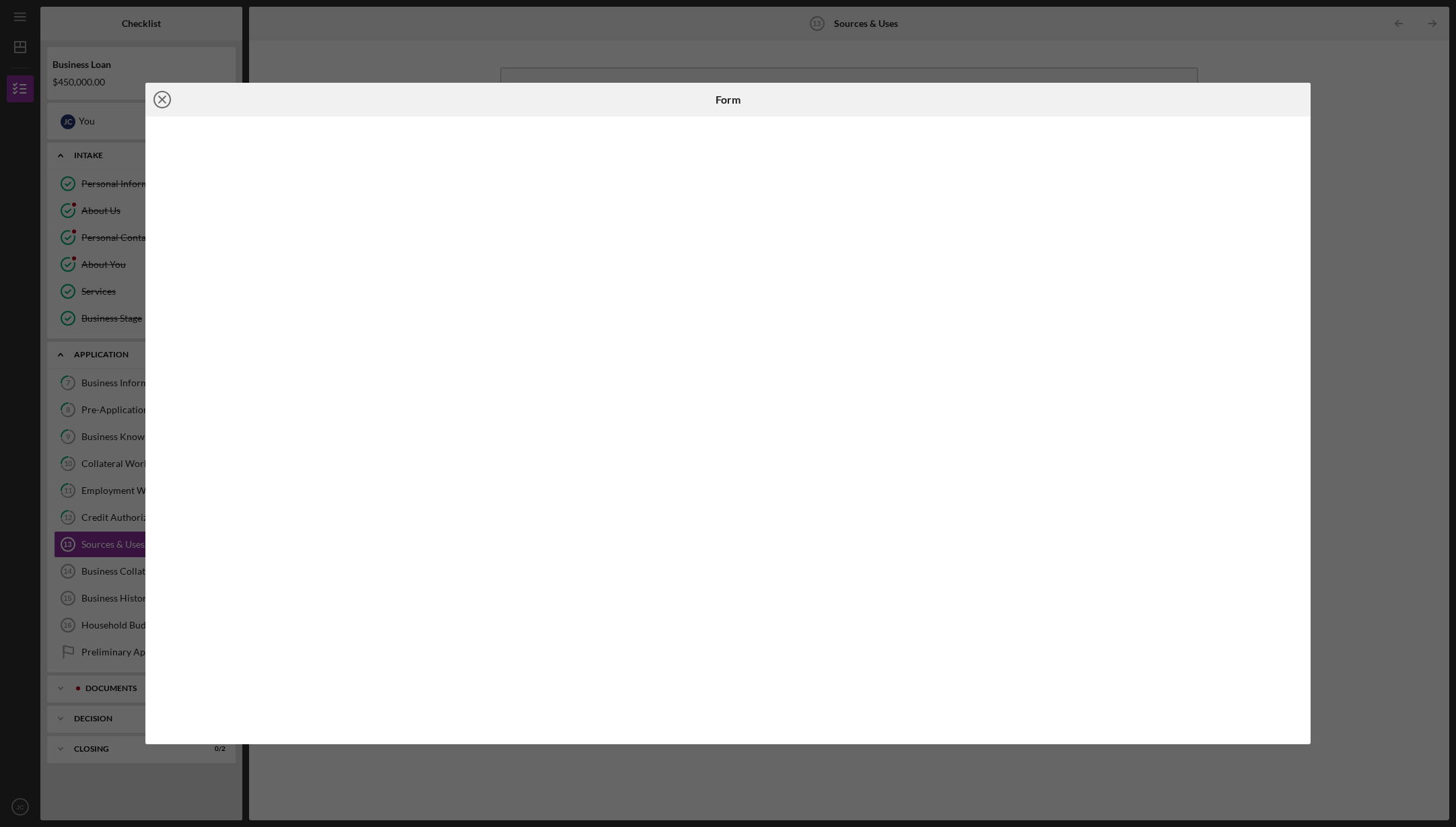
drag, startPoint x: 903, startPoint y: 123, endPoint x: 160, endPoint y: 97, distance: 743.5
click at [157, 97] on icon "Icon/Close" at bounding box center [162, 100] width 34 height 34
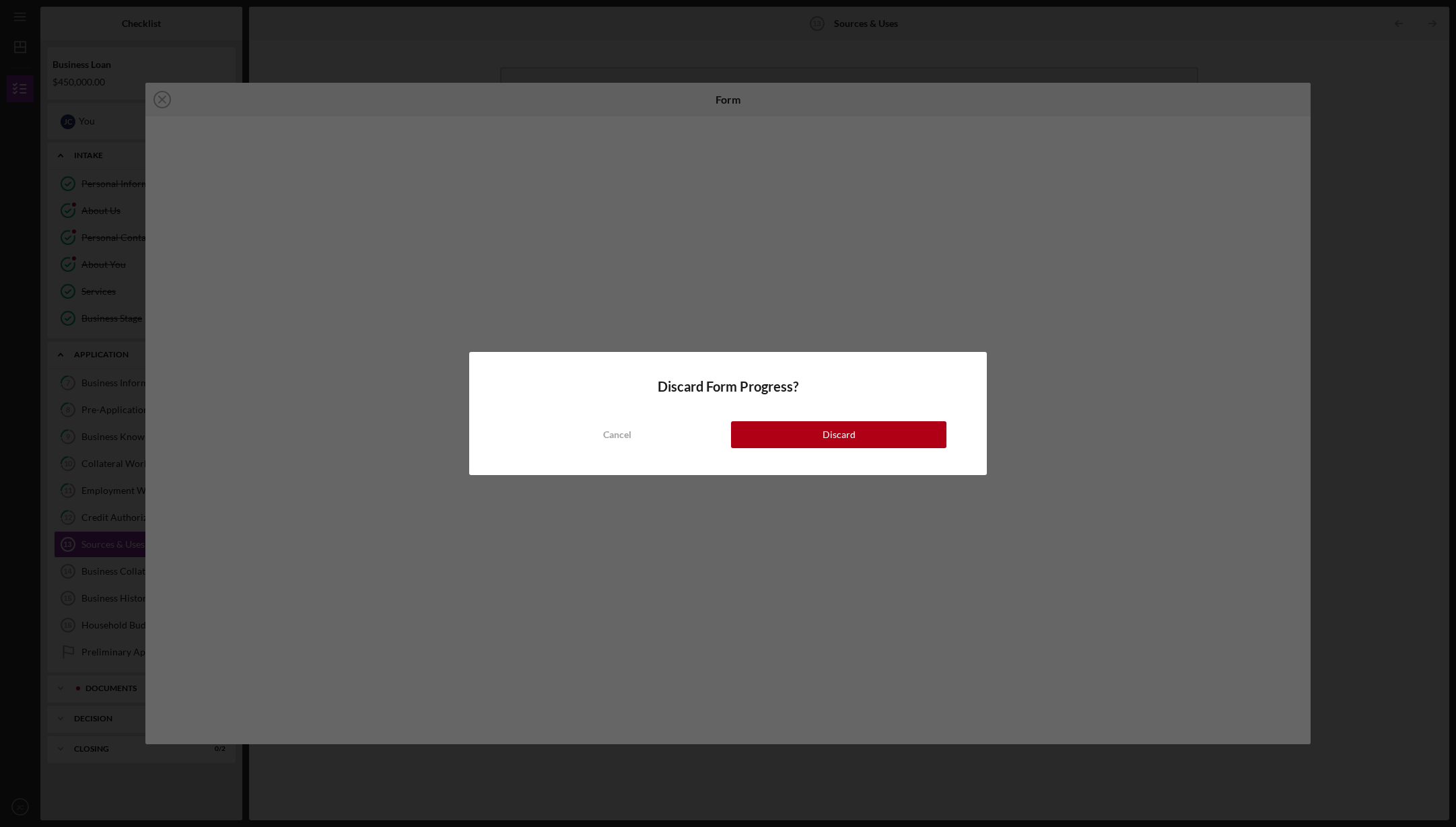
click at [850, 435] on div "Discard" at bounding box center [839, 435] width 33 height 27
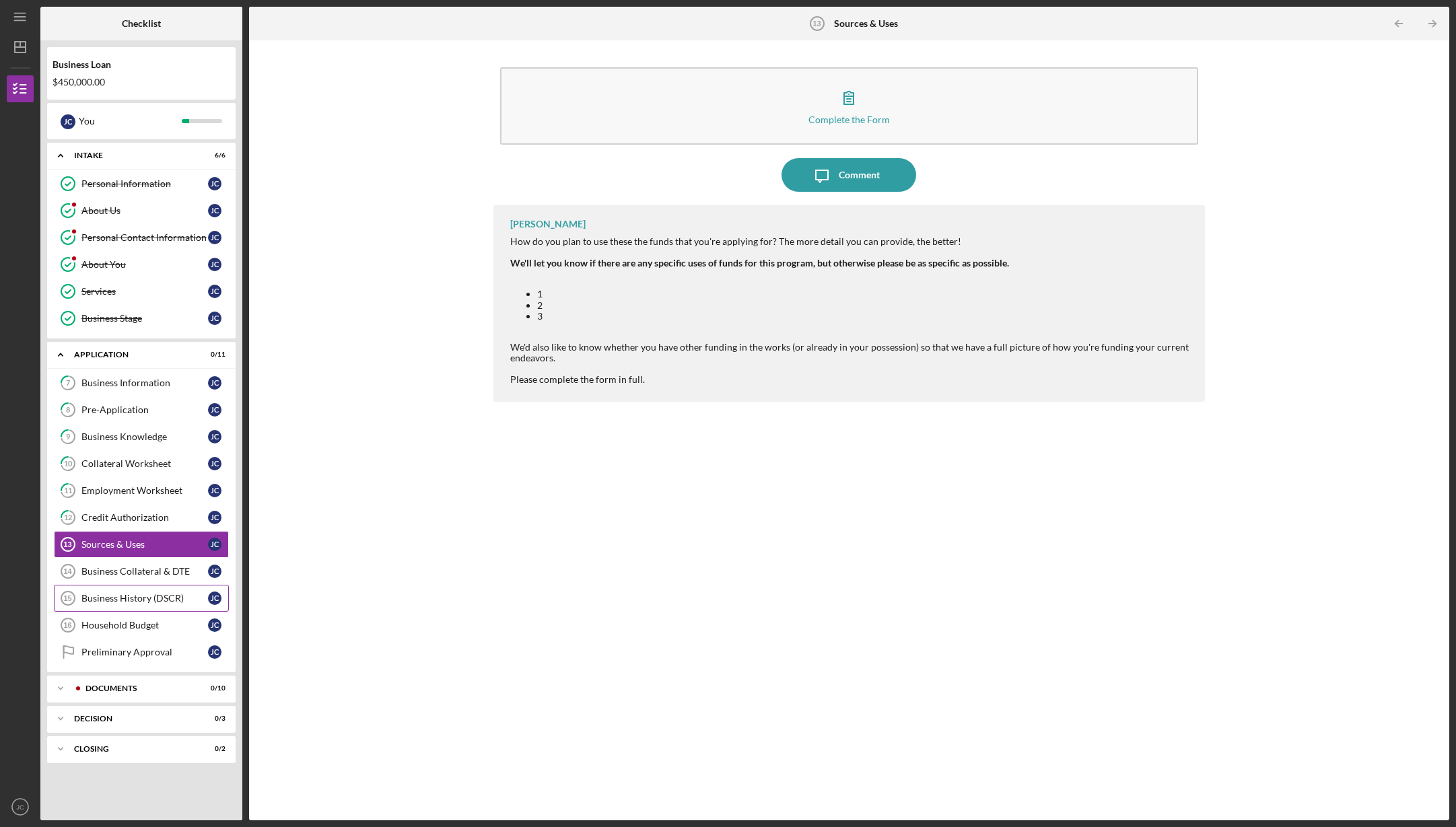
click at [122, 603] on div "Business History (DSCR)" at bounding box center [144, 598] width 126 height 11
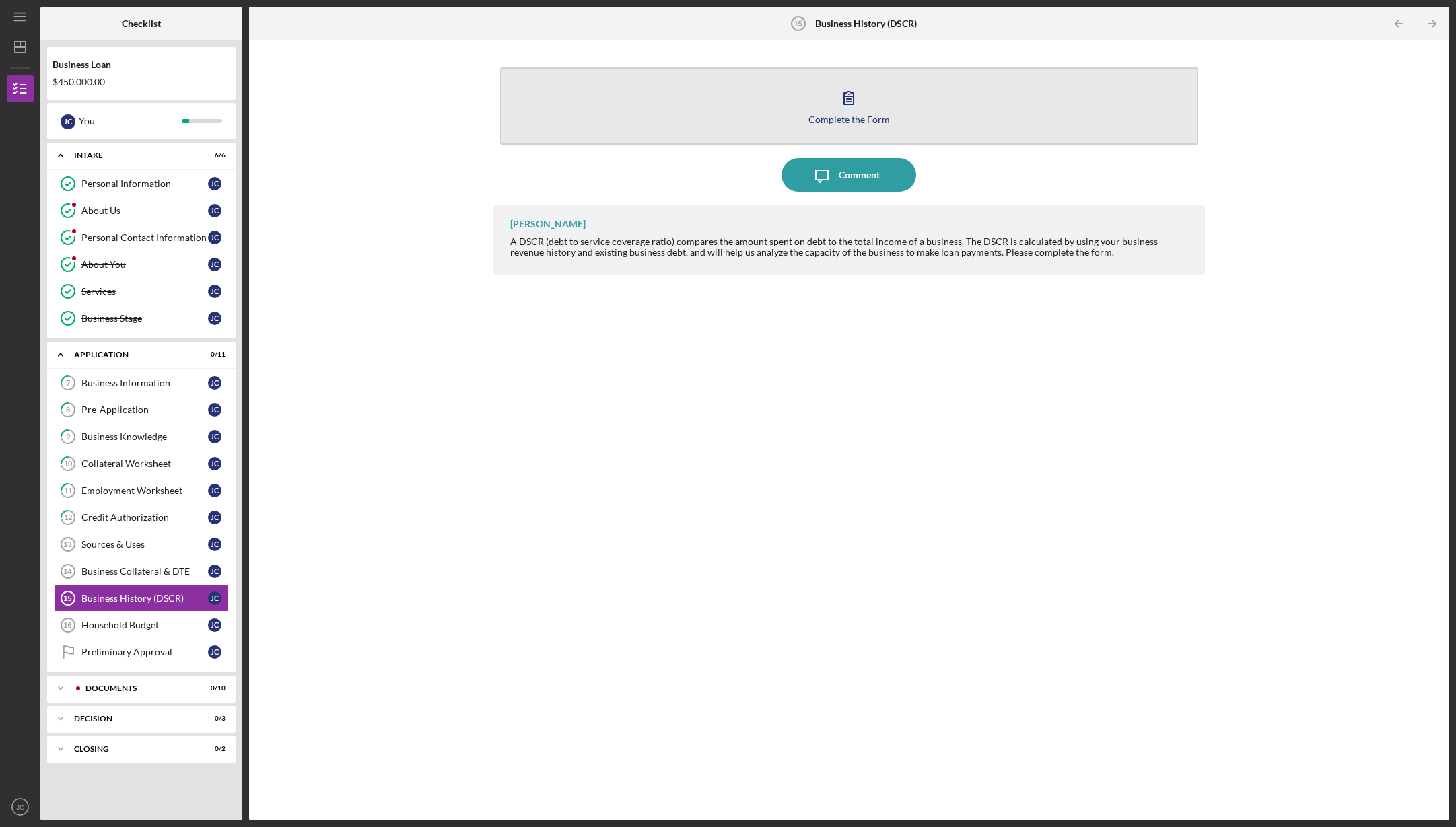
click at [962, 108] on button "Complete the Form Form" at bounding box center [850, 106] width 699 height 77
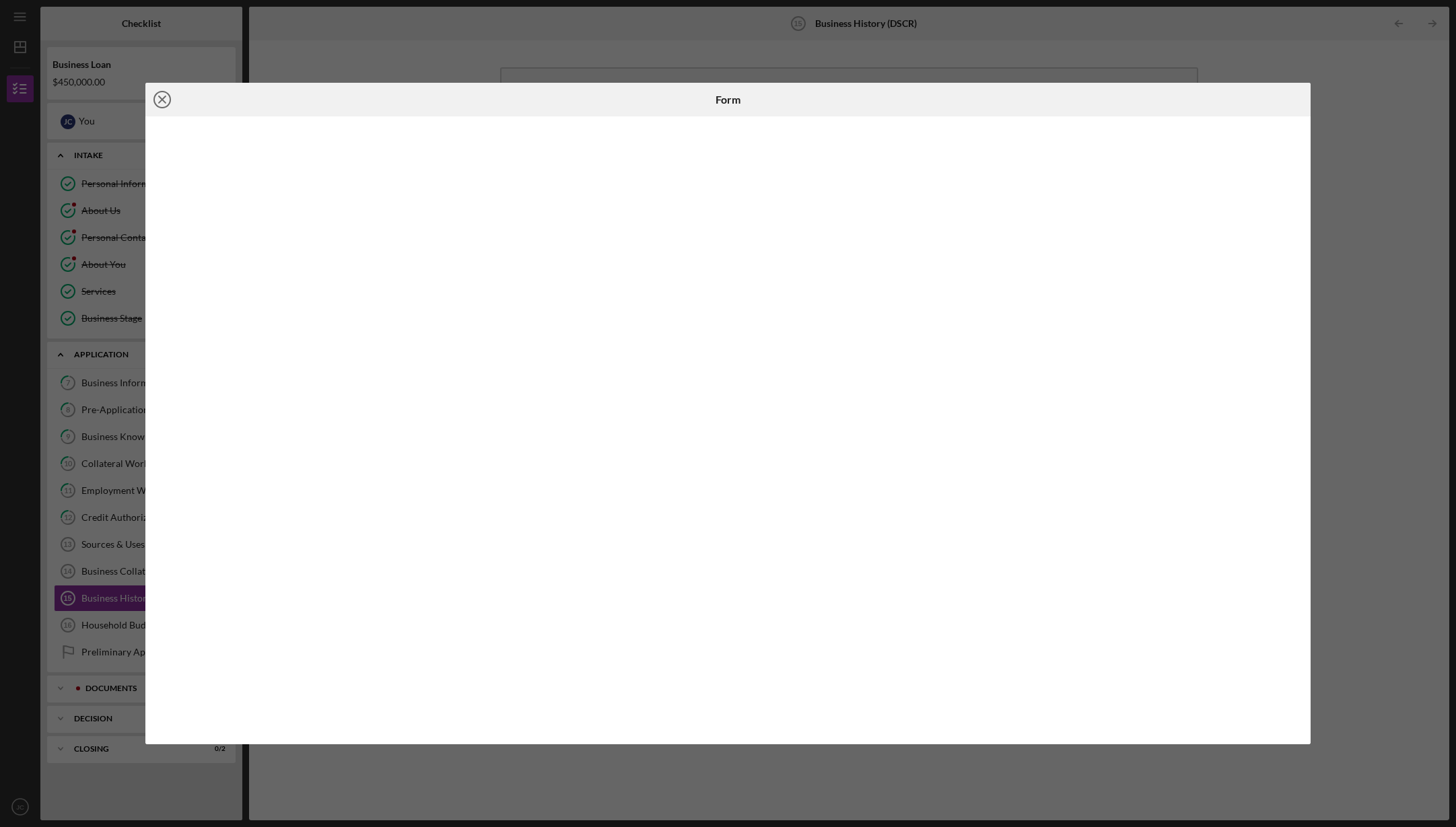
click at [160, 96] on line at bounding box center [162, 99] width 7 height 7
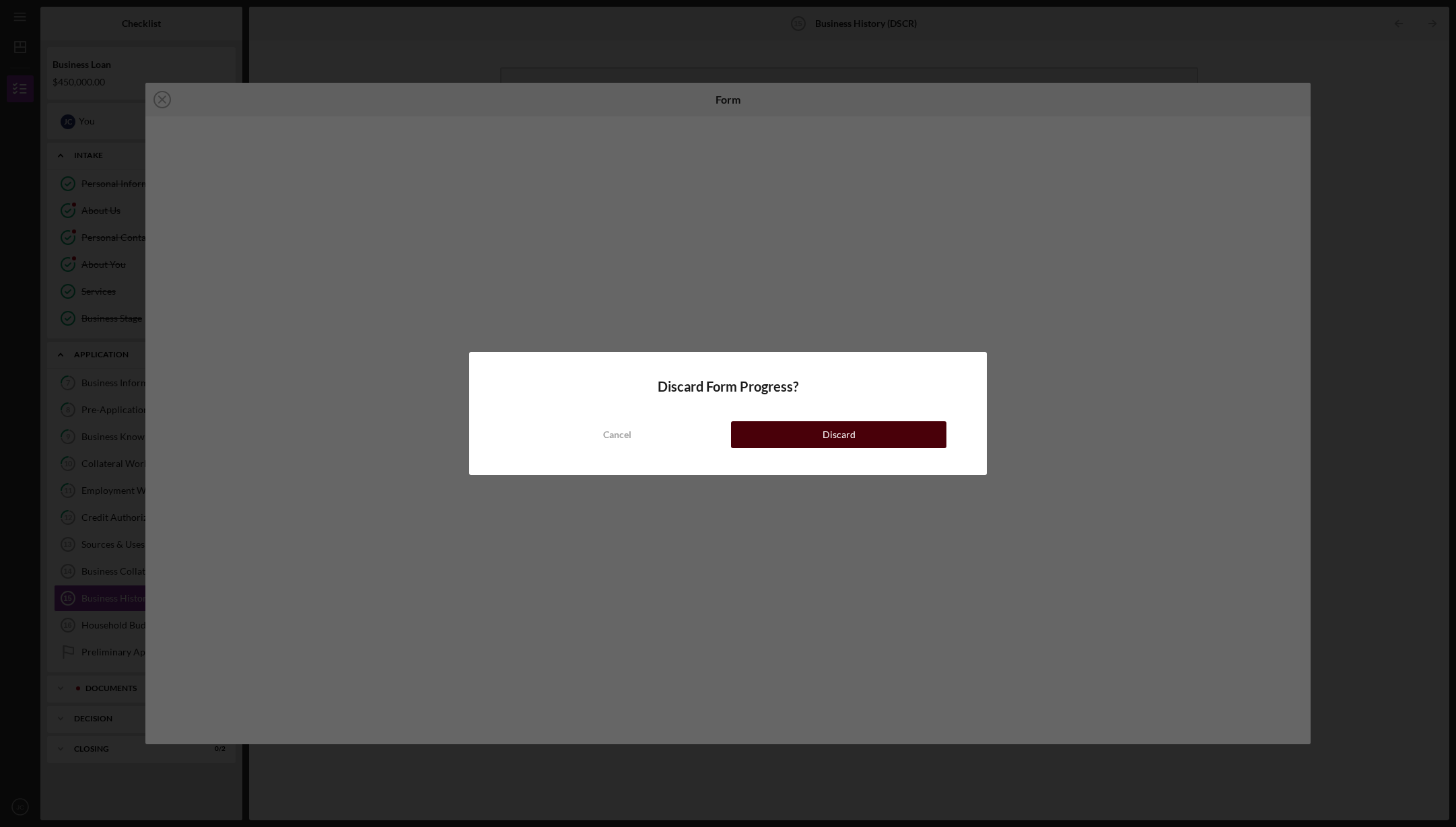
click at [854, 436] on div "Discard" at bounding box center [839, 435] width 33 height 27
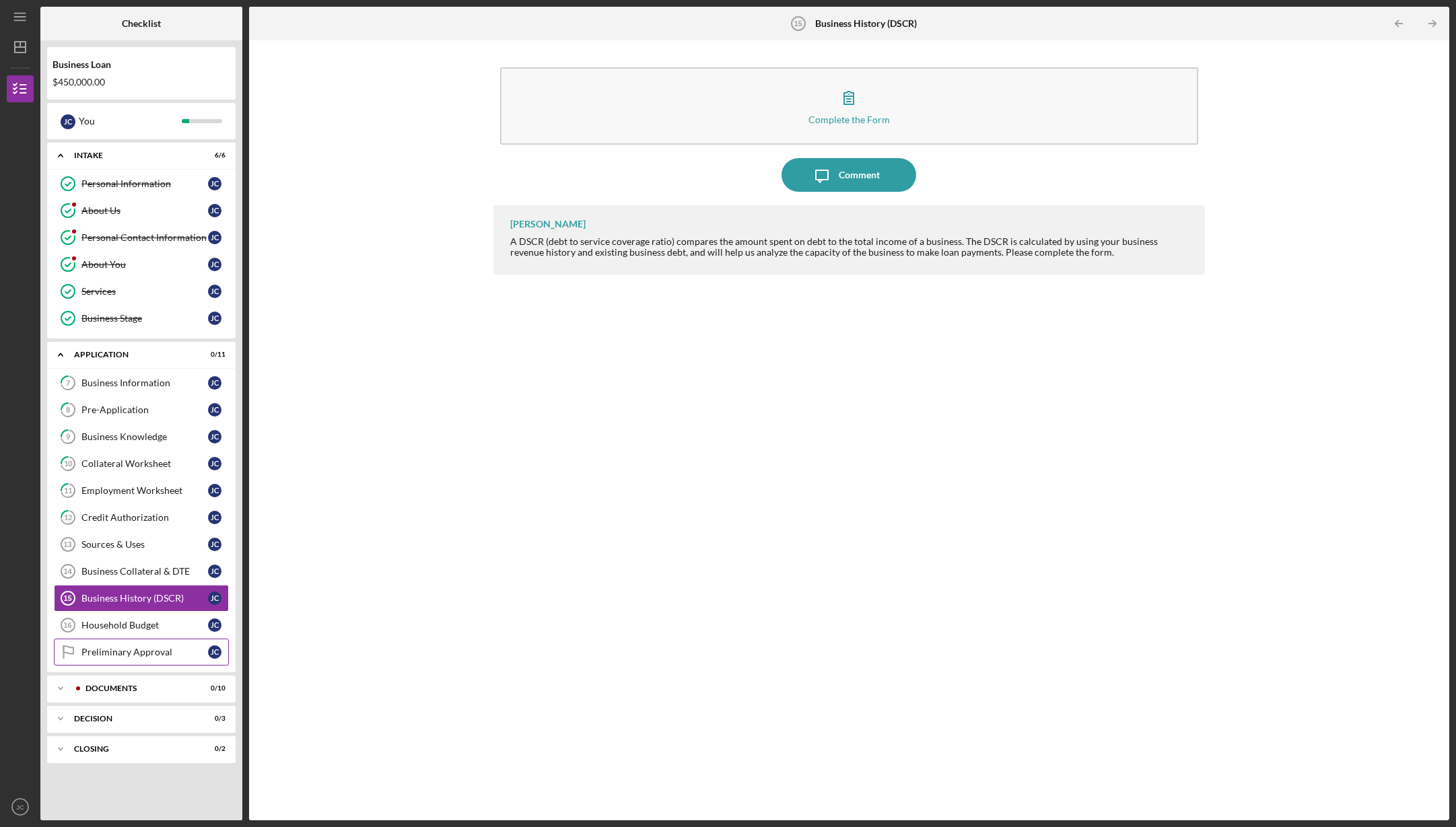
click at [101, 652] on div "Preliminary Approval" at bounding box center [144, 652] width 126 height 11
click at [20, 801] on icon "JC" at bounding box center [20, 807] width 27 height 34
click at [753, 543] on div "[PERSON_NAME] A DSCR (debt to service coverage ratio) compares the amount spent…" at bounding box center [850, 503] width 712 height 595
click at [15, 807] on icon "JC" at bounding box center [20, 807] width 27 height 34
click at [45, 769] on link "Logout" at bounding box center [82, 775] width 148 height 28
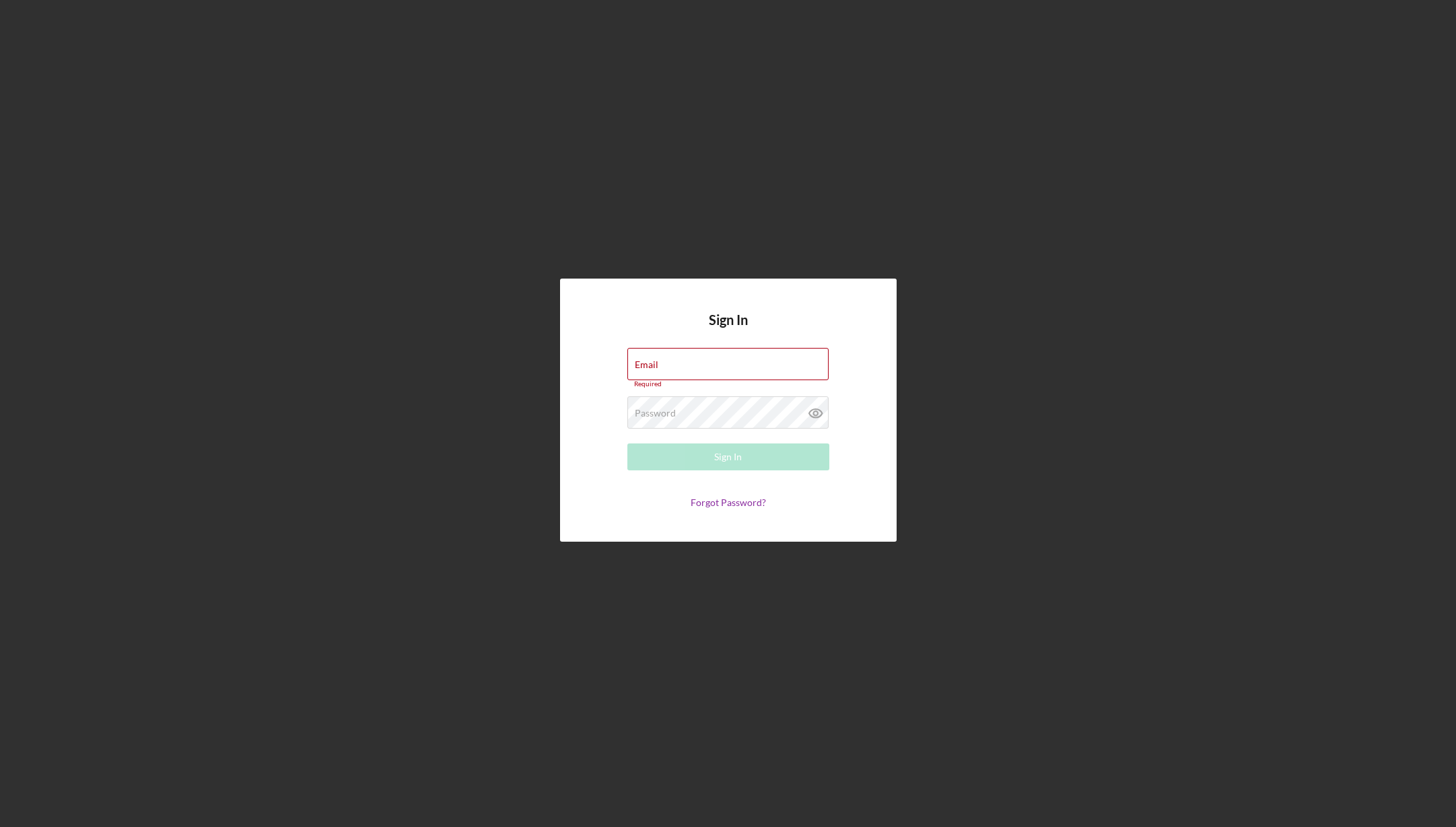
click at [1036, 391] on div "Sign In Email Required Password Required Sign In Forgot Password?" at bounding box center [728, 410] width 1442 height 820
click at [1022, 373] on div "Sign In Email Required Password Required Sign In Forgot Password?" at bounding box center [728, 410] width 1442 height 820
drag, startPoint x: 655, startPoint y: 127, endPoint x: 650, endPoint y: 122, distance: 7.1
click at [652, 118] on div "Sign In Email Required Password Required Sign In Forgot Password?" at bounding box center [728, 410] width 1442 height 820
